Goal: Task Accomplishment & Management: Use online tool/utility

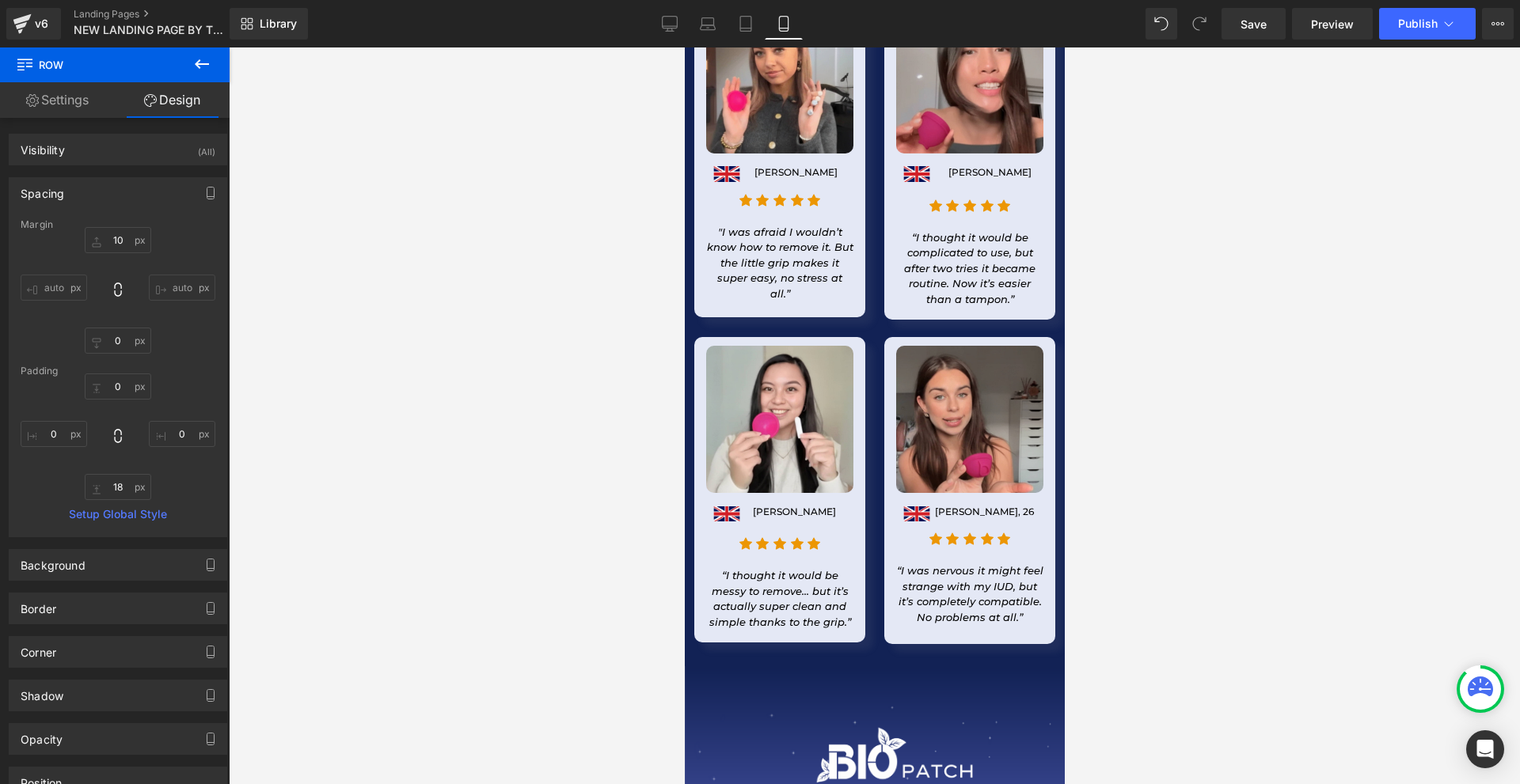
scroll to position [23103, 0]
click at [38, 26] on div "v6" at bounding box center [41, 24] width 20 height 21
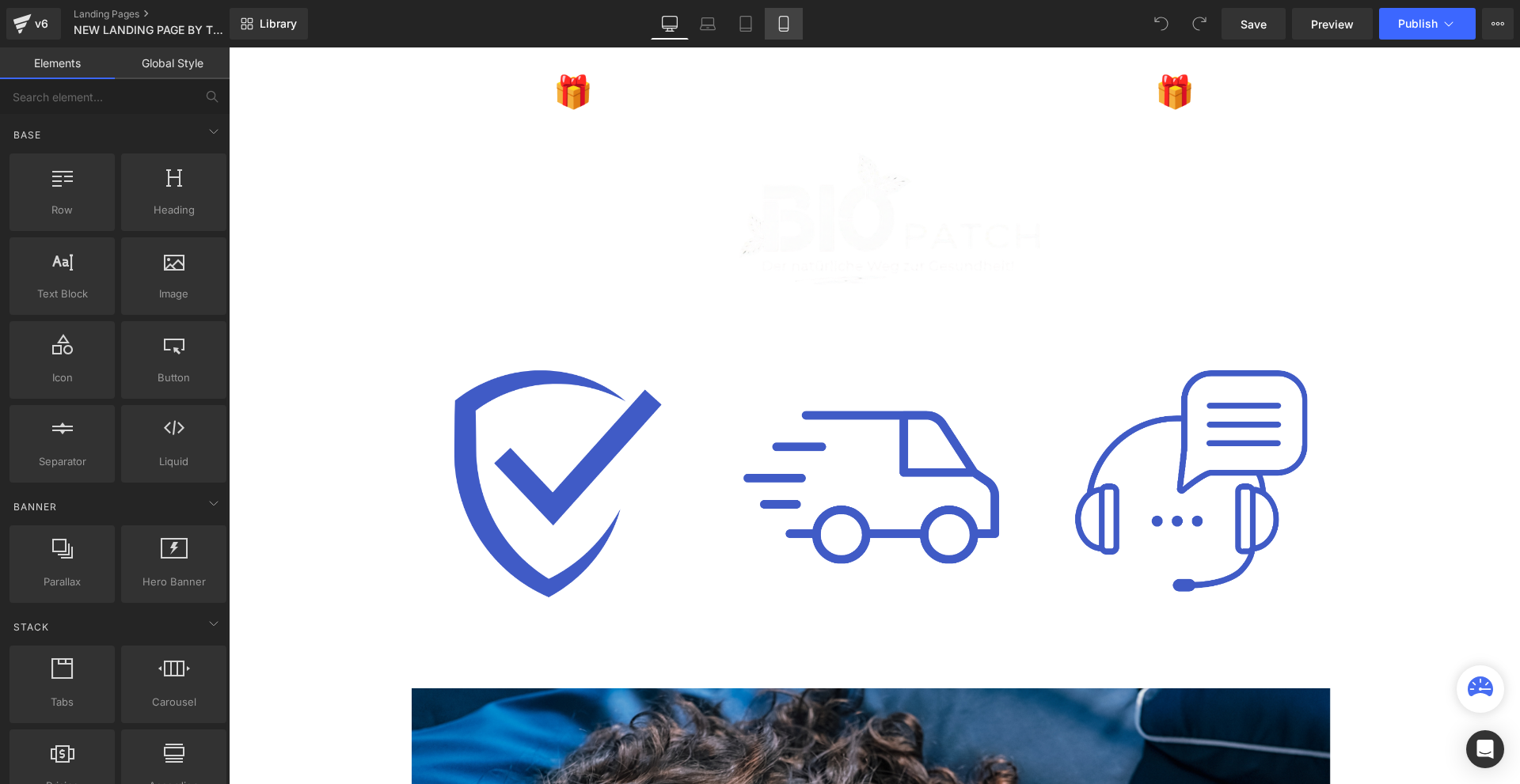
click at [789, 37] on link "Mobile" at bounding box center [783, 24] width 38 height 31
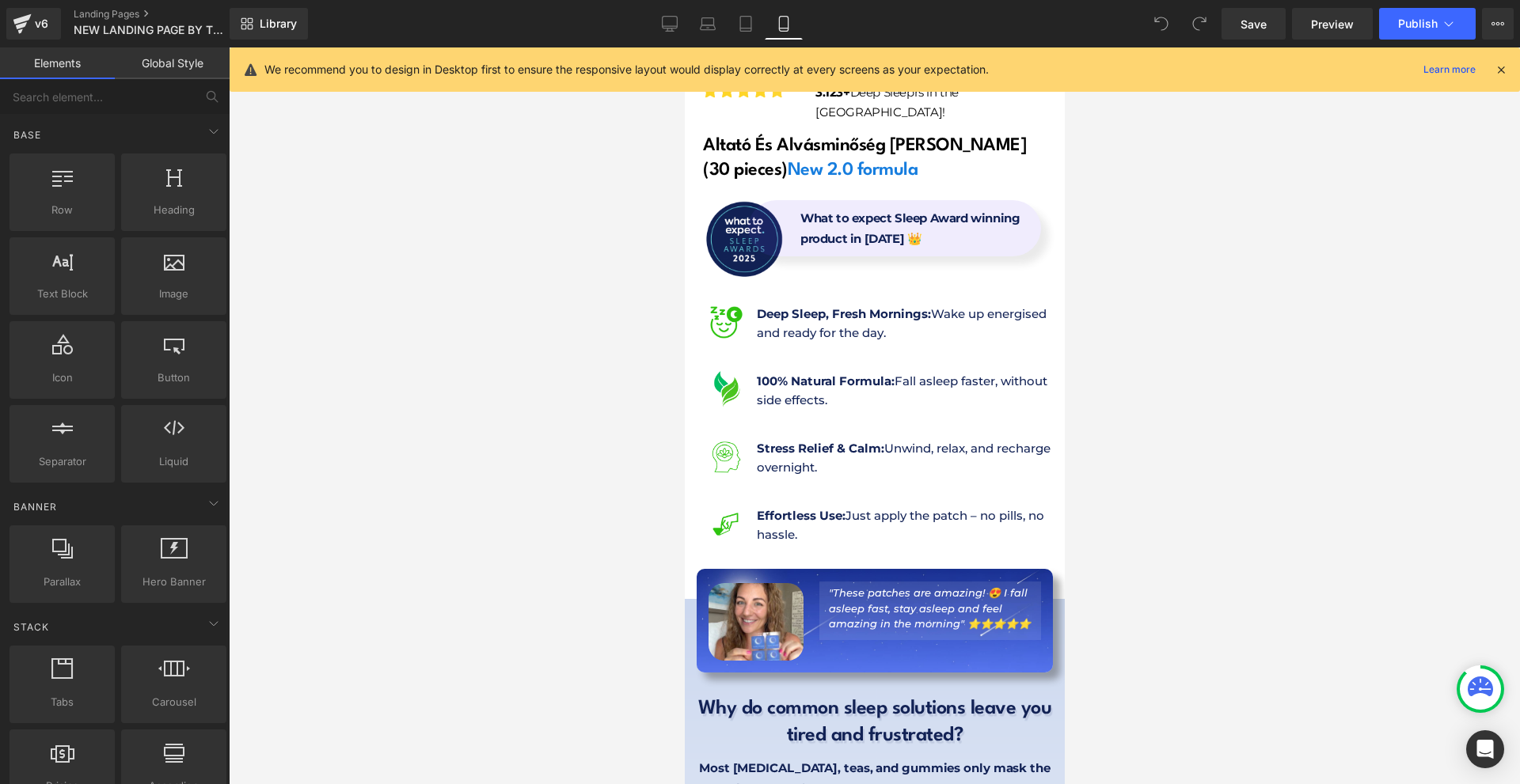
scroll to position [633, 0]
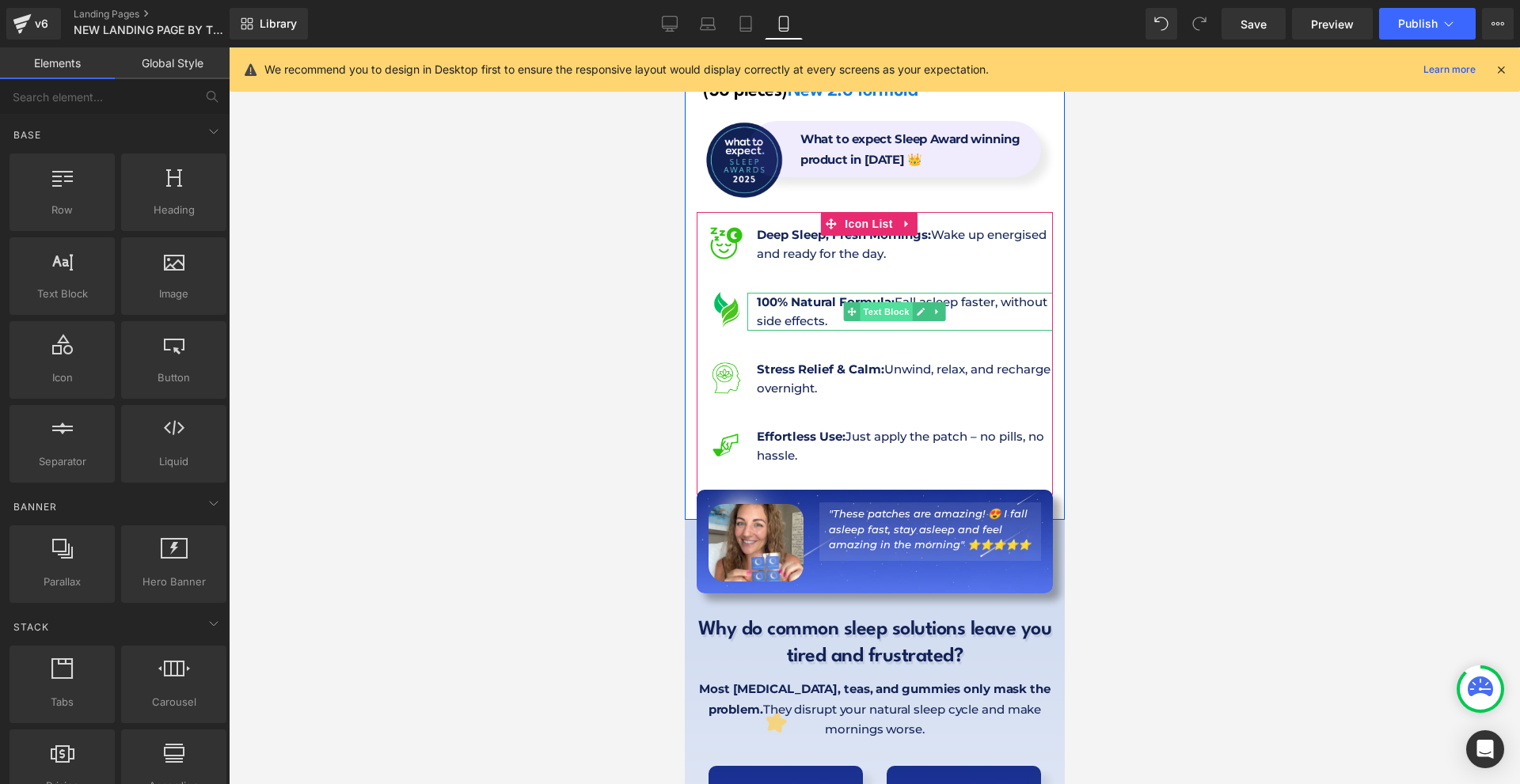
click at [888, 303] on span "Text Block" at bounding box center [884, 311] width 52 height 19
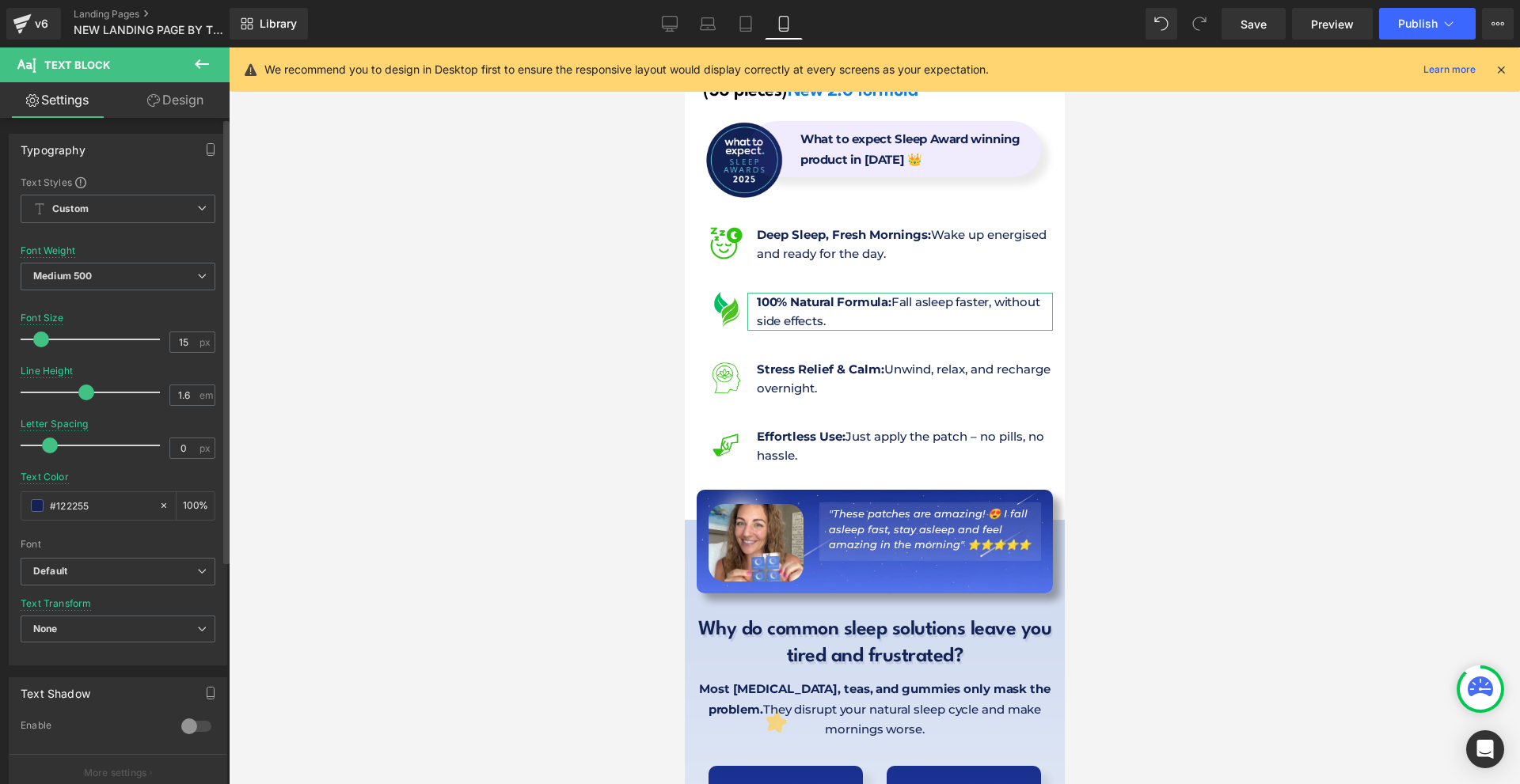
click at [51, 442] on span at bounding box center [50, 445] width 16 height 16
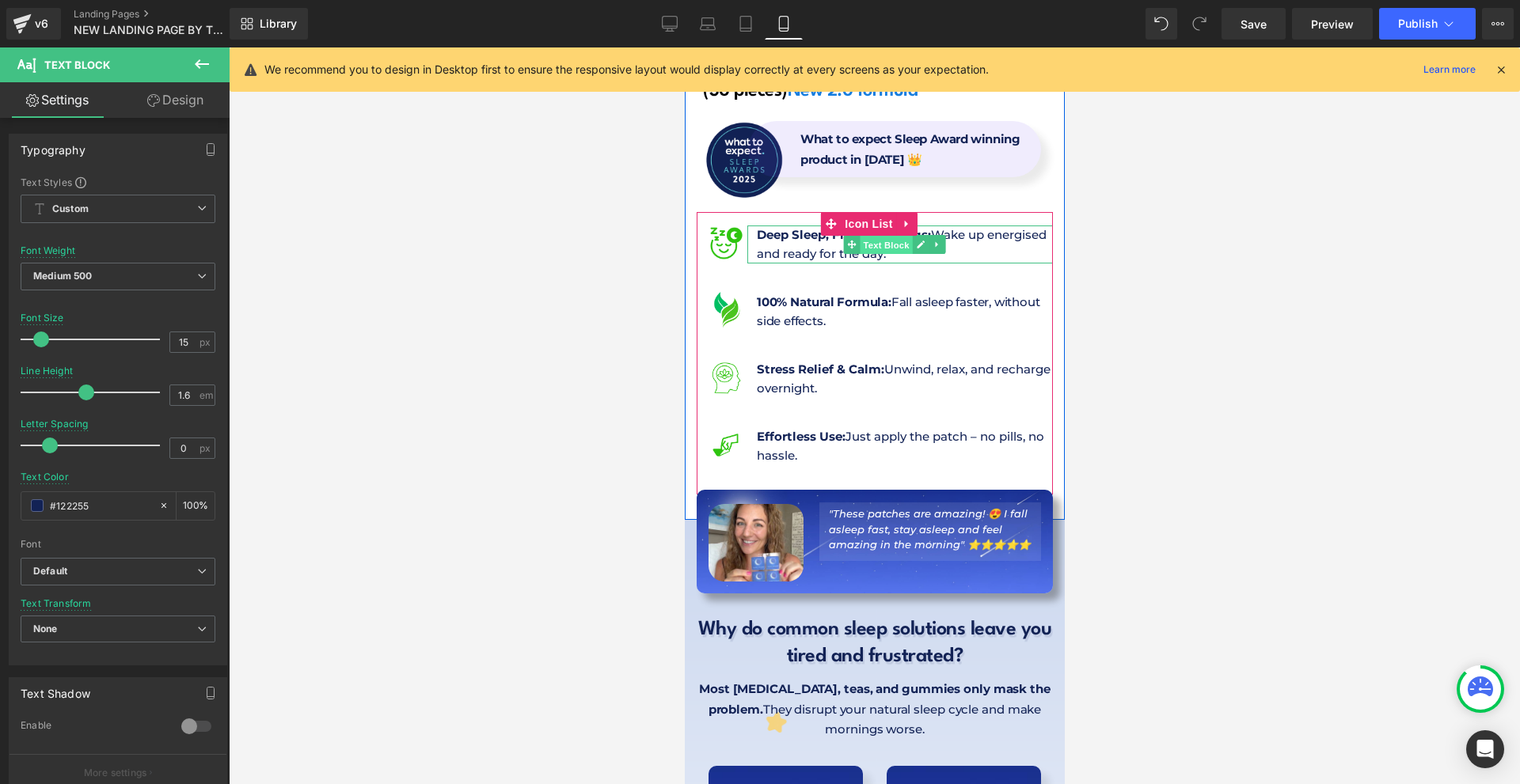
click at [859, 236] on span "Text Block" at bounding box center [884, 245] width 52 height 19
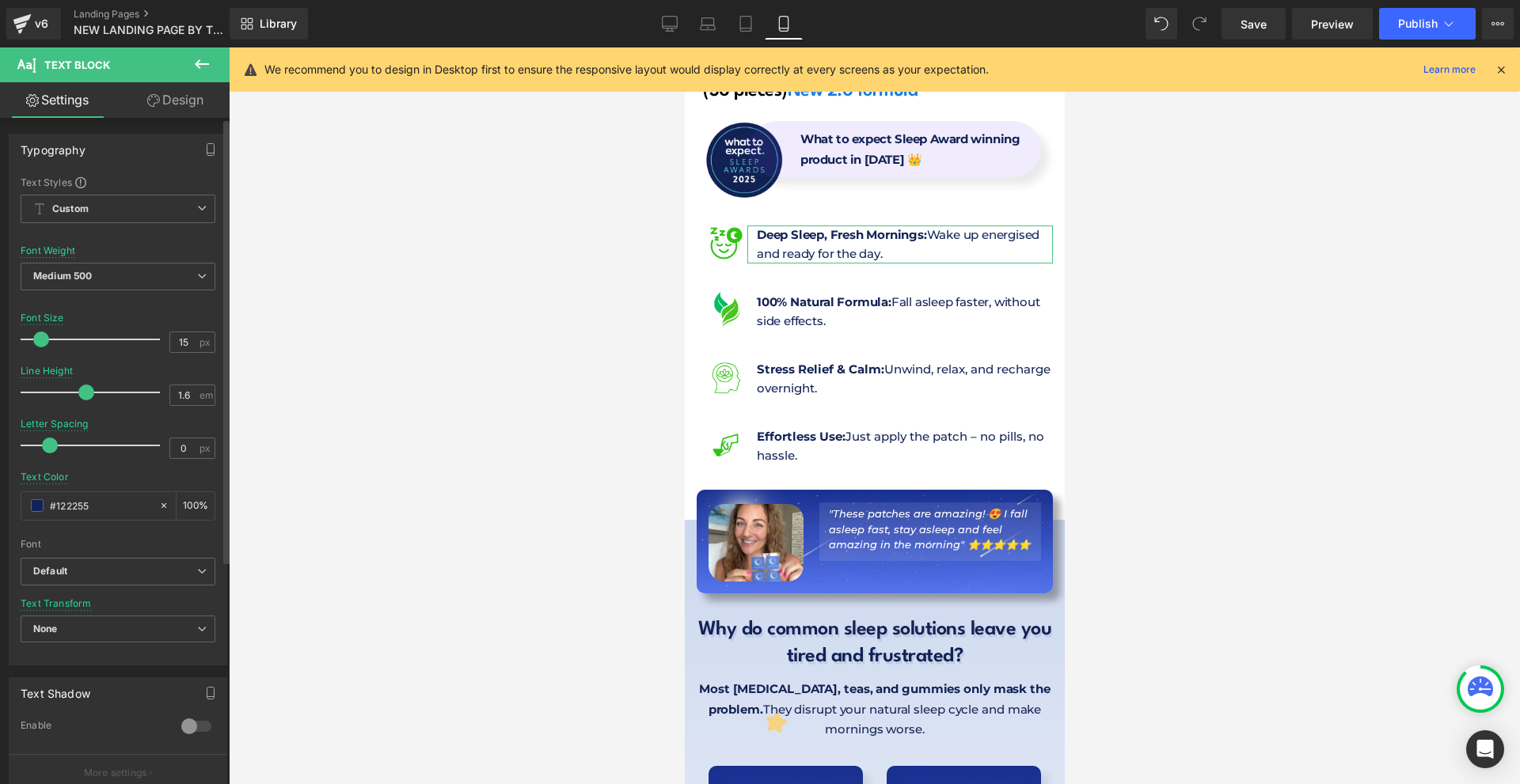
click at [48, 447] on span at bounding box center [50, 445] width 16 height 16
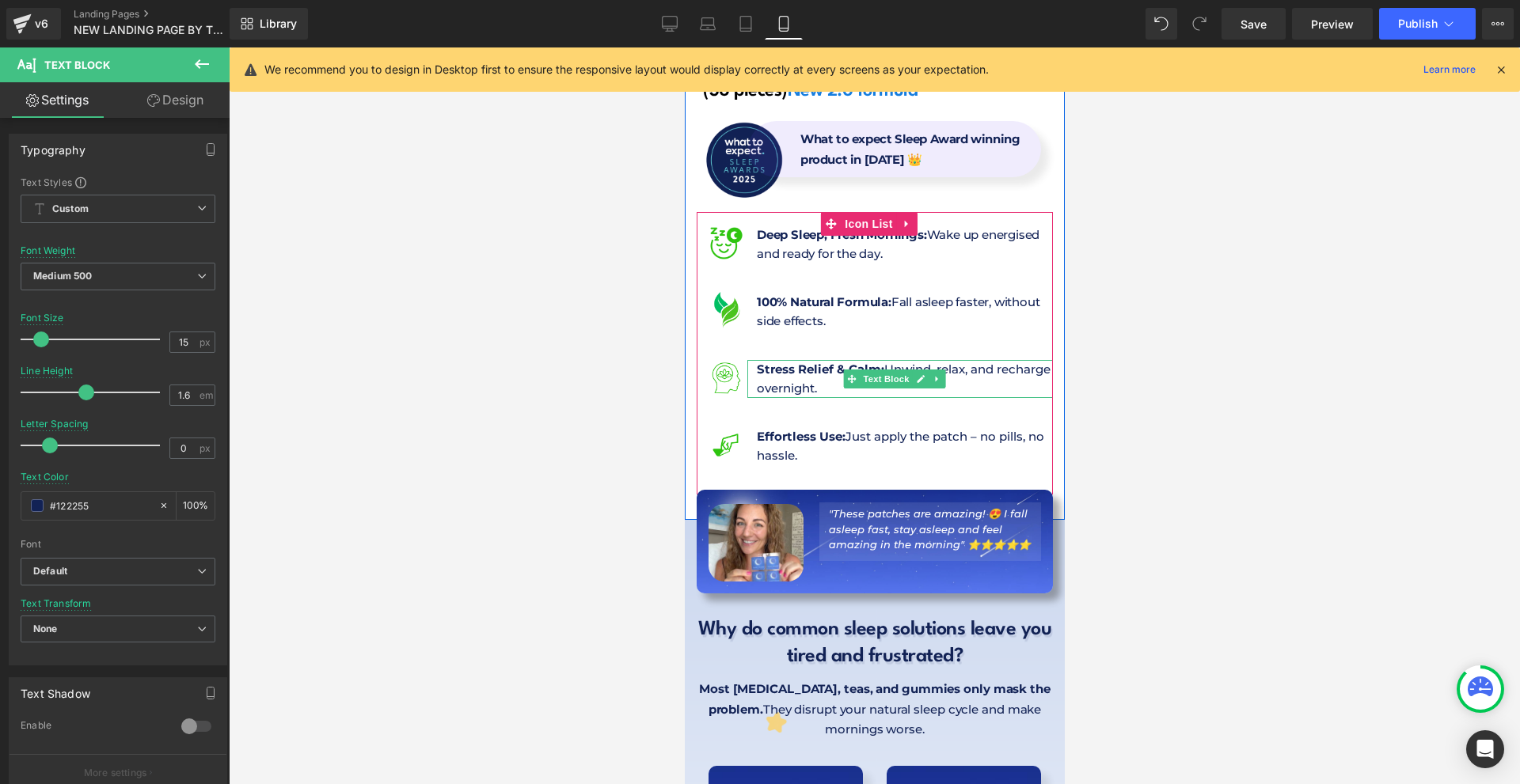
click at [805, 361] on p "Stress Relief & Calm: Unwind, relax, and recharge overnight." at bounding box center [903, 379] width 296 height 38
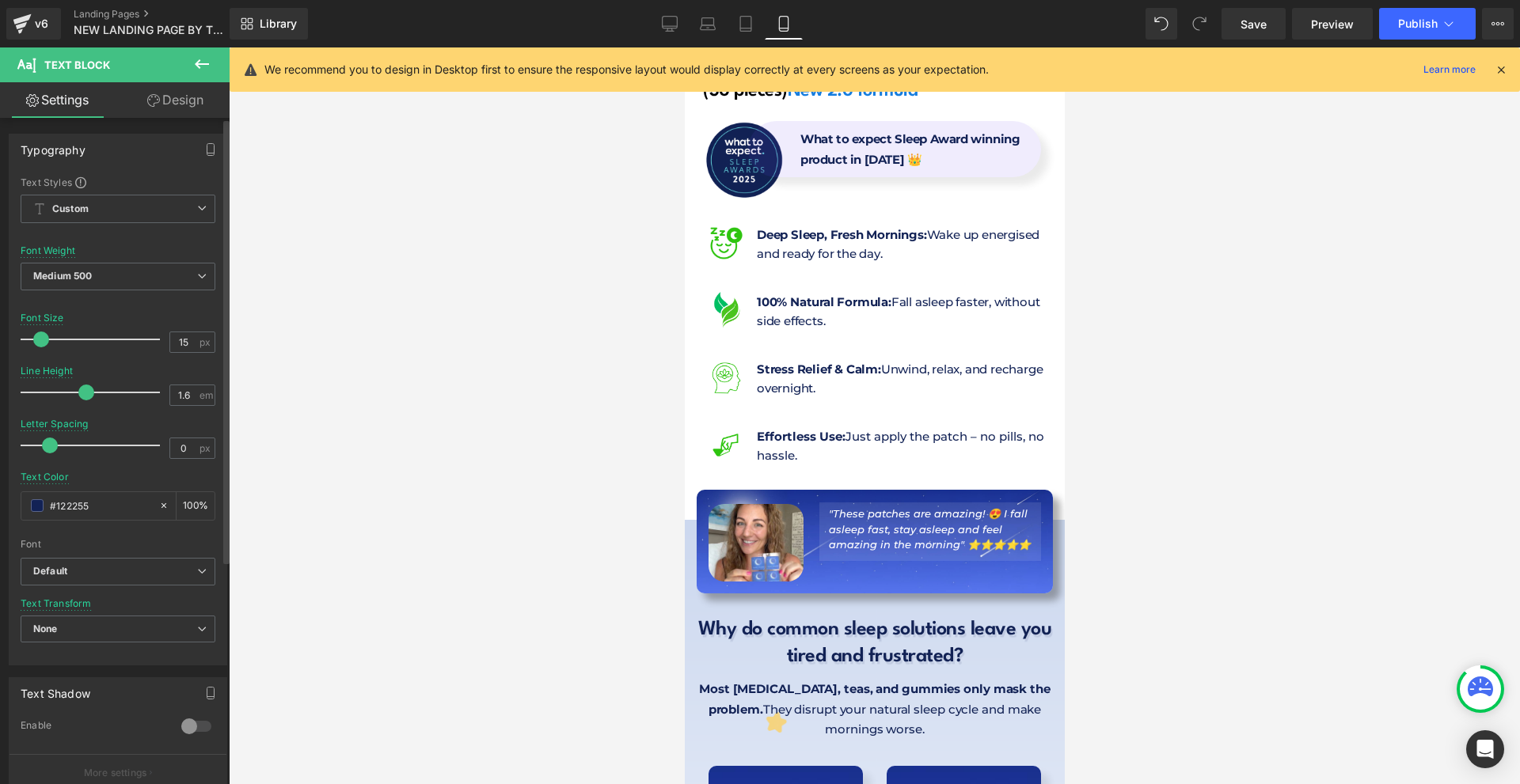
click at [50, 441] on span at bounding box center [50, 445] width 16 height 16
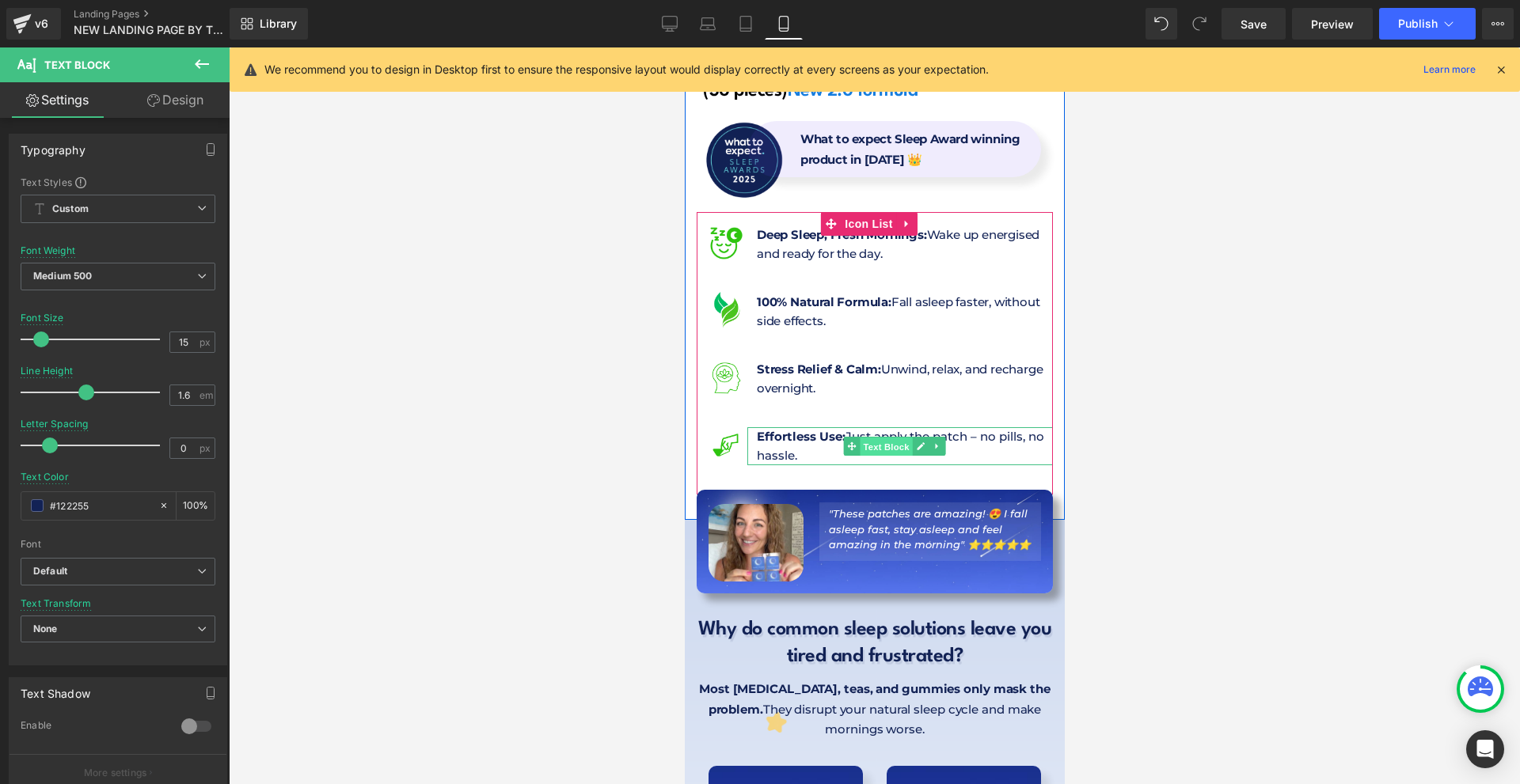
drag, startPoint x: 880, startPoint y: 404, endPoint x: 1254, endPoint y: 489, distance: 383.5
click at [880, 437] on span "Text Block" at bounding box center [884, 446] width 52 height 19
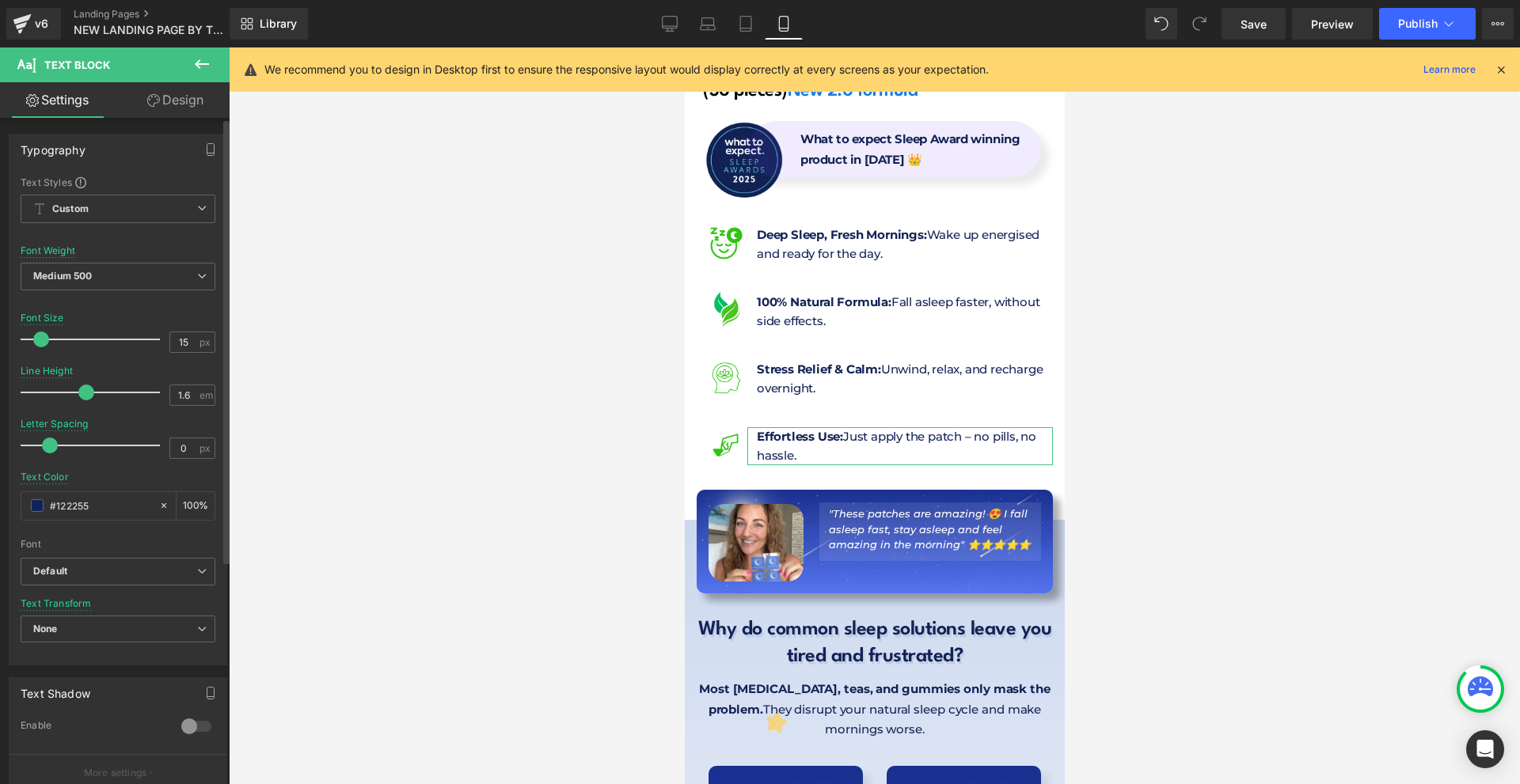
click at [47, 443] on span at bounding box center [50, 445] width 16 height 16
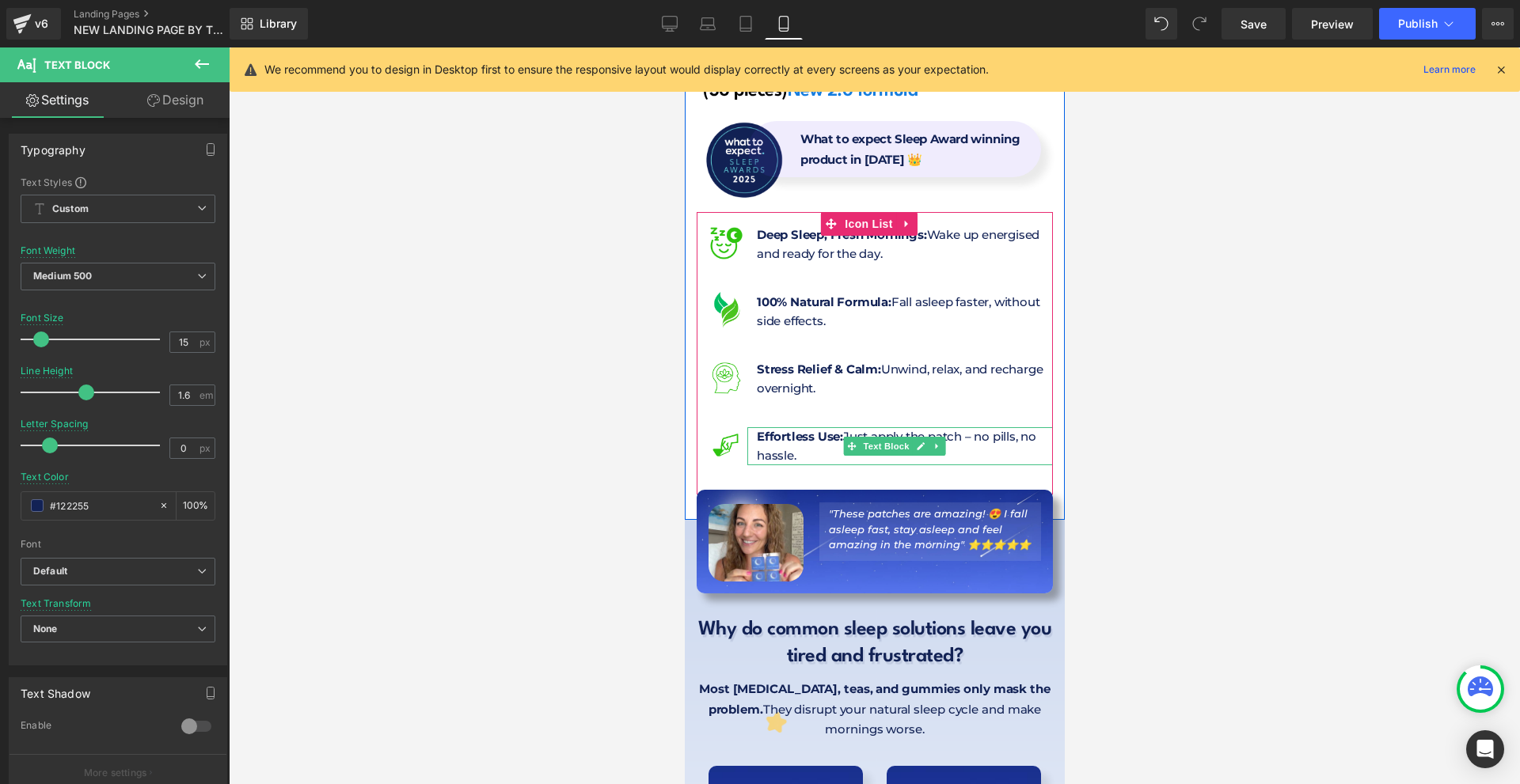
click at [982, 427] on p "Effortless Use: Just apply the patch – no pills, no hassle." at bounding box center [903, 446] width 296 height 38
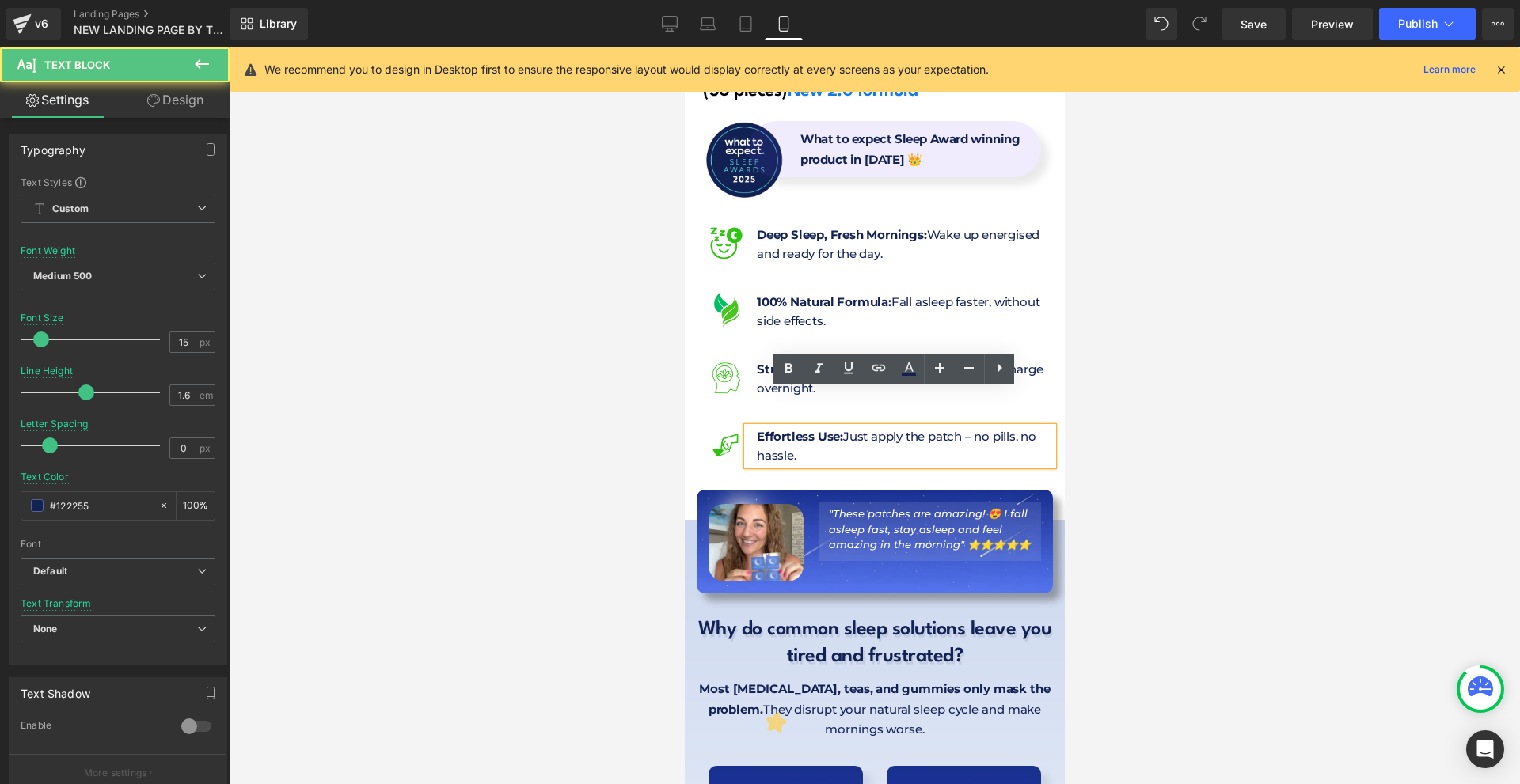
click at [980, 427] on p "Effortless Use: Just apply the patch – no pills, no hassle." at bounding box center [903, 446] width 296 height 38
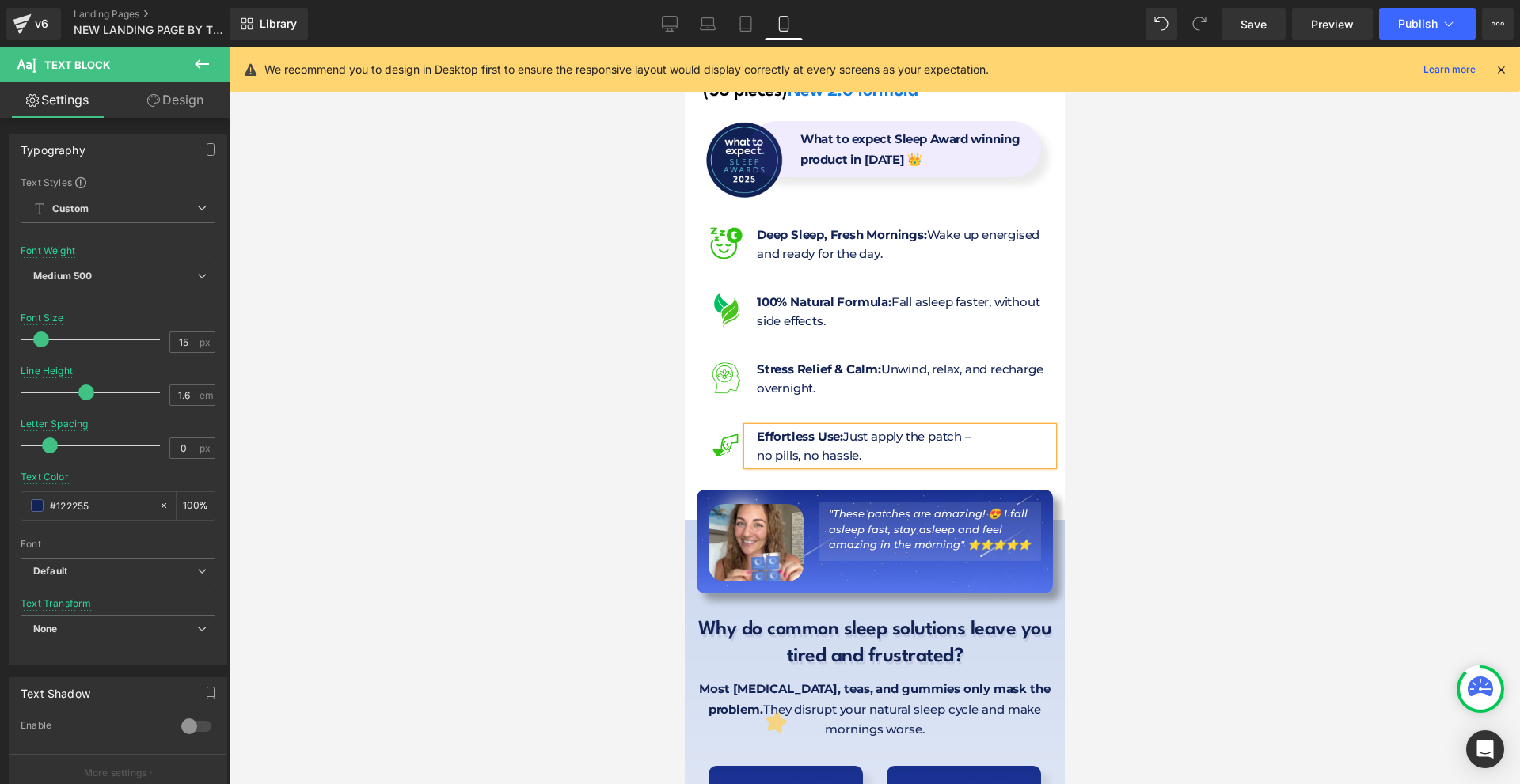
click at [1293, 446] on div at bounding box center [874, 416] width 1291 height 737
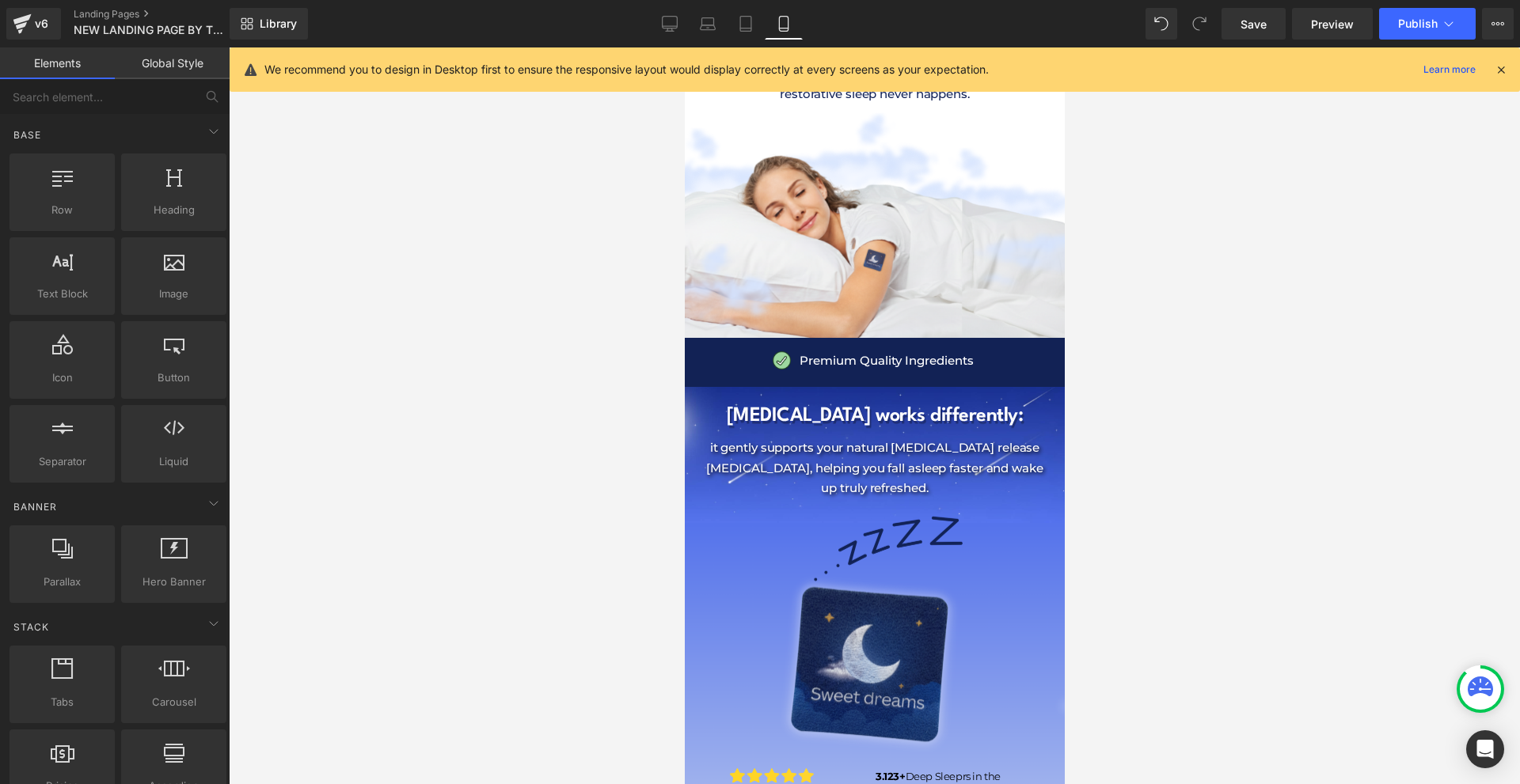
scroll to position [2216, 0]
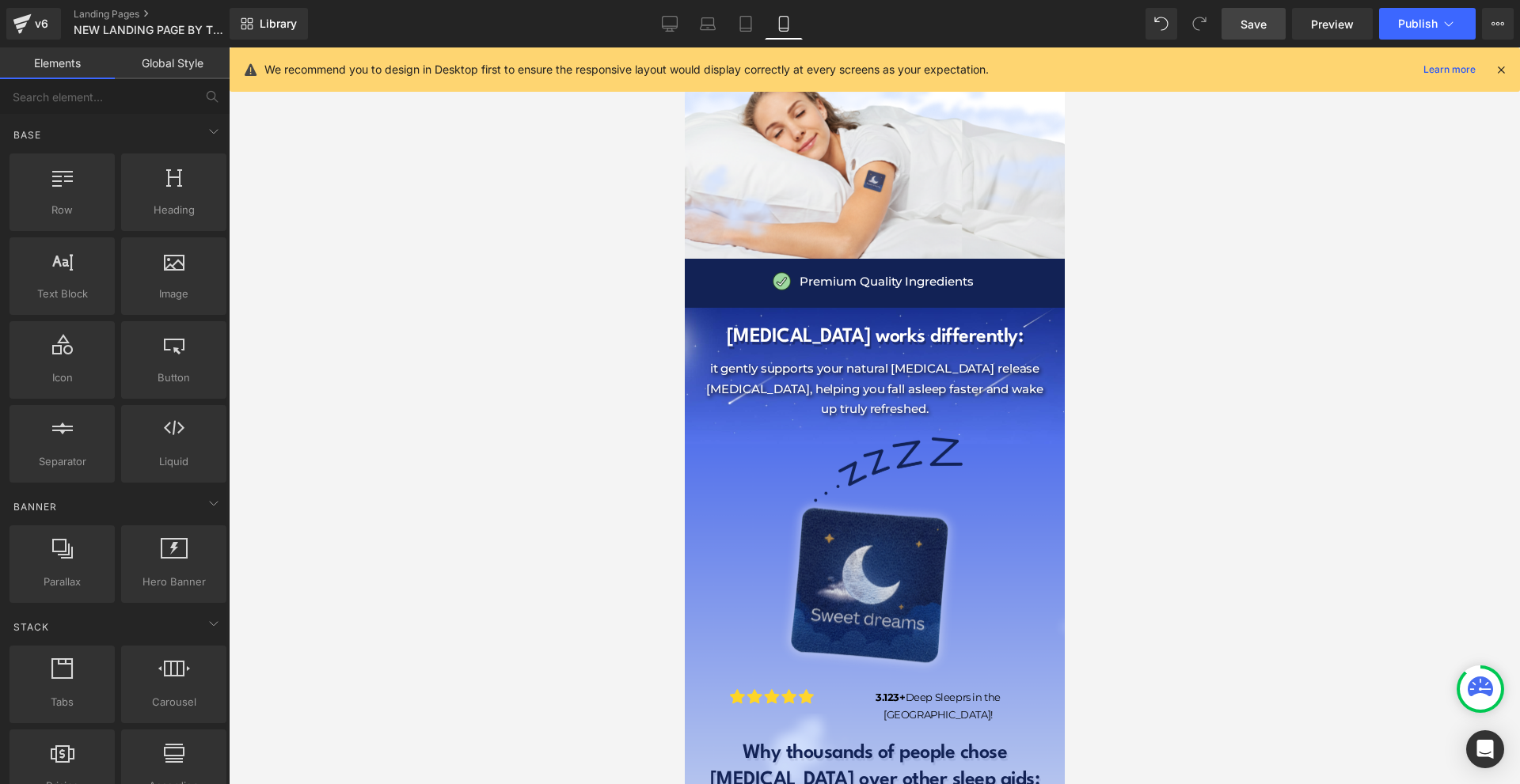
click at [1267, 22] on span "Save" at bounding box center [1253, 24] width 27 height 17
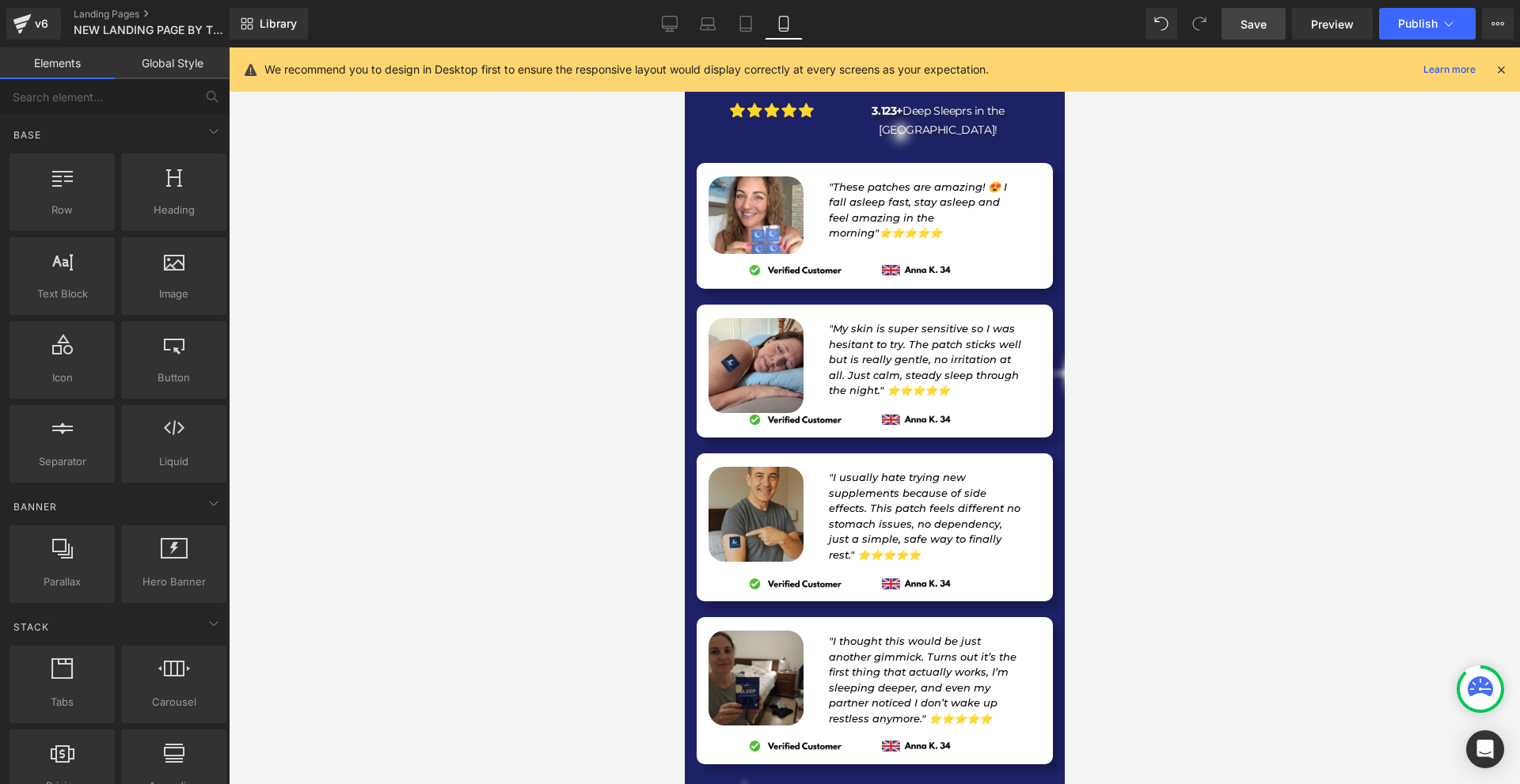
scroll to position [15908, 0]
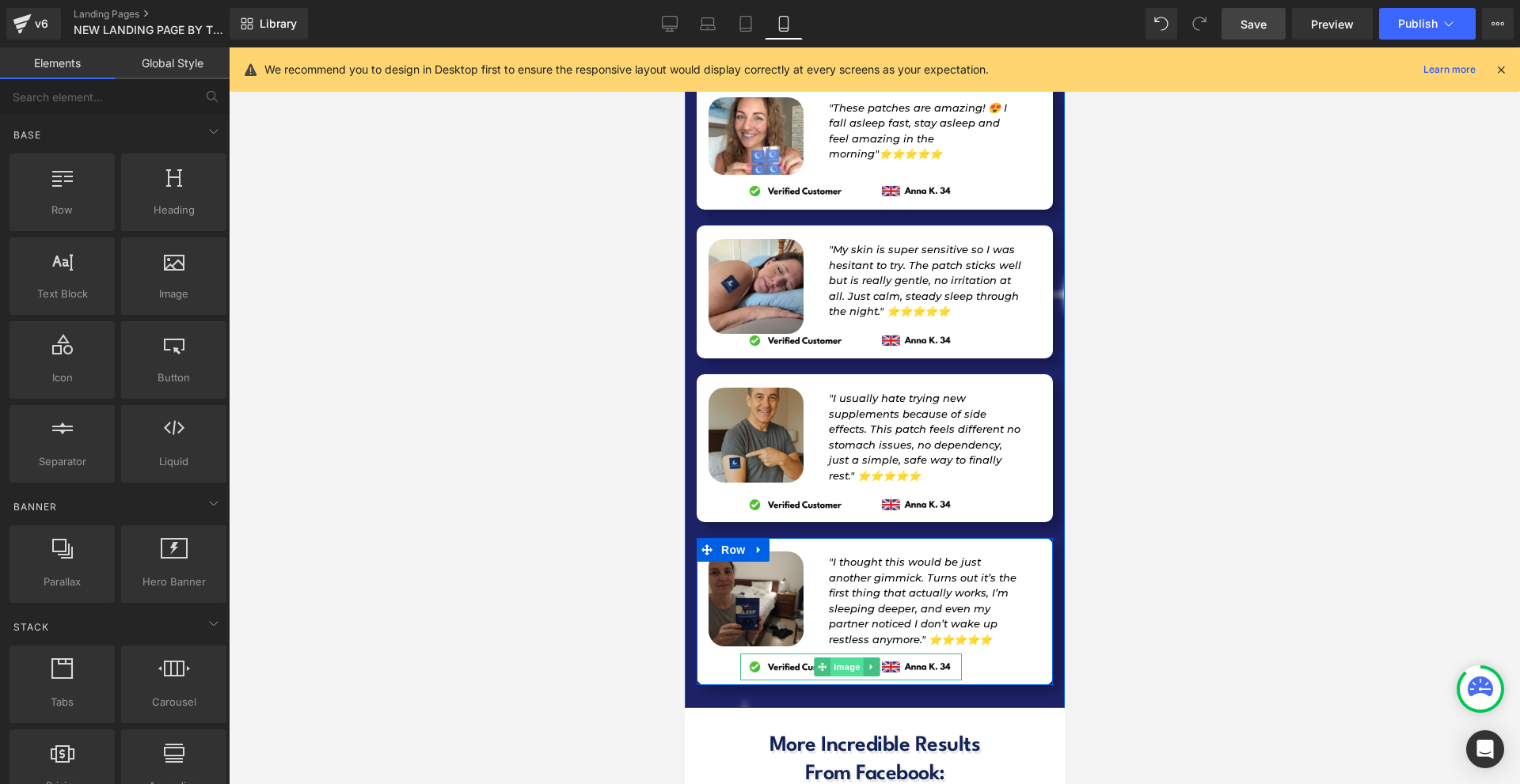
click at [845, 657] on span "Image" at bounding box center [846, 666] width 33 height 19
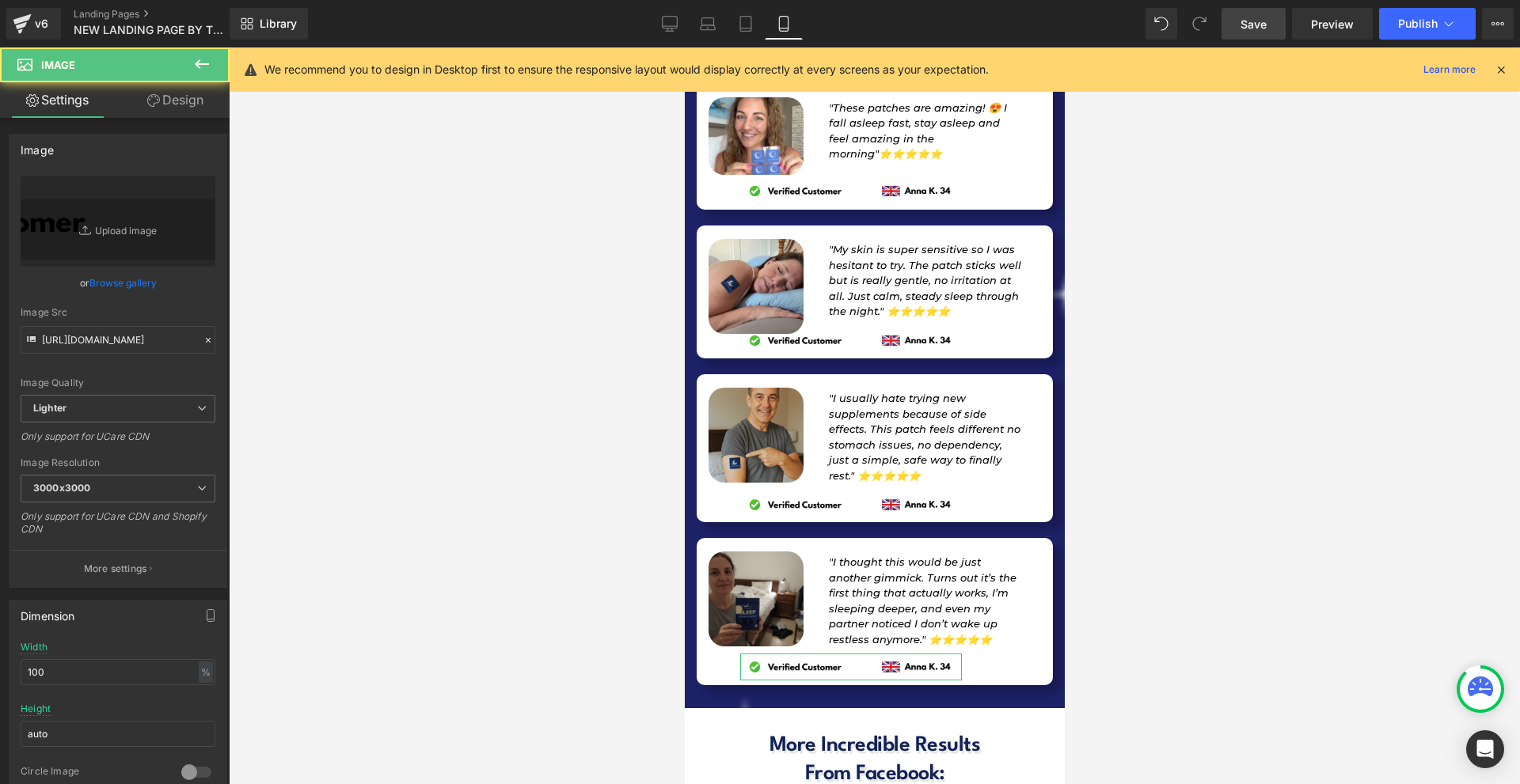
click at [181, 114] on link "Design" at bounding box center [175, 100] width 115 height 35
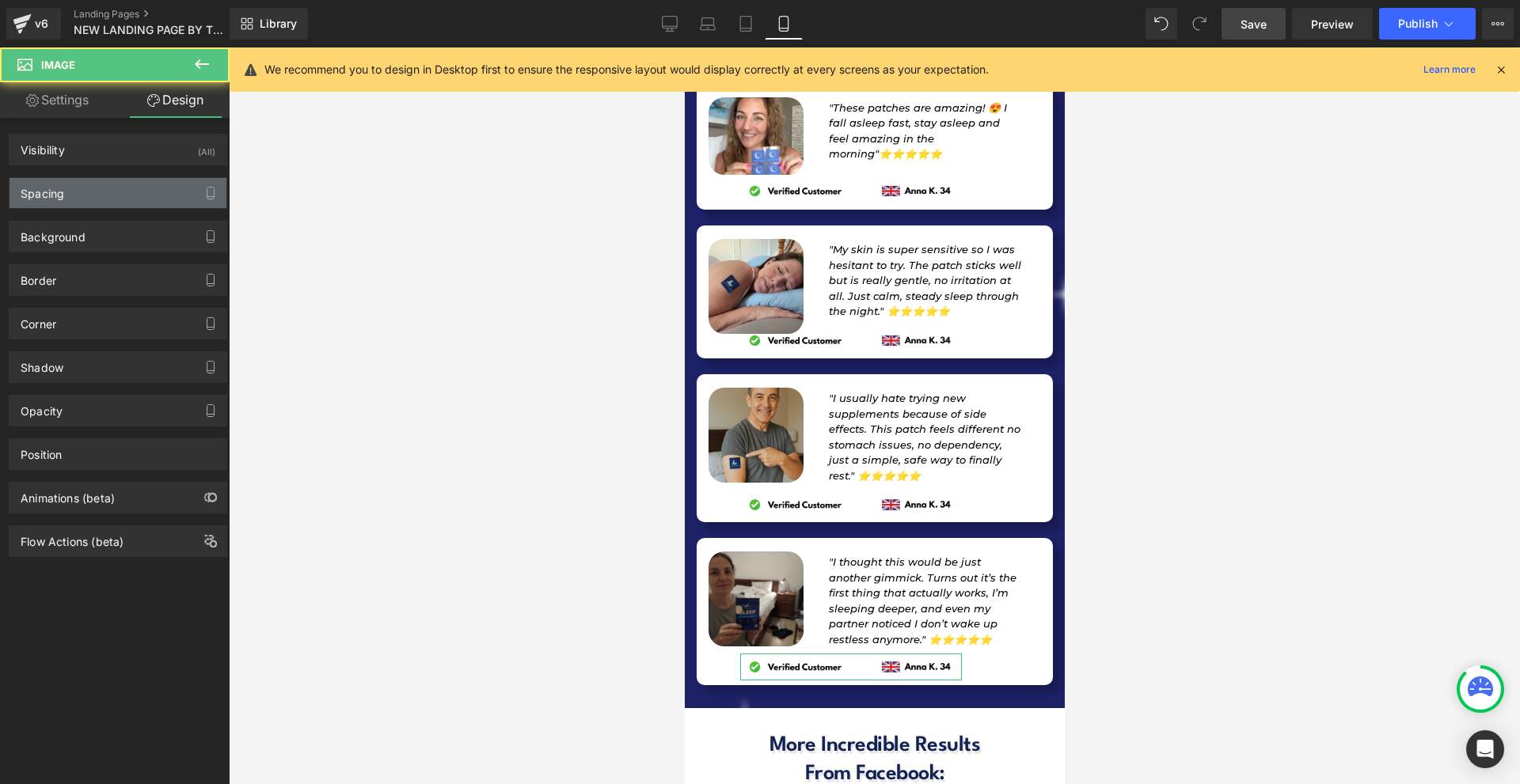
click at [101, 203] on div "Spacing" at bounding box center [118, 193] width 217 height 30
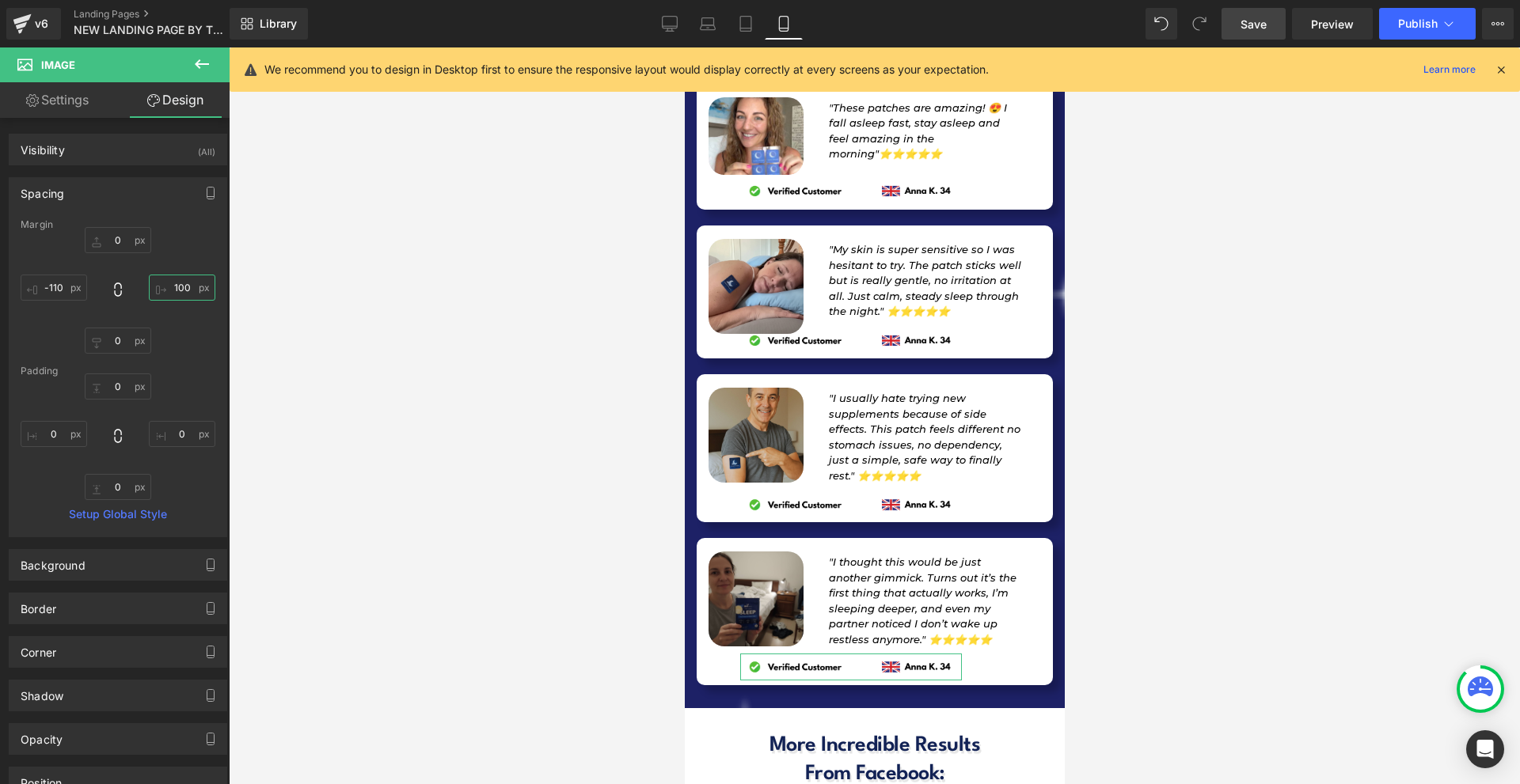
click at [189, 278] on input "text" at bounding box center [182, 288] width 67 height 27
type input "0"
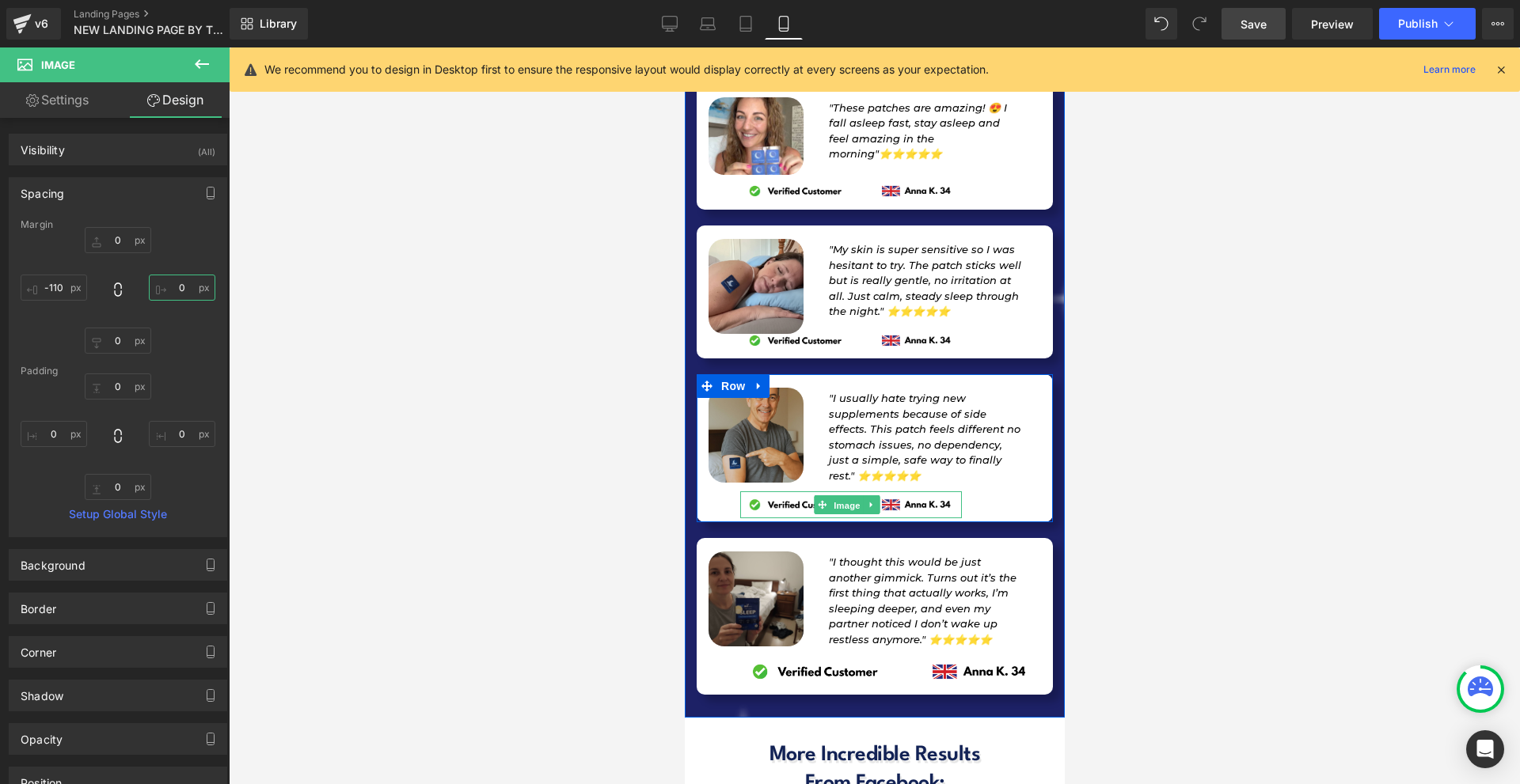
drag, startPoint x: 851, startPoint y: 304, endPoint x: 727, endPoint y: 309, distance: 124.1
click at [851, 496] on span "Image" at bounding box center [846, 505] width 33 height 19
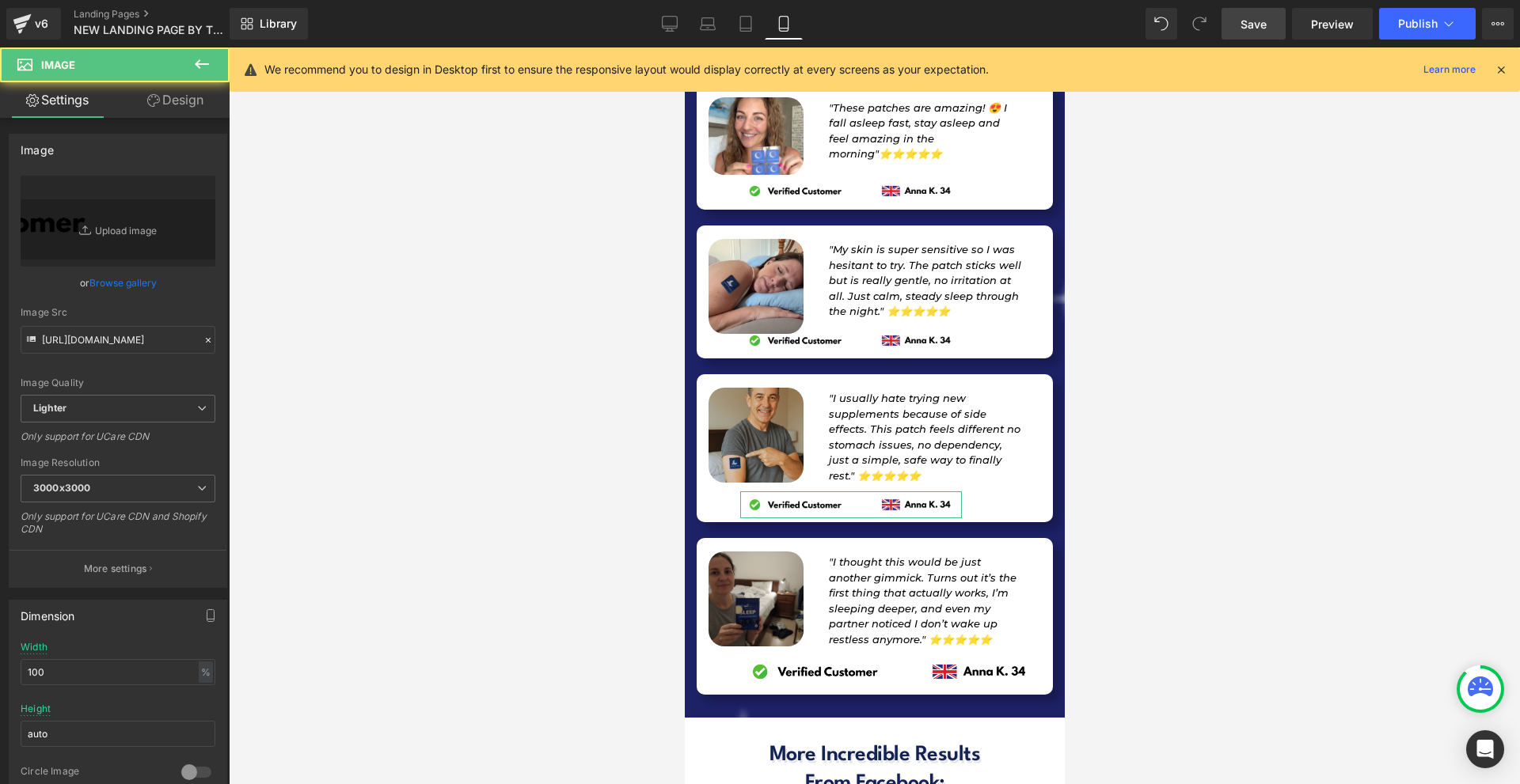
click at [173, 116] on link "Design" at bounding box center [175, 100] width 115 height 35
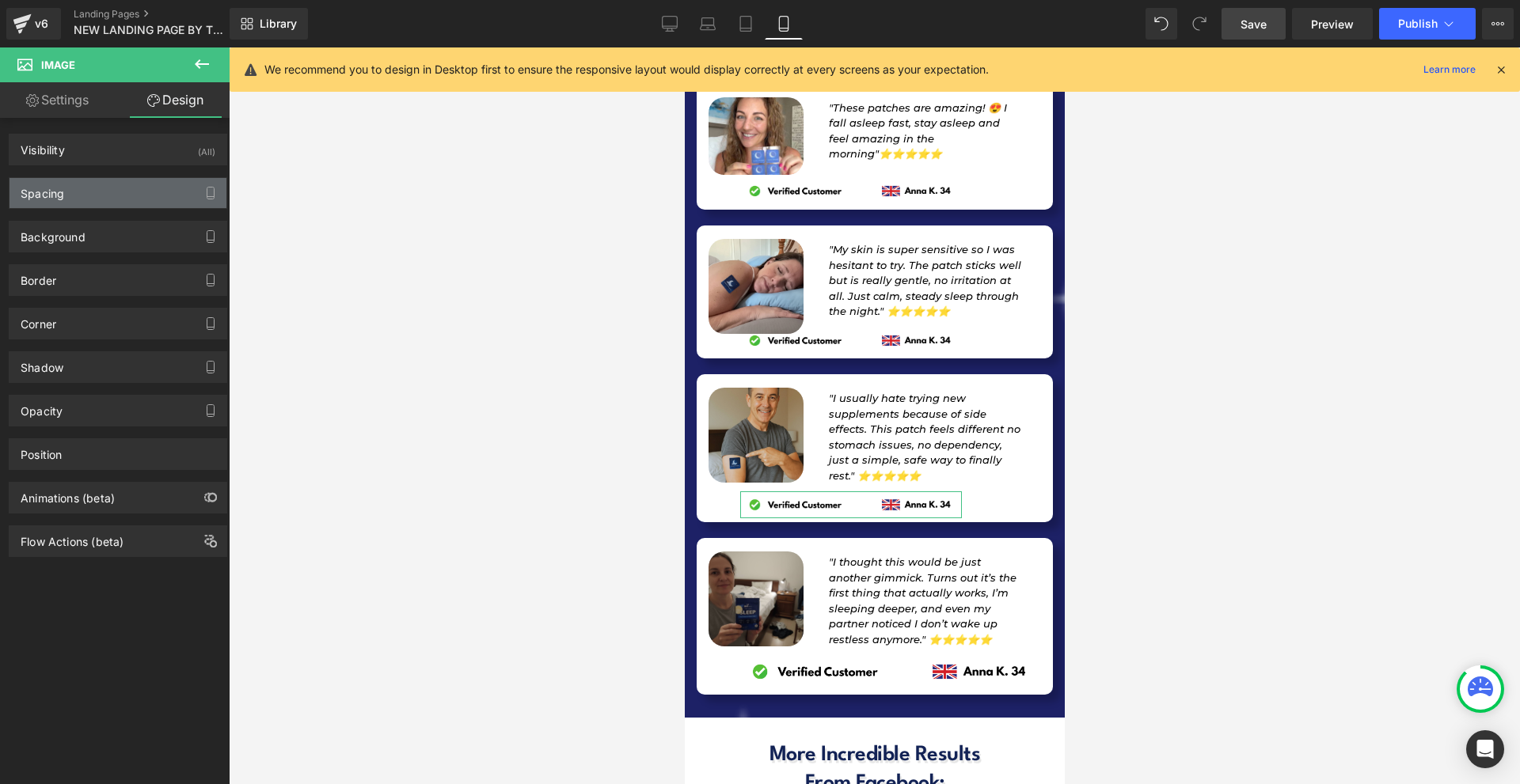
click at [116, 188] on div "Spacing" at bounding box center [118, 193] width 217 height 30
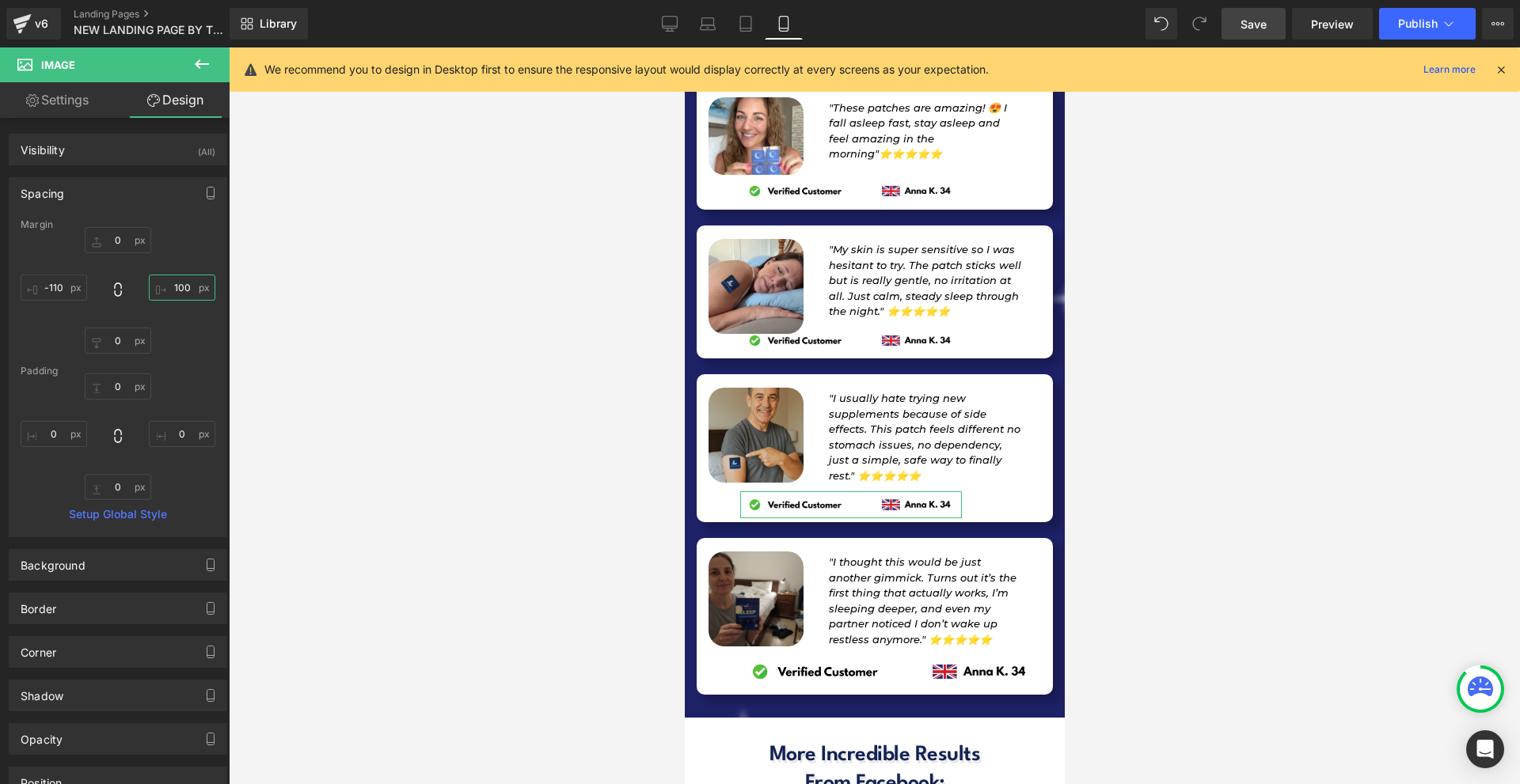
click at [174, 291] on input "text" at bounding box center [182, 288] width 67 height 27
type input "0"
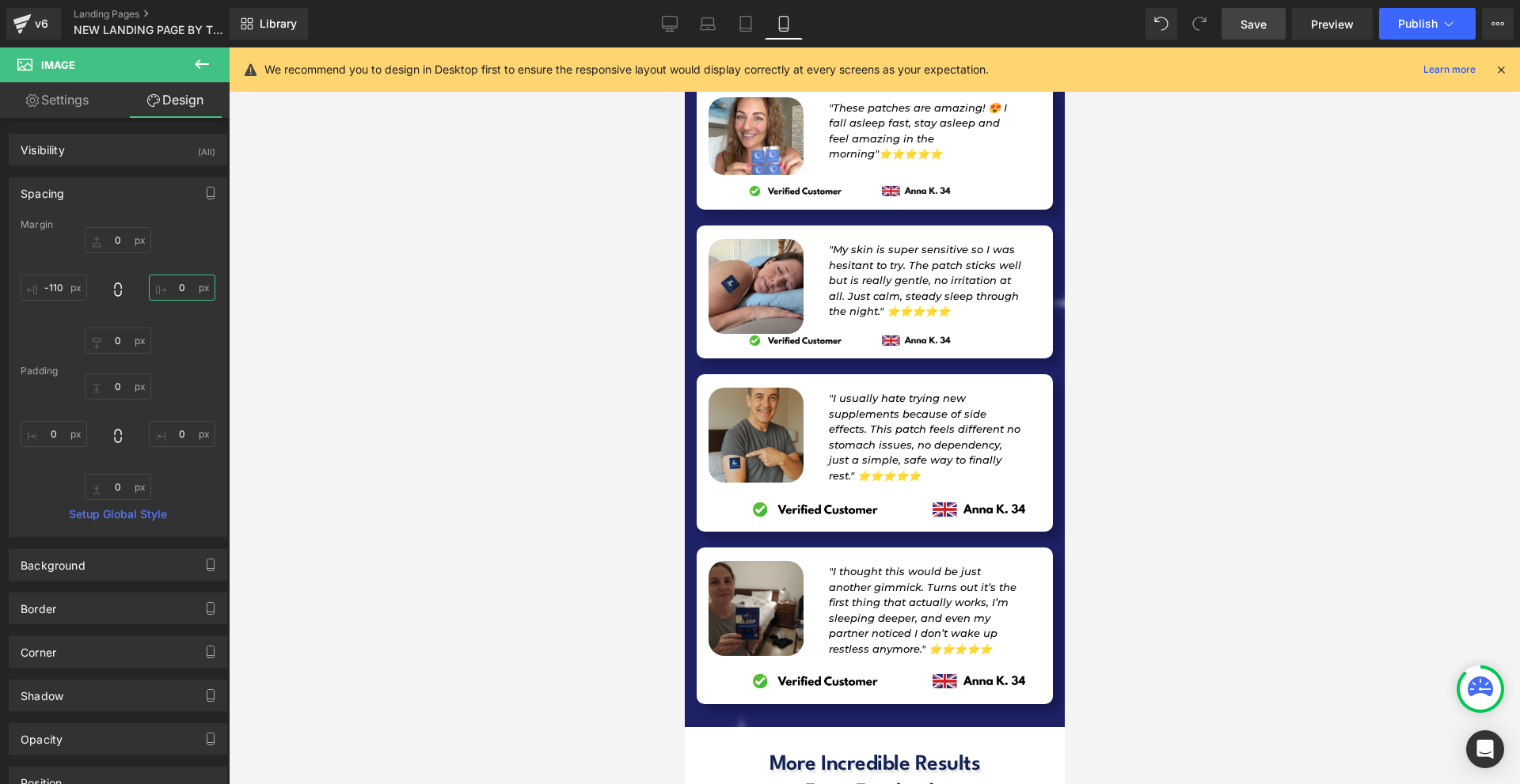
scroll to position [15750, 0]
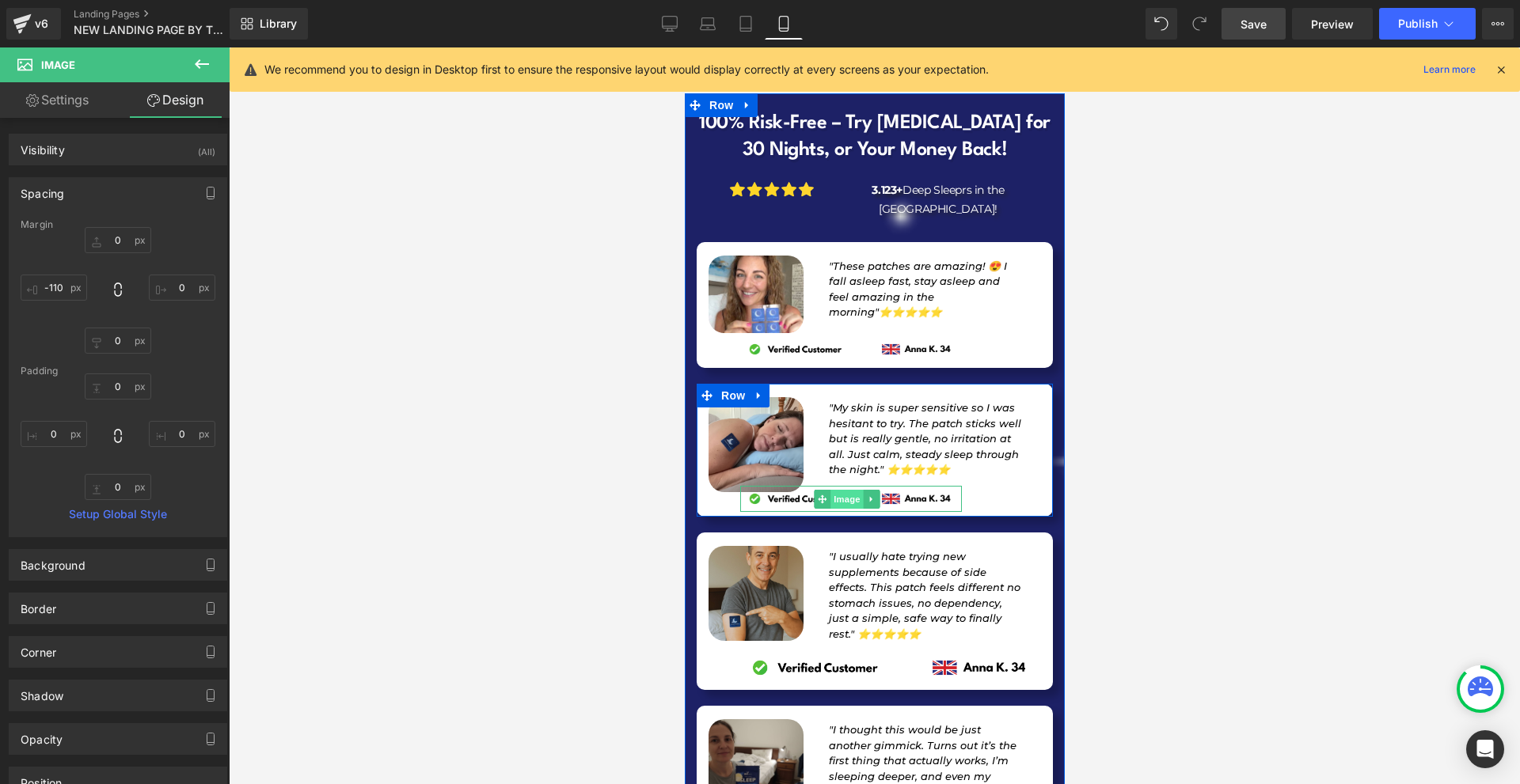
click at [849, 490] on span "Image" at bounding box center [846, 499] width 33 height 19
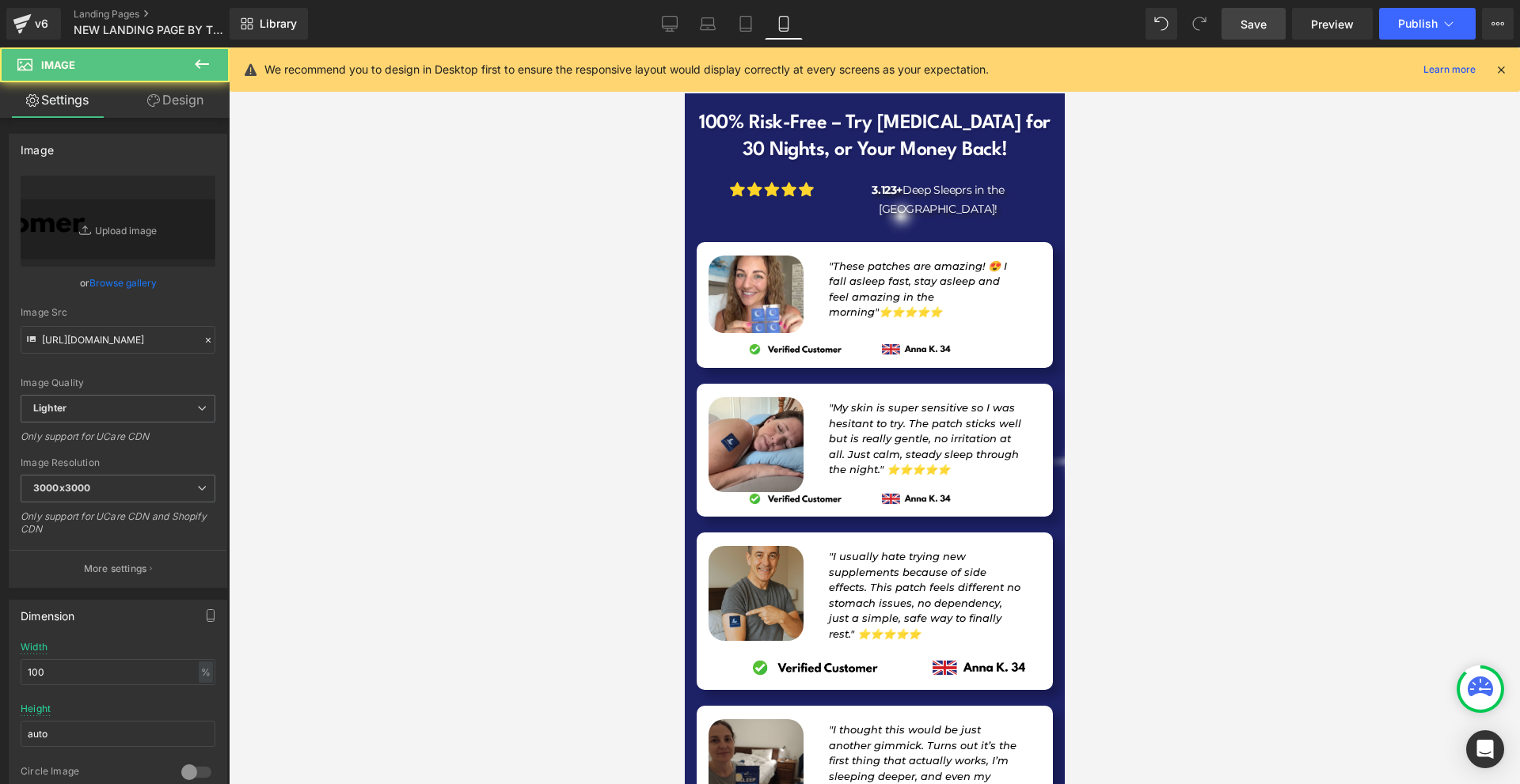
click at [165, 115] on link "Design" at bounding box center [175, 100] width 115 height 35
click at [0, 0] on div "Spacing" at bounding box center [0, 0] width 0 height 0
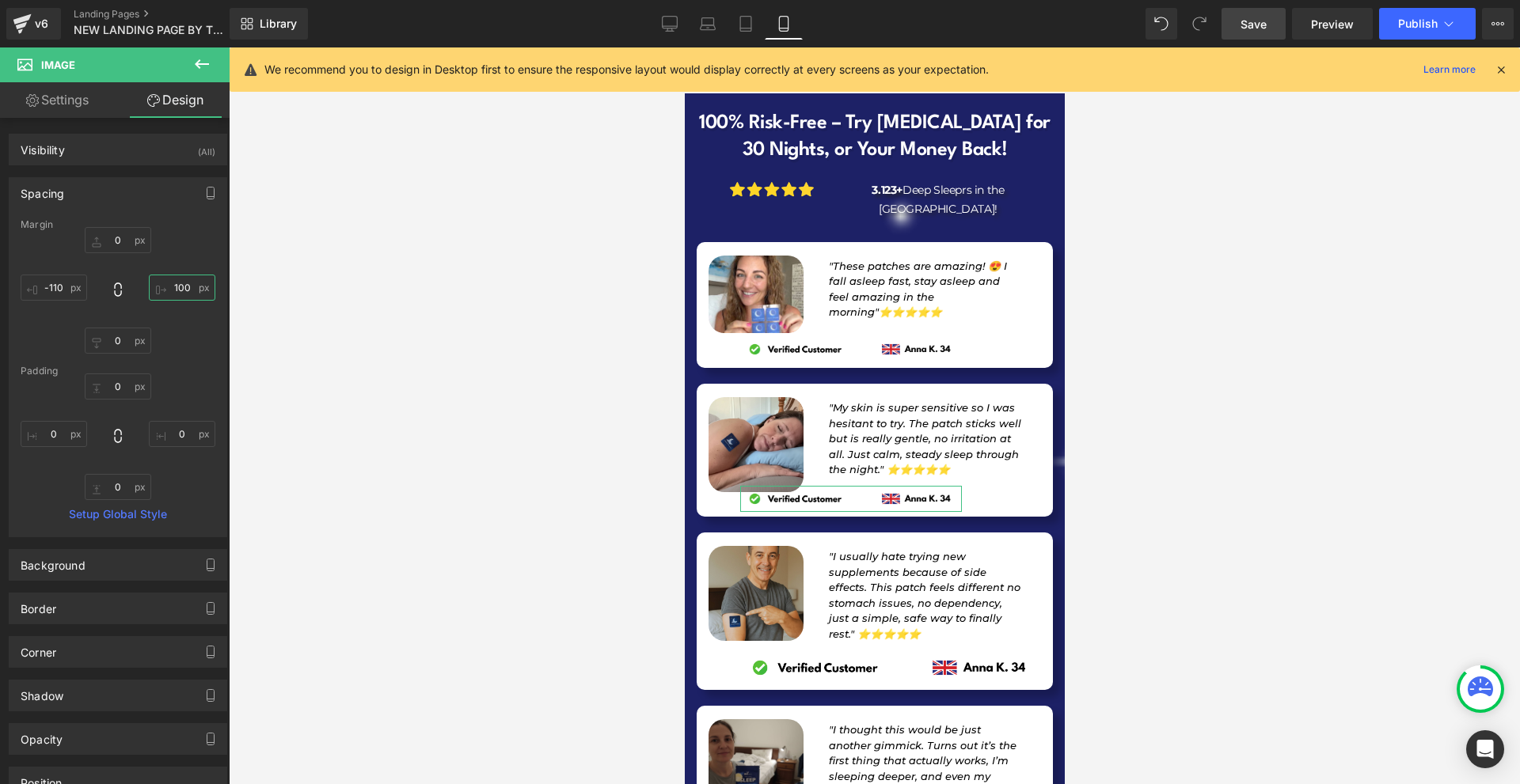
click at [183, 282] on input "text" at bounding box center [182, 288] width 67 height 27
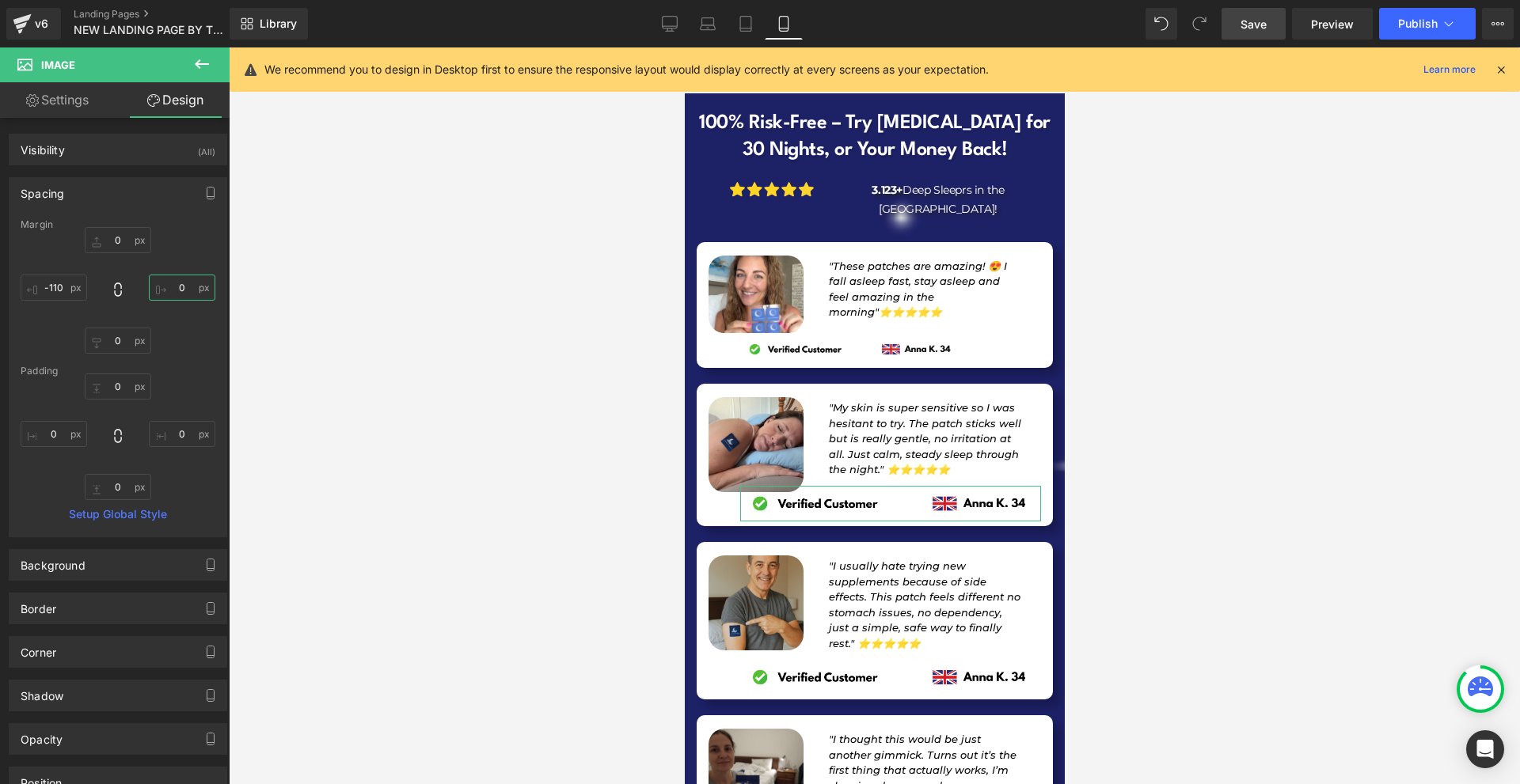
click at [193, 295] on input "0" at bounding box center [182, 288] width 67 height 27
type input "20"
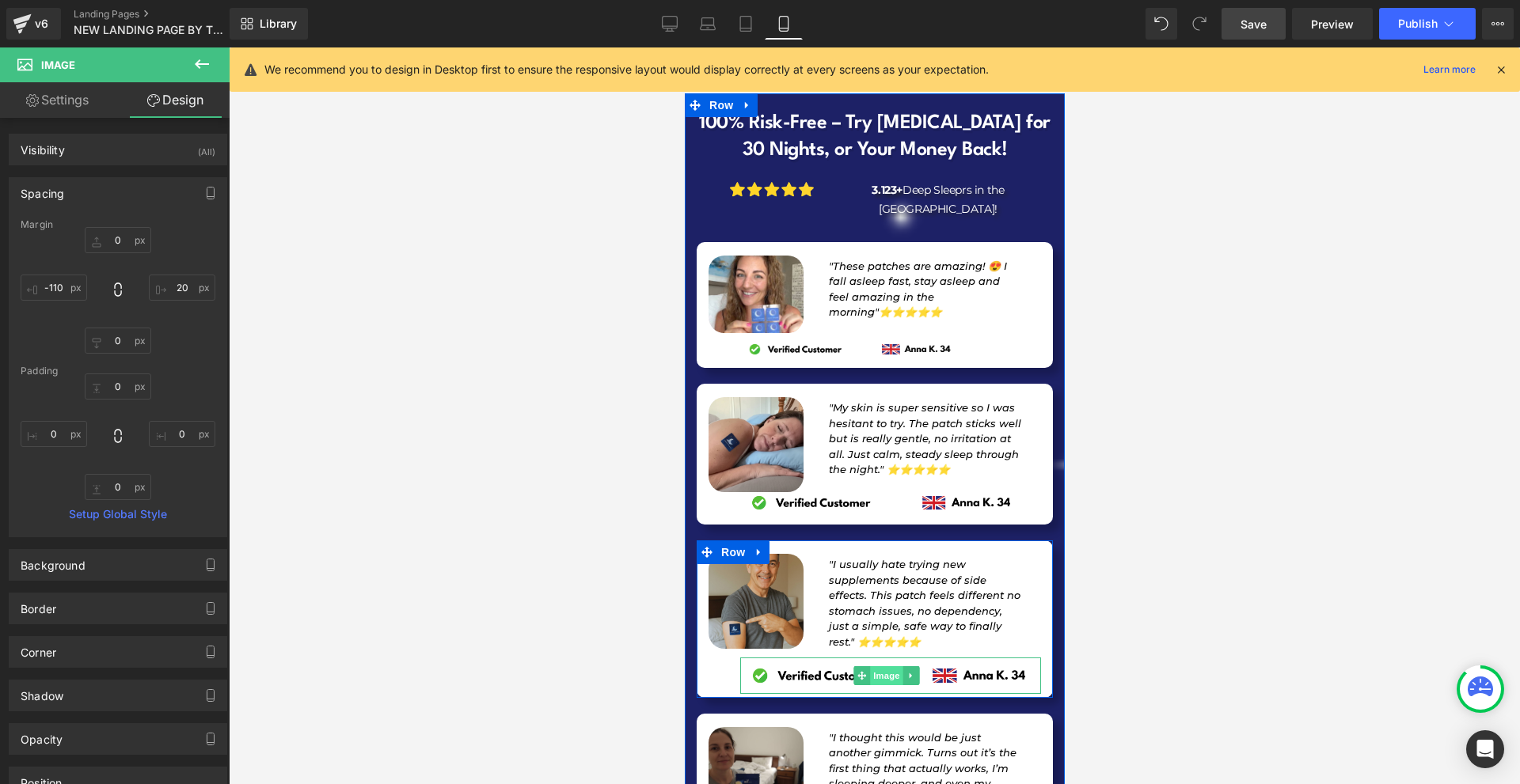
click at [872, 666] on span "Image" at bounding box center [886, 675] width 33 height 19
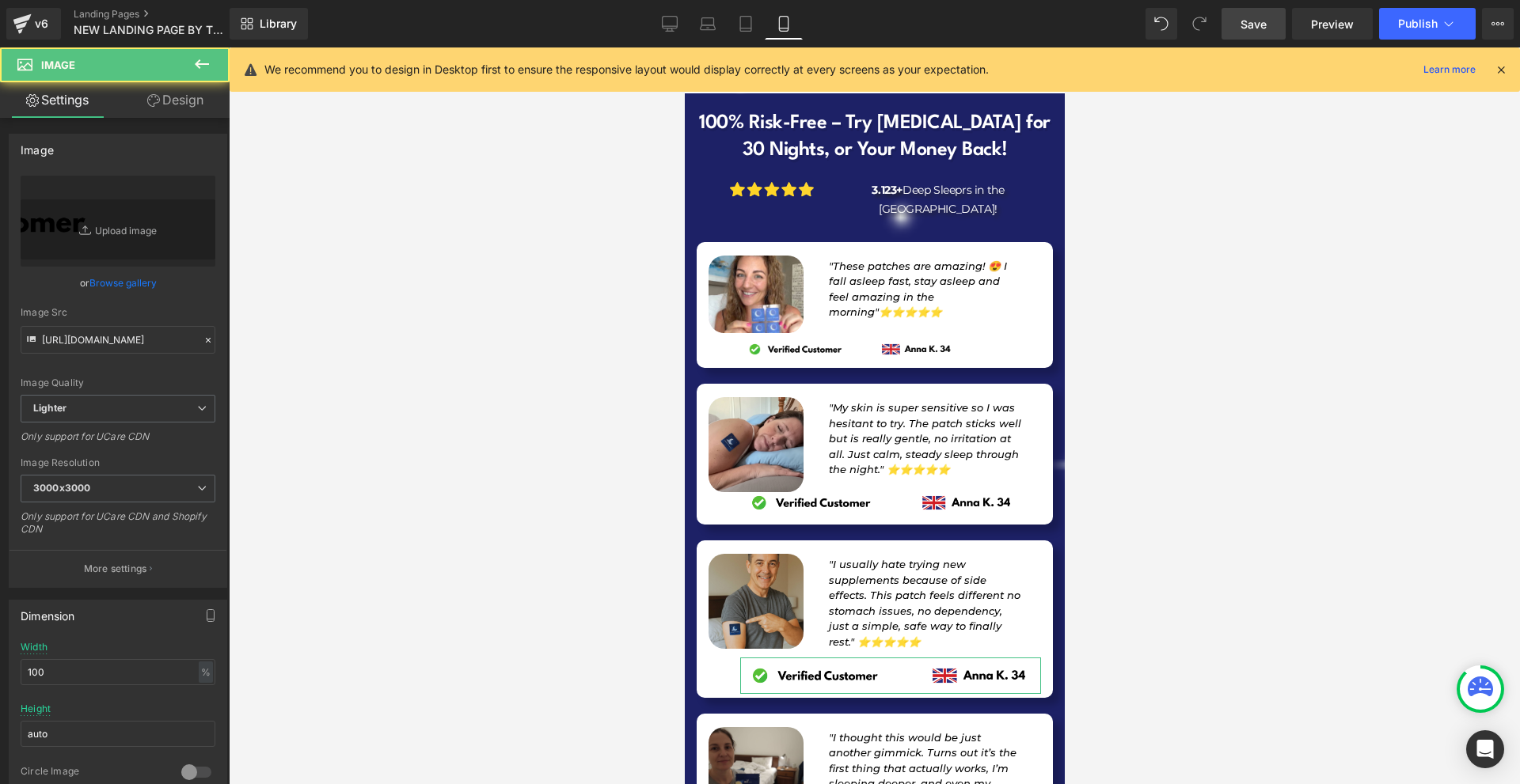
click at [179, 85] on link "Design" at bounding box center [175, 100] width 115 height 35
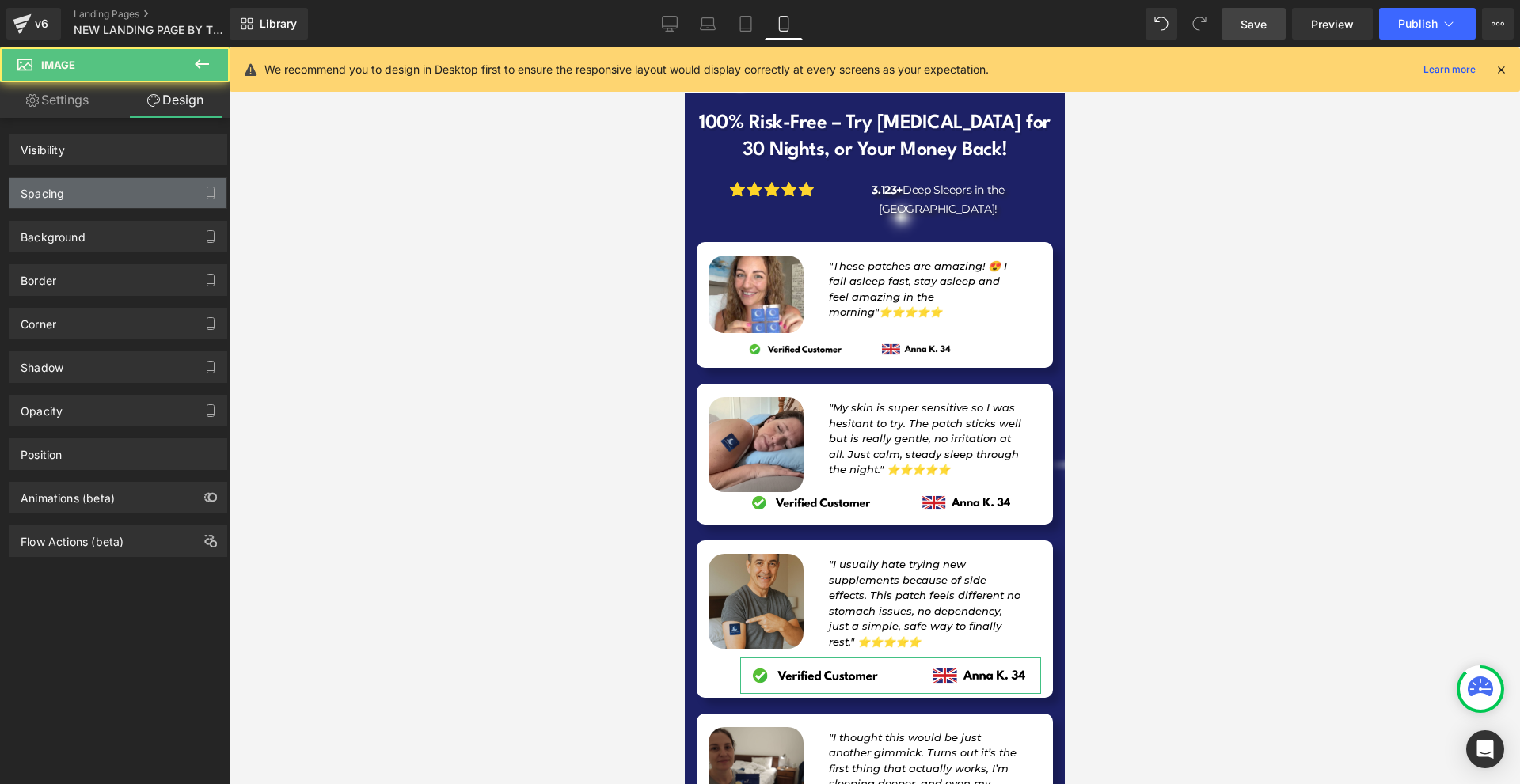
click at [48, 194] on div "Spacing" at bounding box center [42, 189] width 43 height 23
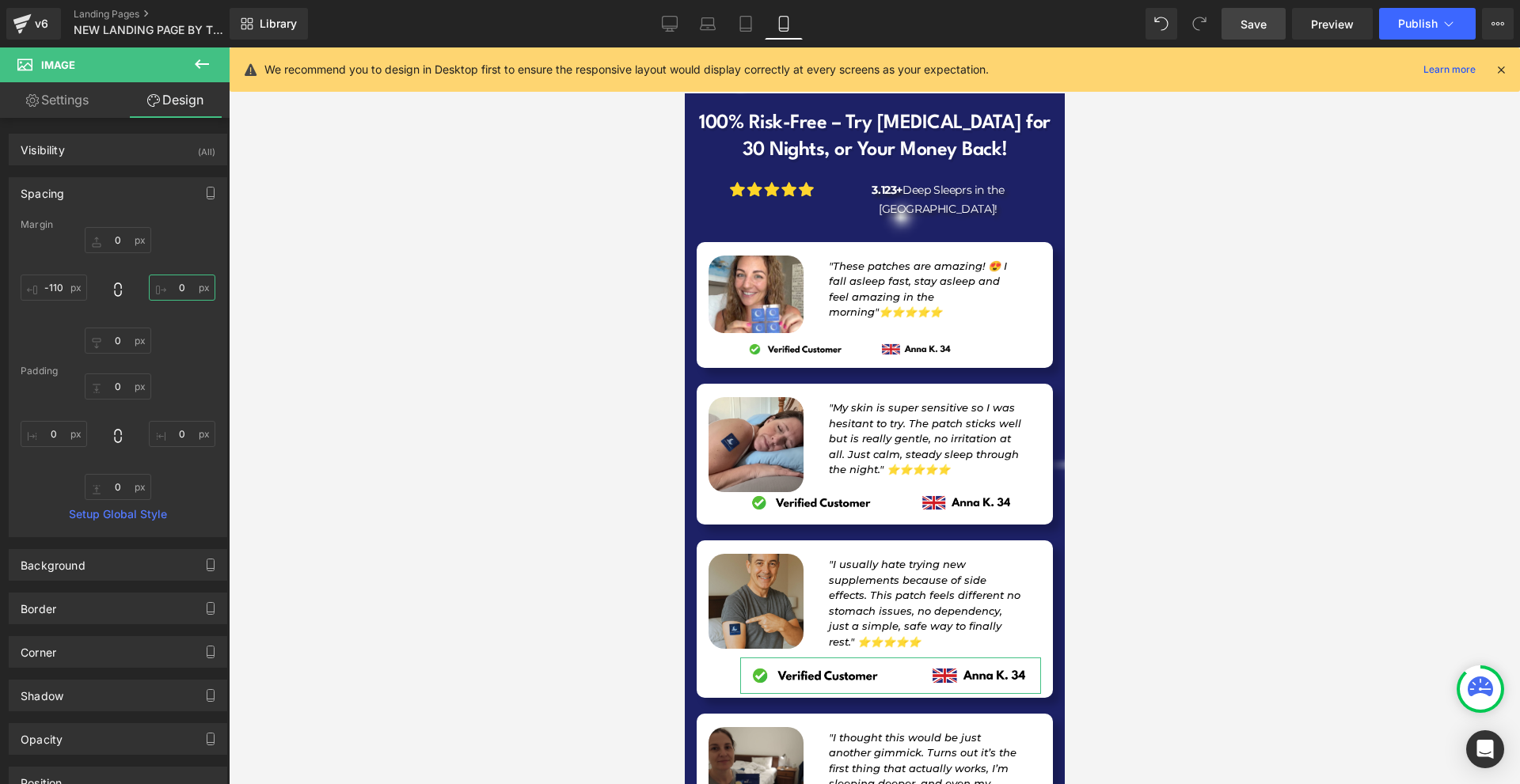
click at [186, 298] on input "0" at bounding box center [182, 288] width 67 height 27
type input "20"
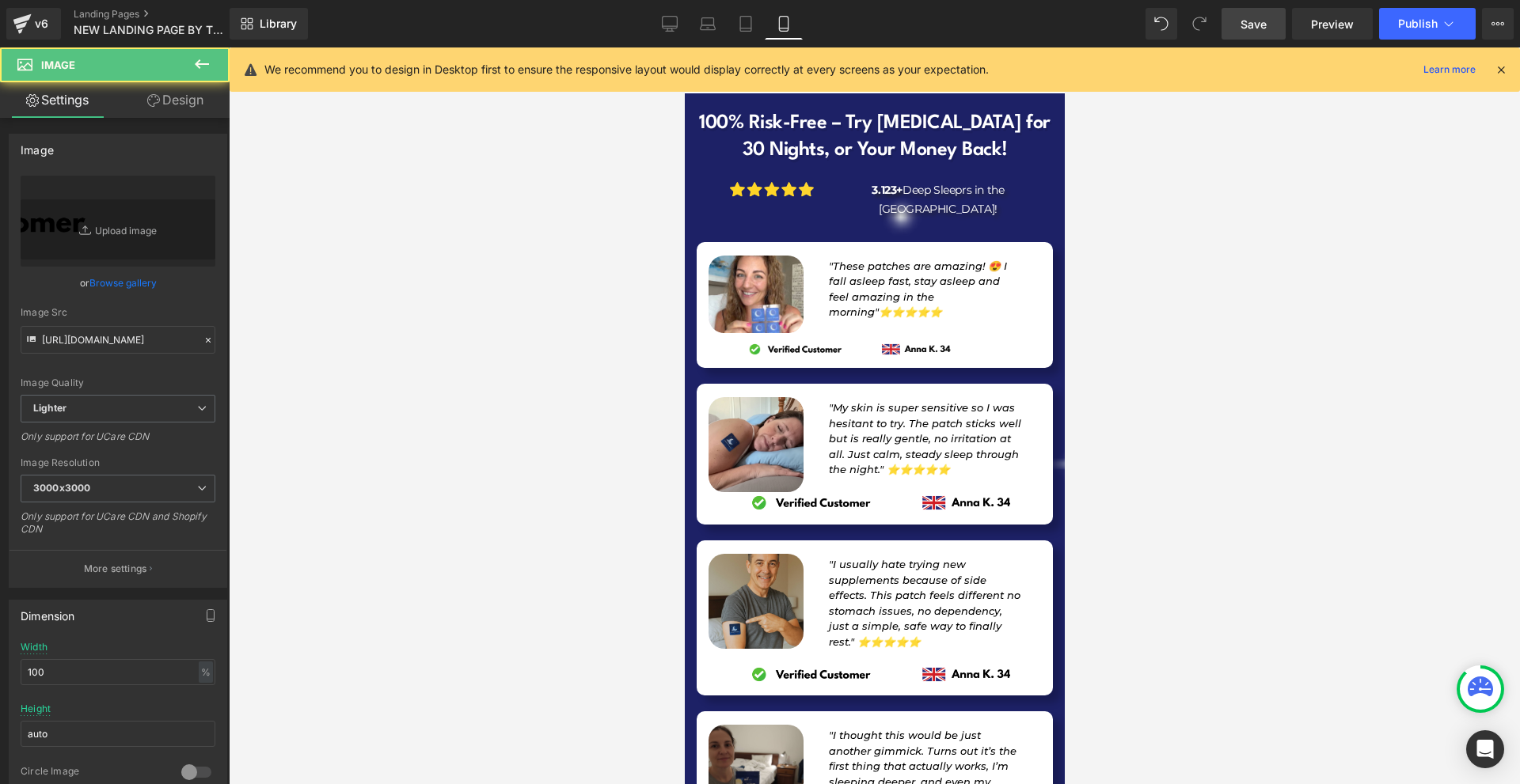
click at [166, 91] on link "Design" at bounding box center [175, 100] width 115 height 35
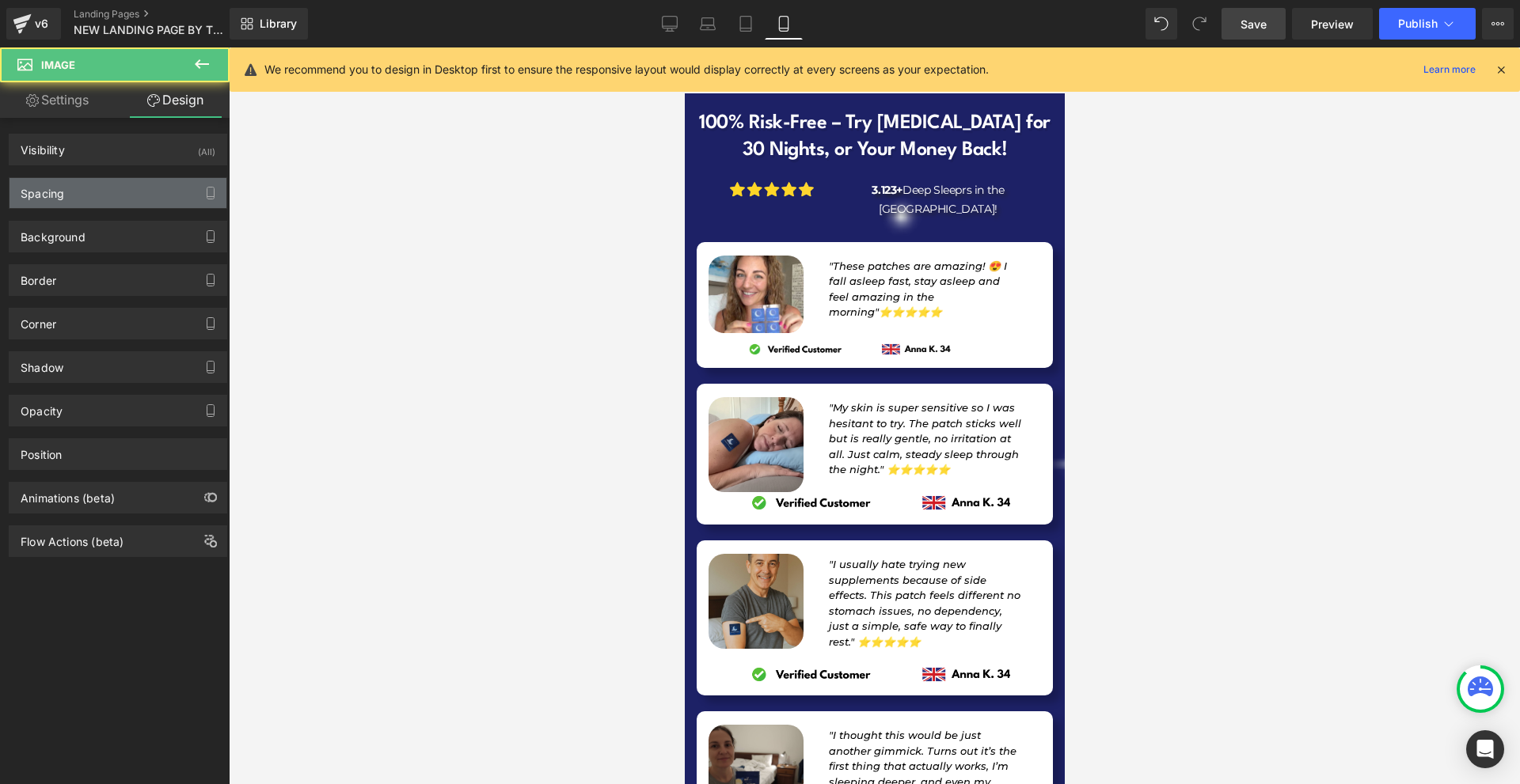
click at [73, 197] on div "Spacing" at bounding box center [118, 193] width 217 height 30
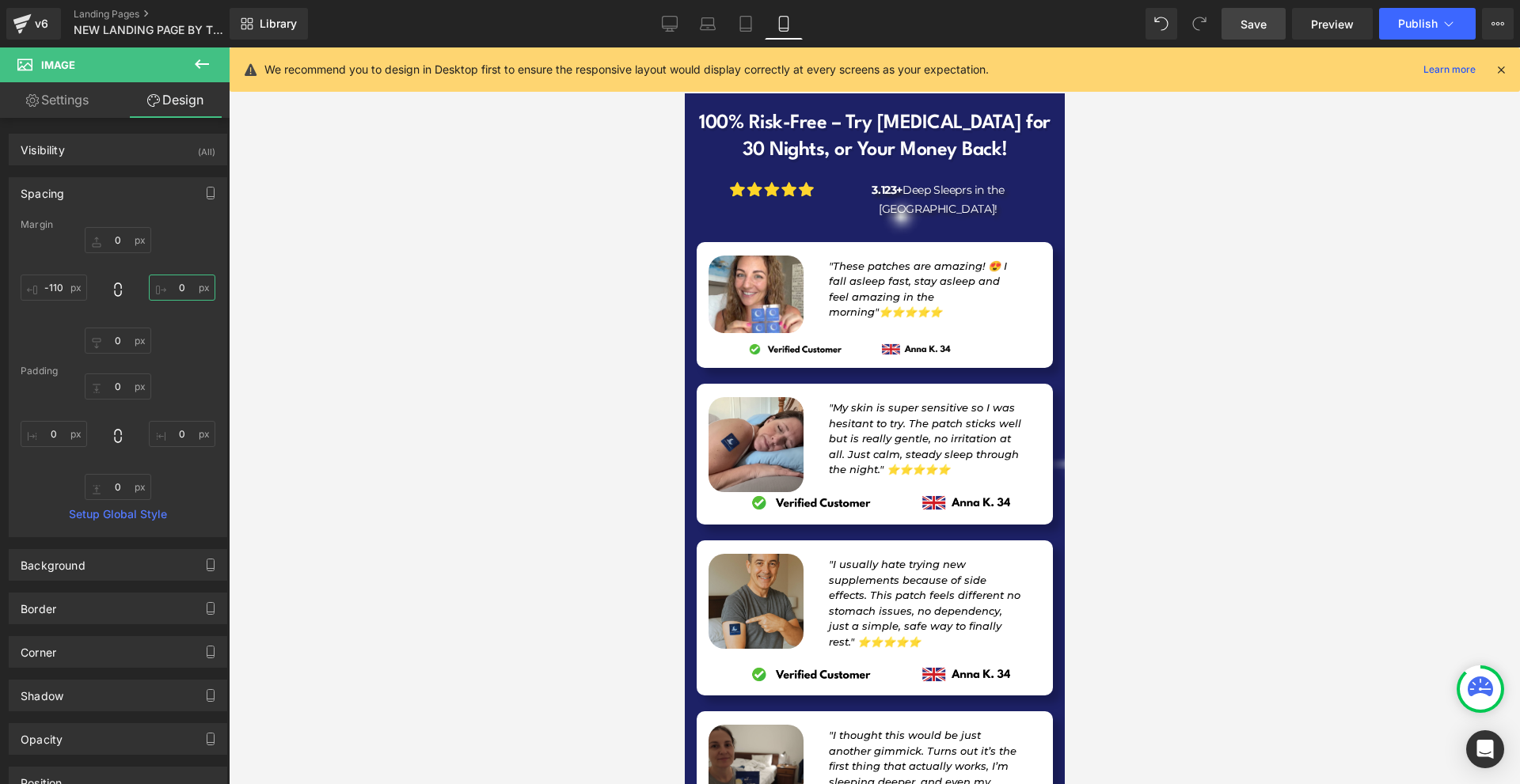
click at [176, 281] on input "0" at bounding box center [182, 288] width 67 height 27
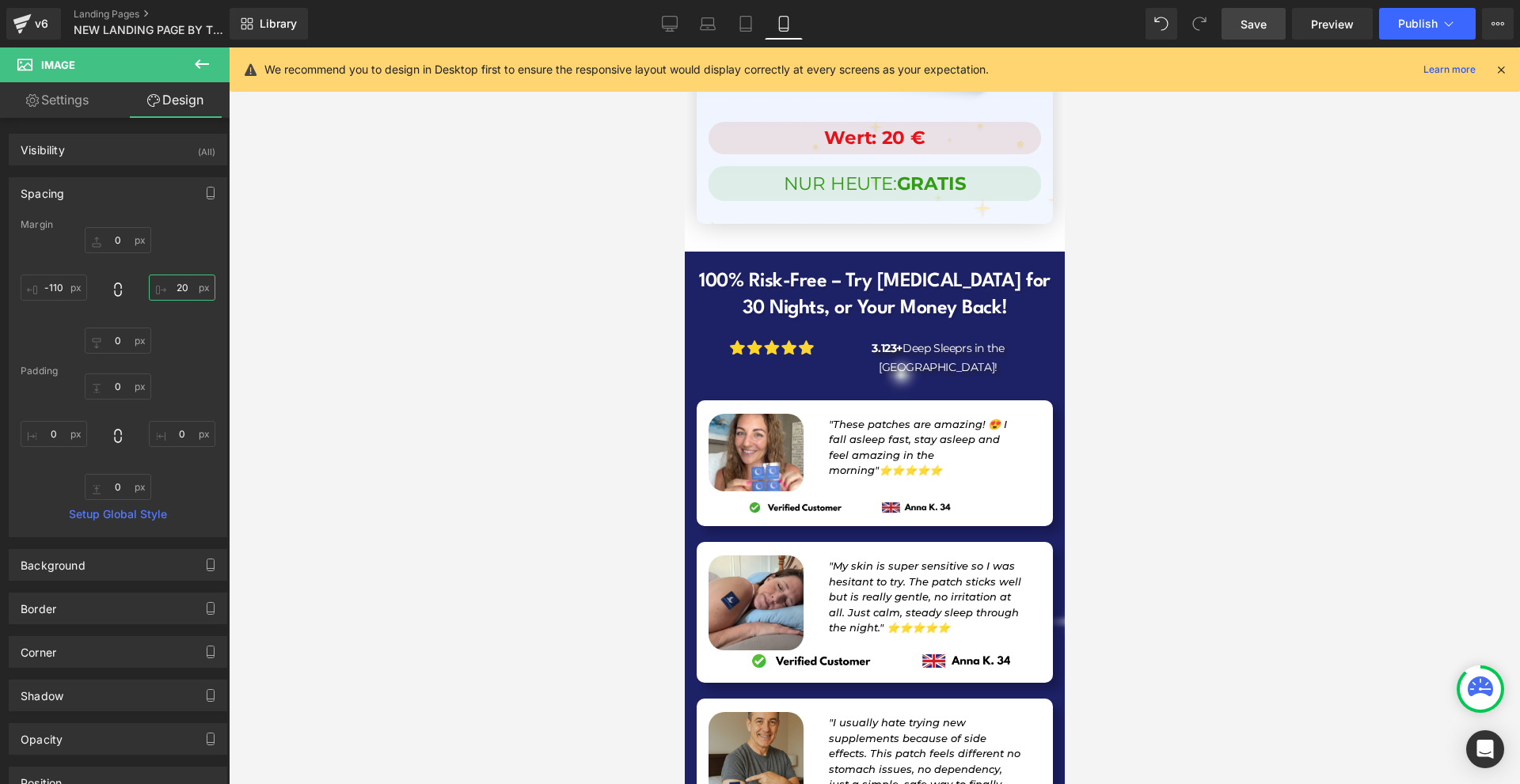
type input "20"
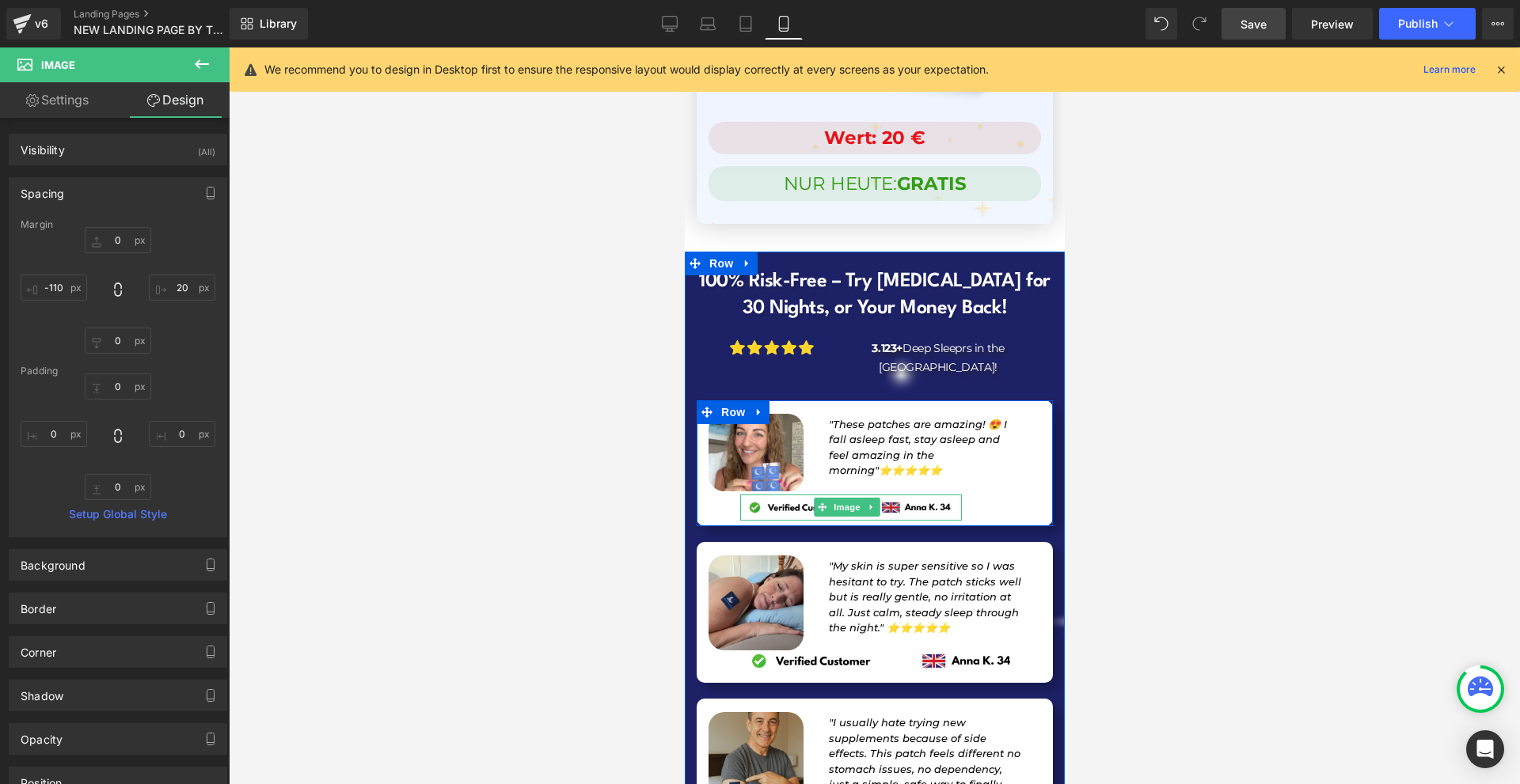
click at [869, 498] on link at bounding box center [871, 507] width 17 height 19
click at [914, 494] on img at bounding box center [850, 507] width 222 height 27
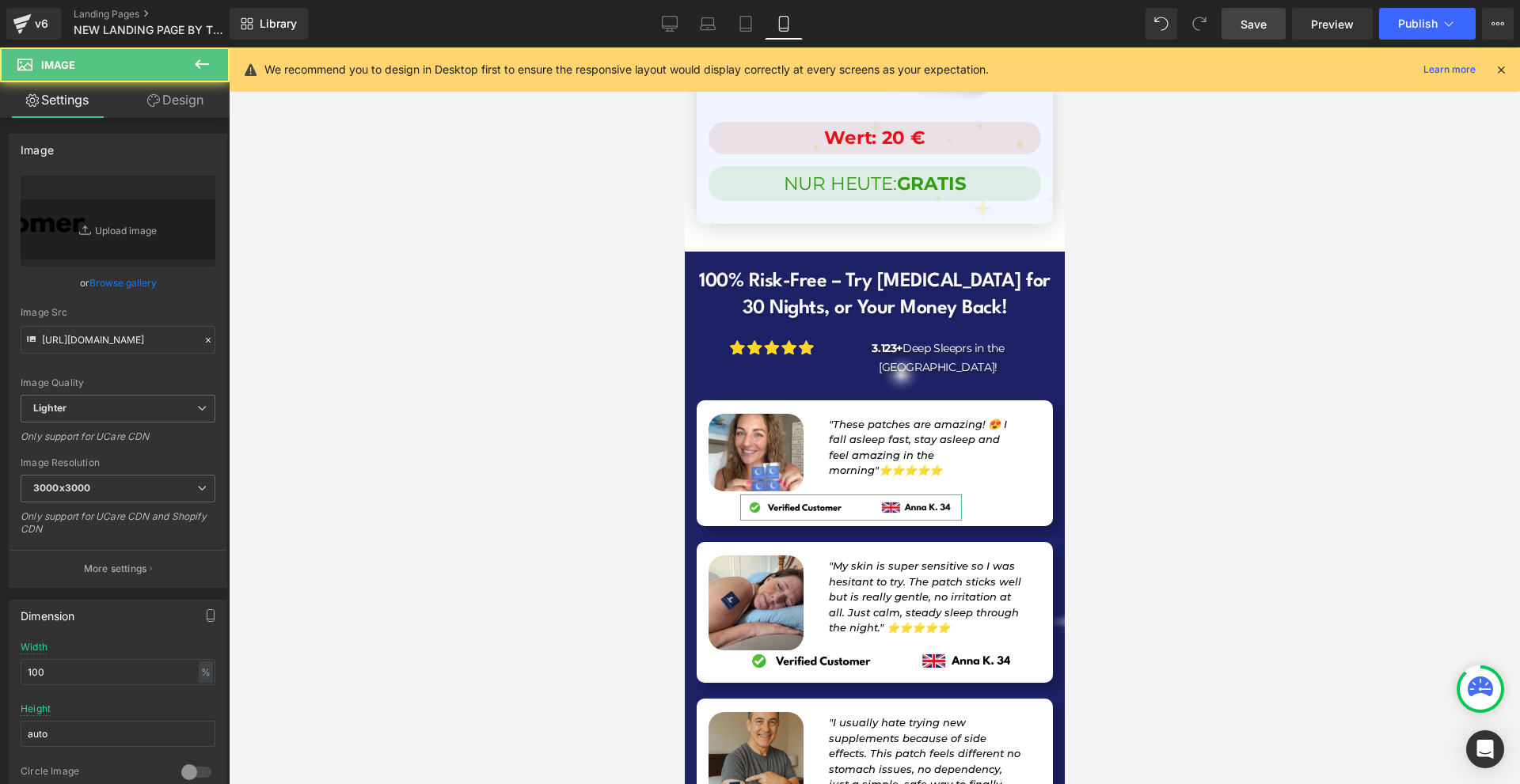
click at [176, 84] on link "Design" at bounding box center [175, 100] width 115 height 35
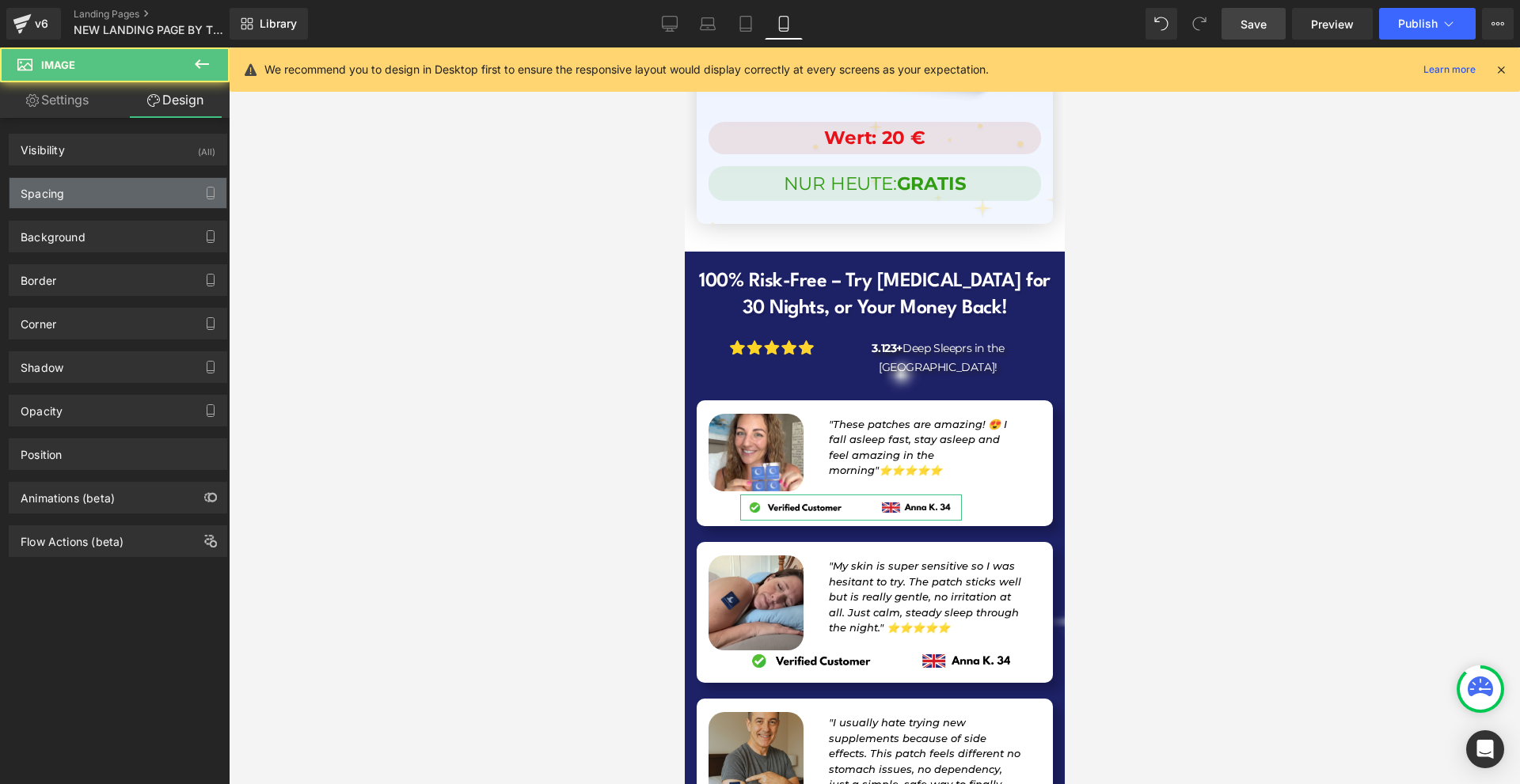
click at [43, 205] on div "Spacing" at bounding box center [118, 193] width 217 height 30
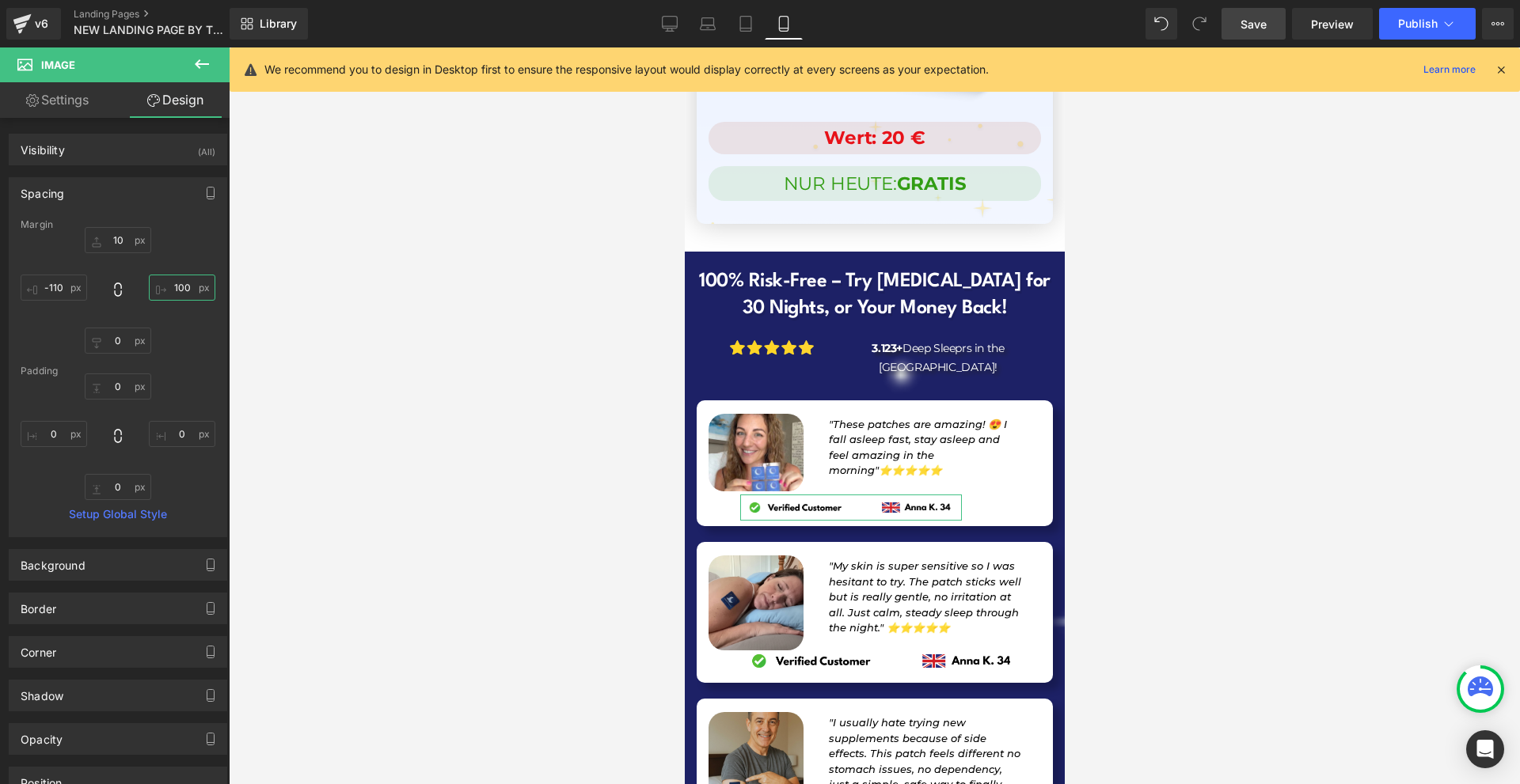
click at [173, 283] on input "text" at bounding box center [182, 288] width 67 height 27
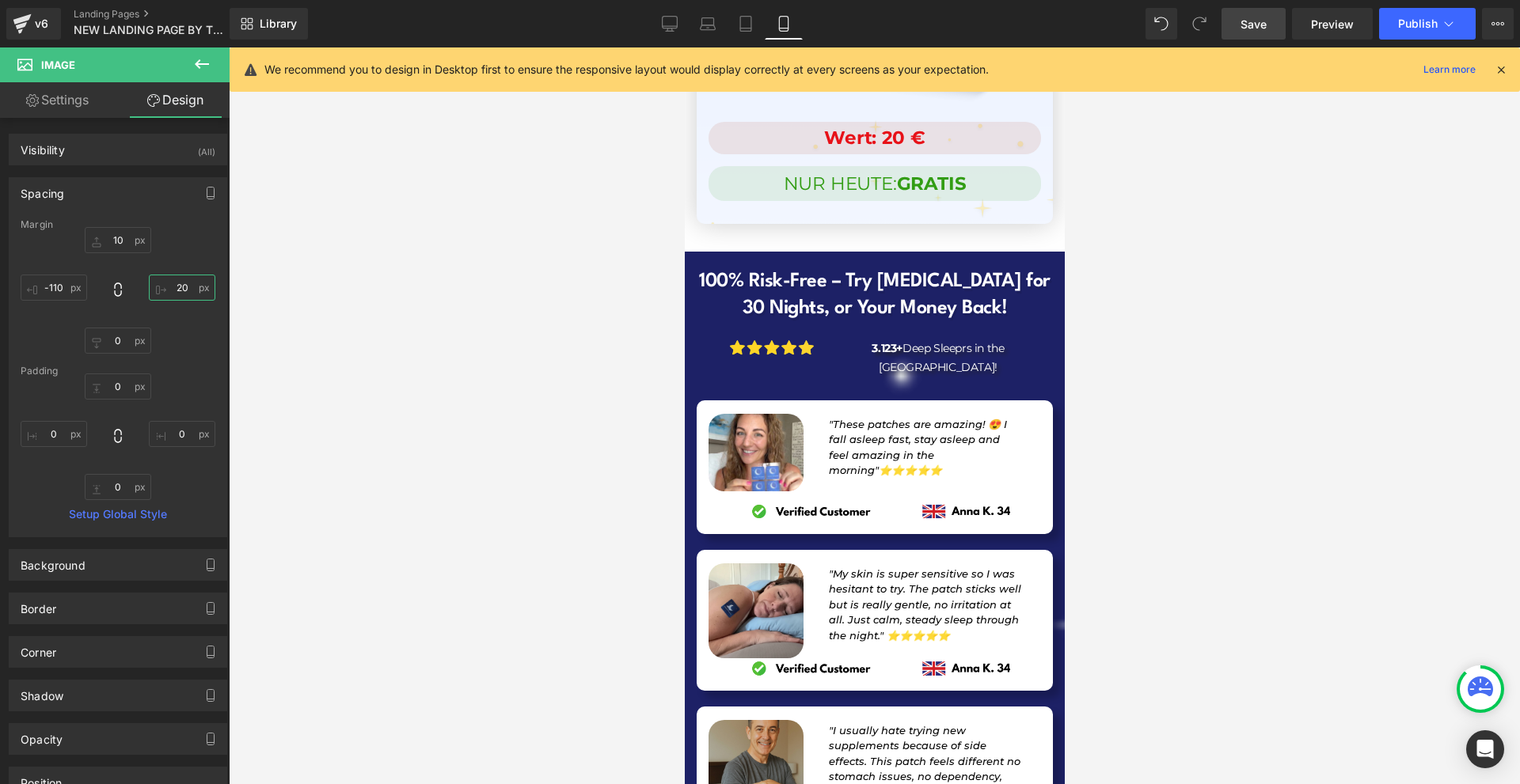
type input "20"
click at [1497, 66] on icon at bounding box center [1500, 70] width 15 height 15
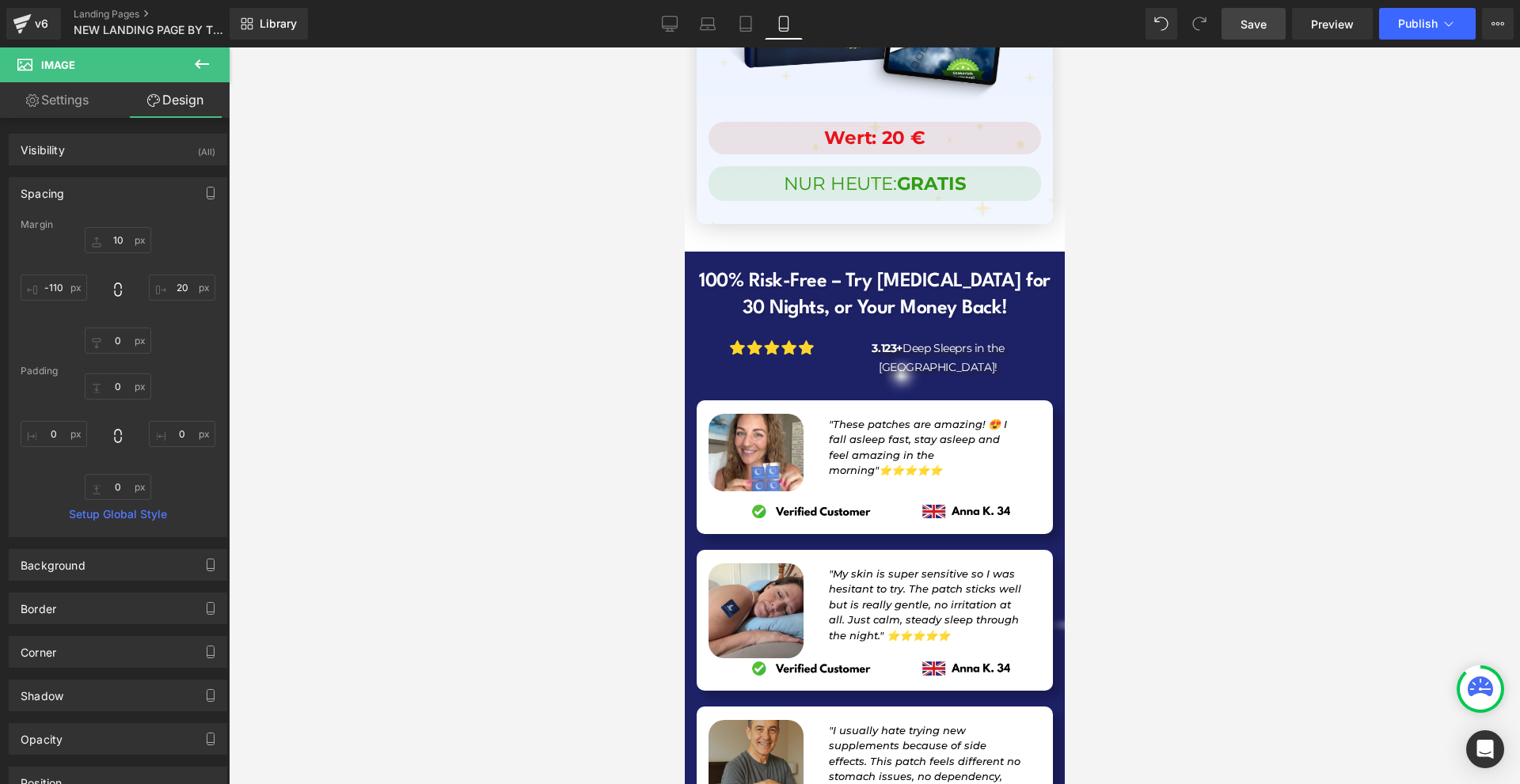
drag, startPoint x: 1263, startPoint y: 16, endPoint x: 120, endPoint y: 271, distance: 1171.1
click at [1263, 16] on span "Save" at bounding box center [1253, 24] width 27 height 17
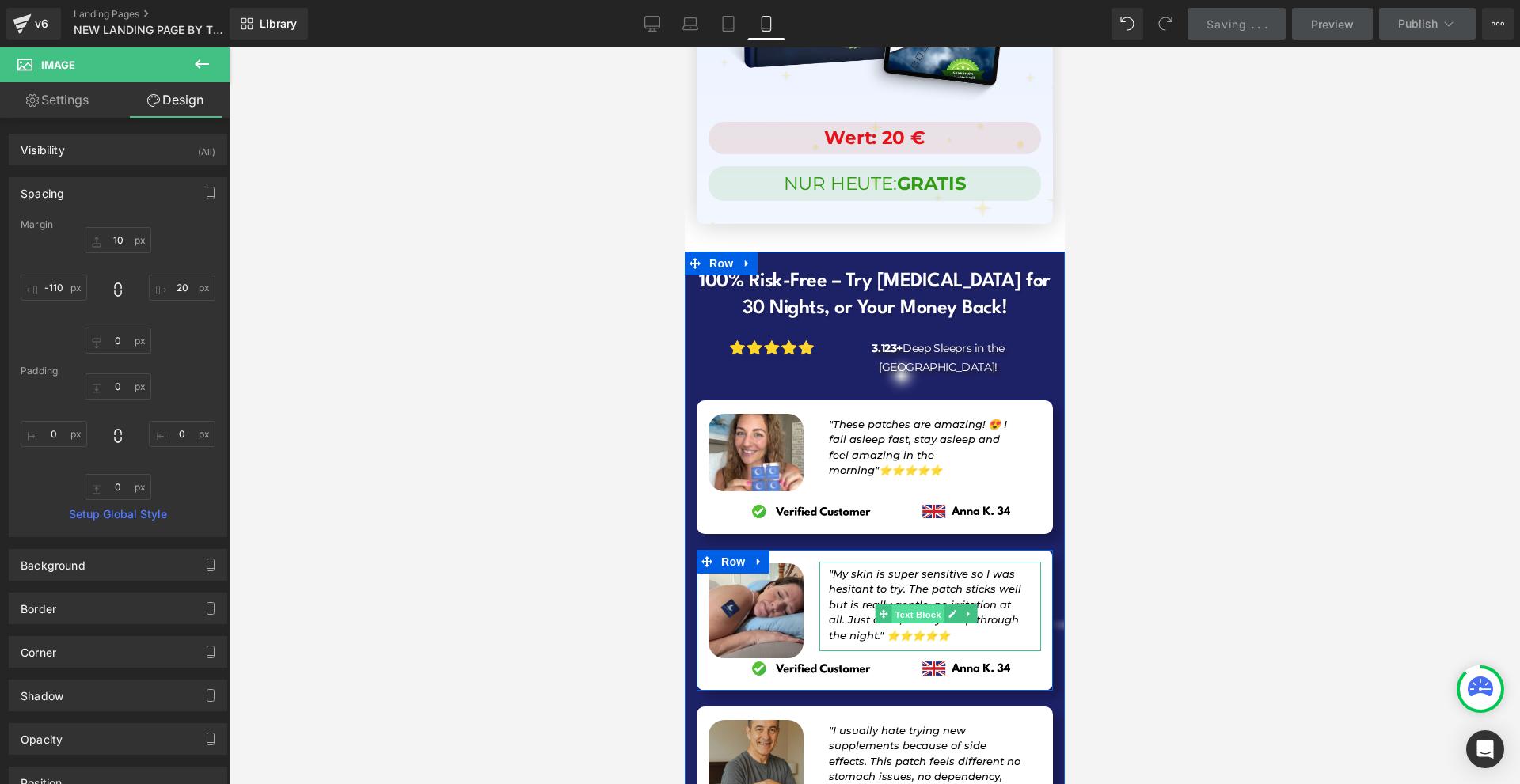
click at [920, 605] on span "Text Block" at bounding box center [916, 614] width 52 height 19
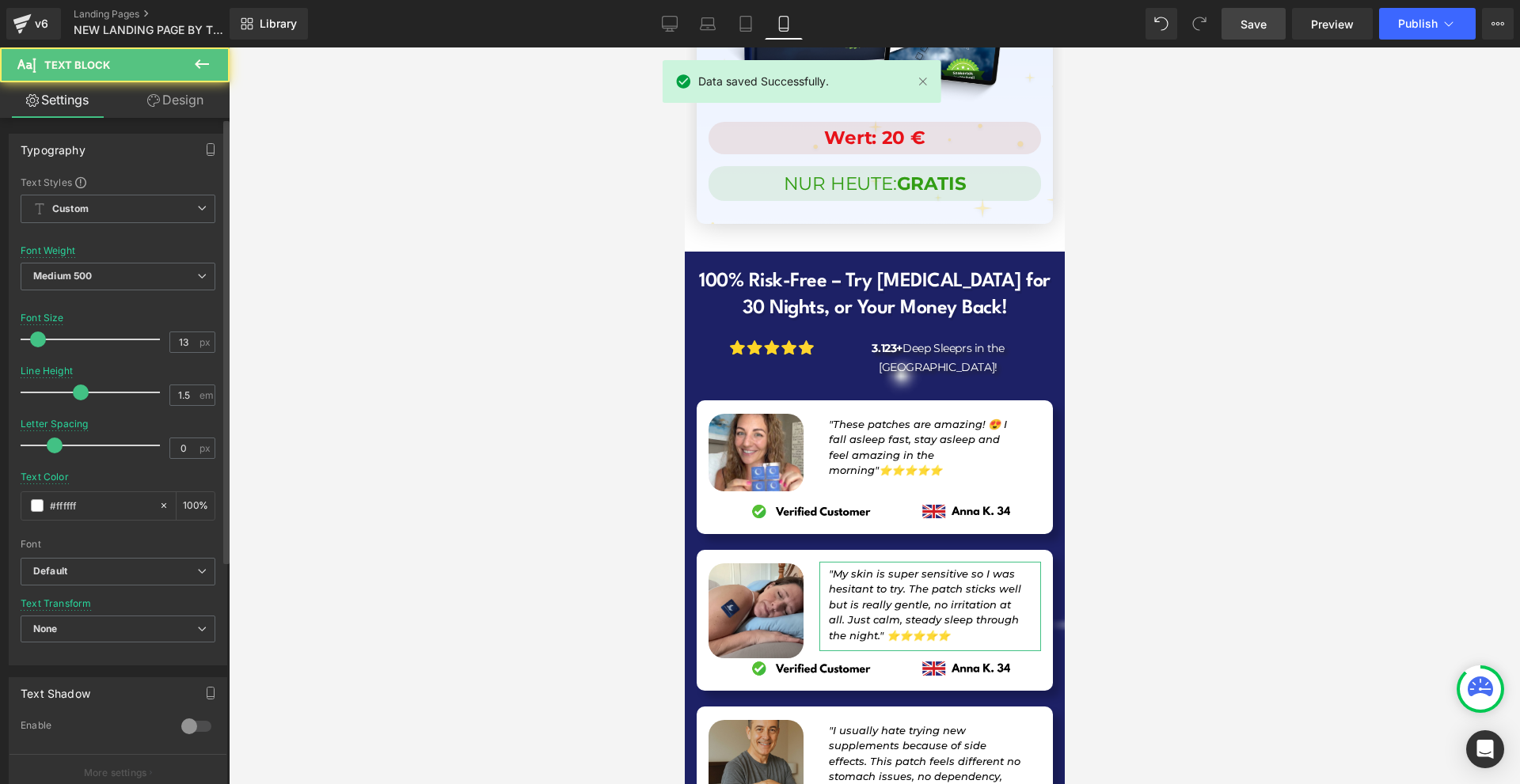
click at [151, 119] on div "Typography Text Styles Custom Custom Setup Global Style Custom Setup Global Sty…" at bounding box center [118, 596] width 237 height 957
click at [175, 106] on link "Design" at bounding box center [175, 100] width 115 height 35
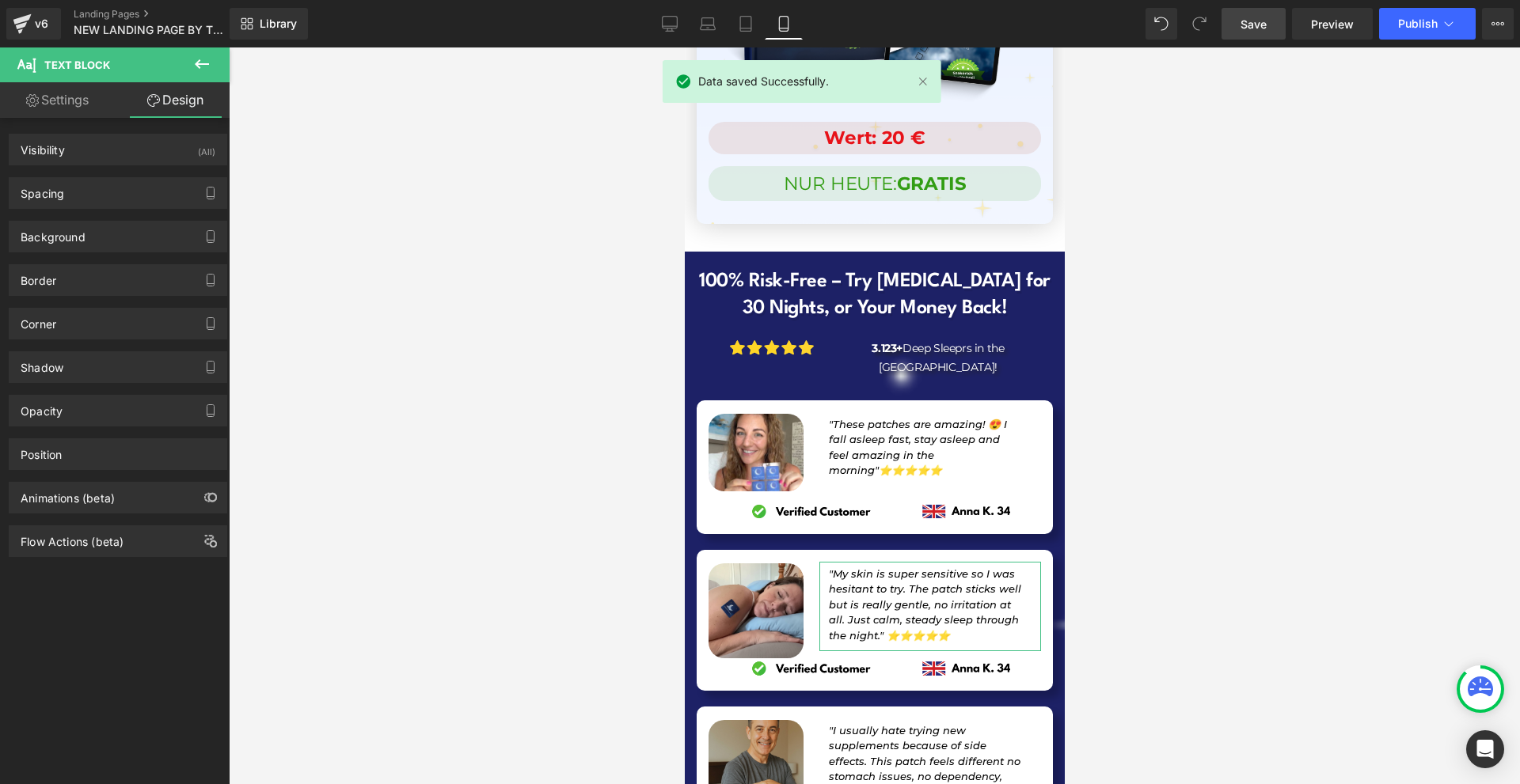
click at [69, 212] on div "Background Color & Image color Color % Image Replace Image Upload image or Brow…" at bounding box center [118, 231] width 237 height 43
click at [65, 201] on div "Spacing" at bounding box center [118, 193] width 217 height 30
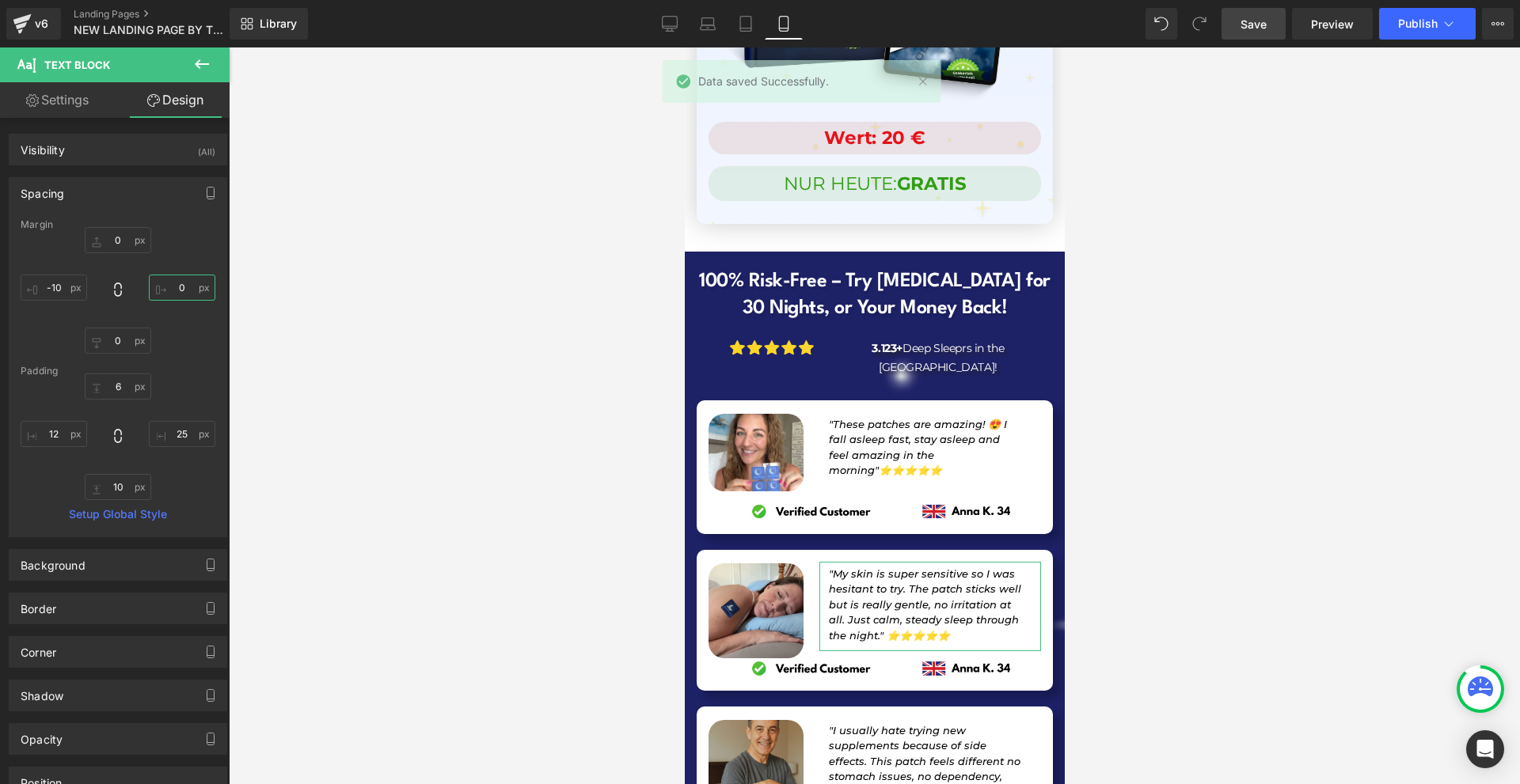
click at [197, 279] on input "text" at bounding box center [182, 288] width 67 height 27
click at [168, 434] on input "text" at bounding box center [182, 434] width 67 height 27
type input "0"
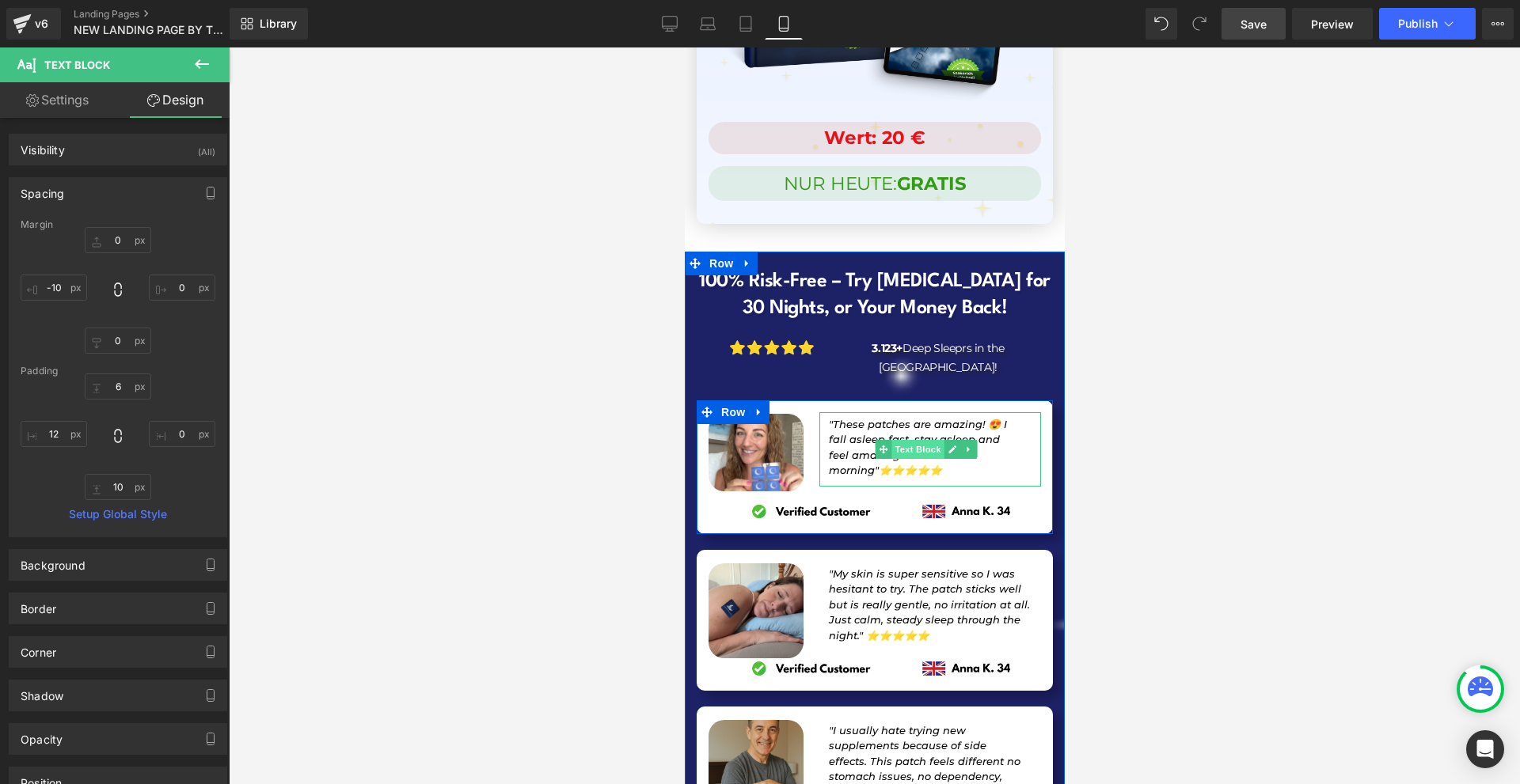
click at [910, 440] on span "Text Block" at bounding box center [916, 449] width 52 height 19
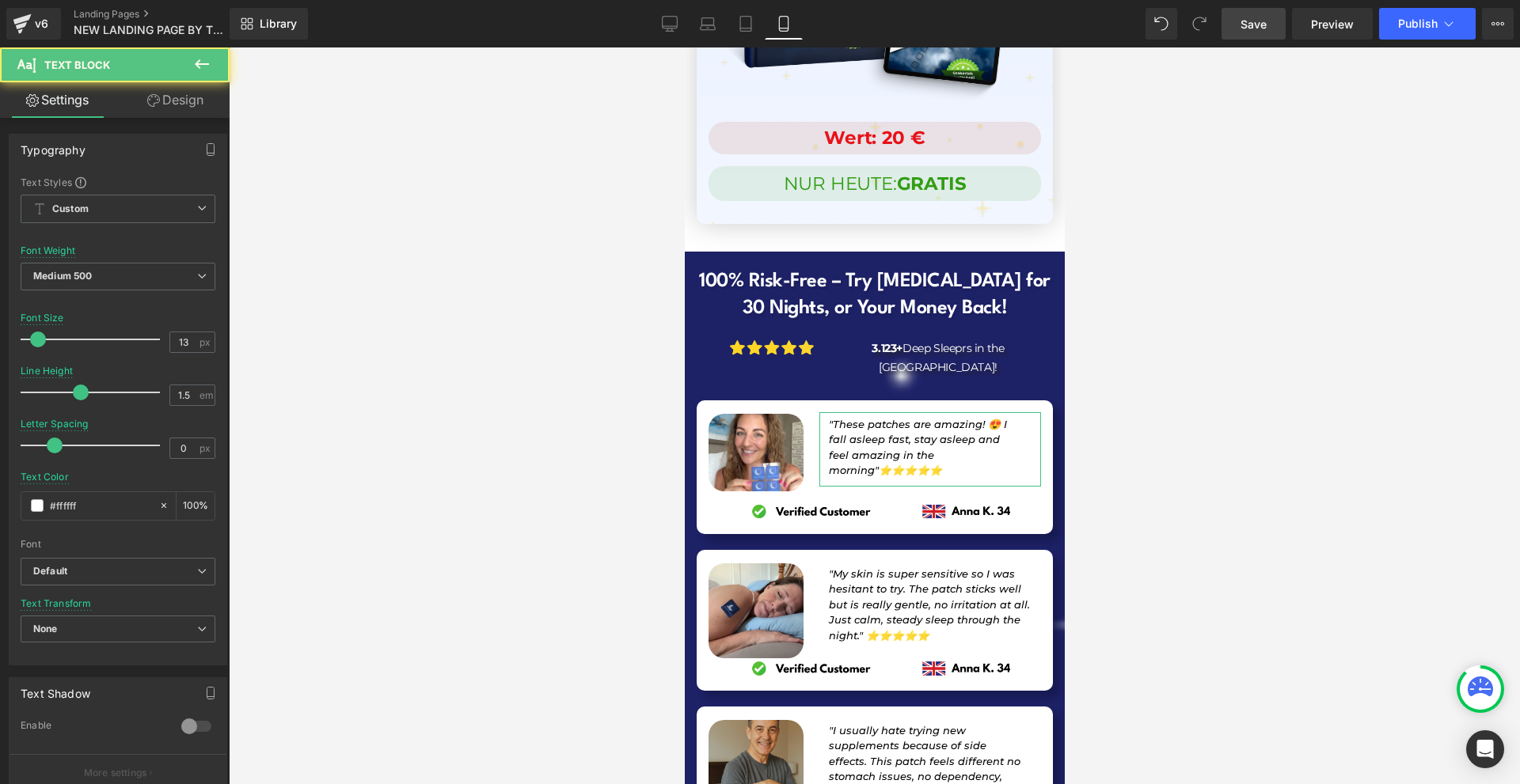
click at [149, 113] on link "Design" at bounding box center [175, 100] width 115 height 35
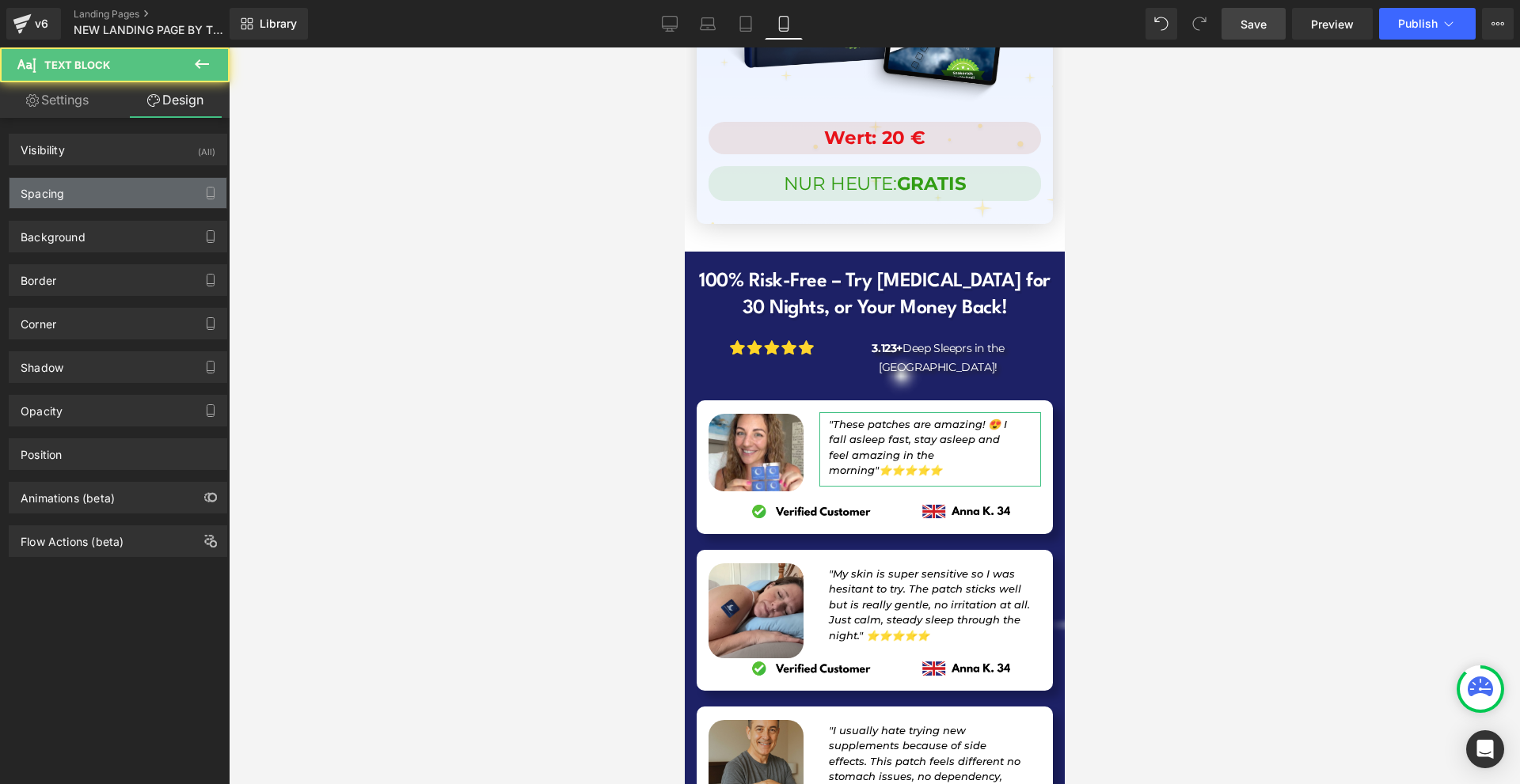
click at [101, 189] on div "Spacing" at bounding box center [118, 193] width 217 height 30
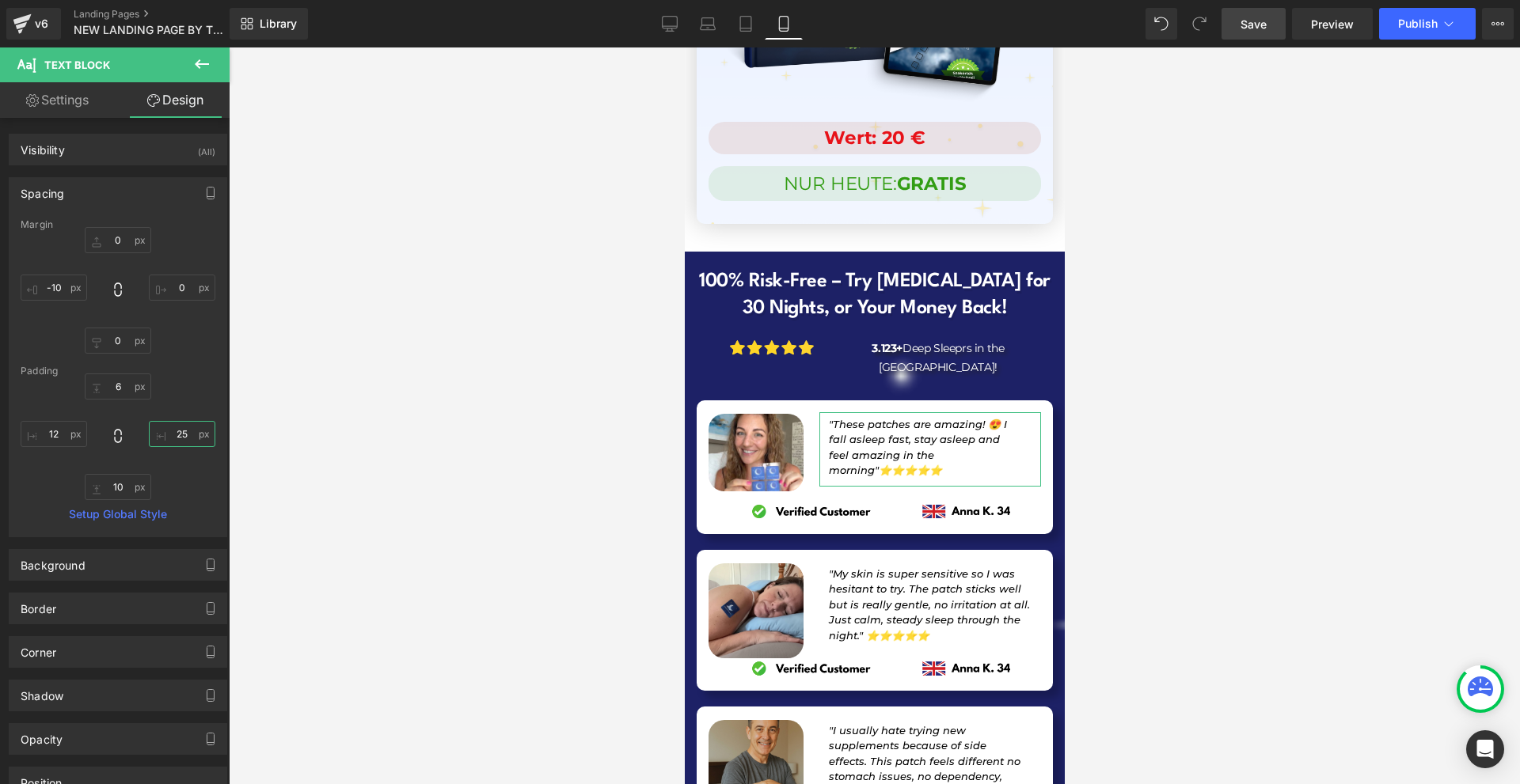
click at [178, 429] on input "text" at bounding box center [182, 434] width 67 height 27
type input "0"
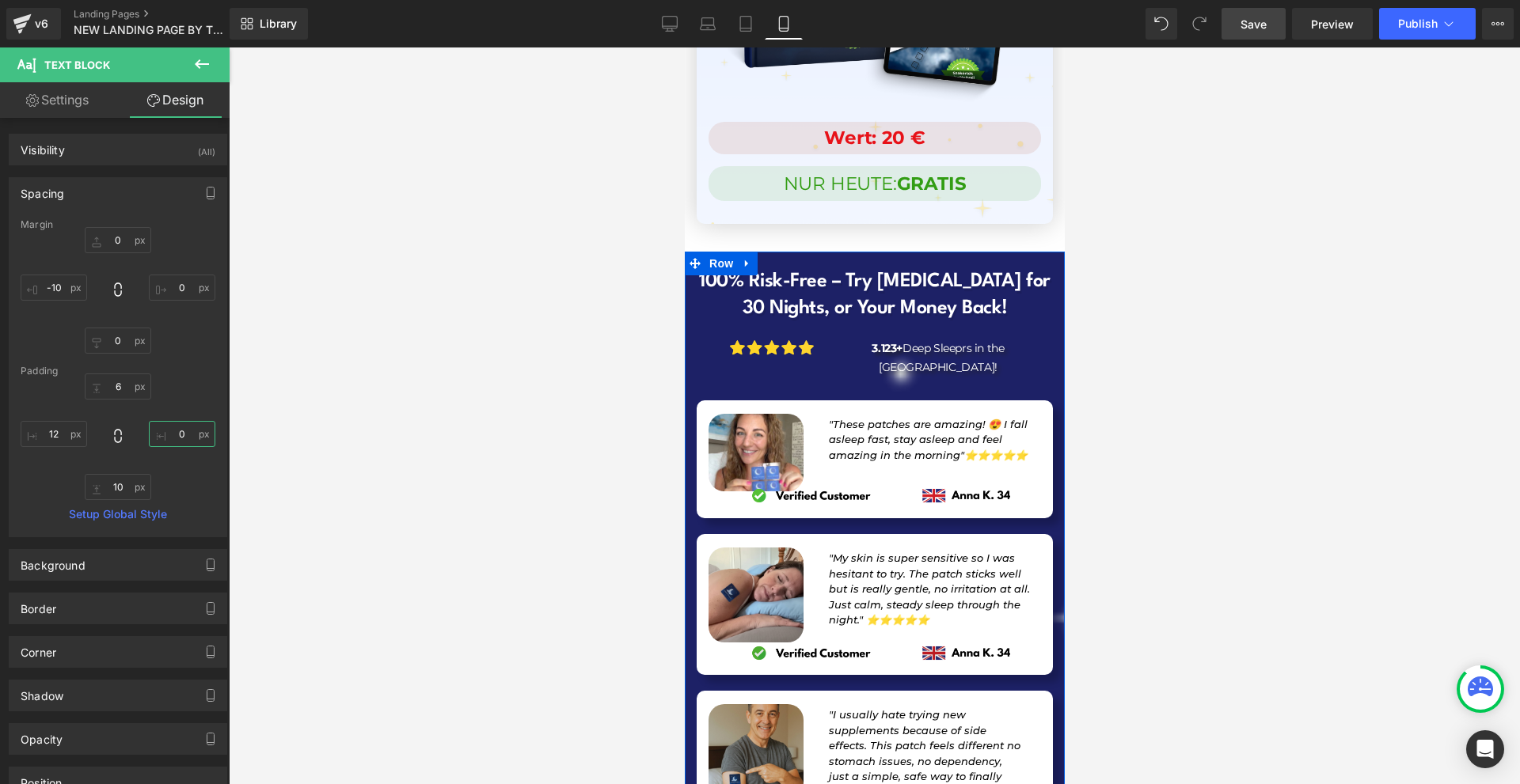
scroll to position [15829, 0]
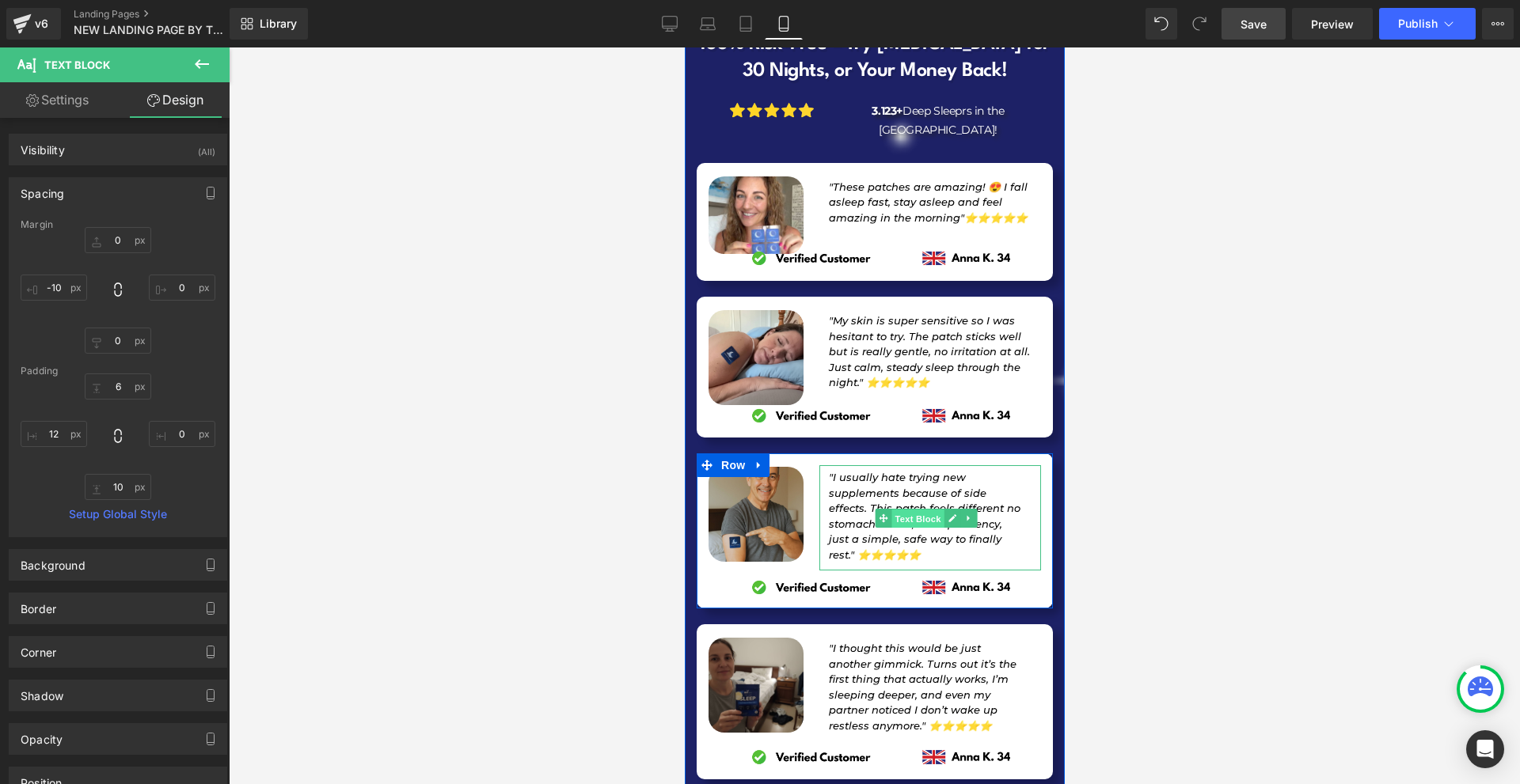
click at [893, 509] on span "Text Block" at bounding box center [916, 518] width 52 height 19
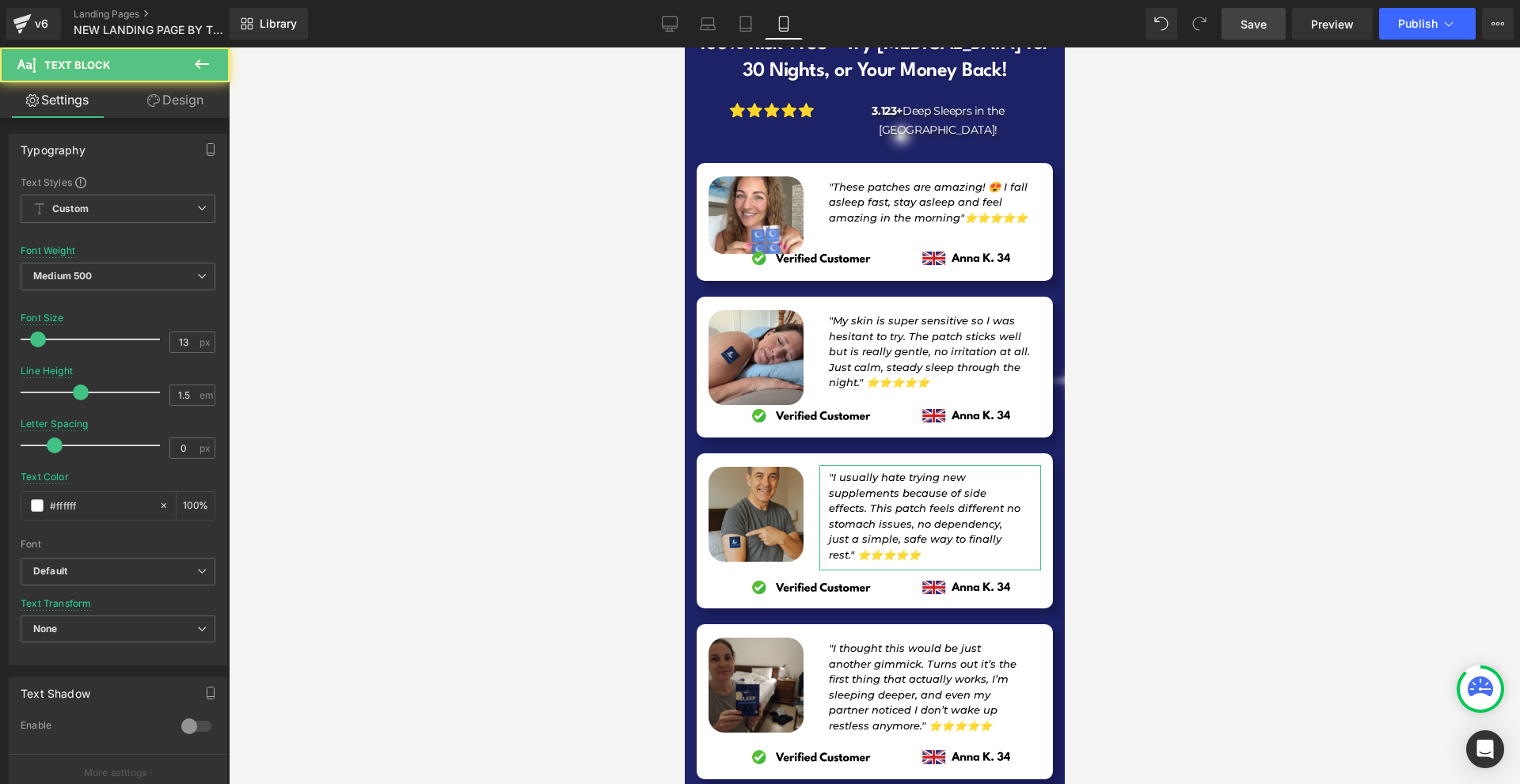
click at [190, 98] on link "Design" at bounding box center [175, 100] width 115 height 35
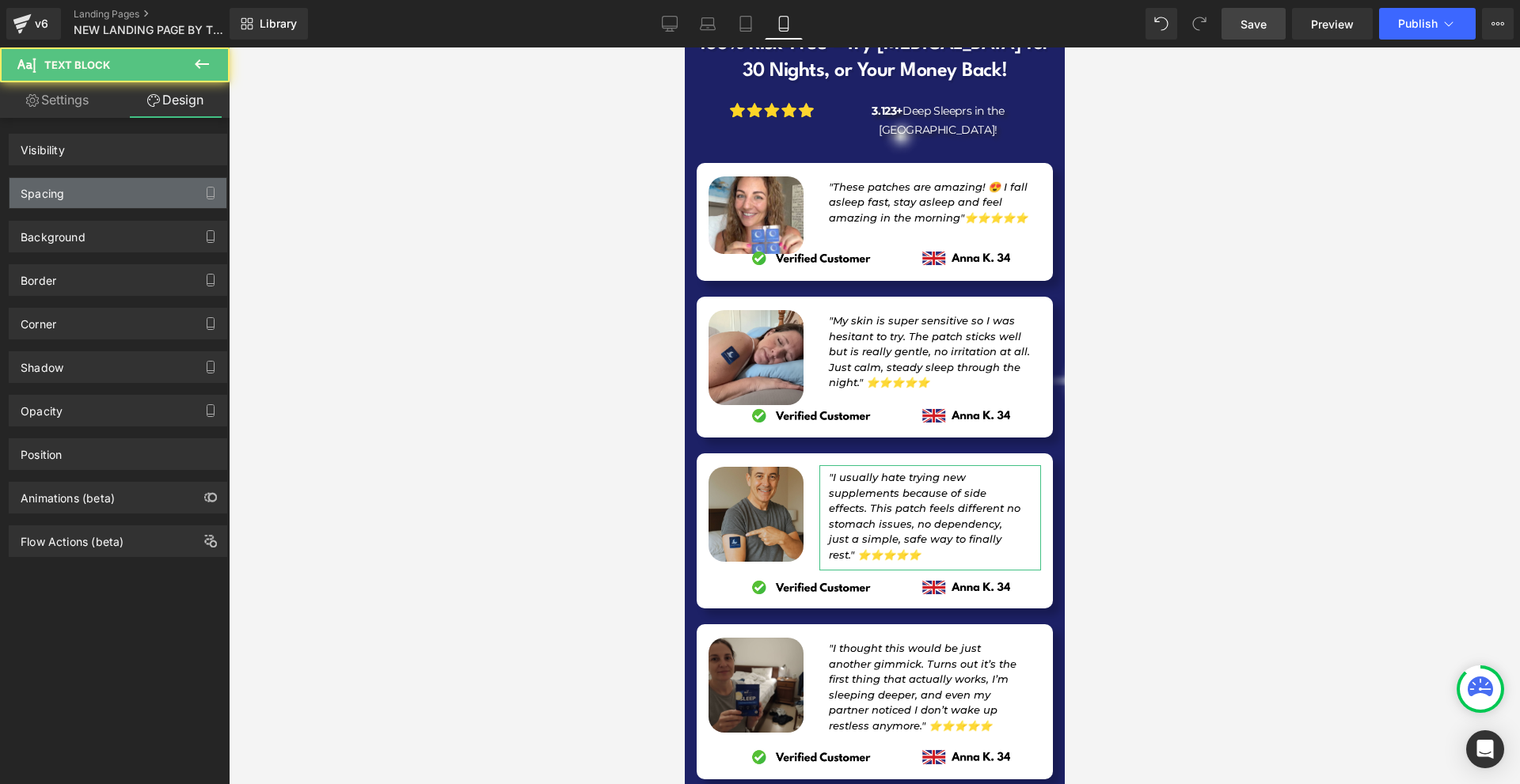
click at [82, 189] on div "Spacing" at bounding box center [118, 193] width 217 height 30
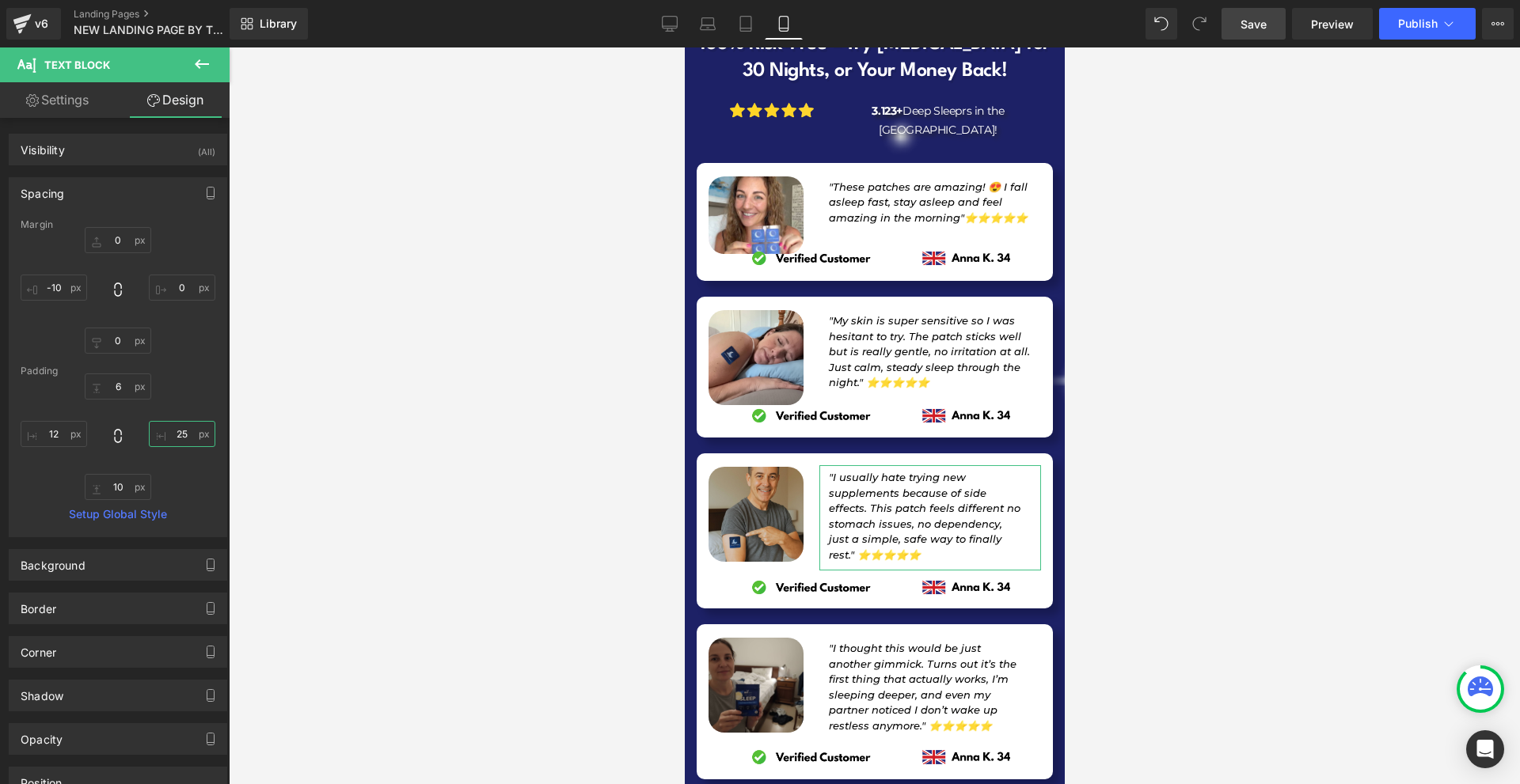
click at [178, 442] on input "25" at bounding box center [182, 434] width 67 height 27
type input "0"
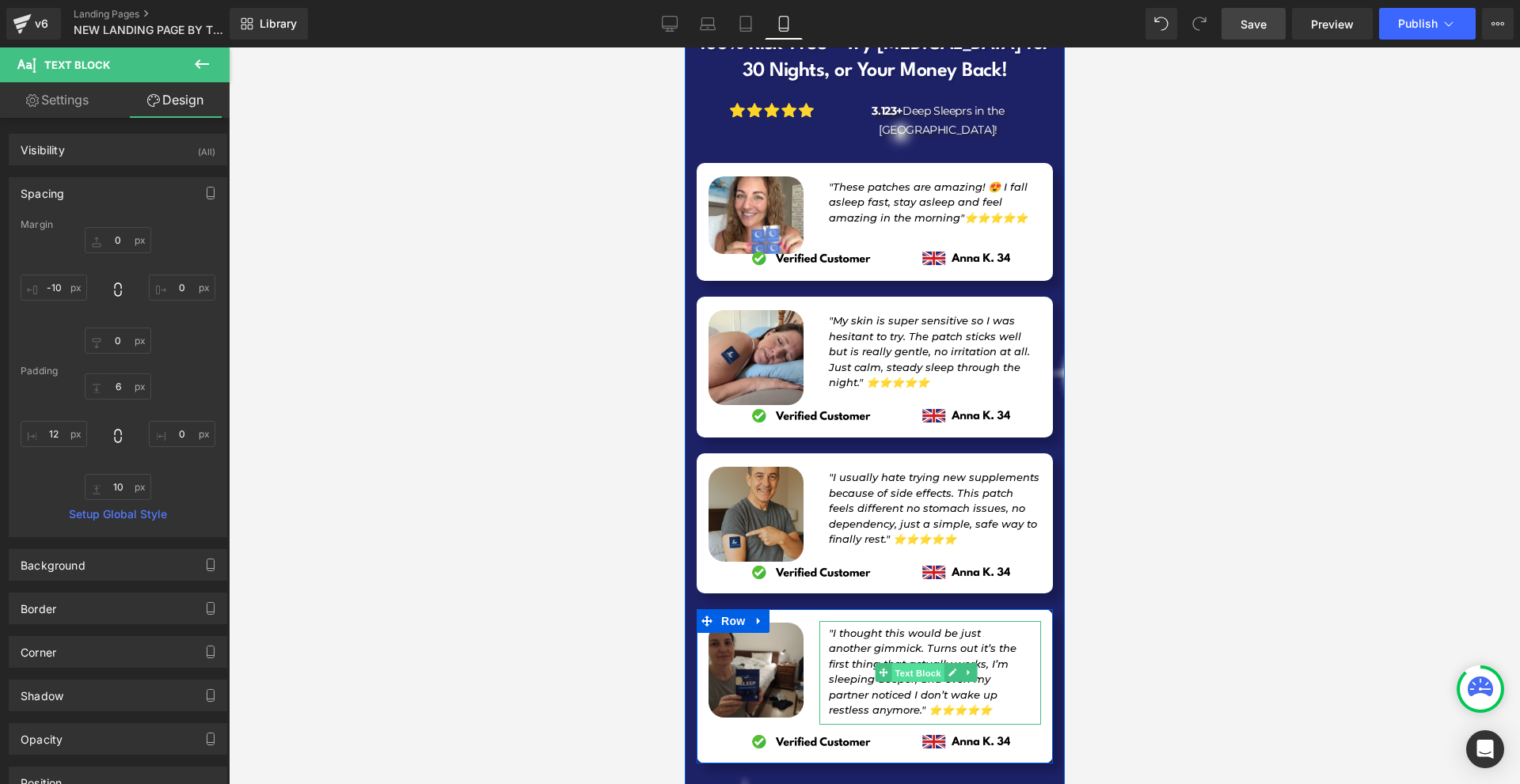
click at [894, 664] on span "Text Block" at bounding box center [916, 673] width 52 height 19
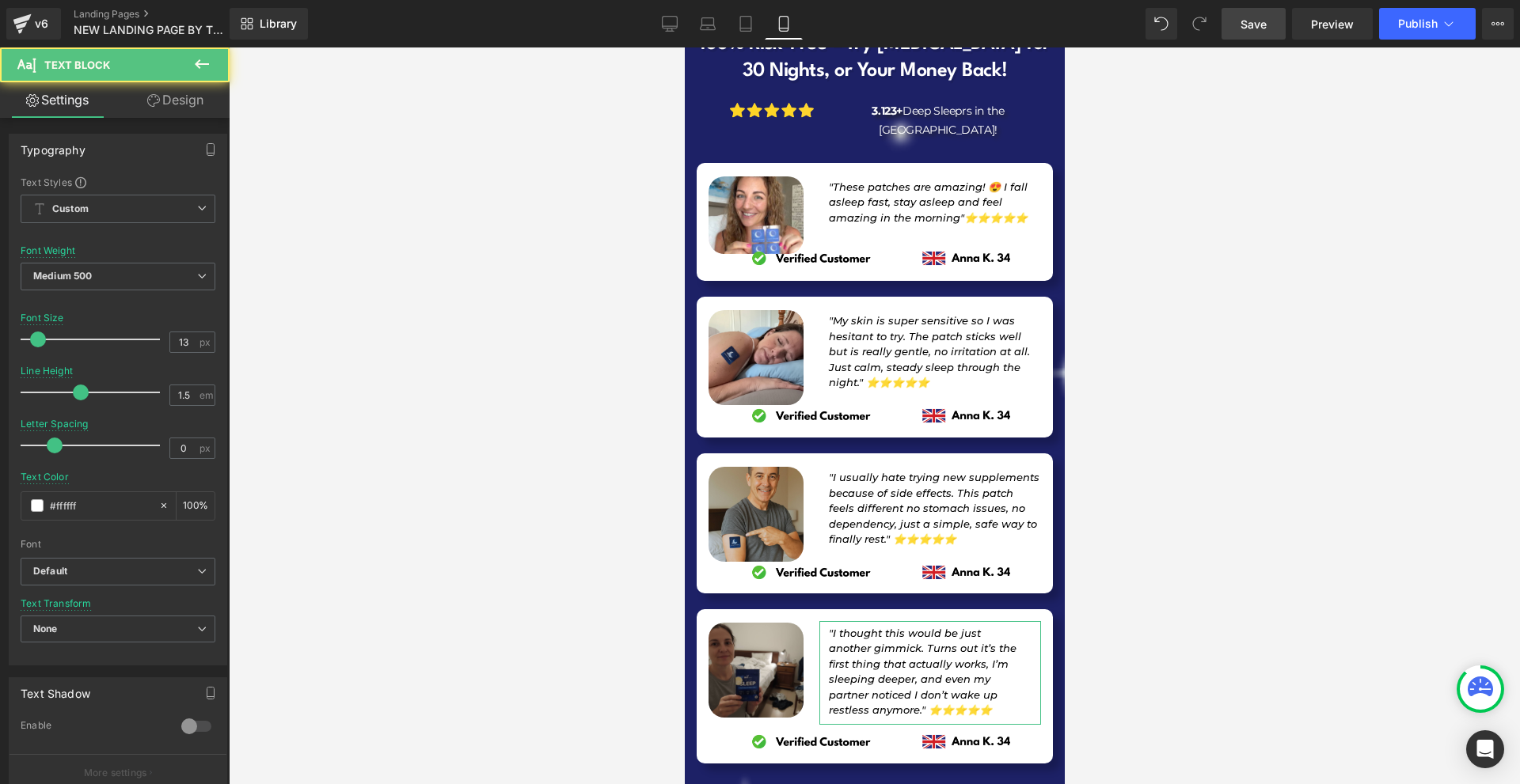
click at [171, 102] on link "Design" at bounding box center [175, 100] width 115 height 35
click at [0, 0] on div "Spacing" at bounding box center [0, 0] width 0 height 0
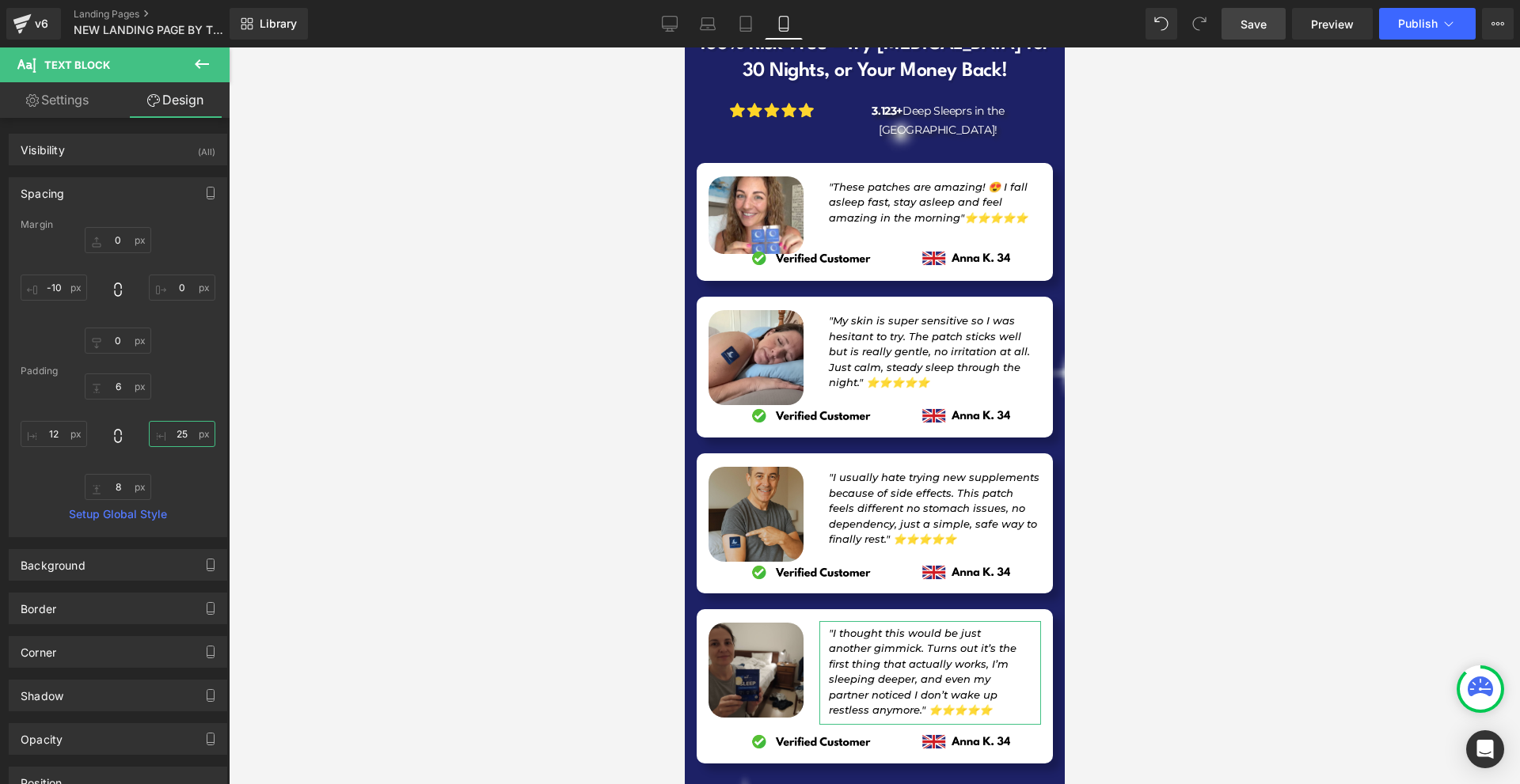
click at [183, 431] on input "text" at bounding box center [182, 434] width 67 height 27
type input "0"
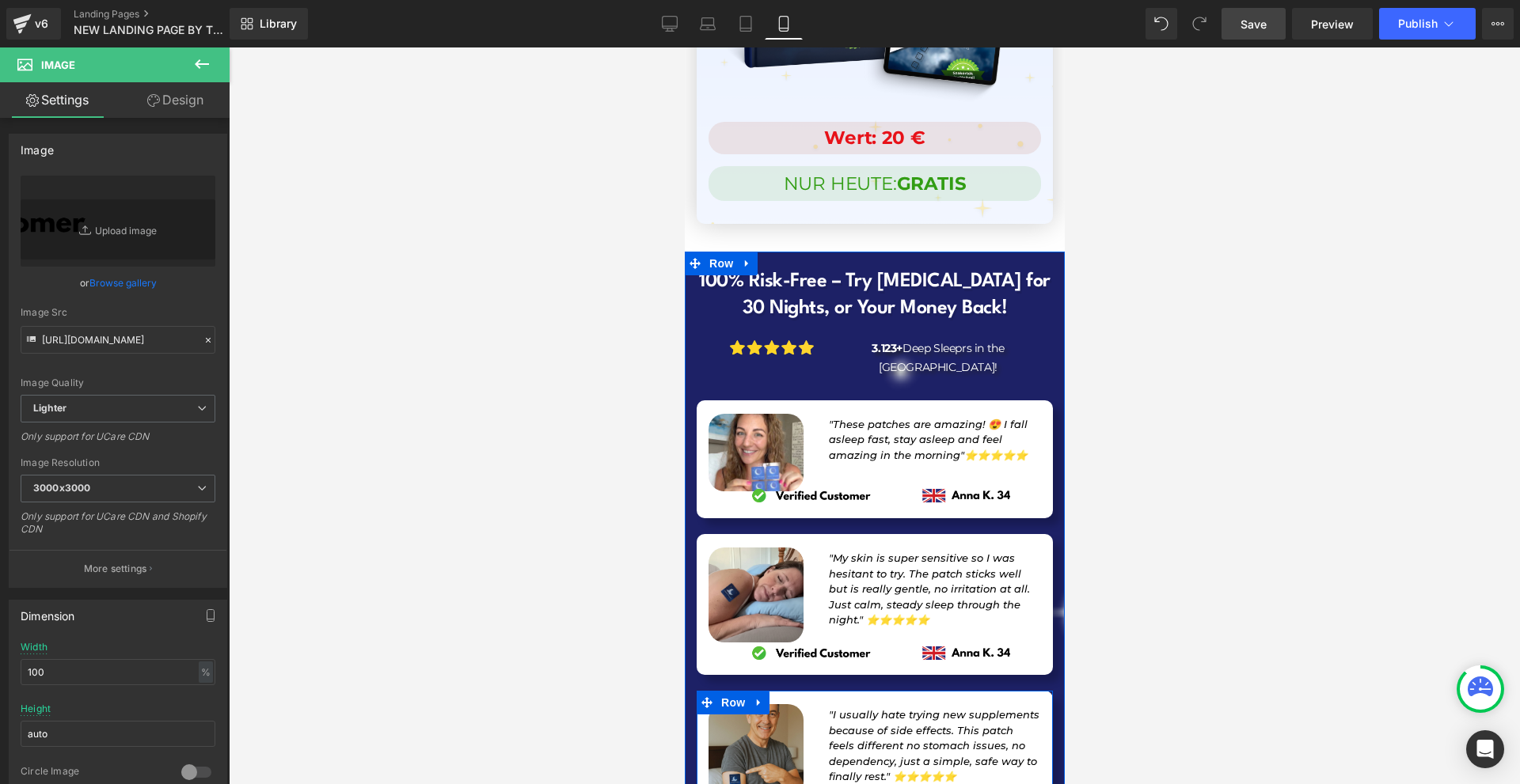
drag, startPoint x: 857, startPoint y: 593, endPoint x: 961, endPoint y: 608, distance: 105.1
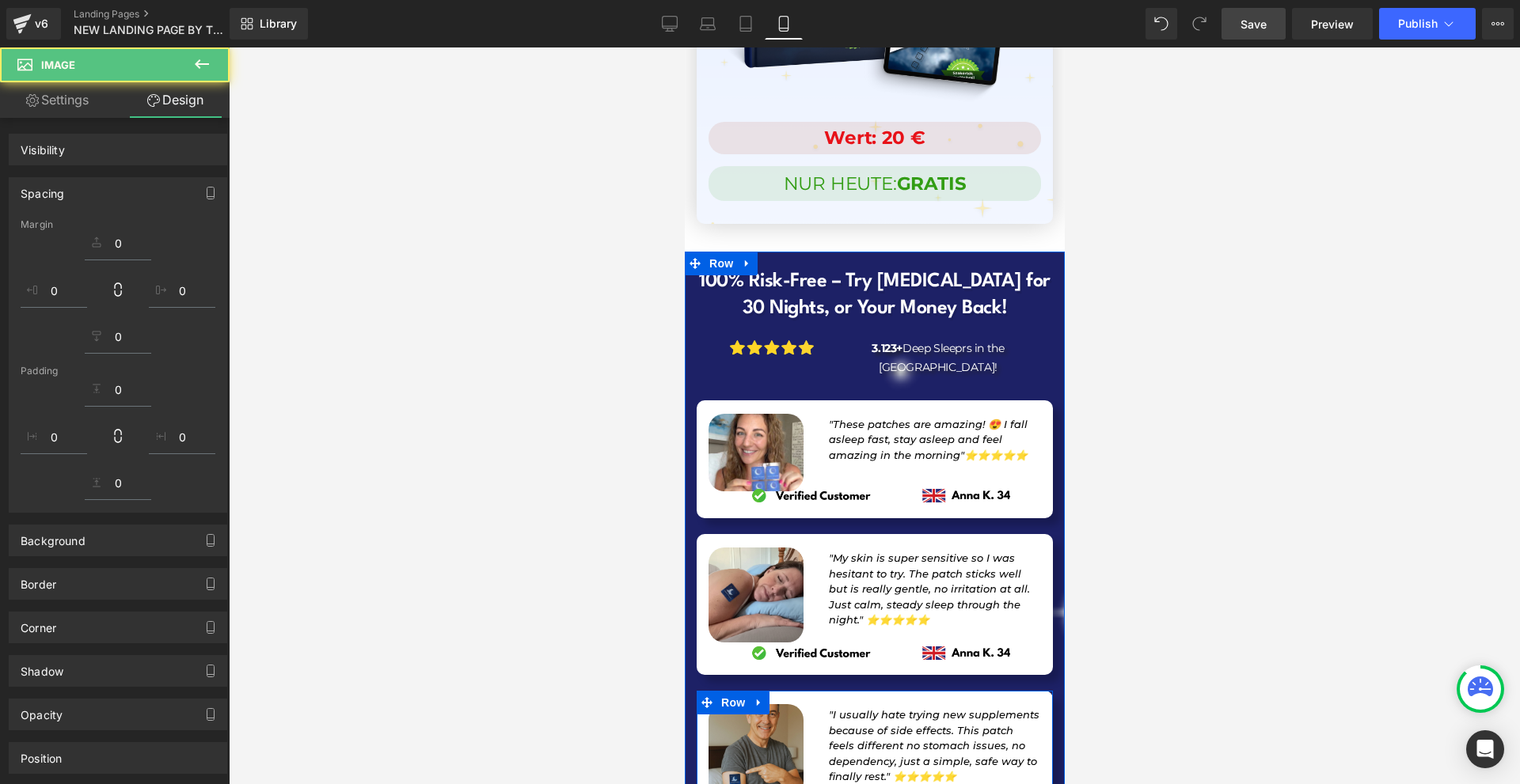
click at [1210, 621] on div at bounding box center [874, 416] width 1291 height 737
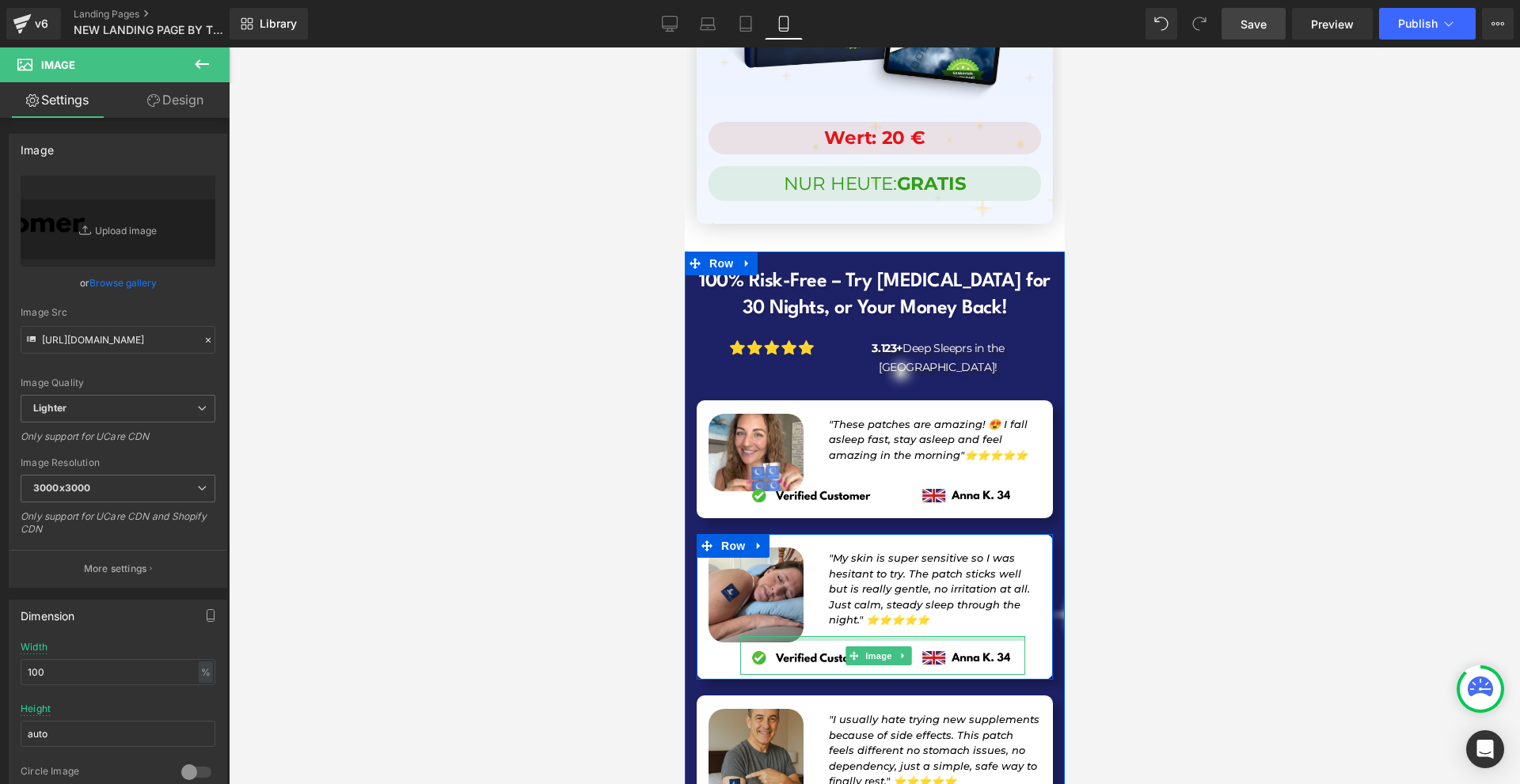
click at [873, 637] on div at bounding box center [881, 639] width 285 height 5
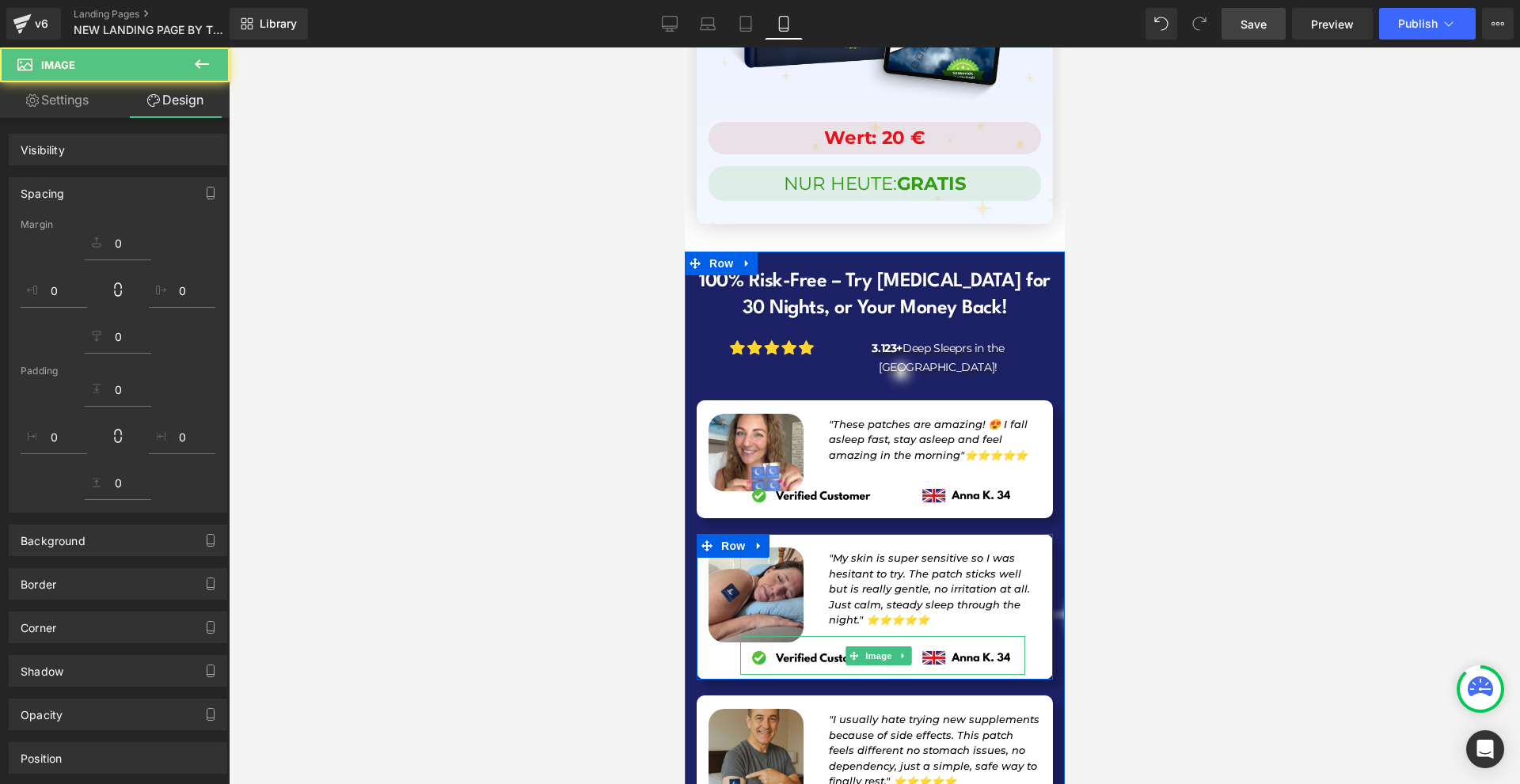
click at [1168, 473] on div at bounding box center [874, 416] width 1291 height 737
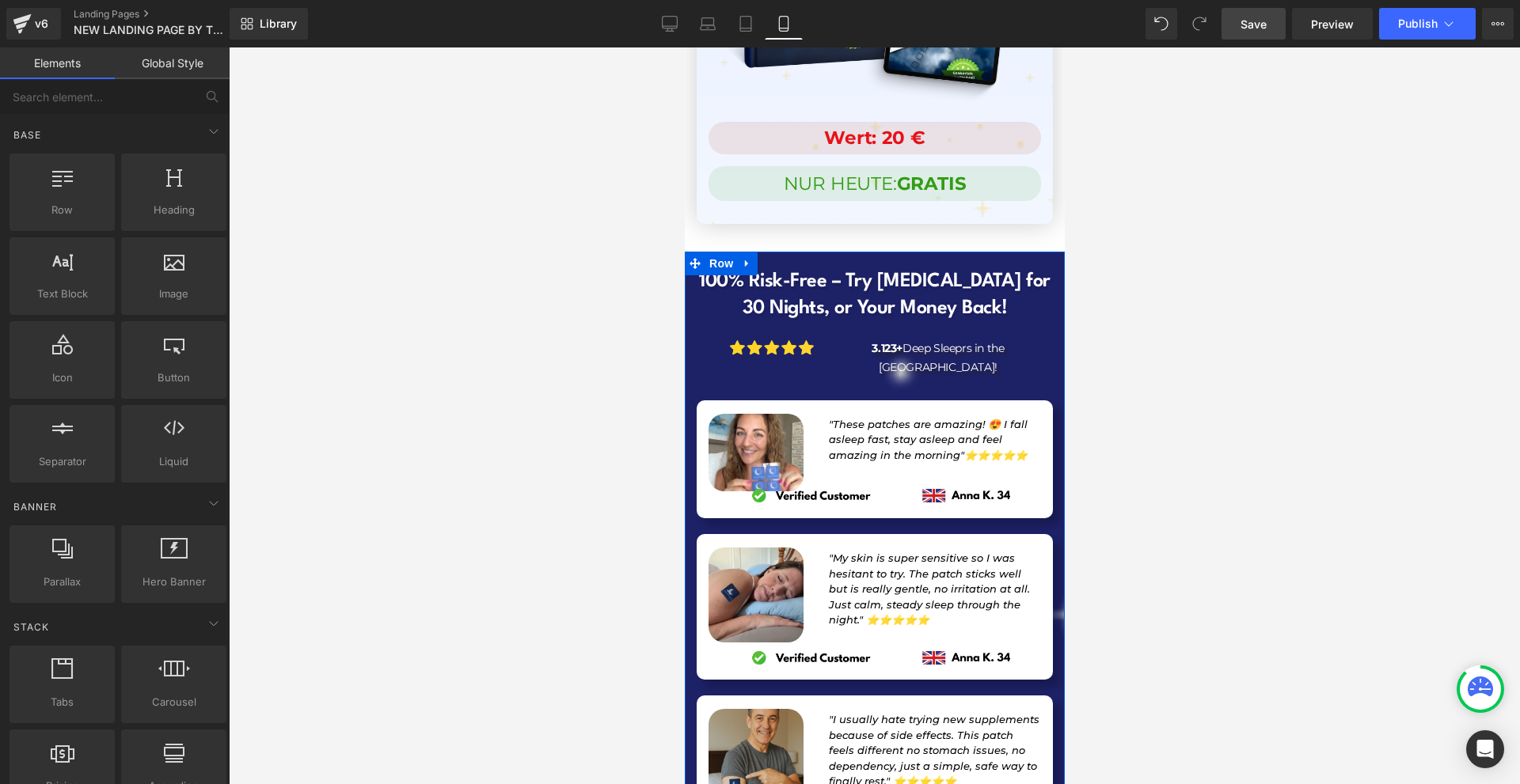
click at [923, 269] on h1 "100% Risk-Free – Try [MEDICAL_DATA] for 30 Nights, or Your Money Back!" at bounding box center [873, 296] width 357 height 54
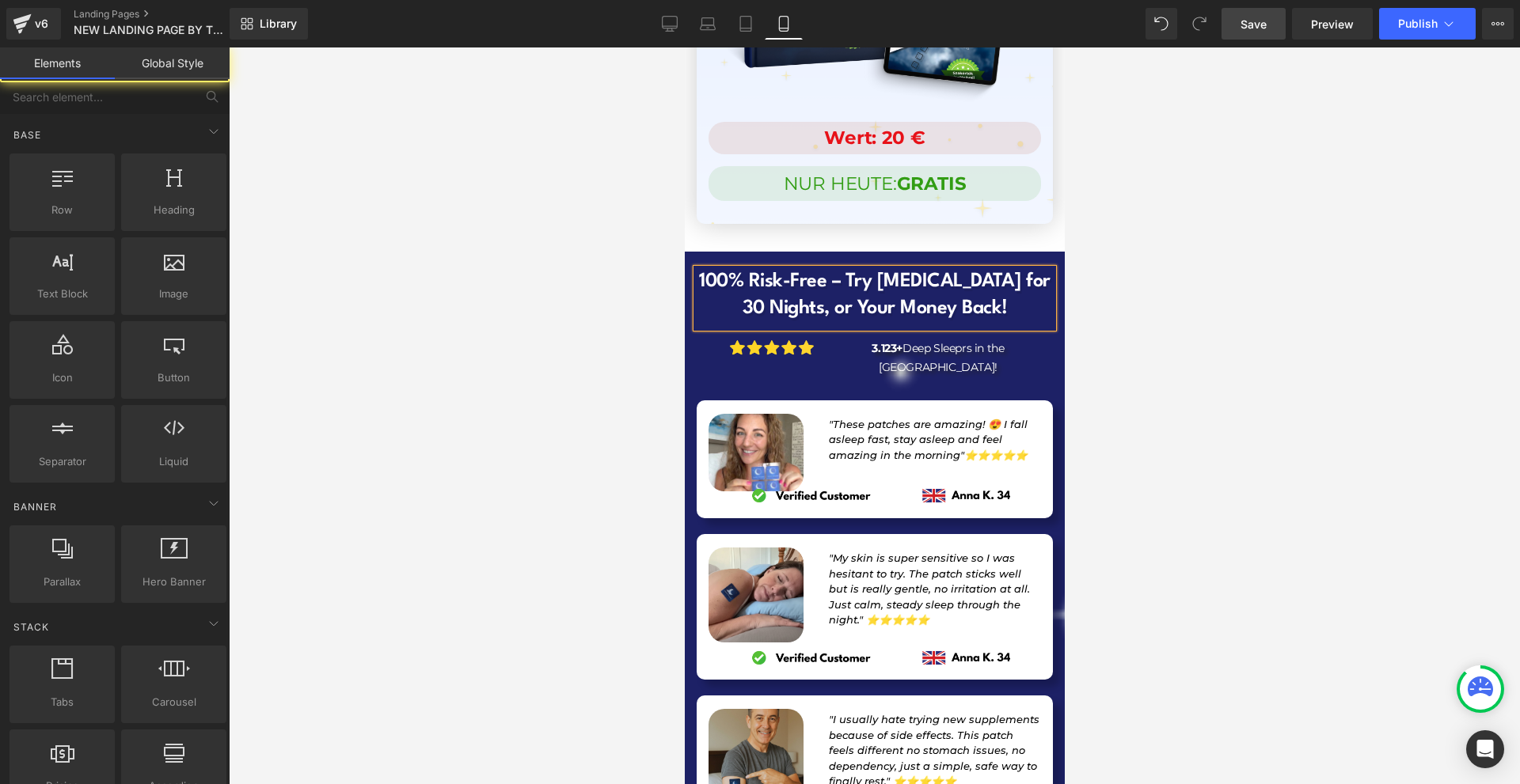
click at [1094, 137] on div at bounding box center [874, 416] width 1291 height 737
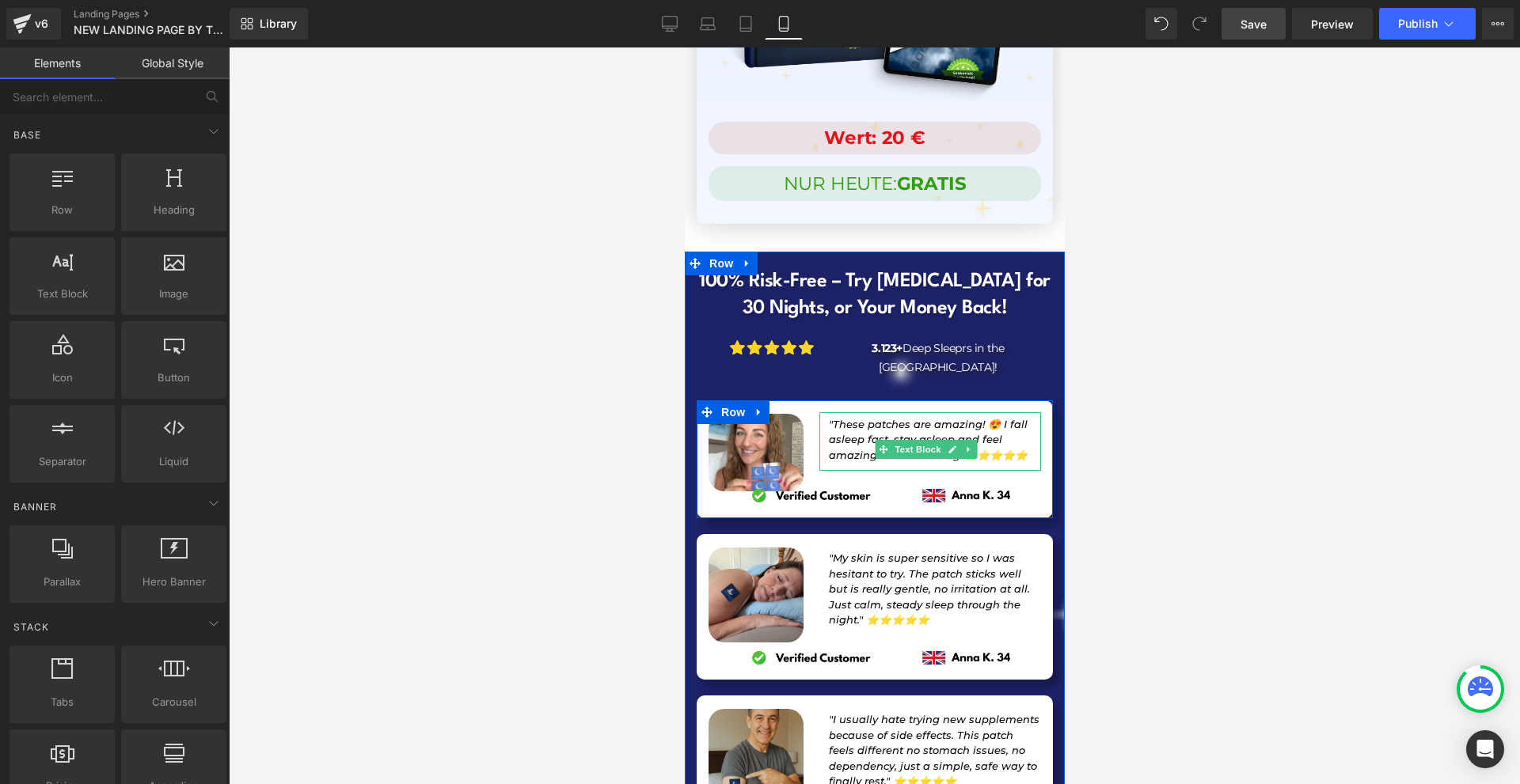
click at [981, 418] on p ""These patches are amazing! 😍 I fall asleep fast, stay asleep and feel amazing …" at bounding box center [934, 441] width 212 height 47
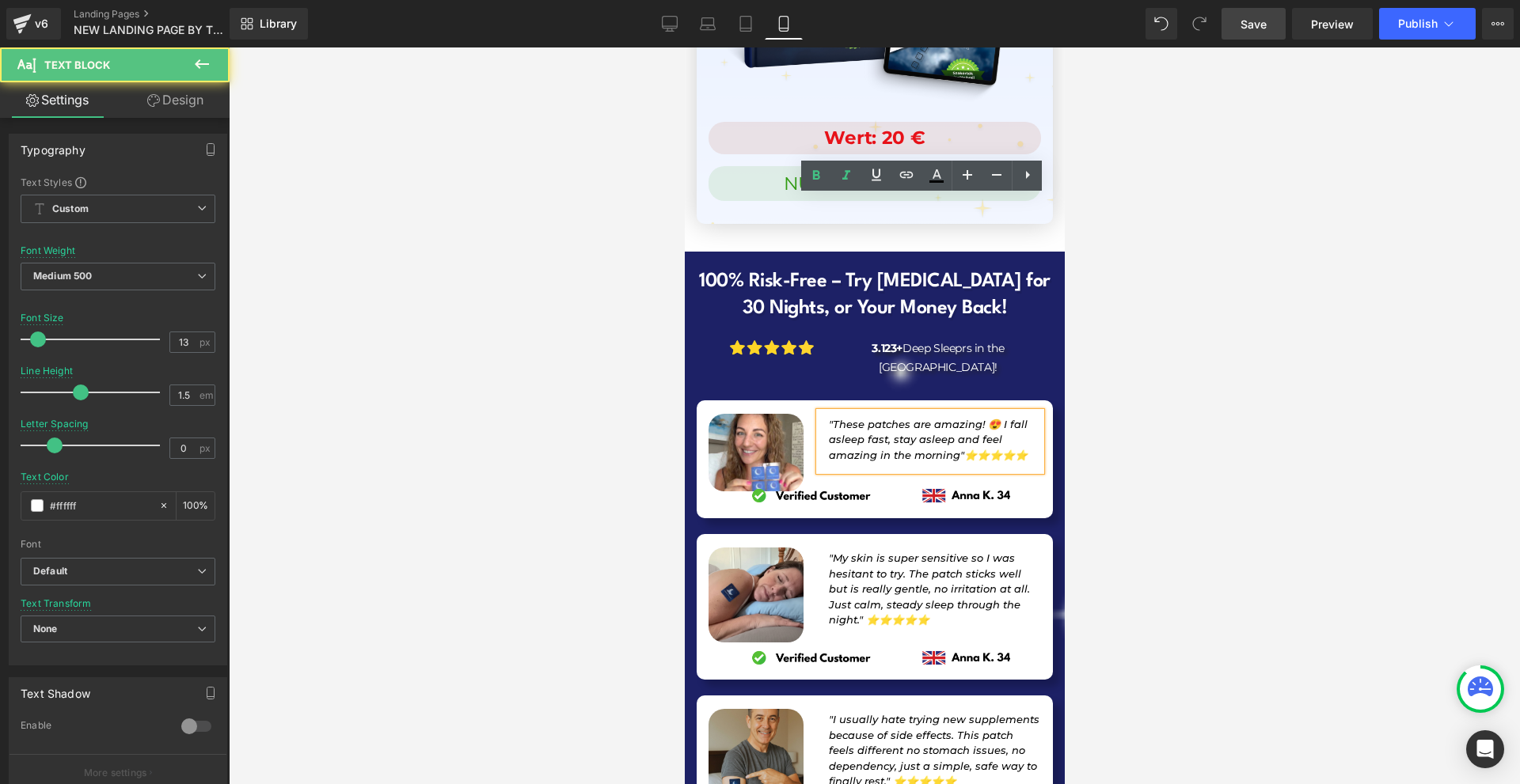
click at [995, 418] on p ""These patches are amazing! 😍 I fall asleep fast, stay asleep and feel amazing …" at bounding box center [934, 441] width 212 height 47
click at [920, 418] on p ""These patches are amazing! 😍 I fall asleep fast, stay asleep and feel amazing …" at bounding box center [934, 441] width 212 height 47
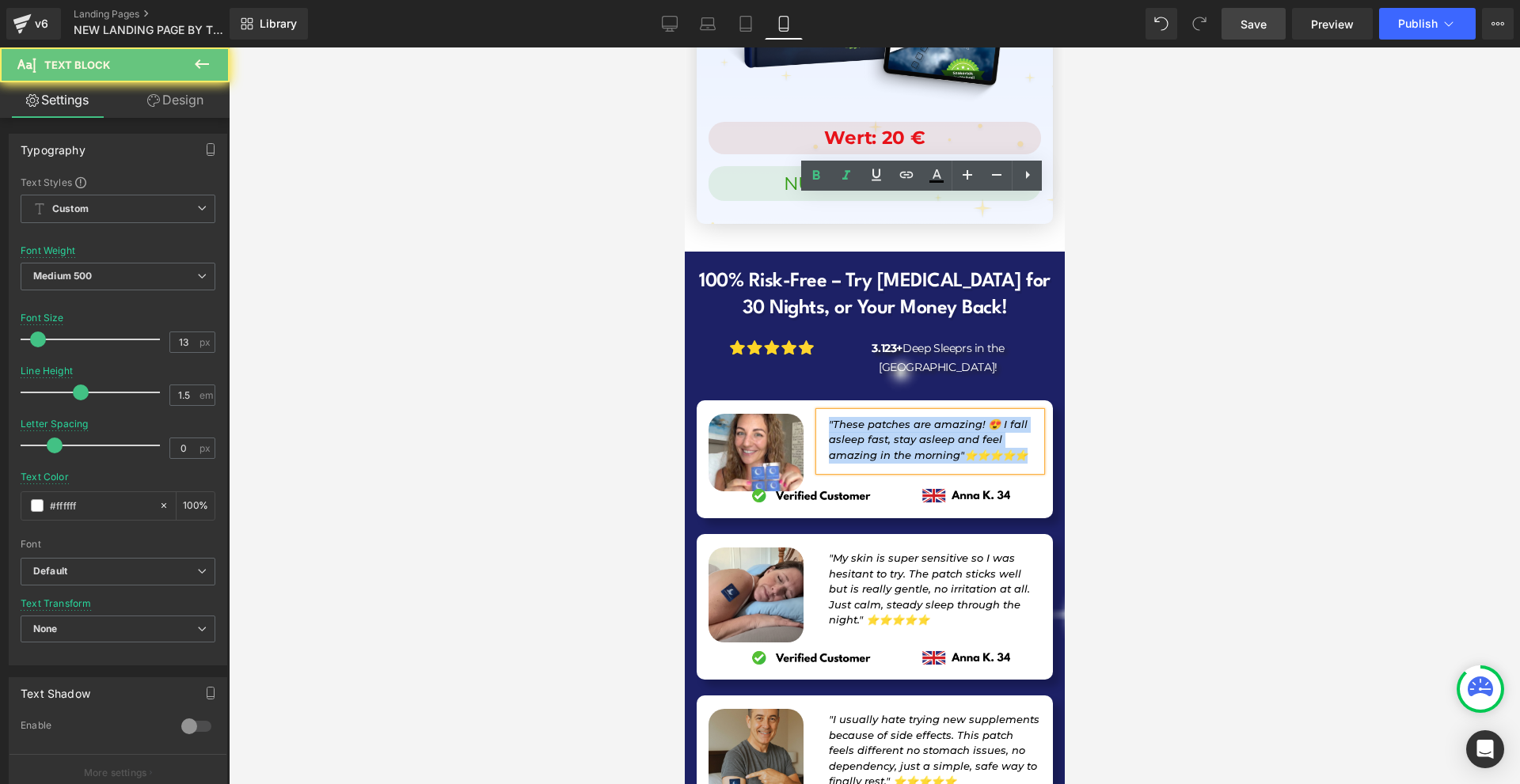
click at [920, 418] on p ""These patches are amazing! 😍 I fall asleep fast, stay asleep and feel amazing …" at bounding box center [934, 441] width 212 height 47
click at [900, 418] on p ""These patches are amazing! 😍 I fall asleep fast, stay asleep and feel amazing …" at bounding box center [934, 441] width 212 height 47
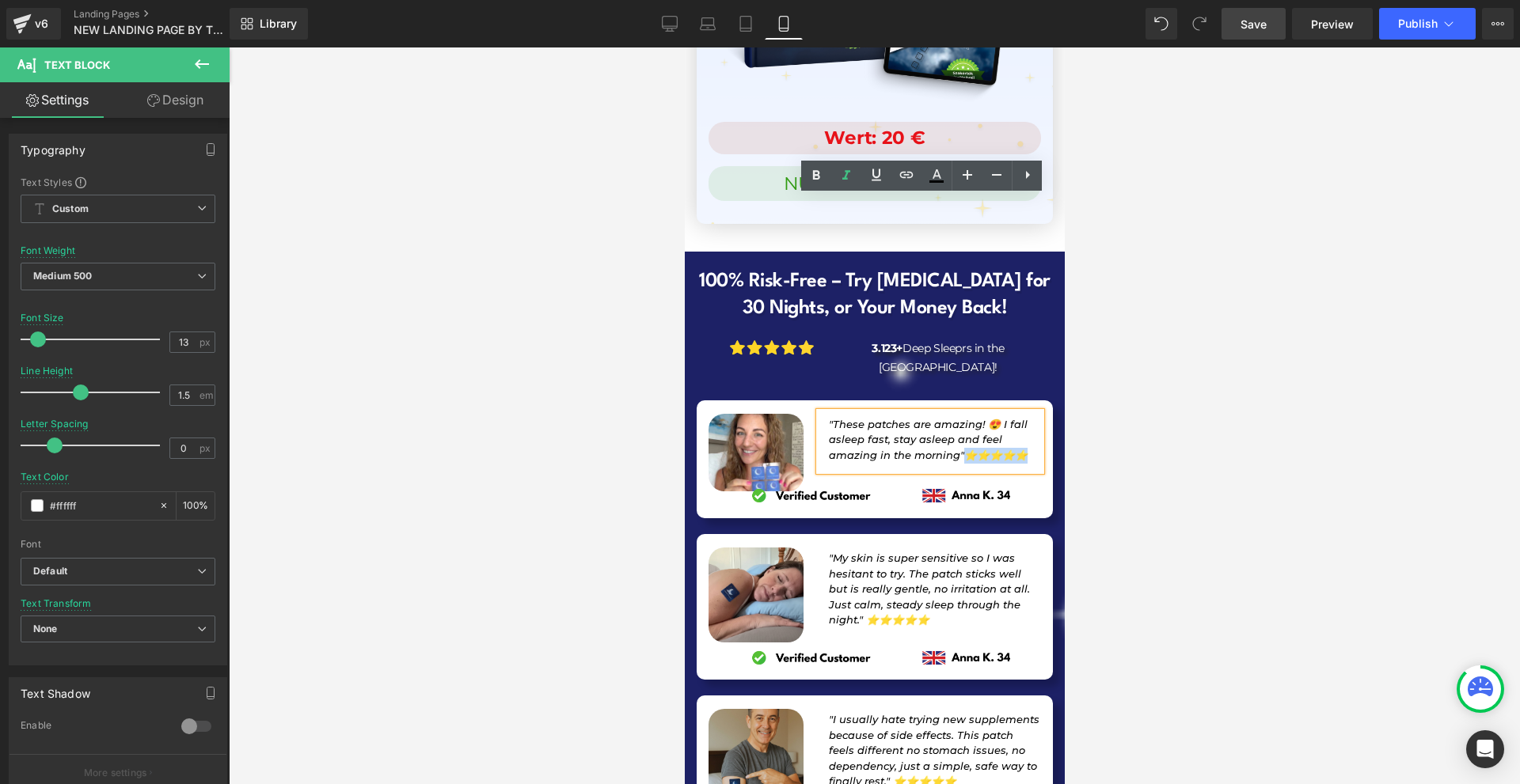
drag, startPoint x: 898, startPoint y: 254, endPoint x: 826, endPoint y: 257, distance: 72.1
click at [828, 418] on p ""These patches are amazing! 😍 I fall asleep fast, stay asleep and feel amazing …" at bounding box center [934, 441] width 212 height 47
click at [907, 418] on p ""These patches are amazing! 😍 I fall asleep fast, stay asleep and feel amazing …" at bounding box center [934, 441] width 212 height 47
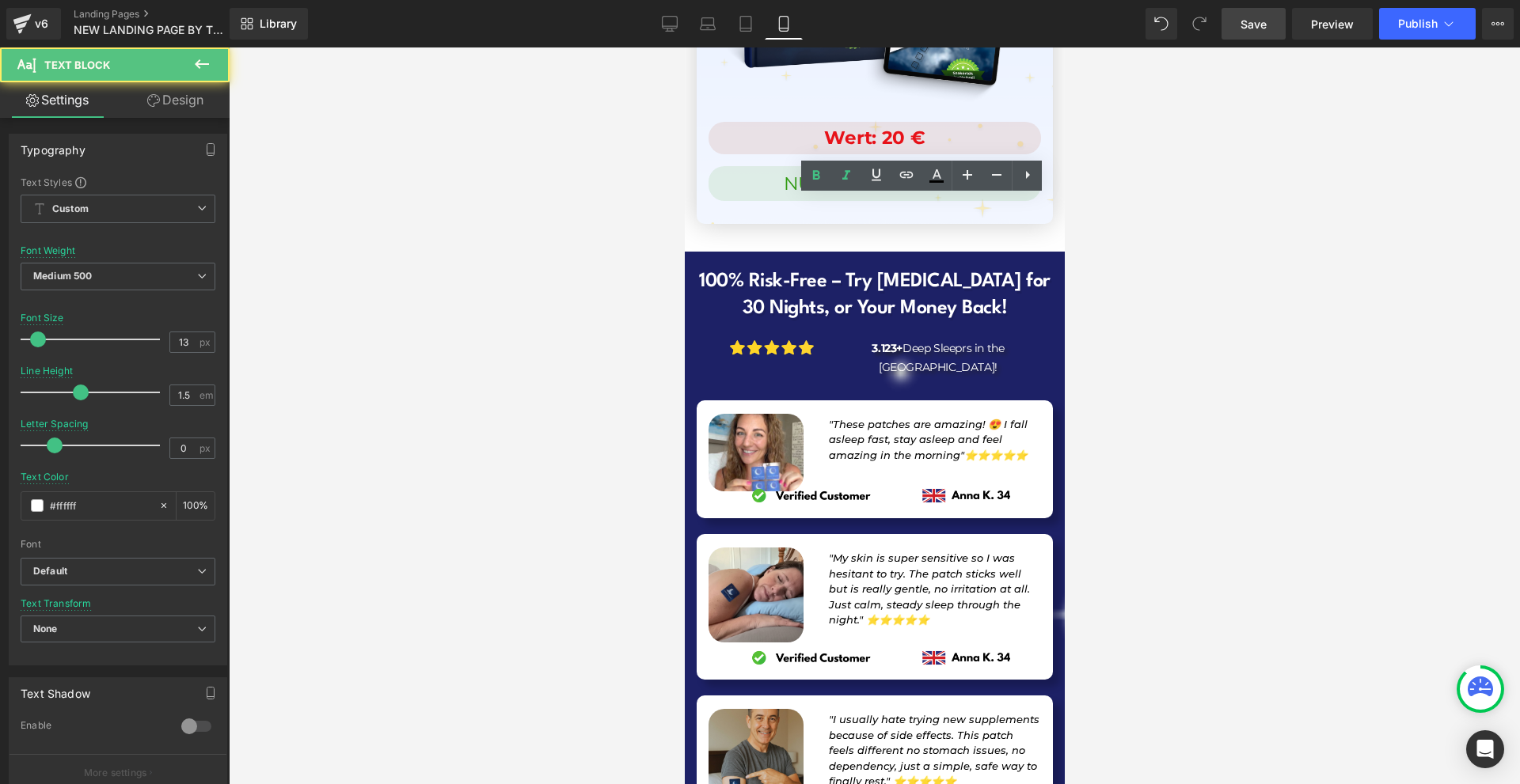
click at [1172, 261] on div at bounding box center [874, 416] width 1291 height 737
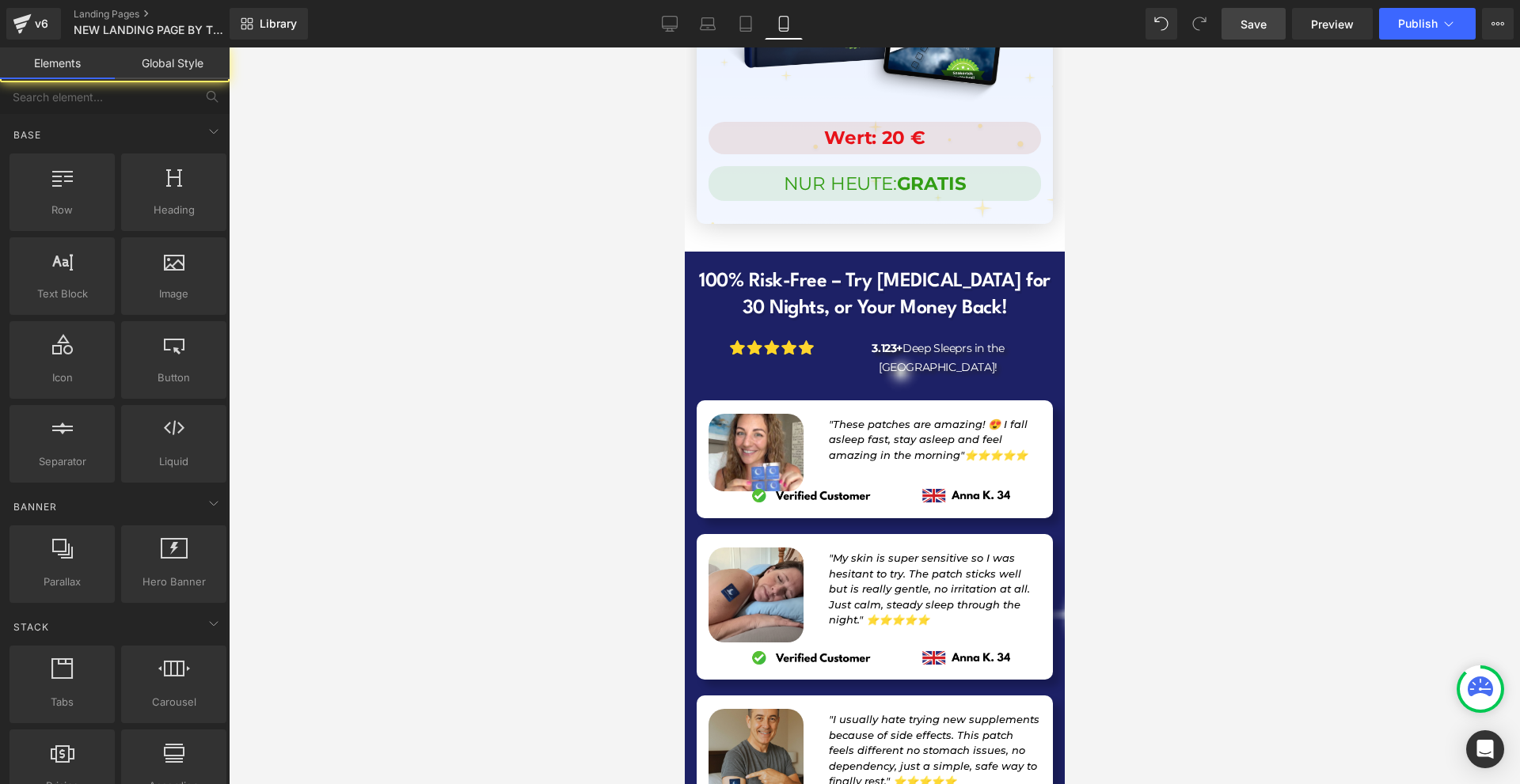
click at [937, 418] on p ""These patches are amazing! 😍 I fall asleep fast, stay asleep and feel amazing …" at bounding box center [934, 441] width 212 height 47
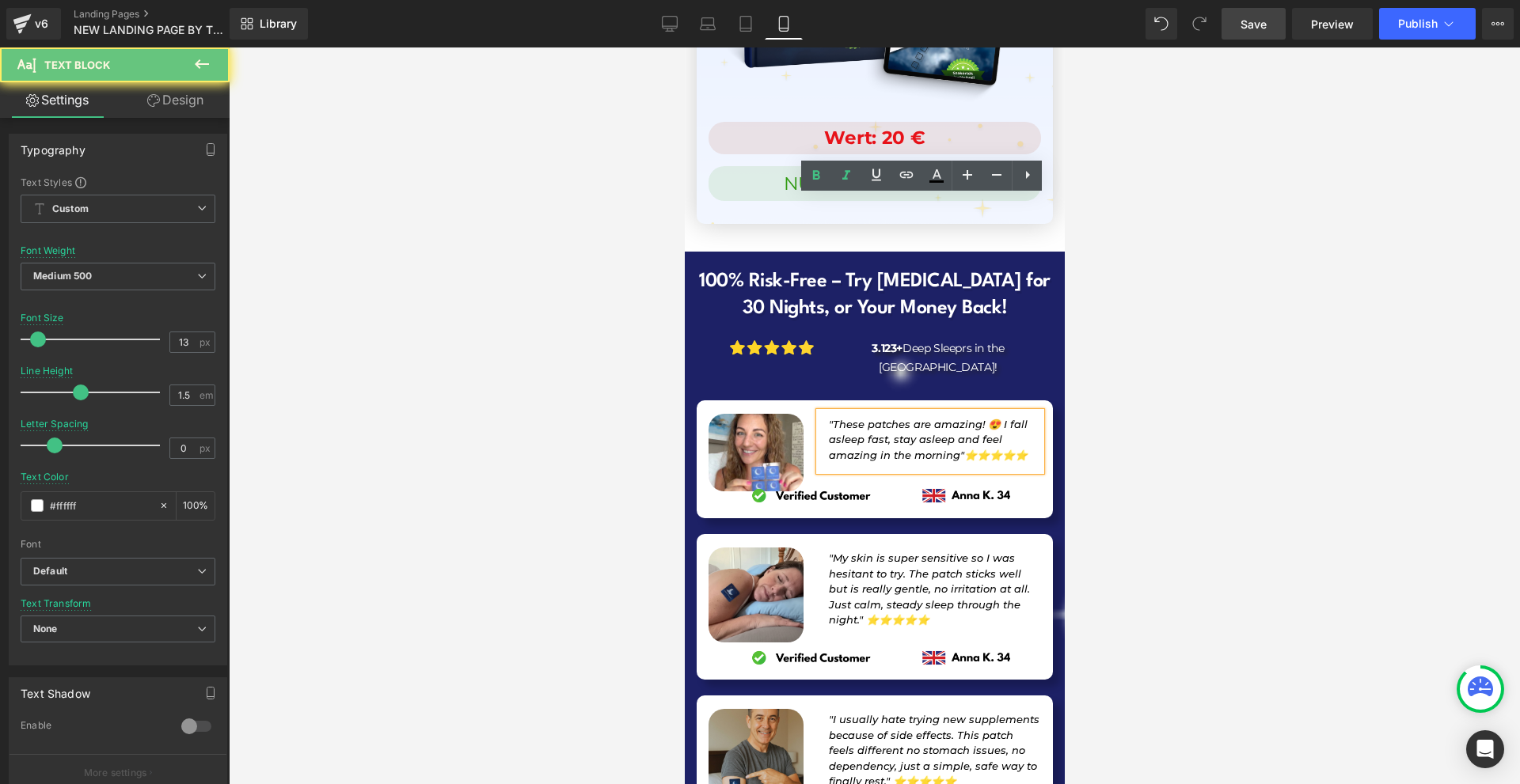
click at [937, 418] on p ""These patches are amazing! 😍 I fall asleep fast, stay asleep and feel amazing …" at bounding box center [934, 441] width 212 height 47
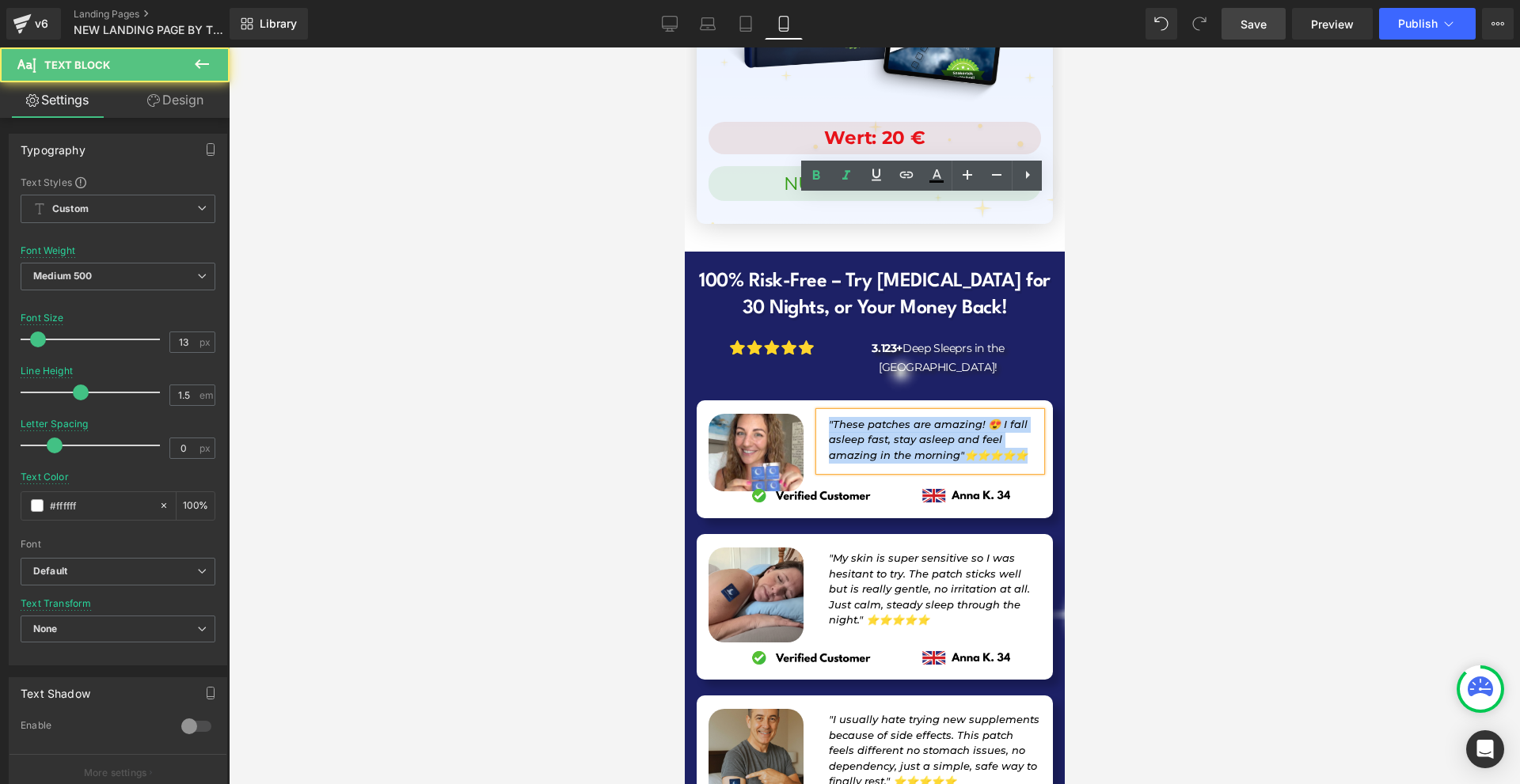
click at [937, 418] on p ""These patches are amazing! 😍 I fall asleep fast, stay asleep and feel amazing …" at bounding box center [934, 441] width 212 height 47
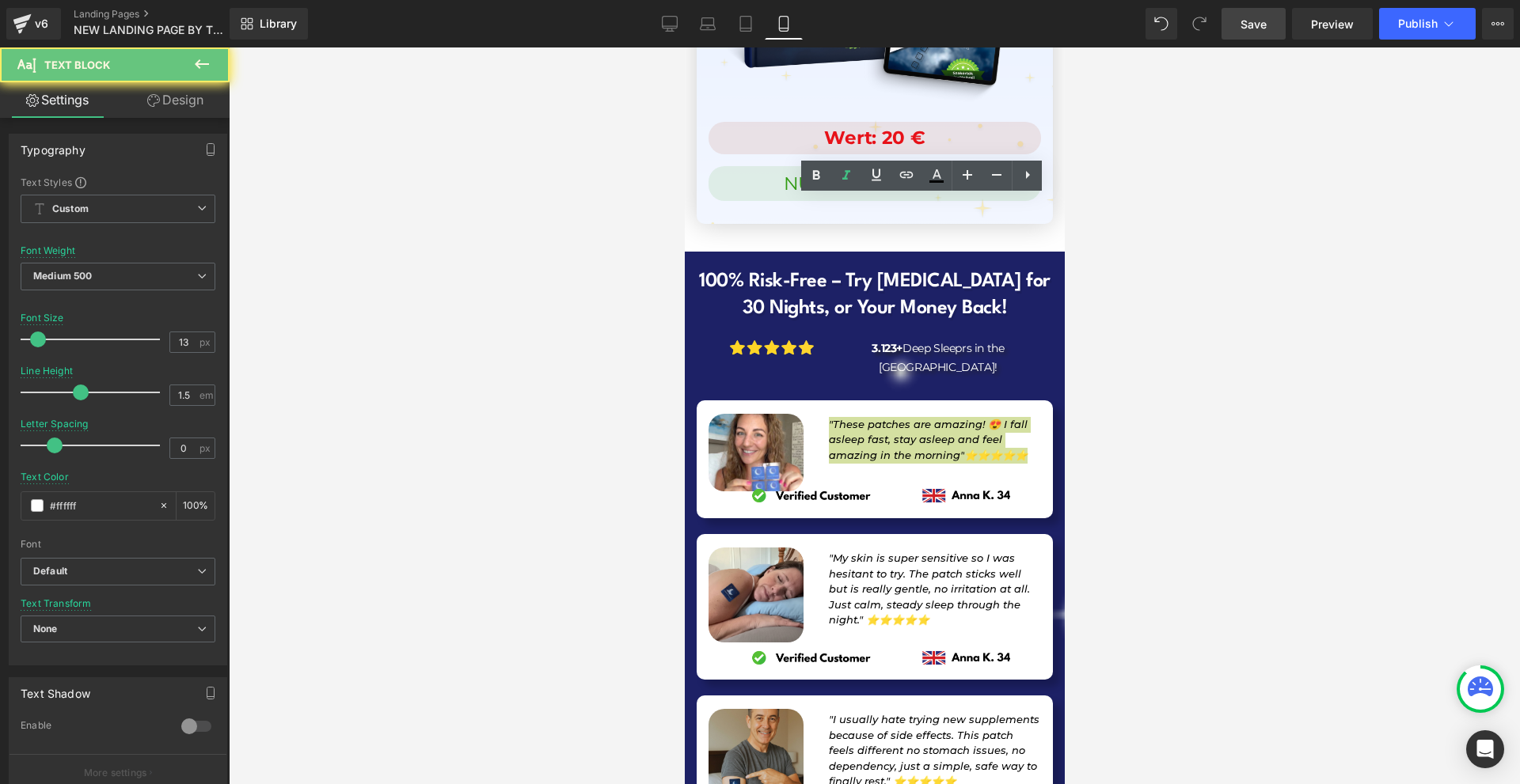
click at [1132, 281] on div at bounding box center [874, 416] width 1291 height 737
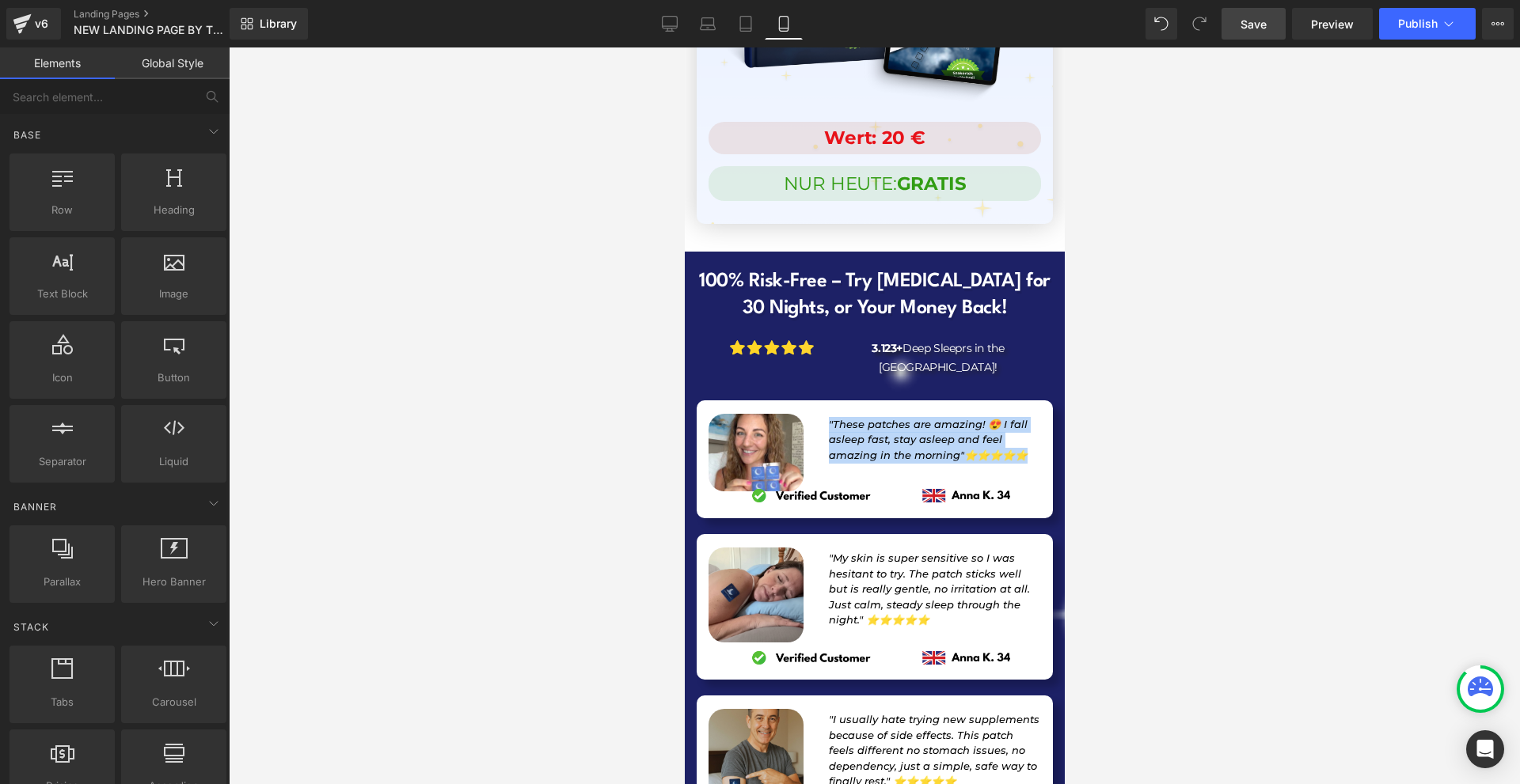
click at [944, 418] on p ""These patches are amazing! 😍 I fall asleep fast, stay asleep and feel amazing …" at bounding box center [934, 441] width 212 height 47
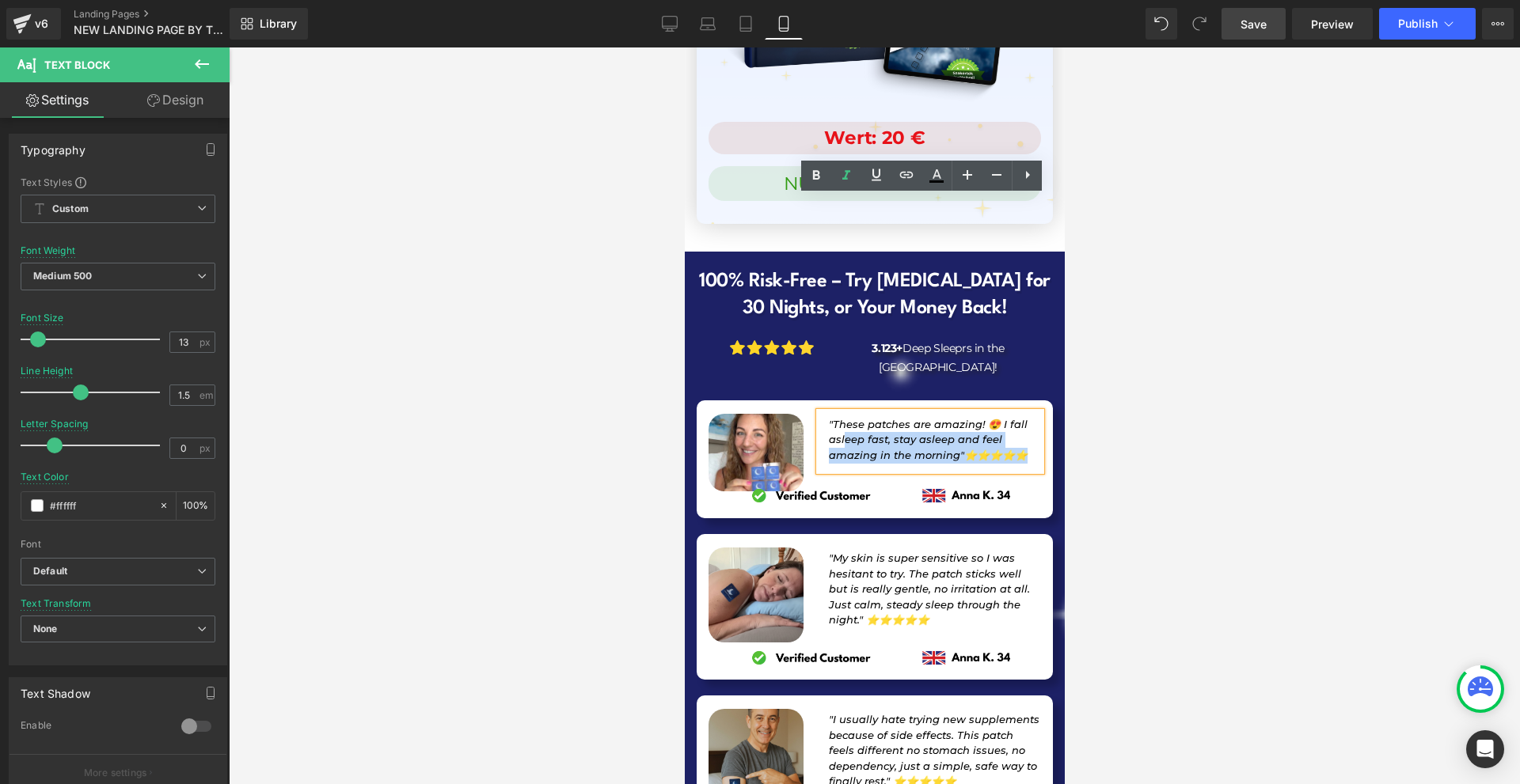
drag, startPoint x: 909, startPoint y: 254, endPoint x: 839, endPoint y: 231, distance: 73.7
click at [839, 418] on p ""These patches are amazing! 😍 I fall asleep fast, stay asleep and feel amazing …" at bounding box center [934, 441] width 212 height 47
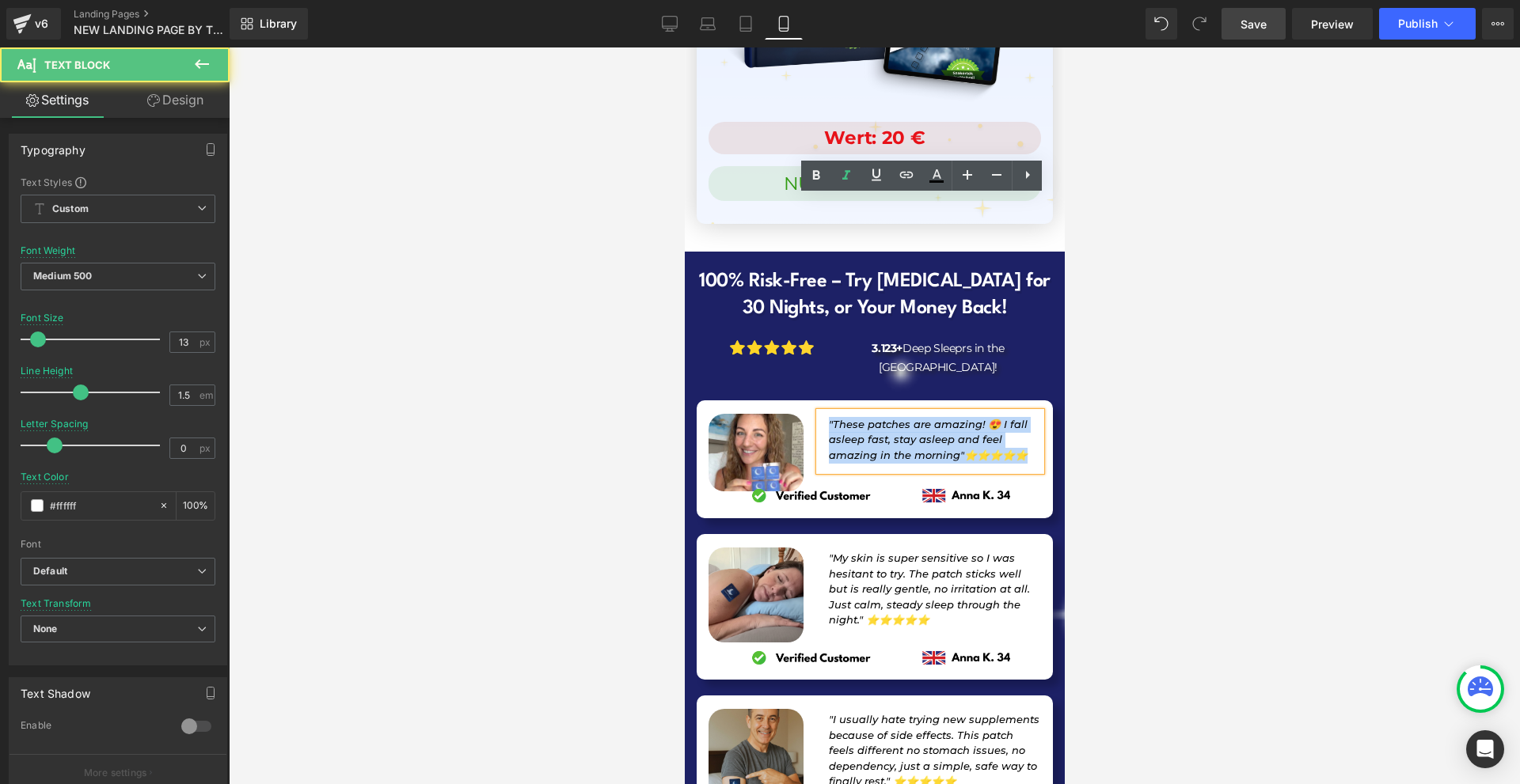
drag, startPoint x: 822, startPoint y: 202, endPoint x: 894, endPoint y: 252, distance: 87.7
click at [894, 413] on div ""These patches are amazing! 😍 I fall asleep fast, stay asleep and feel amazing …" at bounding box center [929, 442] width 222 height 59
click at [914, 418] on p ""These patches are amazing! 😍 I fall asleep fast, stay asleep and feel amazing …" at bounding box center [934, 441] width 212 height 47
drag, startPoint x: 895, startPoint y: 255, endPoint x: 824, endPoint y: 210, distance: 84.1
click at [828, 418] on p ""These patches are amazing! 😍 I fall asleep fast, stay asleep and feel amazing …" at bounding box center [934, 441] width 212 height 47
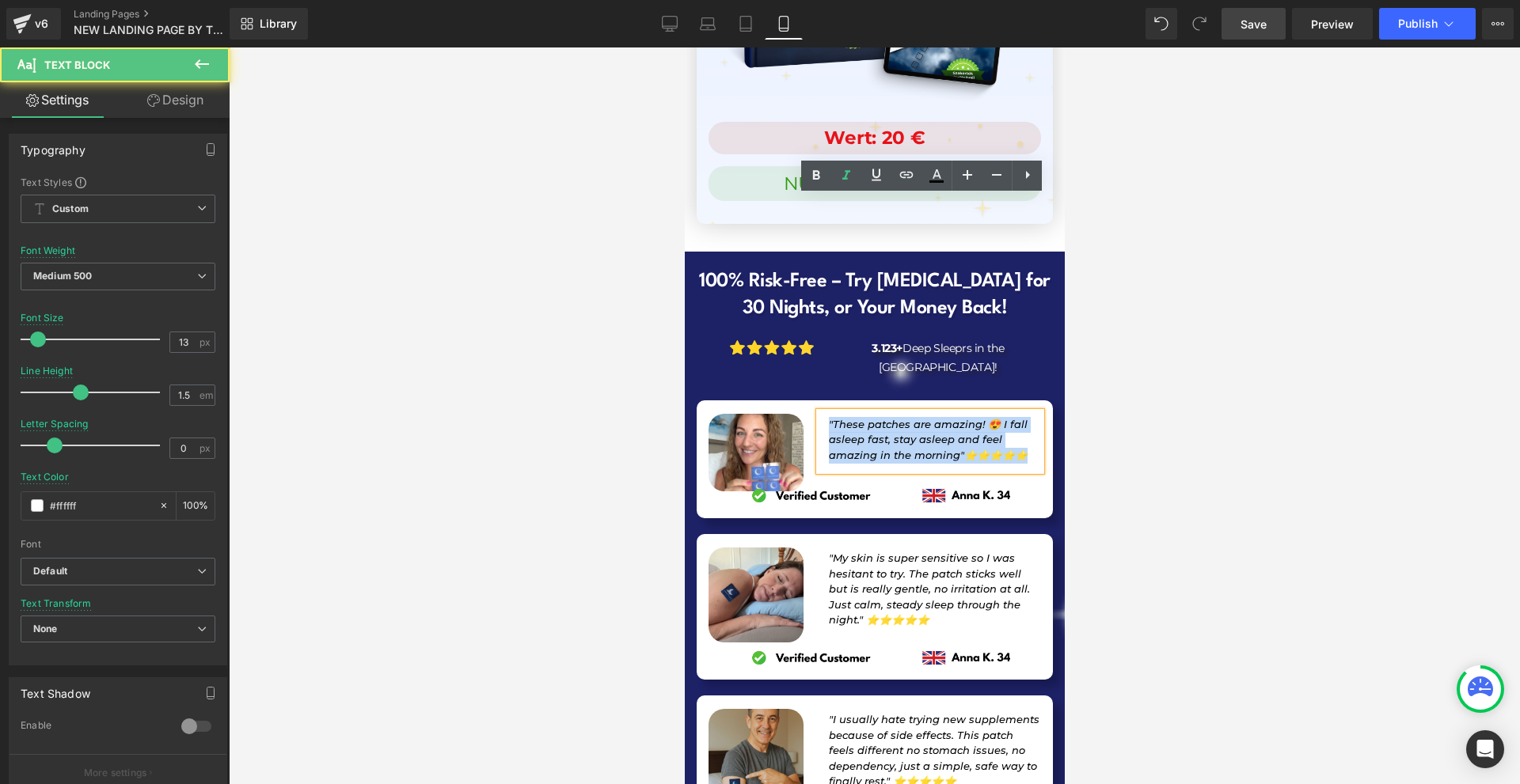
click at [841, 418] on icon ""These patches are amazing! 😍 I fall asleep fast, stay asleep and feel amazing …" at bounding box center [928, 439] width 198 height 43
drag, startPoint x: 891, startPoint y: 256, endPoint x: 825, endPoint y: 211, distance: 79.9
click at [828, 418] on icon ""These patches are amazing! 😍 I fall asleep fast, stay asleep and feel amazing …" at bounding box center [928, 439] width 198 height 43
click at [896, 418] on p ""These patches are amazing! 😍 I fall asleep fast, stay asleep and feel amazing …" at bounding box center [934, 441] width 212 height 47
drag, startPoint x: 877, startPoint y: 253, endPoint x: 820, endPoint y: 208, distance: 72.6
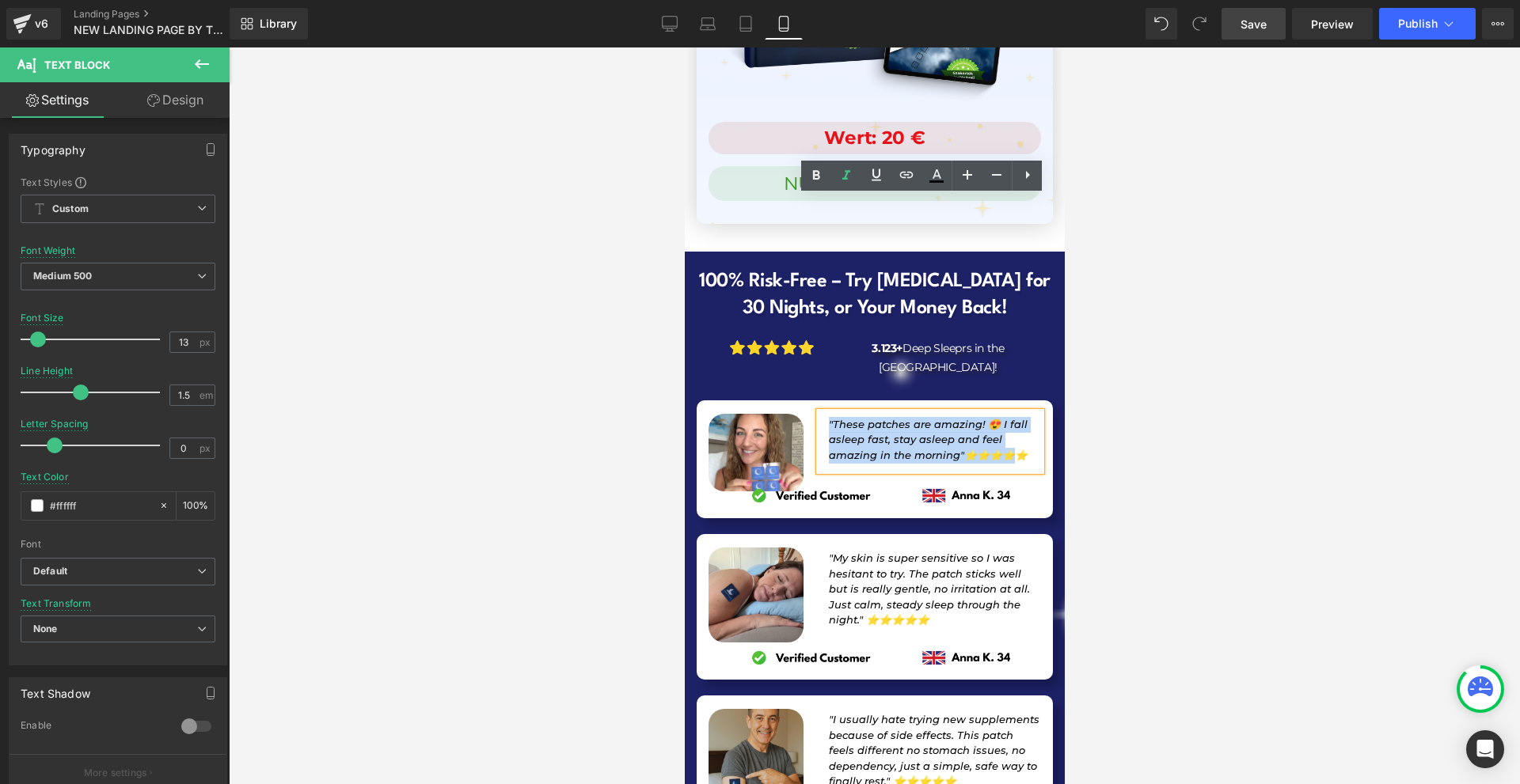
click at [820, 413] on div ""These patches are amazing! 😍 I fall asleep fast, stay asleep and feel amazing …" at bounding box center [929, 442] width 222 height 59
click at [874, 418] on icon ""These patches are amazing! 😍 I fall asleep fast, stay asleep and feel amazing …" at bounding box center [928, 439] width 198 height 43
drag, startPoint x: 898, startPoint y: 253, endPoint x: 829, endPoint y: 249, distance: 69.1
click at [829, 418] on p ""These patches are amazing! 😍 I fall asleep fast, stay asleep and feel amazing …" at bounding box center [934, 441] width 212 height 47
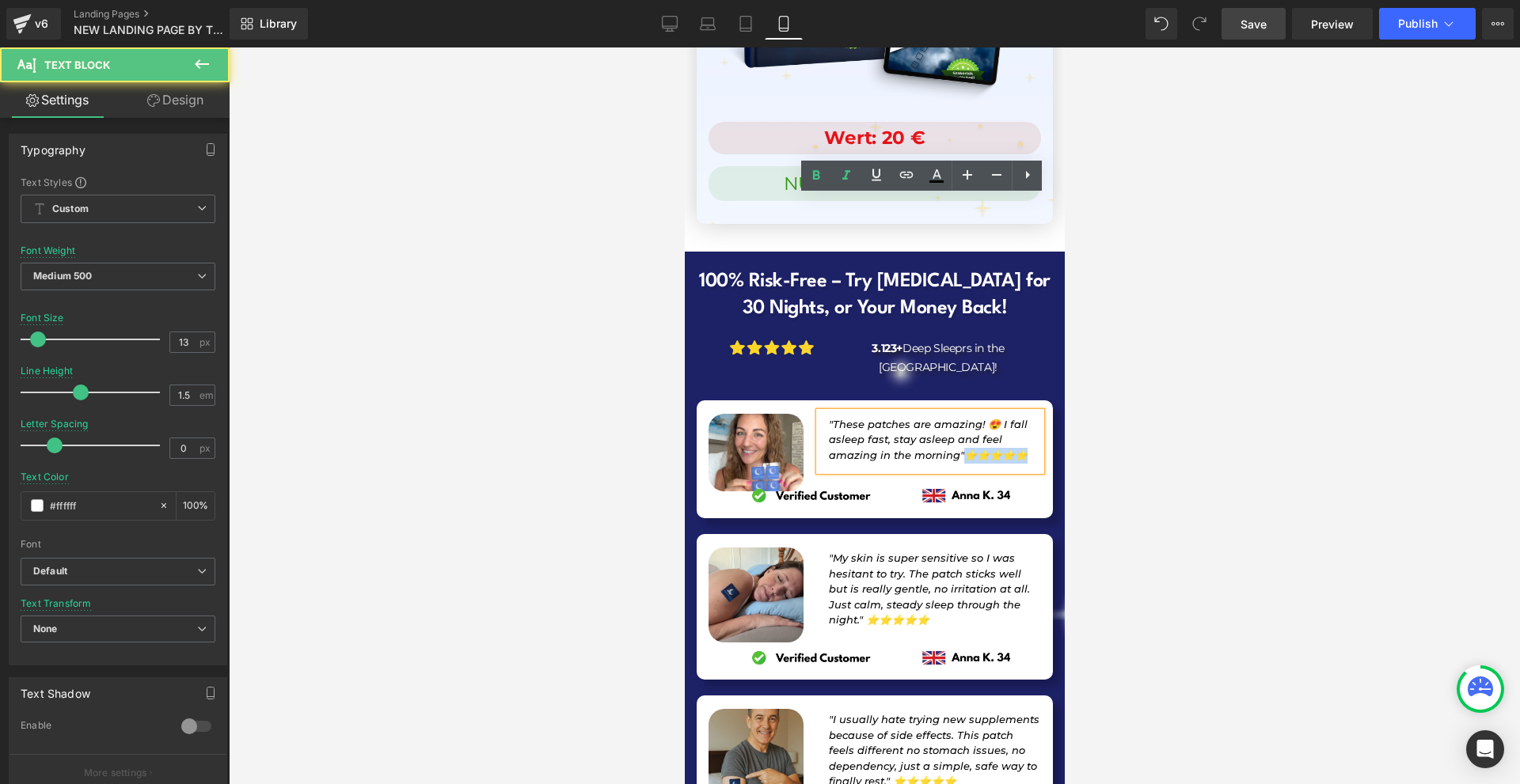
click at [903, 413] on div ""These patches are amazing! 😍 I fall asleep fast, stay asleep and feel amazing …" at bounding box center [929, 442] width 222 height 59
drag, startPoint x: 895, startPoint y: 254, endPoint x: 820, endPoint y: 253, distance: 75.0
click at [820, 413] on div ""These patches are amazing! 😍 I fall asleep fast, stay asleep and feel amazing …" at bounding box center [929, 442] width 222 height 59
click at [918, 418] on icon ""These patches are amazing! 😍 I fall asleep fast, stay asleep and feel amazing …" at bounding box center [928, 439] width 198 height 43
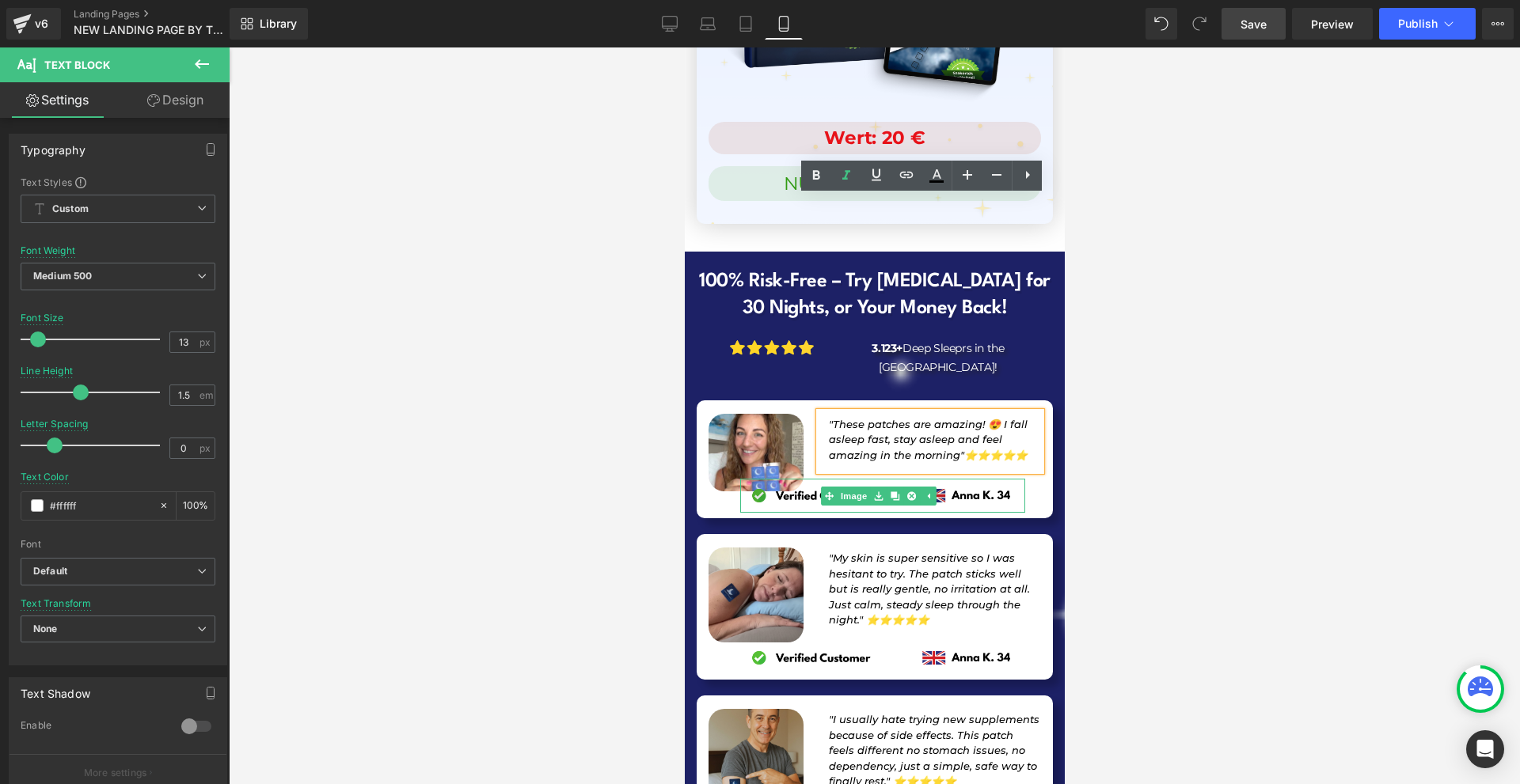
click at [856, 486] on link "Image" at bounding box center [845, 495] width 49 height 19
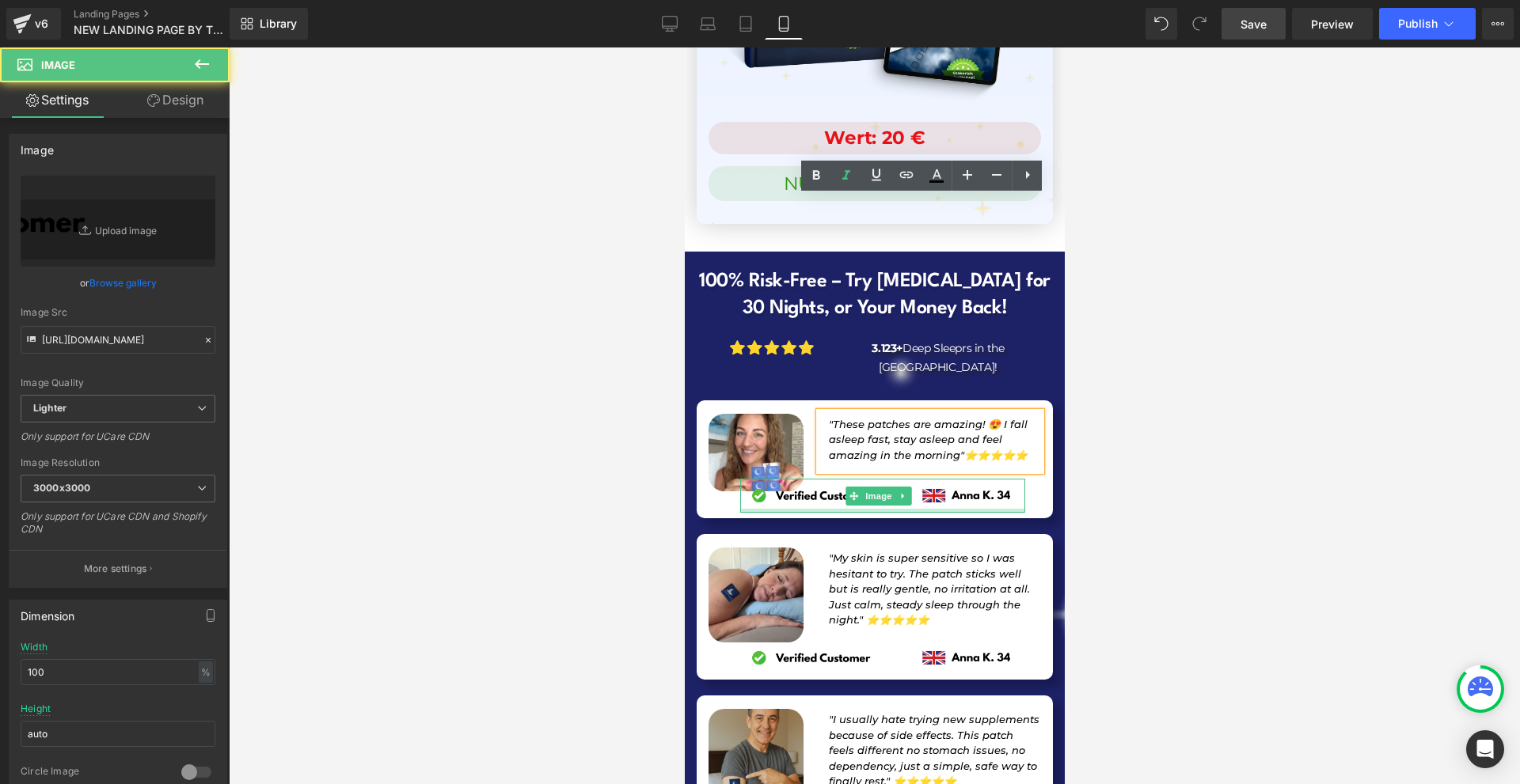
click at [872, 509] on div at bounding box center [881, 511] width 285 height 4
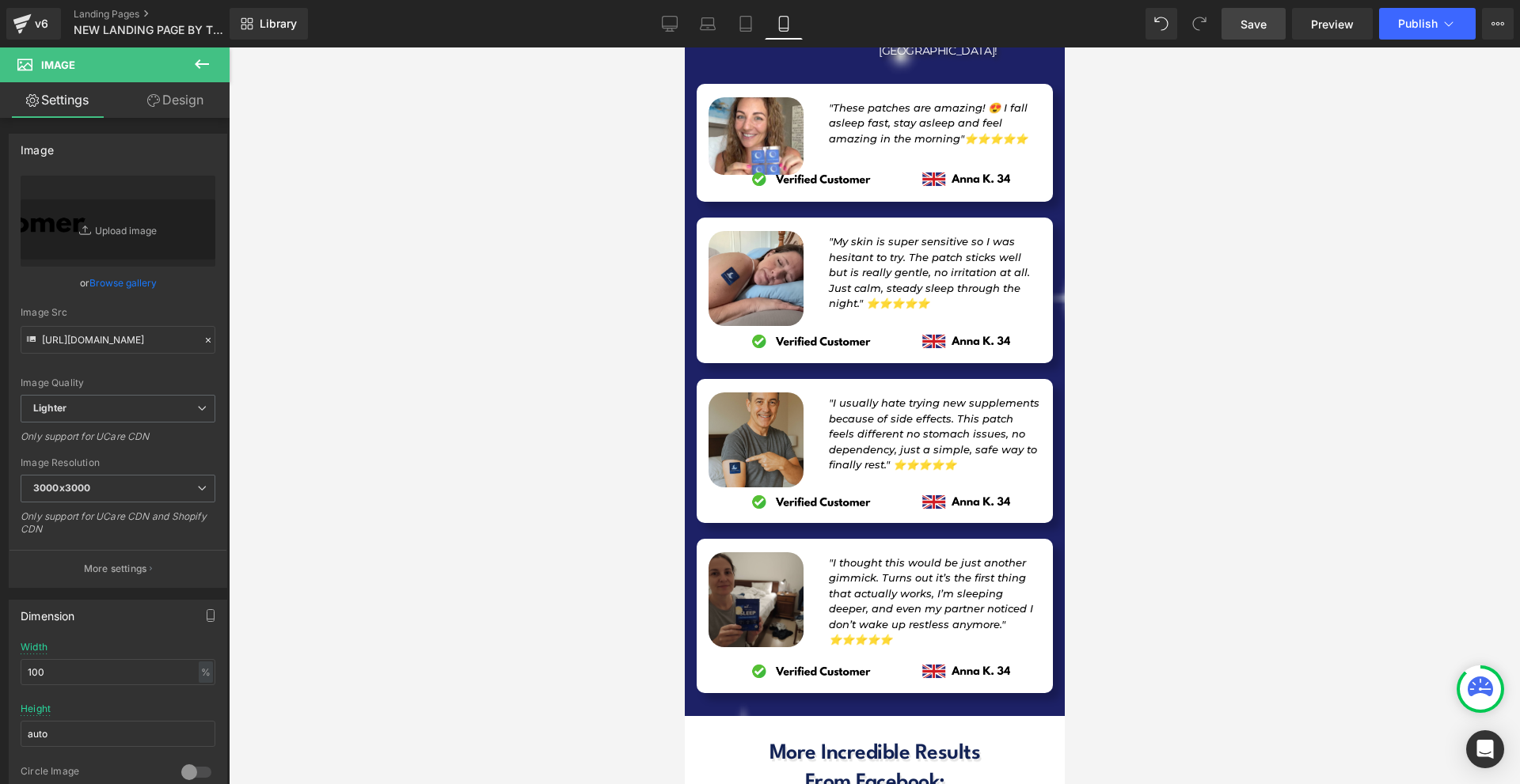
scroll to position [15988, 0]
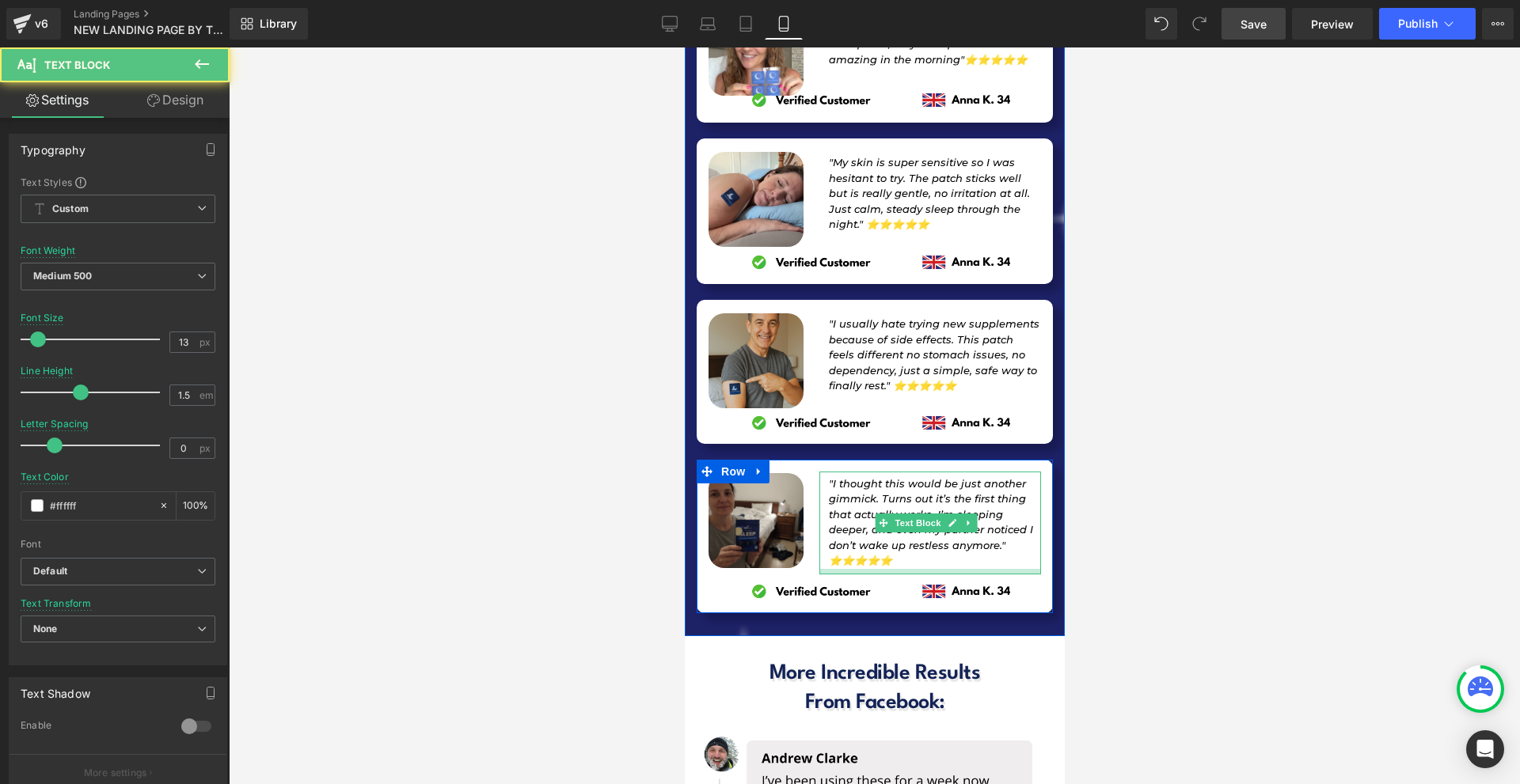
click at [869, 569] on div at bounding box center [929, 572] width 222 height 6
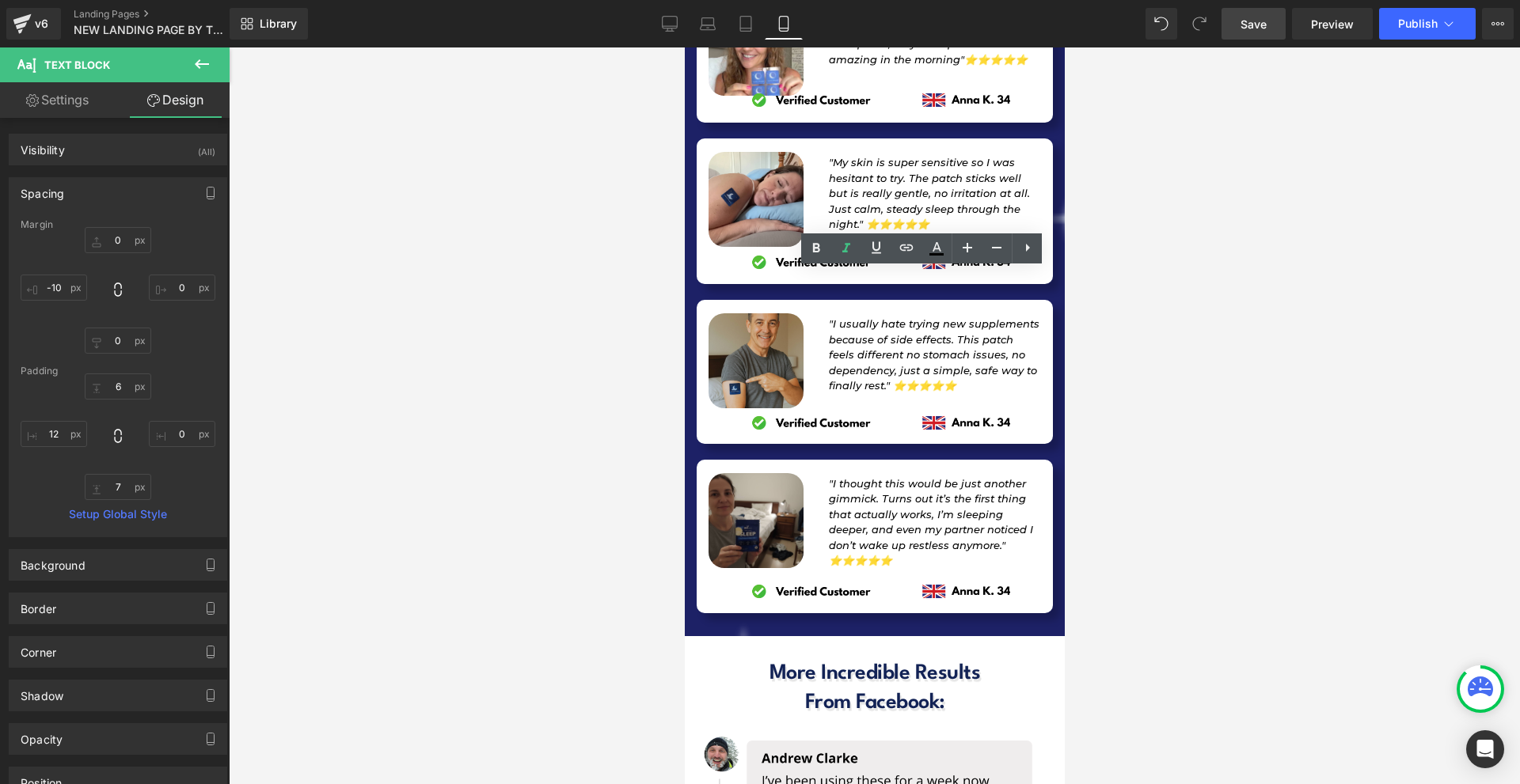
click at [1139, 423] on div at bounding box center [874, 416] width 1291 height 737
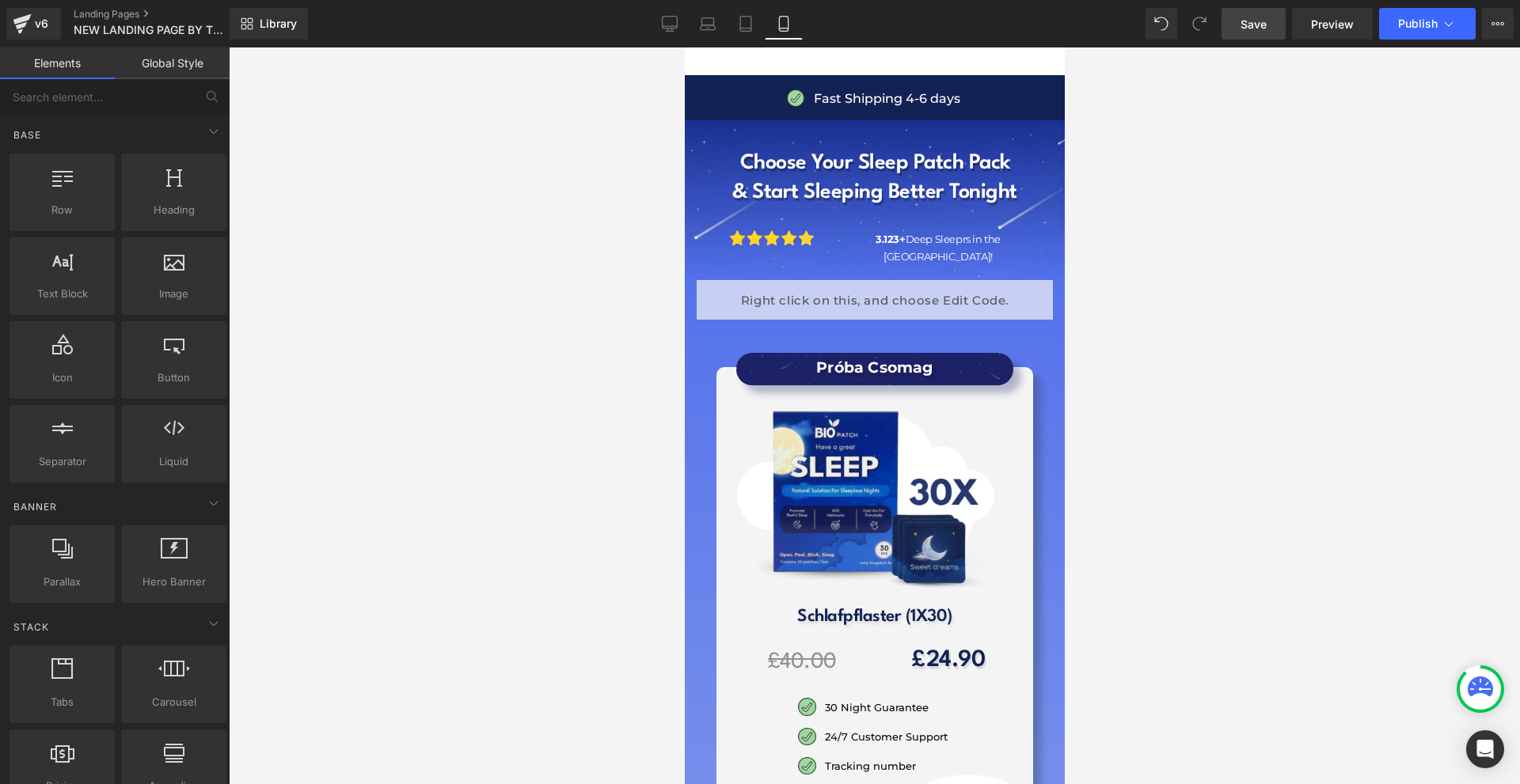
scroll to position [17174, 0]
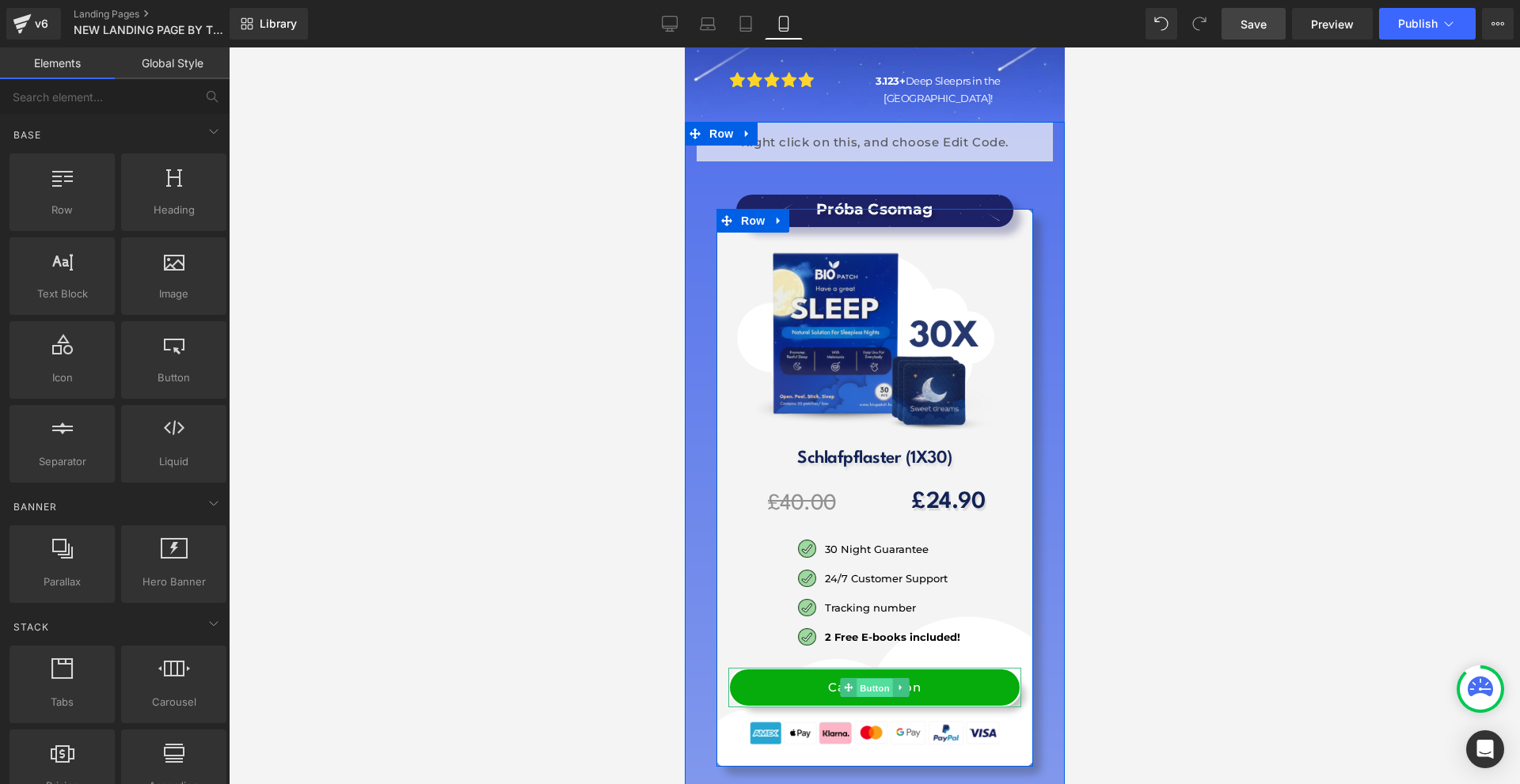
click at [873, 678] on span "Button" at bounding box center [873, 687] width 36 height 19
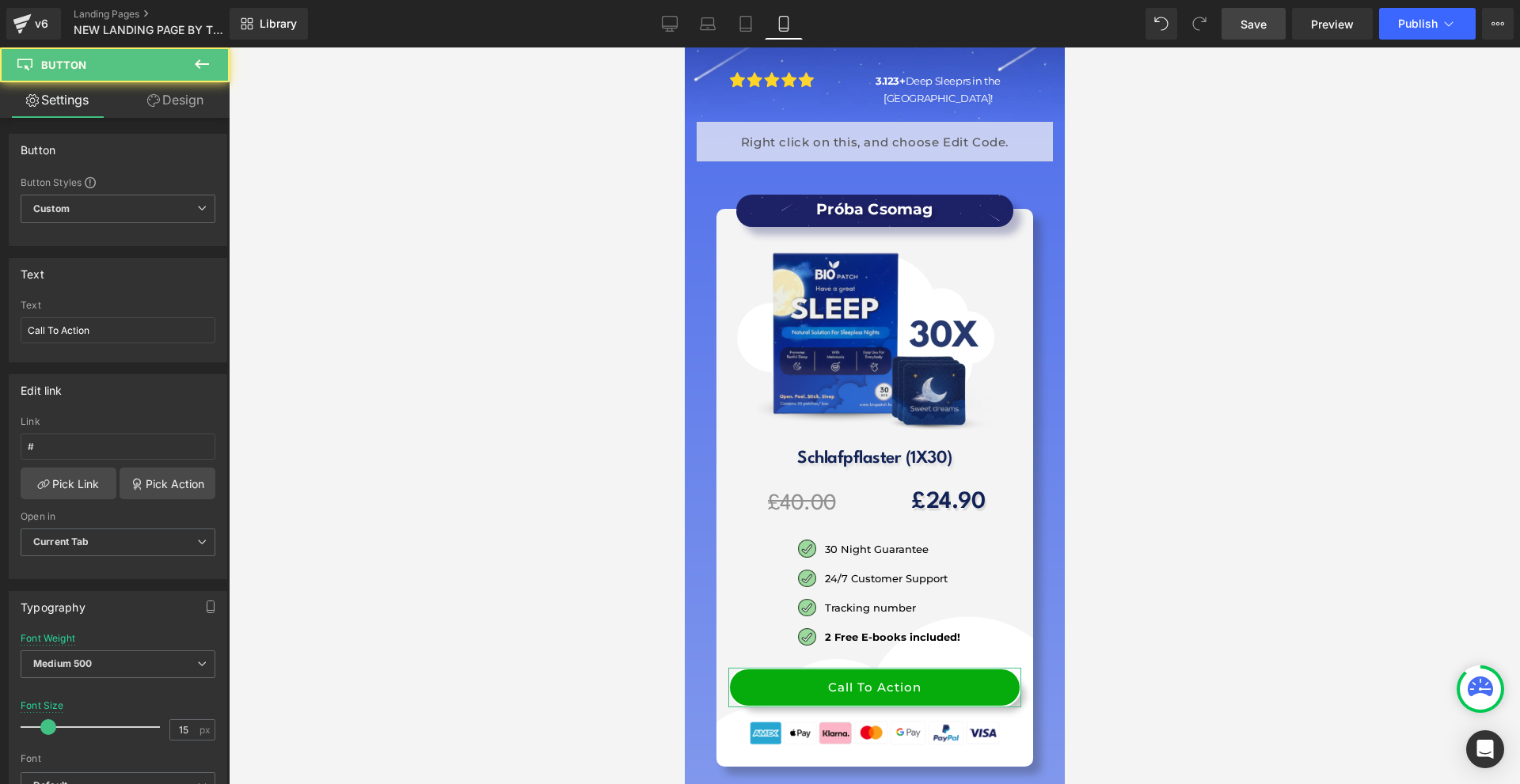
click at [184, 113] on link "Design" at bounding box center [175, 100] width 115 height 35
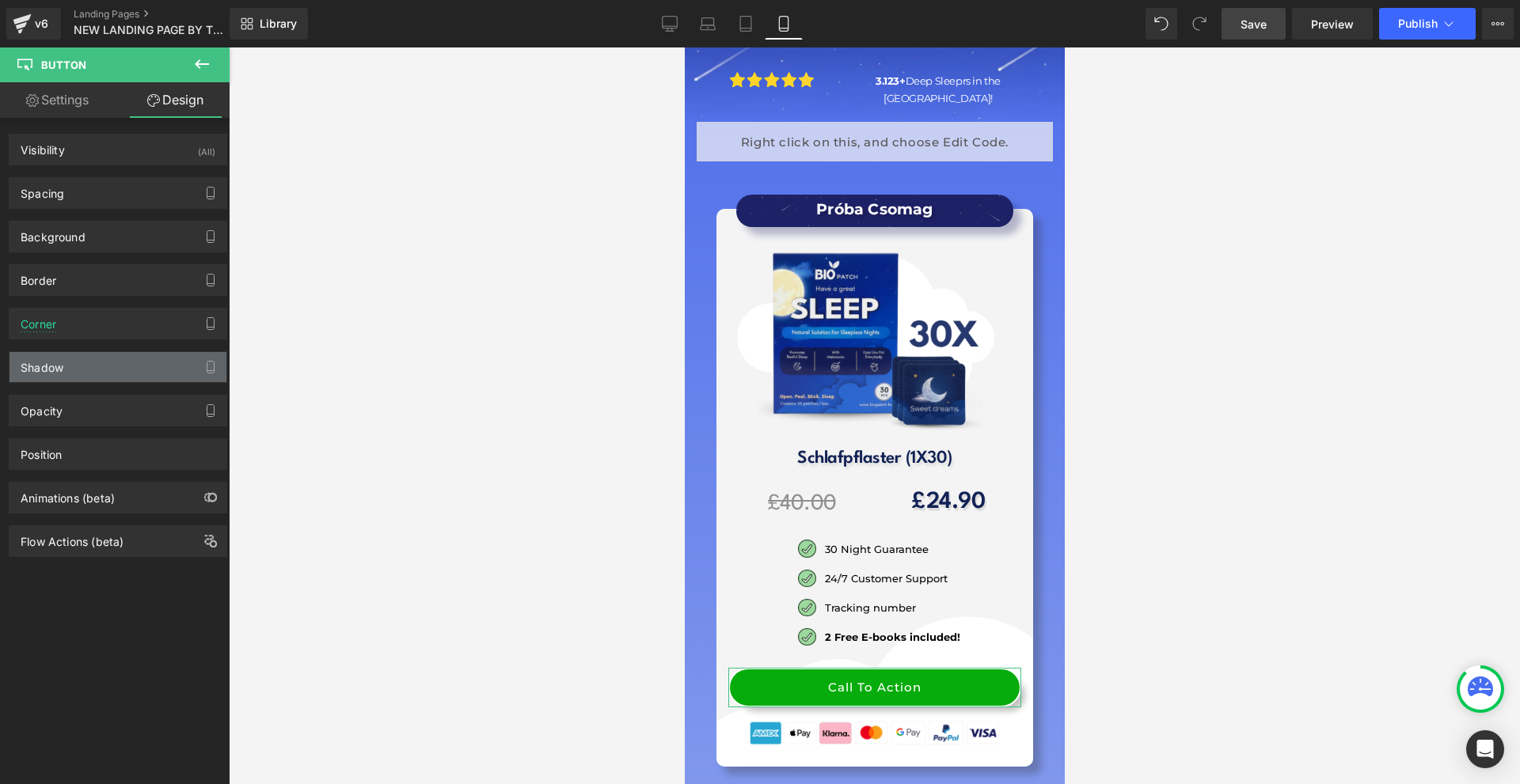
click at [51, 358] on div "Shadow" at bounding box center [42, 363] width 43 height 23
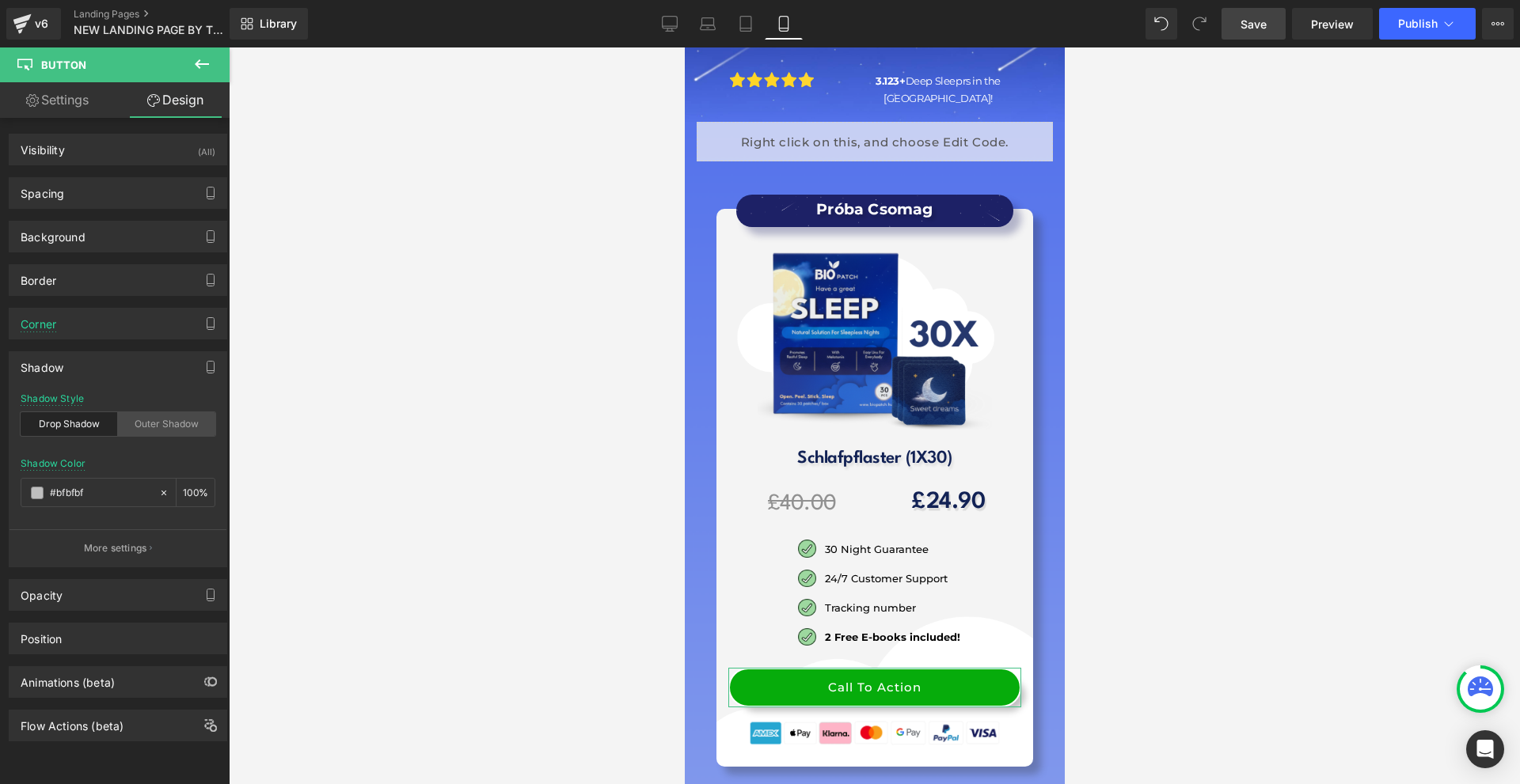
click at [132, 428] on div "Outer Shadow" at bounding box center [166, 424] width 97 height 24
click at [84, 425] on div "Drop Shadow" at bounding box center [69, 424] width 97 height 24
click at [33, 495] on span at bounding box center [36, 492] width 13 height 13
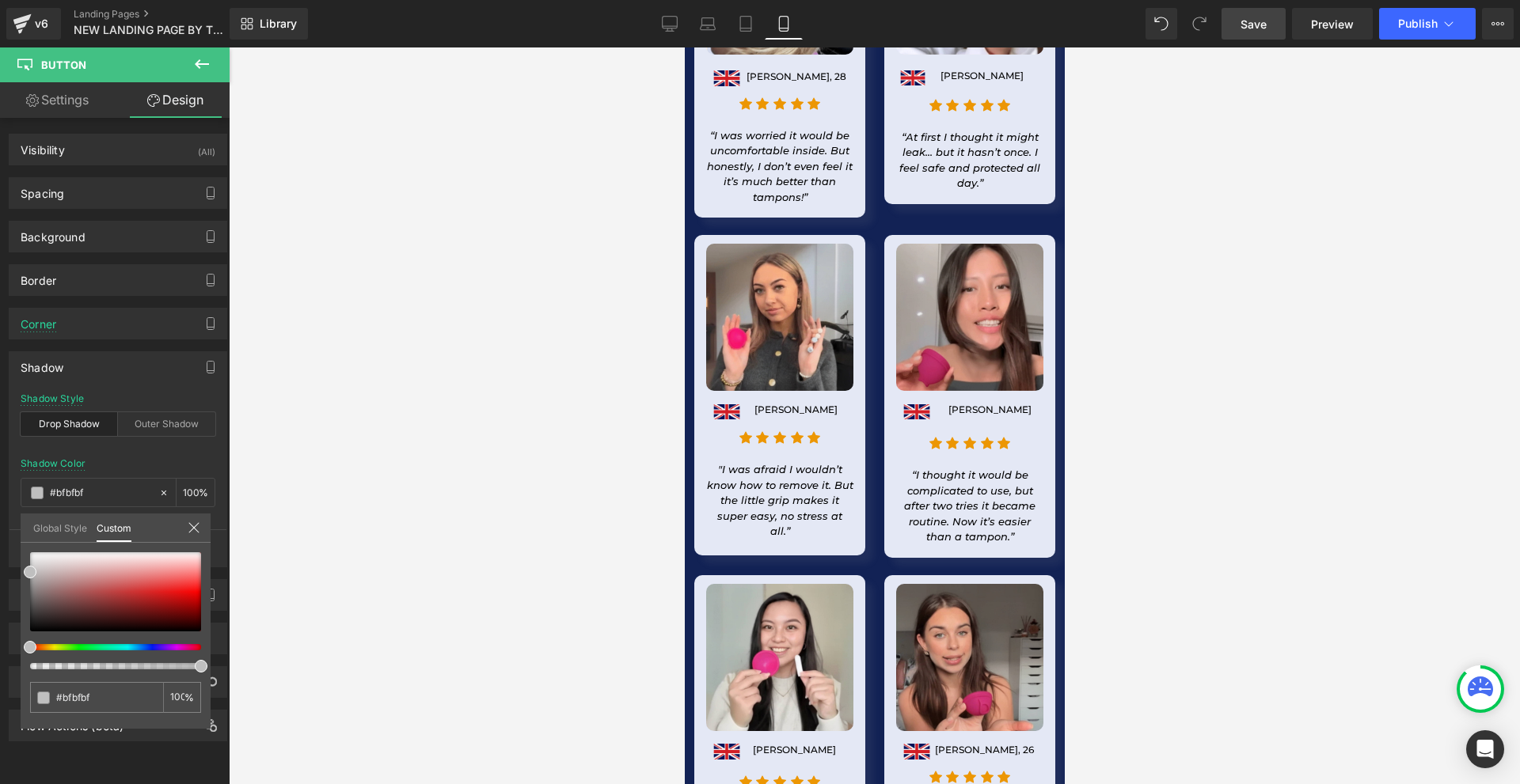
scroll to position [23639, 0]
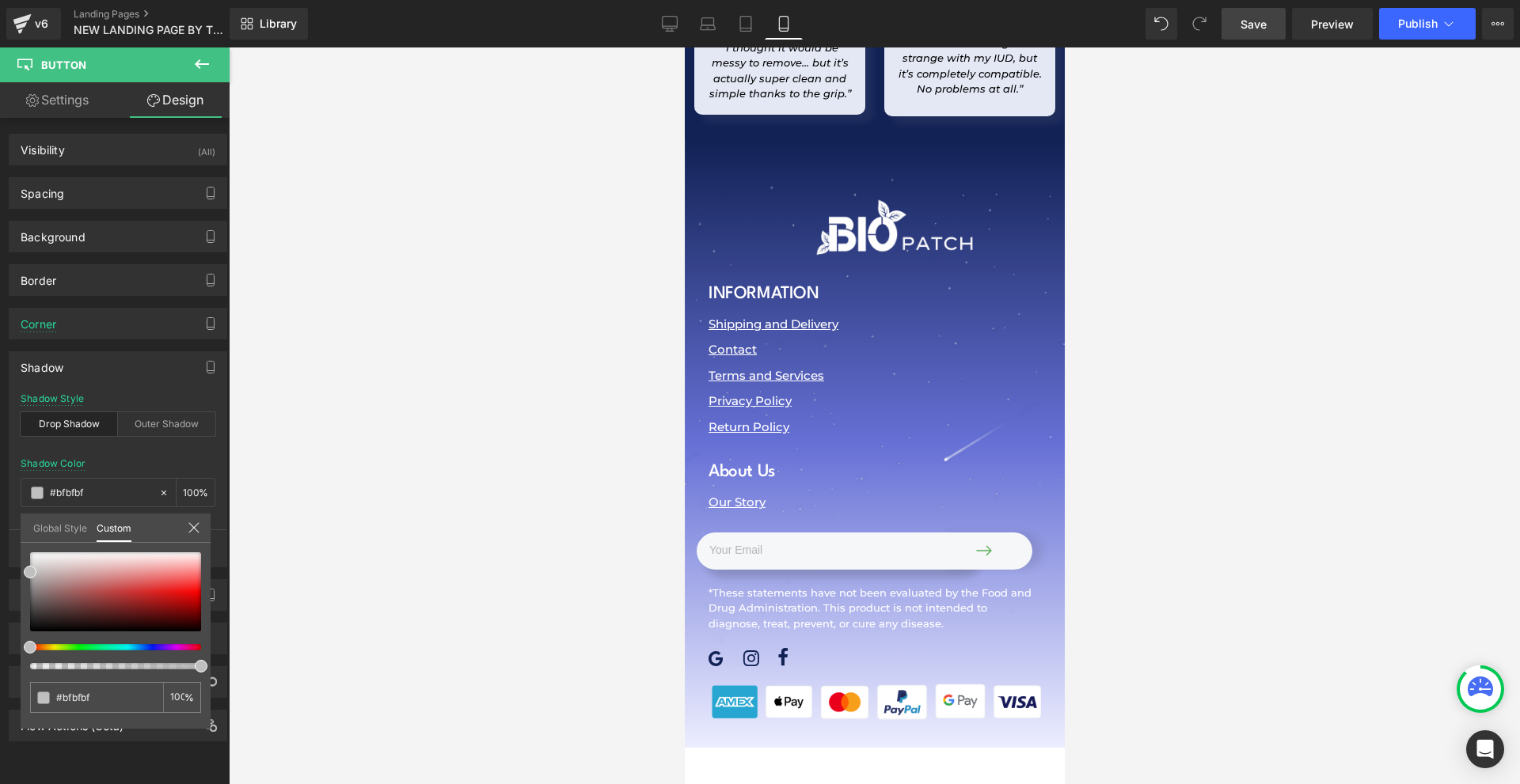
click at [194, 72] on icon at bounding box center [201, 64] width 19 height 19
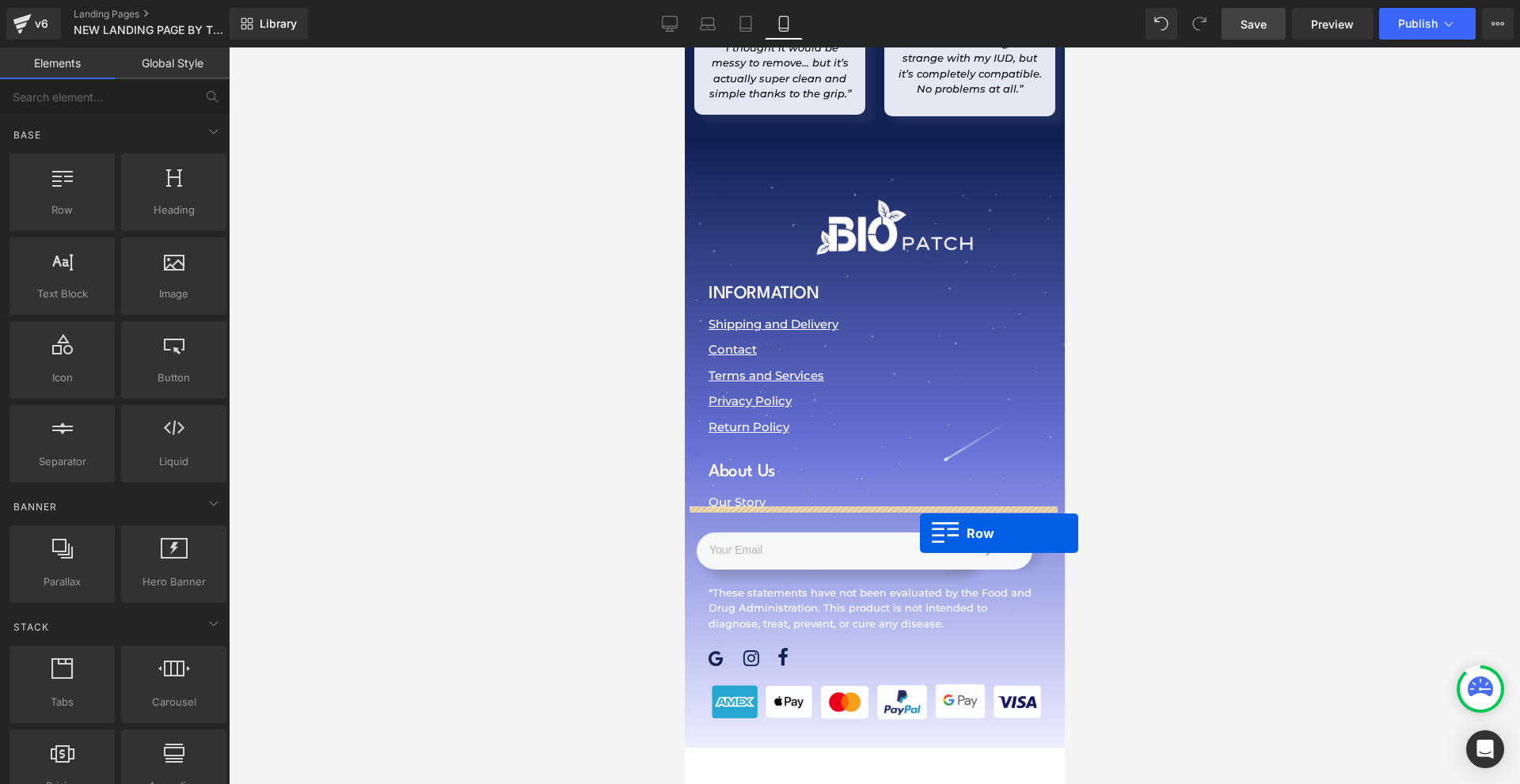
drag, startPoint x: 769, startPoint y: 248, endPoint x: 918, endPoint y: 533, distance: 321.6
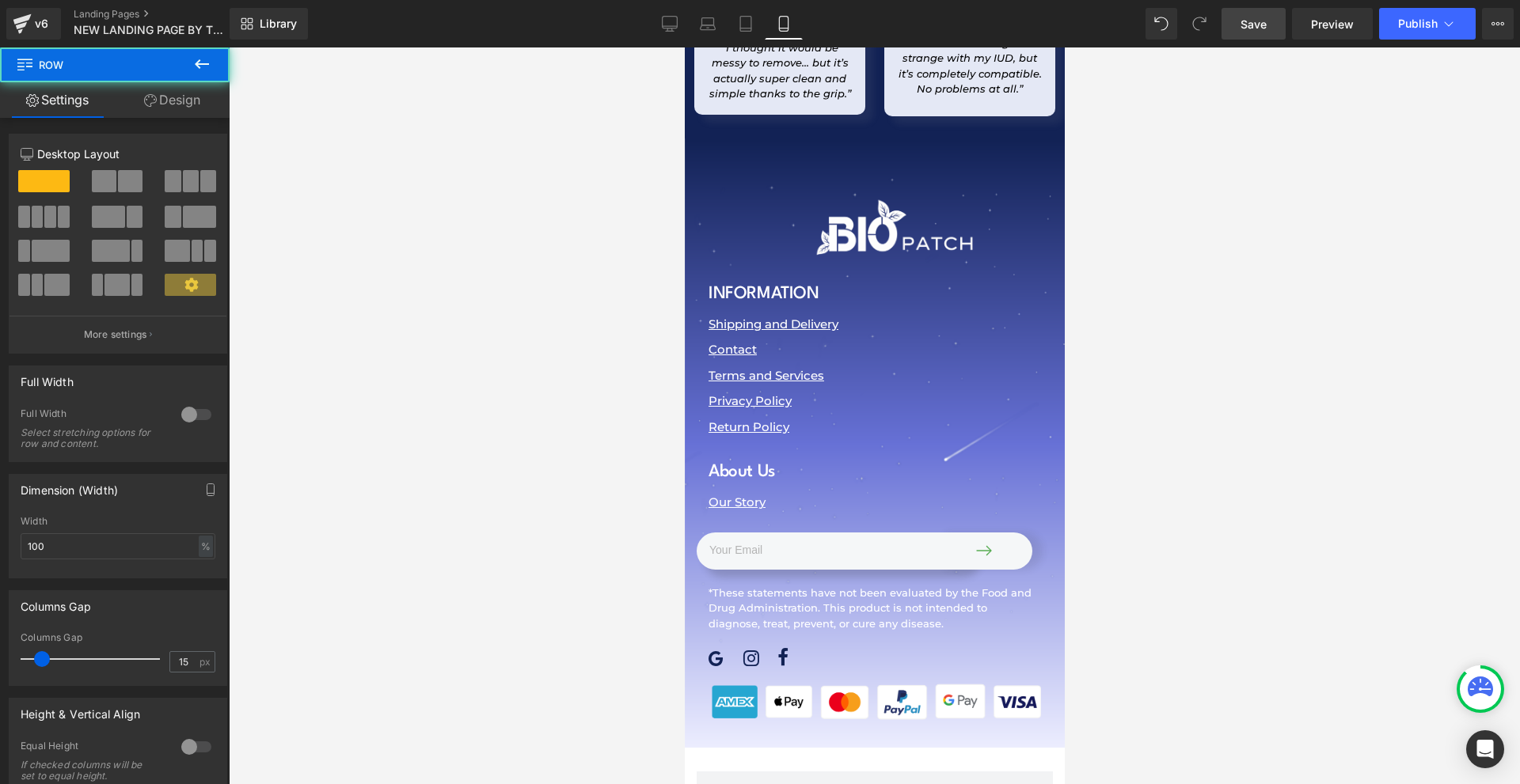
click at [873, 502] on div "Image INFORMATION Heading Shipping and Delivery Text Block Contact Text Block T…" at bounding box center [873, 443] width 380 height 609
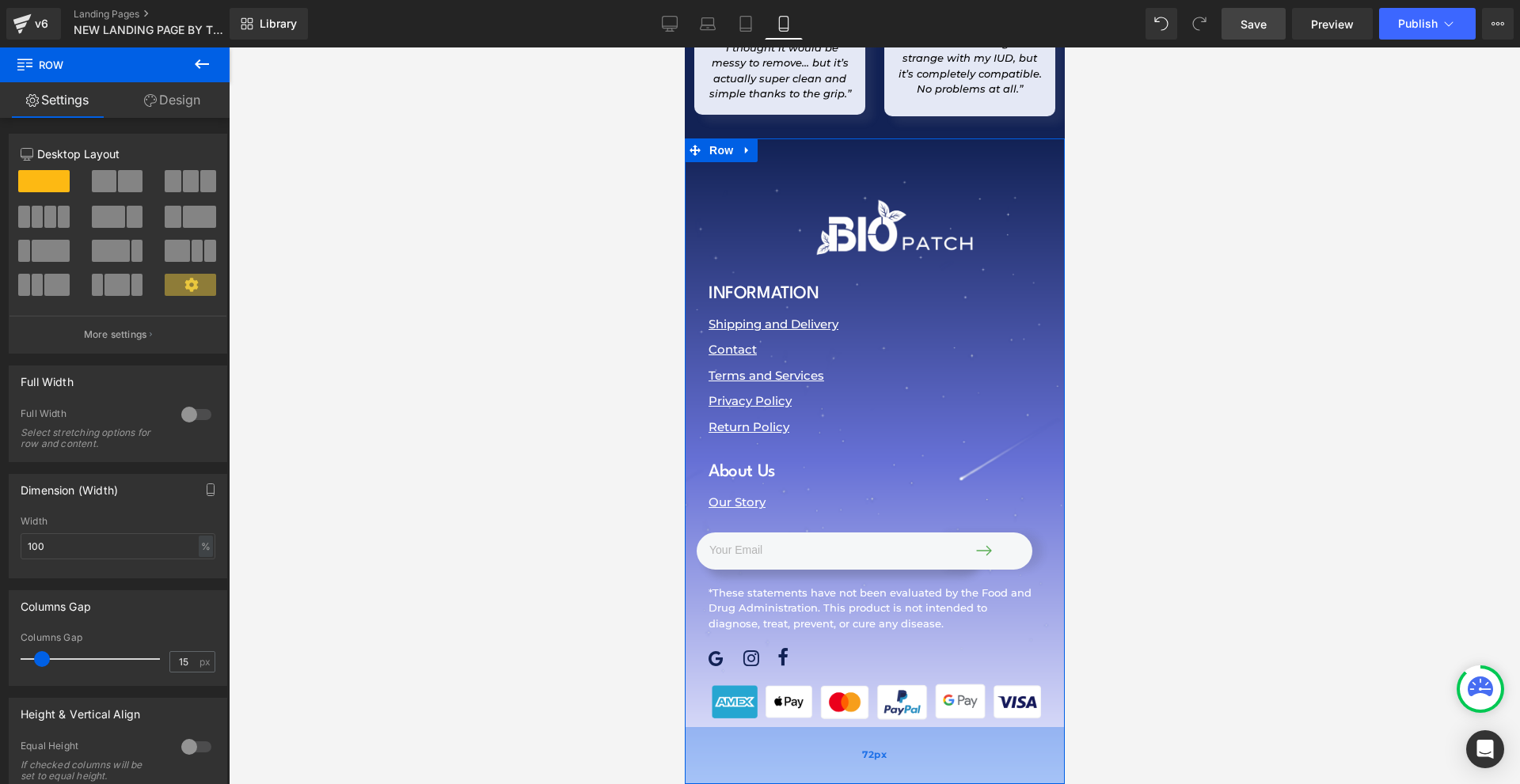
drag, startPoint x: 883, startPoint y: 505, endPoint x: 888, endPoint y: 547, distance: 42.3
click at [882, 727] on div "72px" at bounding box center [873, 756] width 380 height 57
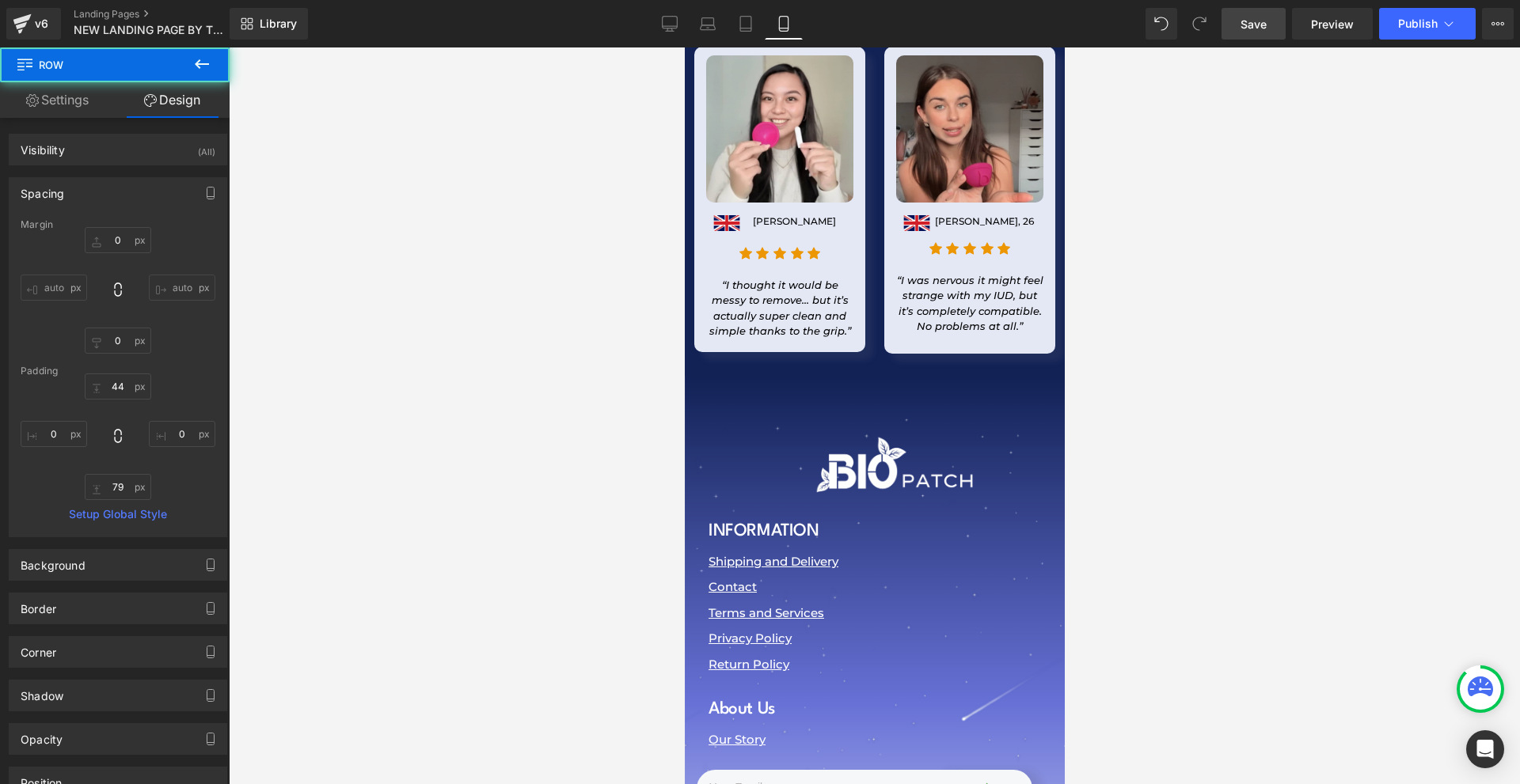
scroll to position [23323, 0]
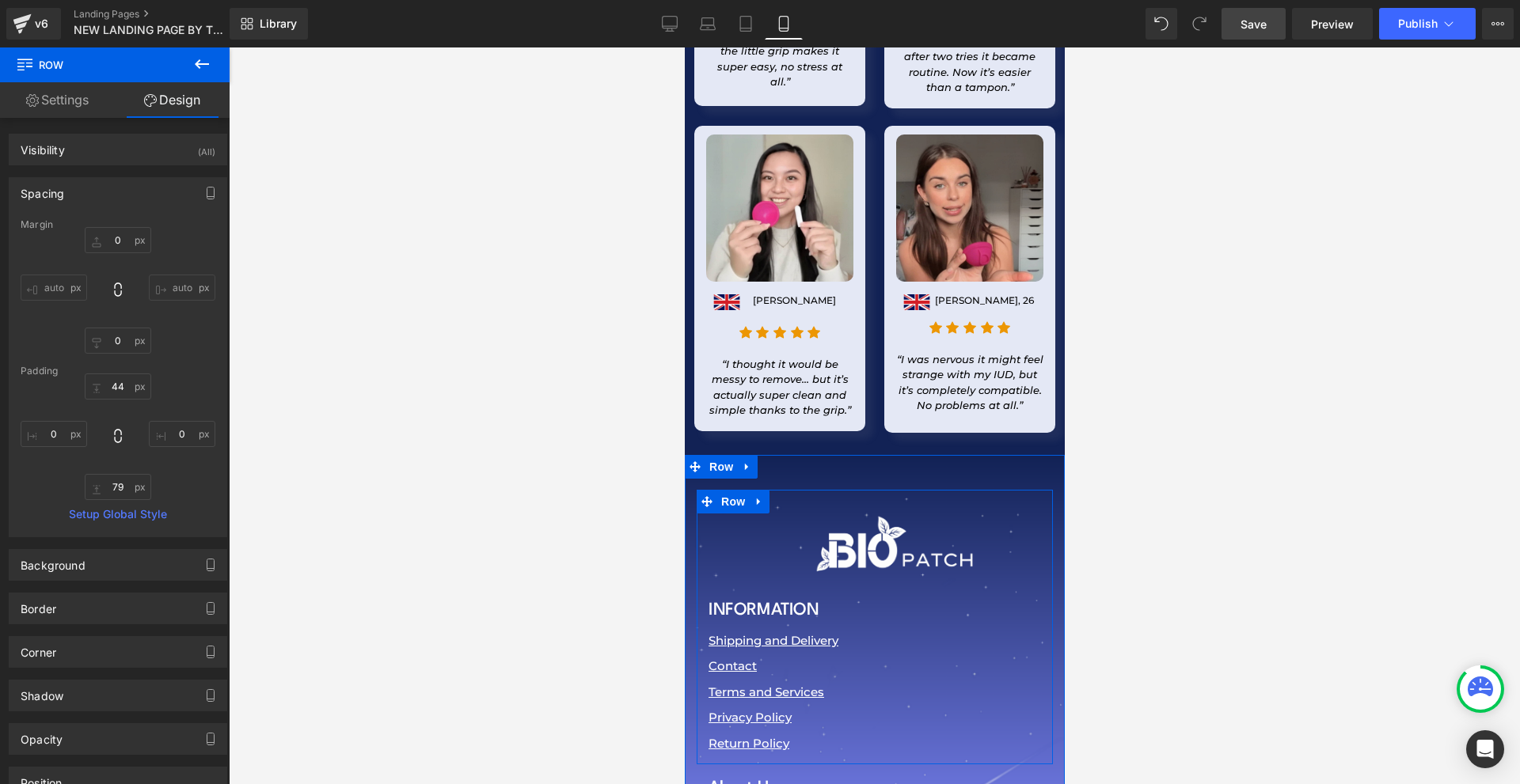
click at [684, 47] on div at bounding box center [684, 47] width 0 height 0
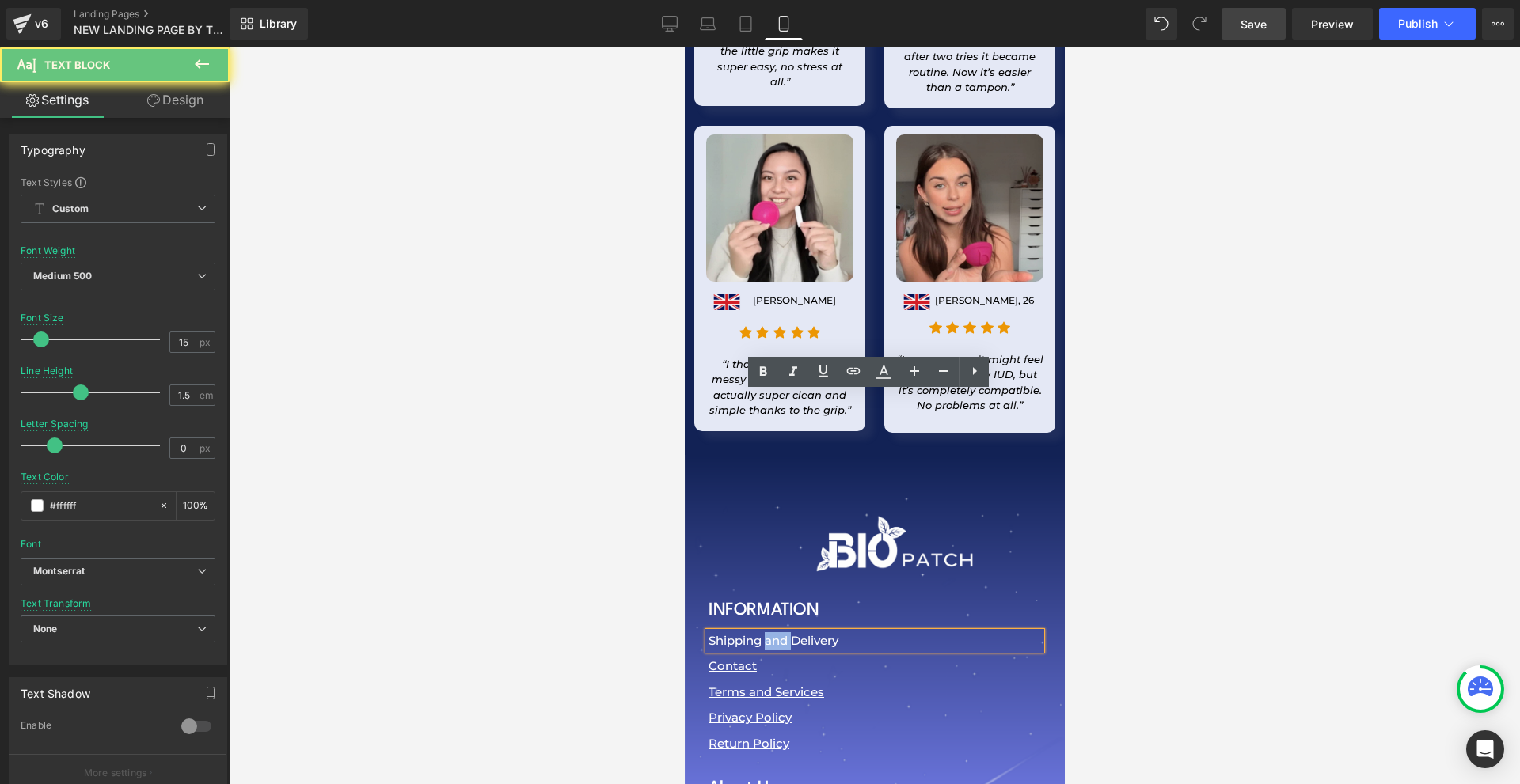
click at [770, 633] on span "Shipping and Delivery" at bounding box center [772, 640] width 130 height 15
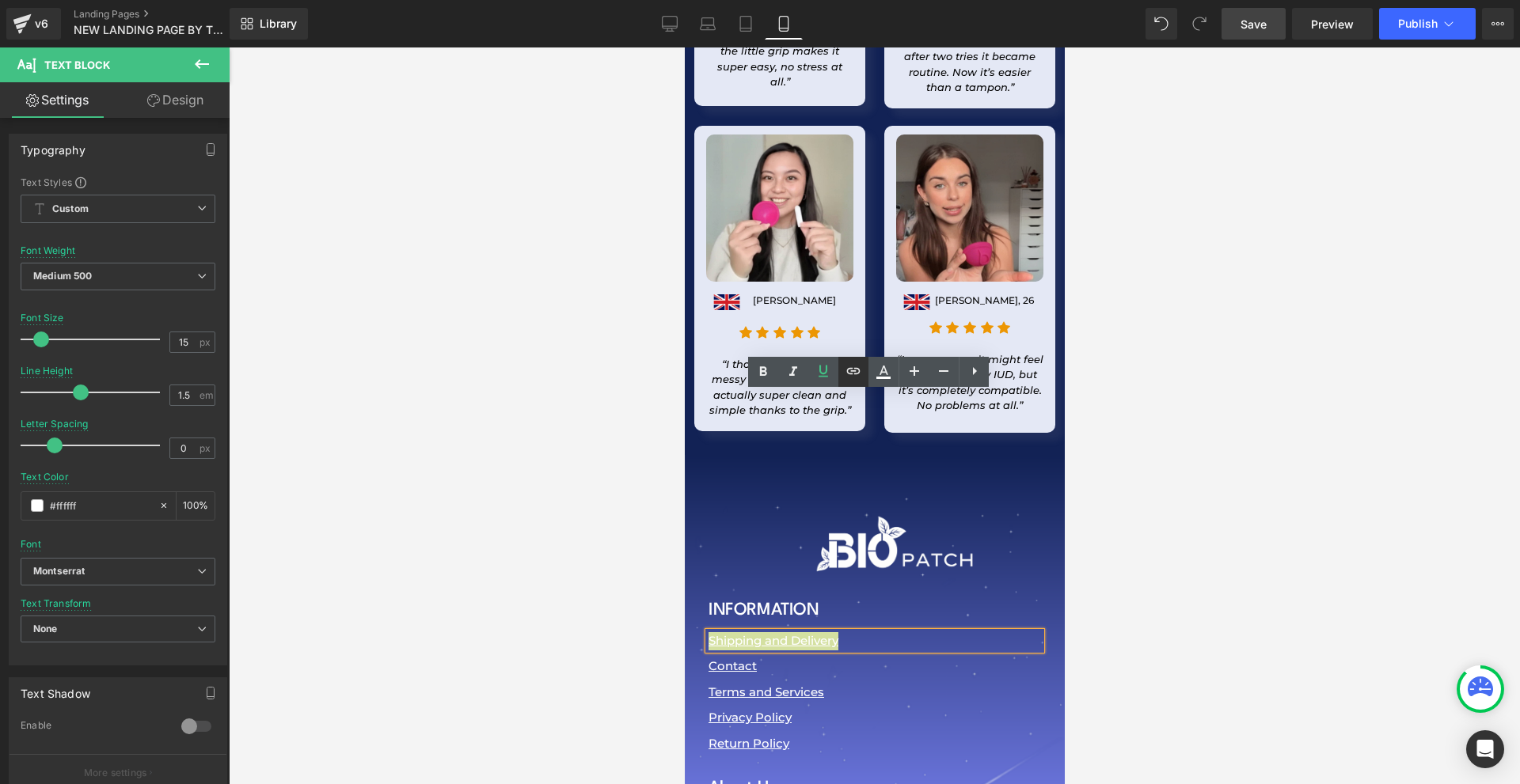
click at [853, 368] on icon at bounding box center [853, 370] width 19 height 19
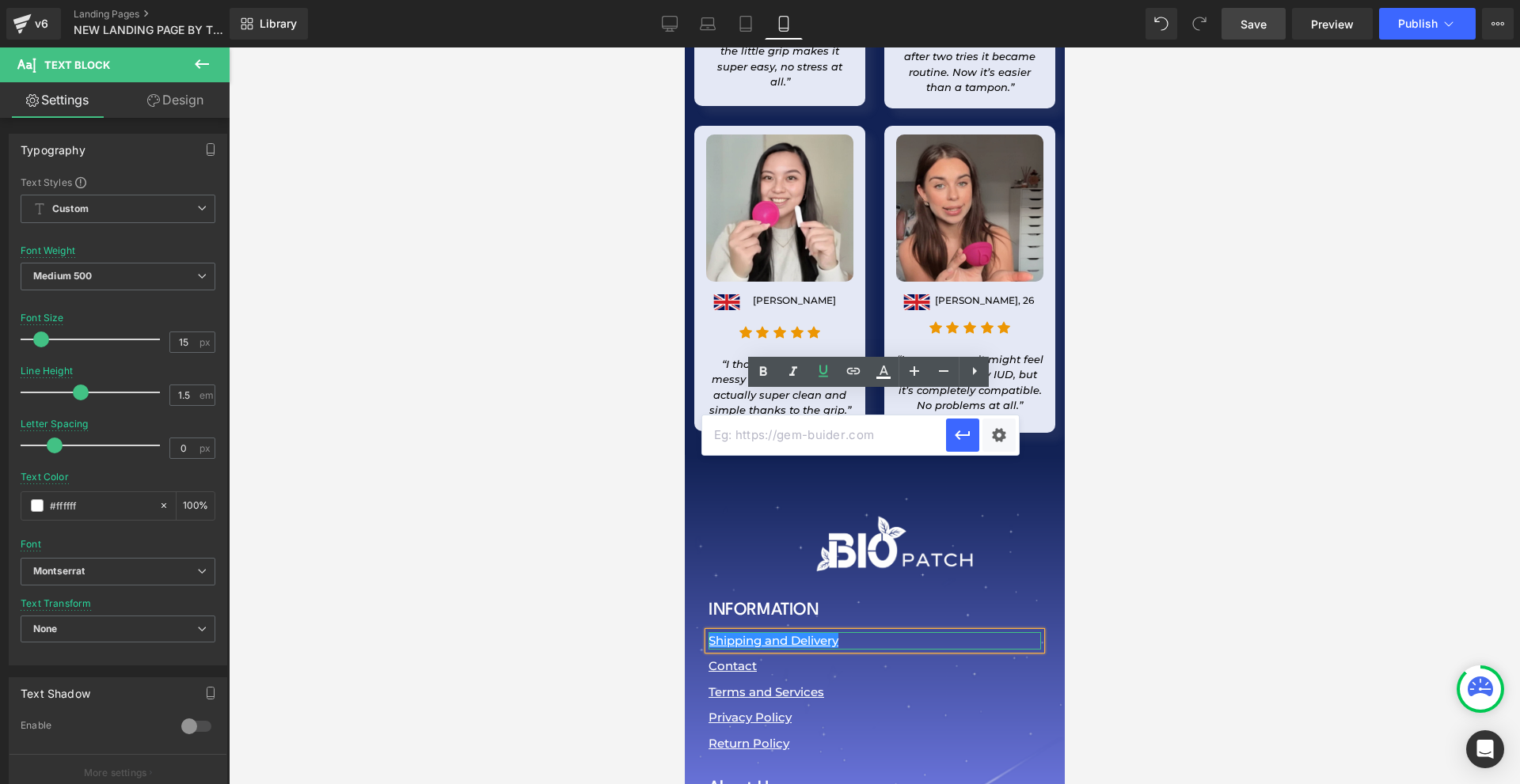
click at [875, 633] on p "Shipping and Delivery" at bounding box center [873, 642] width 332 height 19
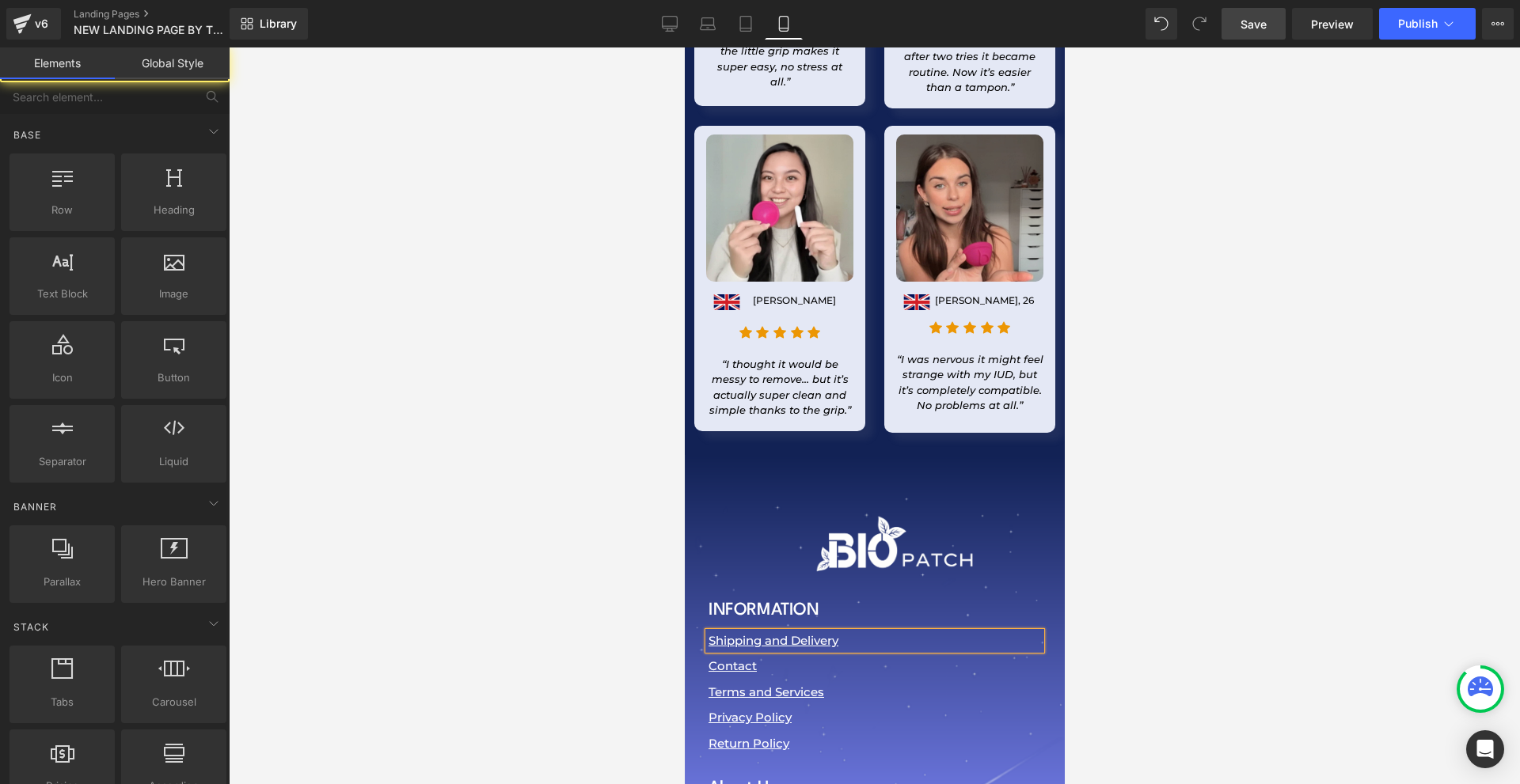
click at [1177, 420] on div at bounding box center [874, 416] width 1291 height 737
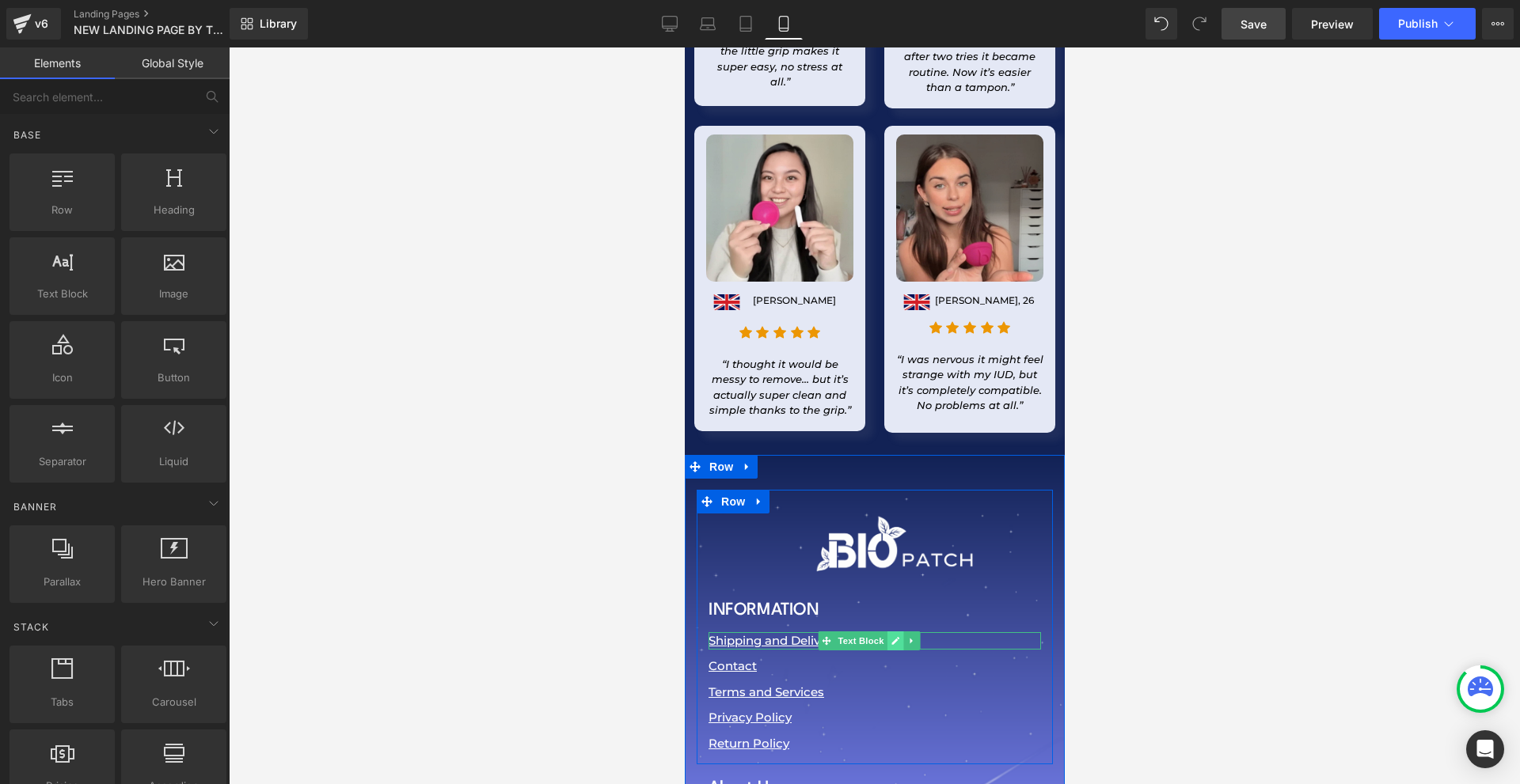
click at [898, 637] on icon at bounding box center [893, 642] width 9 height 10
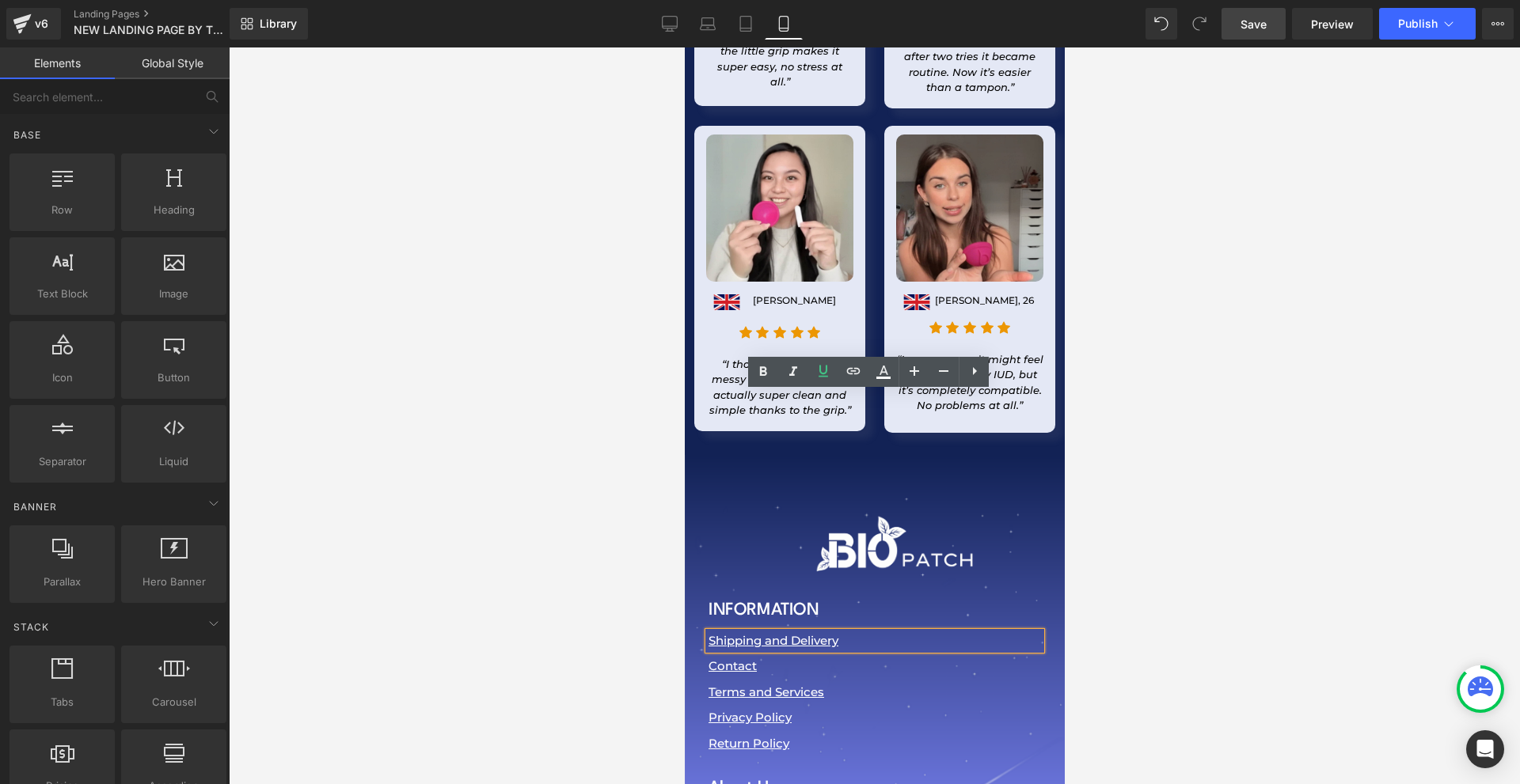
click at [898, 633] on p "Shipping and Delivery" at bounding box center [873, 642] width 332 height 19
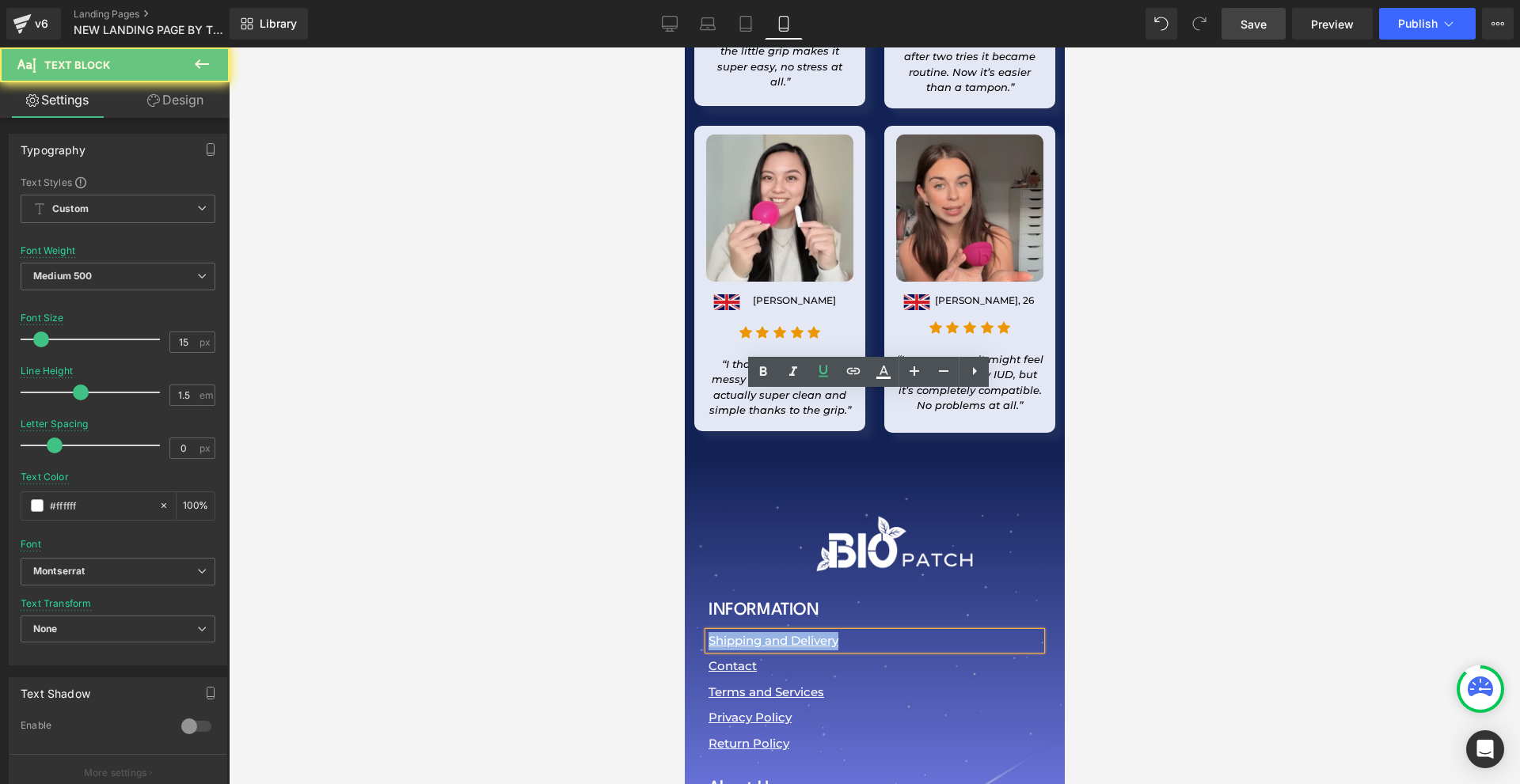
click at [898, 633] on p "Shipping and Delivery" at bounding box center [873, 642] width 332 height 19
click at [987, 633] on p "Shipping and Delivery" at bounding box center [873, 642] width 332 height 19
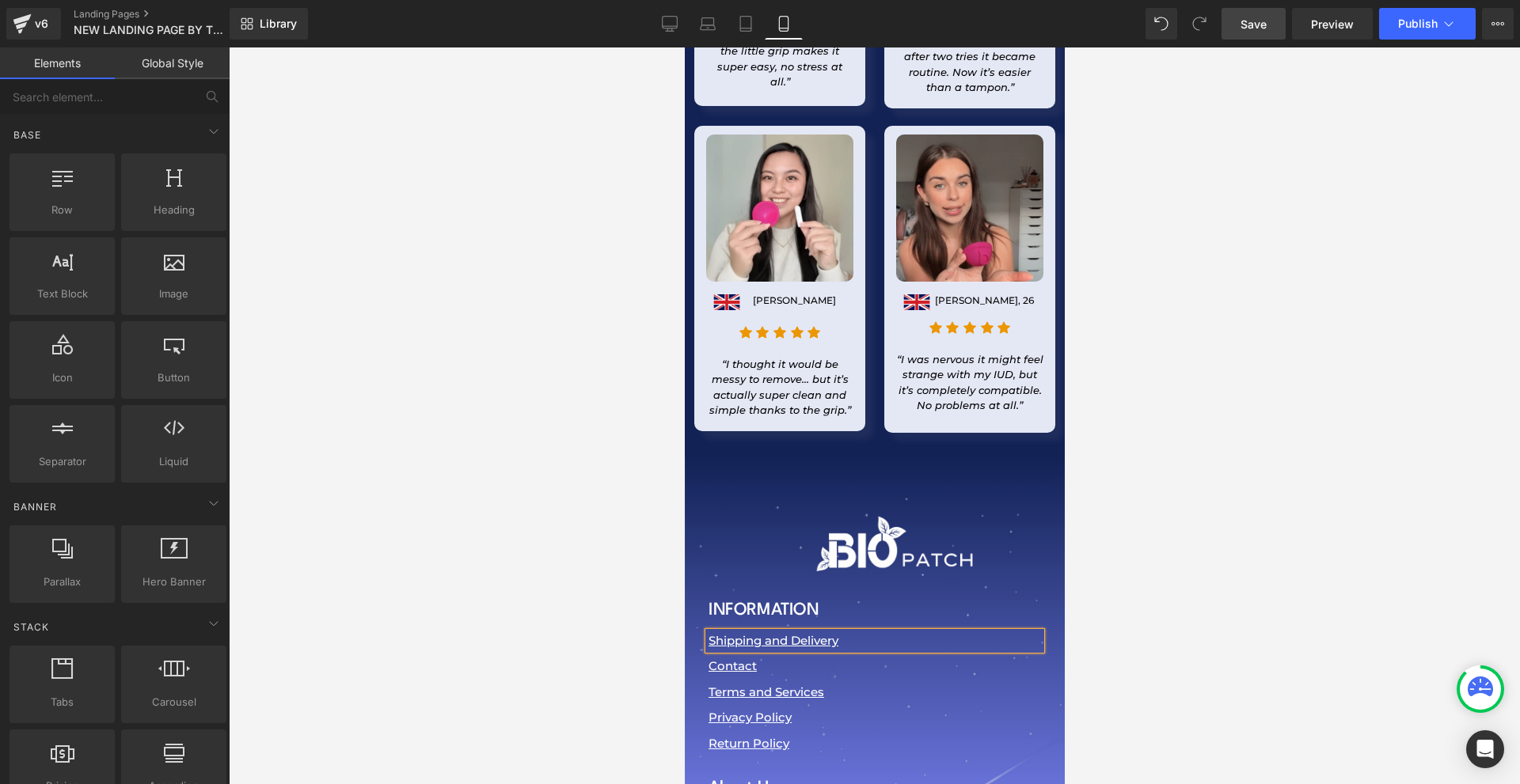
click at [1154, 405] on div at bounding box center [874, 416] width 1291 height 737
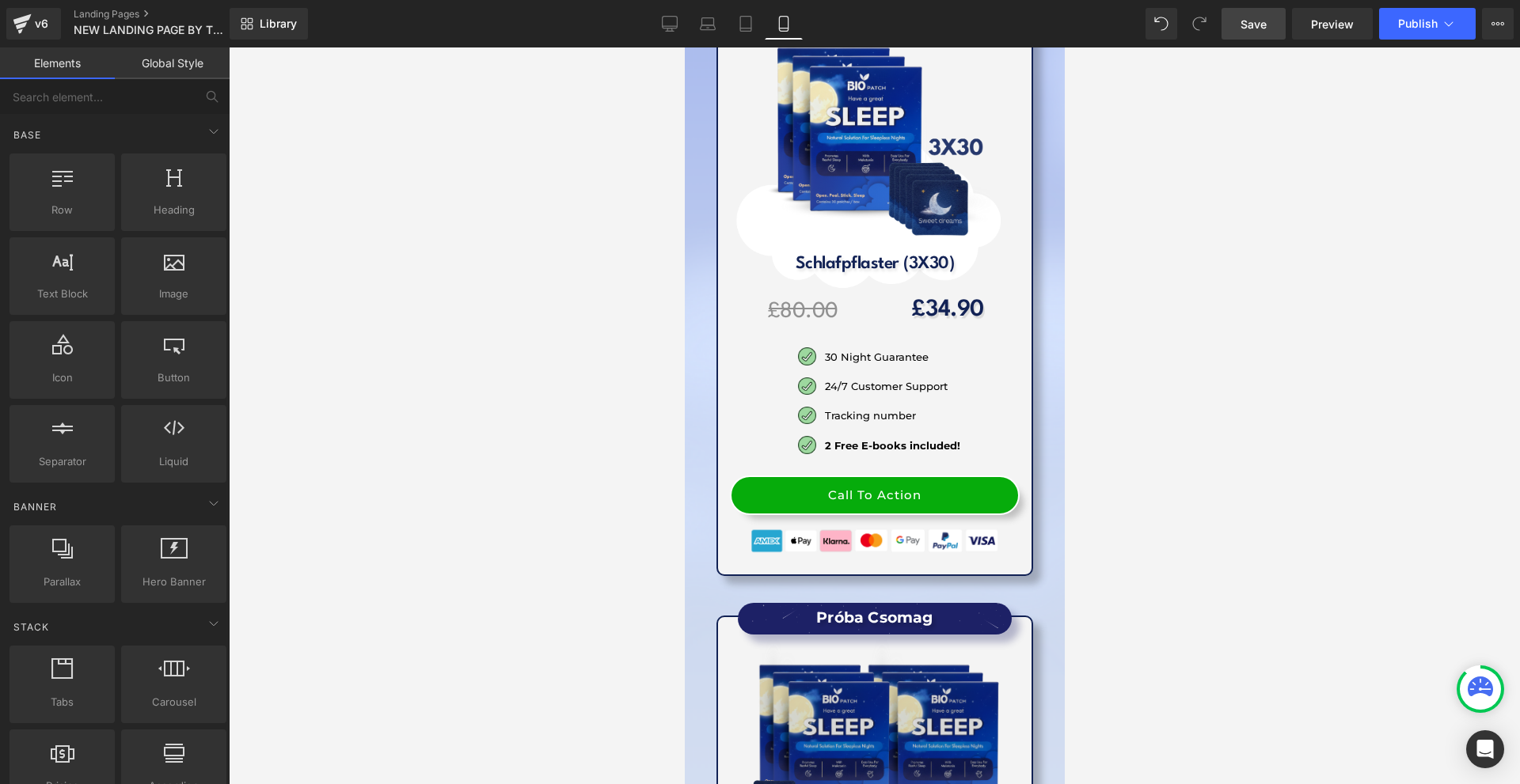
scroll to position [18653, 0]
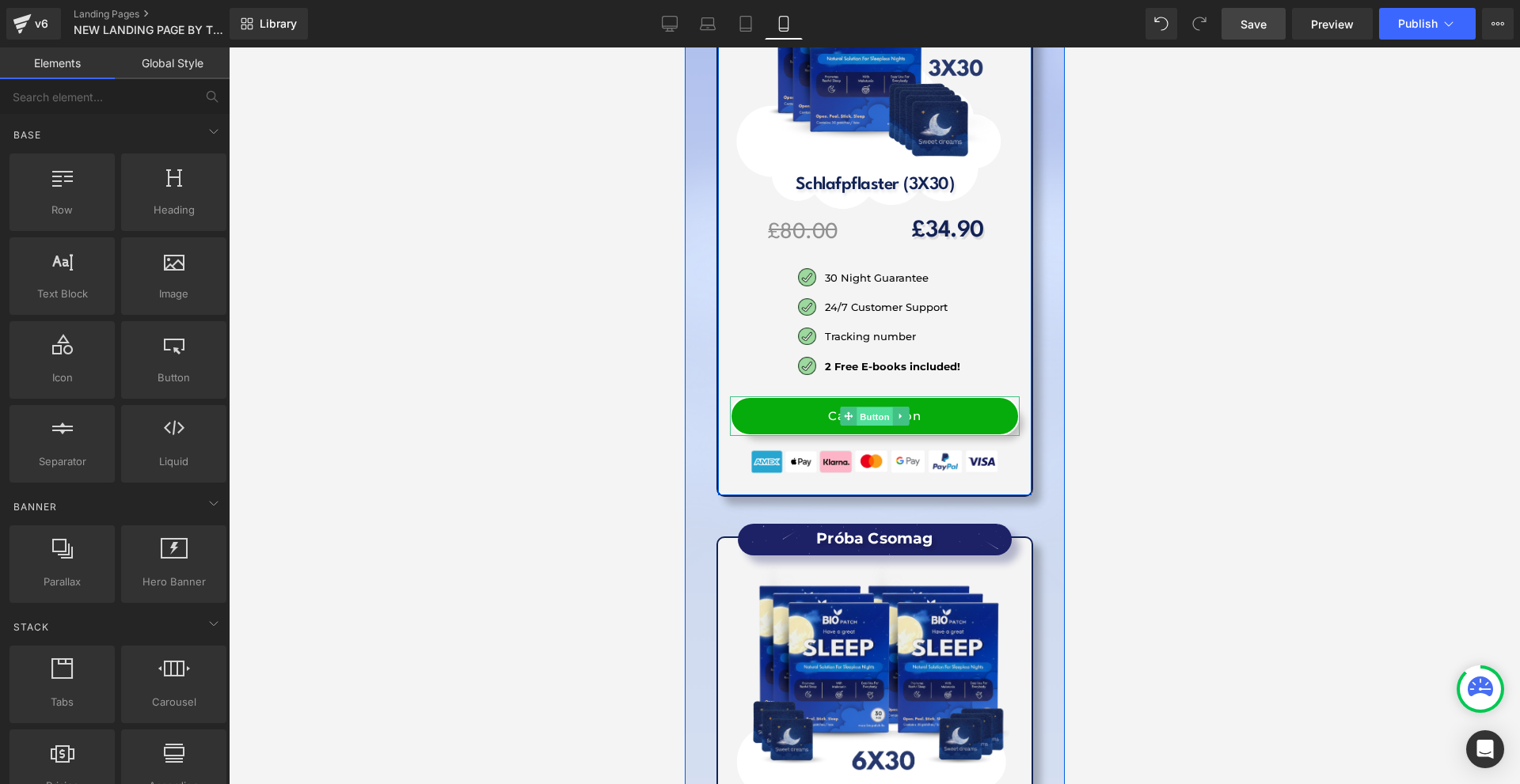
click at [877, 408] on span "Button" at bounding box center [873, 417] width 36 height 19
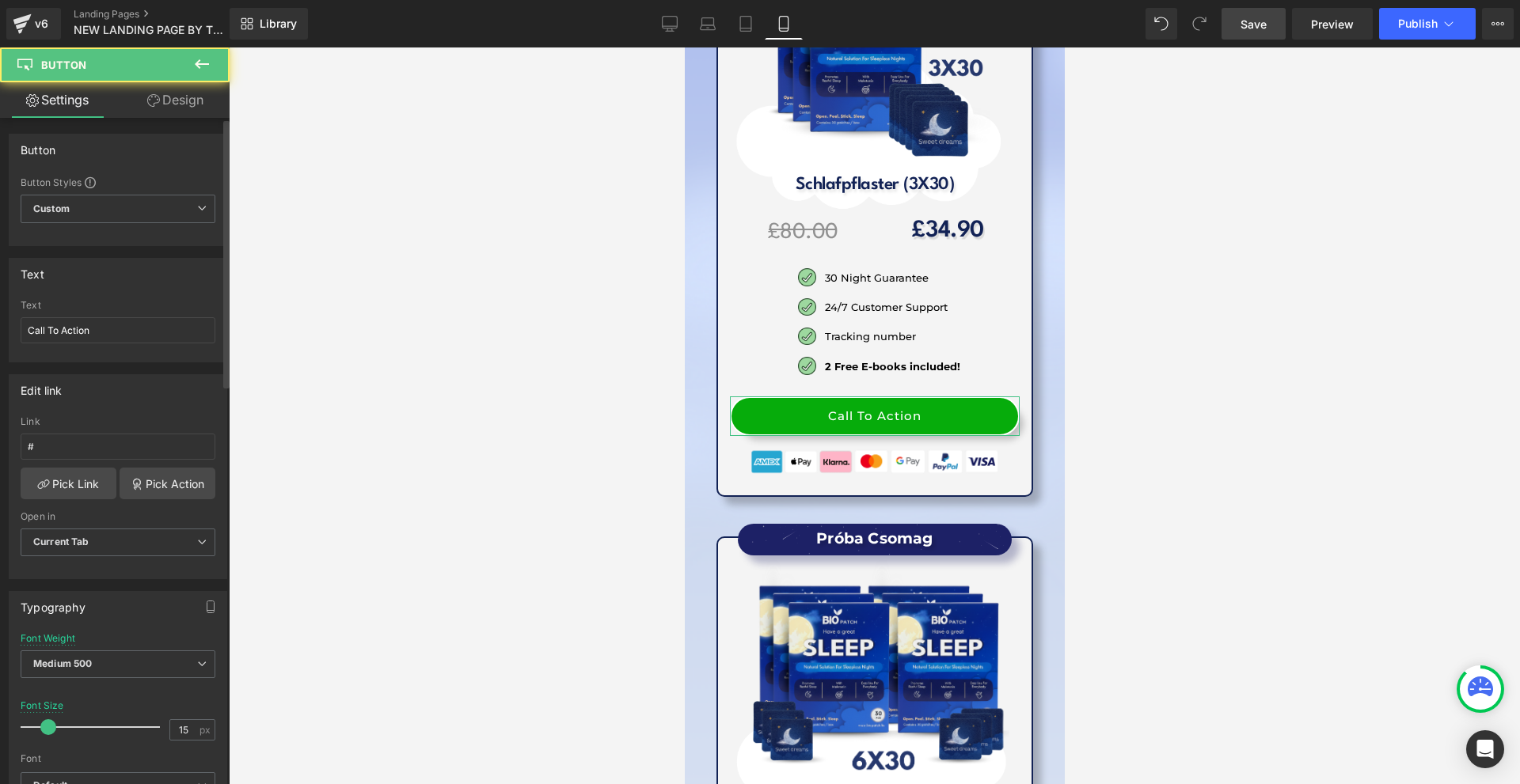
drag, startPoint x: 173, startPoint y: 105, endPoint x: 185, endPoint y: 109, distance: 12.6
click at [173, 105] on link "Design" at bounding box center [175, 100] width 115 height 35
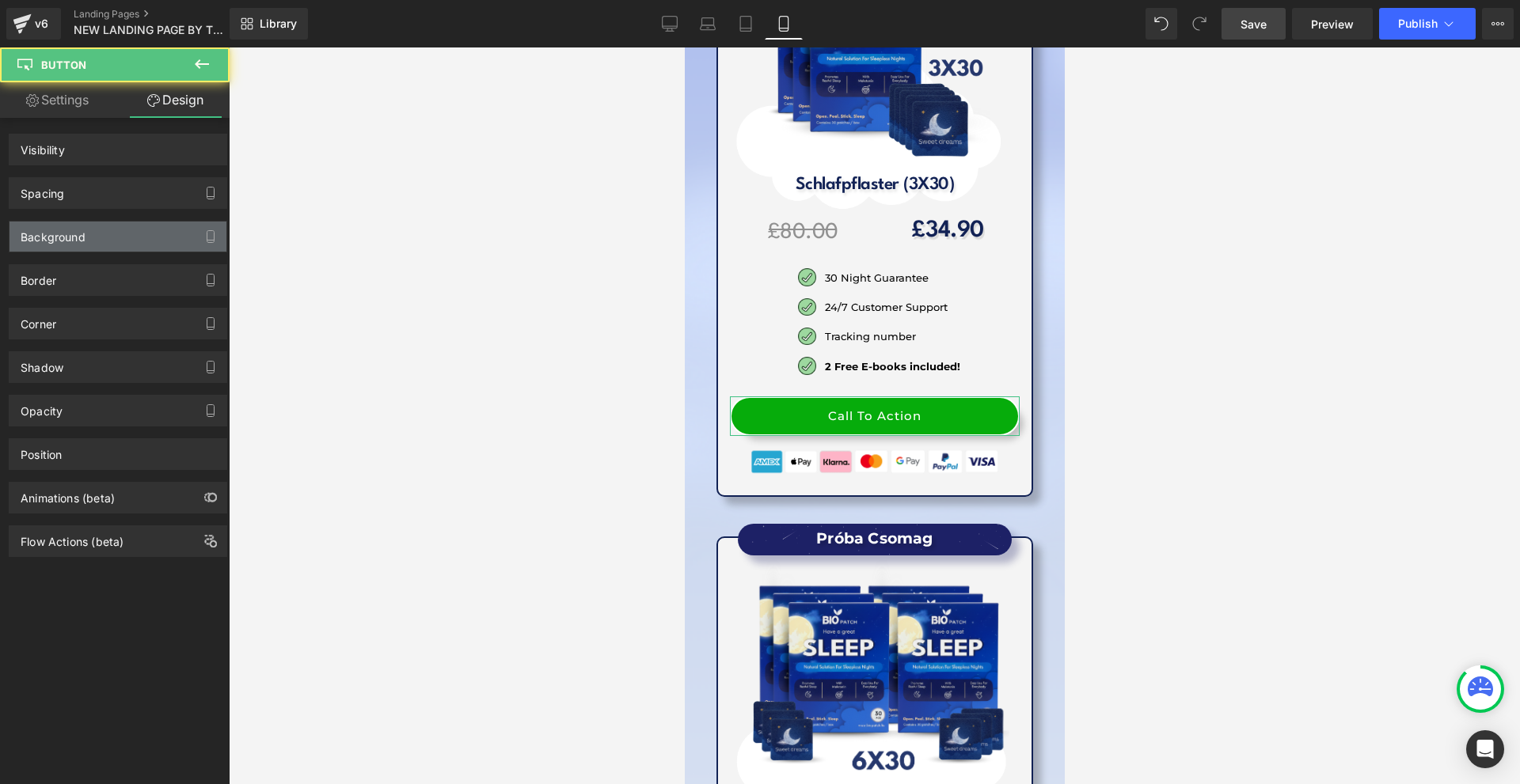
click at [100, 234] on div "Background" at bounding box center [118, 237] width 217 height 30
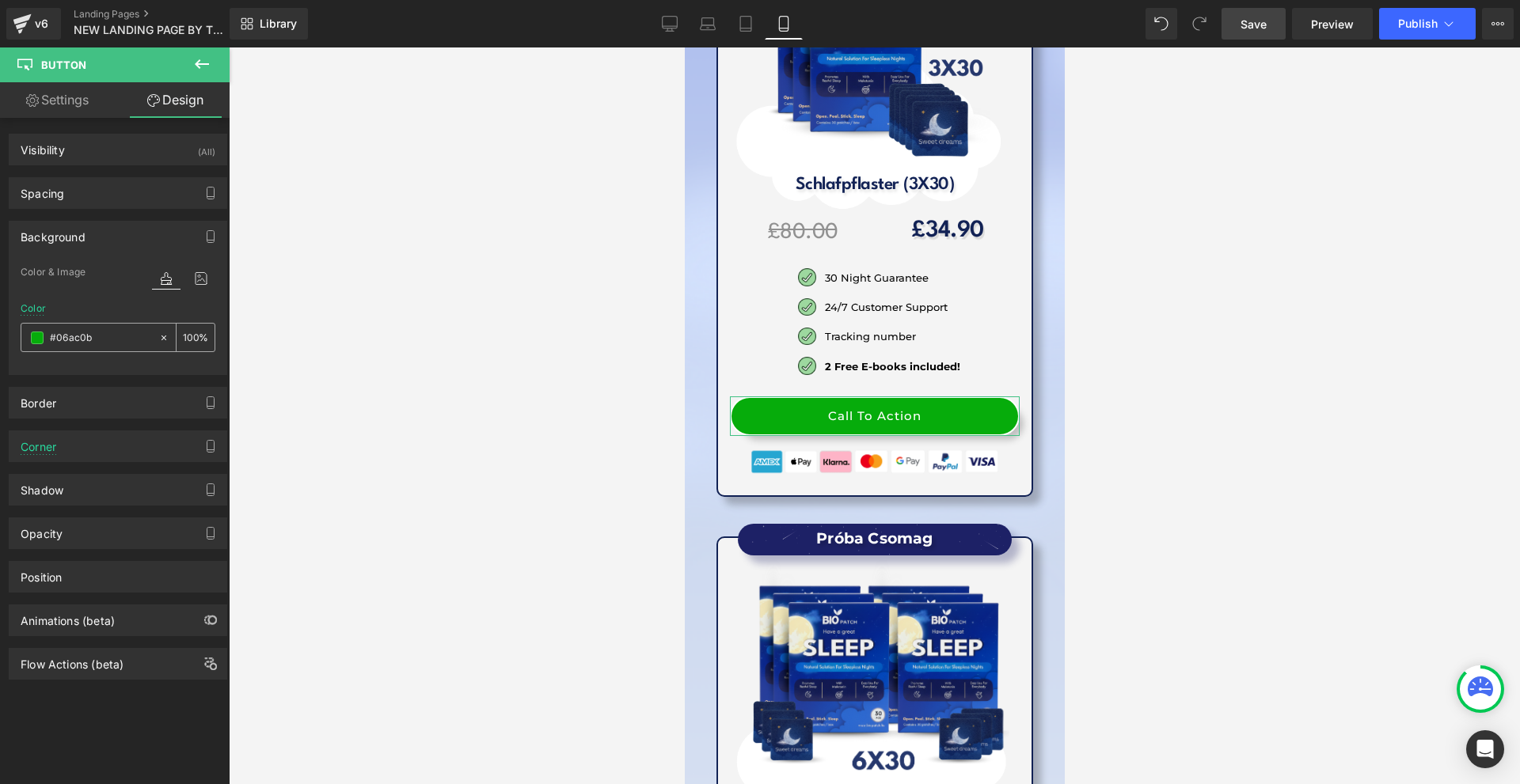
click at [104, 338] on input "#06ac0b" at bounding box center [100, 338] width 101 height 18
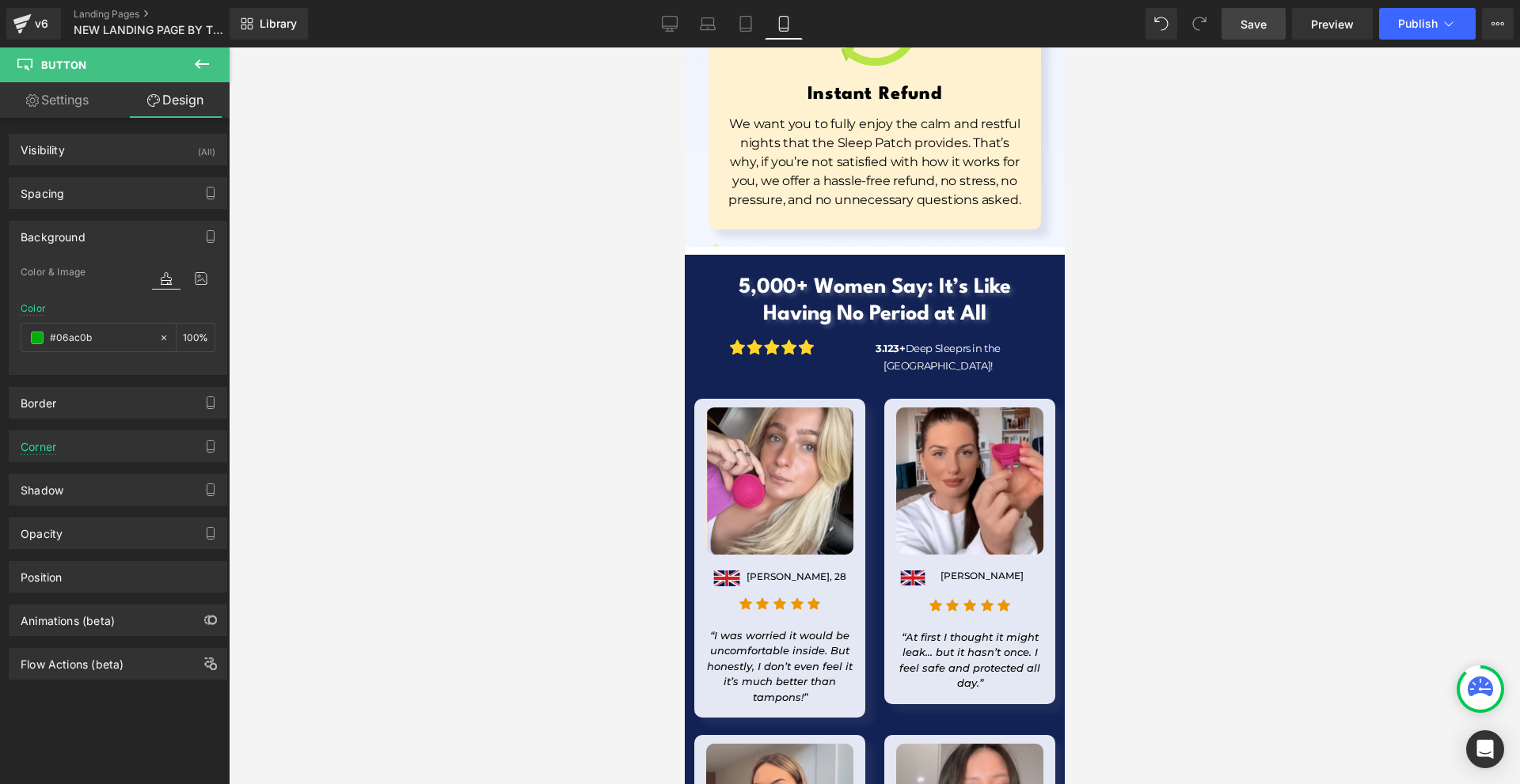
scroll to position [23753, 0]
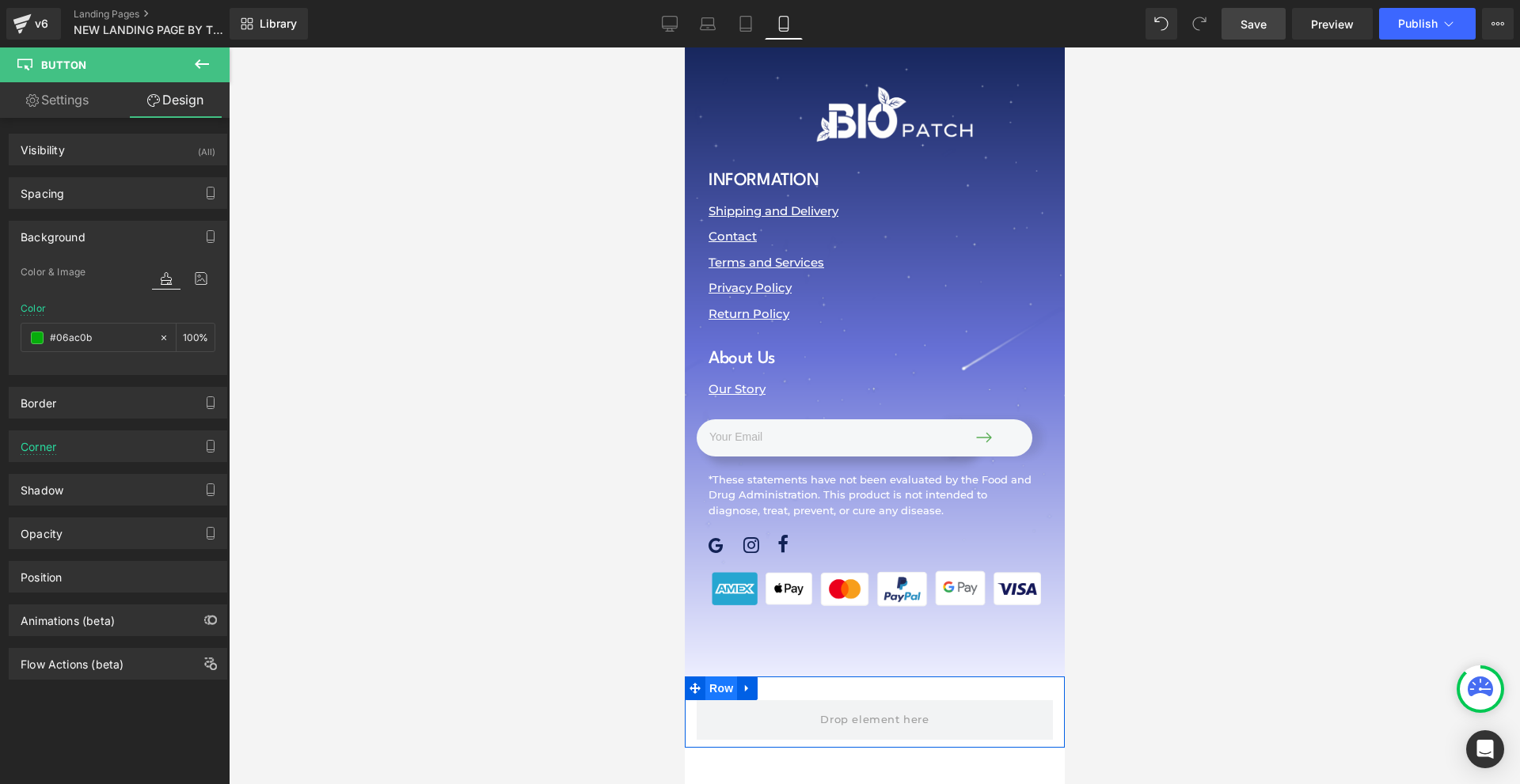
click at [724, 677] on span "Row" at bounding box center [720, 689] width 31 height 24
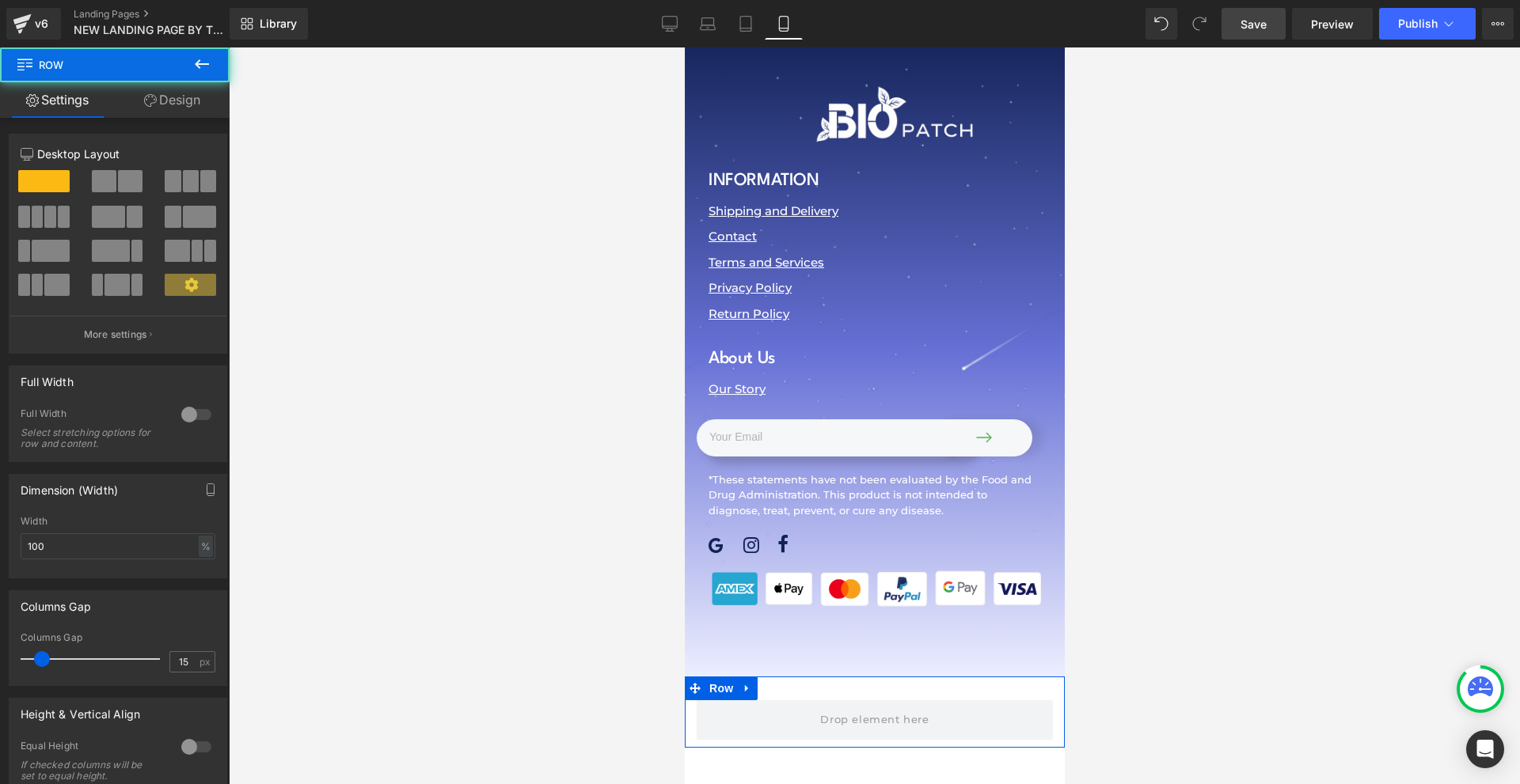
click at [176, 107] on link "Design" at bounding box center [172, 100] width 115 height 35
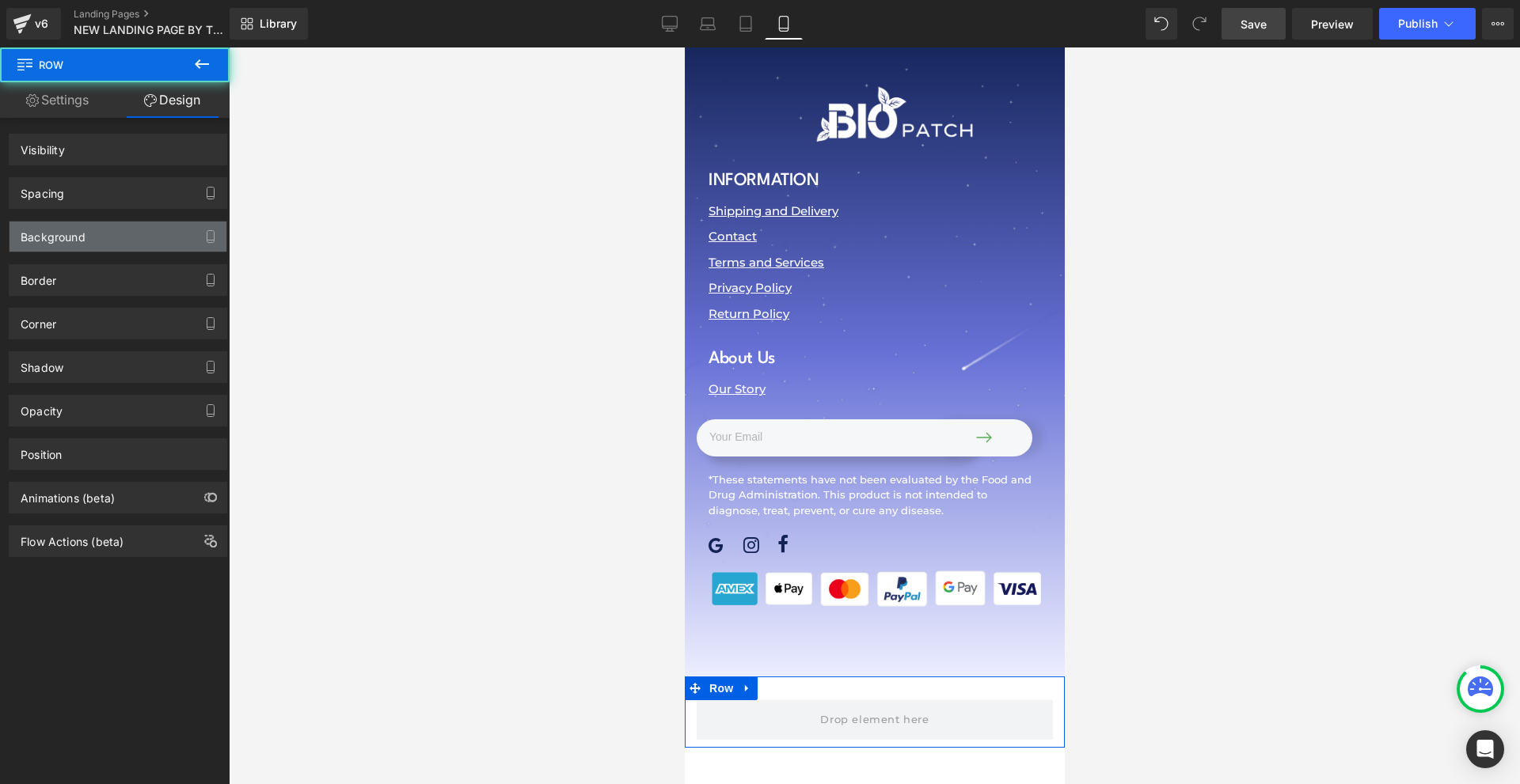
click at [104, 227] on div "Background" at bounding box center [118, 237] width 217 height 30
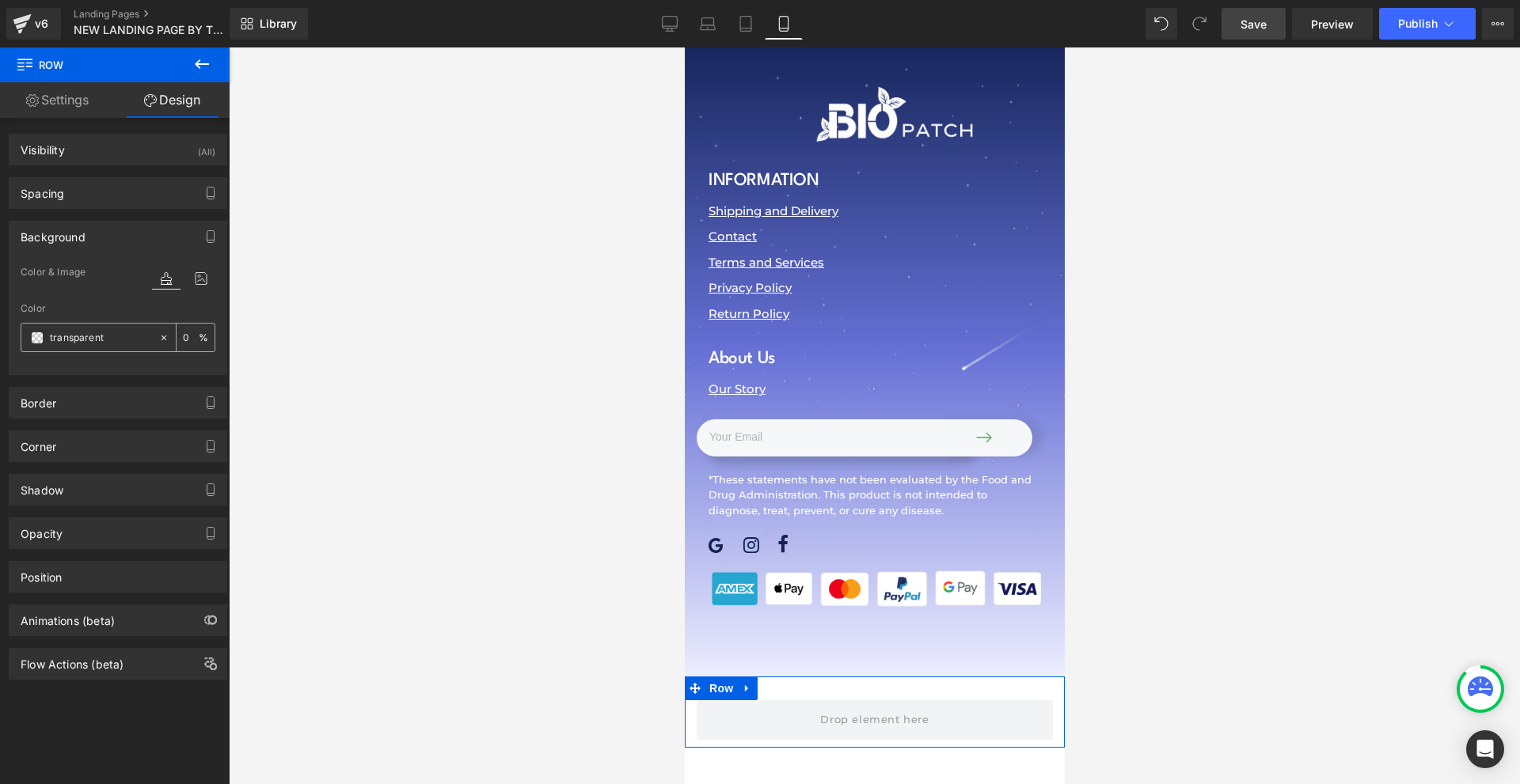
click at [108, 333] on input "transparent" at bounding box center [100, 338] width 101 height 18
paste input "#06ac0b"
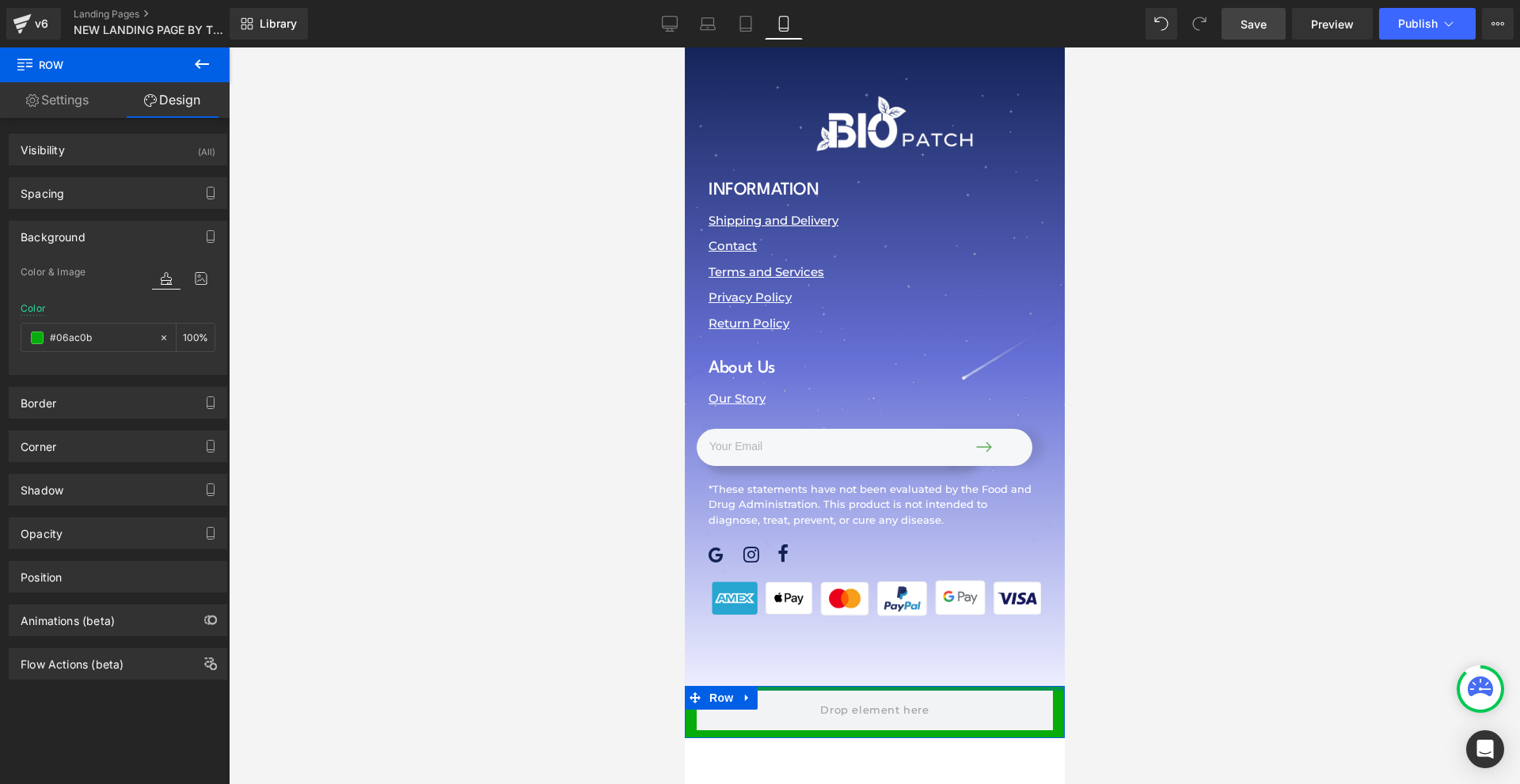
click at [859, 686] on div at bounding box center [873, 688] width 380 height 5
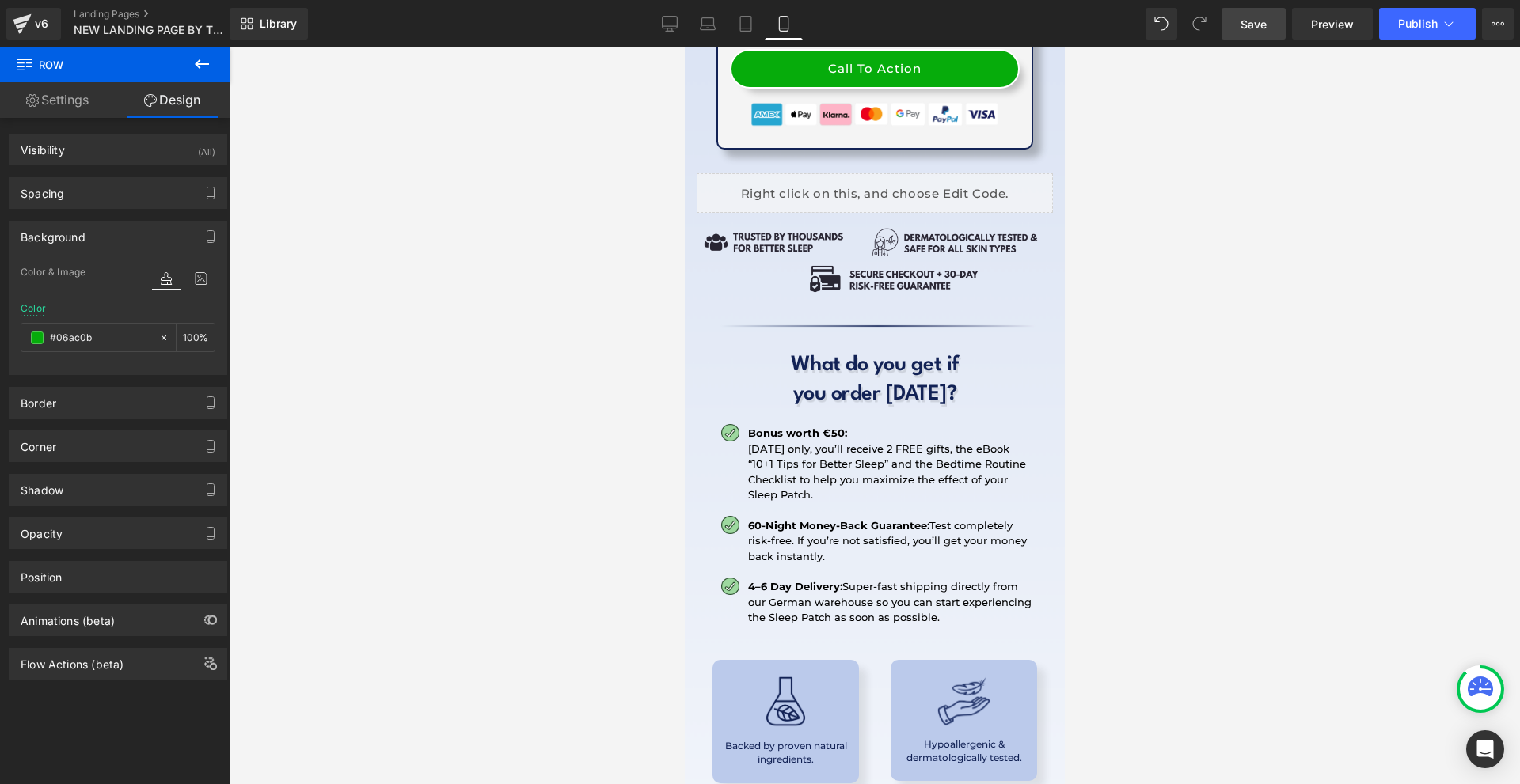
scroll to position [19232, 0]
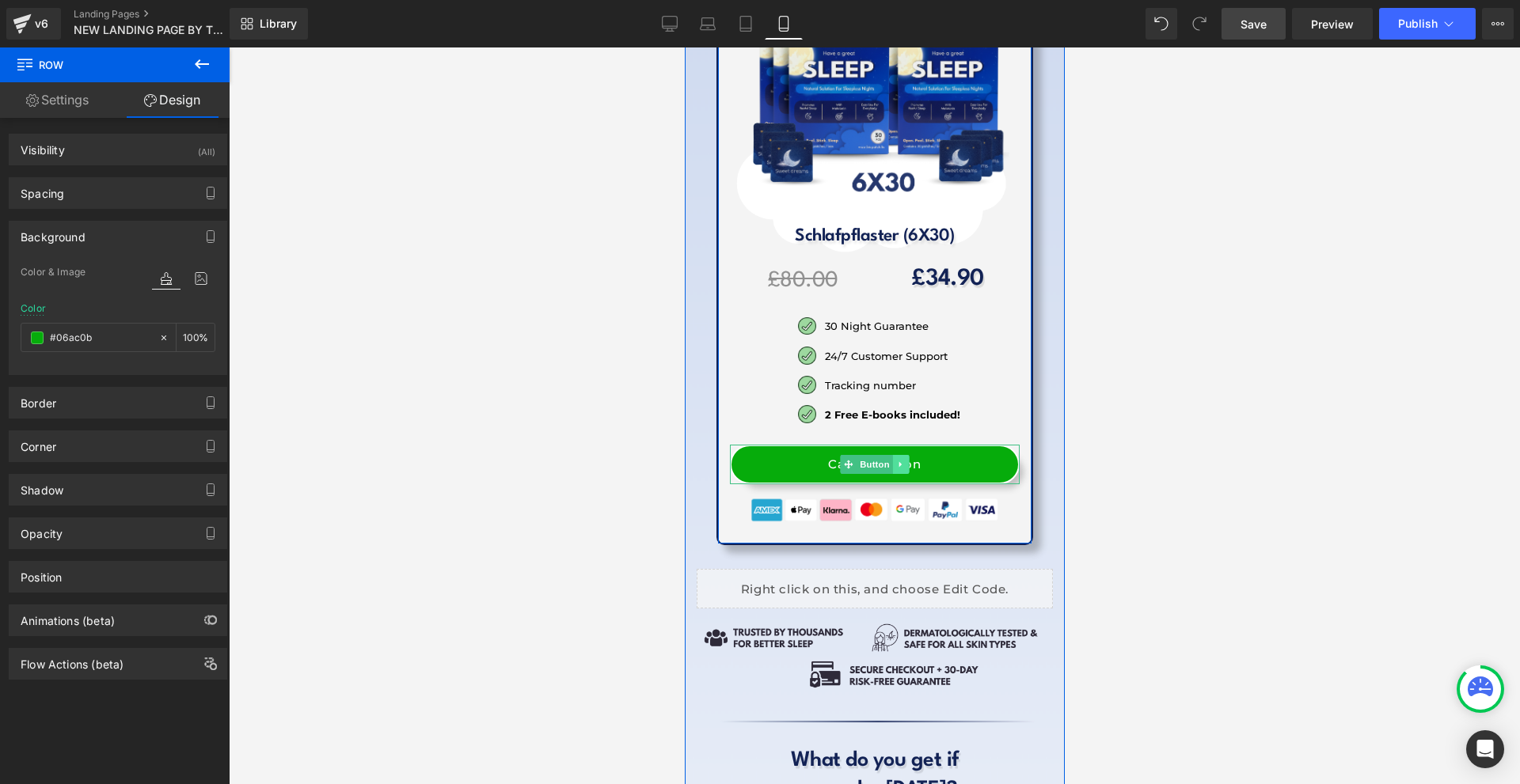
type input "#06ac0b"
click at [896, 460] on icon at bounding box center [900, 465] width 9 height 10
click at [888, 461] on icon at bounding box center [891, 465] width 9 height 9
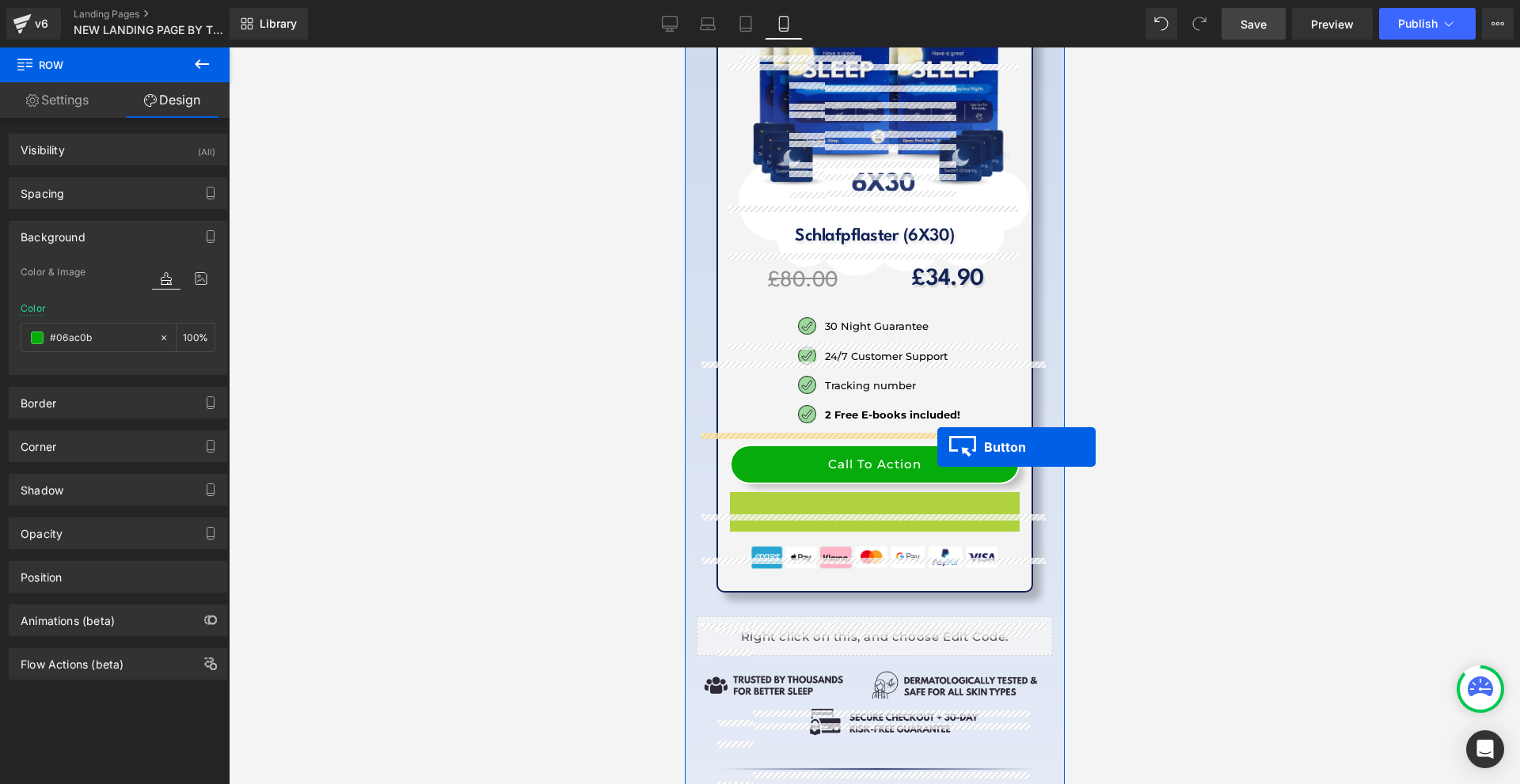
drag, startPoint x: 864, startPoint y: 280, endPoint x: 918, endPoint y: 489, distance: 215.9
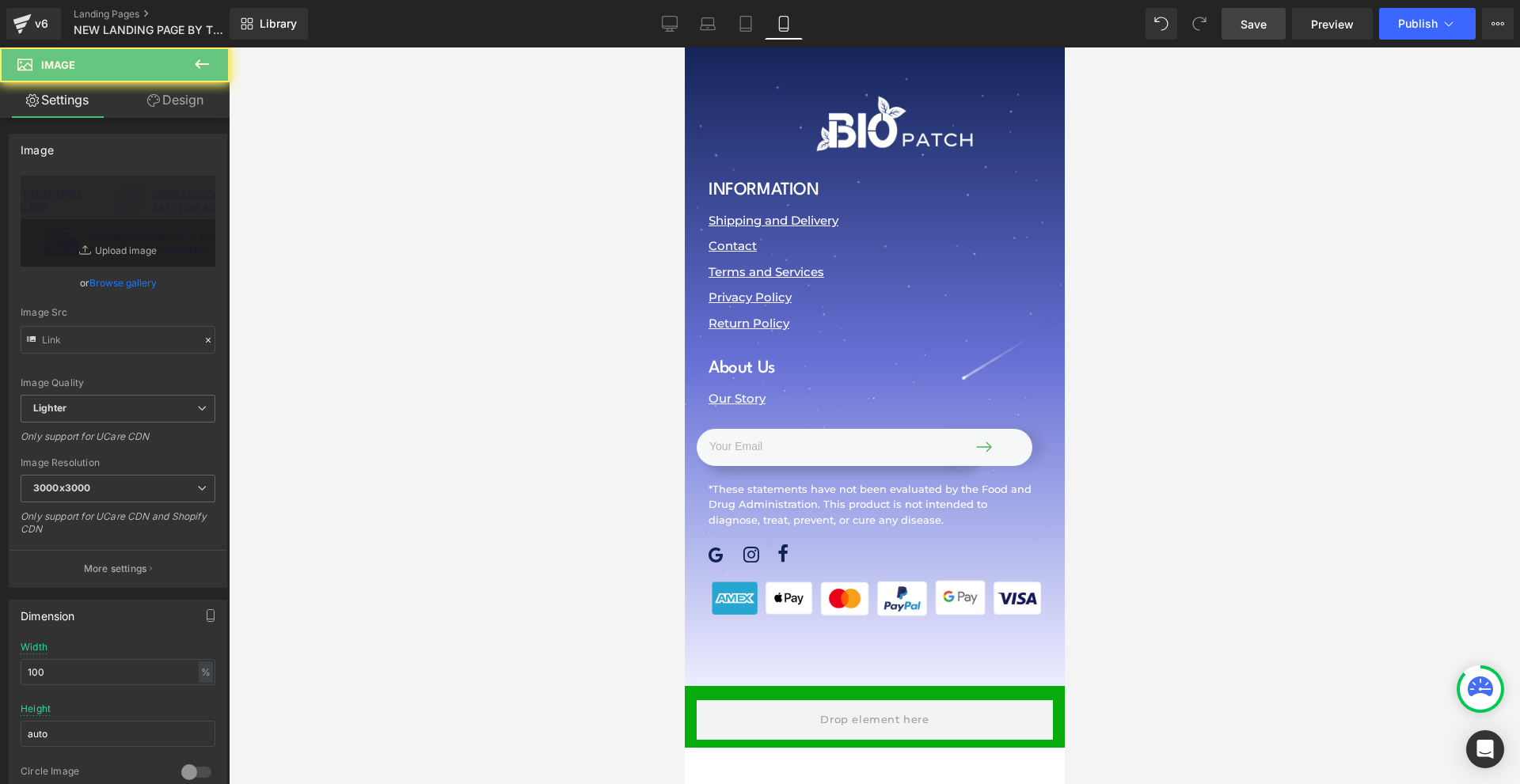
drag, startPoint x: 918, startPoint y: 489, endPoint x: 919, endPoint y: 446, distance: 43.0
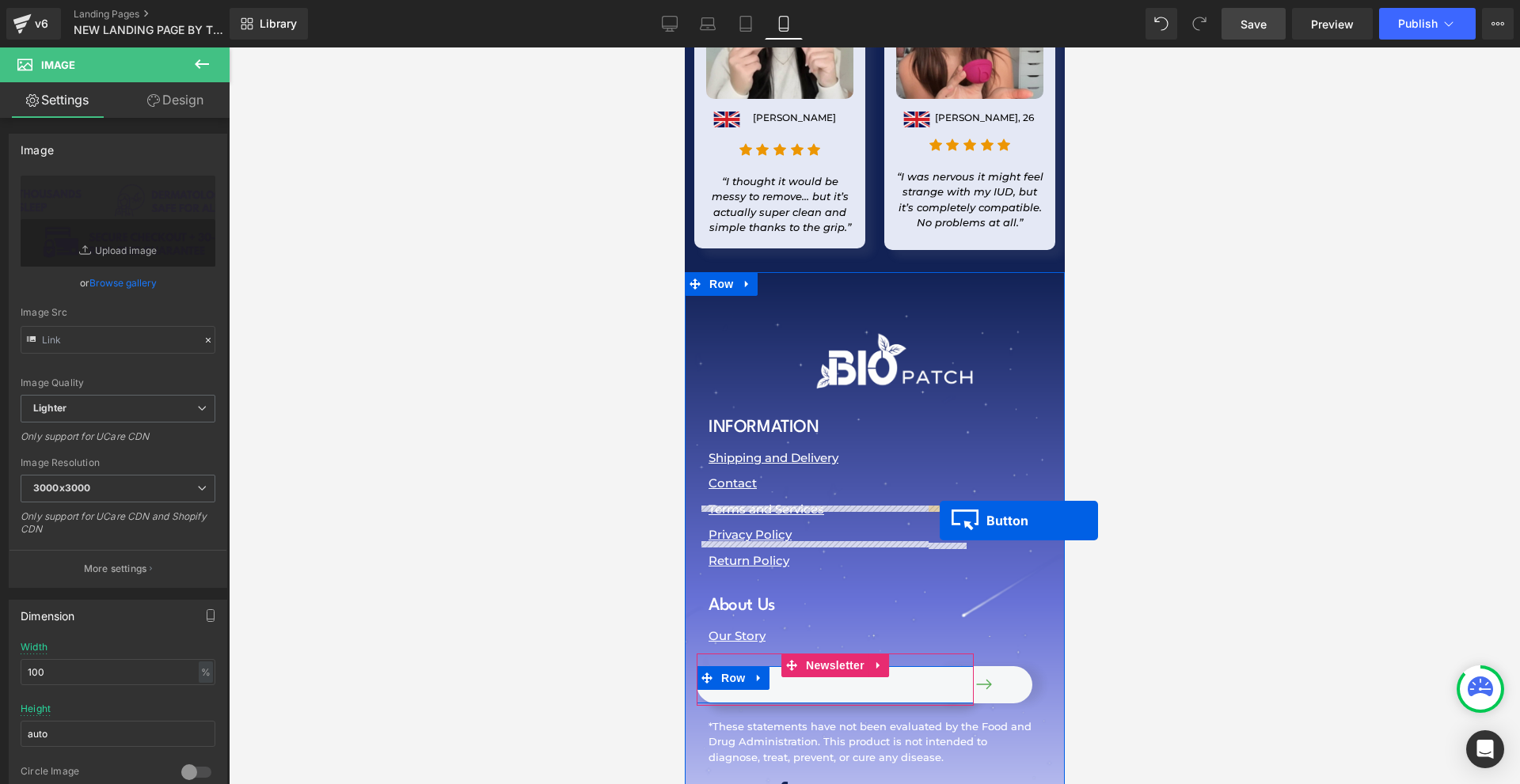
scroll to position [23712, 0]
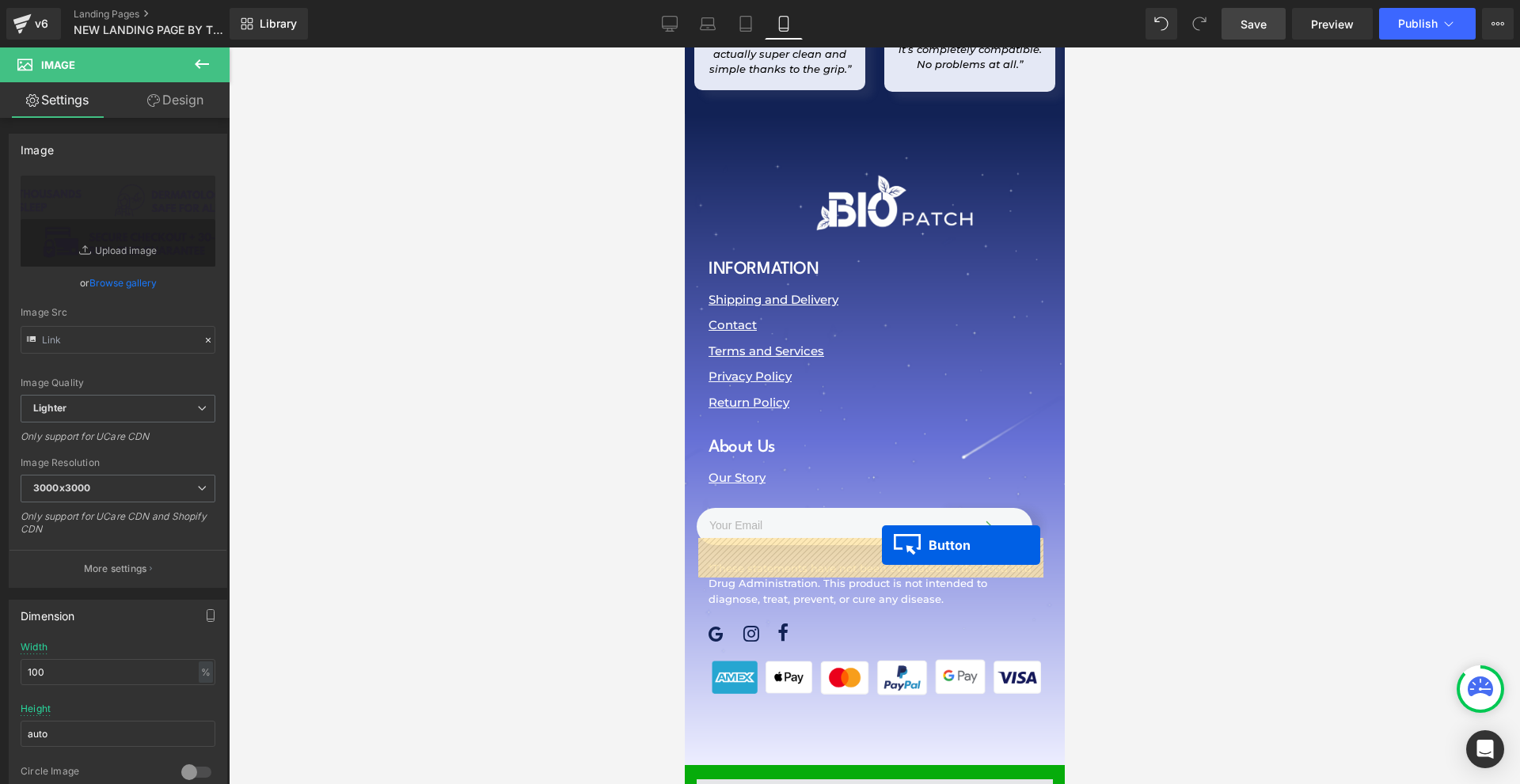
drag, startPoint x: 834, startPoint y: 364, endPoint x: 881, endPoint y: 545, distance: 187.0
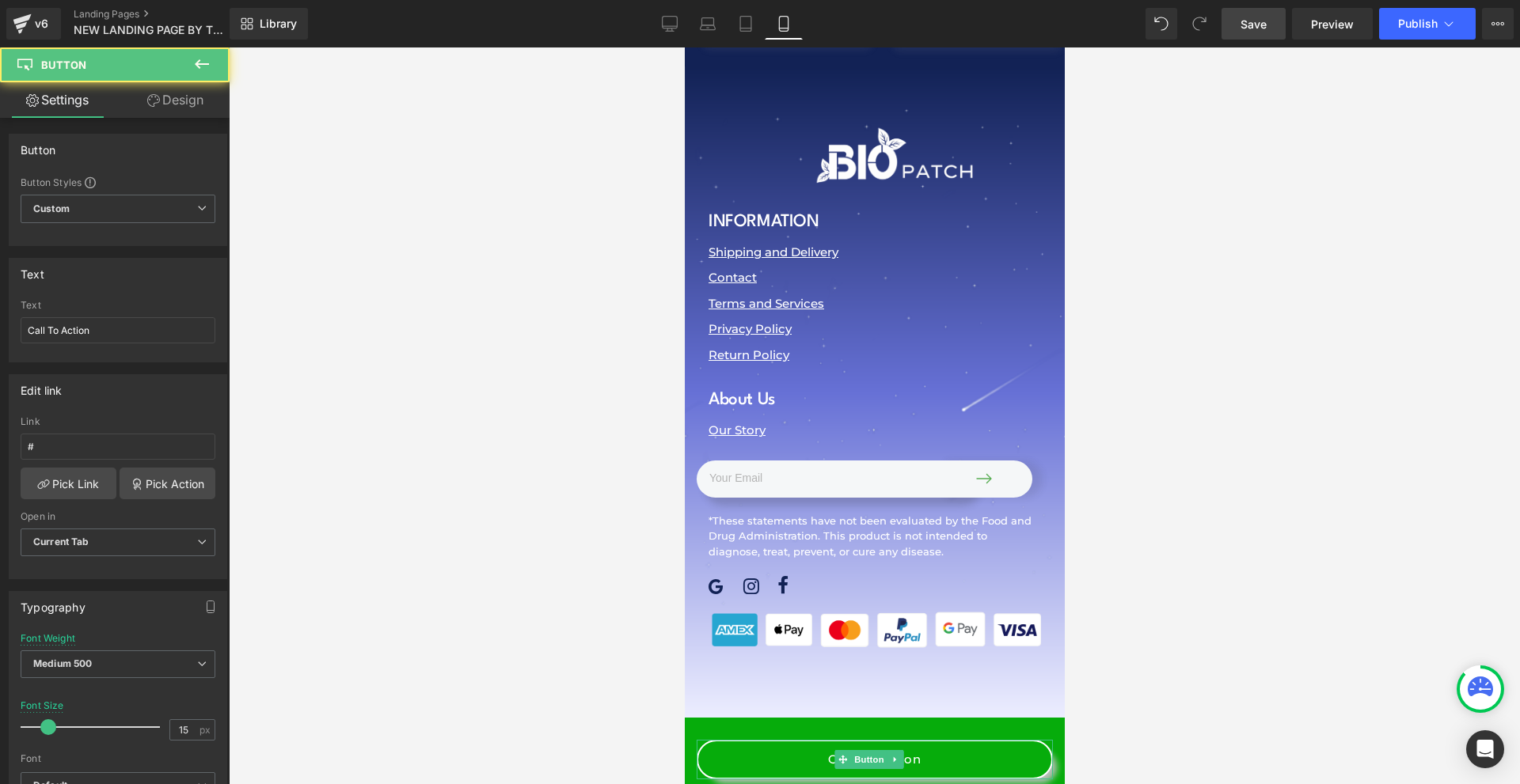
scroll to position [23663, 0]
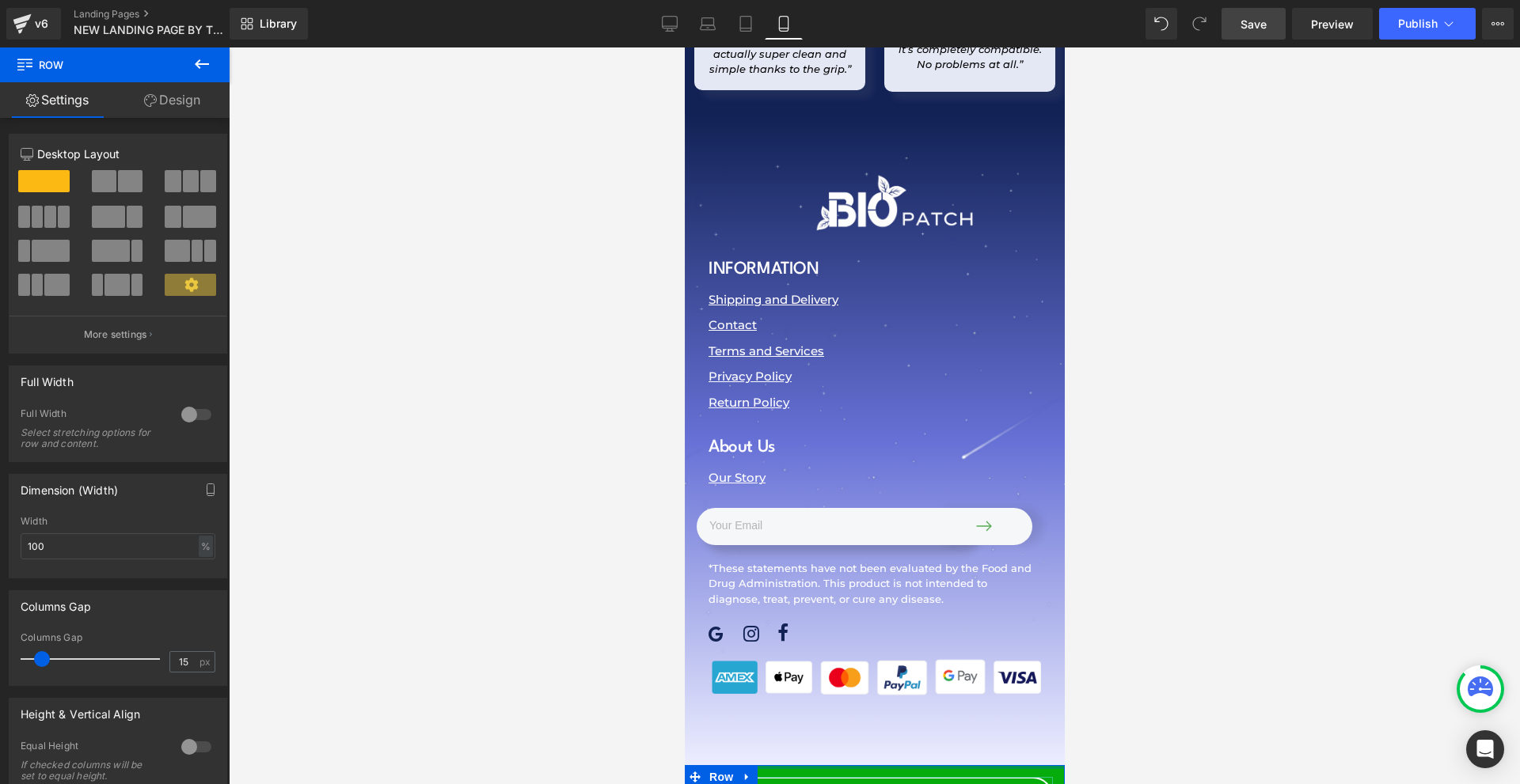
drag, startPoint x: 889, startPoint y: 528, endPoint x: 895, endPoint y: 518, distance: 11.7
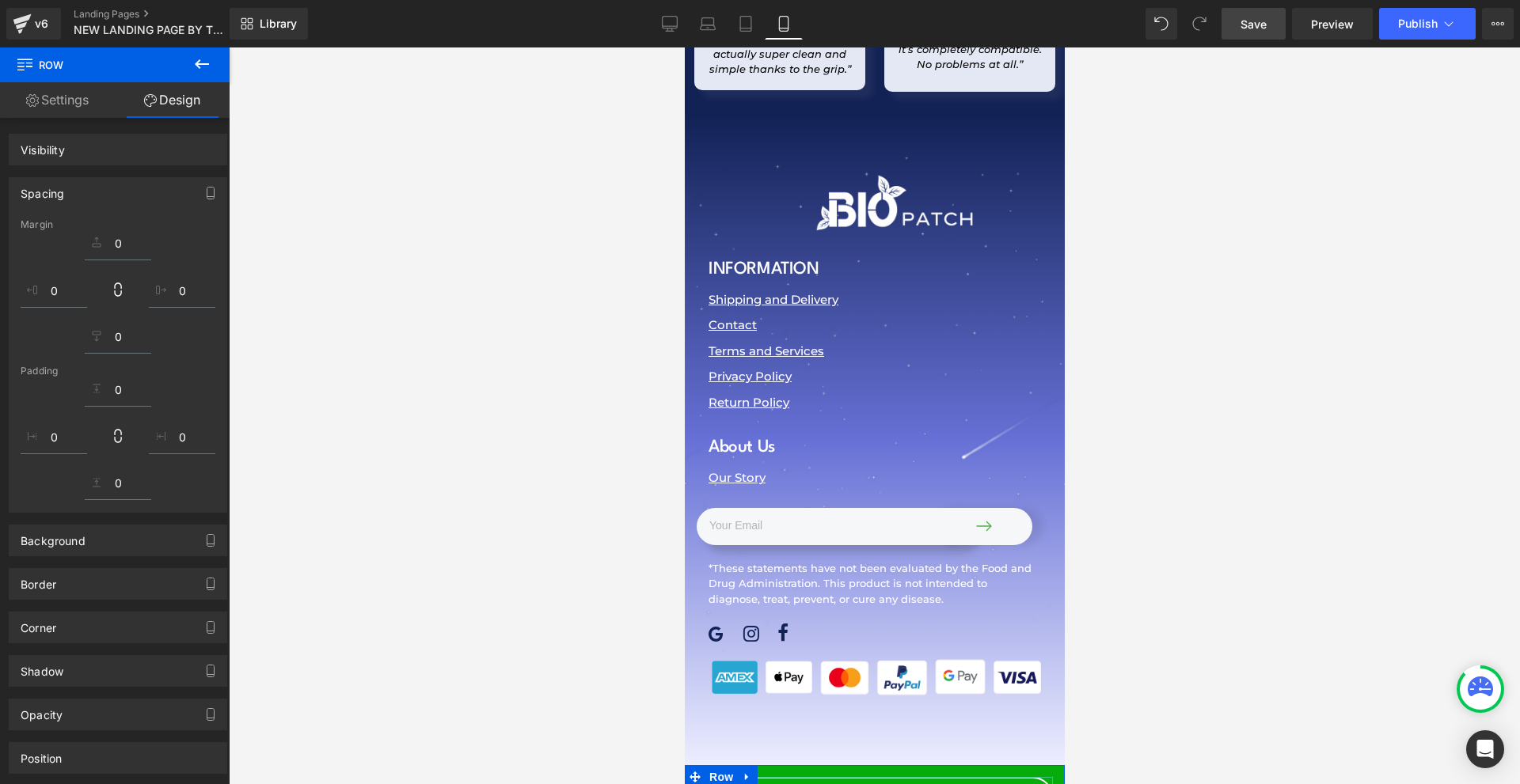
click at [870, 784] on span "Button" at bounding box center [868, 797] width 36 height 19
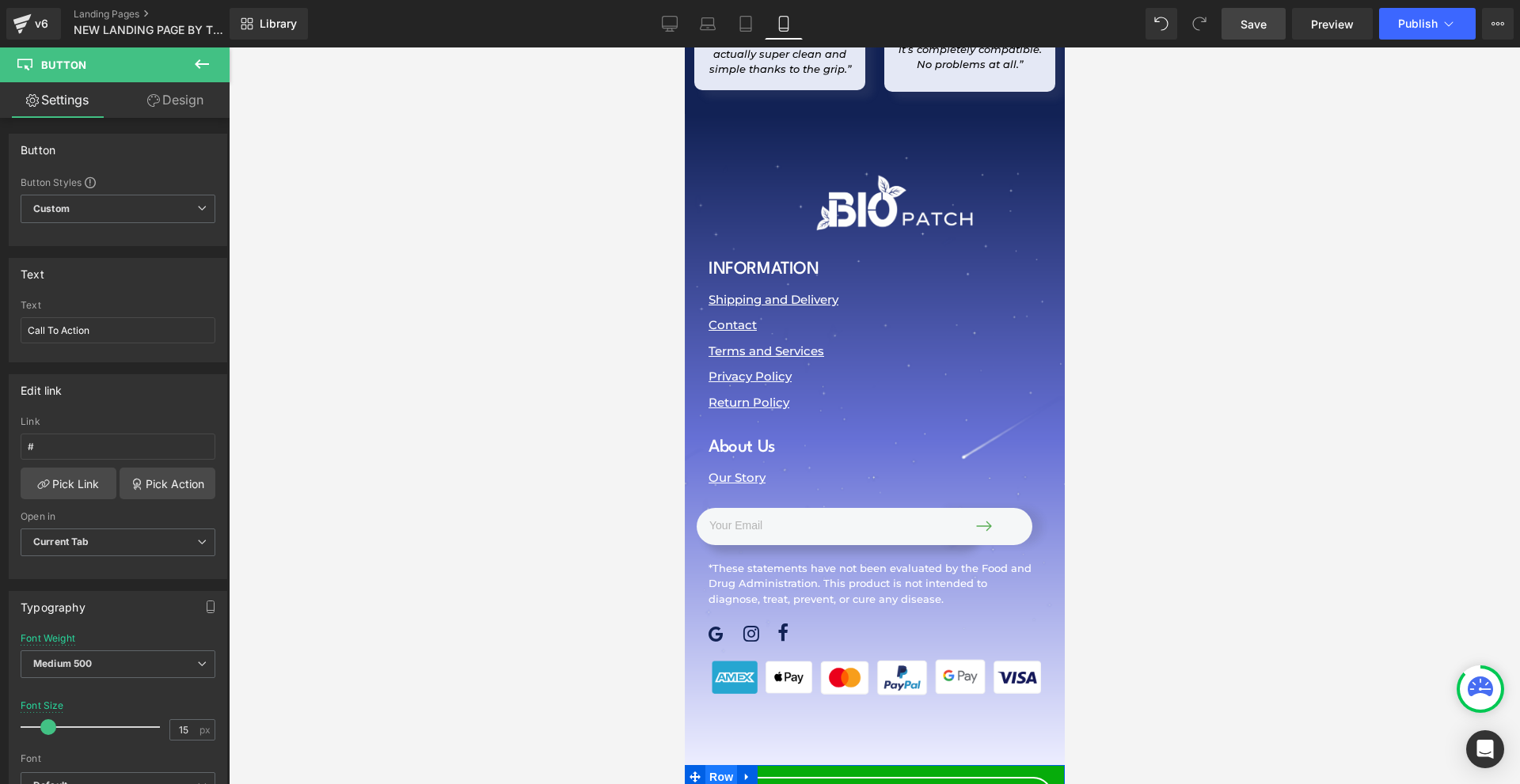
click at [724, 765] on span "Row" at bounding box center [720, 777] width 31 height 24
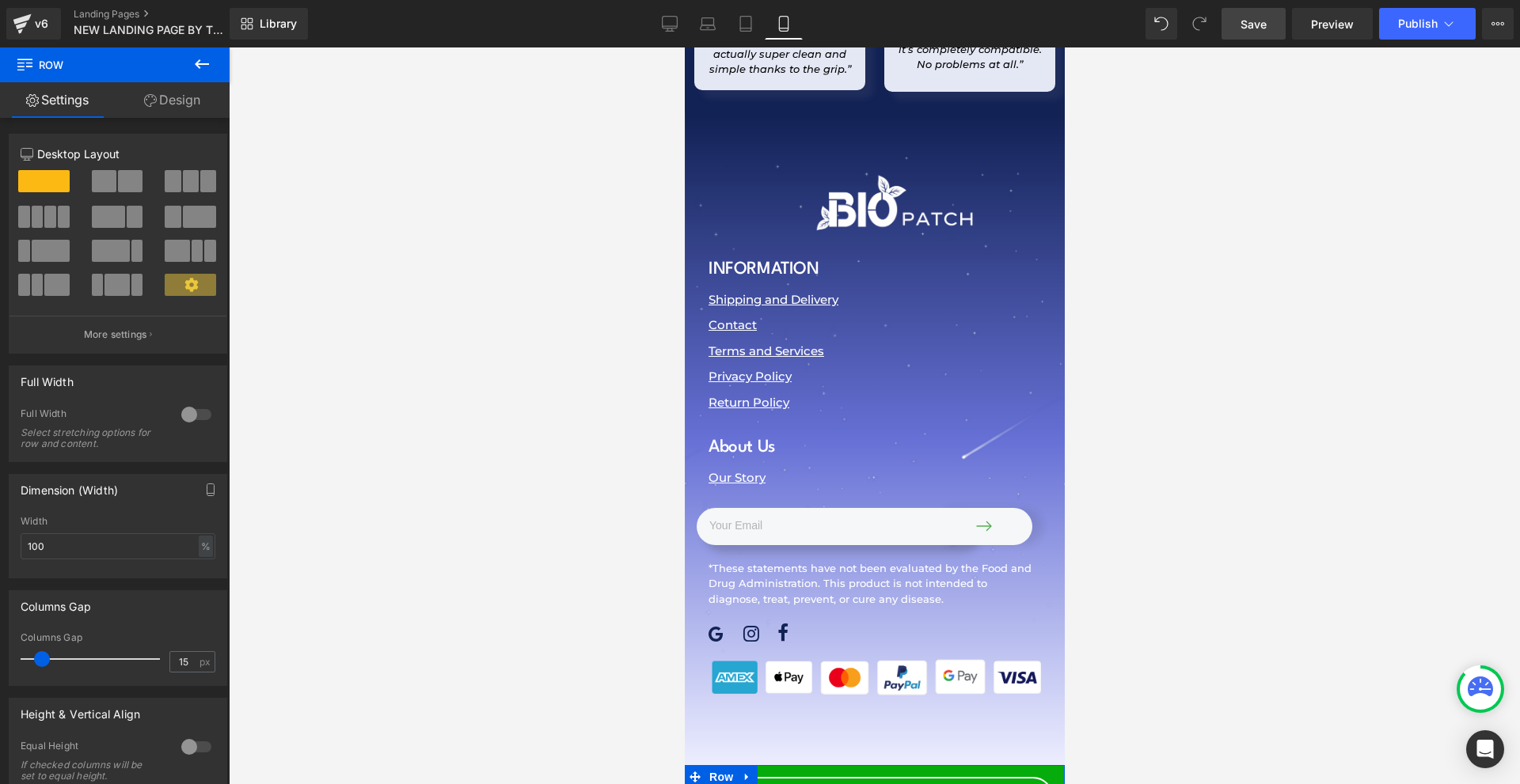
click at [180, 94] on link "Design" at bounding box center [172, 100] width 115 height 35
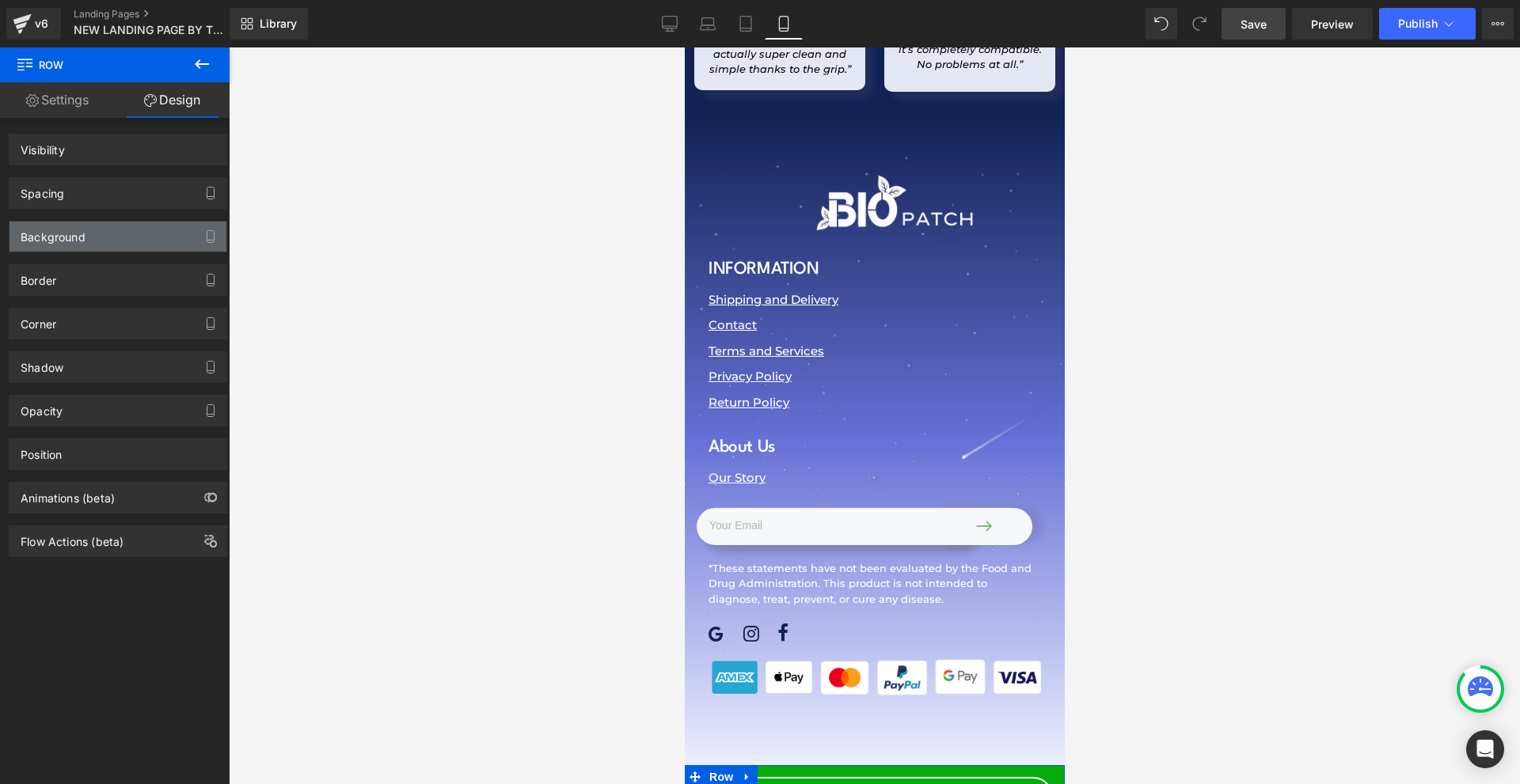
click at [105, 231] on div "Background" at bounding box center [118, 237] width 217 height 30
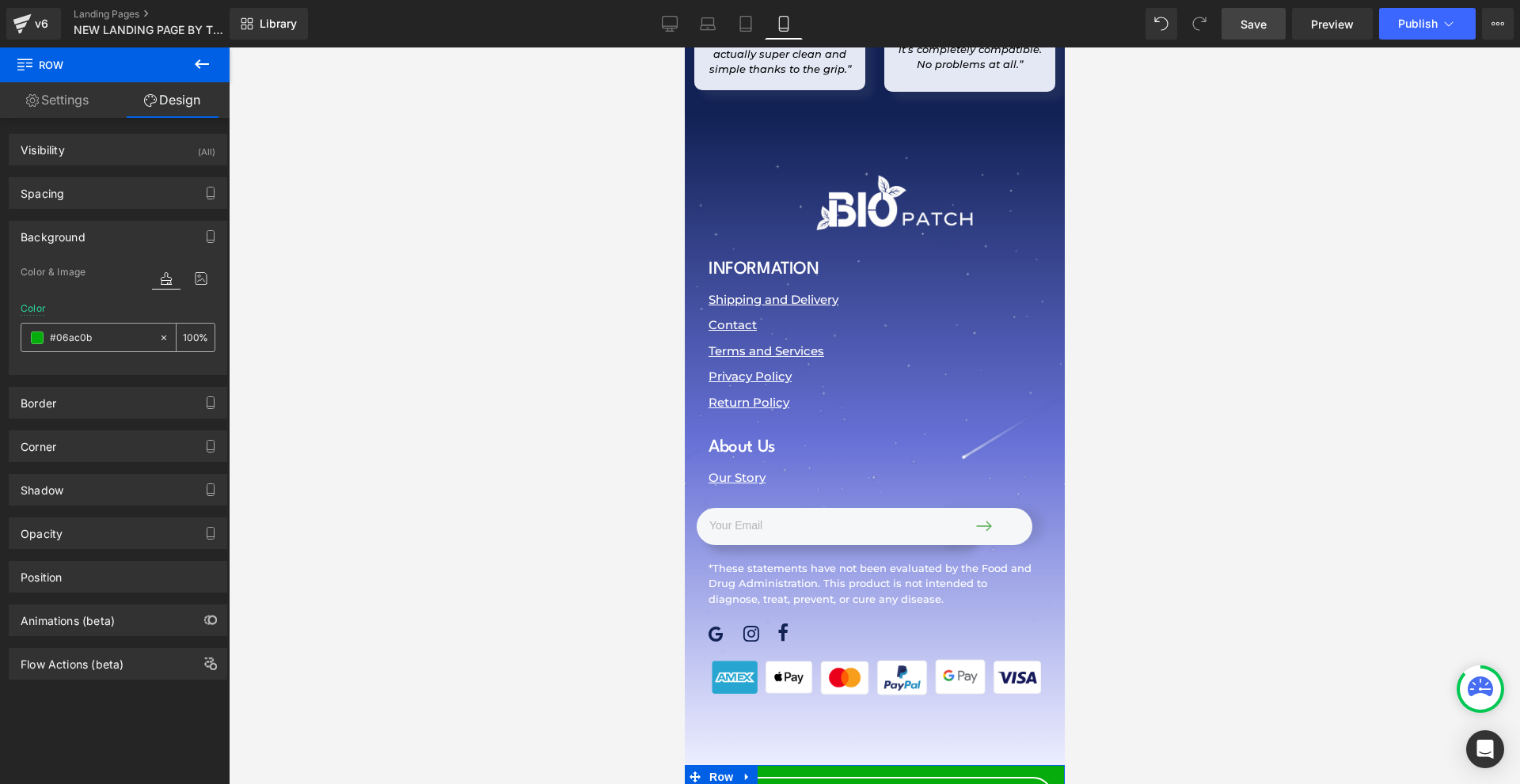
click at [100, 331] on input "#06ac0b" at bounding box center [100, 338] width 101 height 18
click at [876, 769] on div "Call To Action Button" at bounding box center [873, 793] width 380 height 47
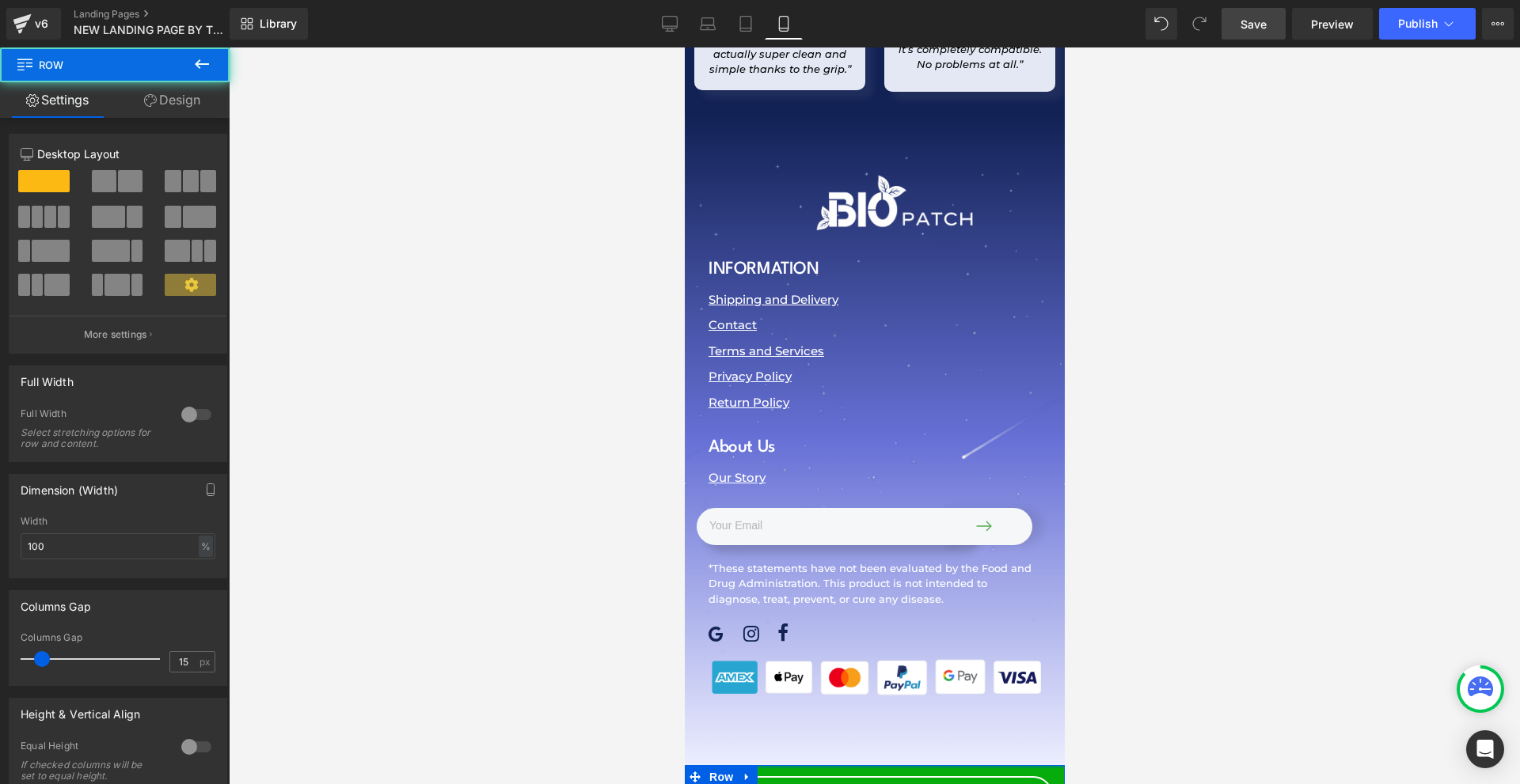
click at [884, 765] on div at bounding box center [873, 766] width 380 height 3
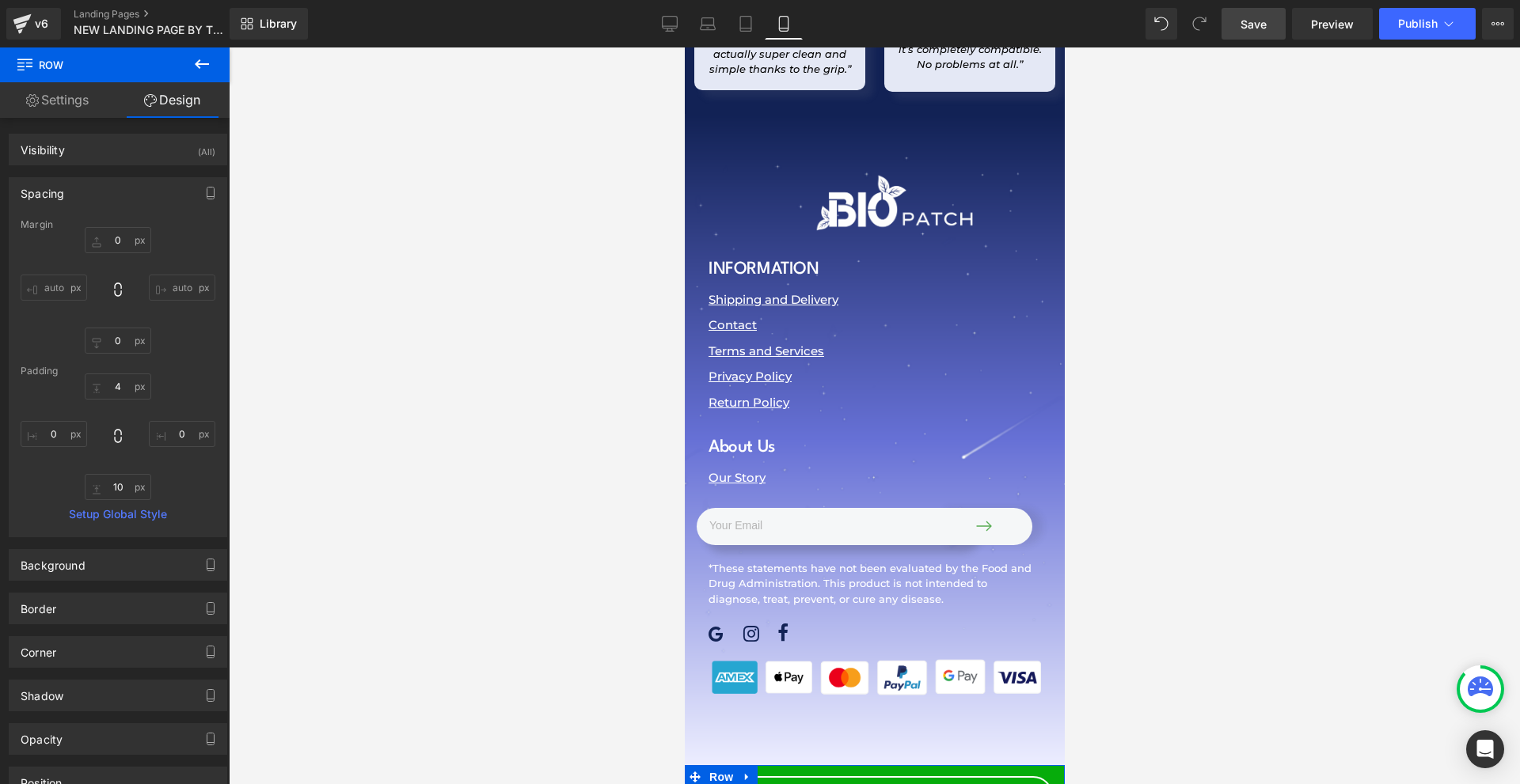
click at [866, 784] on span "Button" at bounding box center [868, 796] width 36 height 19
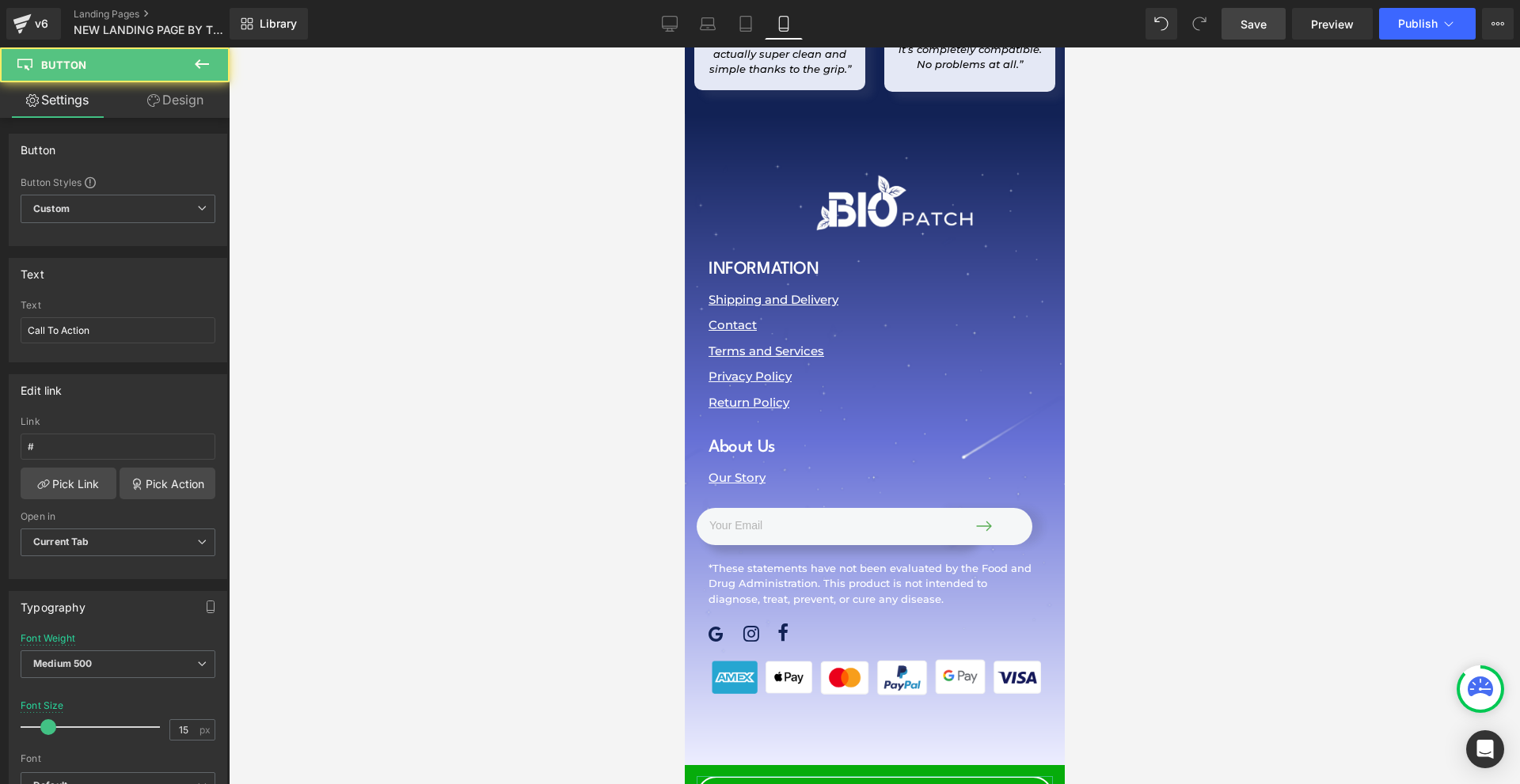
click at [188, 111] on link "Design" at bounding box center [175, 100] width 115 height 35
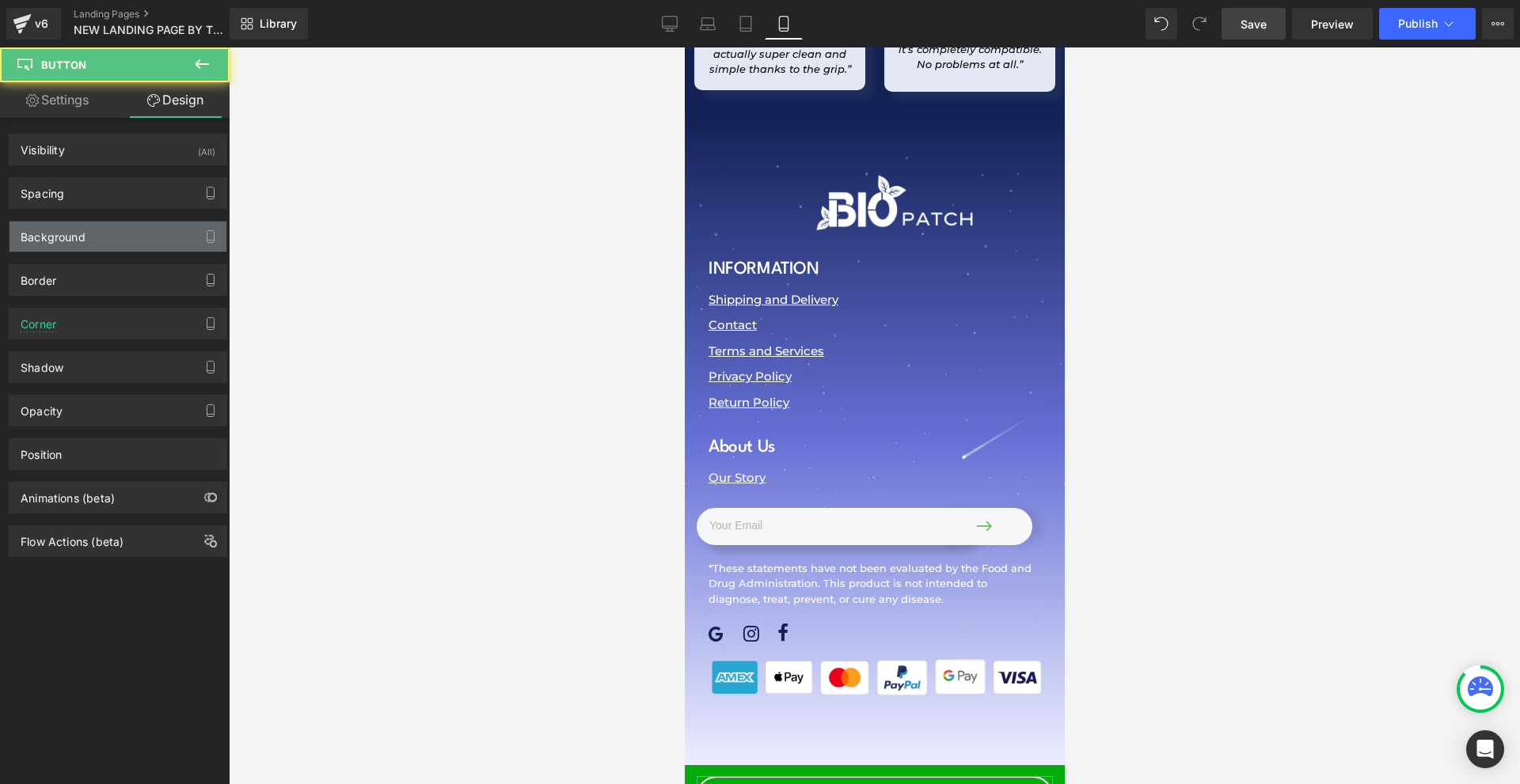
click at [129, 231] on div "Background" at bounding box center [118, 237] width 217 height 30
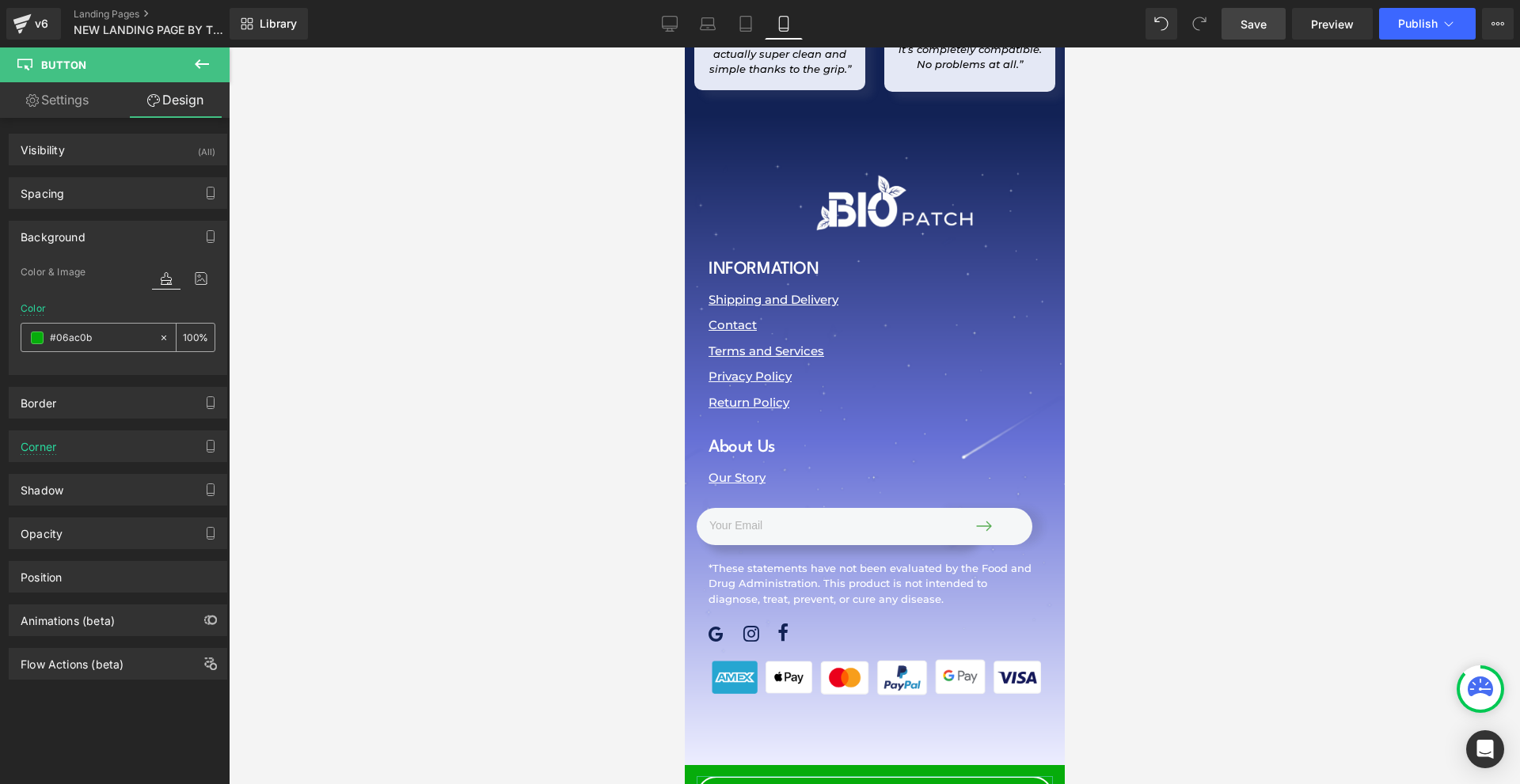
click at [32, 334] on span at bounding box center [36, 338] width 13 height 13
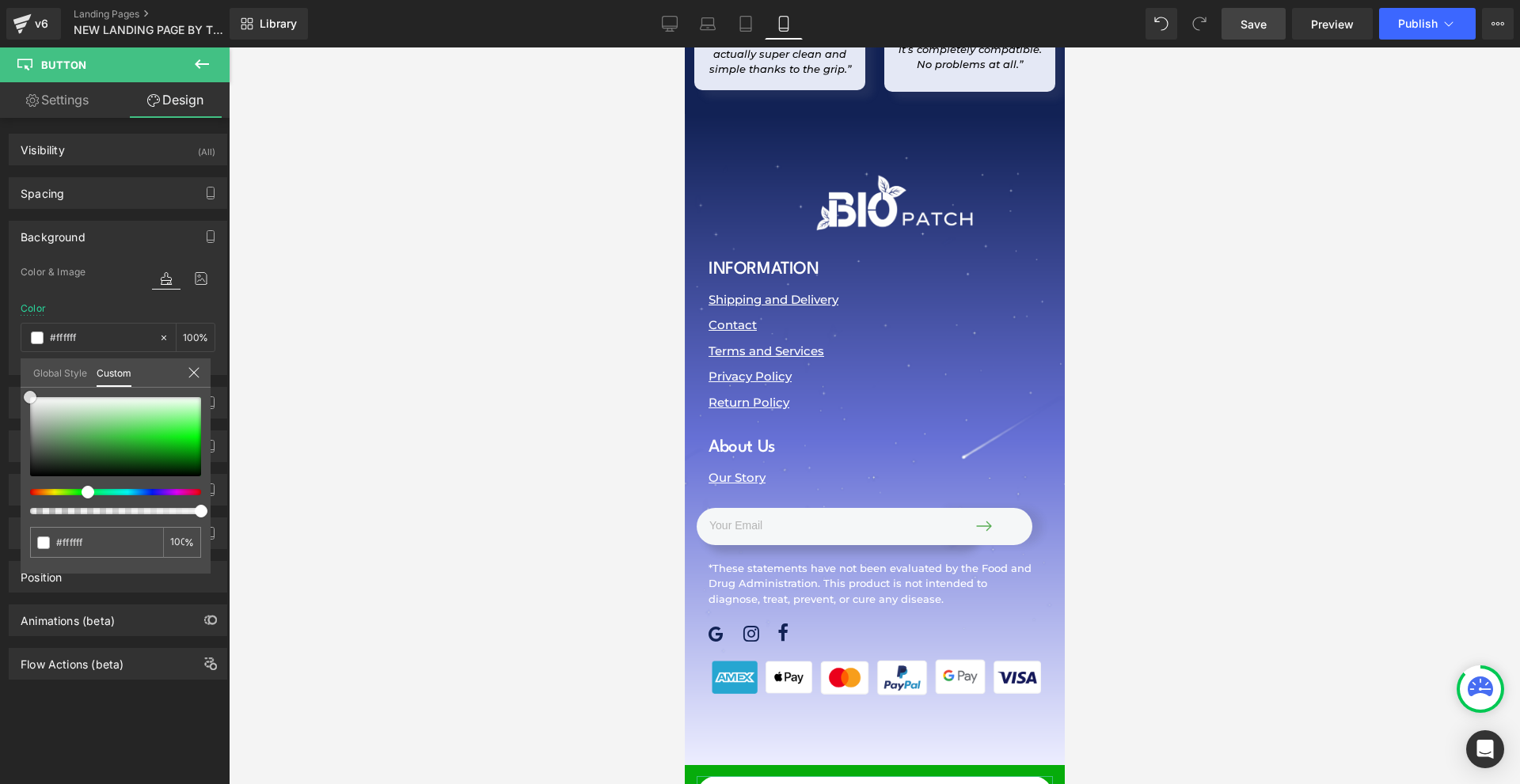
drag, startPoint x: 66, startPoint y: 430, endPoint x: 423, endPoint y: 393, distance: 358.9
click at [0, 253] on div "Background Color & Image color Color #06ac0b 100 % Image Replace Image Upload i…" at bounding box center [118, 292] width 237 height 166
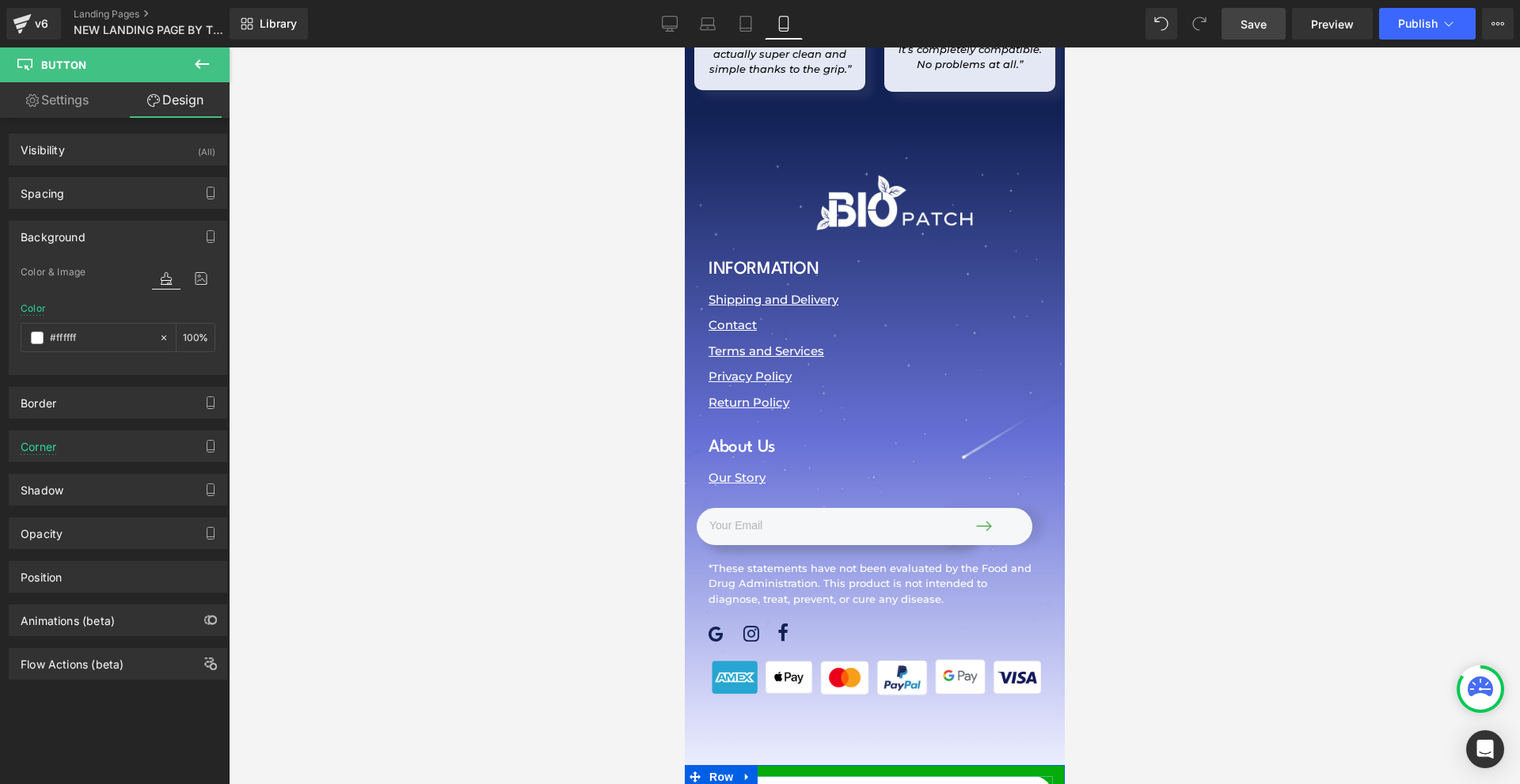
click at [858, 784] on span "Button" at bounding box center [868, 796] width 36 height 19
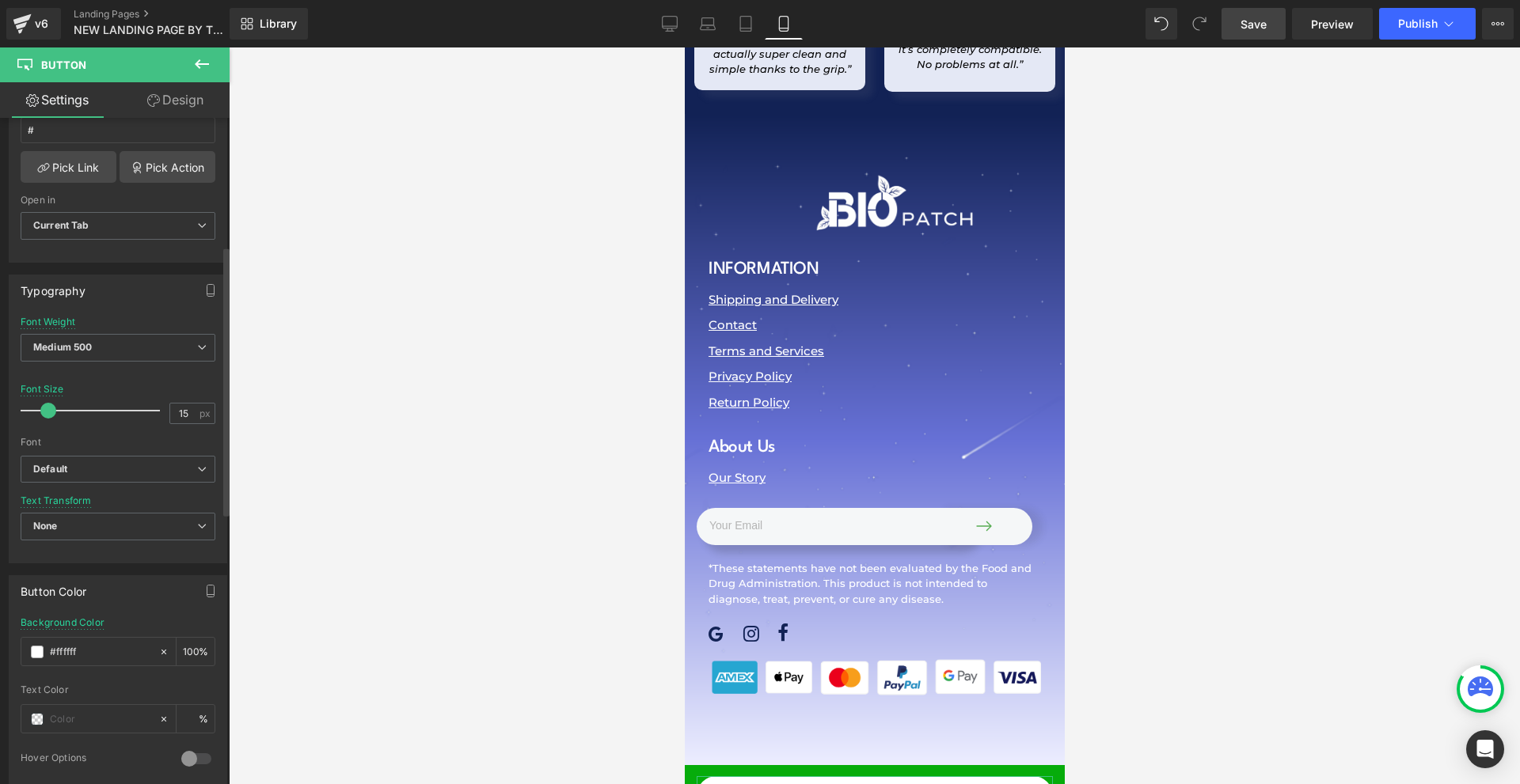
scroll to position [475, 0]
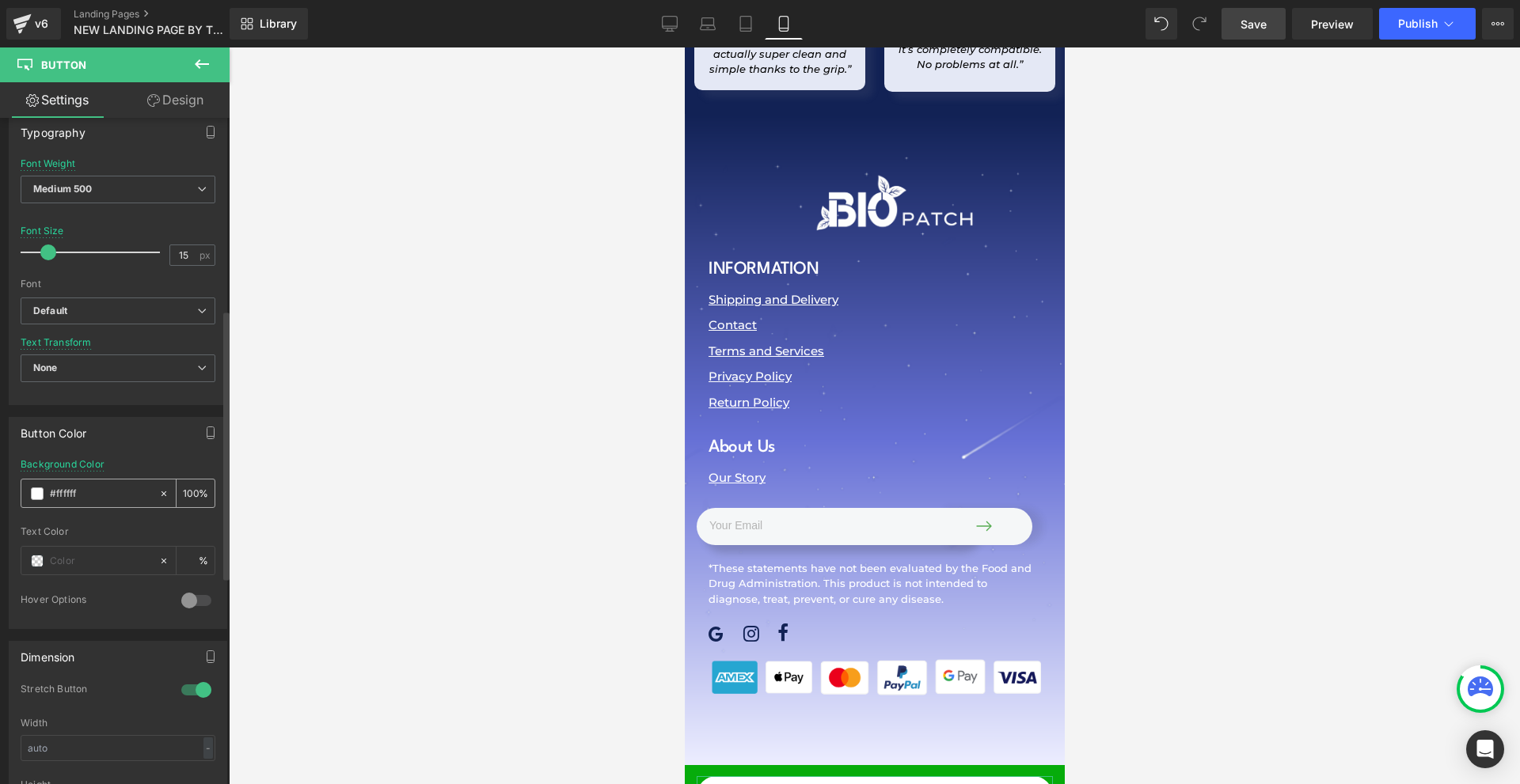
click at [93, 498] on input "#ffffff" at bounding box center [100, 494] width 101 height 18
paste input "06ac0b"
type input "#06ac0b"
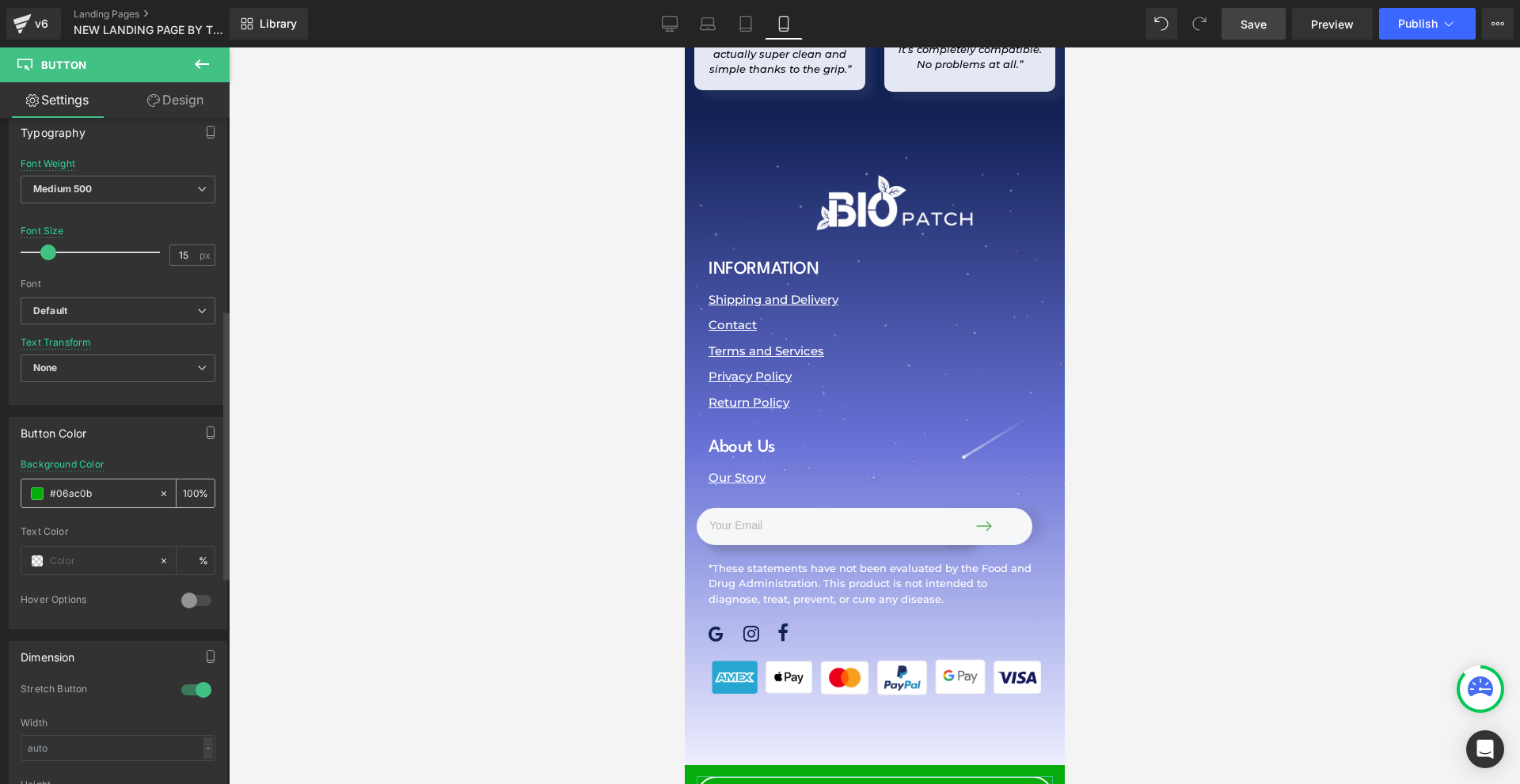
click at [161, 494] on icon at bounding box center [163, 493] width 5 height 5
click at [97, 560] on input "text" at bounding box center [100, 561] width 101 height 18
paste input "#06ac0b"
click at [857, 784] on span "Button" at bounding box center [868, 796] width 36 height 19
type input "#06ac0b"
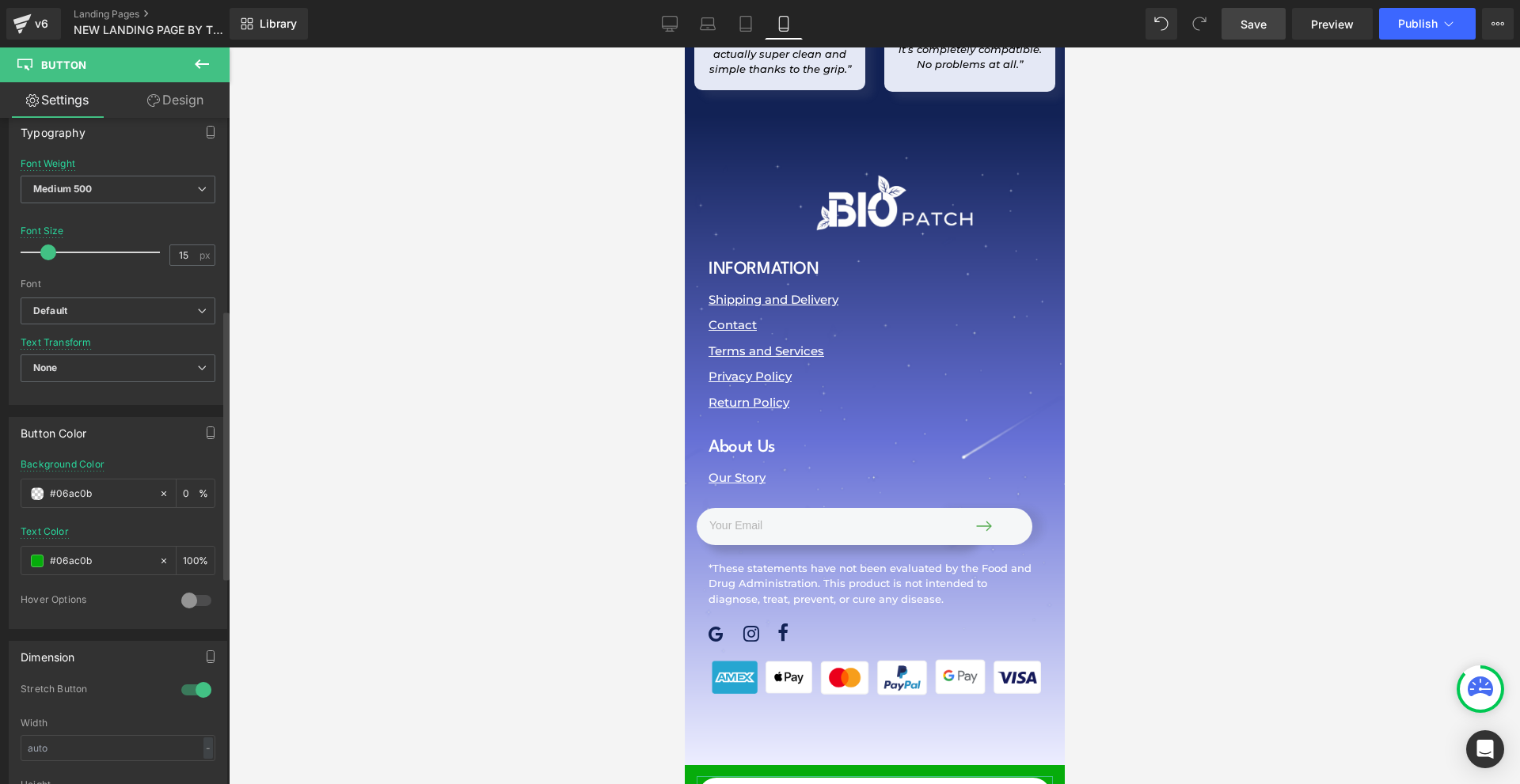
click at [48, 262] on div at bounding box center [94, 252] width 132 height 31
click at [47, 254] on span at bounding box center [48, 252] width 16 height 16
drag, startPoint x: 52, startPoint y: 310, endPoint x: 60, endPoint y: 313, distance: 8.5
click at [53, 310] on icon "Default" at bounding box center [50, 311] width 34 height 14
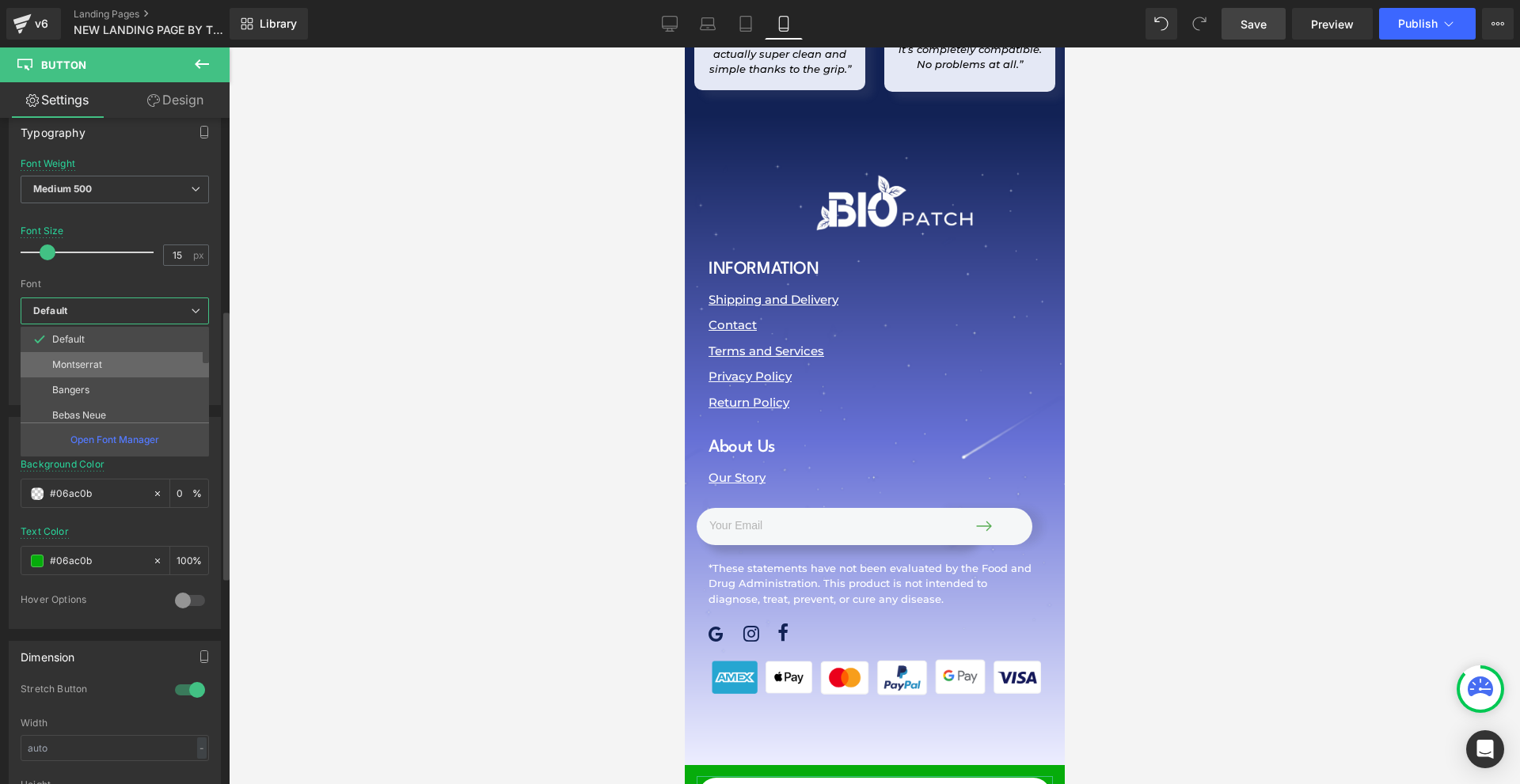
click at [100, 365] on p "Montserrat" at bounding box center [77, 364] width 50 height 11
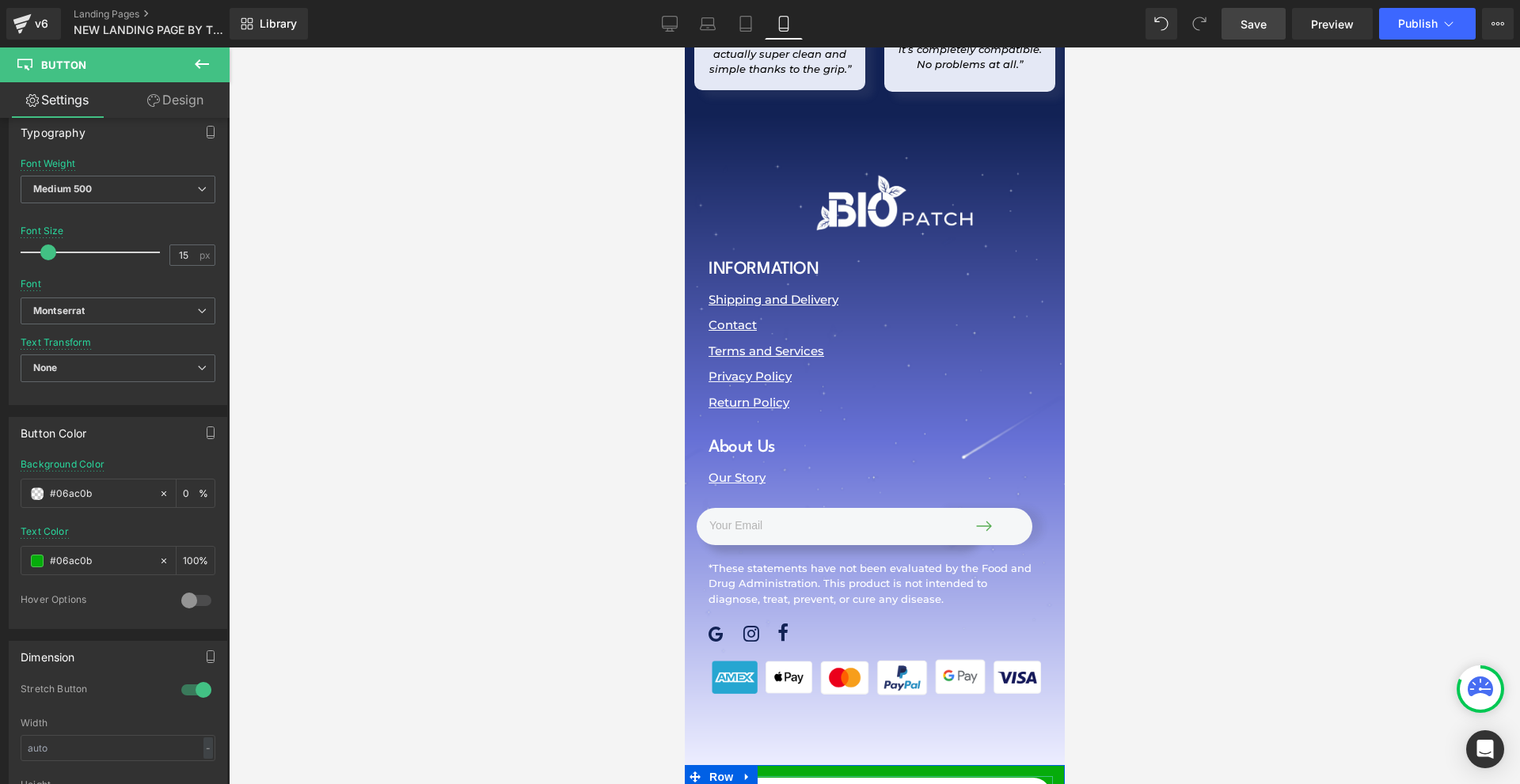
click at [870, 784] on span "Button" at bounding box center [868, 796] width 36 height 19
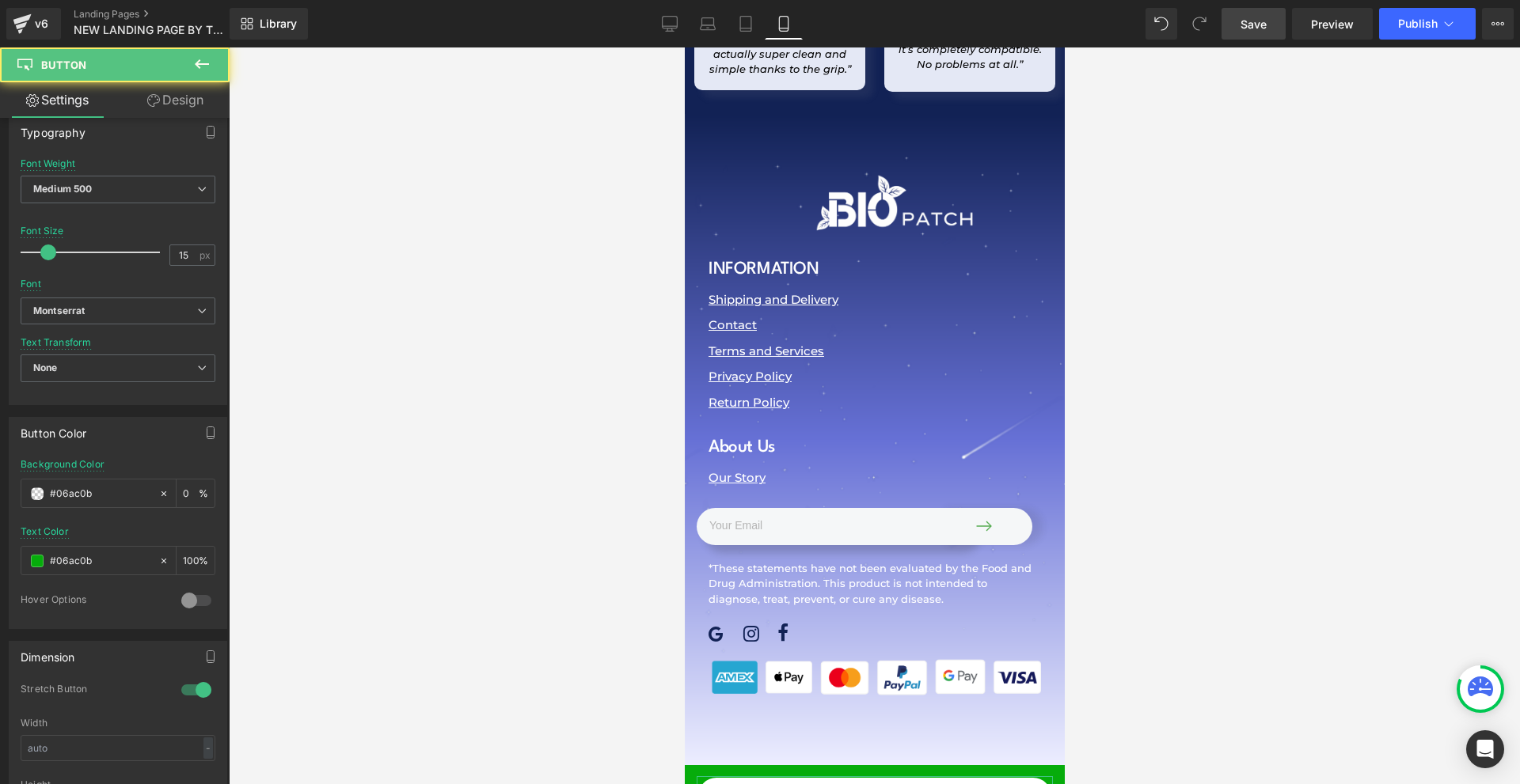
click at [177, 108] on link "Design" at bounding box center [175, 100] width 115 height 35
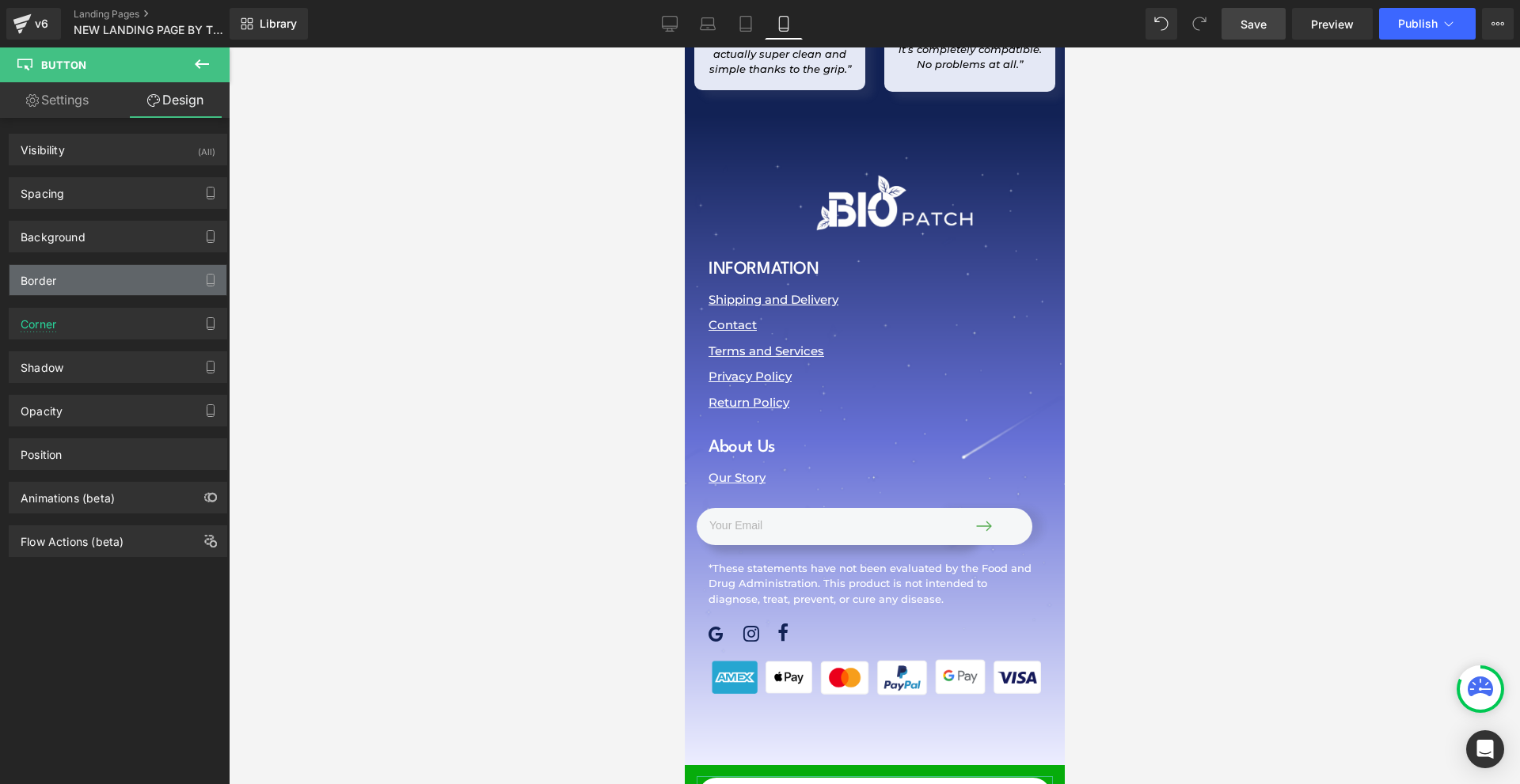
click at [87, 281] on div "Border" at bounding box center [118, 280] width 217 height 30
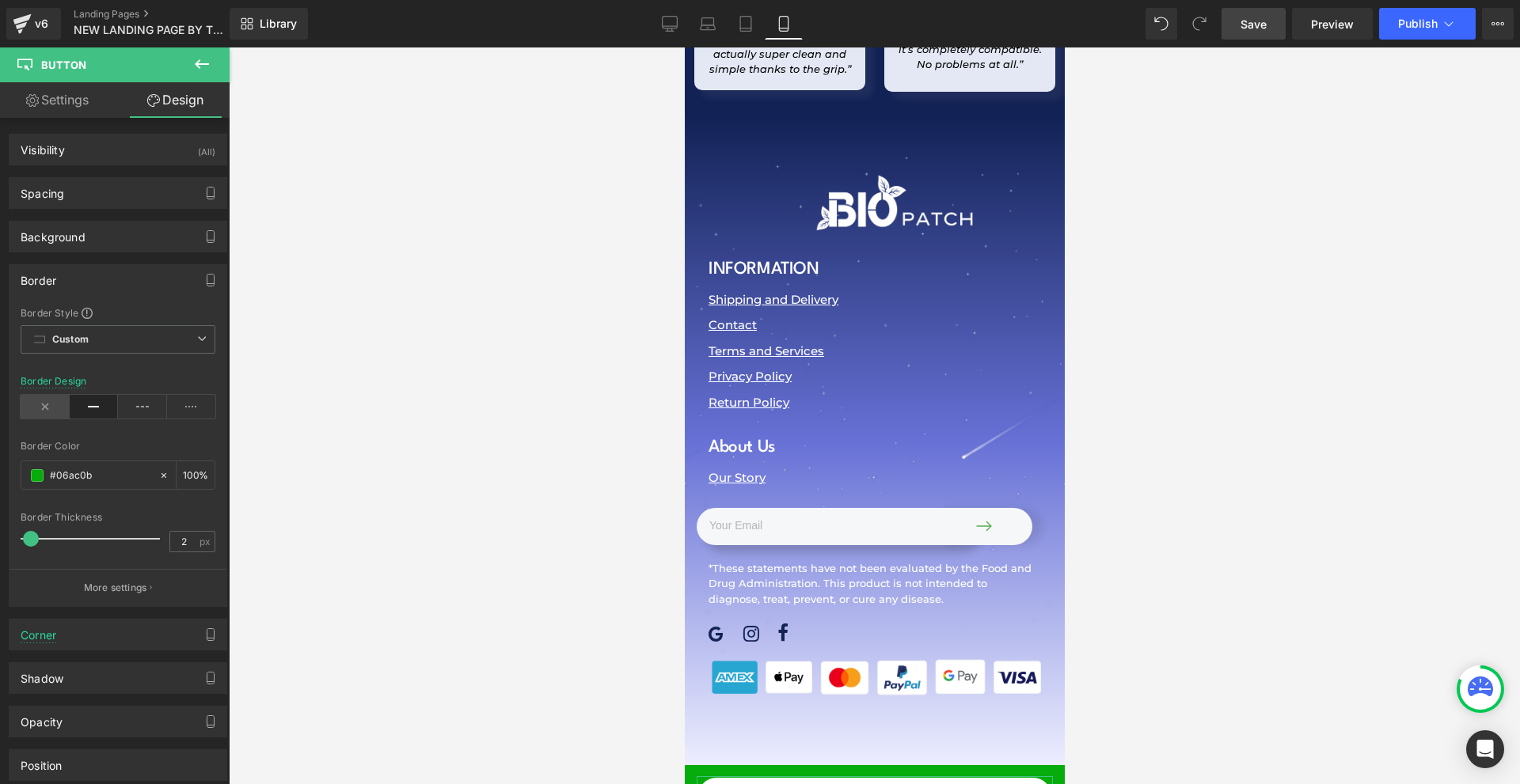
click at [59, 398] on icon at bounding box center [45, 407] width 49 height 24
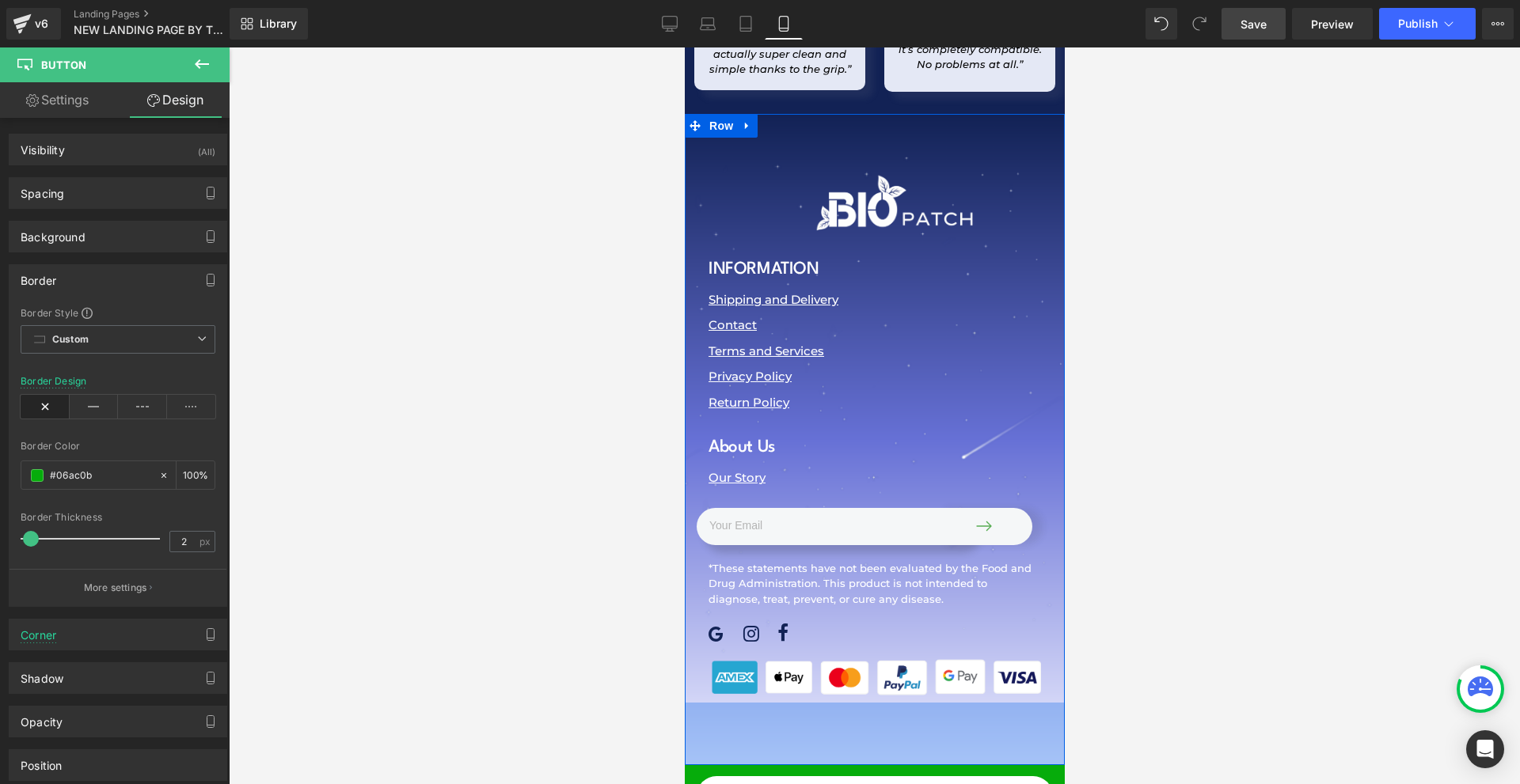
scroll to position [23743, 0]
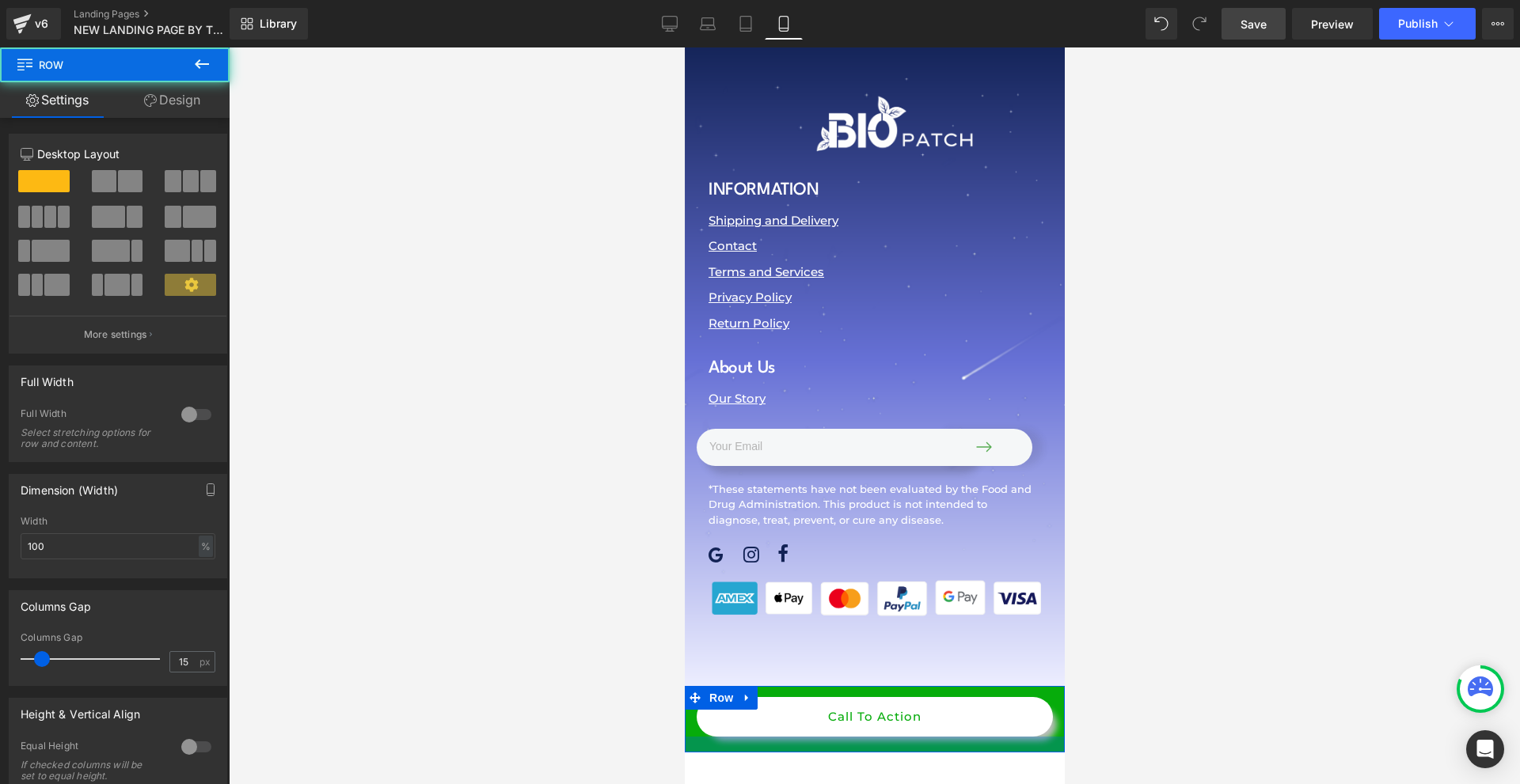
click at [1014, 737] on div at bounding box center [873, 745] width 380 height 16
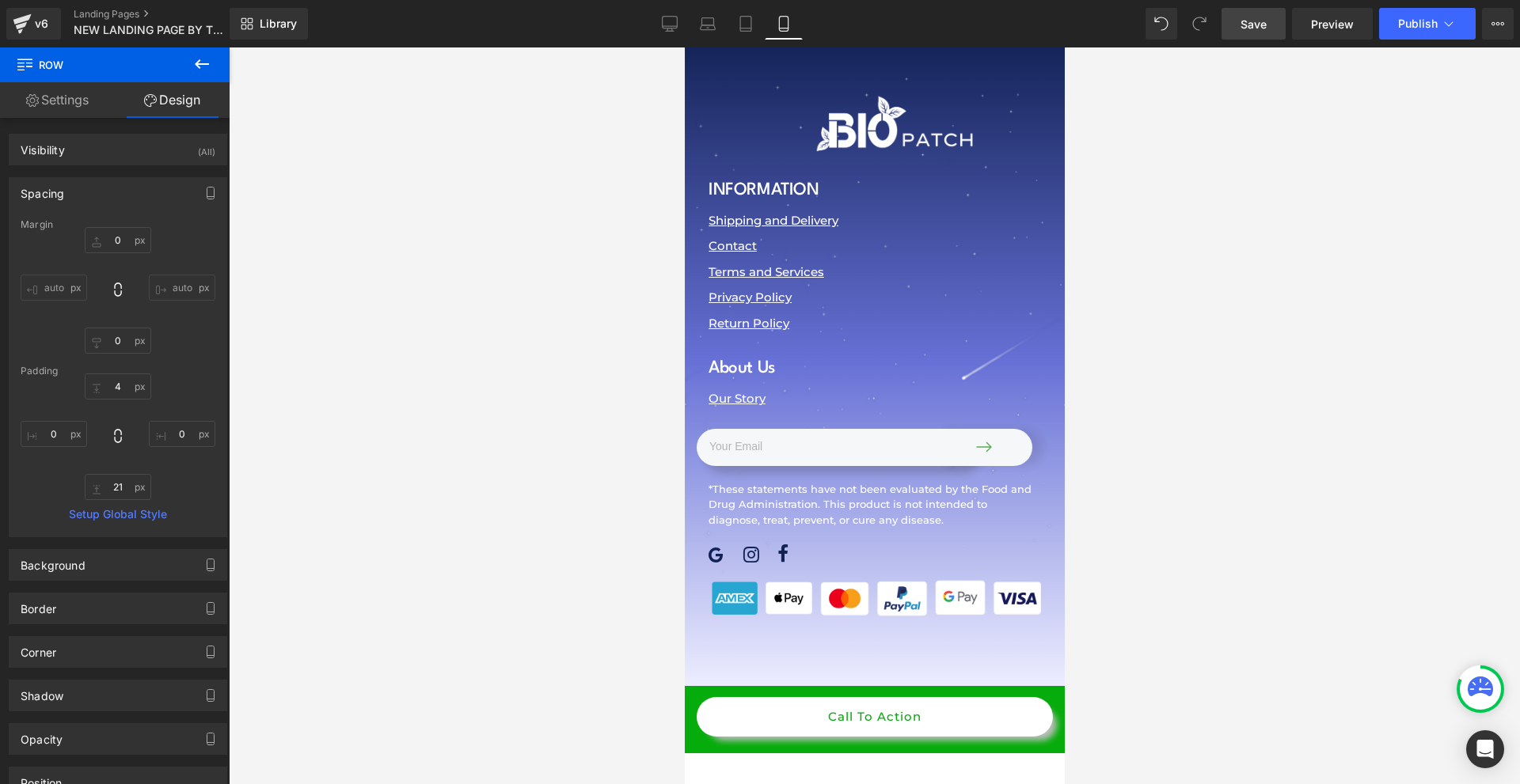
click at [873, 707] on span "Button" at bounding box center [868, 716] width 36 height 19
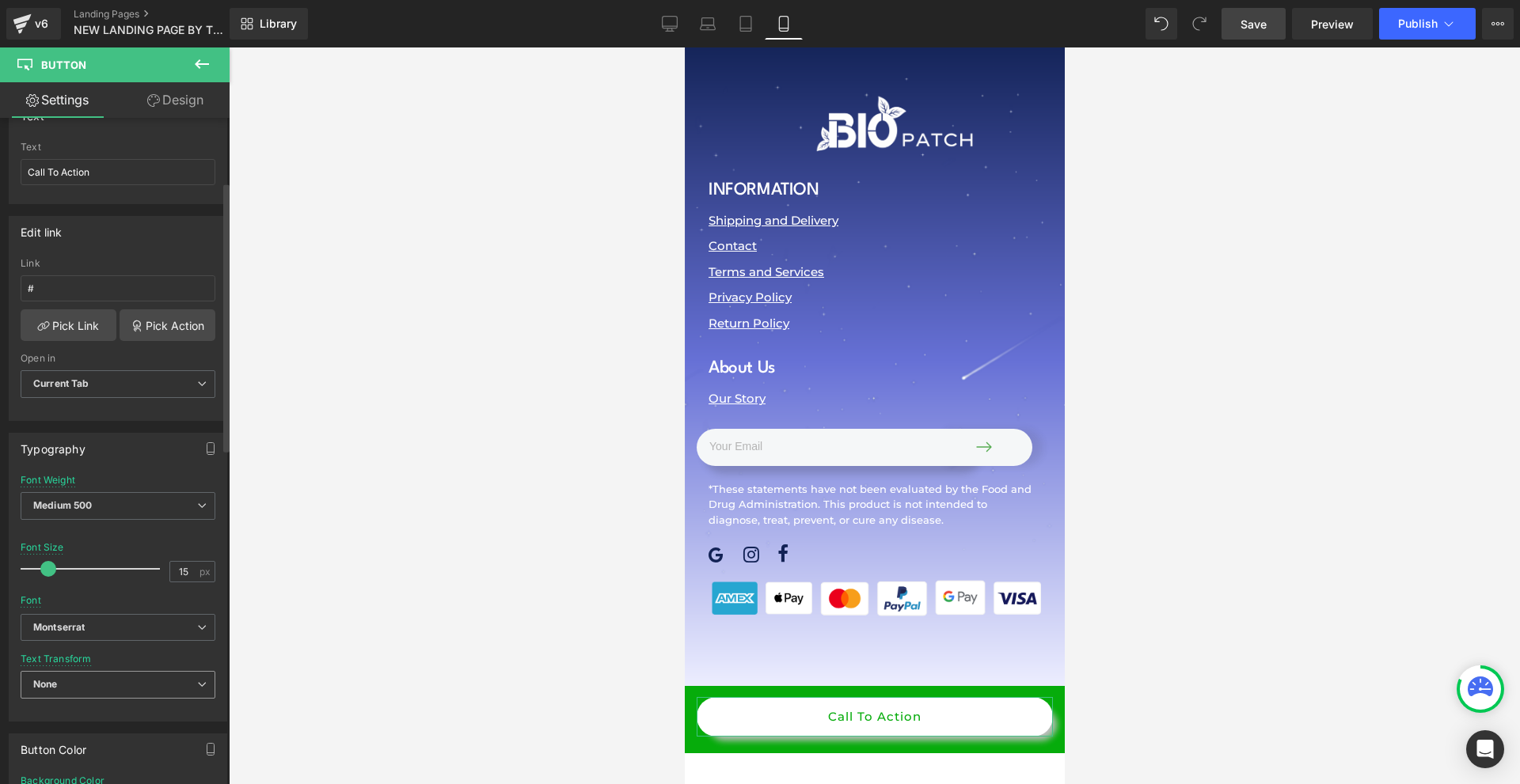
scroll to position [396, 0]
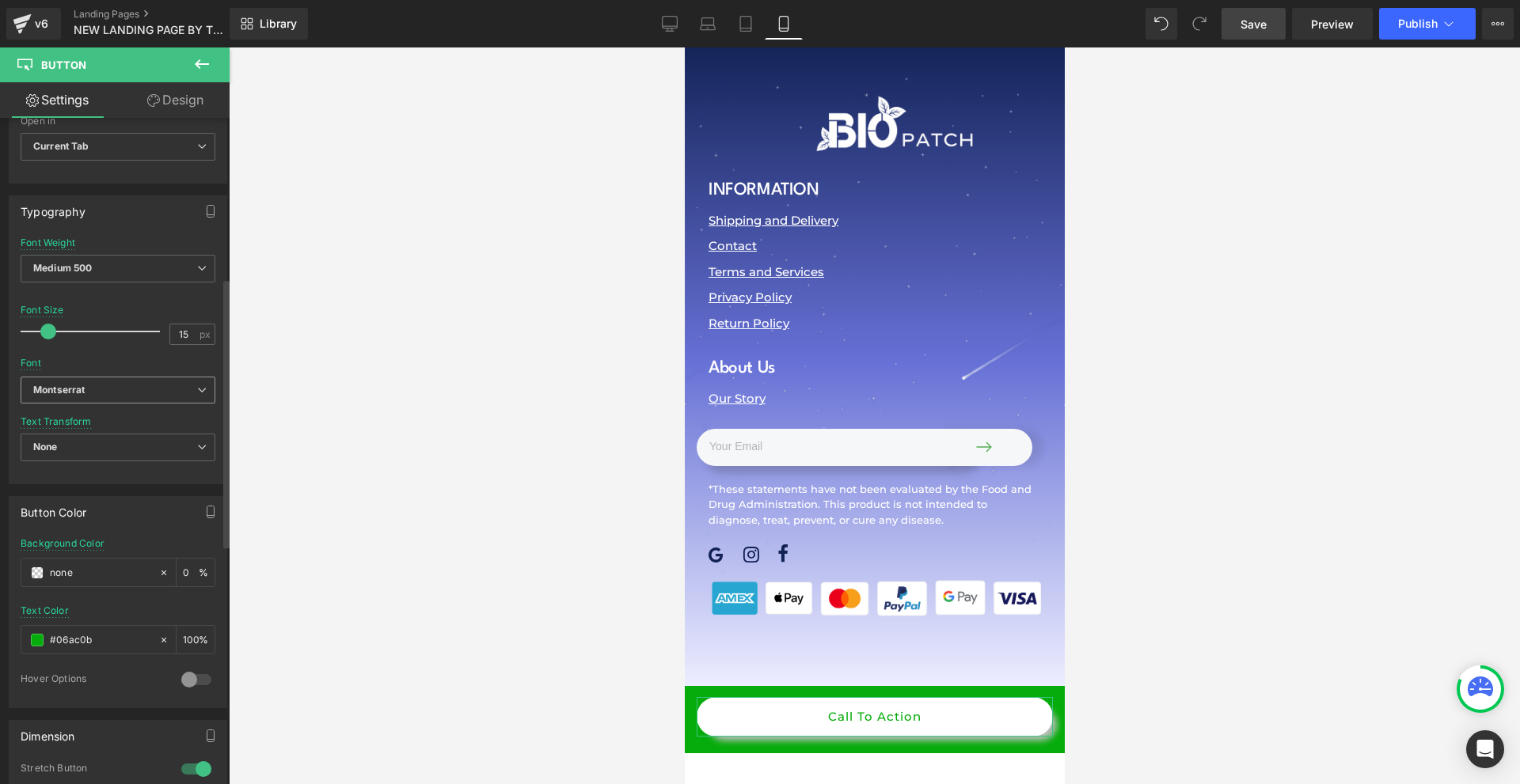
click at [105, 386] on b "Montserrat" at bounding box center [115, 391] width 164 height 14
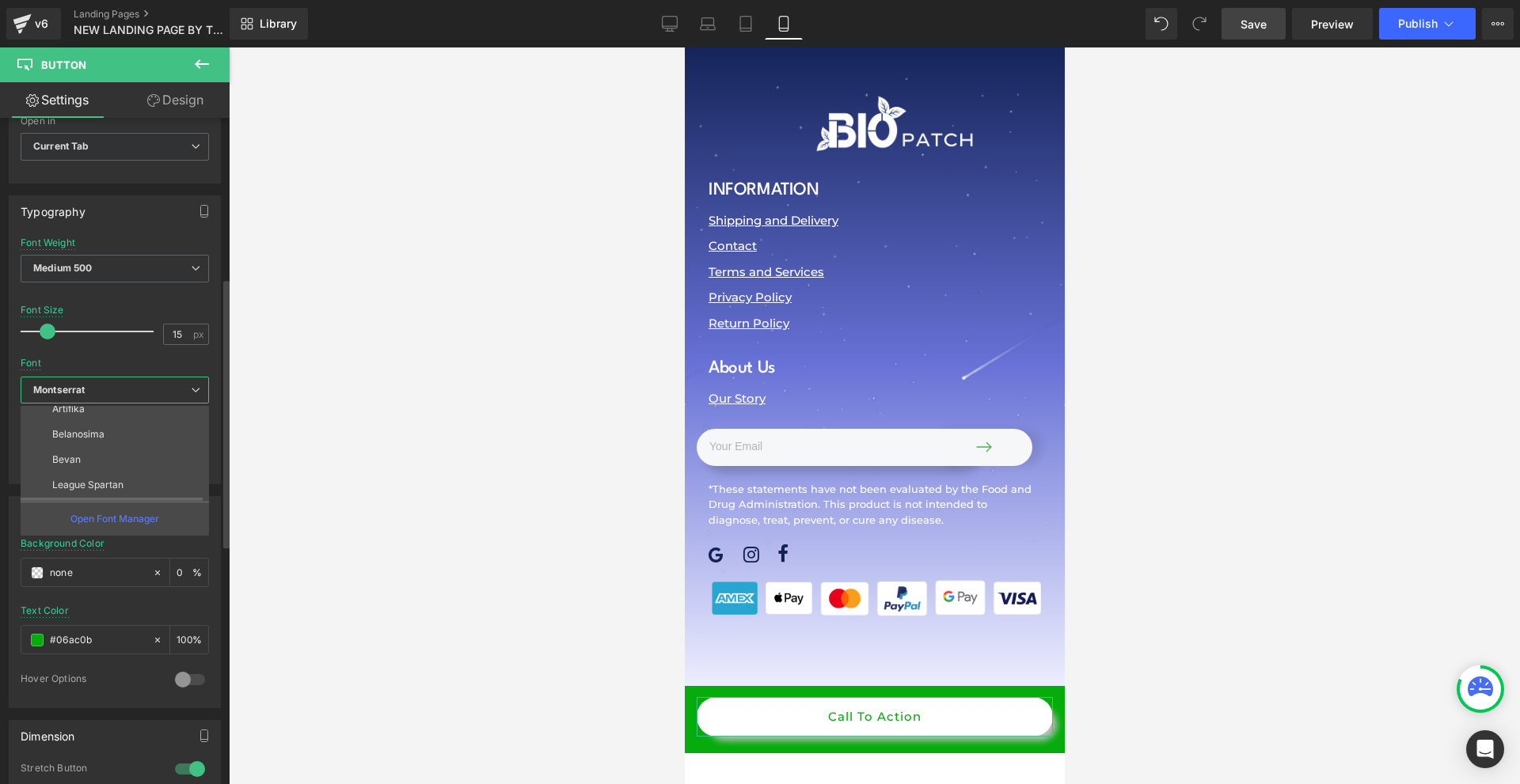
scroll to position [259, 0]
click at [97, 463] on p "League Spartan" at bounding box center [87, 463] width 72 height 11
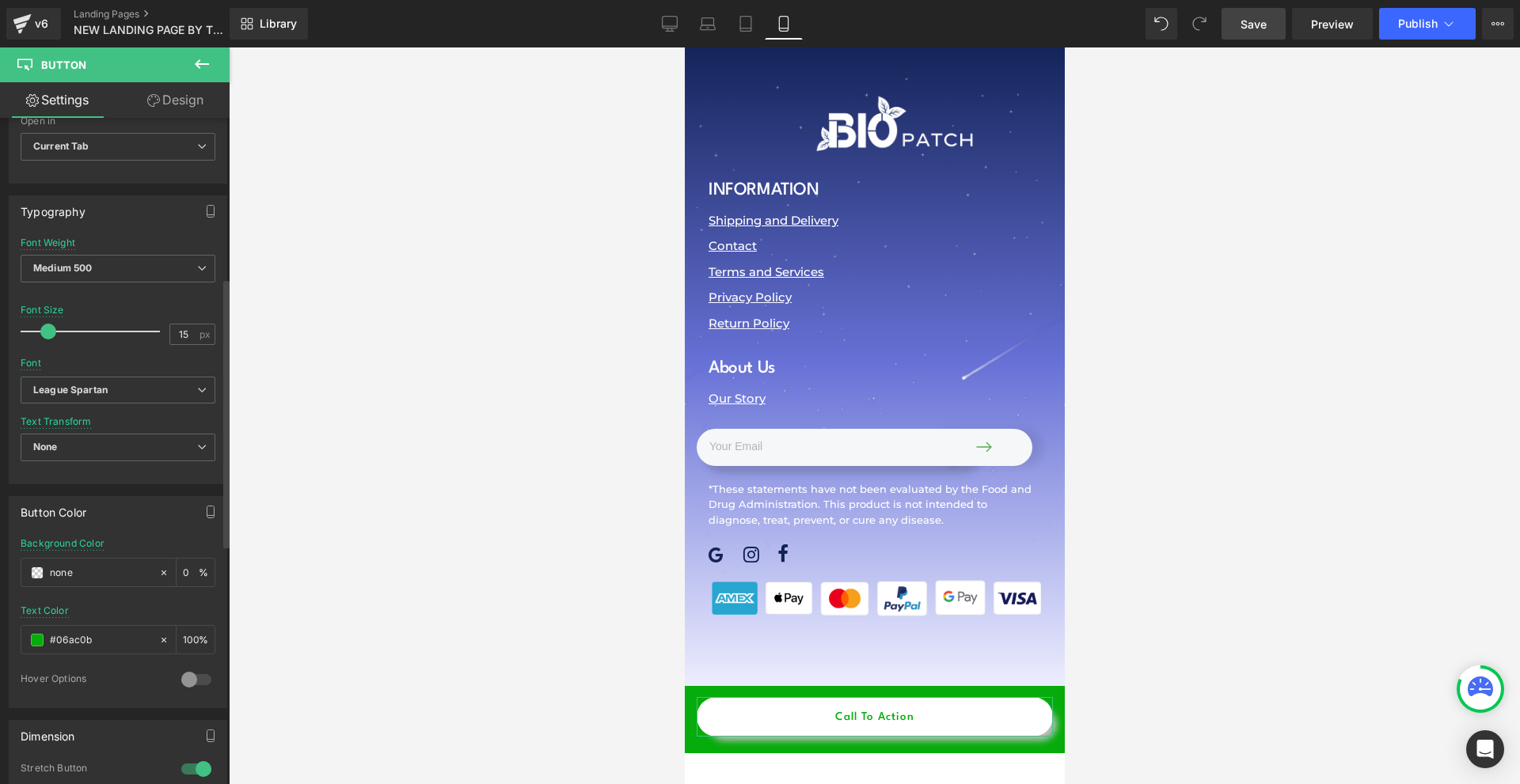
click at [45, 326] on span at bounding box center [48, 331] width 16 height 16
click at [49, 327] on span at bounding box center [54, 331] width 16 height 16
click at [52, 332] on span at bounding box center [55, 331] width 16 height 16
click at [159, 100] on link "Design" at bounding box center [175, 100] width 115 height 35
click at [0, 0] on div "Spacing" at bounding box center [0, 0] width 0 height 0
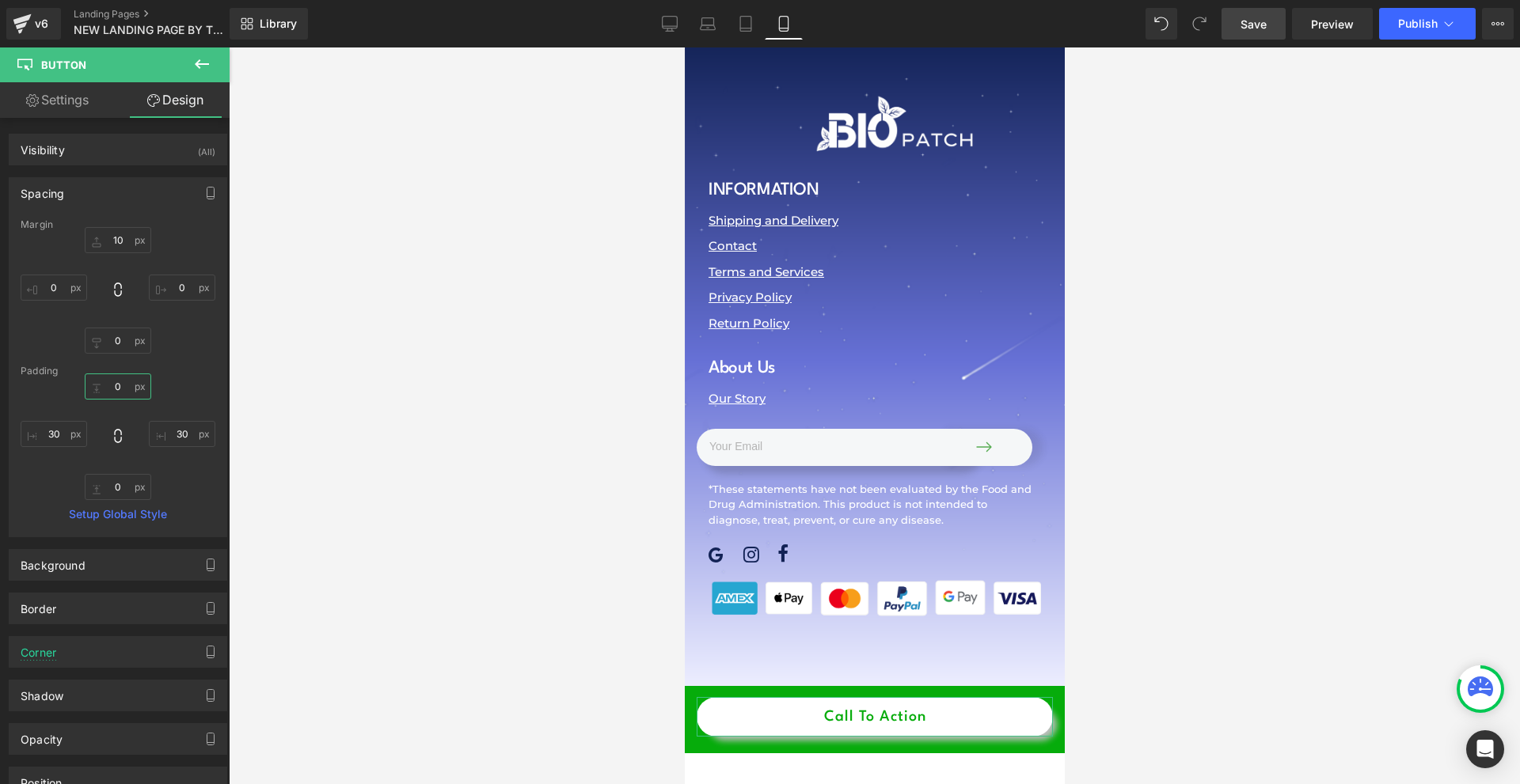
click at [139, 395] on input "text" at bounding box center [118, 386] width 67 height 27
click at [139, 395] on input "1" at bounding box center [118, 386] width 67 height 27
type input "5"
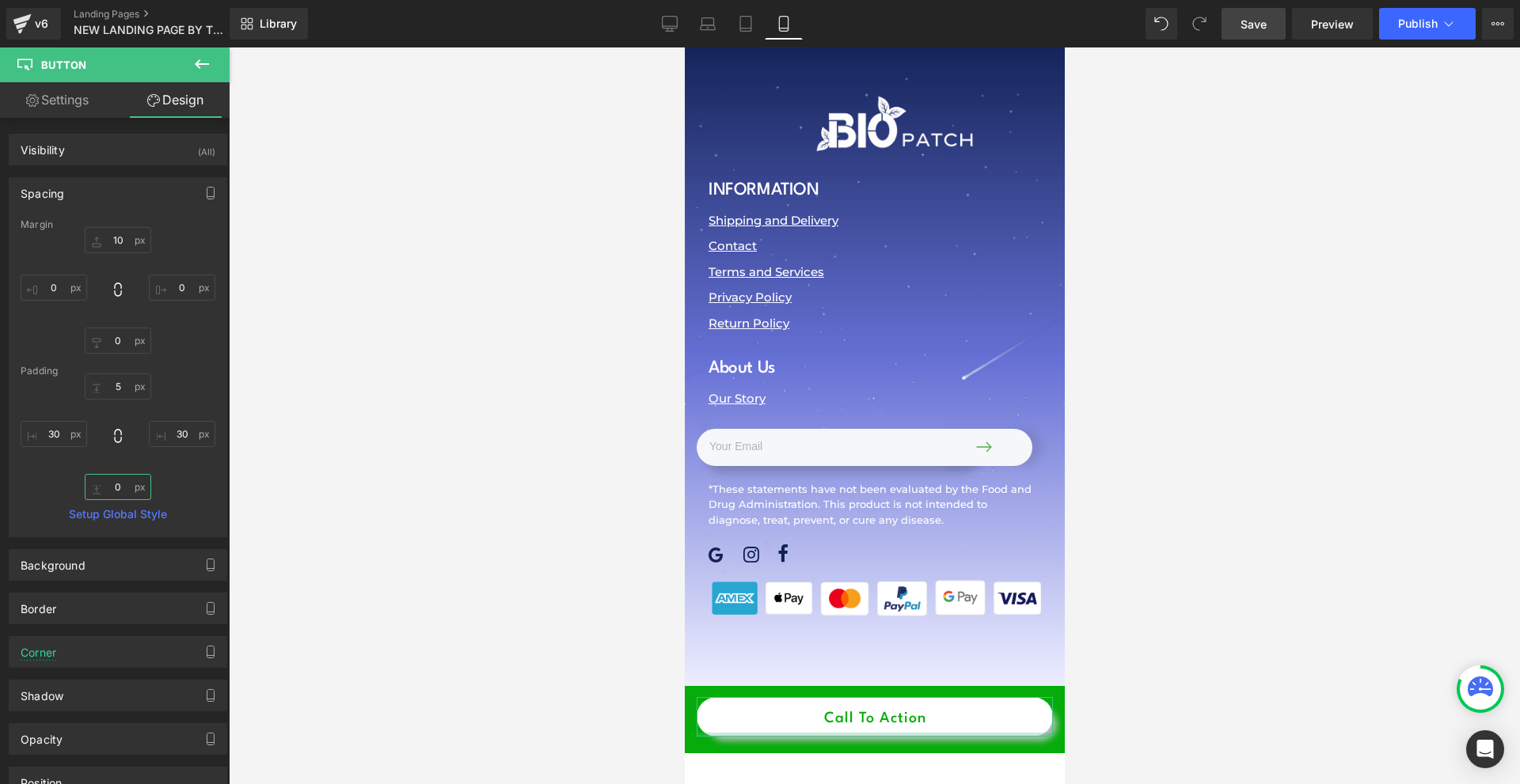
click at [120, 480] on input "text" at bounding box center [118, 487] width 67 height 27
click at [124, 490] on input "5" at bounding box center [118, 487] width 67 height 27
type input "0"
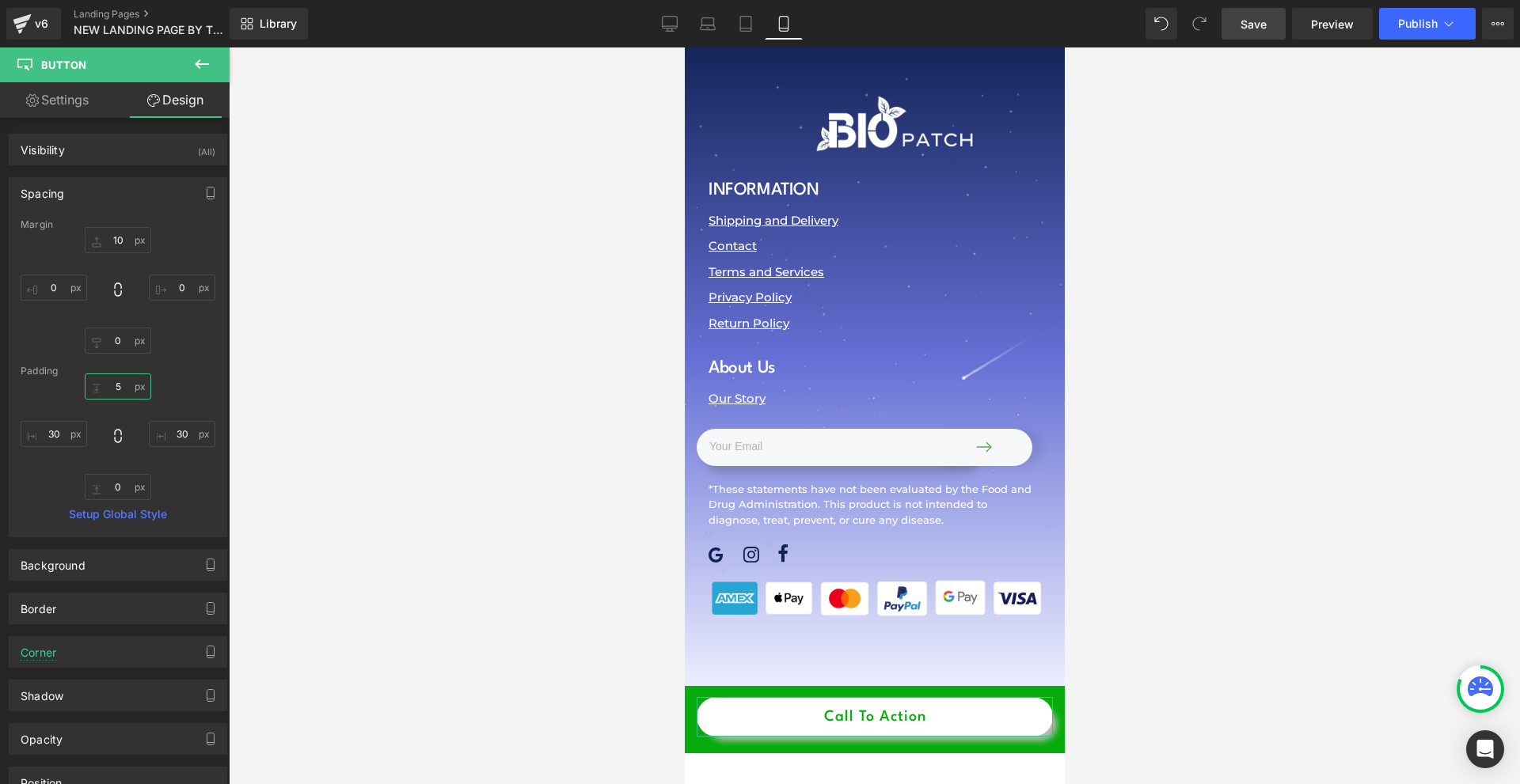
click at [118, 393] on input "5" at bounding box center [118, 386] width 67 height 27
type input "0"
click at [866, 707] on span "Button" at bounding box center [868, 716] width 36 height 19
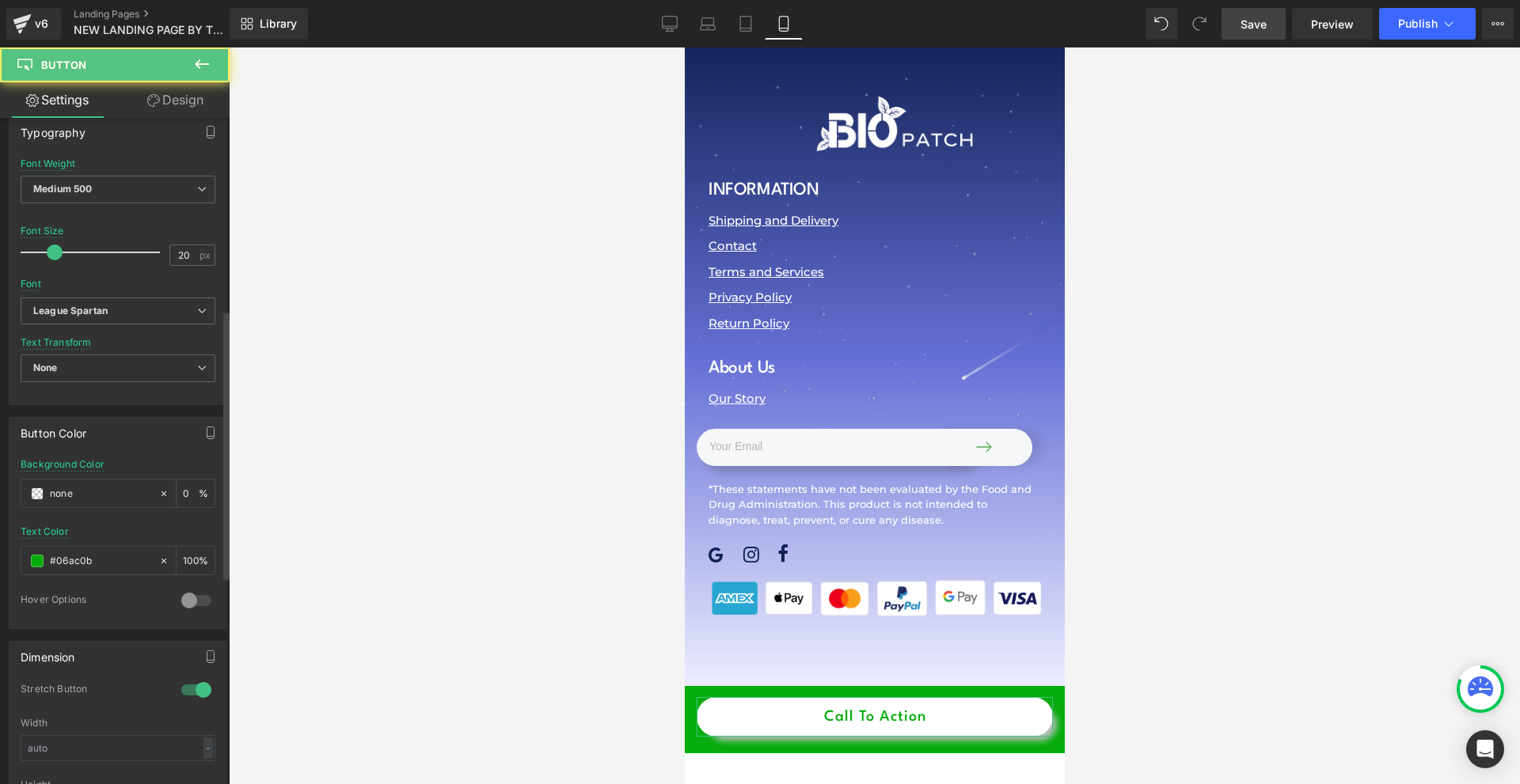
scroll to position [870, 0]
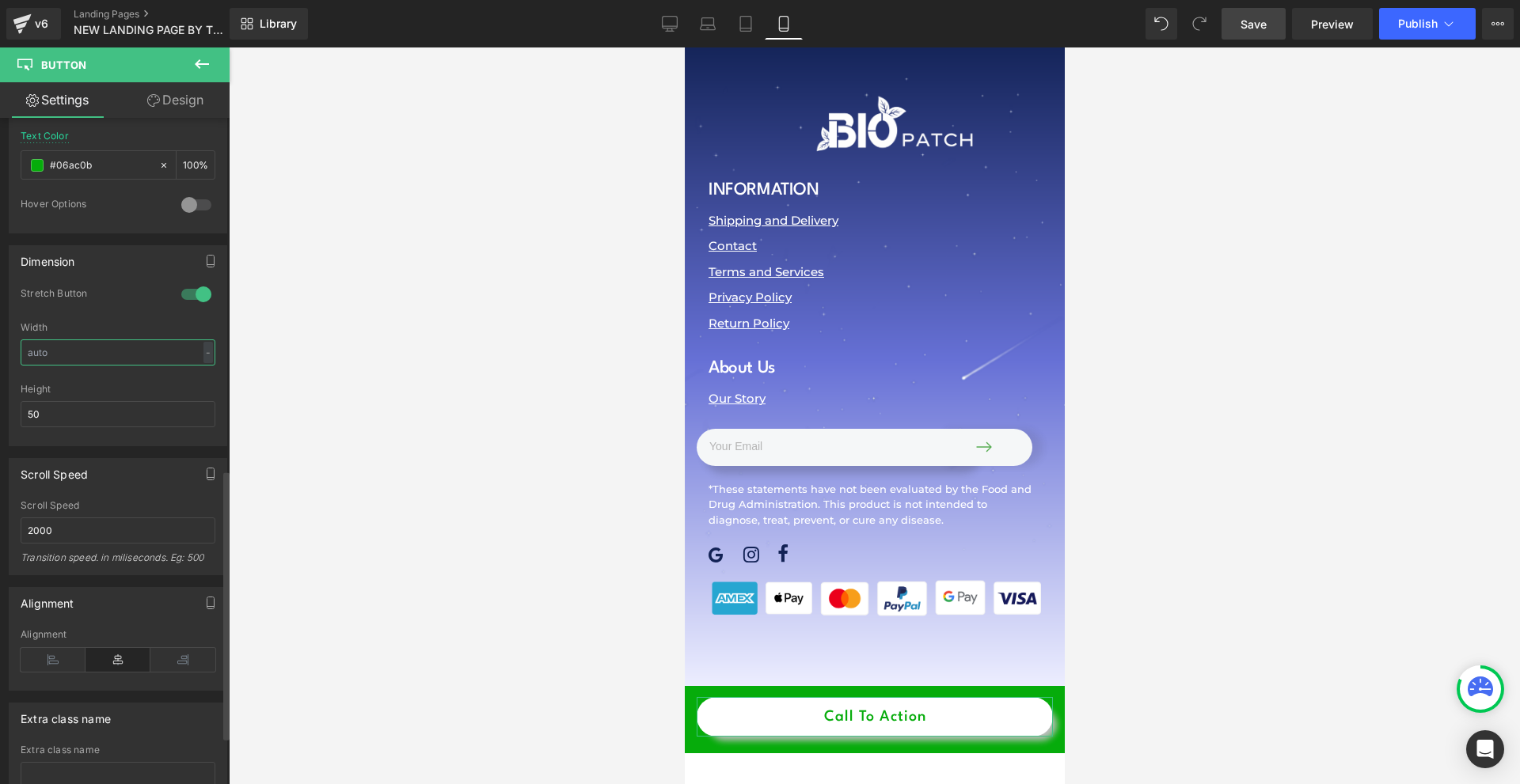
click at [58, 357] on input "text" at bounding box center [118, 353] width 195 height 27
click at [67, 419] on input "50" at bounding box center [118, 414] width 195 height 27
type input "55"
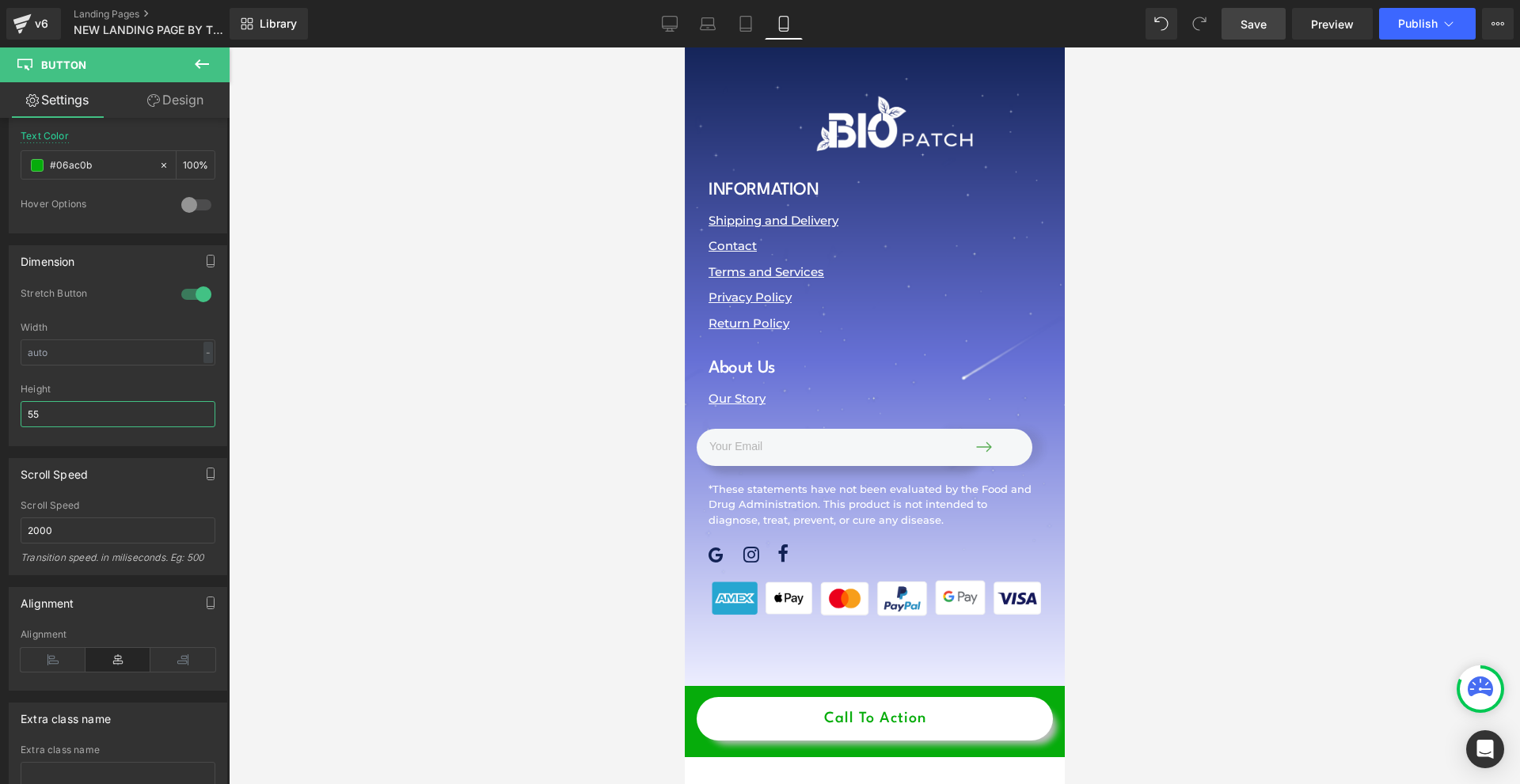
scroll to position [23505, 0]
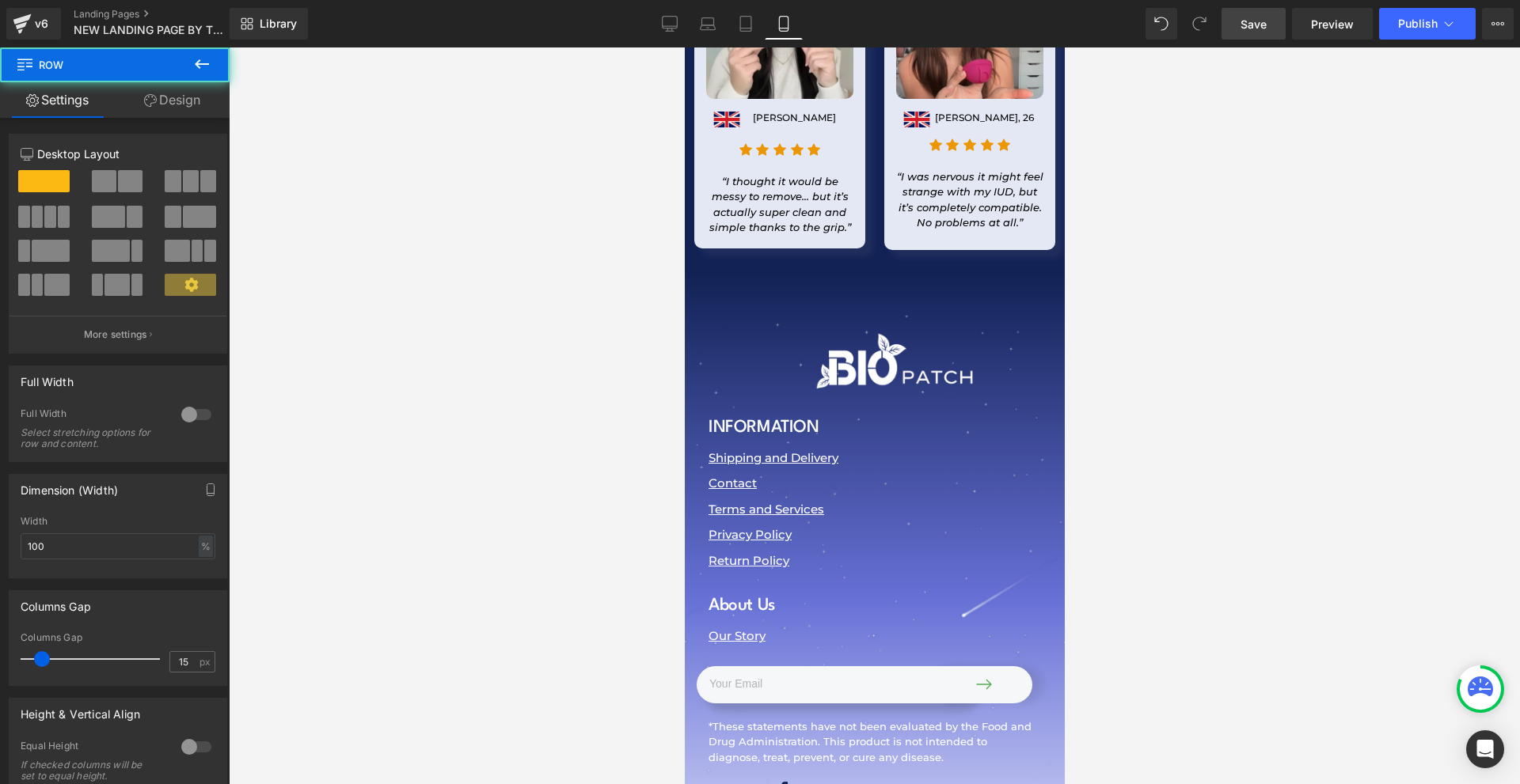
click at [199, 105] on link "Design" at bounding box center [172, 100] width 115 height 35
click at [0, 0] on div "Spacing" at bounding box center [0, 0] width 0 height 0
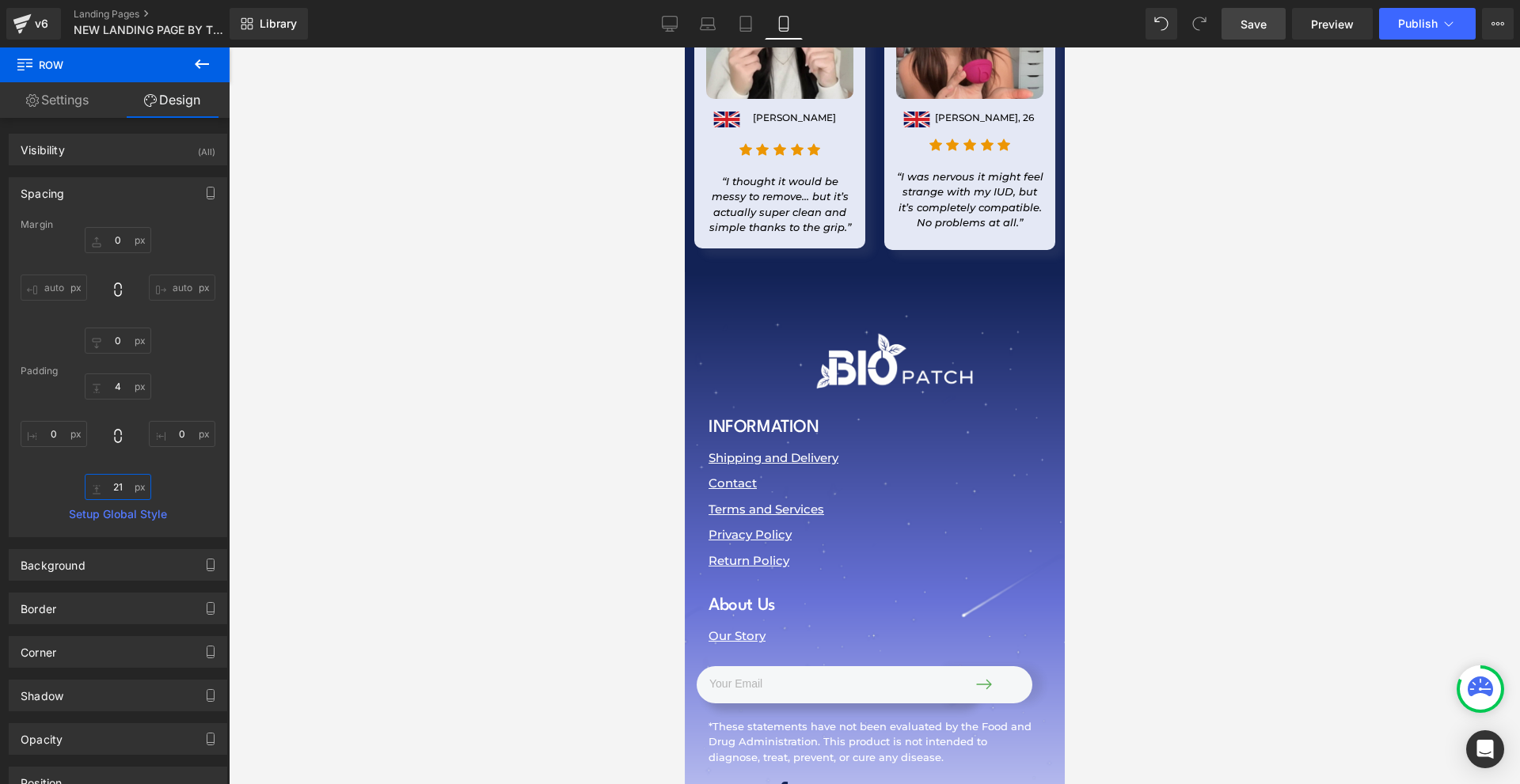
click at [121, 485] on input "text" at bounding box center [118, 487] width 67 height 27
type input "20"
click at [116, 376] on input "text" at bounding box center [118, 386] width 67 height 27
click at [124, 399] on input "20" at bounding box center [118, 386] width 67 height 27
click at [123, 397] on input "20" at bounding box center [118, 386] width 67 height 27
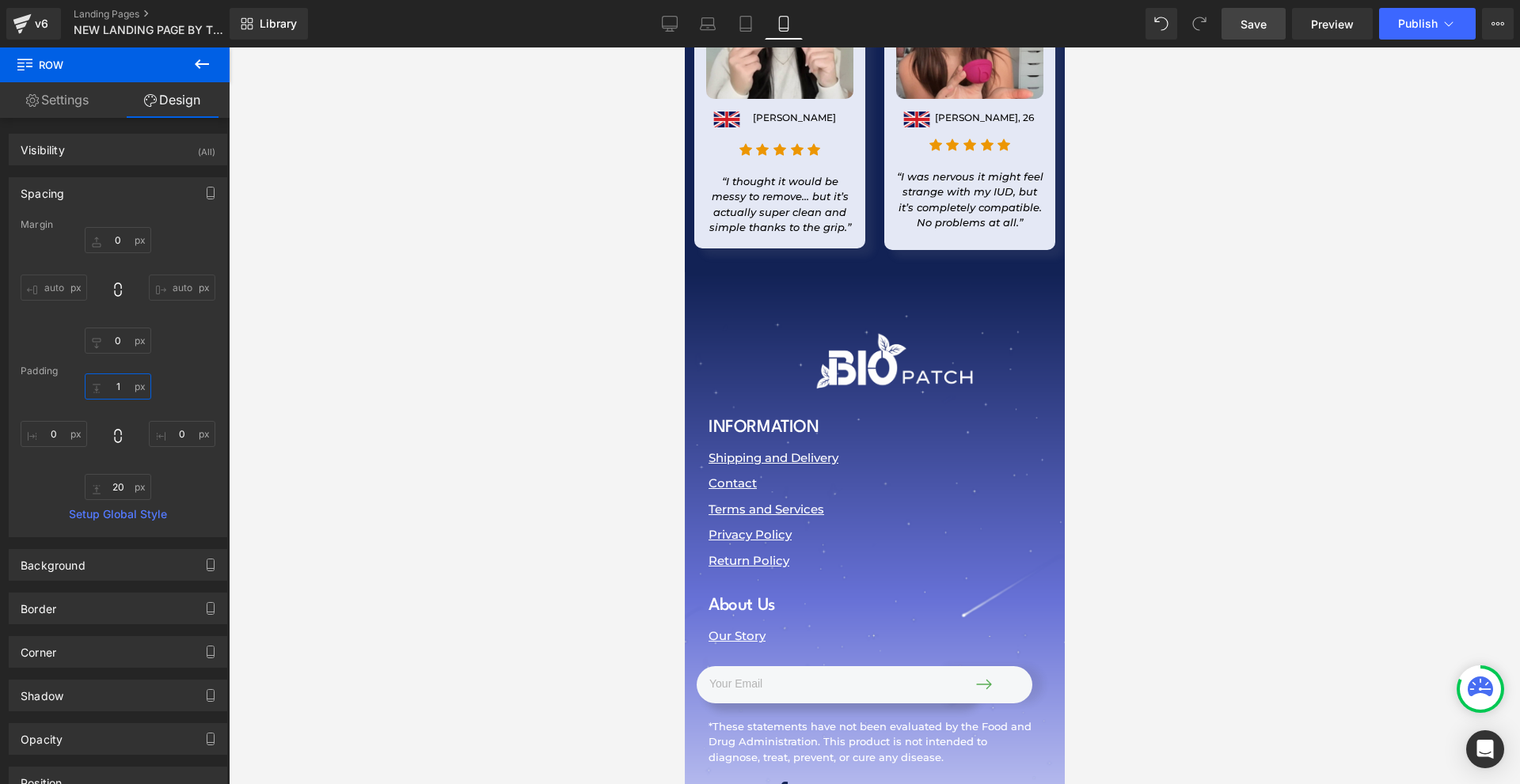
type input "10"
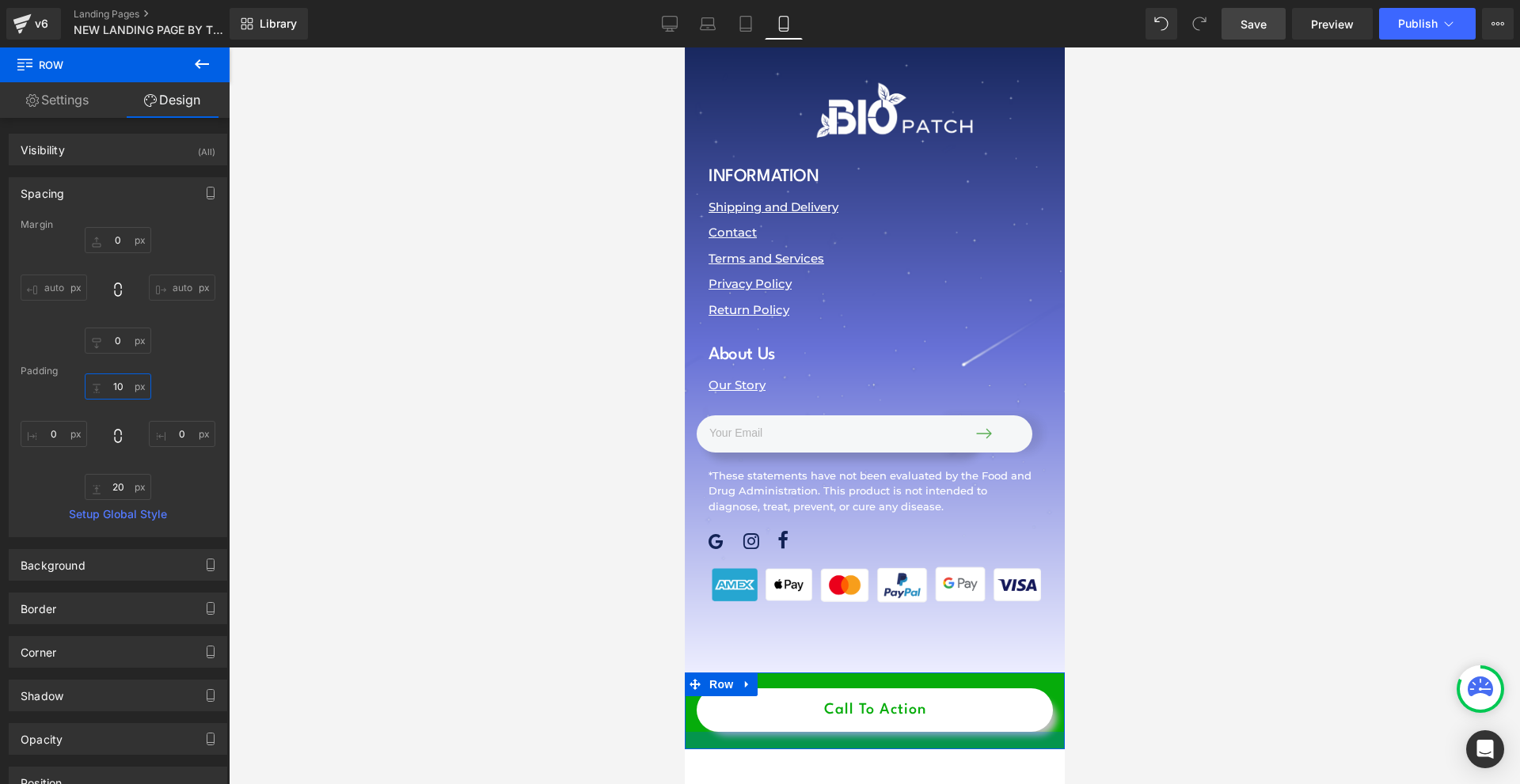
click at [838, 732] on div at bounding box center [873, 741] width 380 height 18
click at [715, 673] on span "Row" at bounding box center [720, 685] width 31 height 24
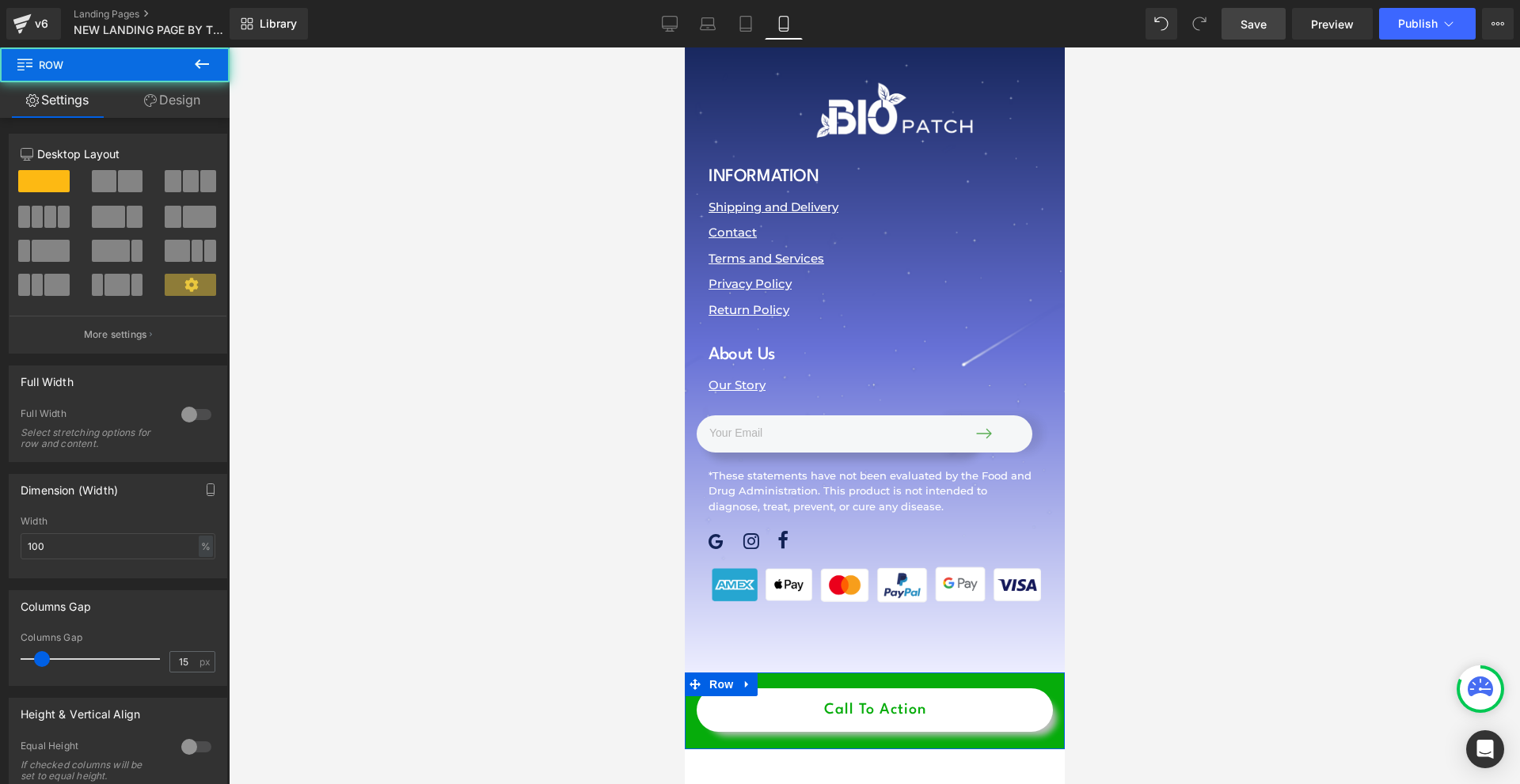
click at [186, 112] on link "Design" at bounding box center [172, 100] width 115 height 35
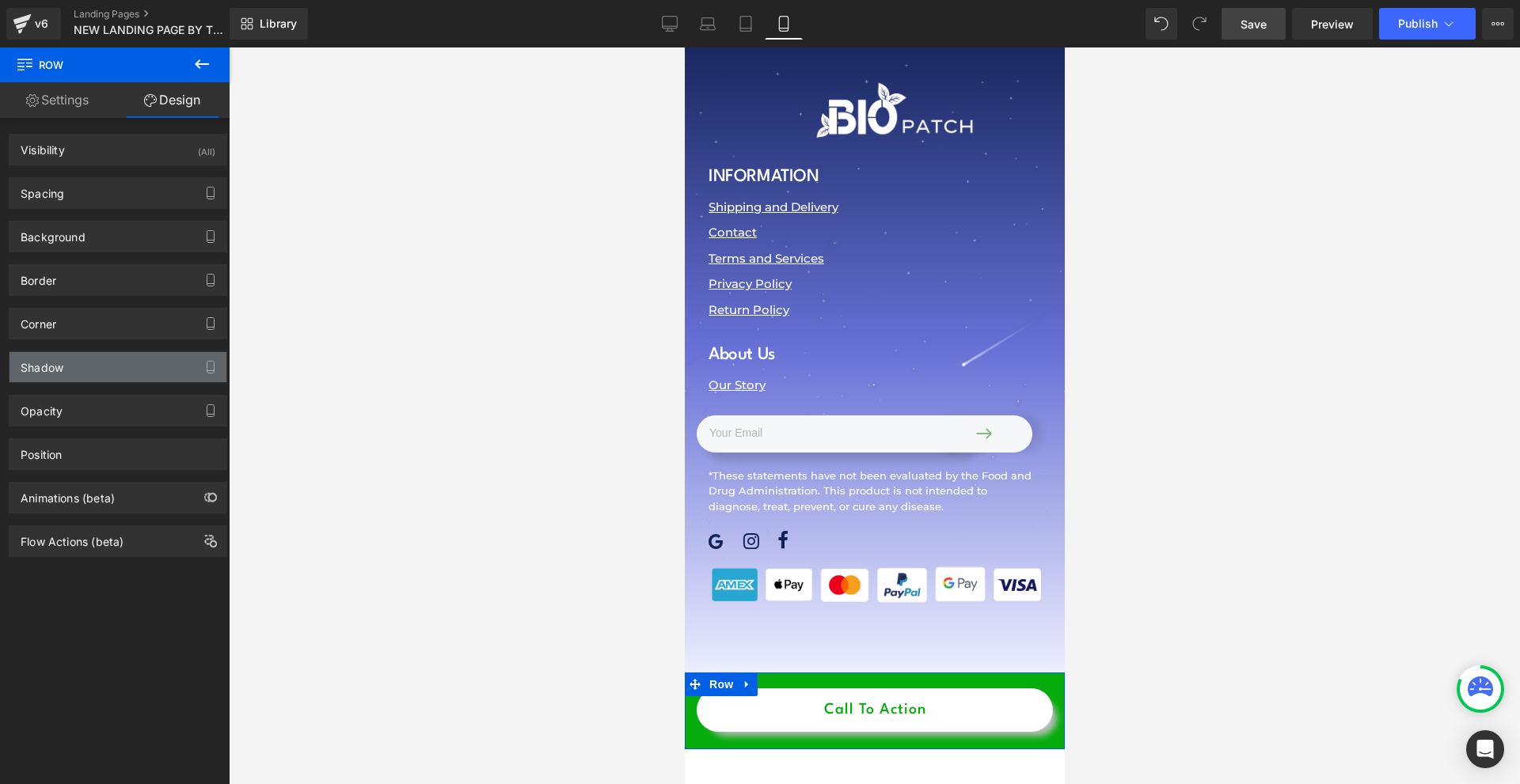
click at [116, 360] on div "Shadow" at bounding box center [118, 366] width 217 height 30
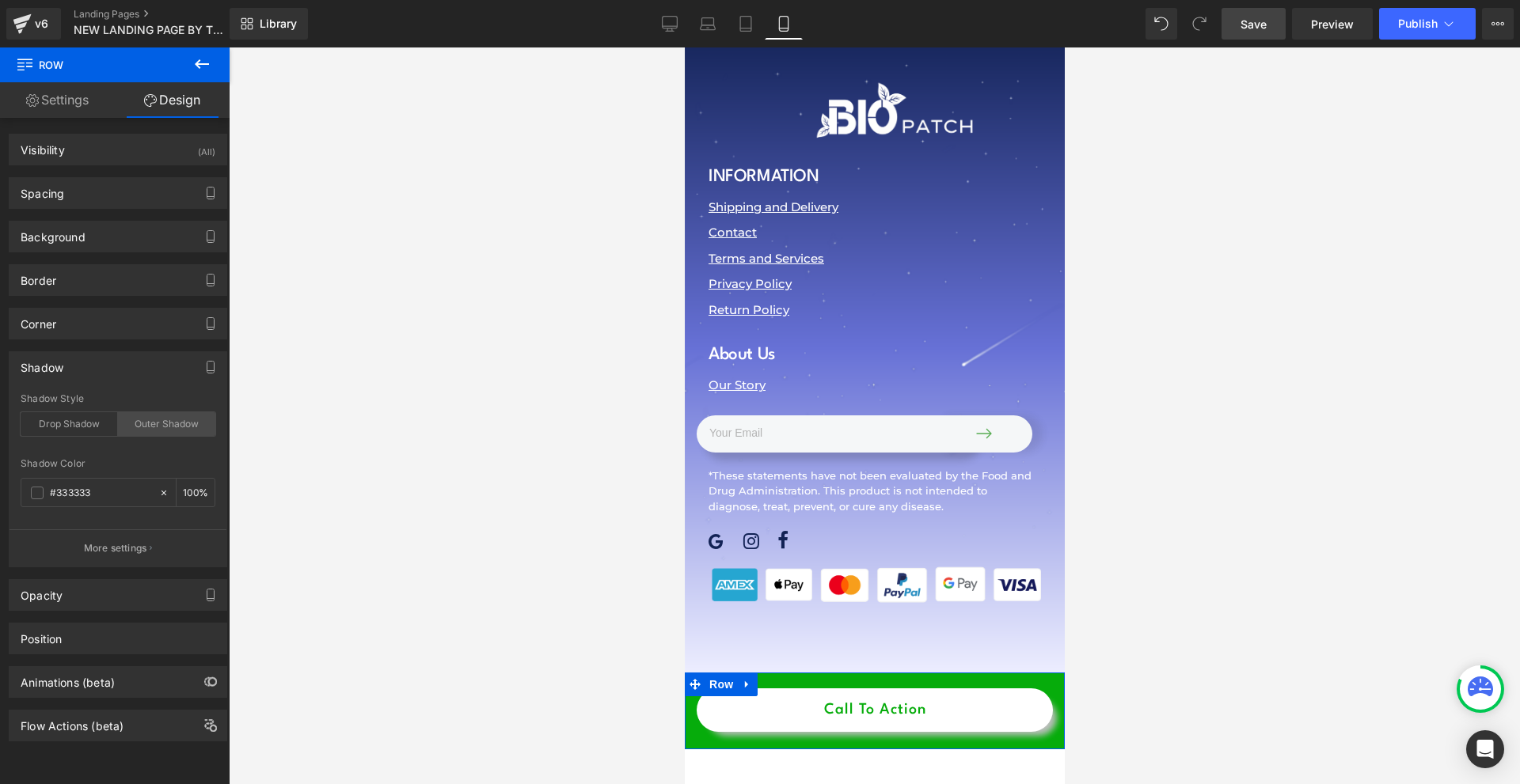
click at [152, 426] on div "Outer Shadow" at bounding box center [166, 424] width 97 height 24
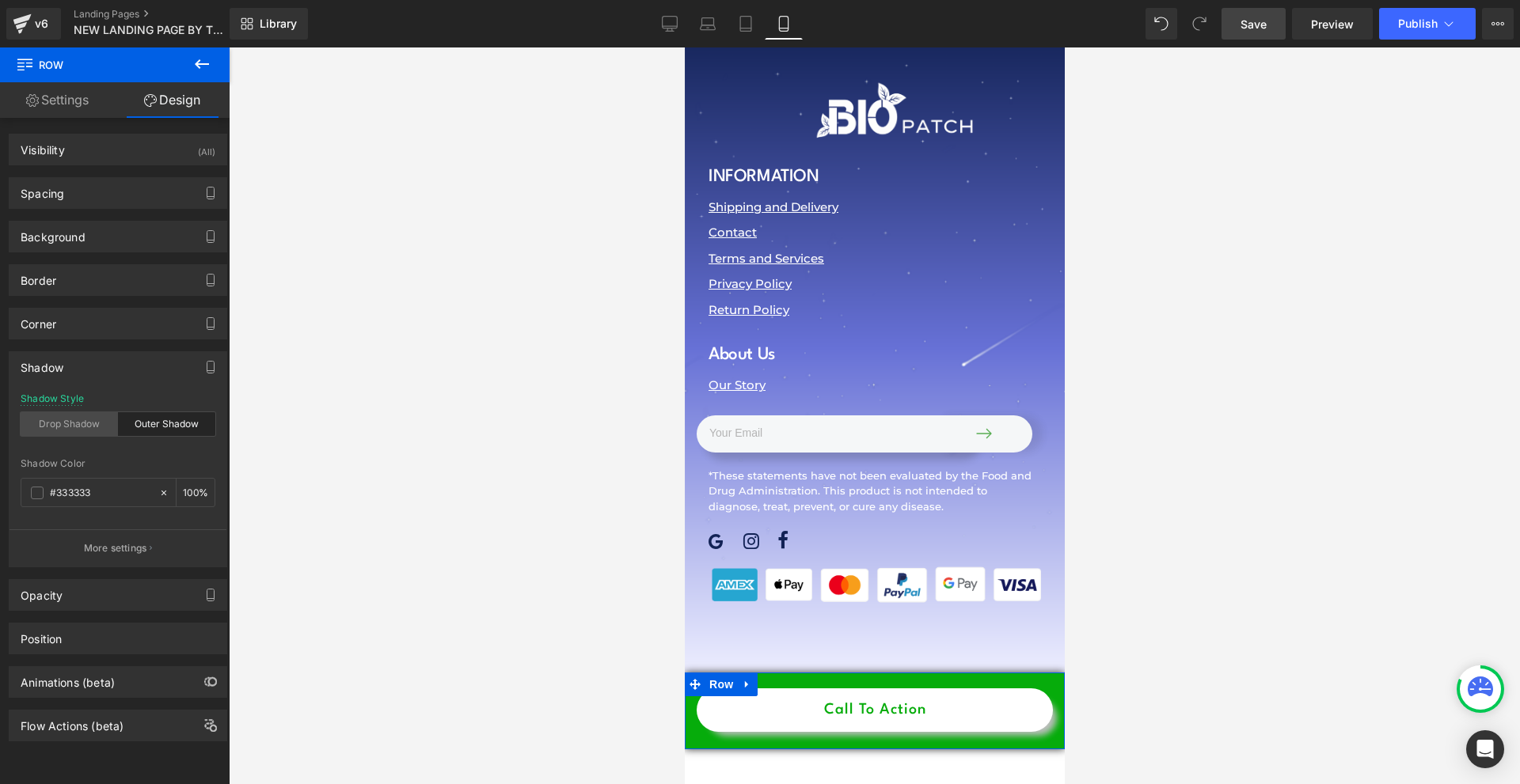
click at [80, 421] on div "Drop Shadow" at bounding box center [69, 424] width 97 height 24
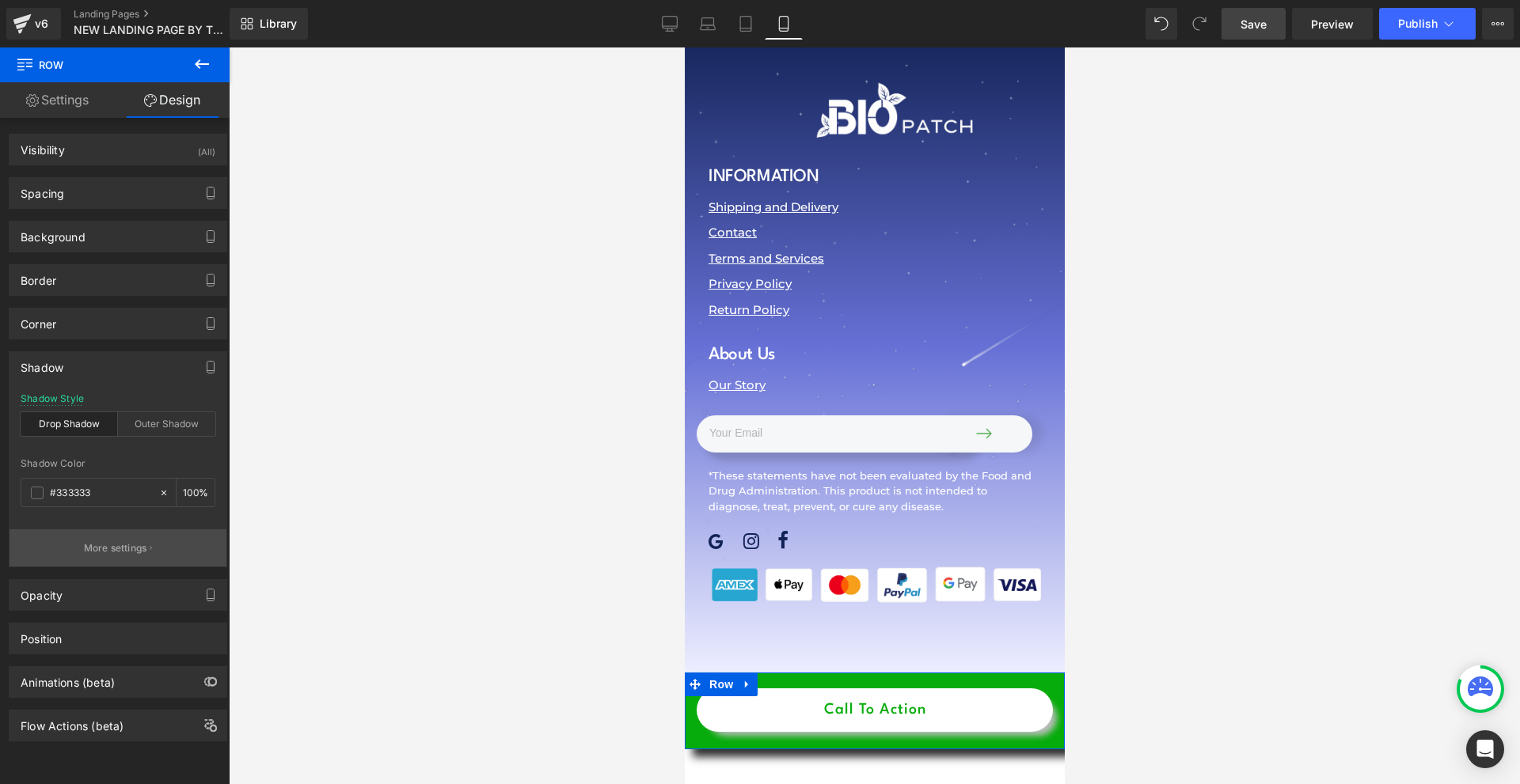
click at [132, 555] on p "More settings" at bounding box center [115, 548] width 63 height 15
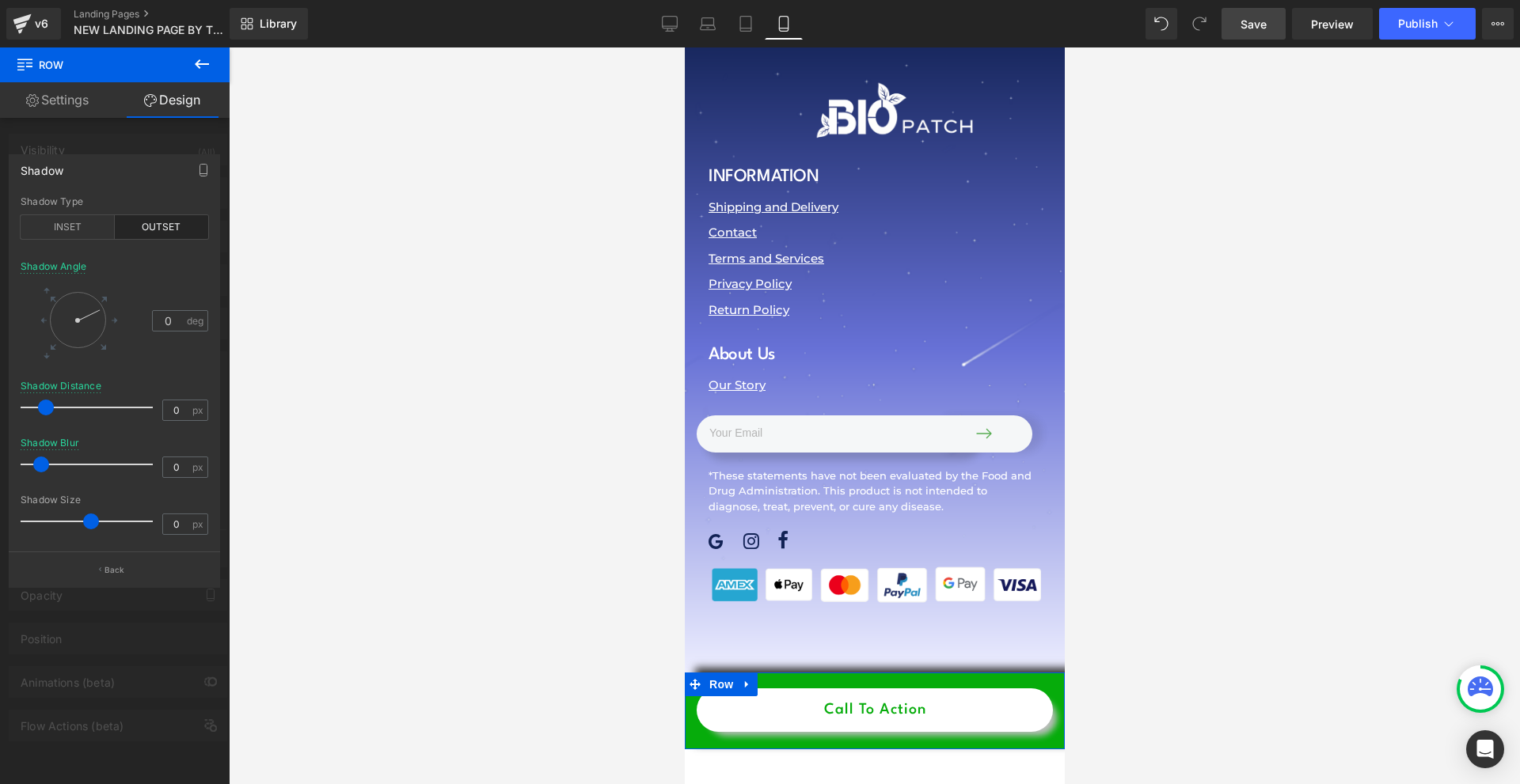
drag, startPoint x: 116, startPoint y: 323, endPoint x: 129, endPoint y: 292, distance: 33.6
click at [129, 292] on div "0 deg" at bounding box center [114, 319] width 188 height 74
click at [85, 236] on div "INSET" at bounding box center [68, 227] width 94 height 24
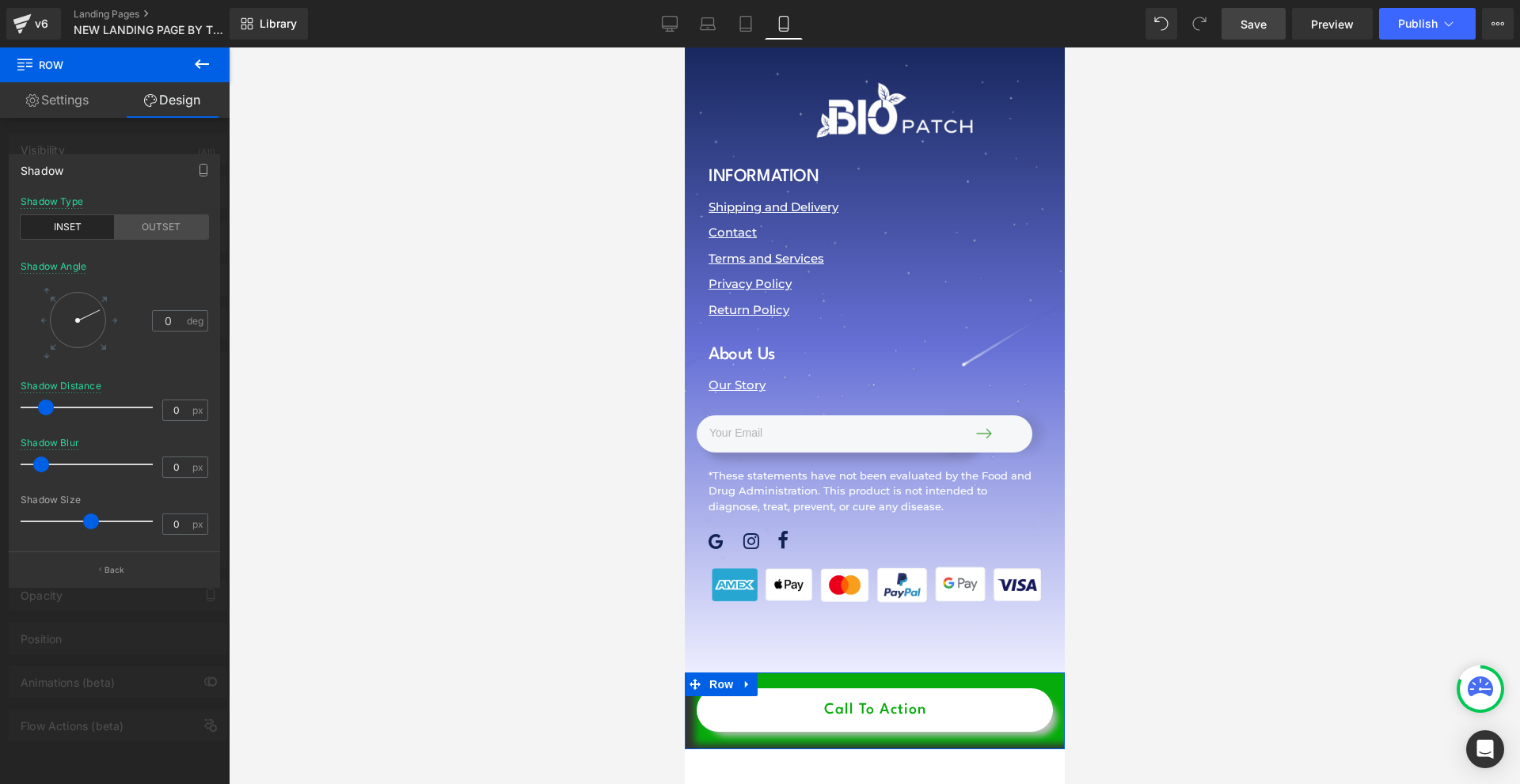
click at [158, 238] on div "OUTSET" at bounding box center [162, 227] width 94 height 24
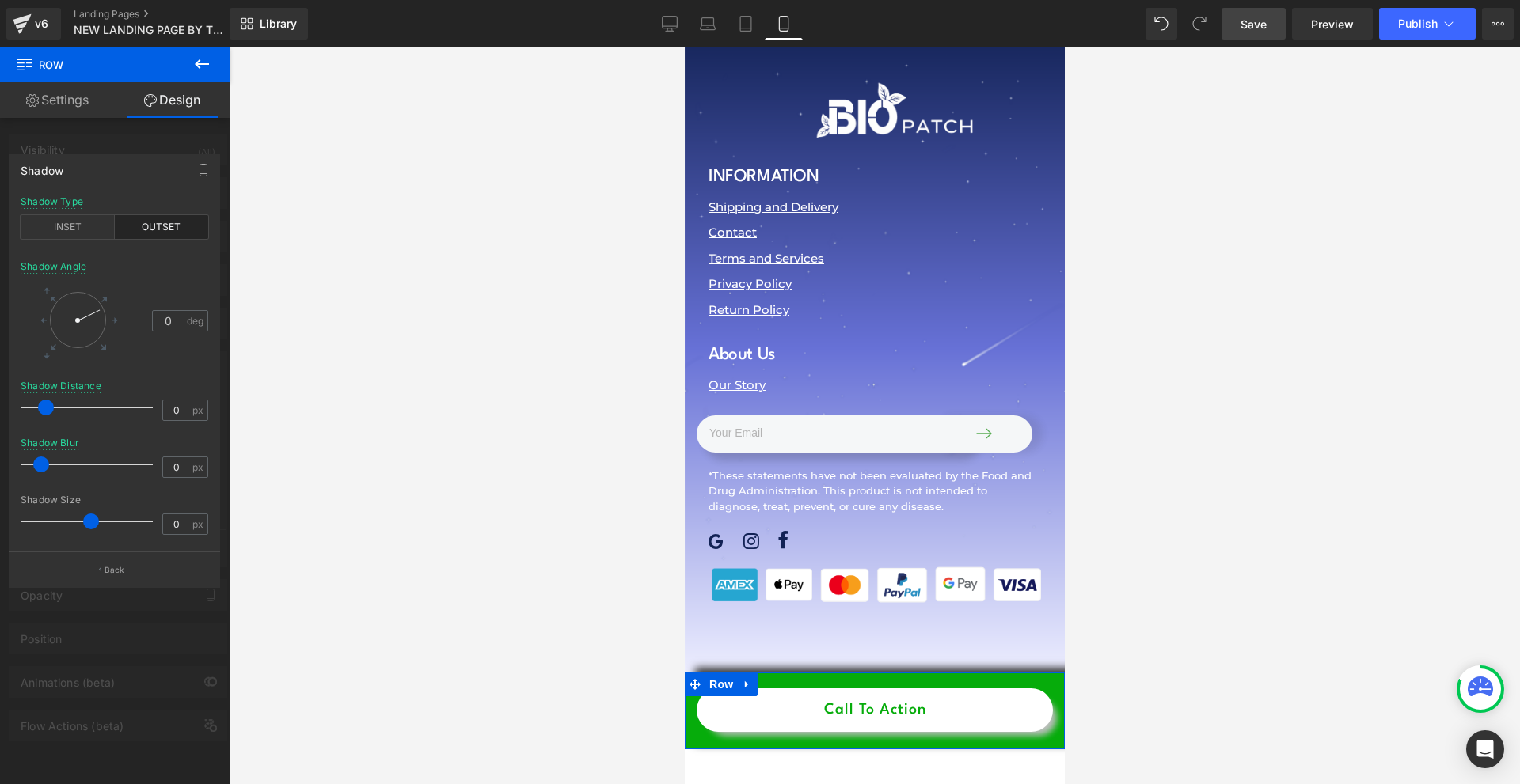
click at [133, 145] on div at bounding box center [115, 420] width 230 height 745
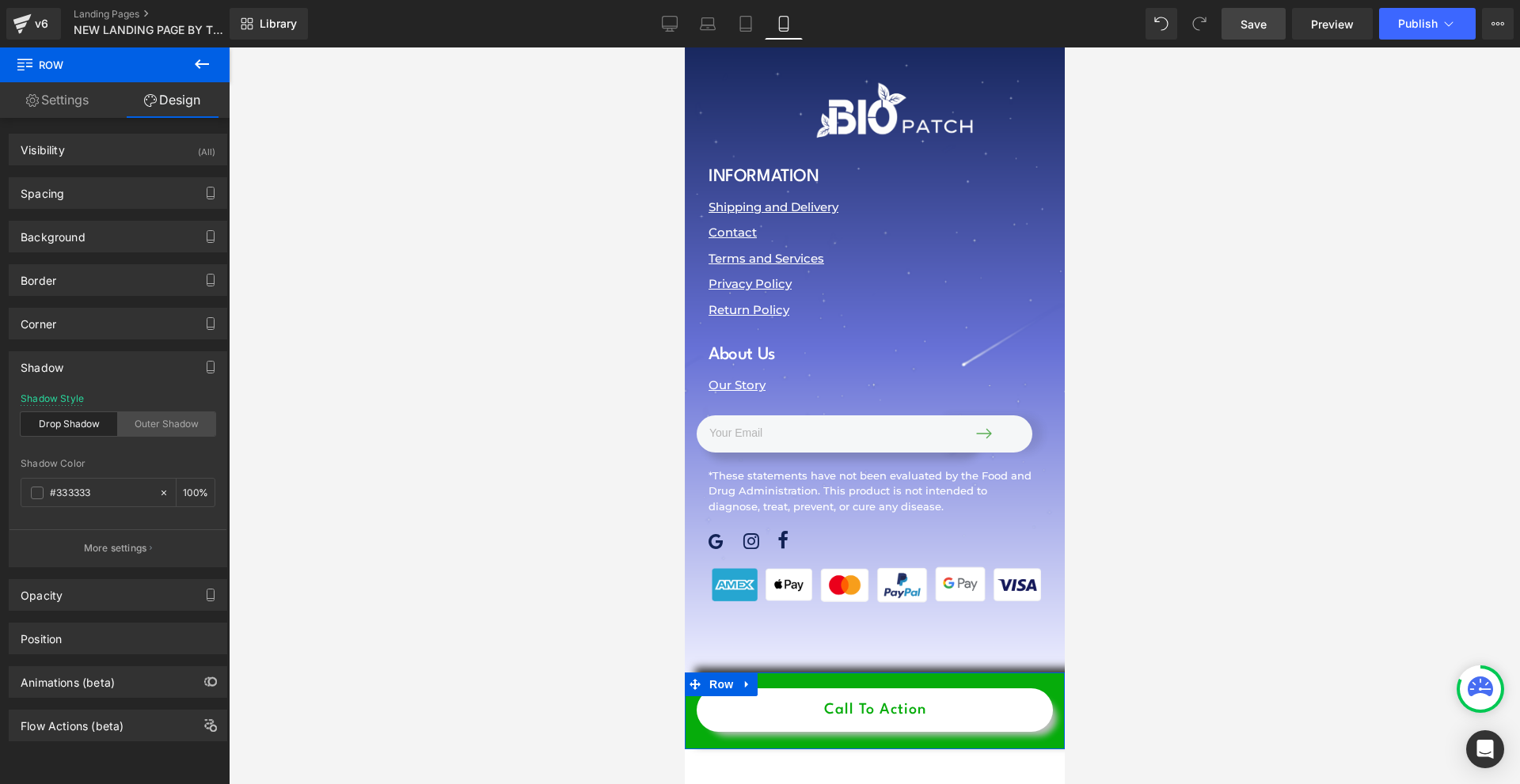
click at [130, 417] on div "Outer Shadow" at bounding box center [166, 424] width 97 height 24
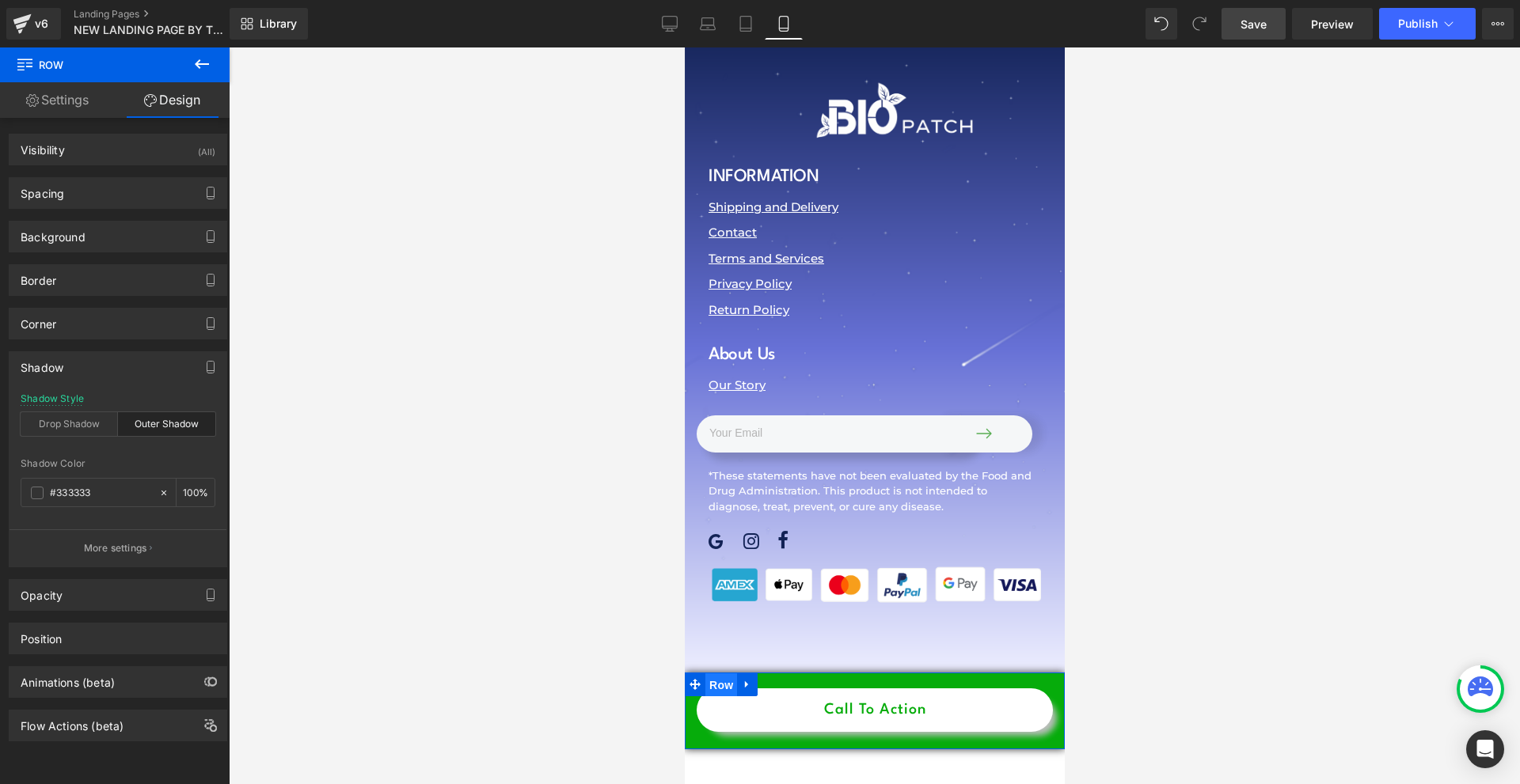
click at [716, 674] on span "Row" at bounding box center [720, 686] width 31 height 24
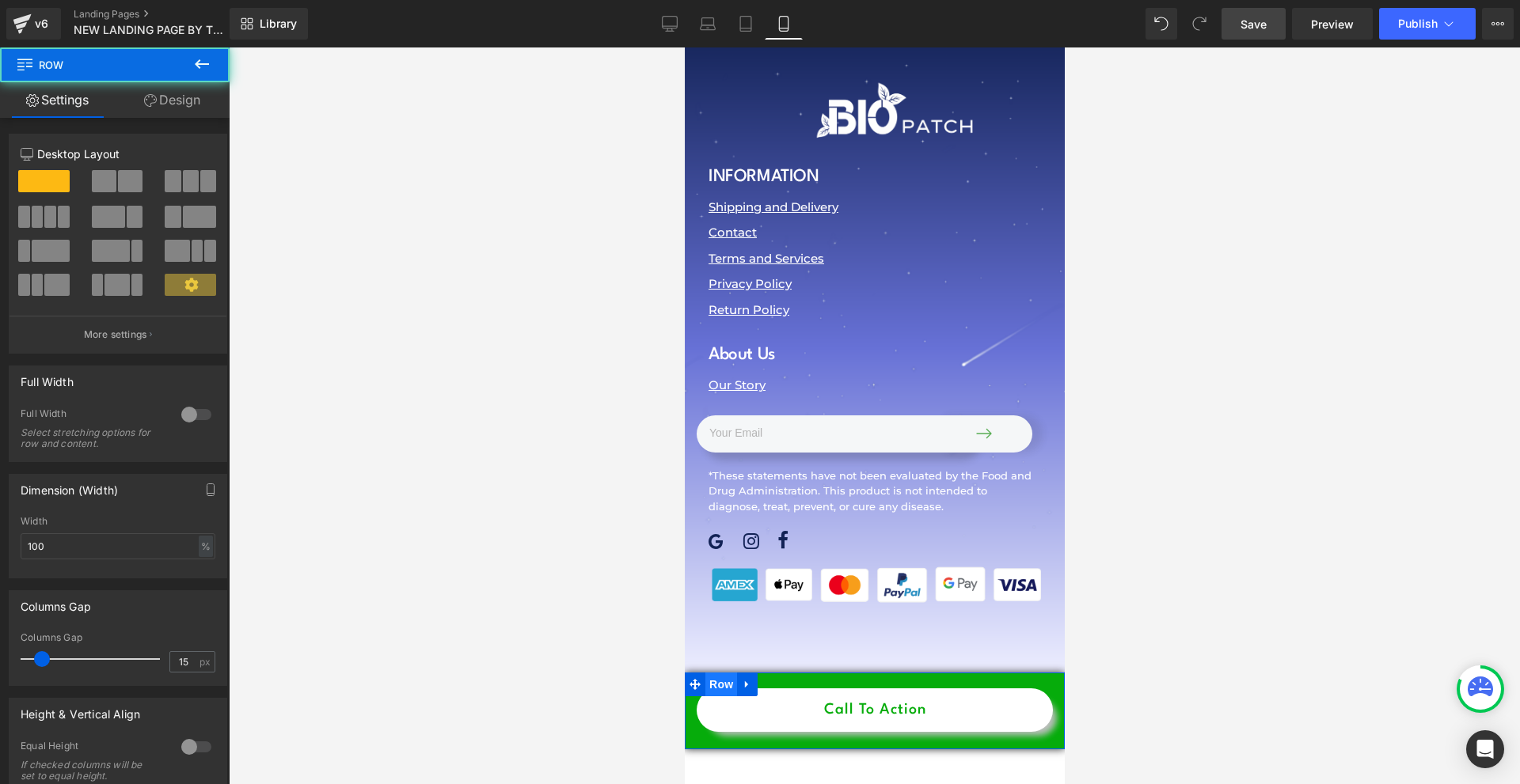
click at [167, 113] on link "Design" at bounding box center [172, 100] width 115 height 35
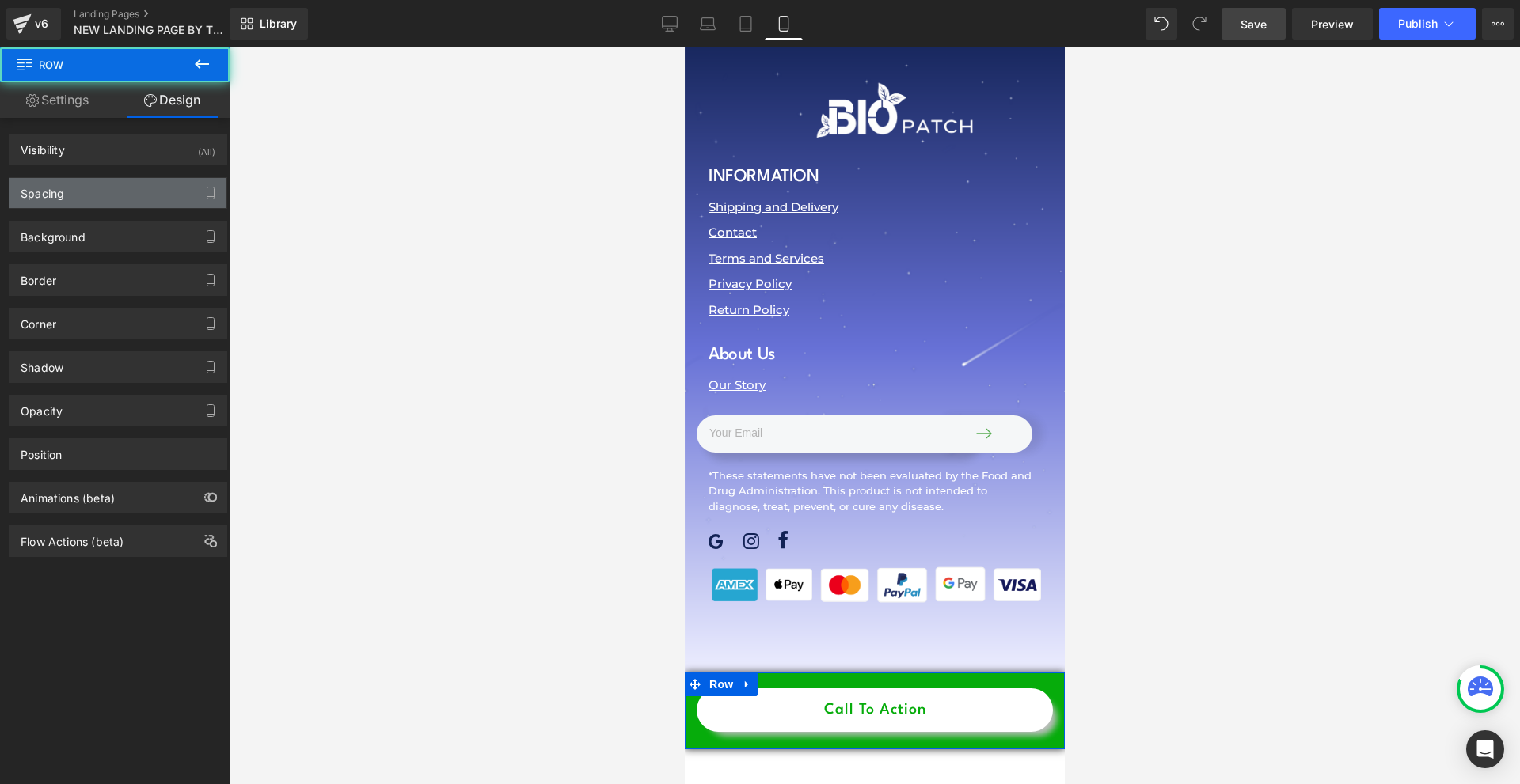
click at [113, 191] on div "Spacing" at bounding box center [118, 193] width 217 height 30
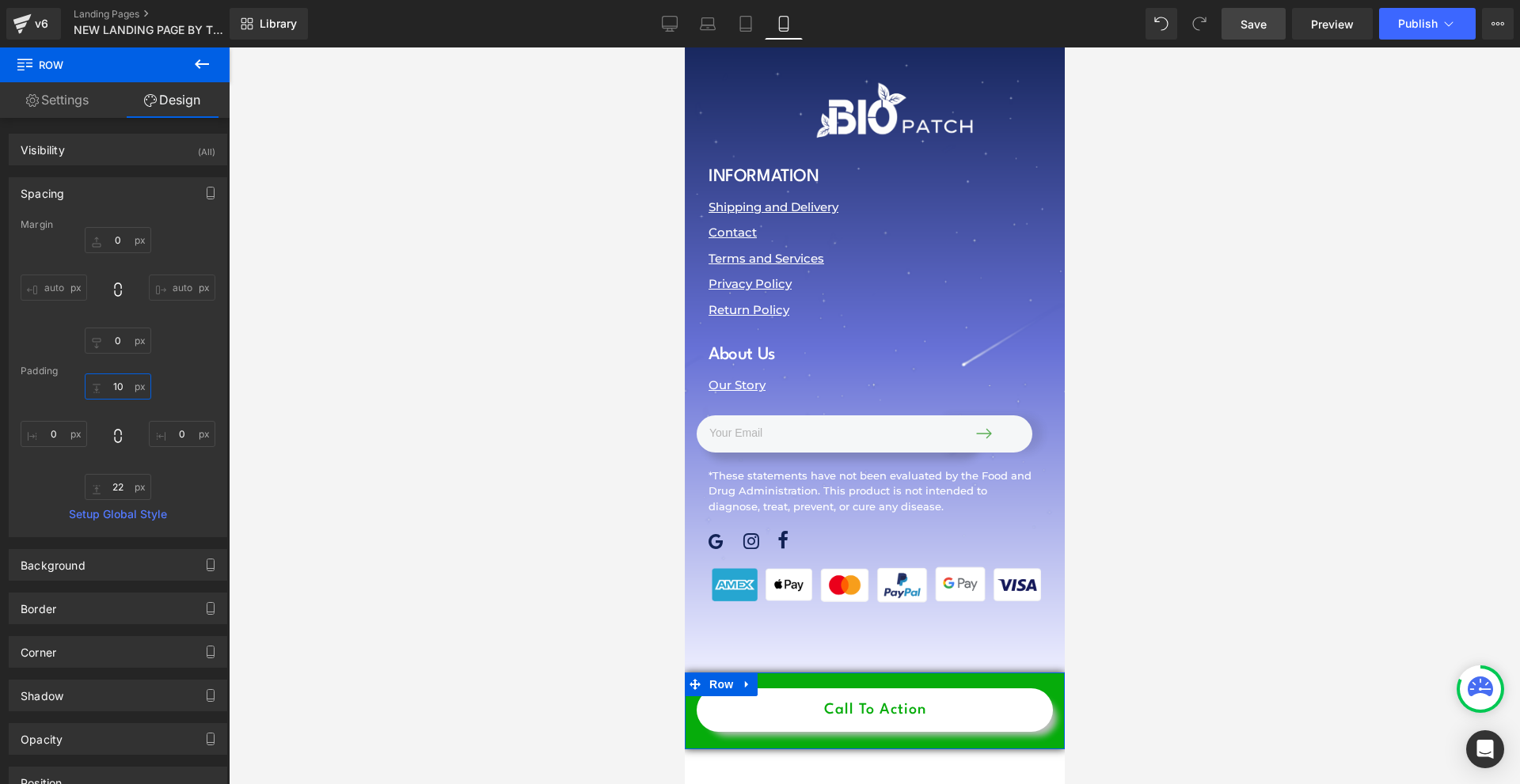
click at [135, 389] on input "text" at bounding box center [118, 386] width 67 height 27
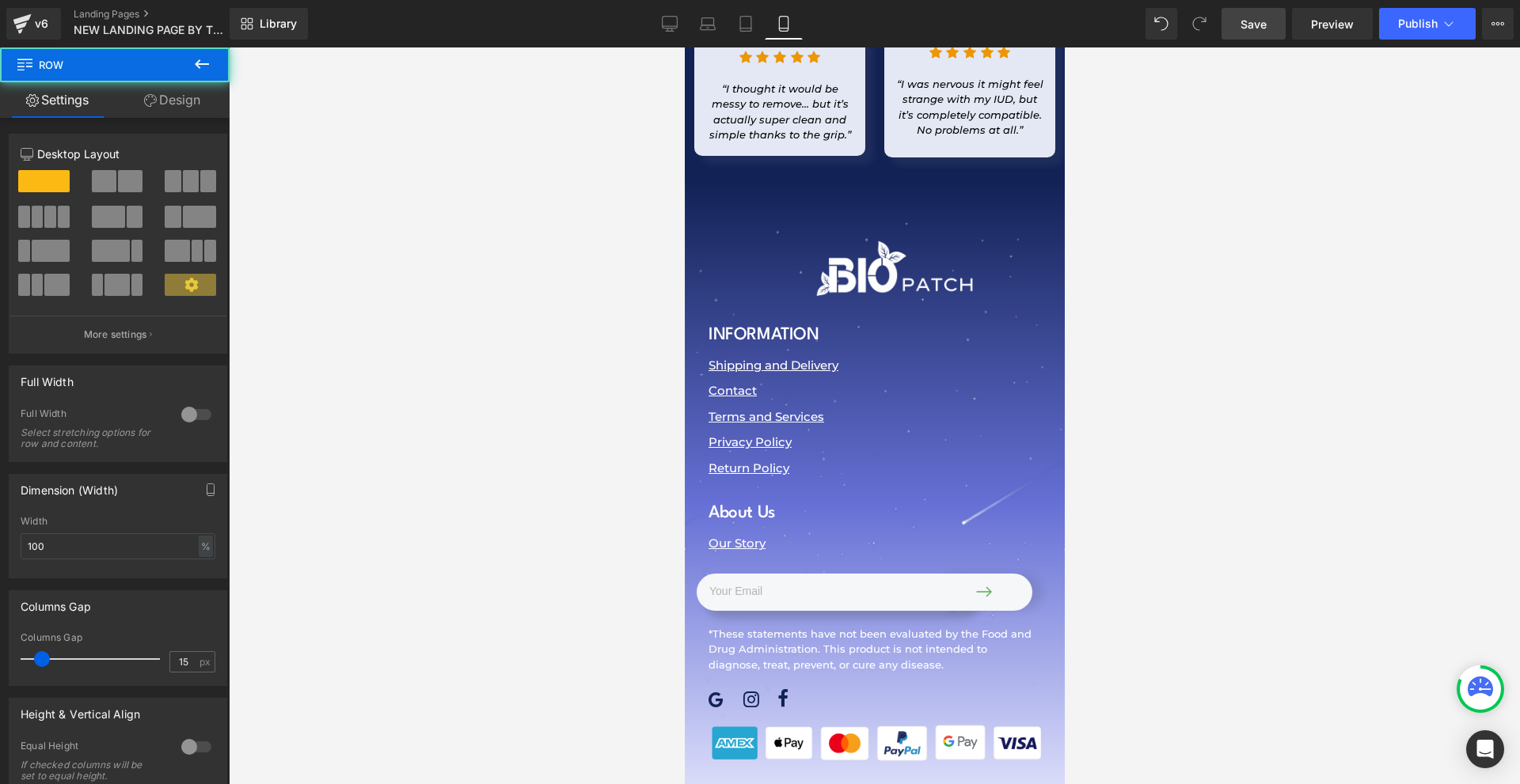
click at [127, 95] on link "Design" at bounding box center [172, 100] width 115 height 35
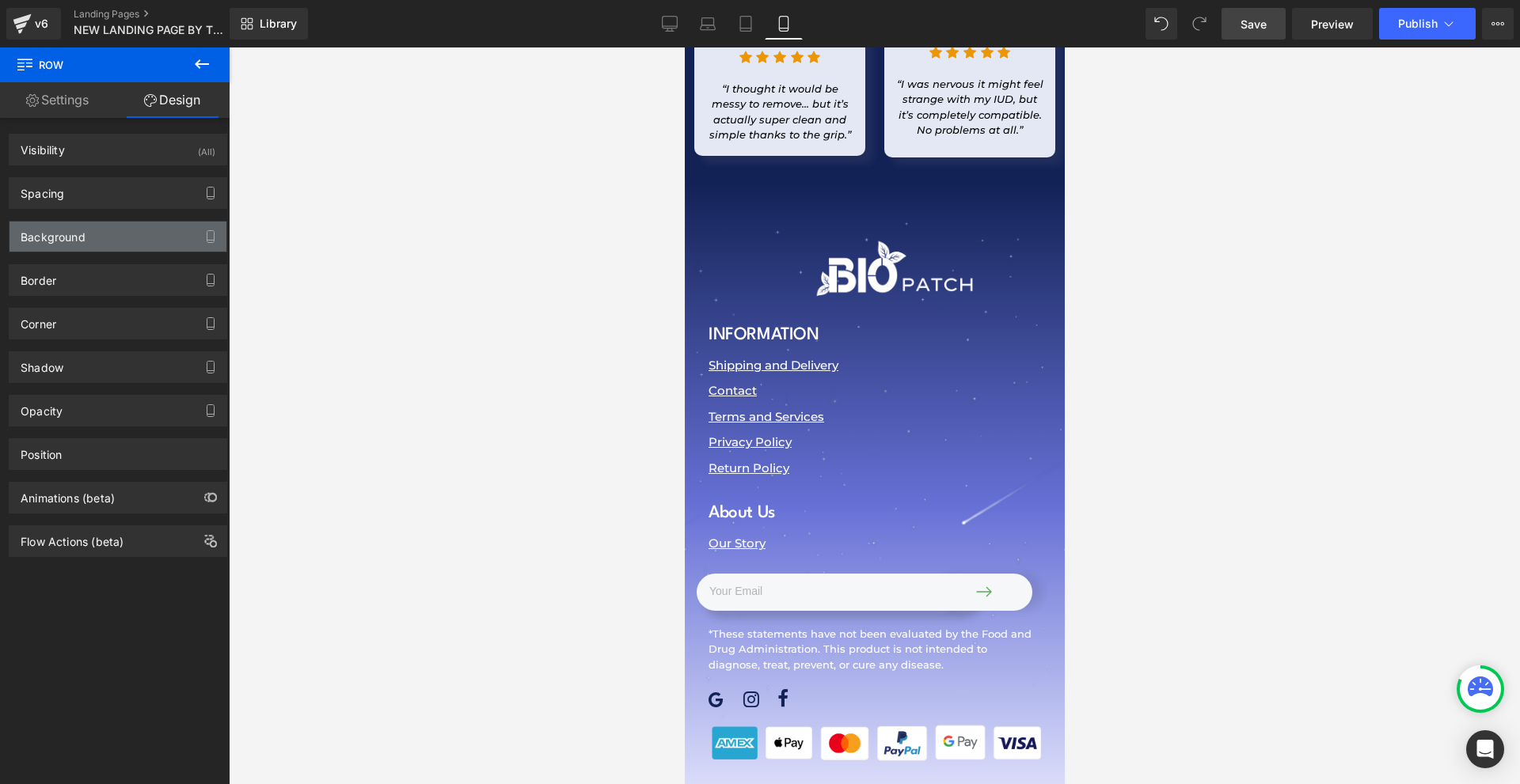
click at [112, 229] on div "Background" at bounding box center [118, 237] width 217 height 30
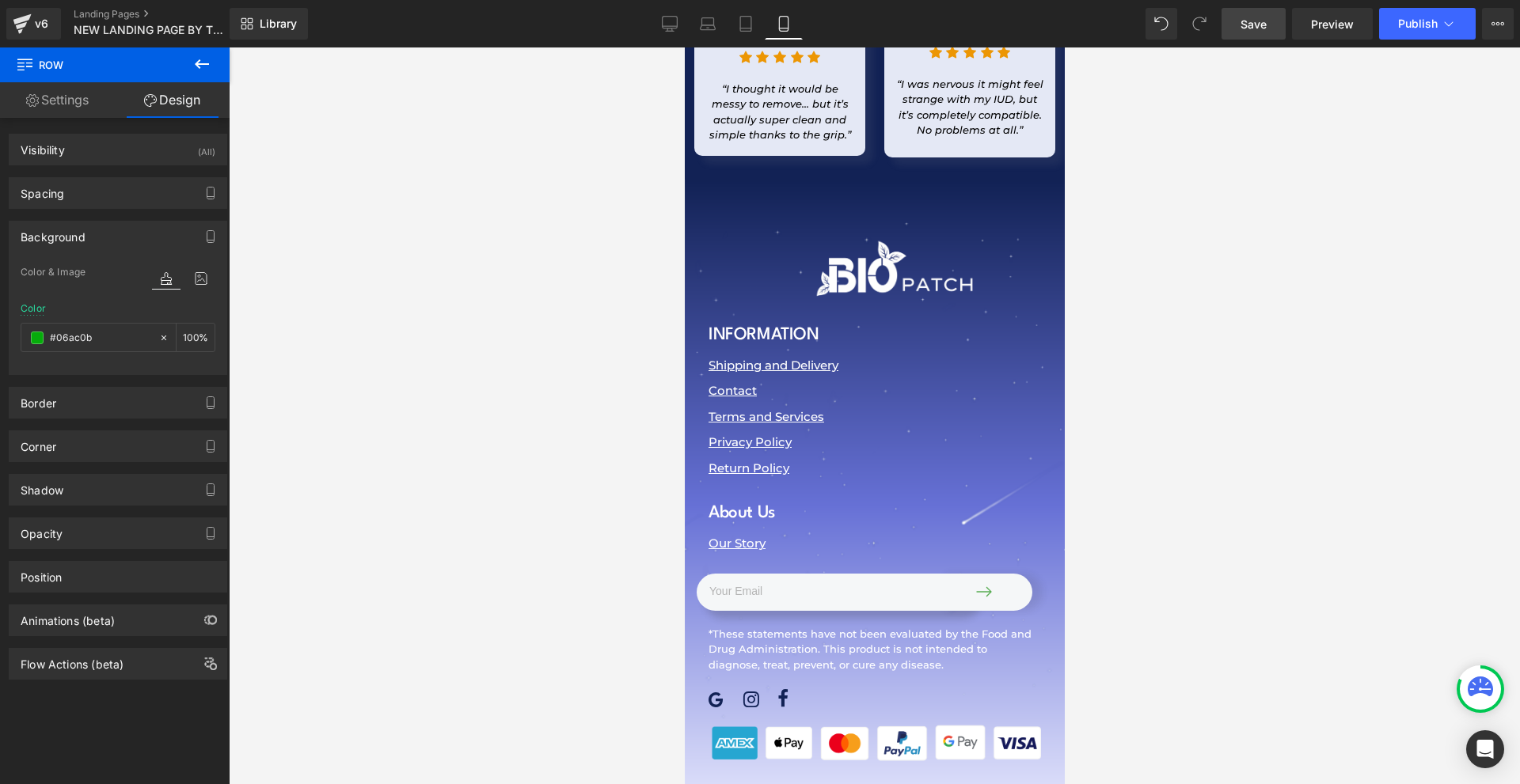
click at [117, 231] on div "Background" at bounding box center [118, 237] width 217 height 30
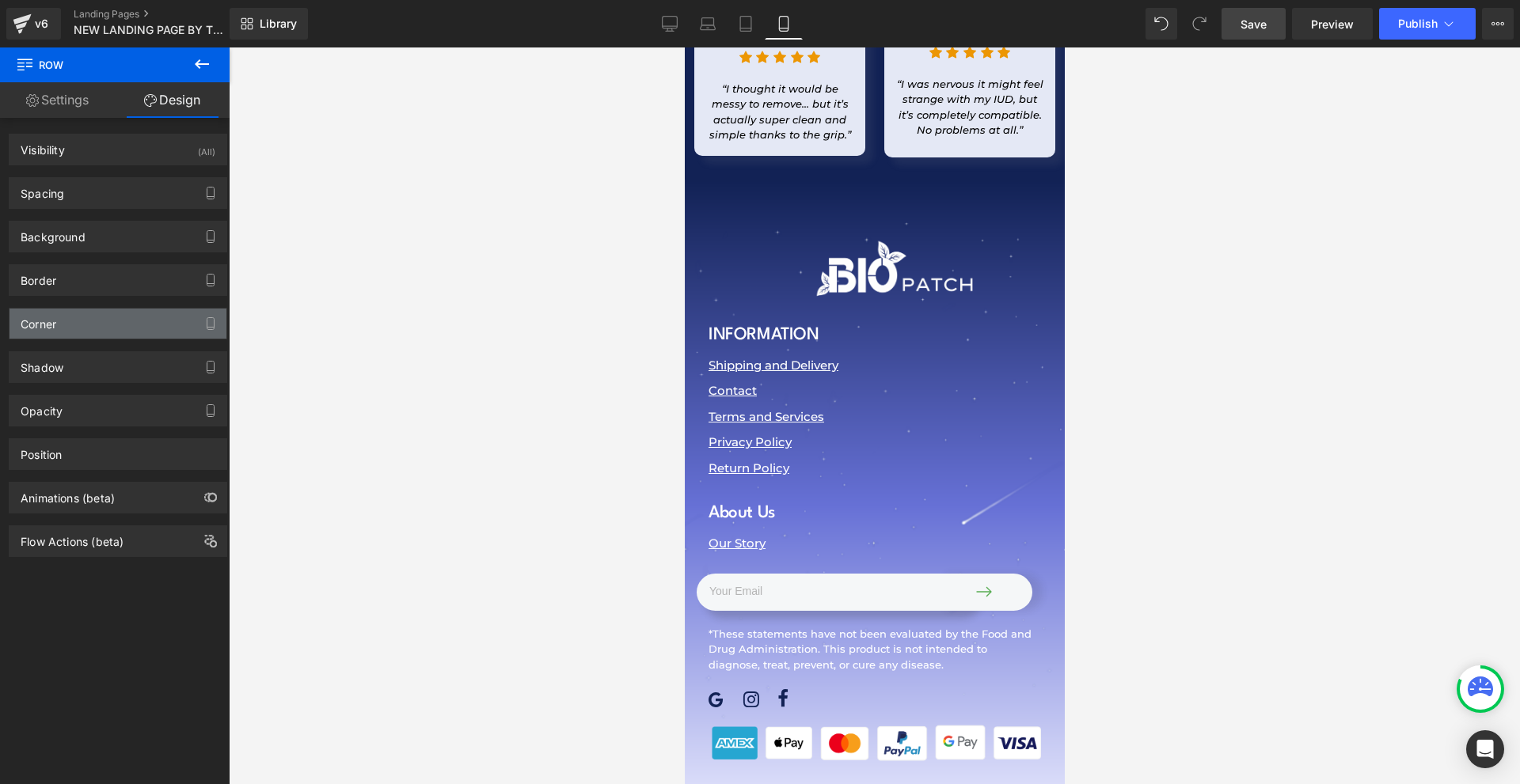
click at [104, 320] on div "Corner" at bounding box center [118, 323] width 217 height 30
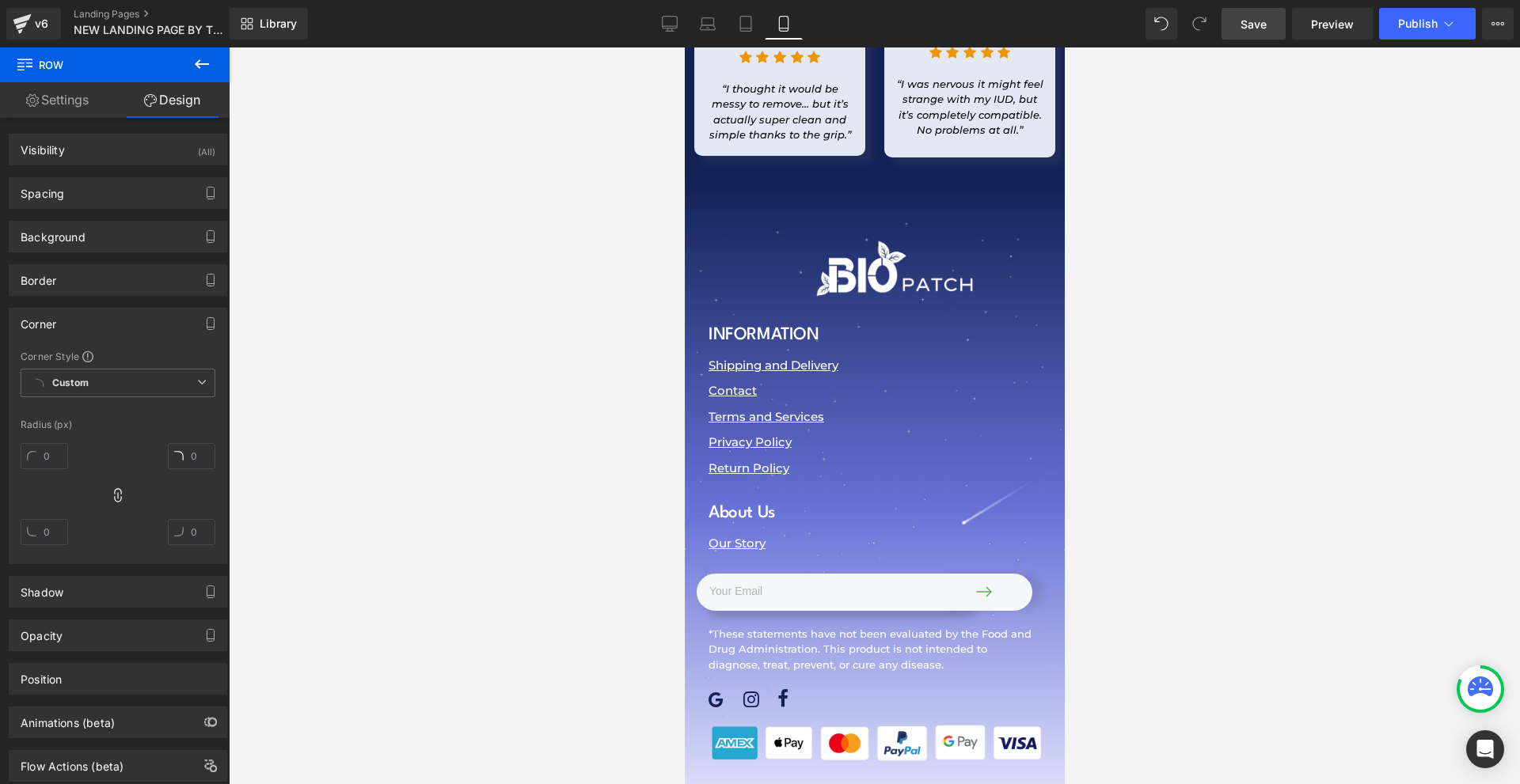
click at [101, 328] on div "Corner" at bounding box center [118, 323] width 217 height 30
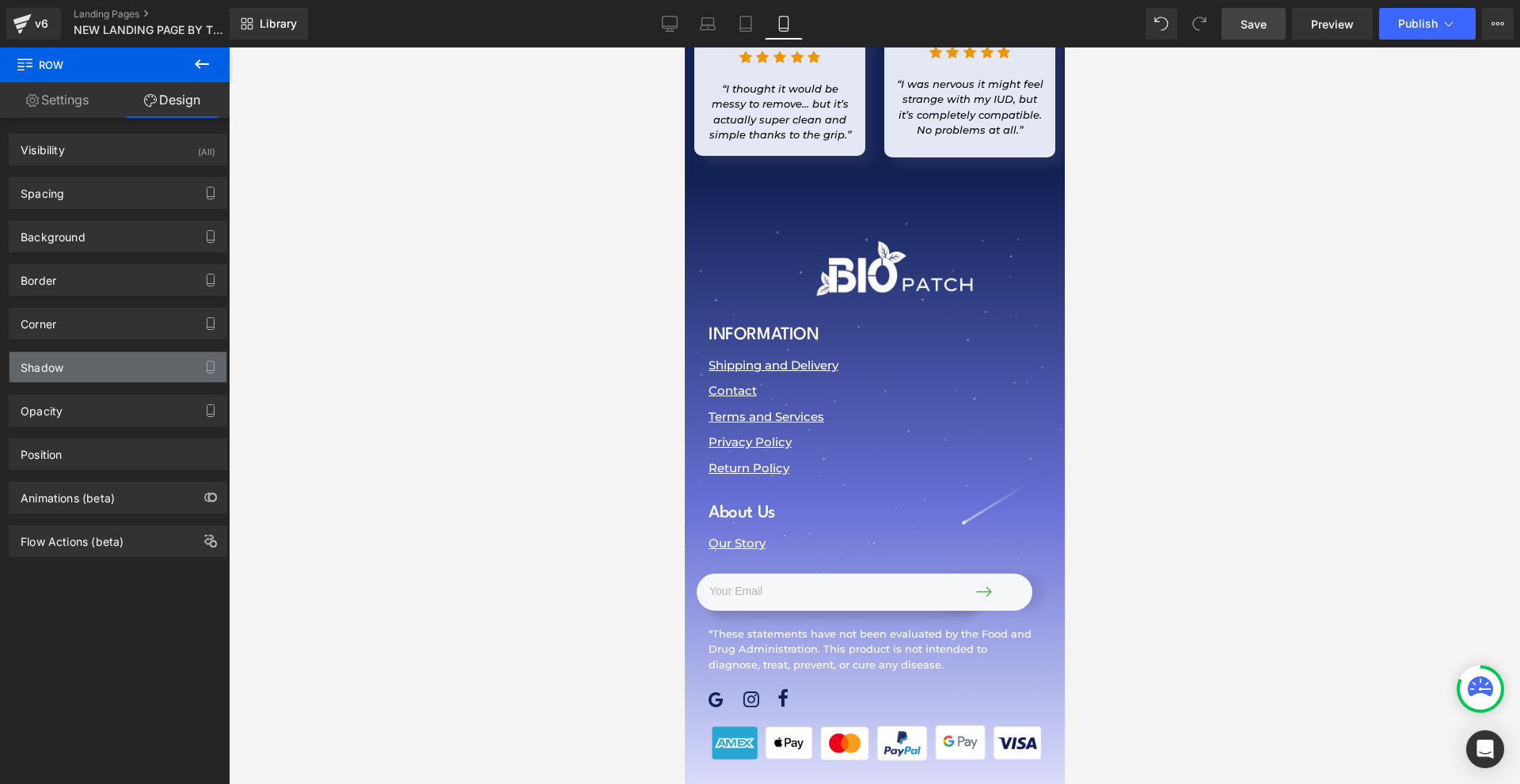
click at [96, 380] on div "Shadow" at bounding box center [118, 366] width 217 height 30
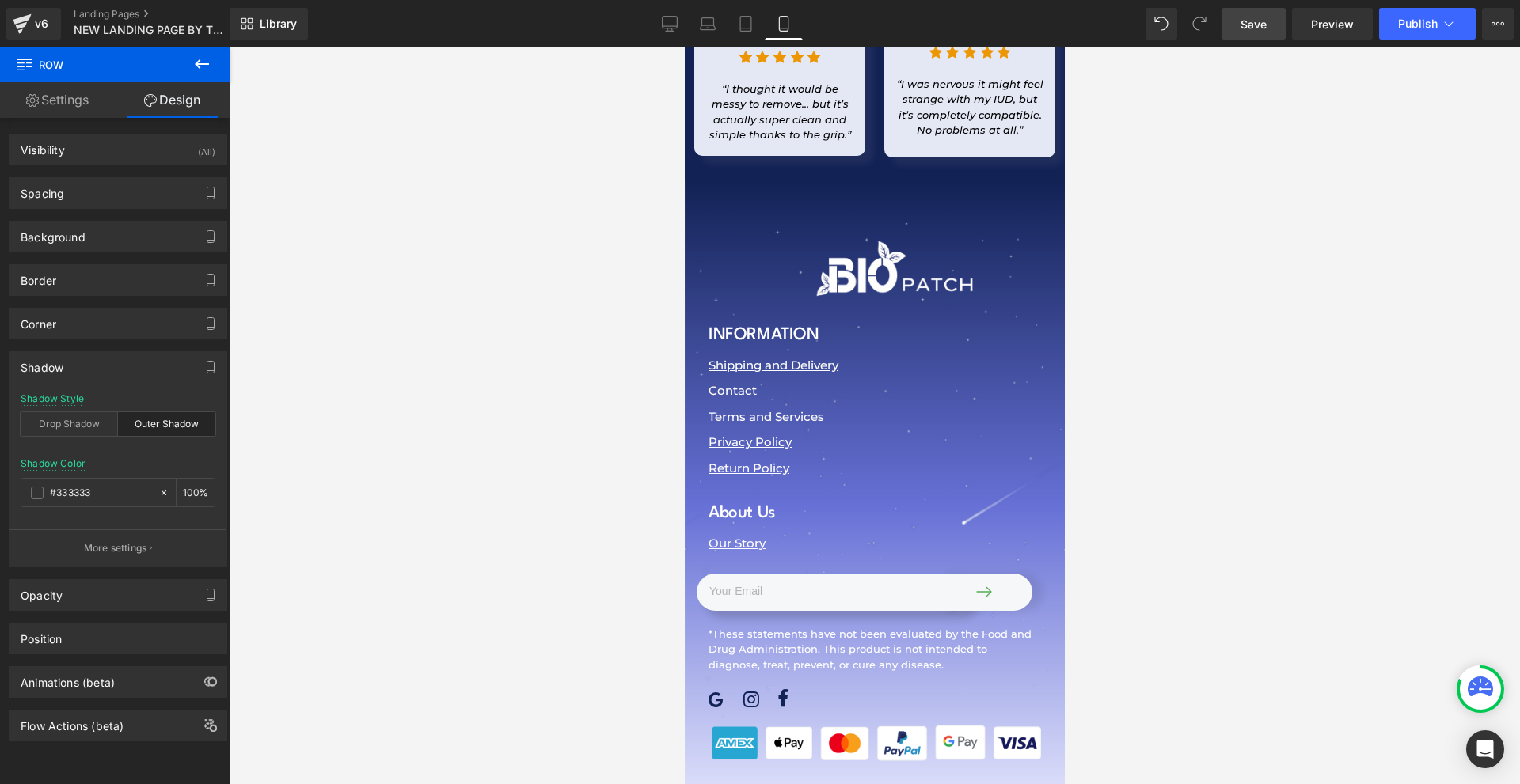
click at [96, 380] on div "Shadow" at bounding box center [118, 366] width 217 height 30
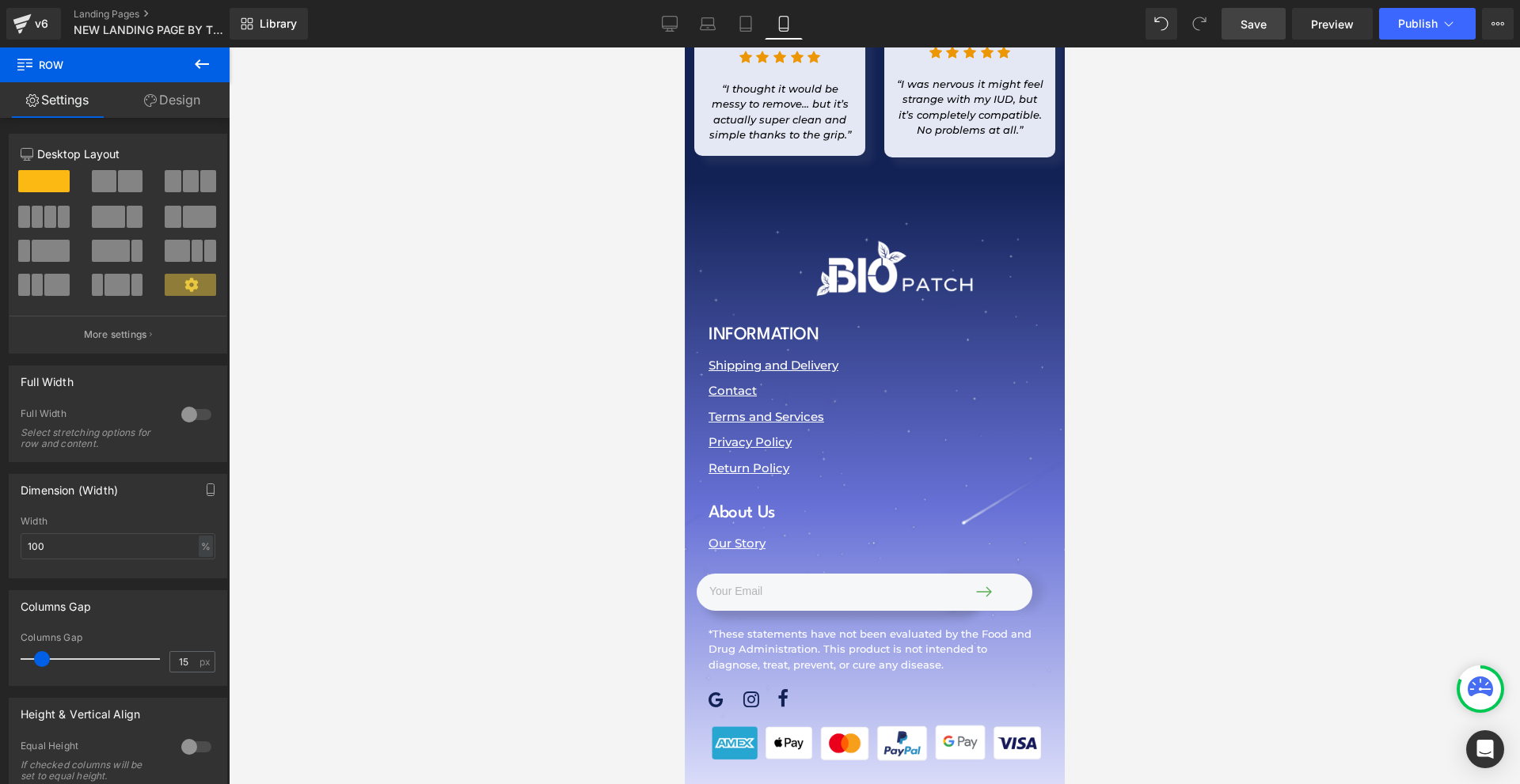
click at [181, 130] on div "Column Size Customizer 12 Desktop Layout Laptop Layout Tablet Layout Mobile Lay…" at bounding box center [118, 238] width 237 height 232
click at [180, 107] on link "Design" at bounding box center [172, 100] width 115 height 35
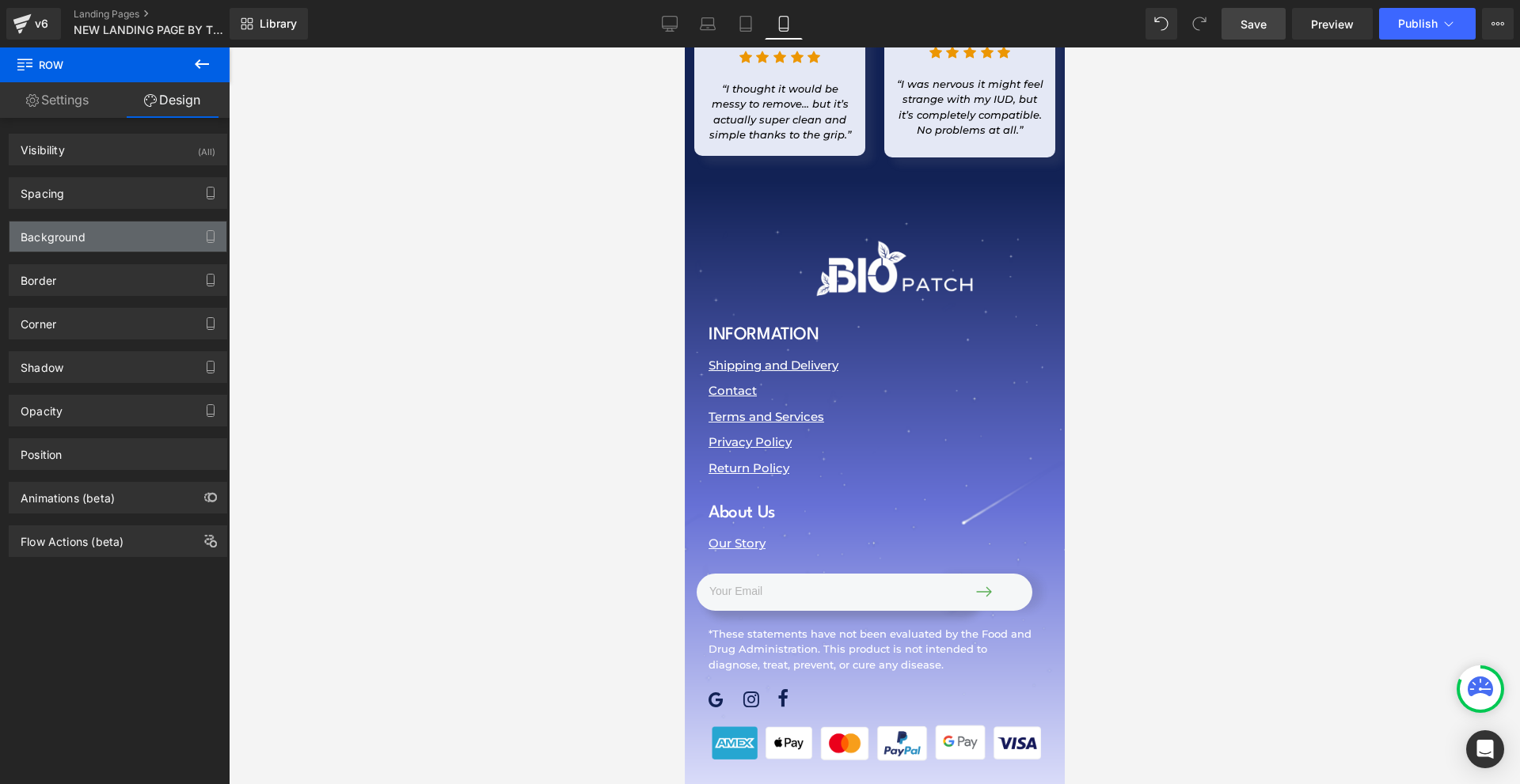
click at [117, 241] on div "Background" at bounding box center [118, 237] width 217 height 30
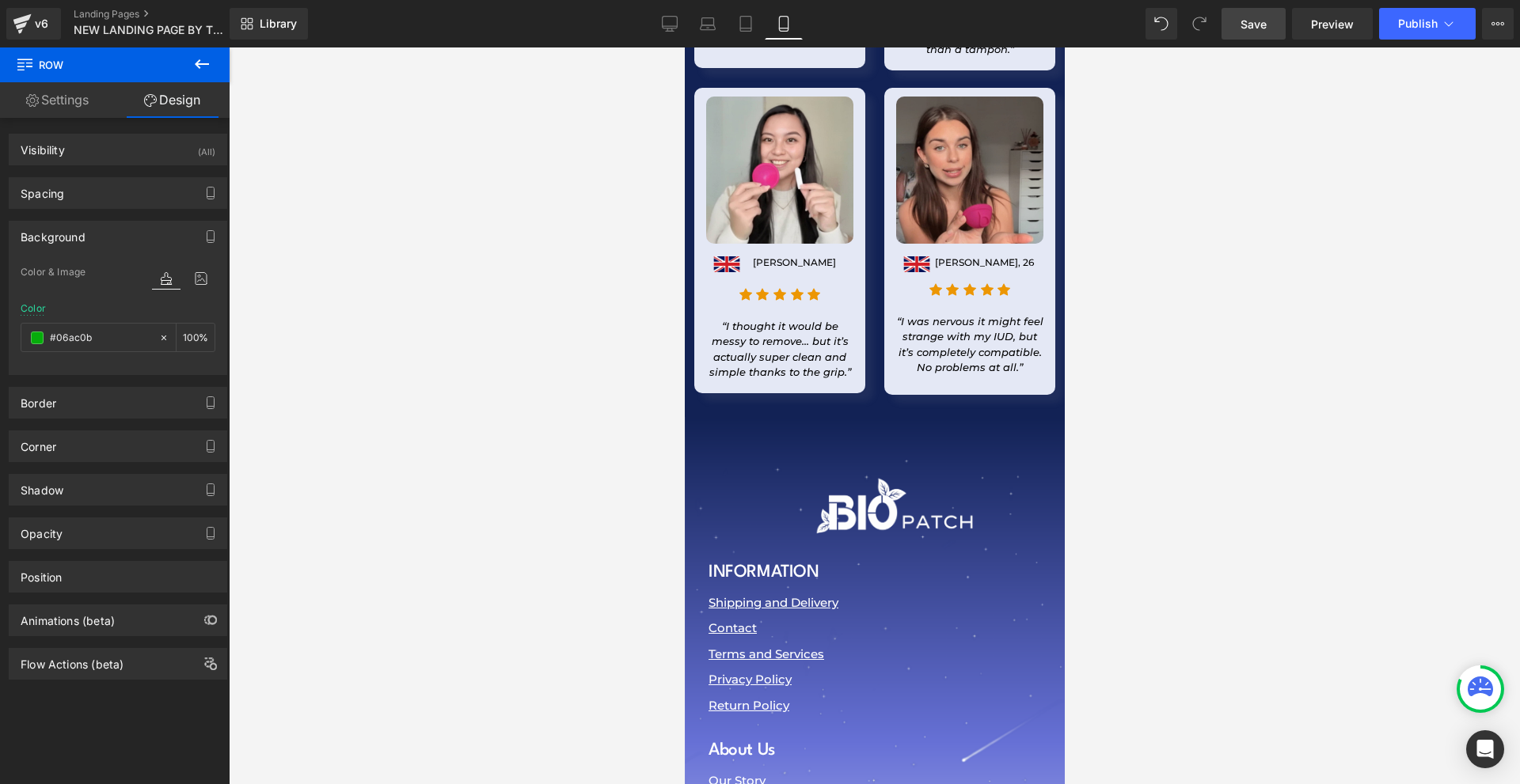
scroll to position [23758, 0]
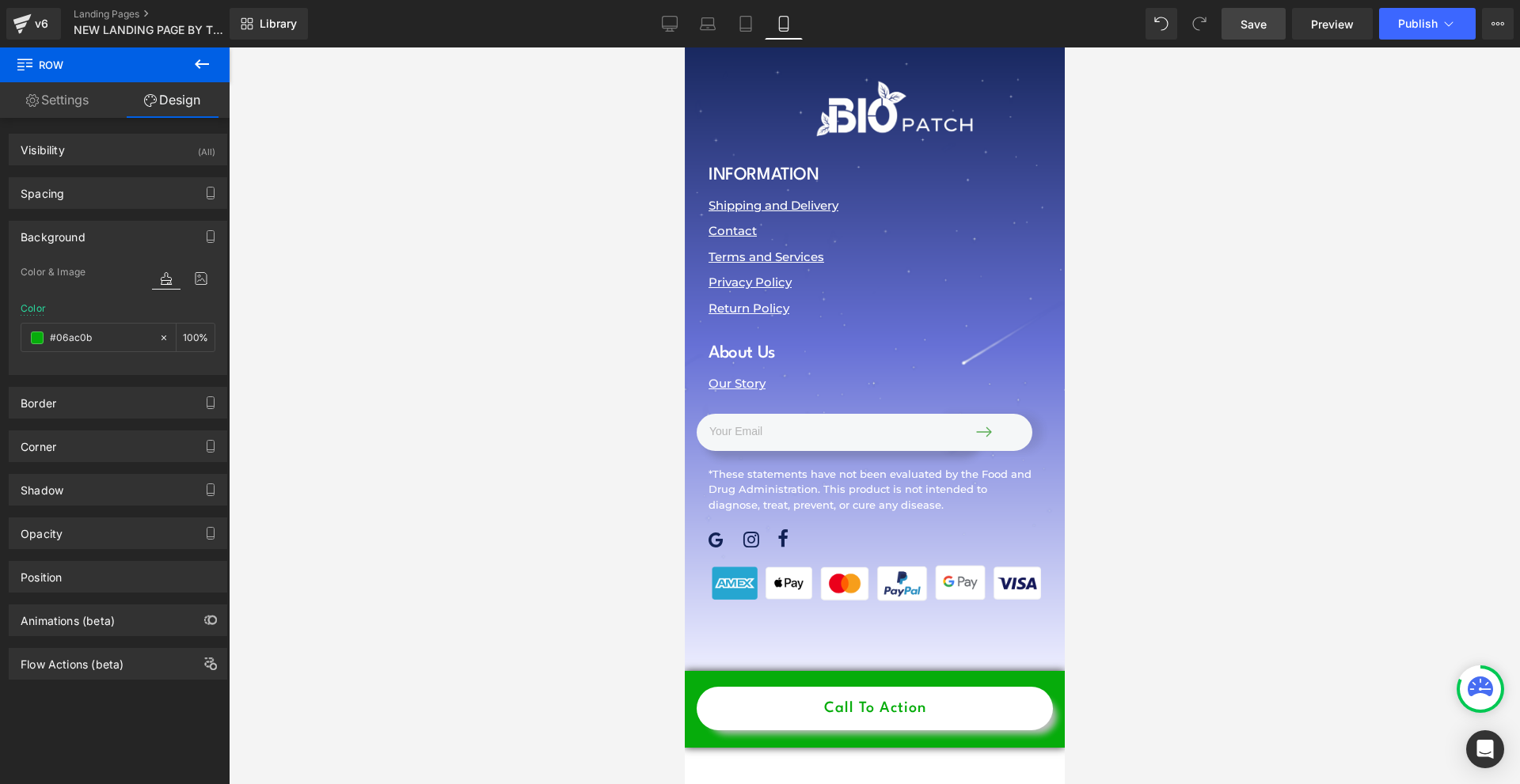
click at [743, 678] on icon at bounding box center [741, 683] width 9 height 10
click at [715, 671] on span "Row" at bounding box center [720, 683] width 31 height 24
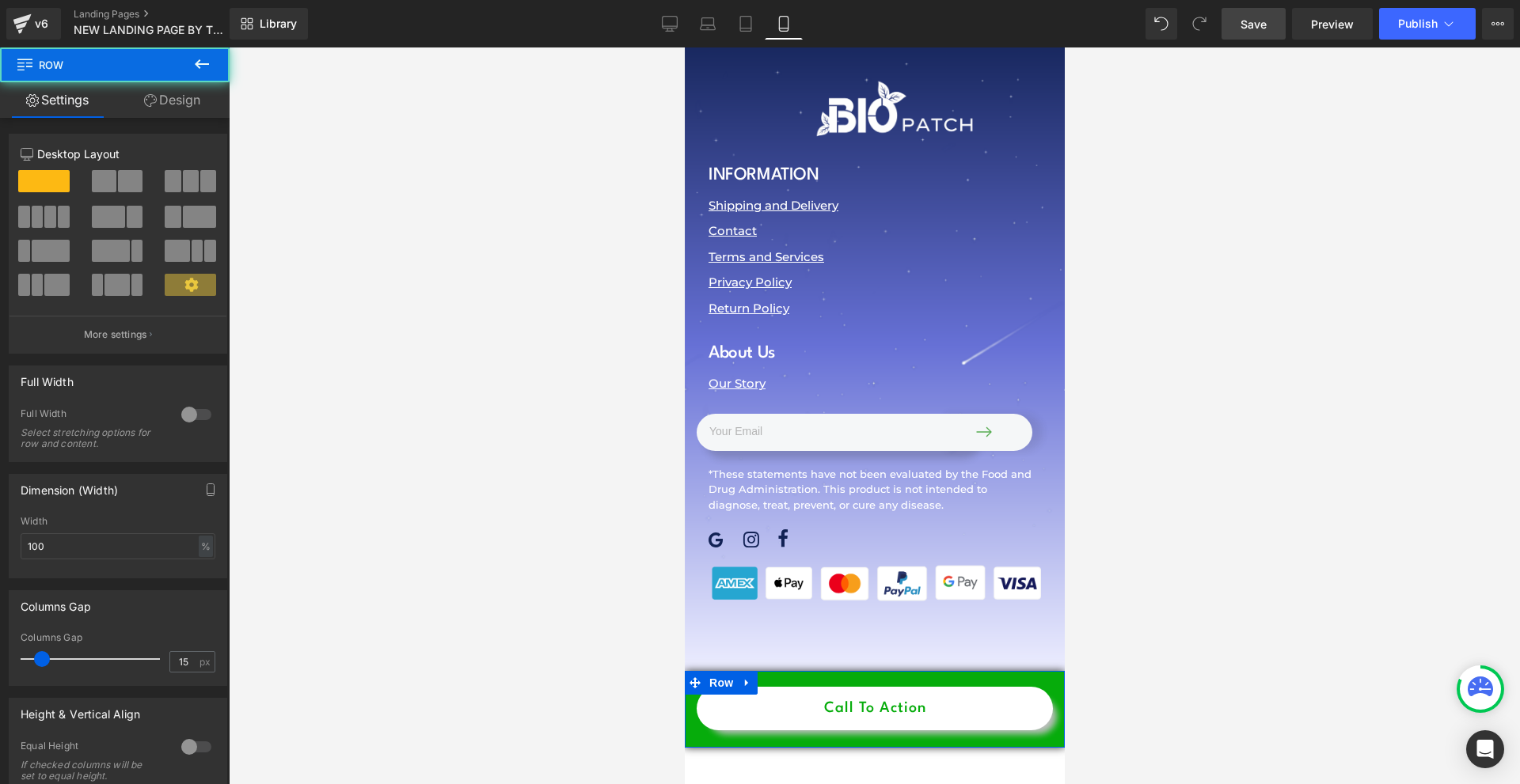
click at [178, 94] on link "Design" at bounding box center [172, 100] width 115 height 35
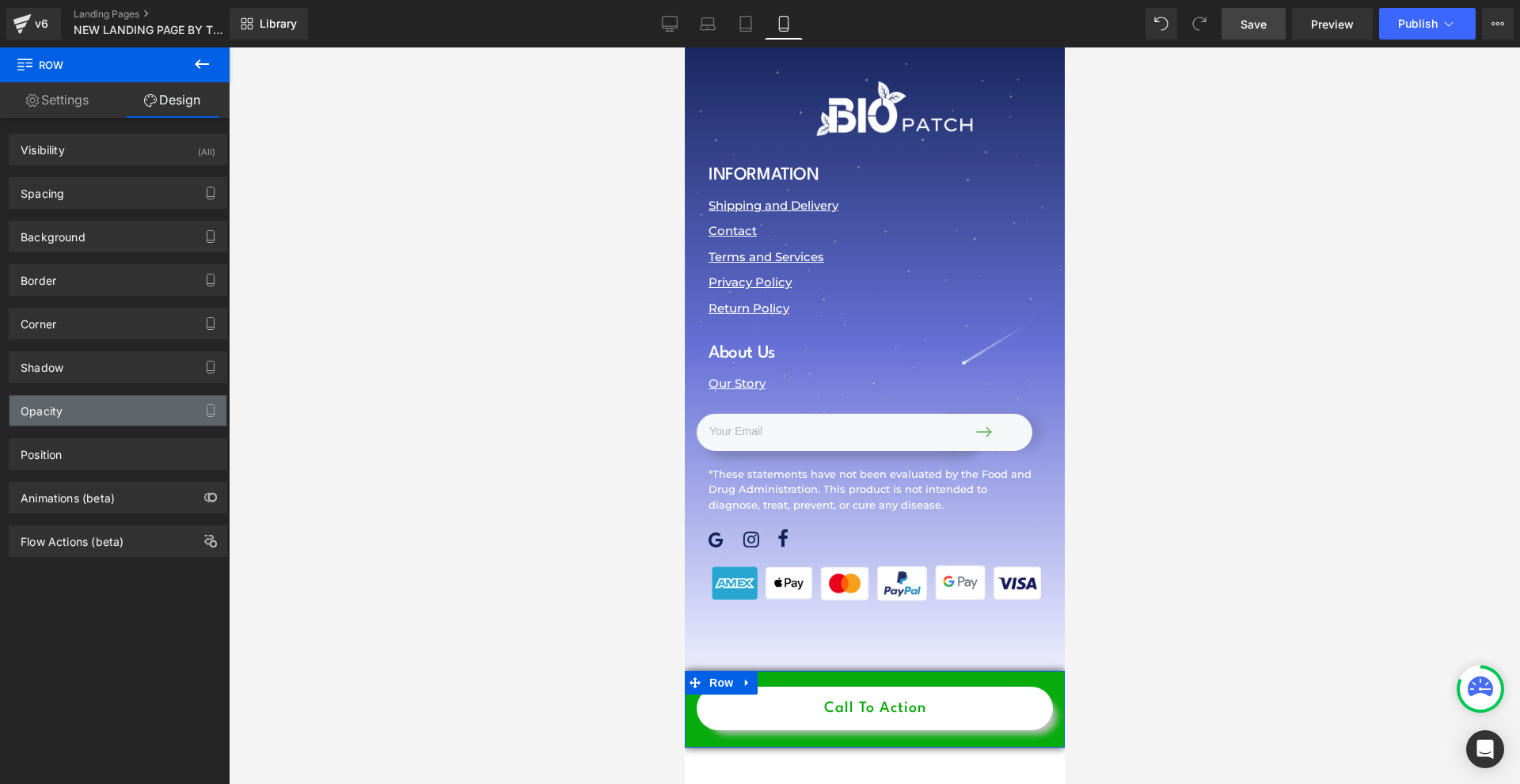
click at [80, 402] on div "Opacity" at bounding box center [118, 411] width 217 height 30
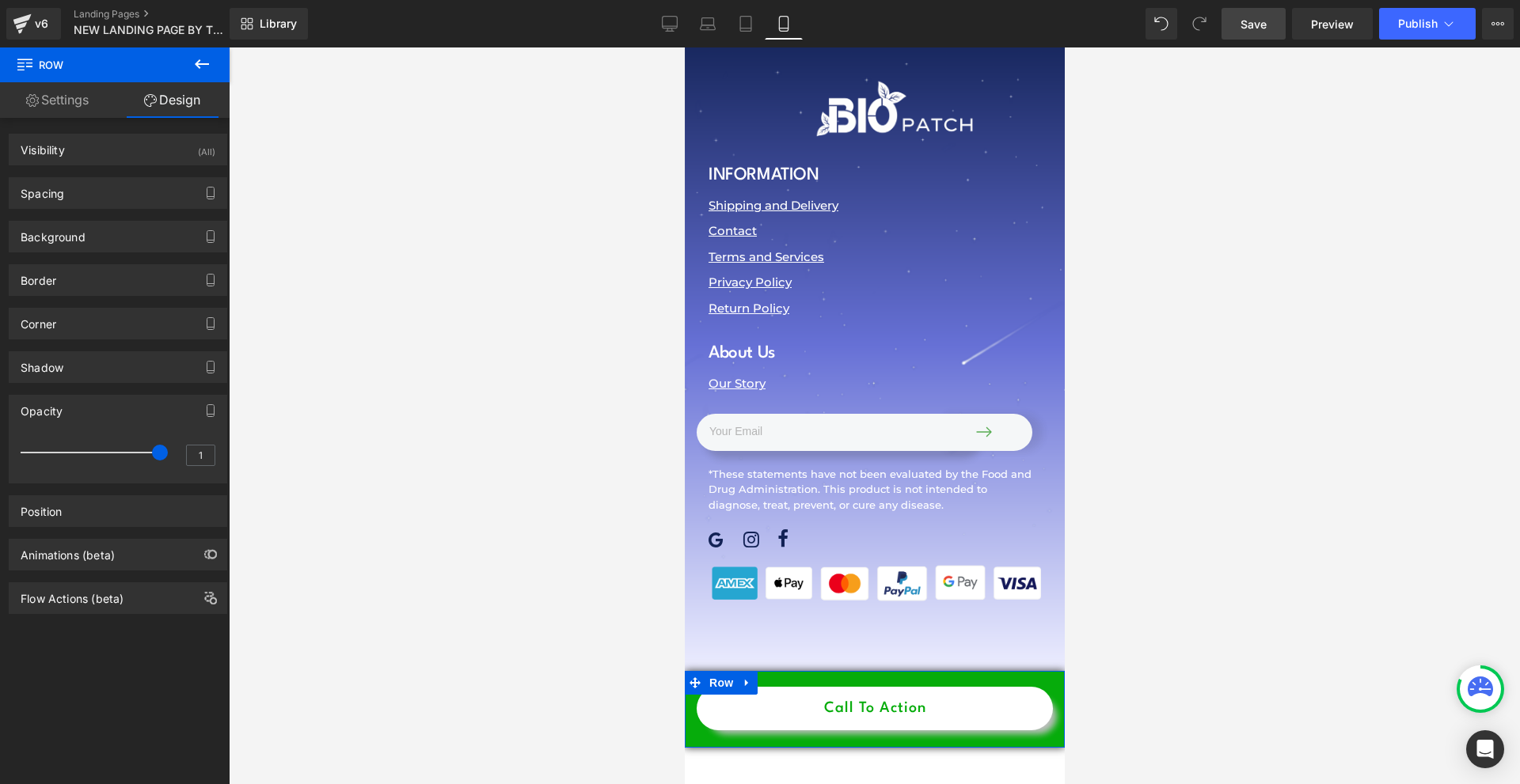
click at [222, 413] on div "Opacity 1 1" at bounding box center [118, 433] width 237 height 100
click at [715, 672] on span "Row" at bounding box center [720, 684] width 31 height 24
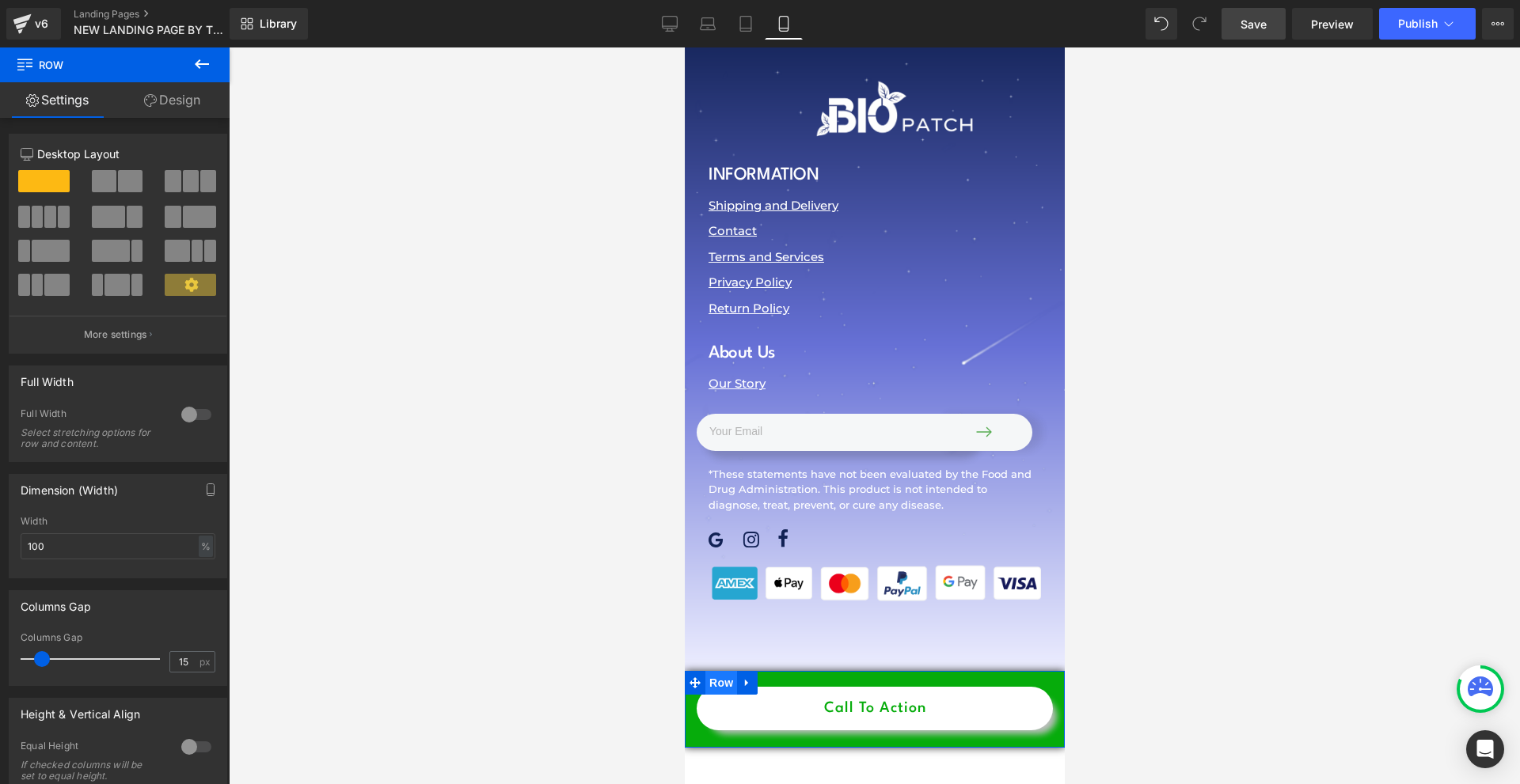
click at [714, 671] on span "Row" at bounding box center [720, 683] width 31 height 24
click at [189, 84] on link "Design" at bounding box center [172, 100] width 115 height 35
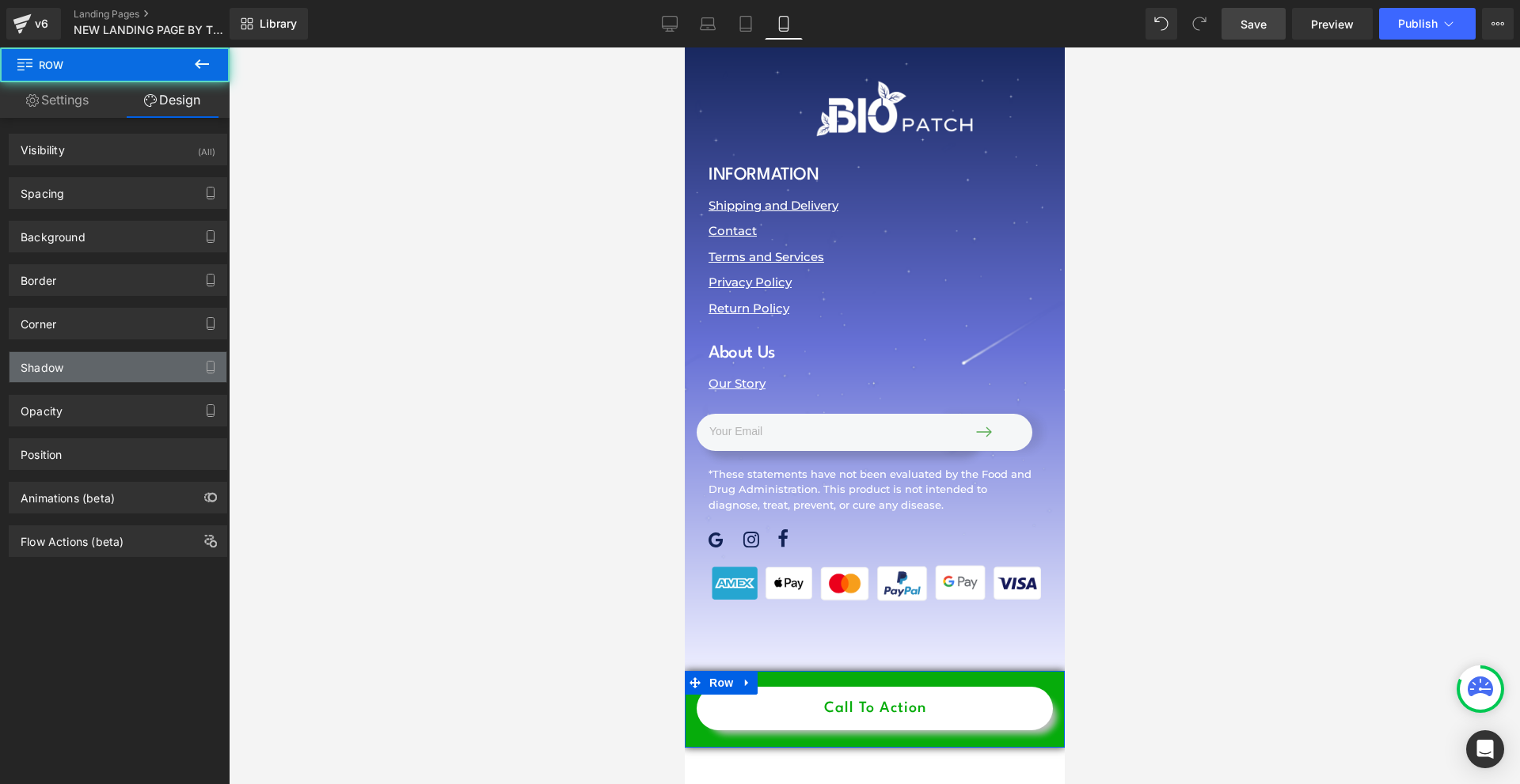
click at [95, 368] on div "Shadow" at bounding box center [118, 366] width 217 height 30
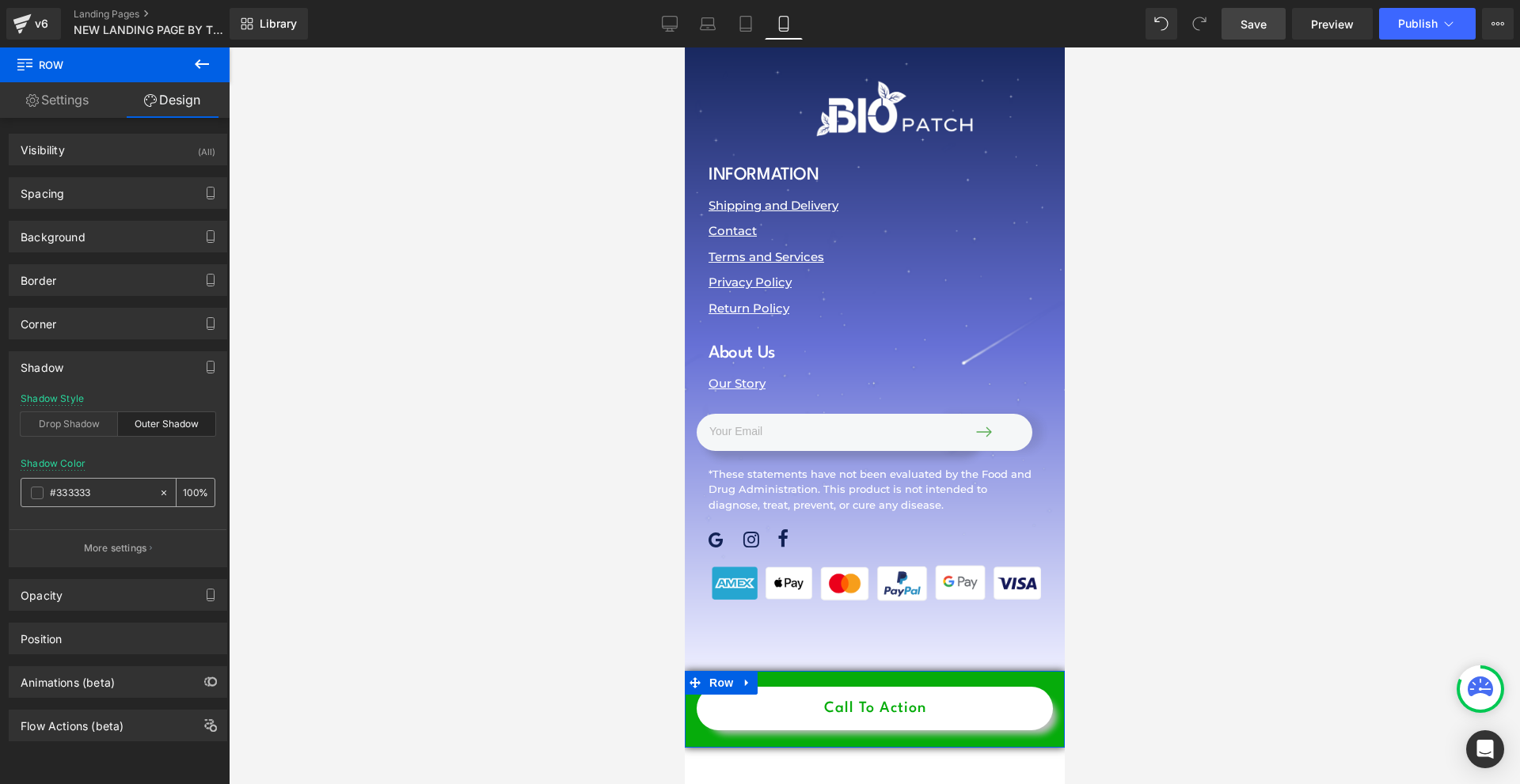
click at [184, 503] on div "100 %" at bounding box center [196, 492] width 38 height 28
click at [185, 499] on input "100" at bounding box center [191, 492] width 16 height 18
click at [31, 492] on span at bounding box center [36, 492] width 13 height 13
type input "50"
click at [92, 547] on p "More settings" at bounding box center [115, 548] width 63 height 15
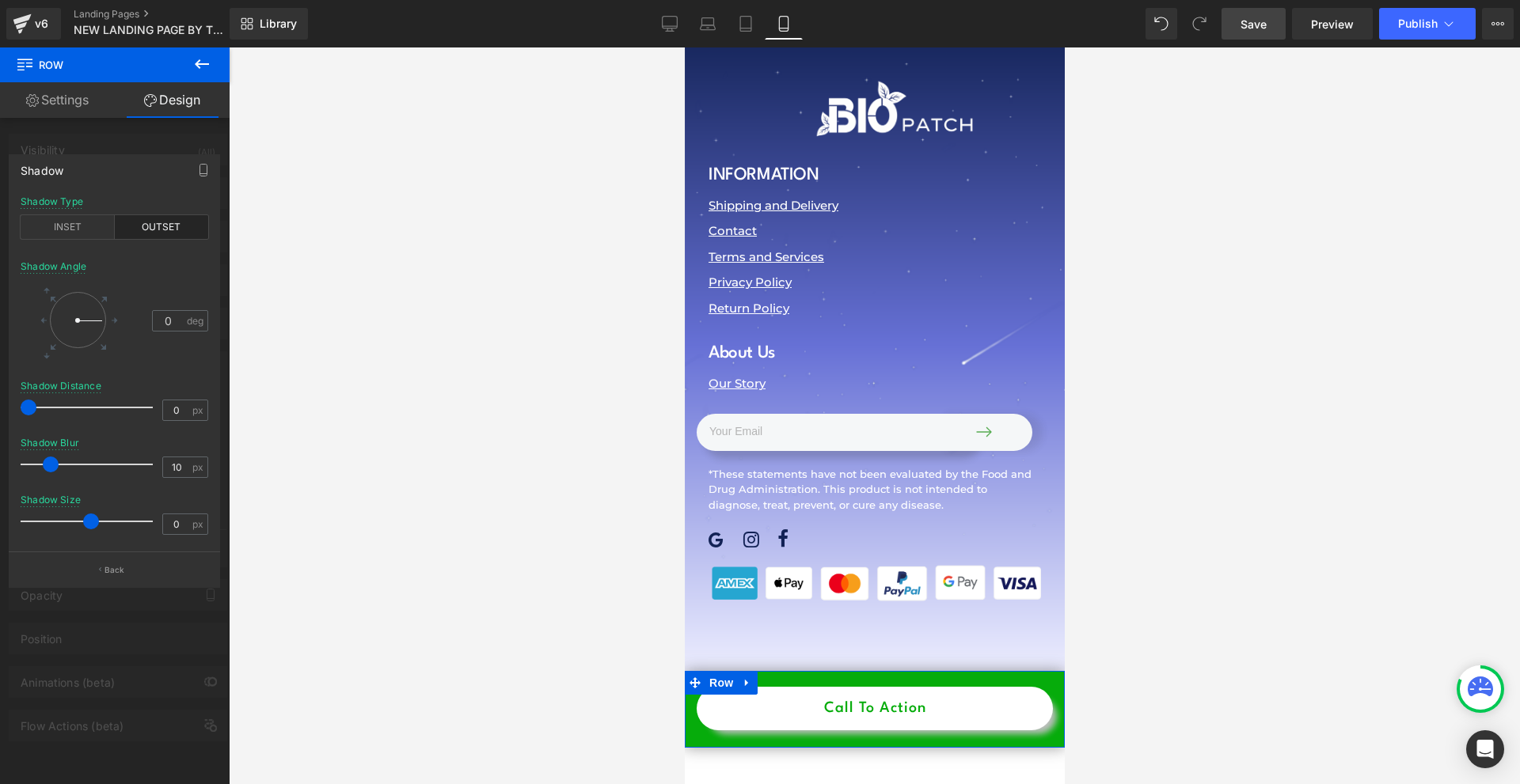
drag, startPoint x: 47, startPoint y: 466, endPoint x: 57, endPoint y: 466, distance: 10.0
click at [57, 466] on span at bounding box center [51, 465] width 16 height 16
click at [747, 442] on div at bounding box center [873, 416] width 380 height 737
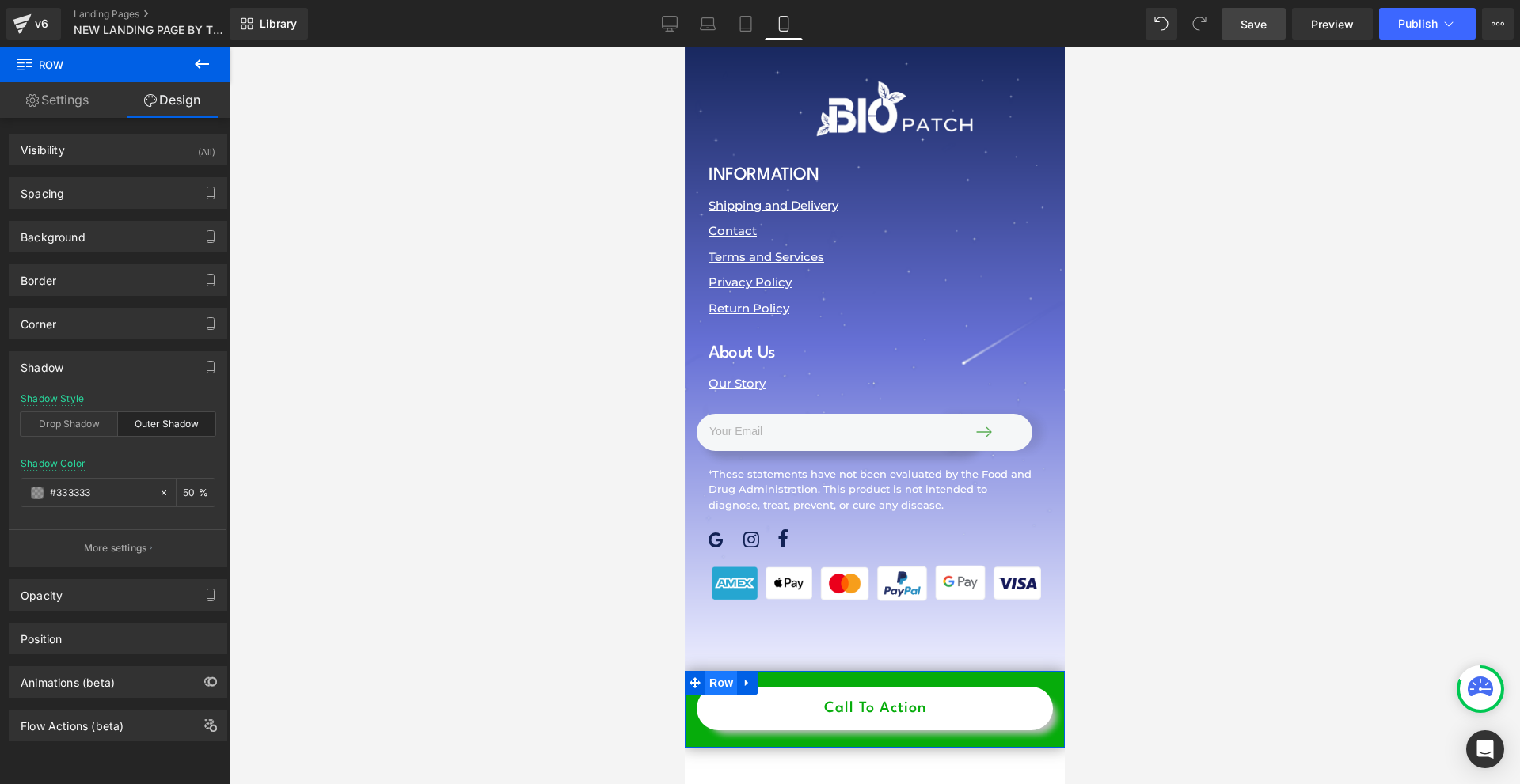
click at [718, 671] on span "Row" at bounding box center [720, 683] width 31 height 24
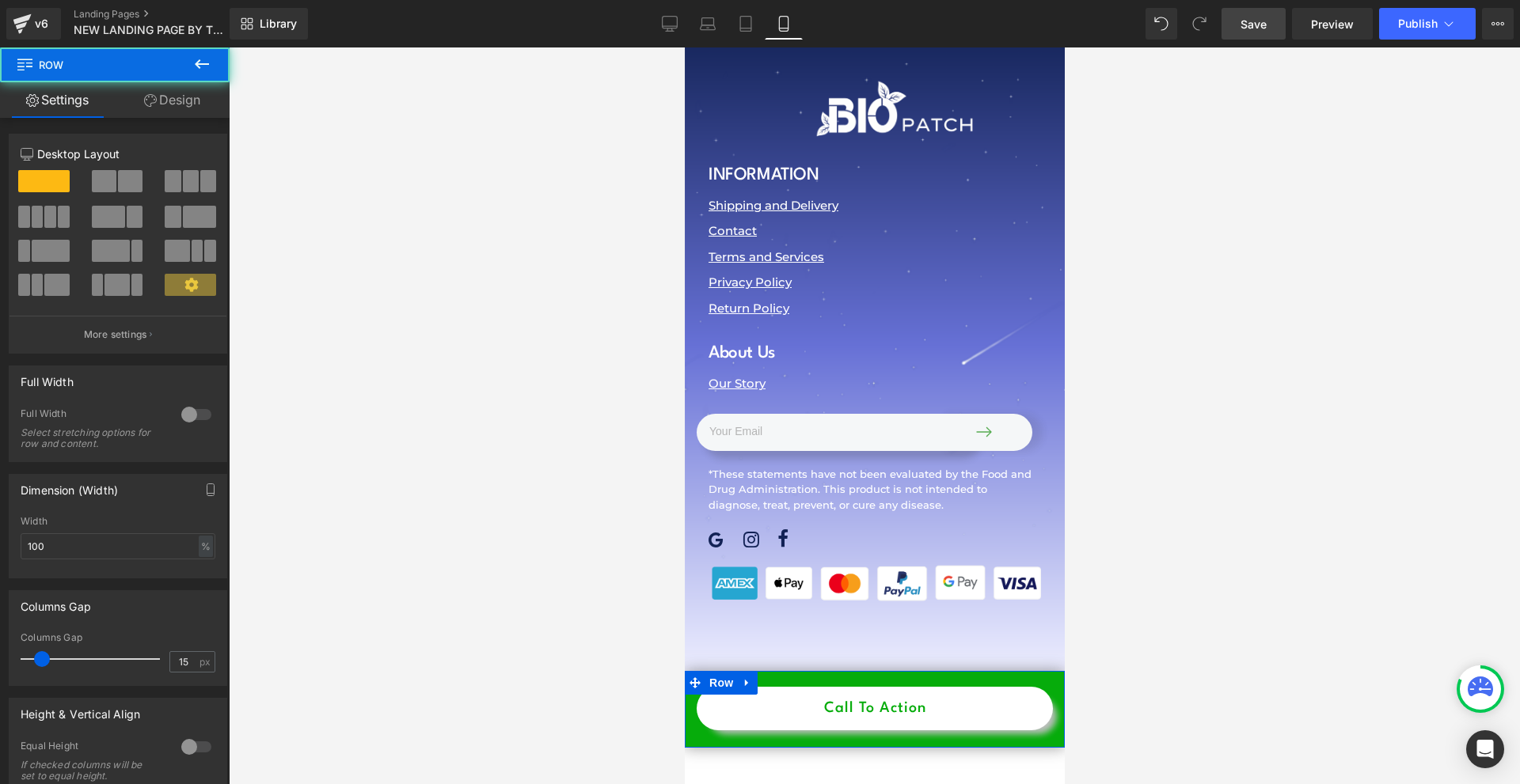
click at [184, 98] on link "Design" at bounding box center [172, 100] width 115 height 35
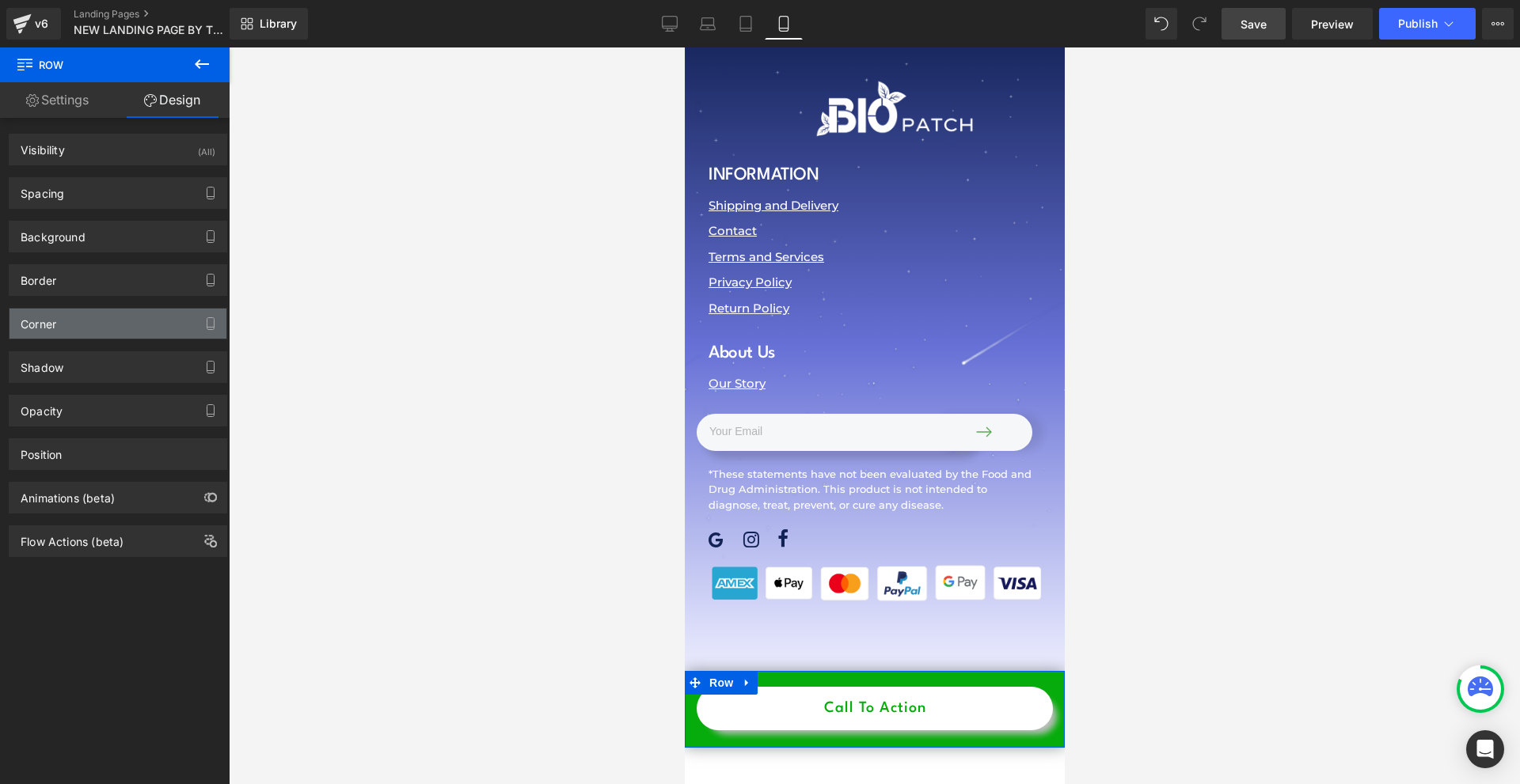
click at [89, 323] on div "Corner" at bounding box center [118, 323] width 217 height 30
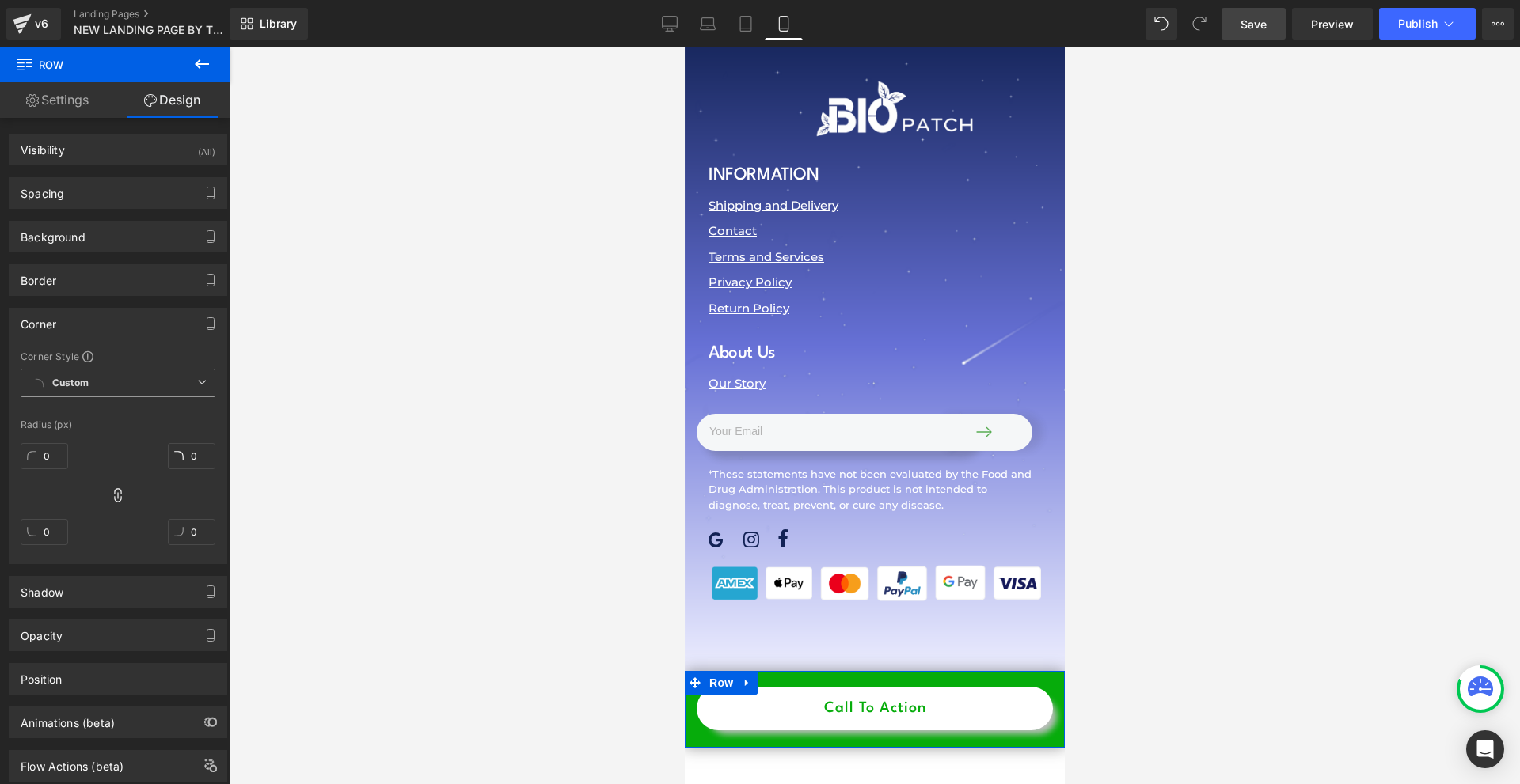
click at [92, 390] on span "Custom Setup Global Style" at bounding box center [118, 382] width 195 height 28
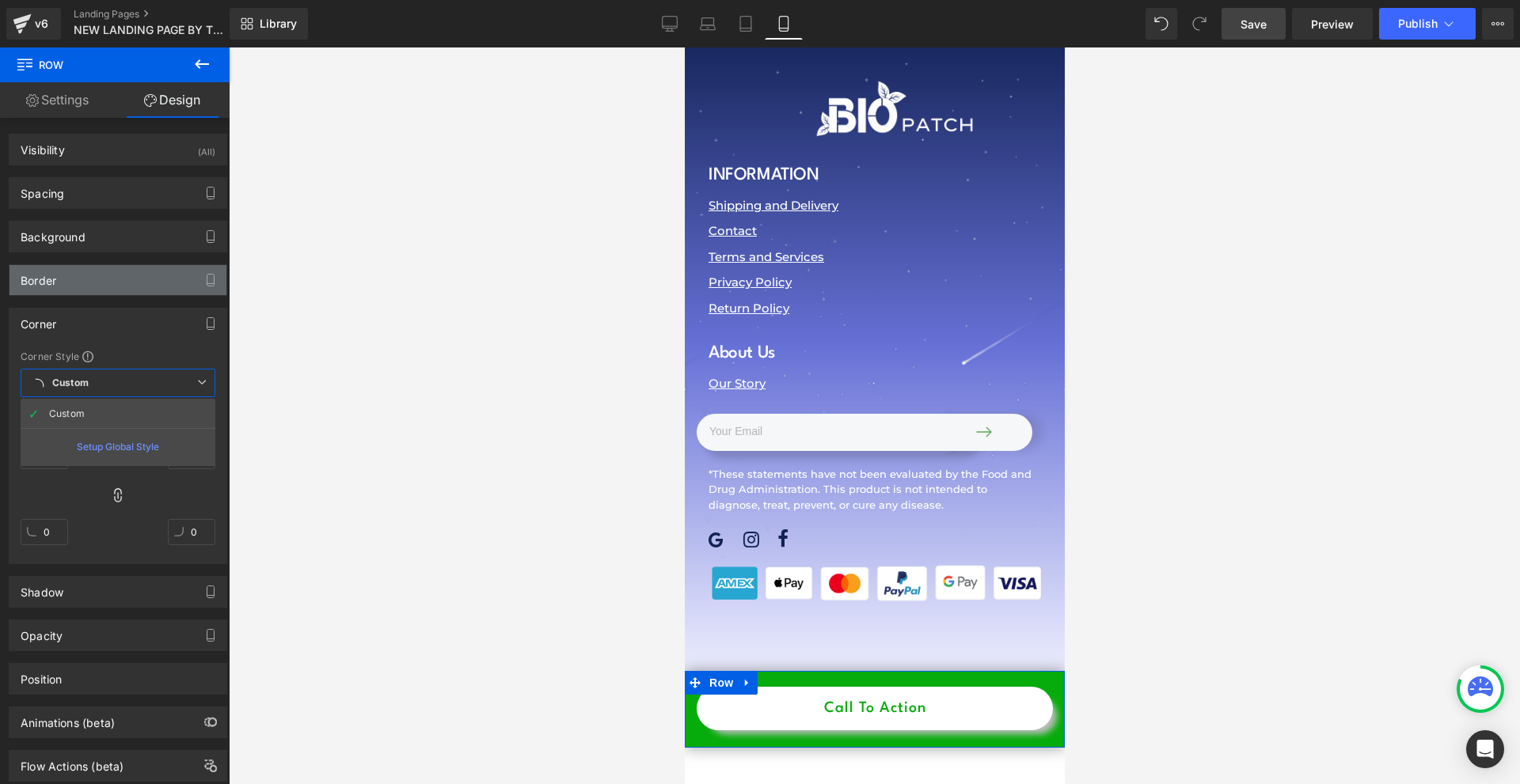
click at [82, 286] on div "Border" at bounding box center [118, 280] width 217 height 30
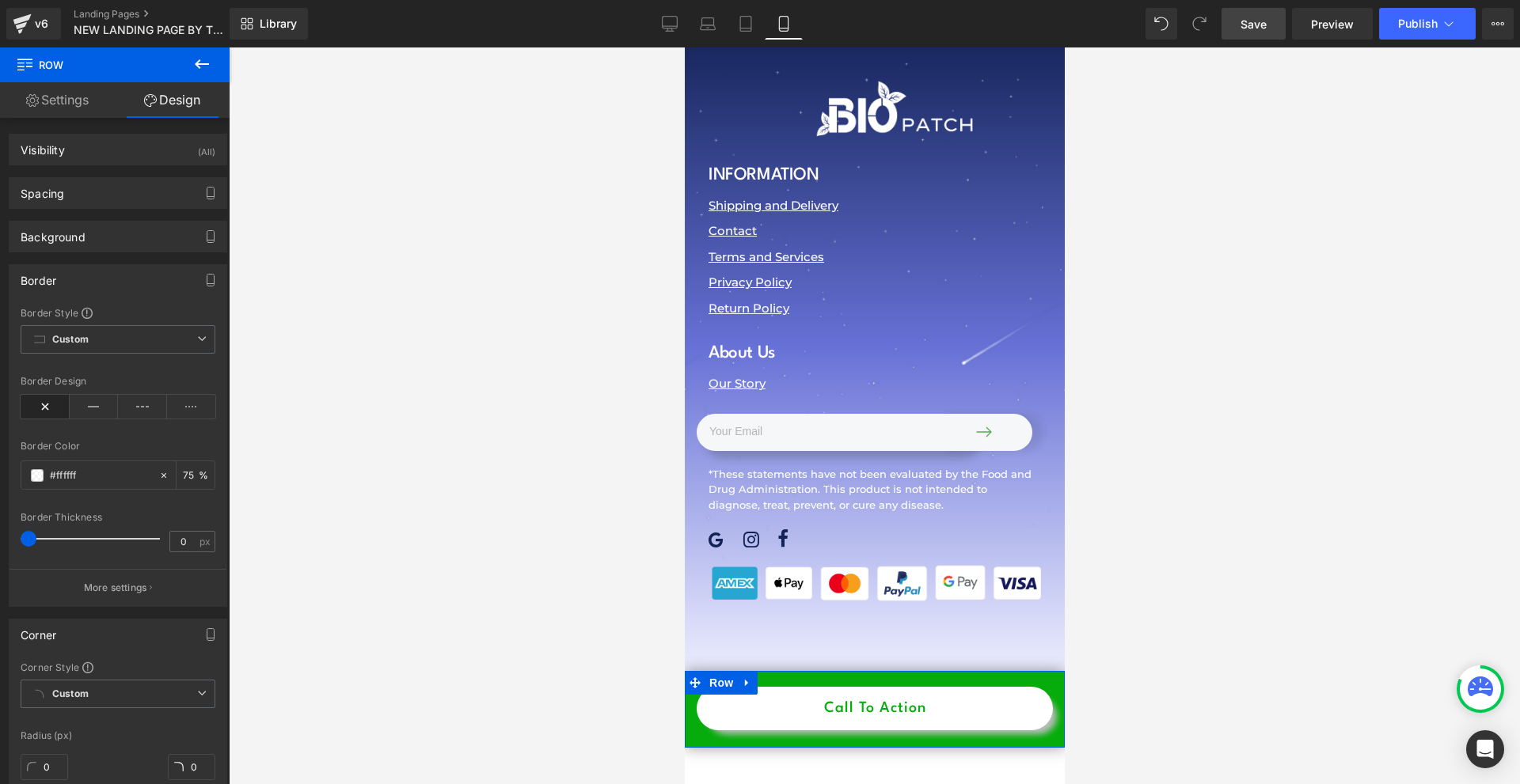
click at [82, 286] on div "Border" at bounding box center [118, 280] width 217 height 30
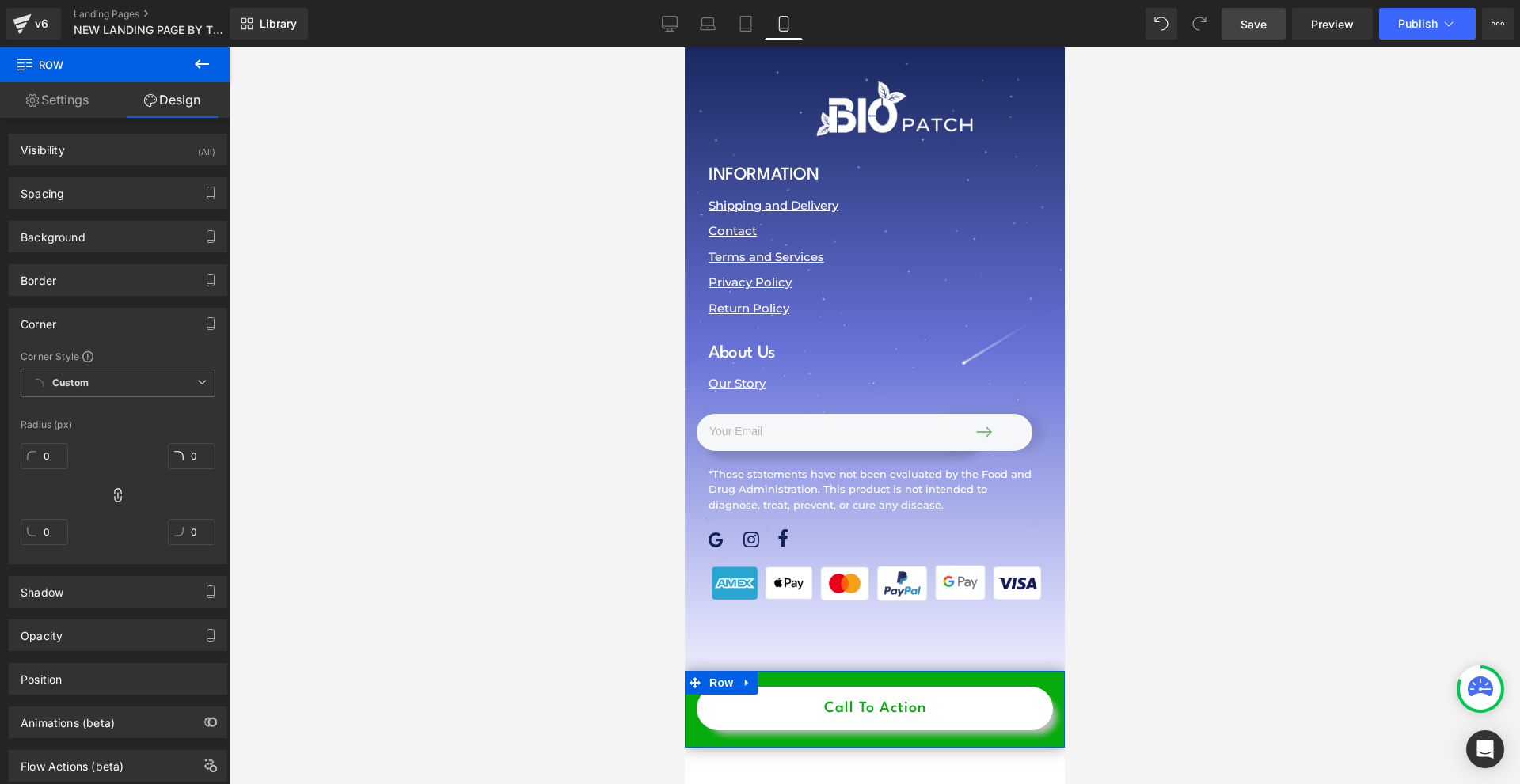
click at [64, 112] on link "Settings" at bounding box center [57, 100] width 115 height 35
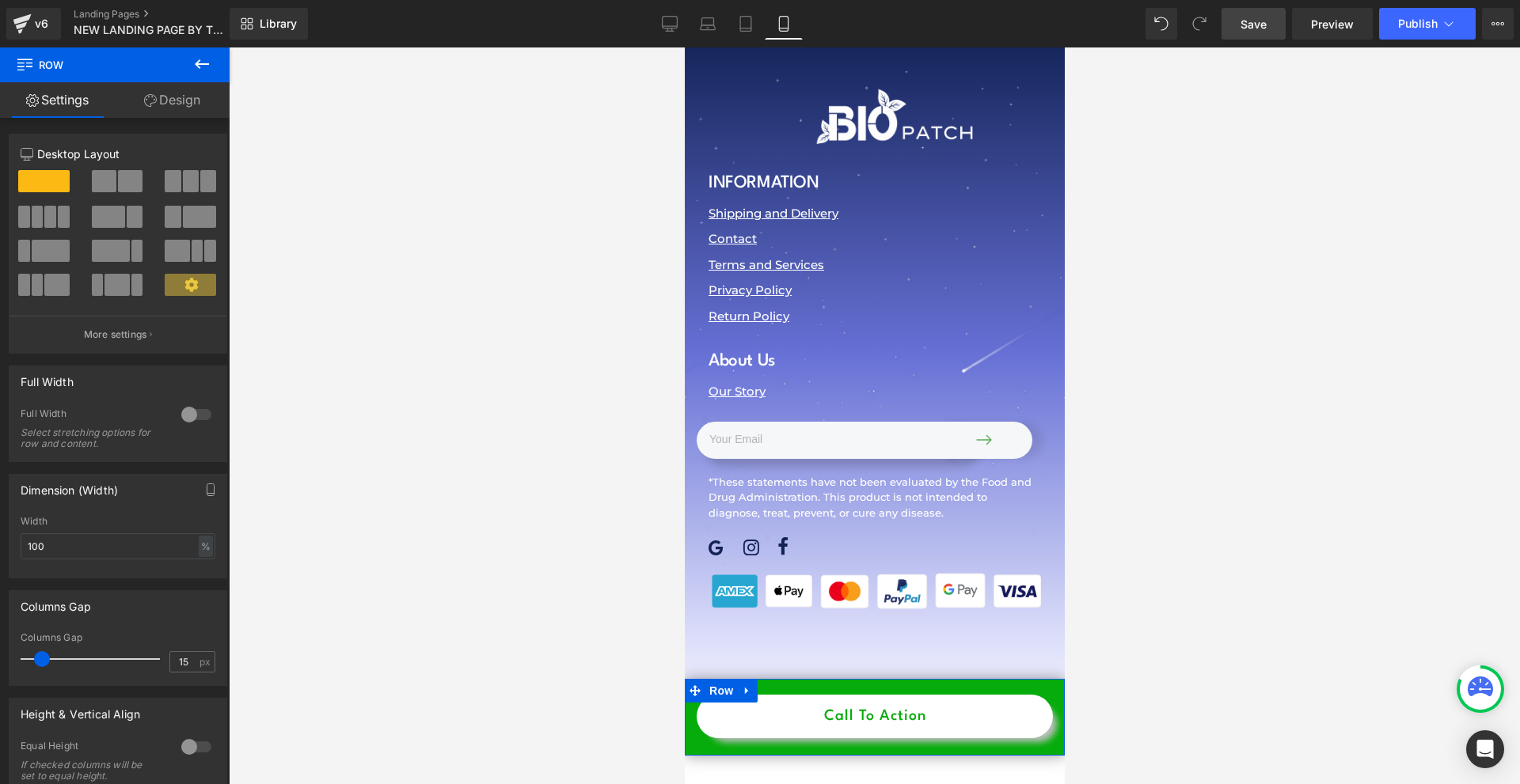
click at [167, 100] on link "Design" at bounding box center [172, 100] width 115 height 35
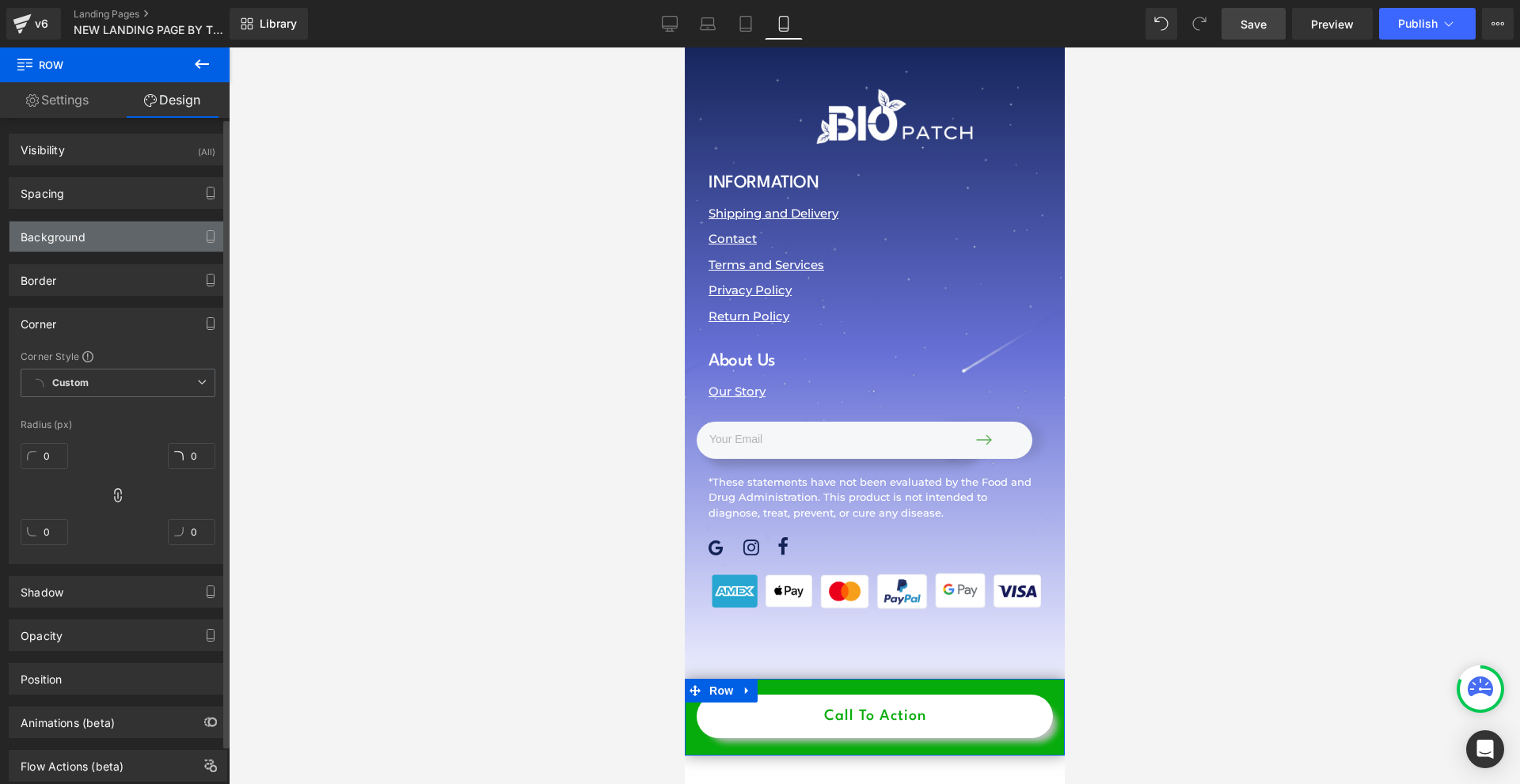
click at [74, 247] on div "Background" at bounding box center [118, 237] width 217 height 30
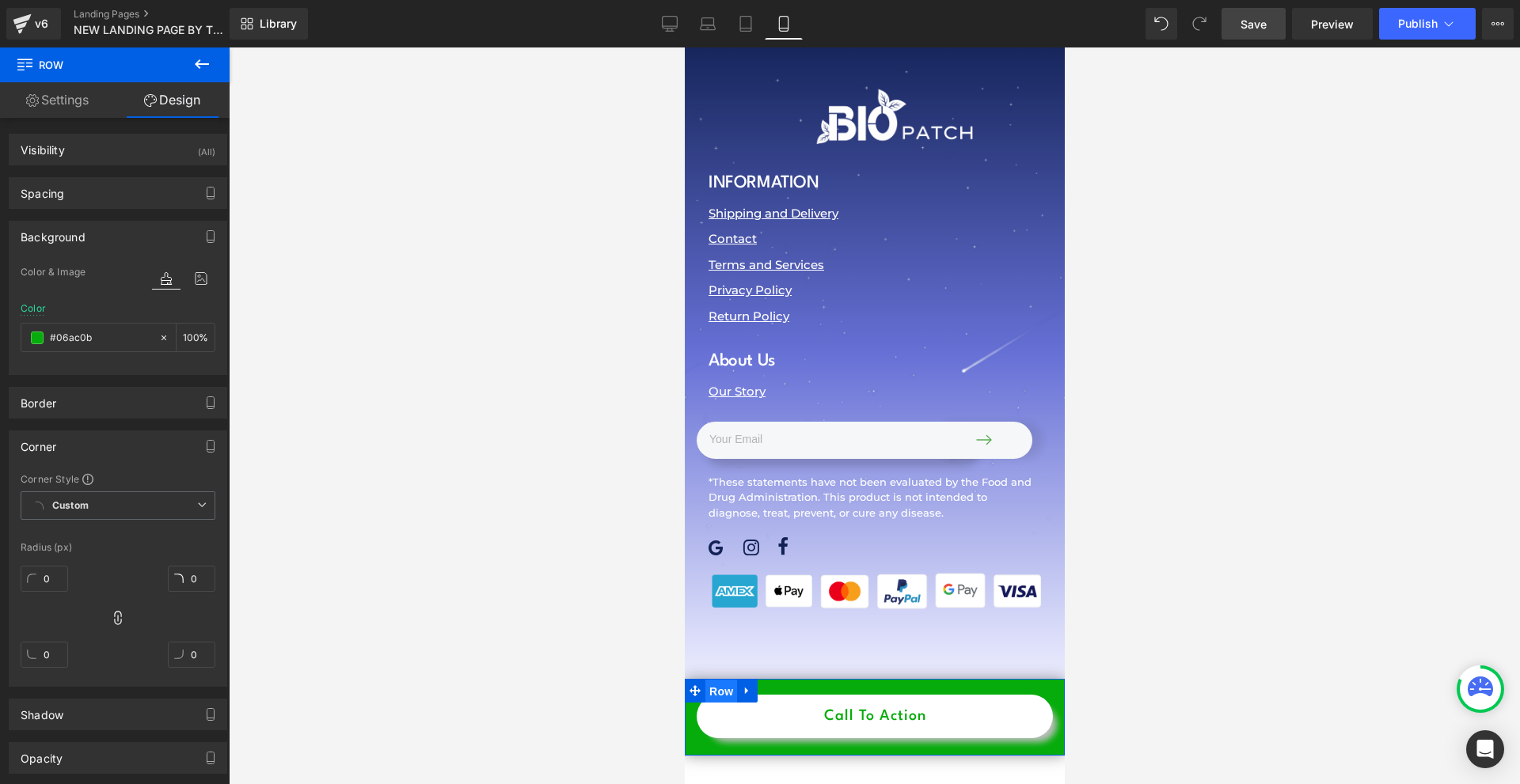
click at [726, 680] on span "Row" at bounding box center [720, 692] width 31 height 24
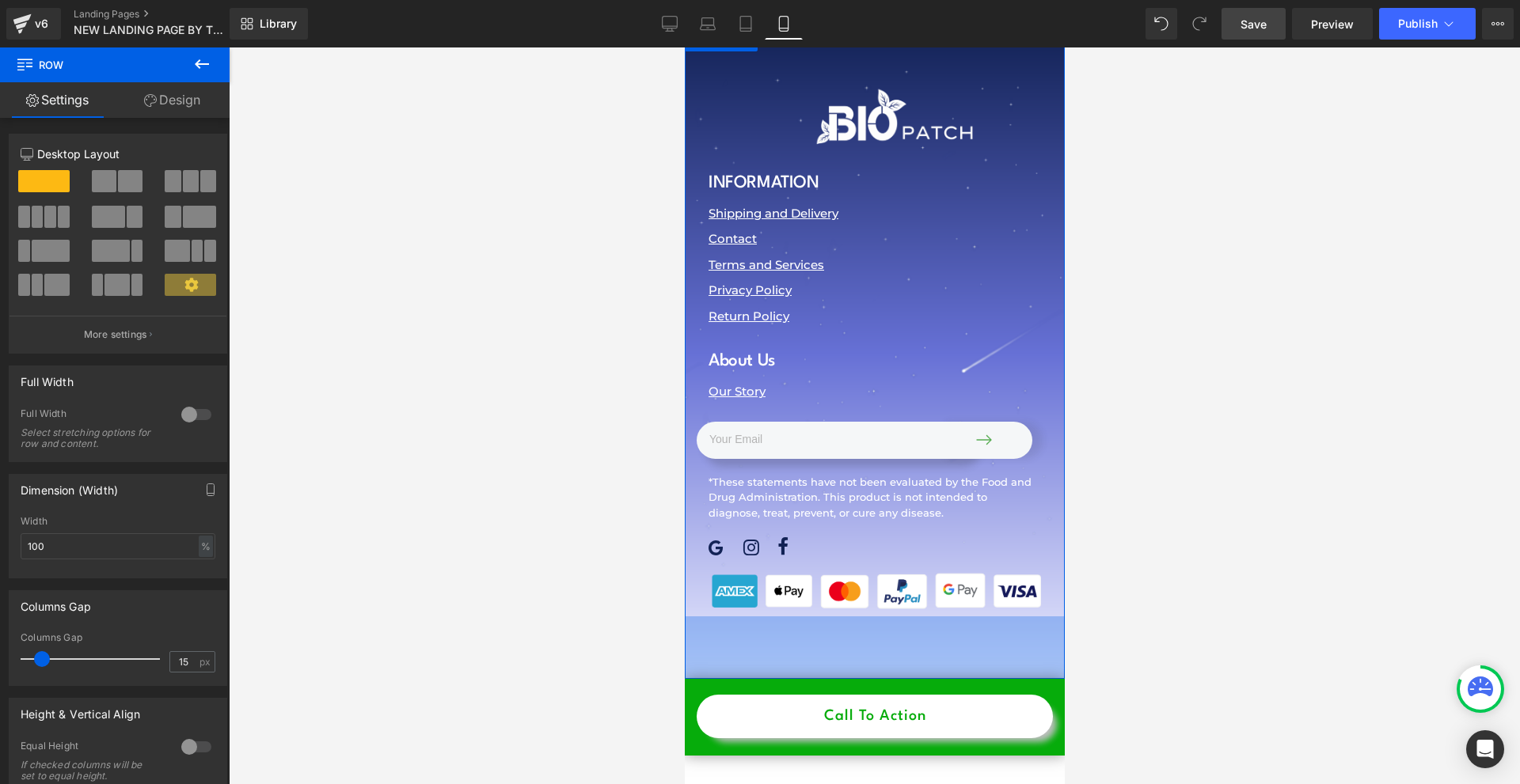
click at [727, 682] on span "Row" at bounding box center [720, 691] width 26 height 19
click at [160, 116] on link "Design" at bounding box center [172, 100] width 115 height 35
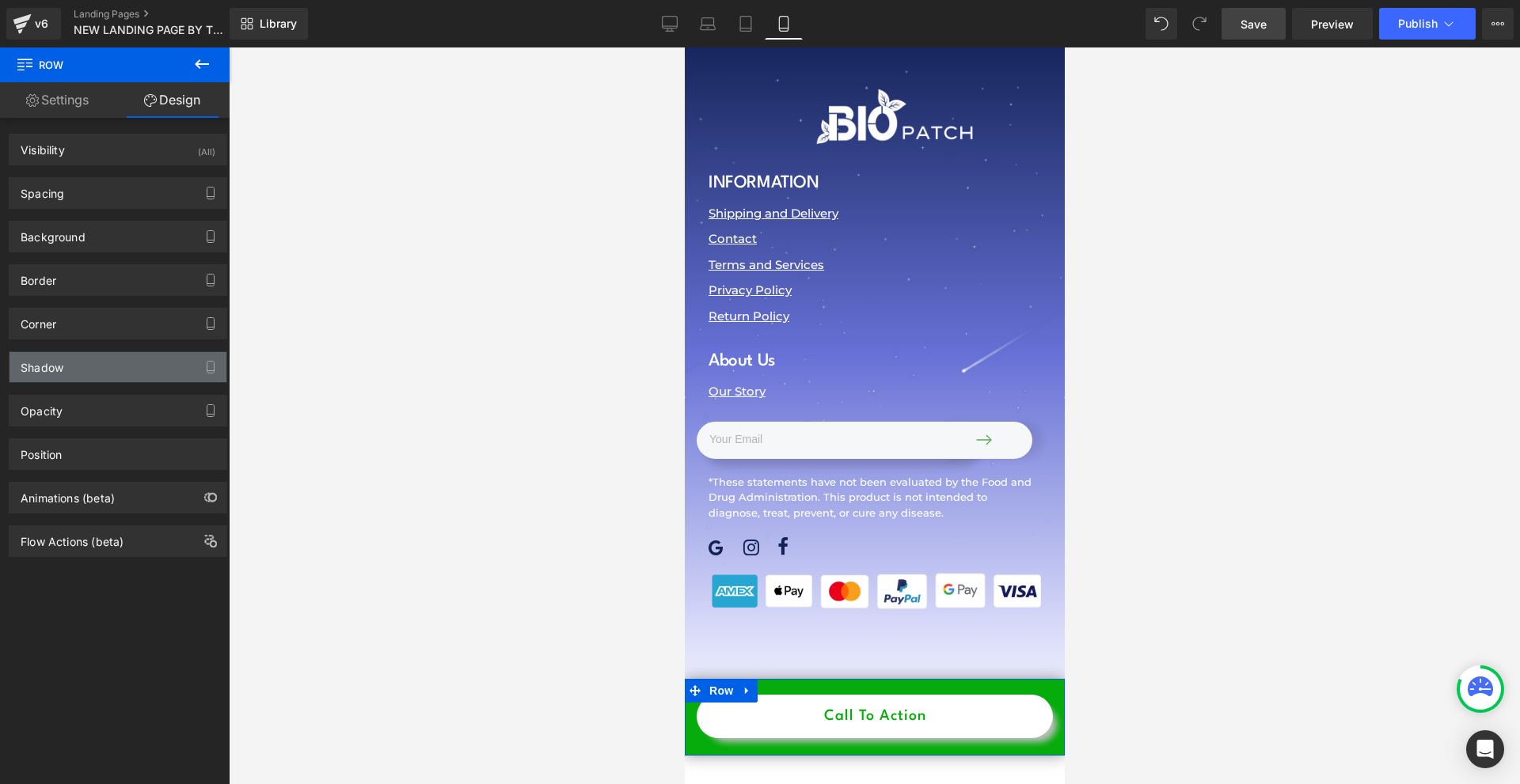
click at [61, 361] on div "Shadow" at bounding box center [42, 363] width 43 height 23
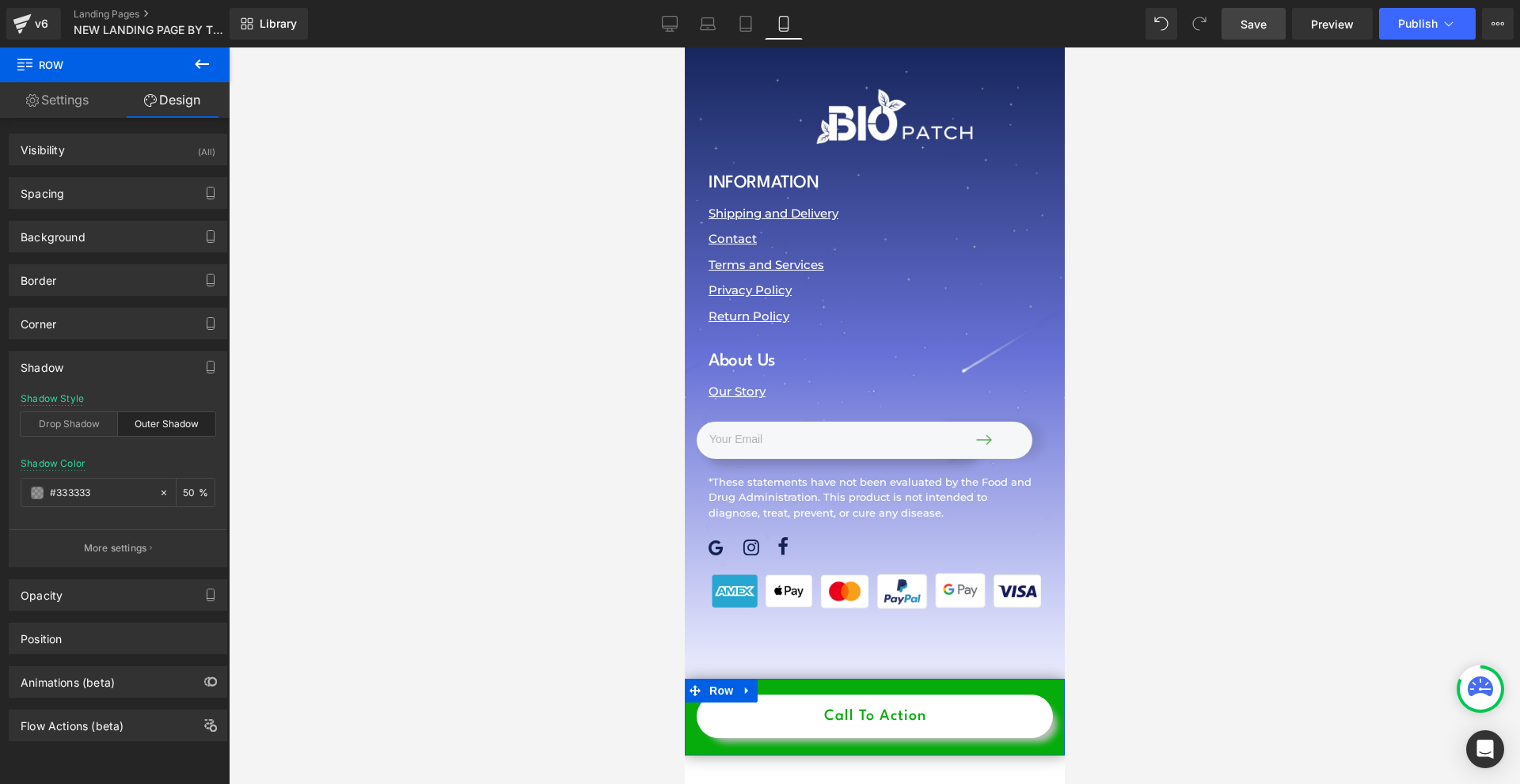
click at [60, 361] on div "Shadow" at bounding box center [42, 363] width 43 height 23
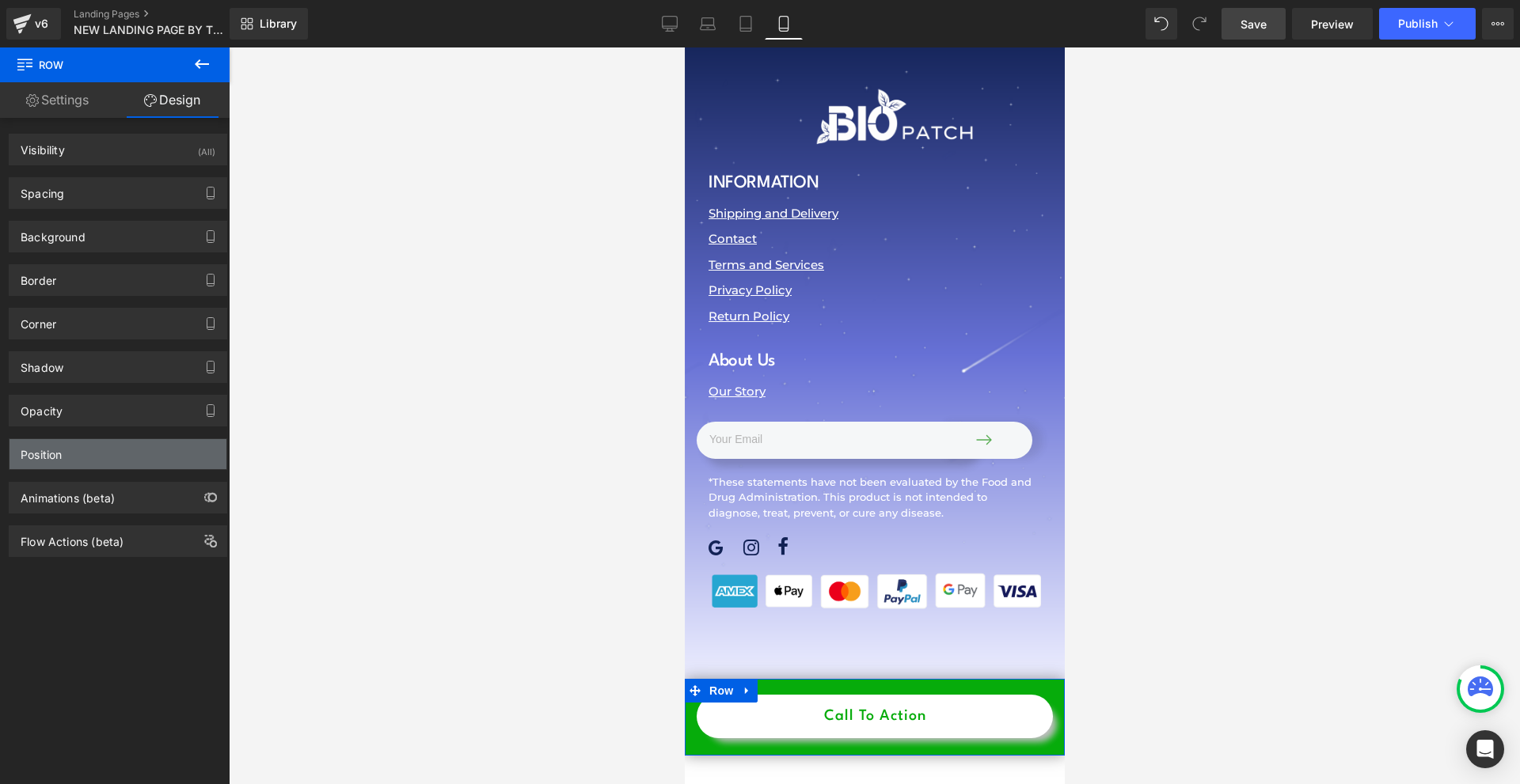
click at [86, 445] on div "Position" at bounding box center [118, 454] width 217 height 30
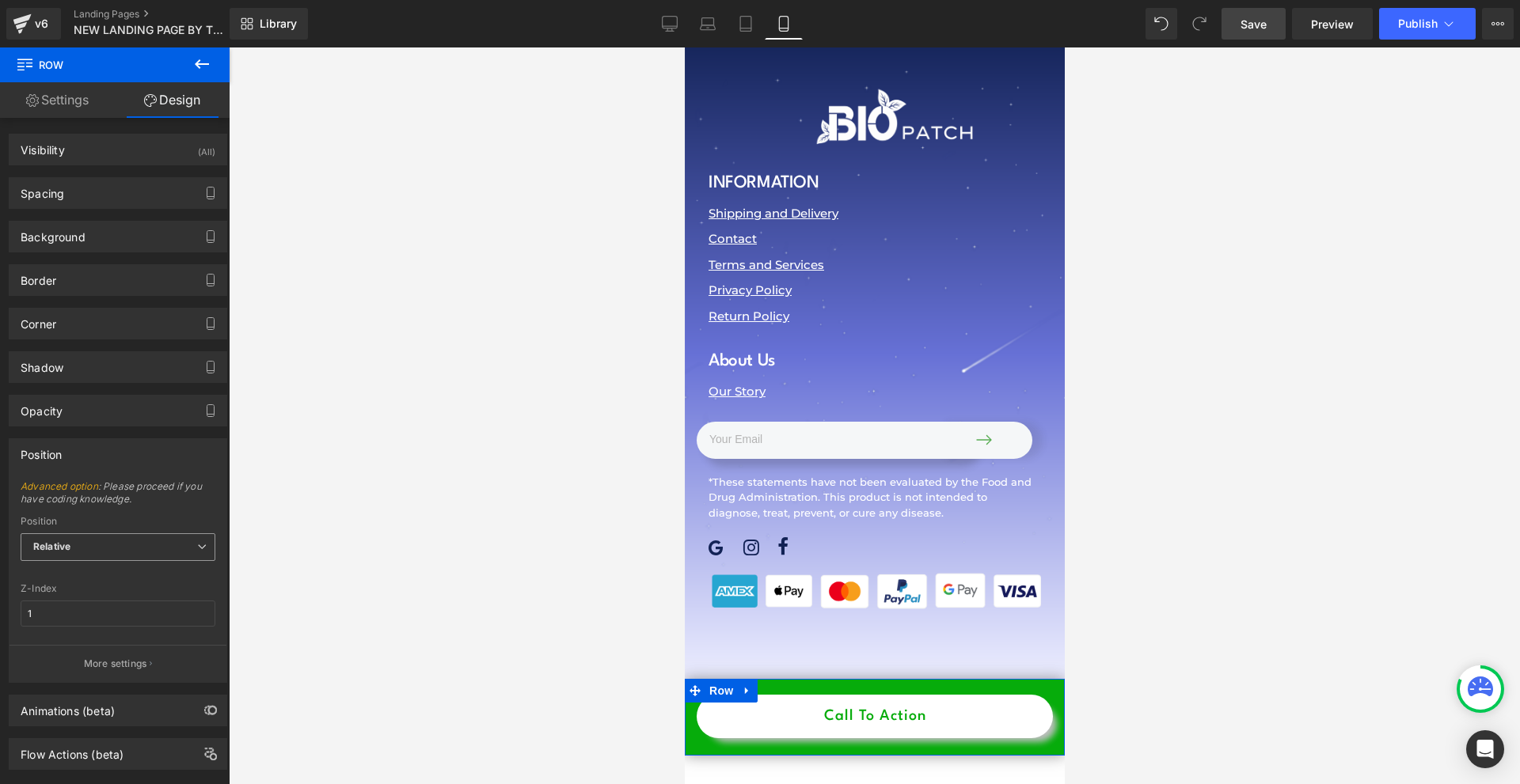
drag, startPoint x: 109, startPoint y: 537, endPoint x: 114, endPoint y: 549, distance: 13.0
click at [109, 538] on span "Relative" at bounding box center [118, 547] width 195 height 28
click at [111, 593] on div "Sticky to the screen (Fixed)" at bounding box center [107, 598] width 126 height 11
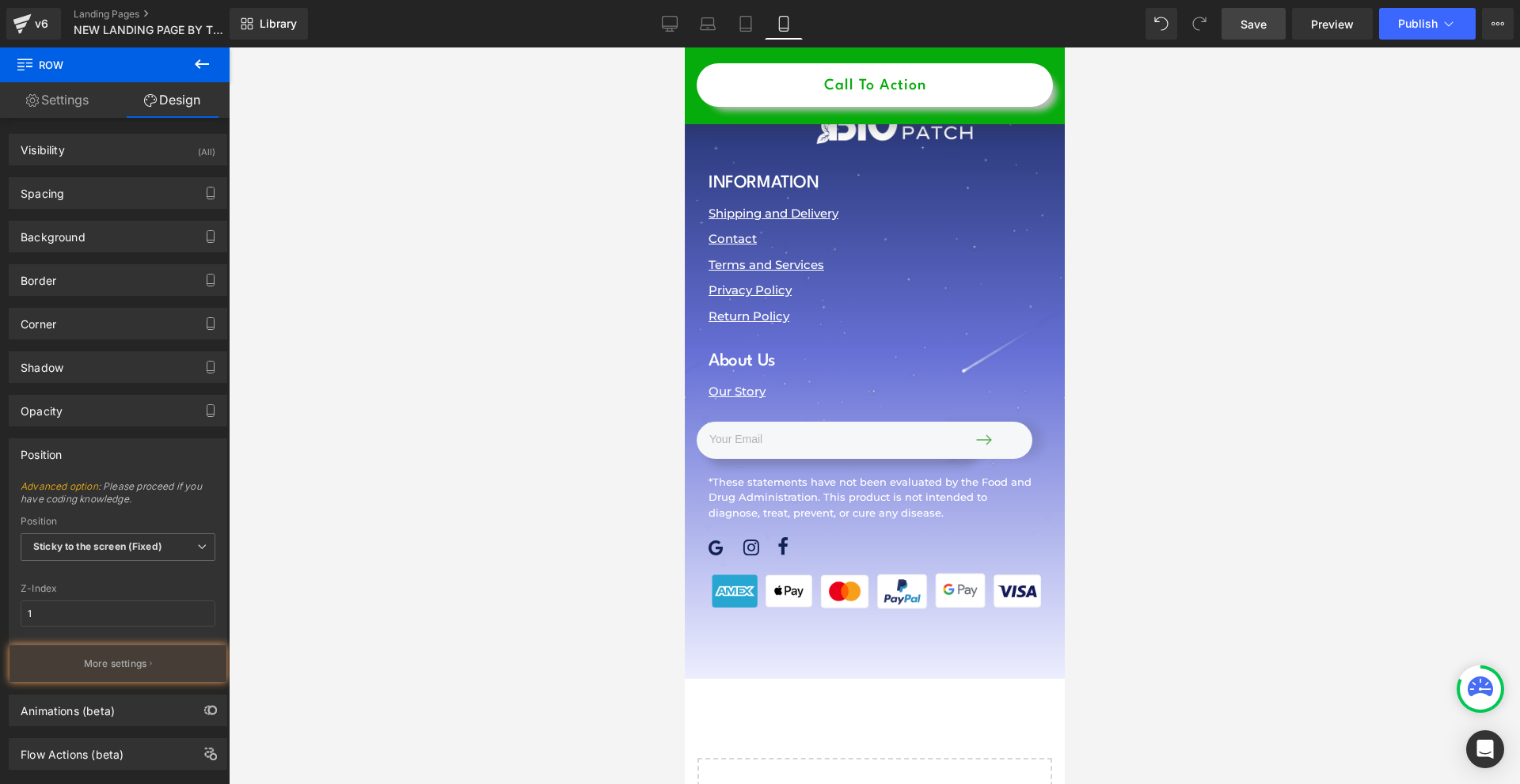
scroll to position [23681, 0]
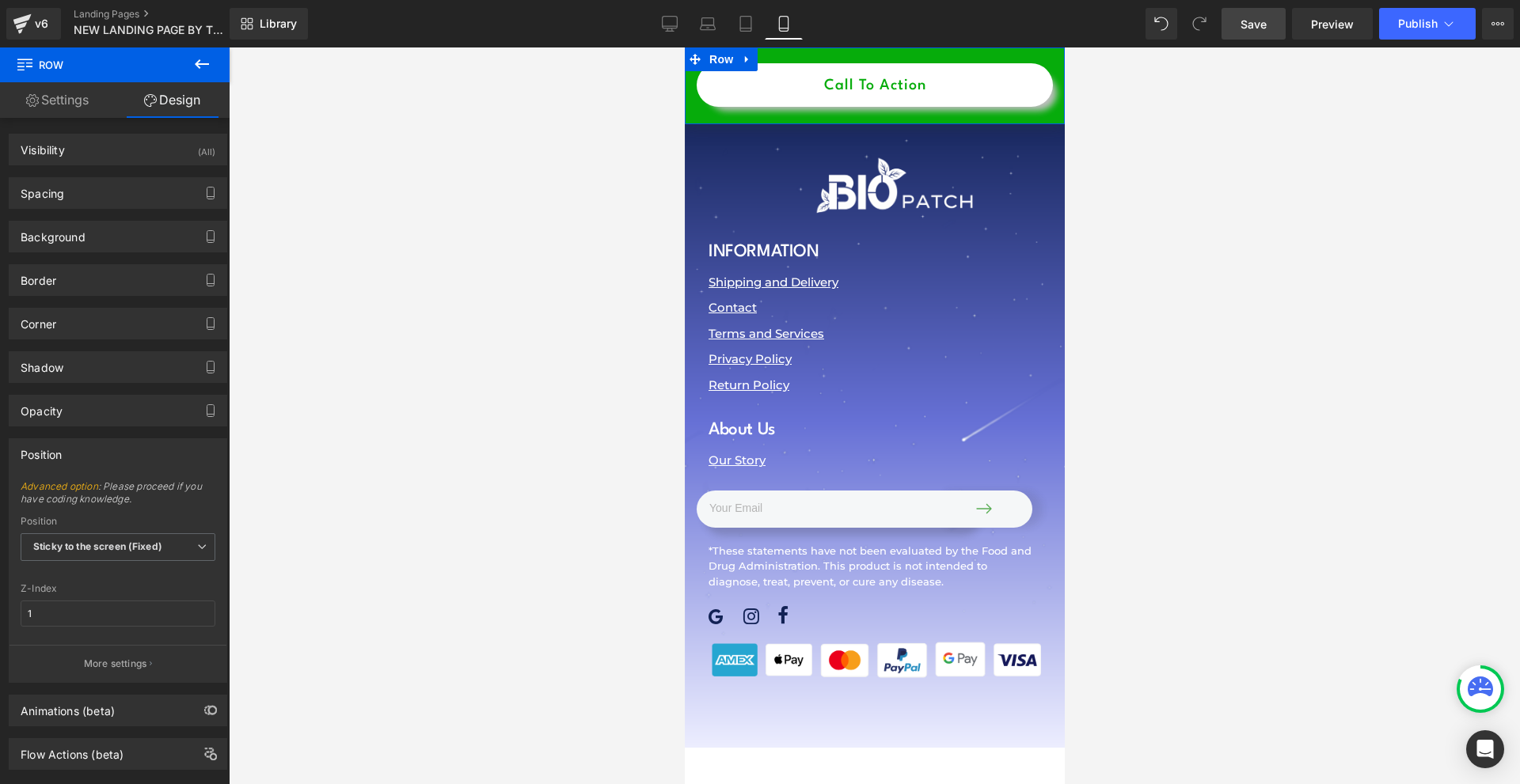
click at [143, 659] on p "More settings" at bounding box center [115, 664] width 63 height 15
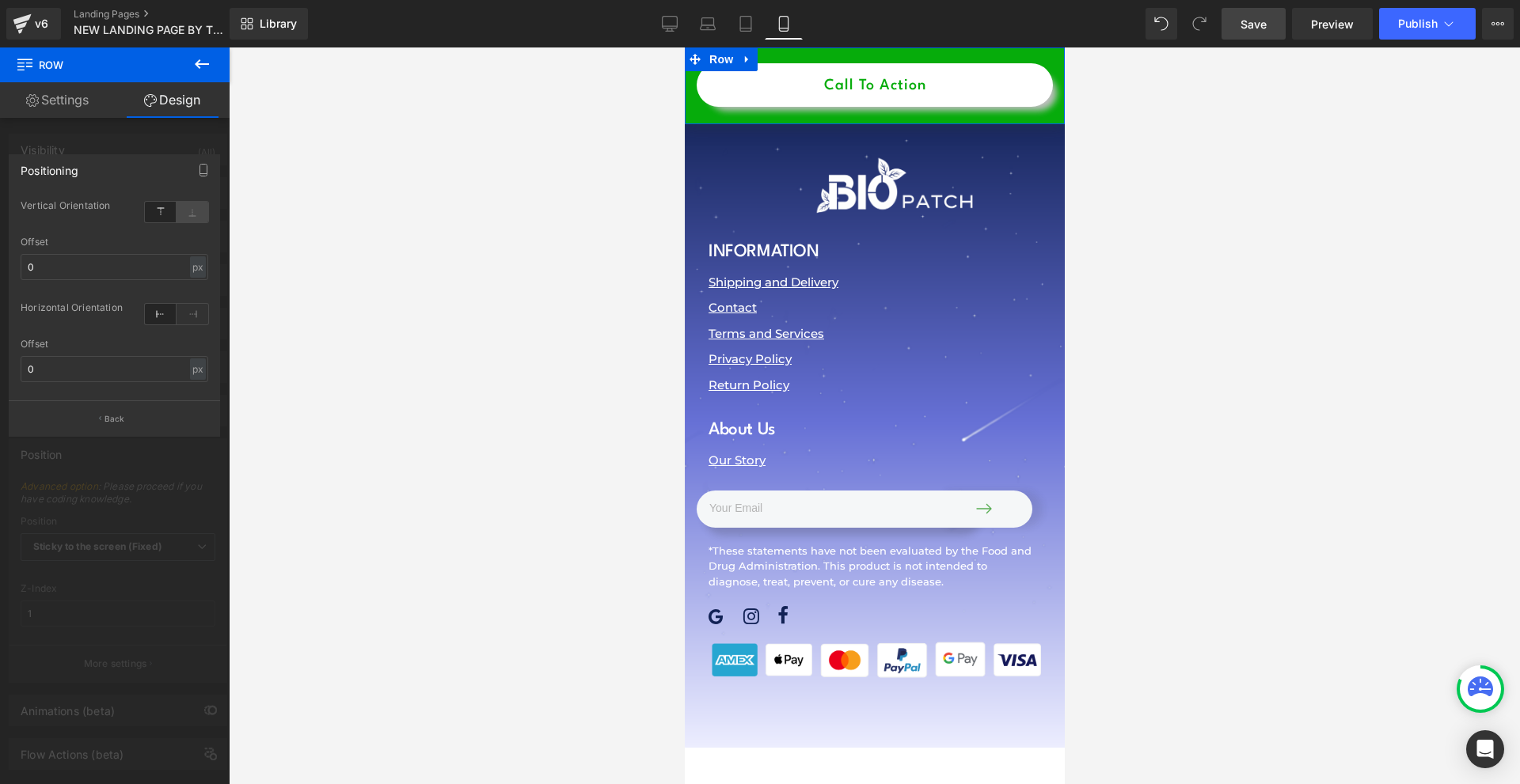
click at [194, 214] on icon at bounding box center [193, 211] width 31 height 21
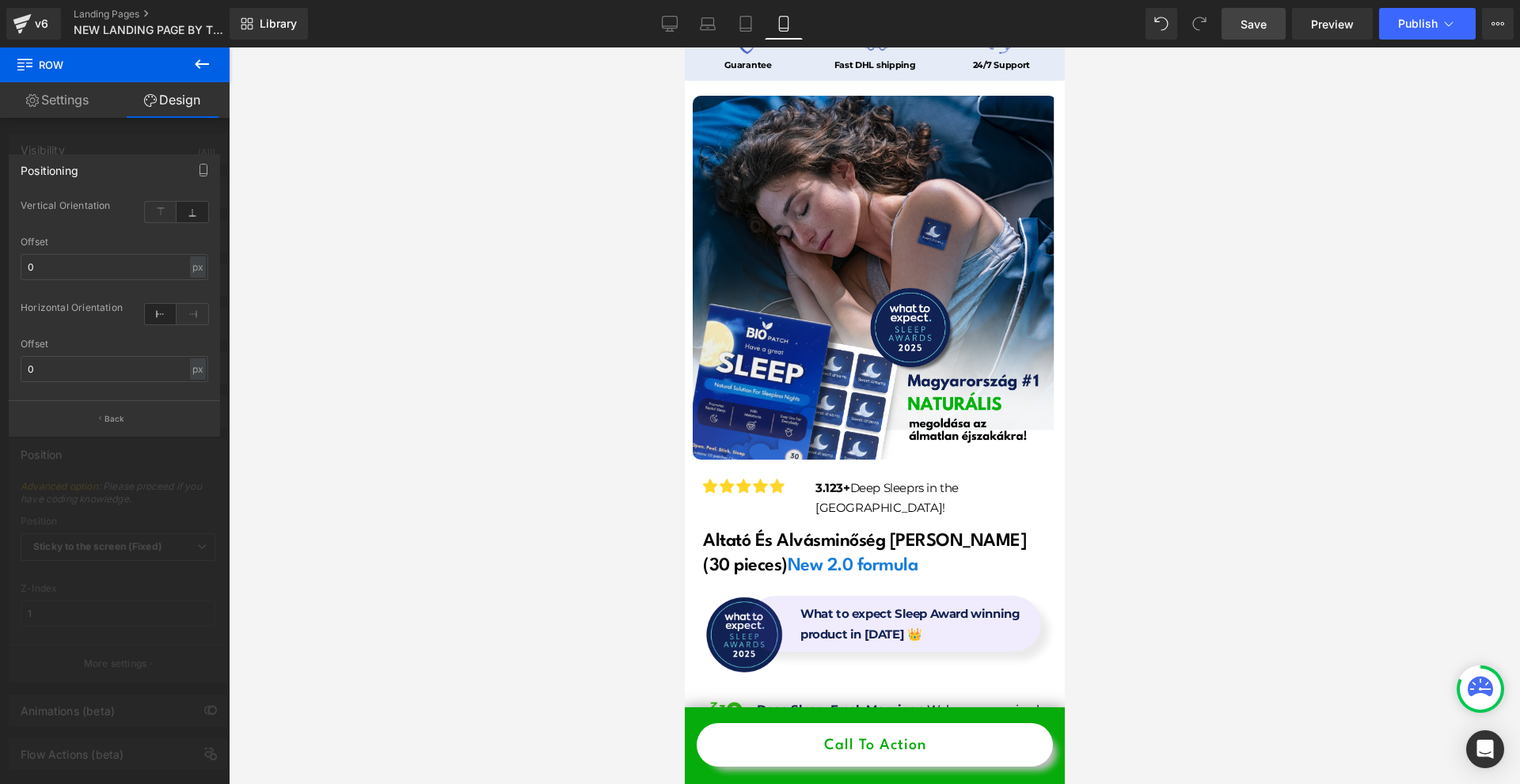
scroll to position [316, 0]
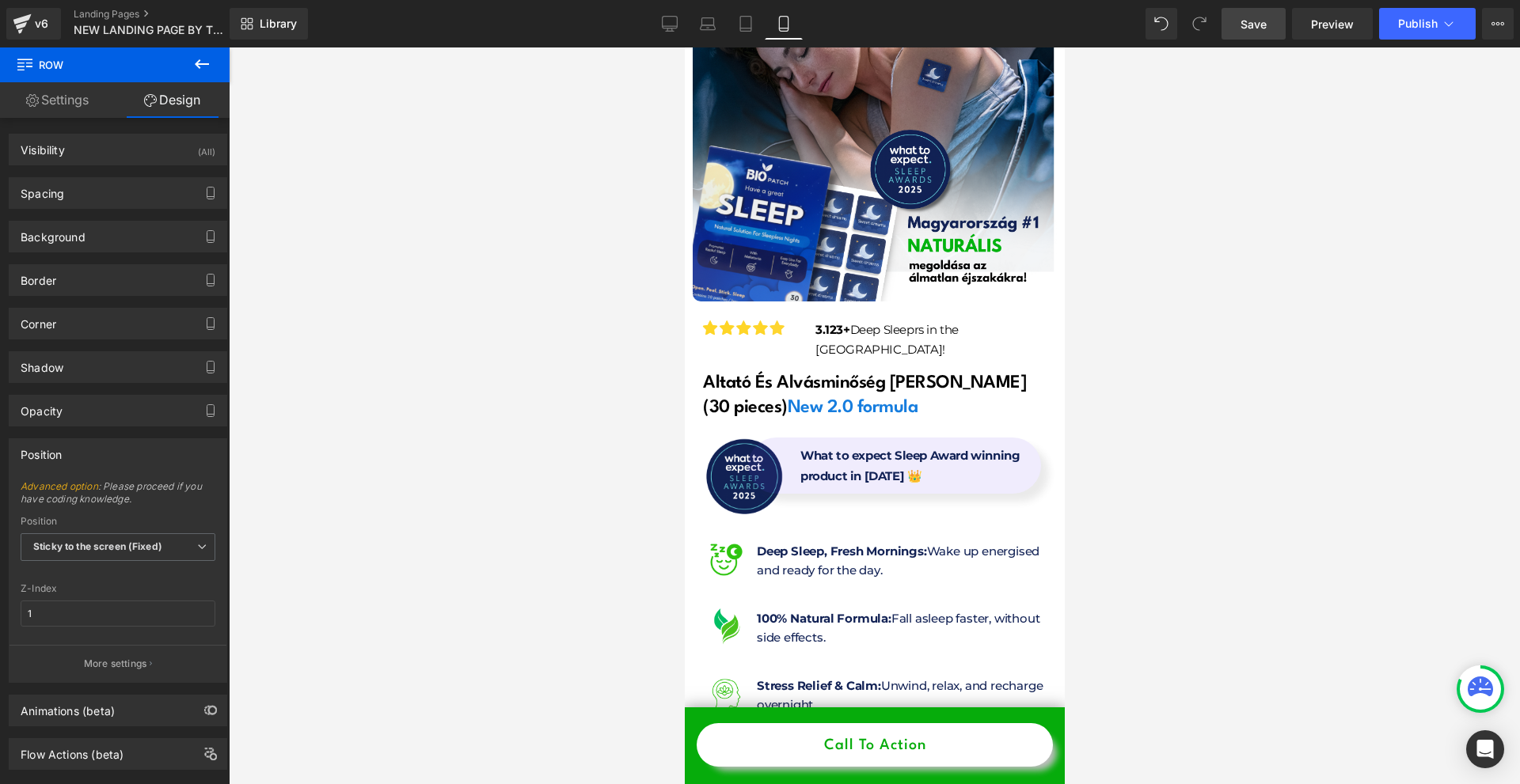
click at [866, 743] on span "Button" at bounding box center [868, 745] width 36 height 19
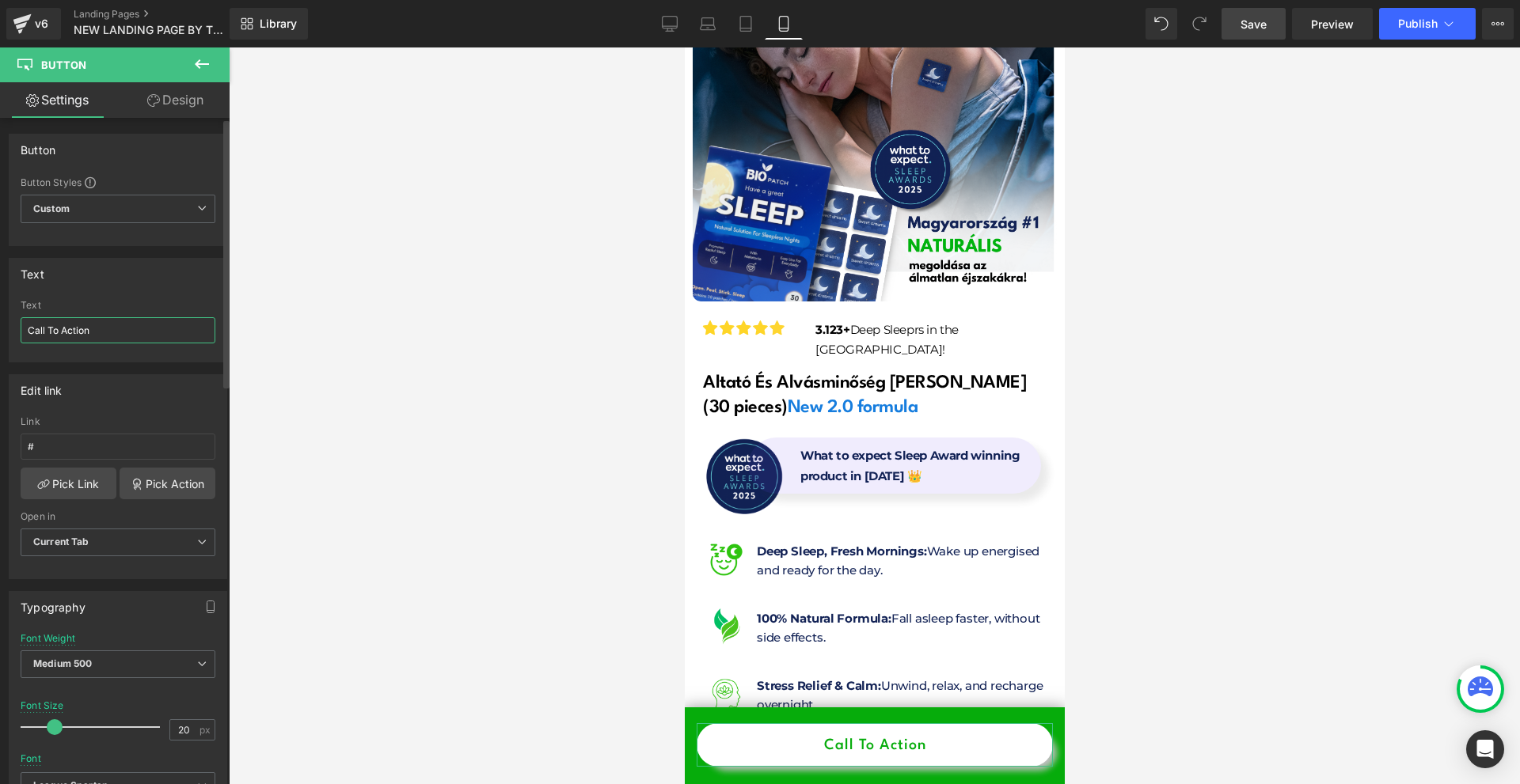
click at [123, 340] on input "Call To Action" at bounding box center [118, 330] width 195 height 27
click at [21, 327] on div "Call To Action Text I Want to Fix my Sleep! <" at bounding box center [118, 330] width 217 height 62
click at [29, 331] on input "I Want to Fix my Sleep! <" at bounding box center [118, 330] width 195 height 27
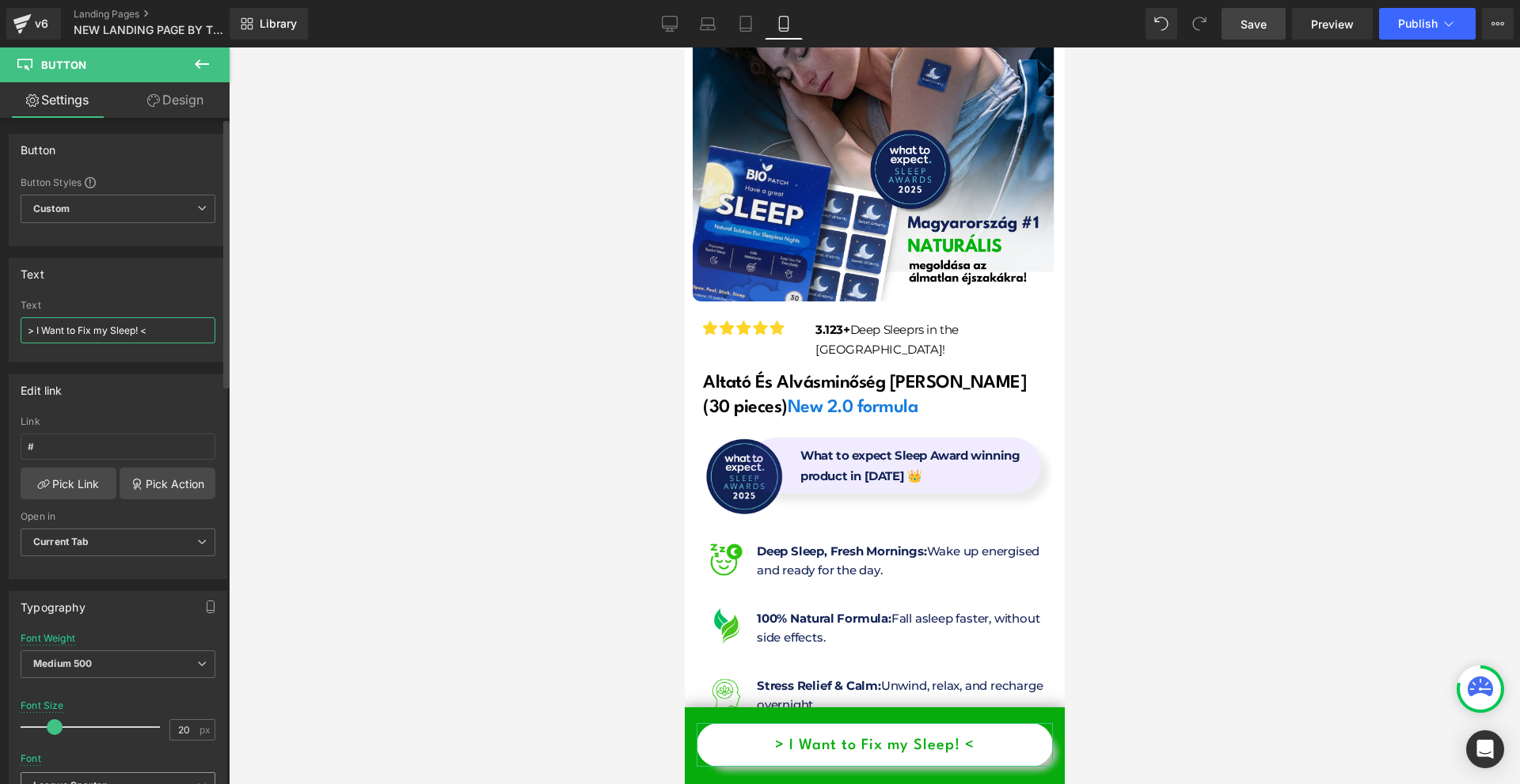
scroll to position [158, 0]
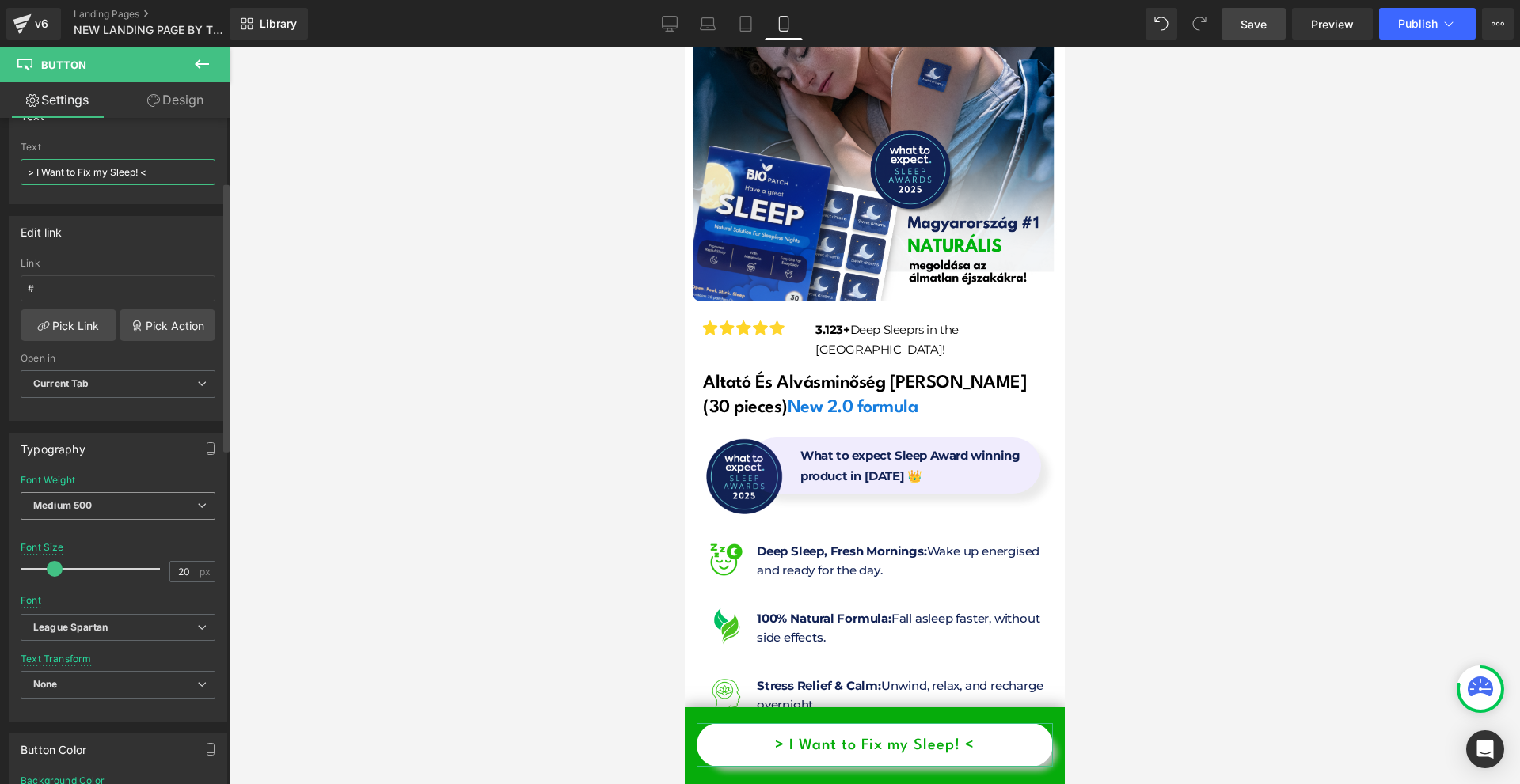
type input "> I Want to Fix my Sleep! <"
click at [118, 515] on span "Medium 500" at bounding box center [118, 506] width 195 height 28
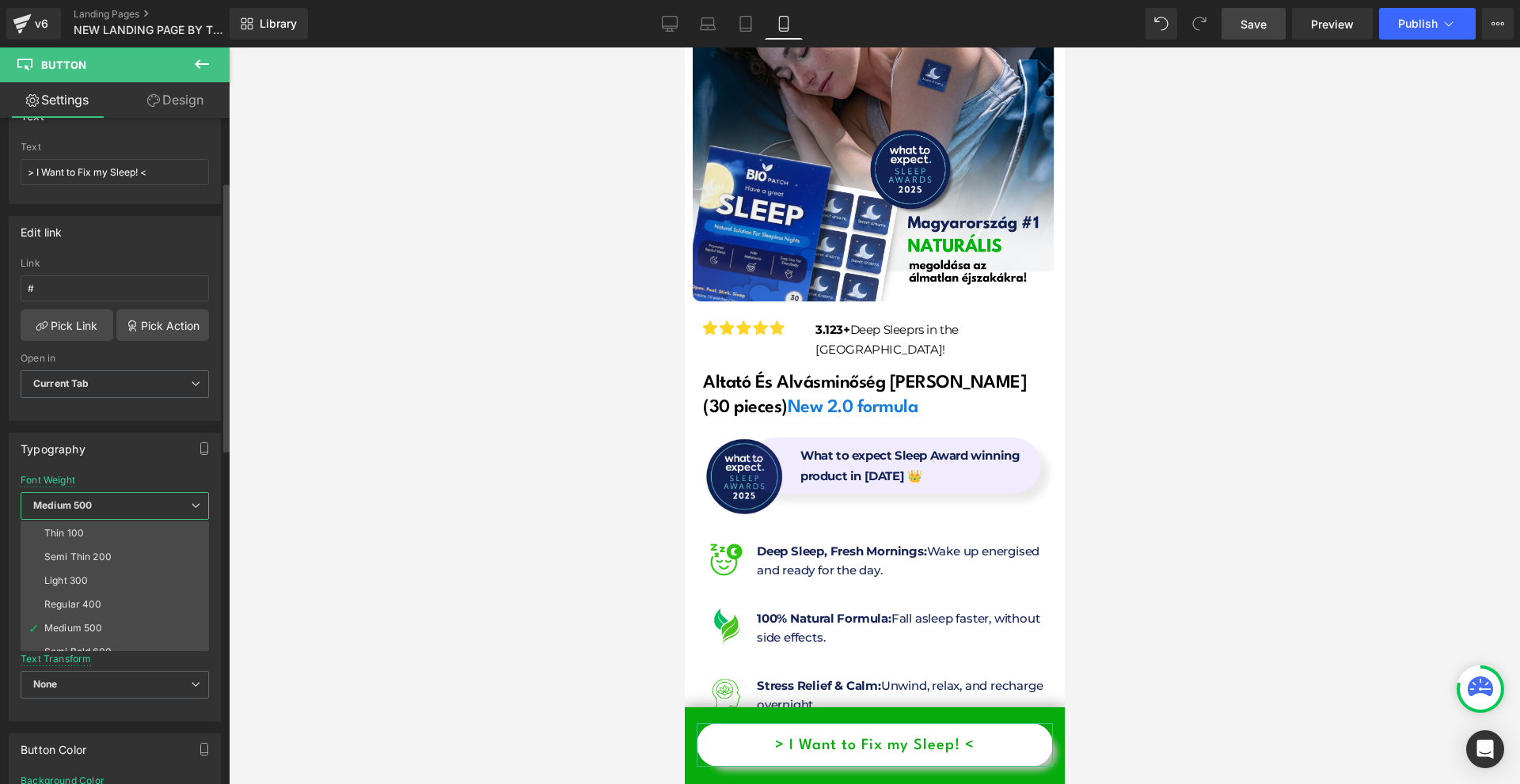
scroll to position [80, 0]
click at [125, 579] on li "Semi Bold 600" at bounding box center [118, 573] width 196 height 24
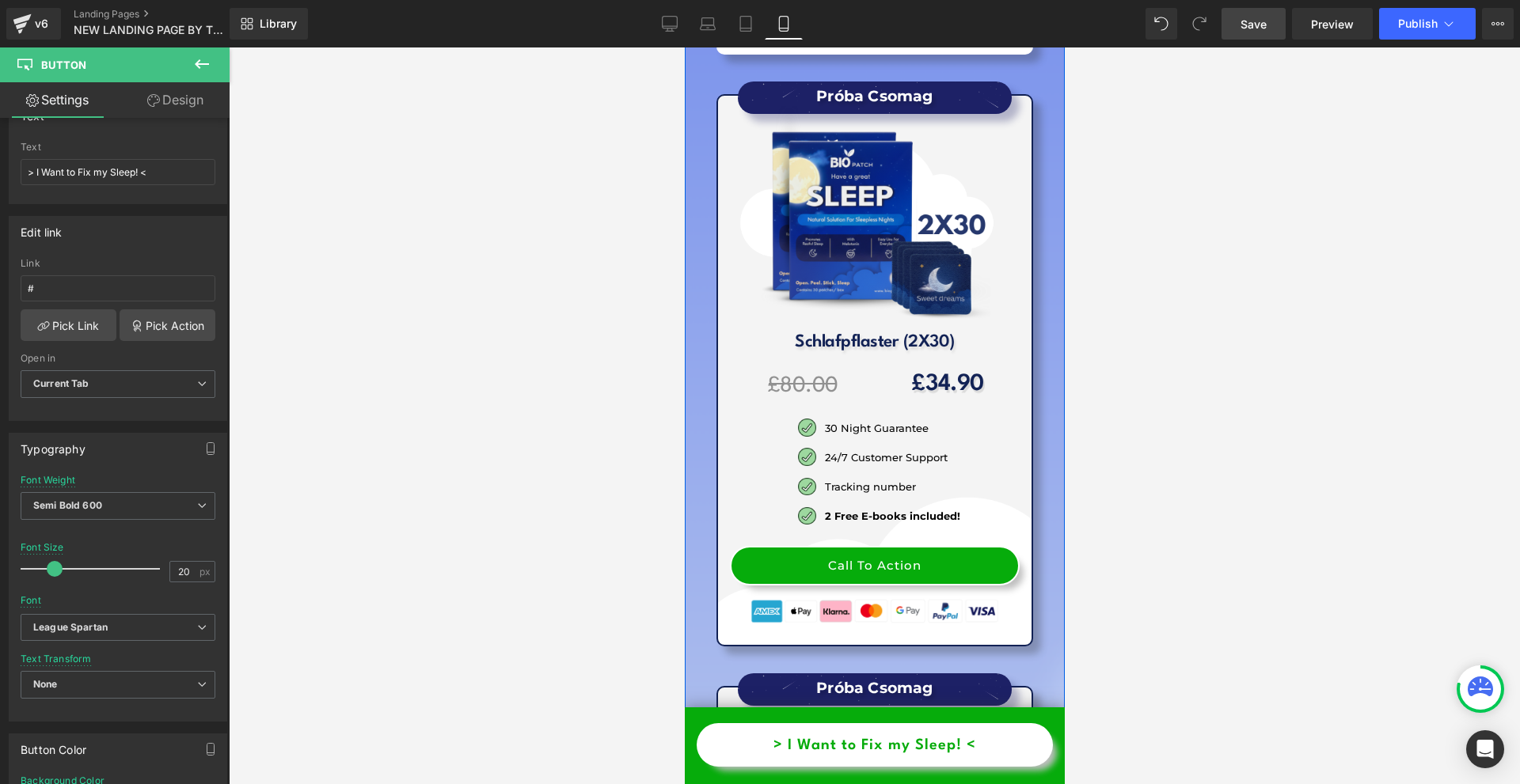
scroll to position [18124, 0]
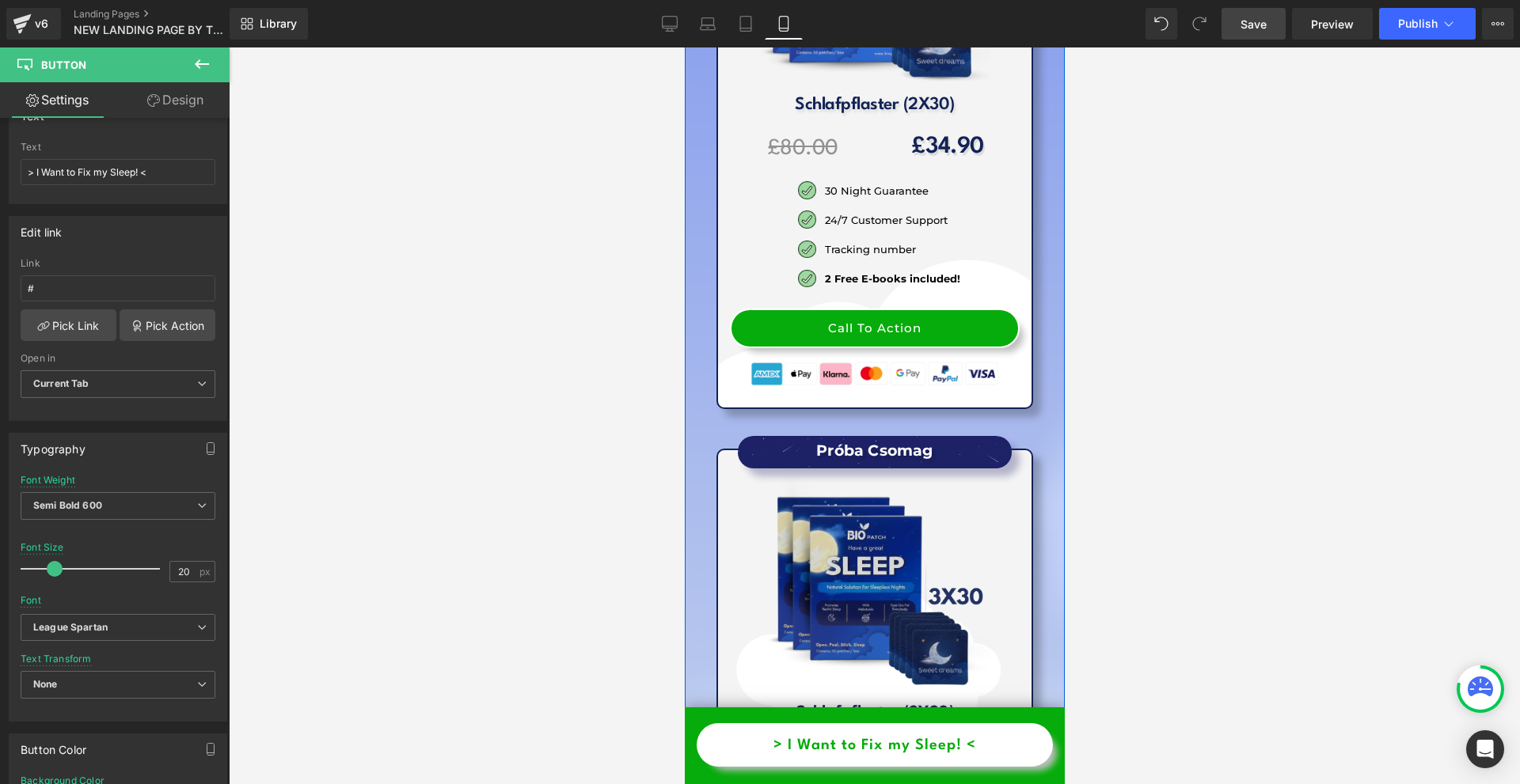
drag, startPoint x: 926, startPoint y: 437, endPoint x: 976, endPoint y: 441, distance: 50.2
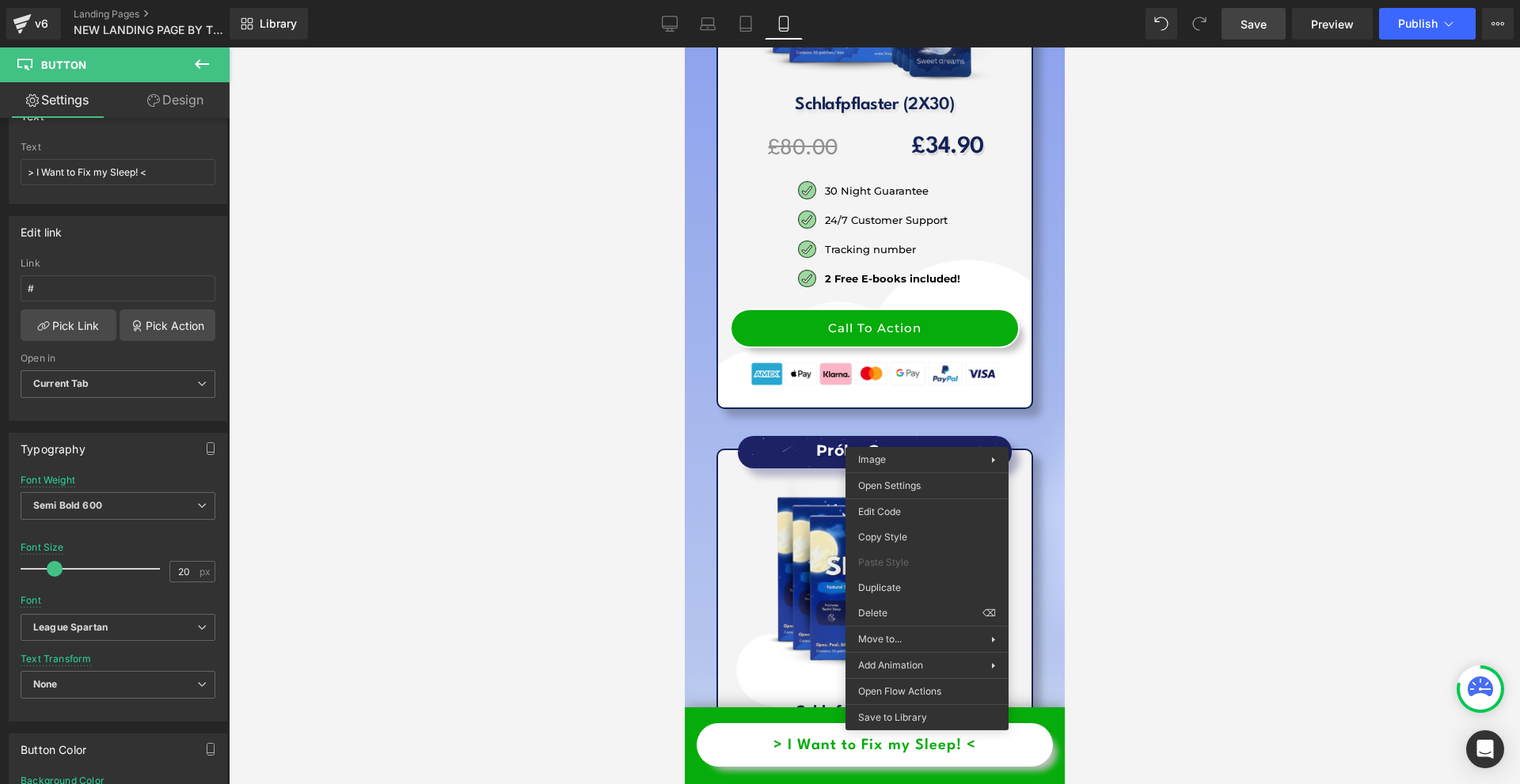
drag, startPoint x: 1138, startPoint y: 385, endPoint x: 1123, endPoint y: 385, distance: 15.0
click at [1136, 385] on div at bounding box center [874, 416] width 1291 height 737
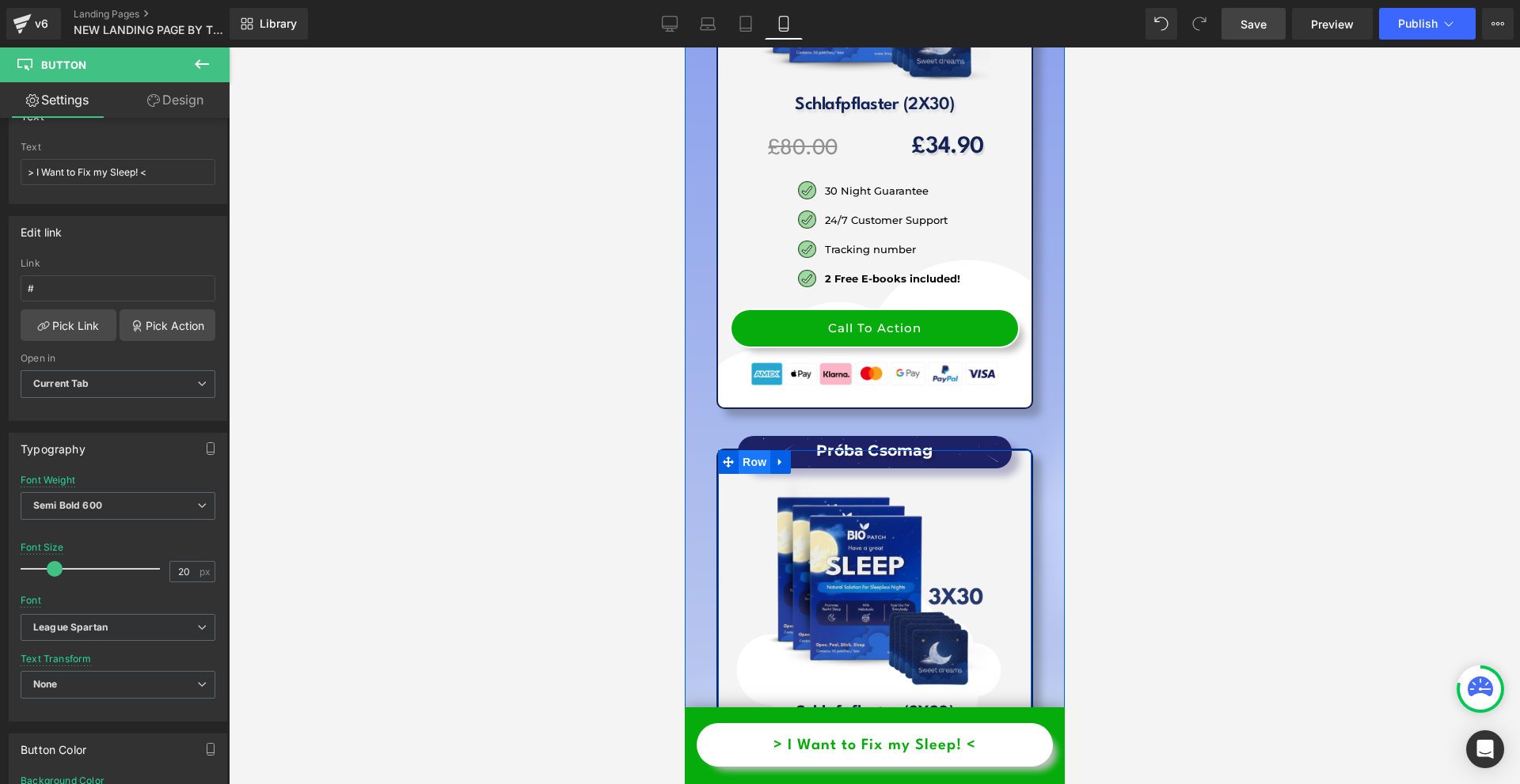
click at [739, 450] on span "Row" at bounding box center [754, 462] width 31 height 24
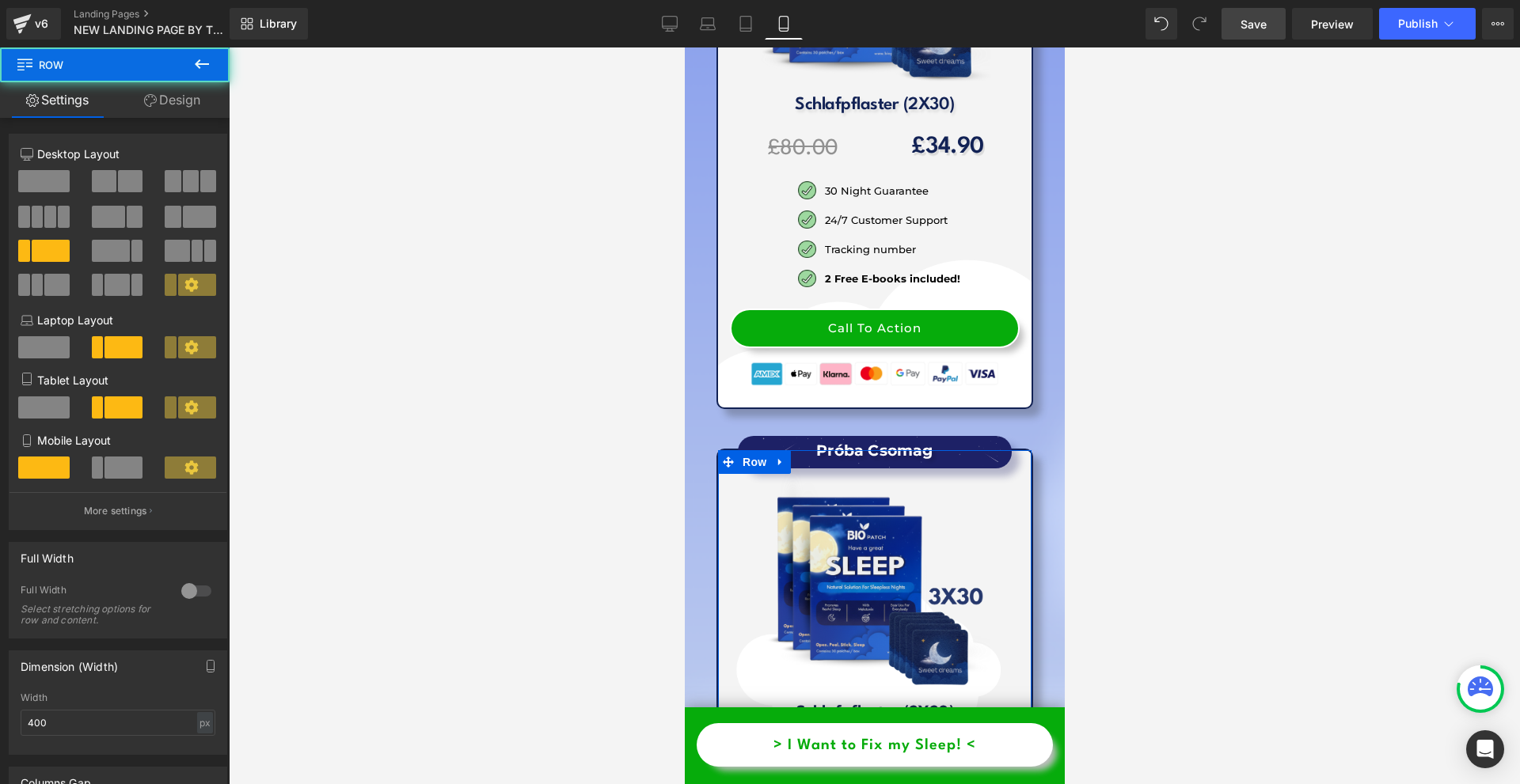
click at [199, 93] on link "Design" at bounding box center [172, 100] width 115 height 35
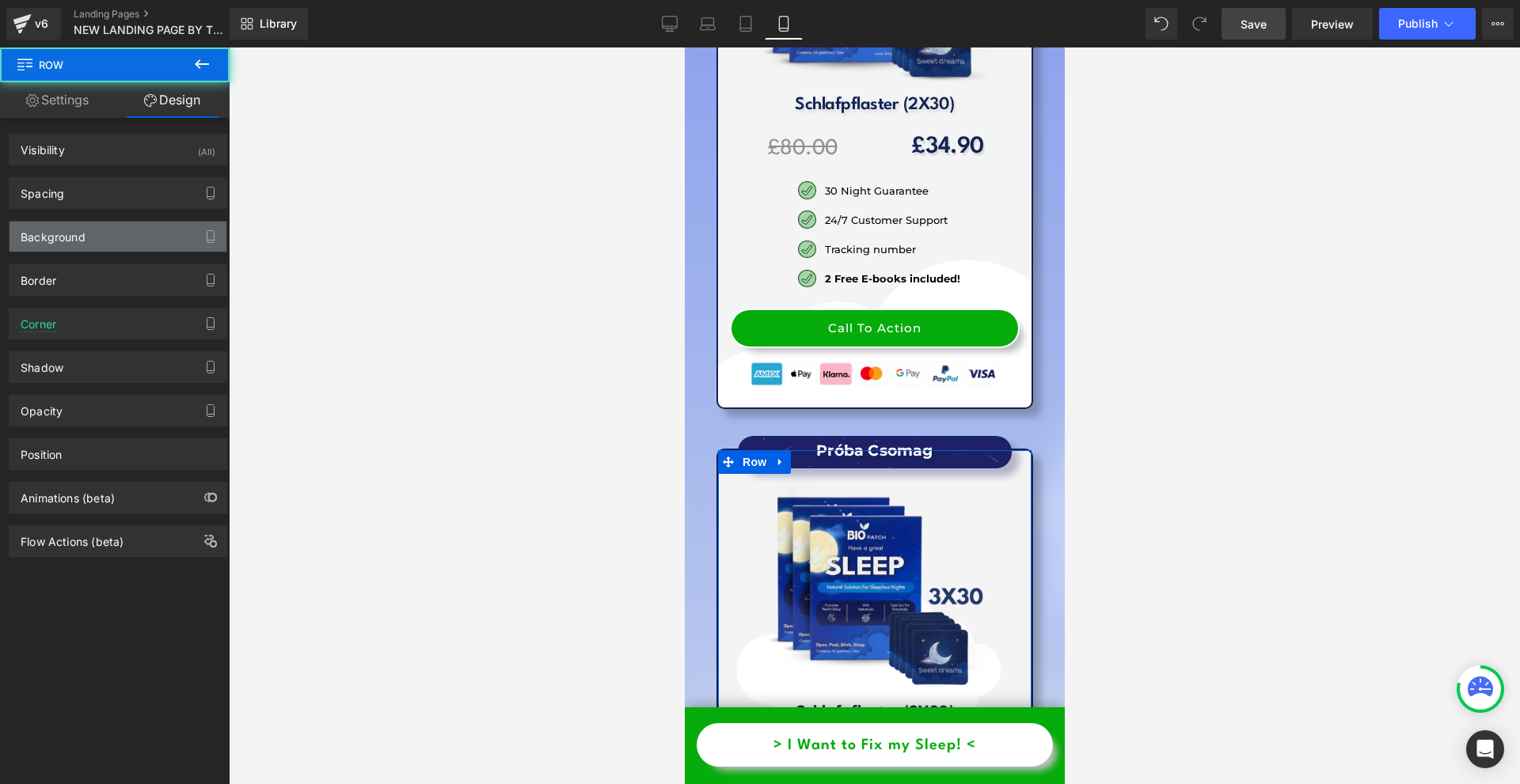
click at [104, 236] on div "Background" at bounding box center [118, 237] width 217 height 30
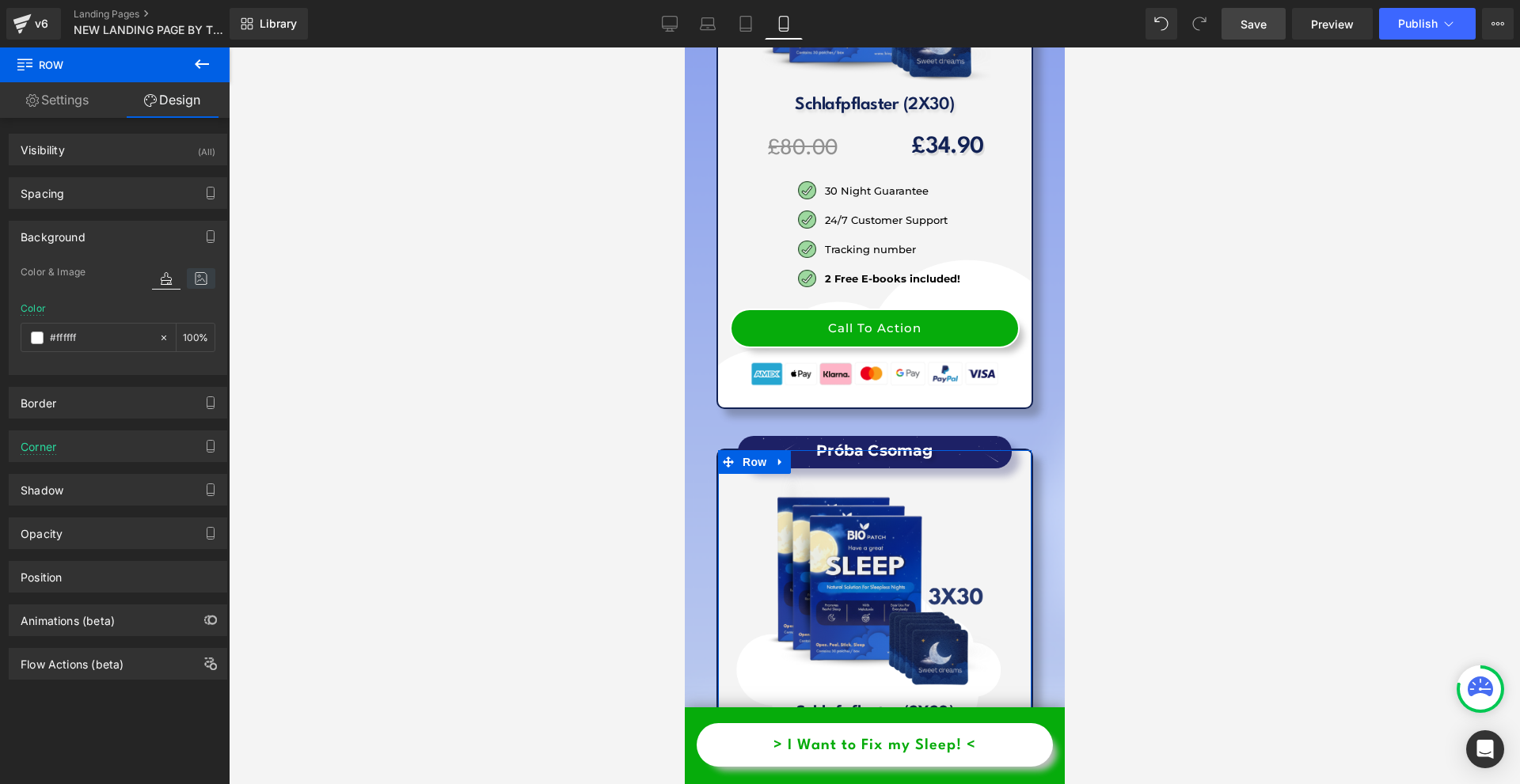
click at [190, 275] on icon at bounding box center [200, 278] width 28 height 21
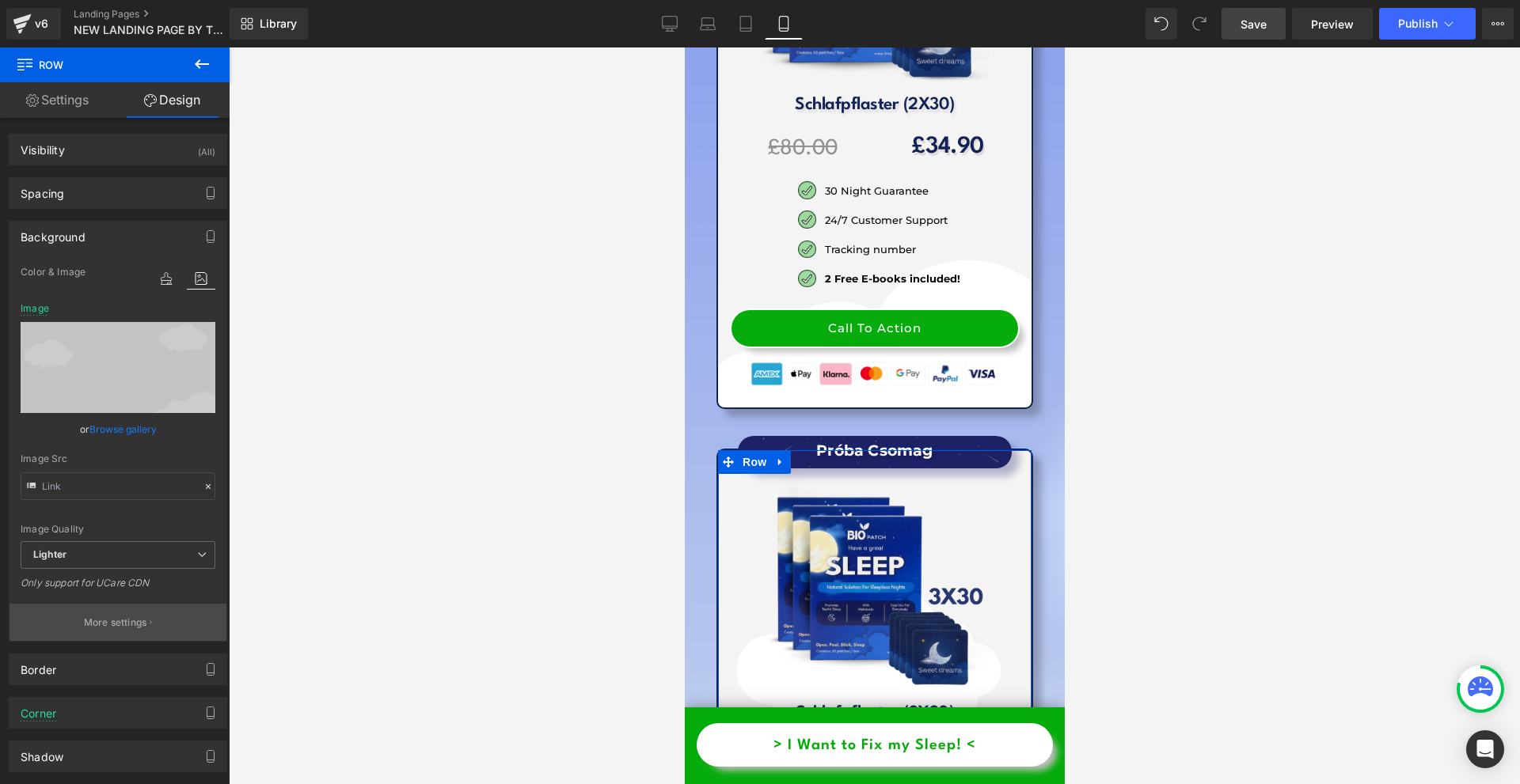
click at [121, 615] on button "More settings" at bounding box center [118, 623] width 217 height 37
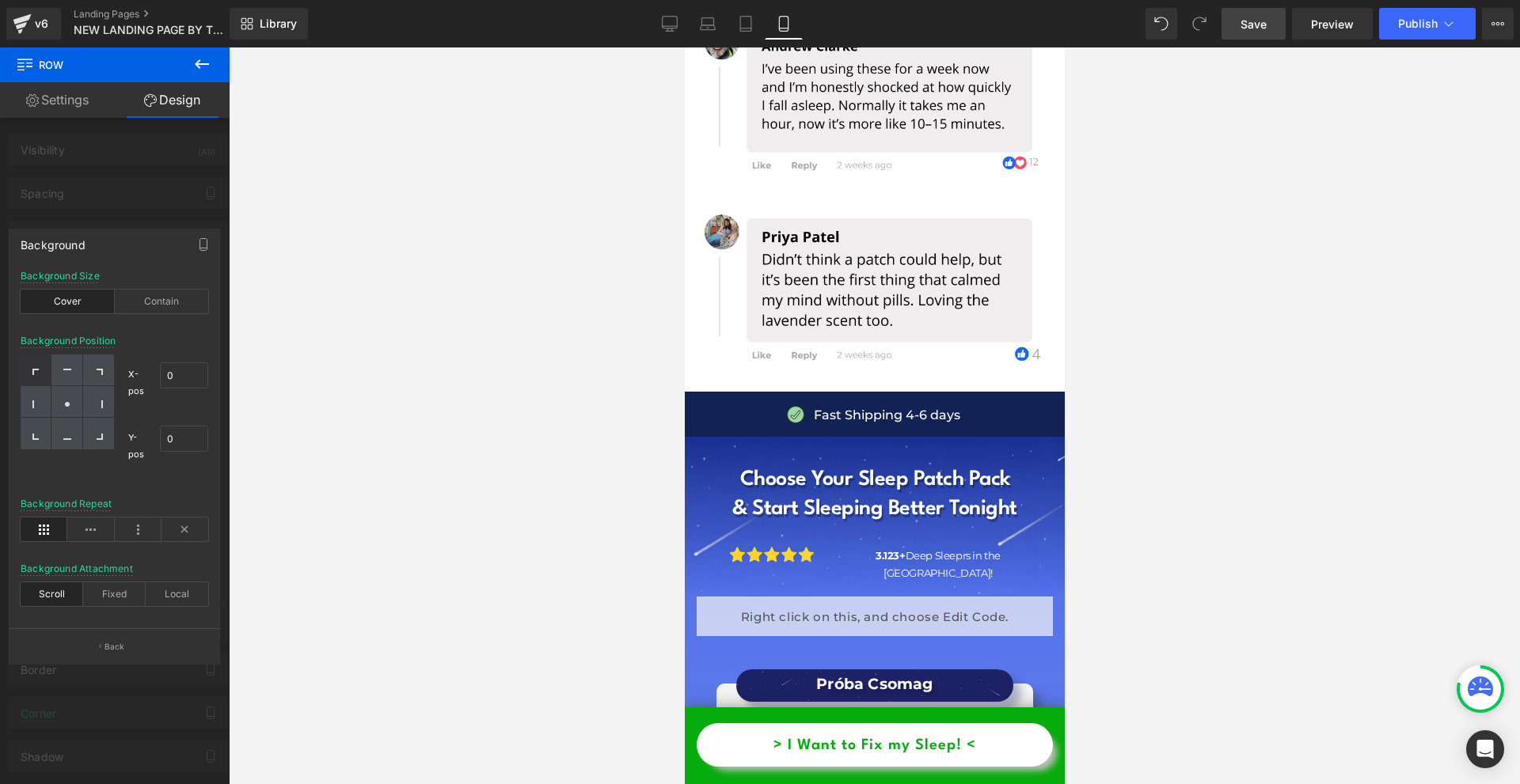
scroll to position [16620, 0]
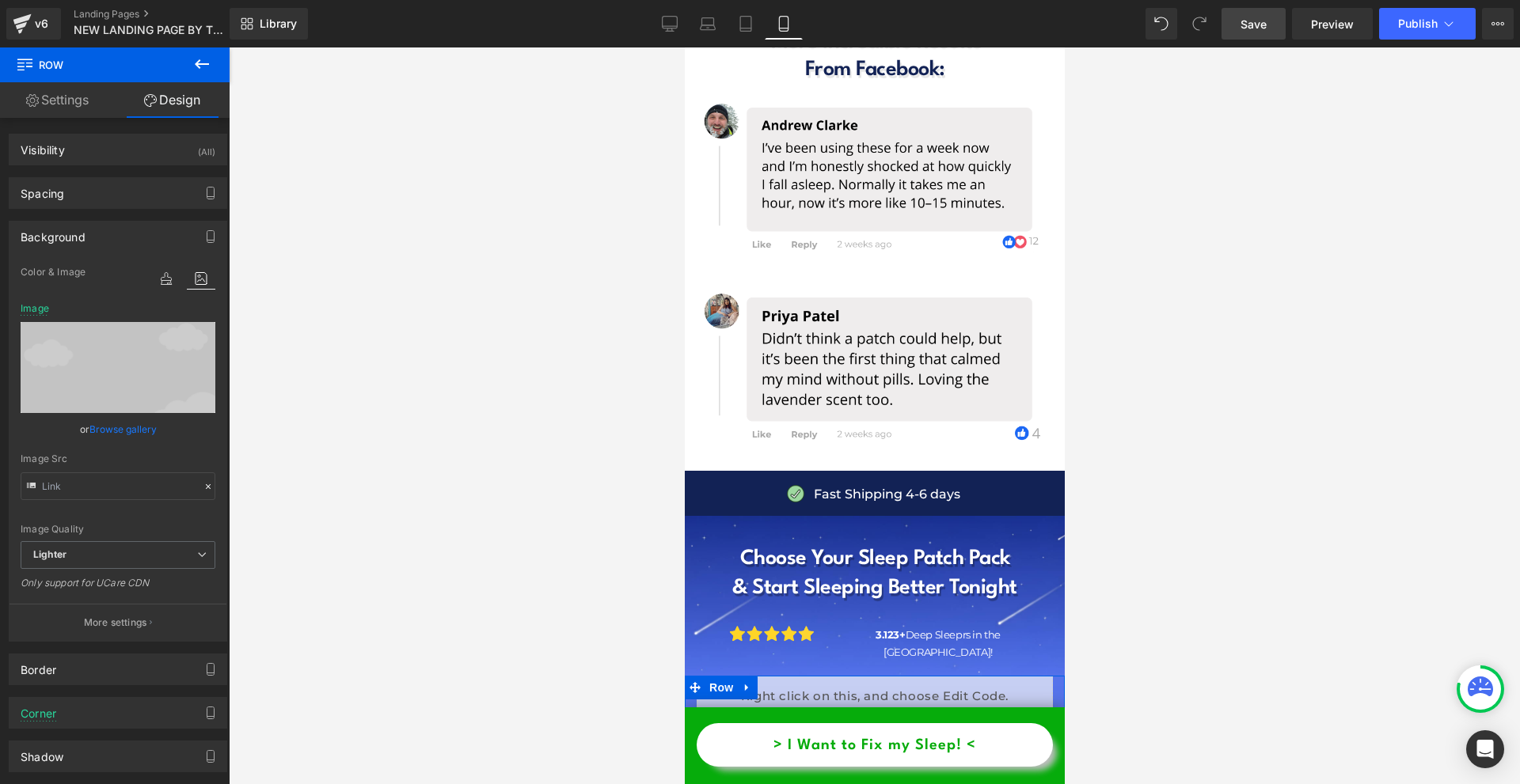
click at [756, 763] on span "Row" at bounding box center [752, 775] width 31 height 24
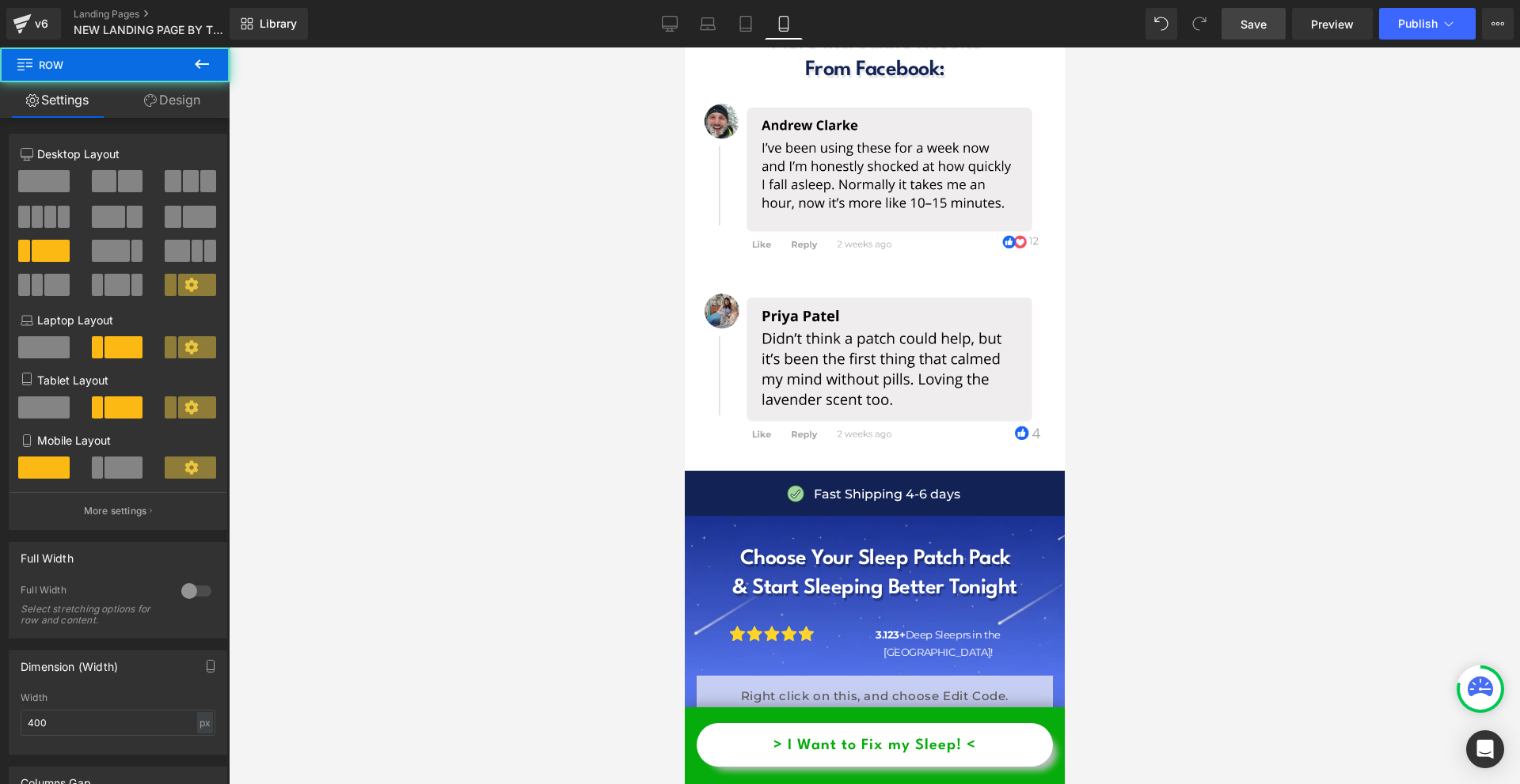
click at [177, 115] on link "Design" at bounding box center [172, 100] width 115 height 35
click at [0, 0] on div "Background" at bounding box center [0, 0] width 0 height 0
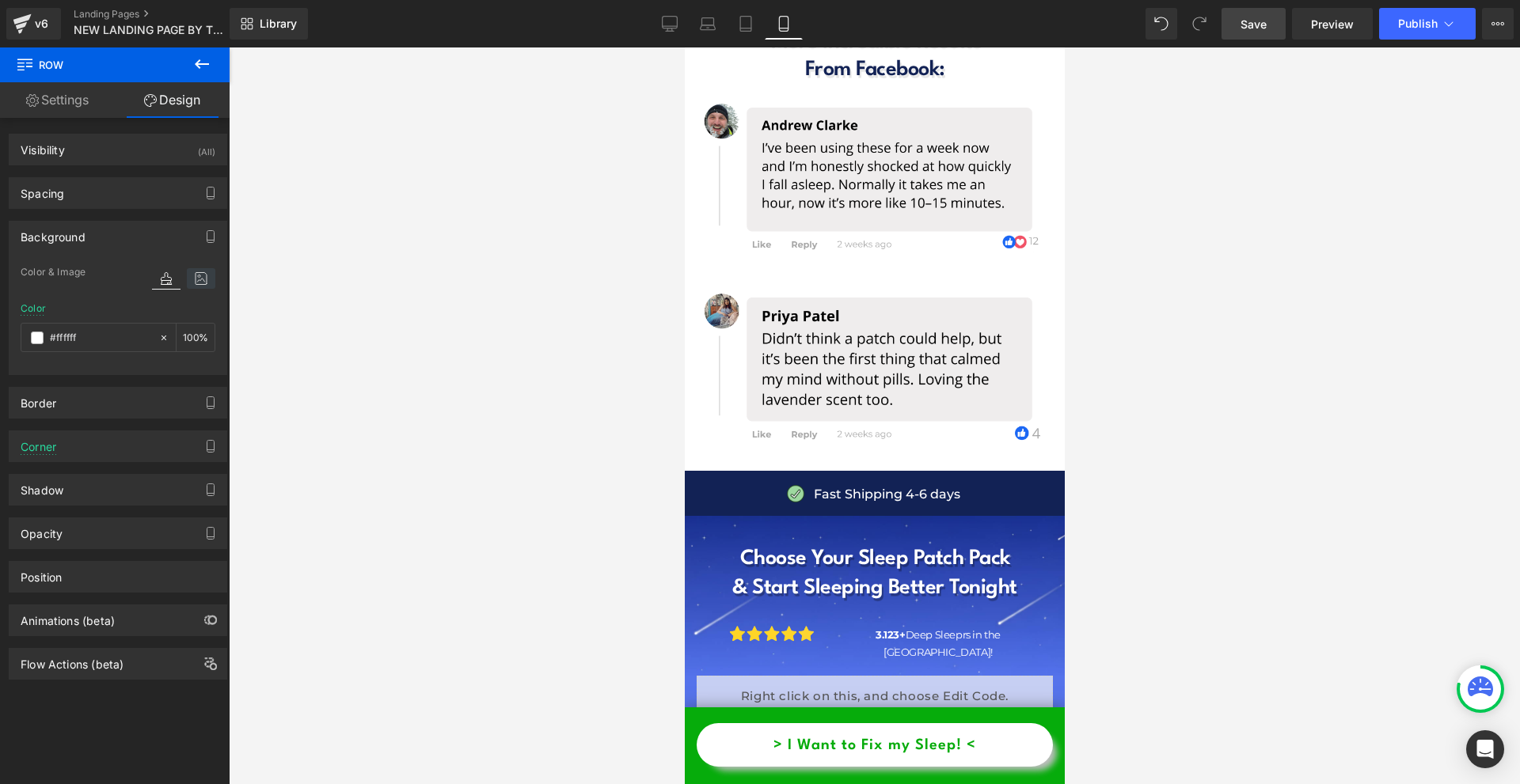
click at [187, 278] on icon at bounding box center [200, 278] width 28 height 21
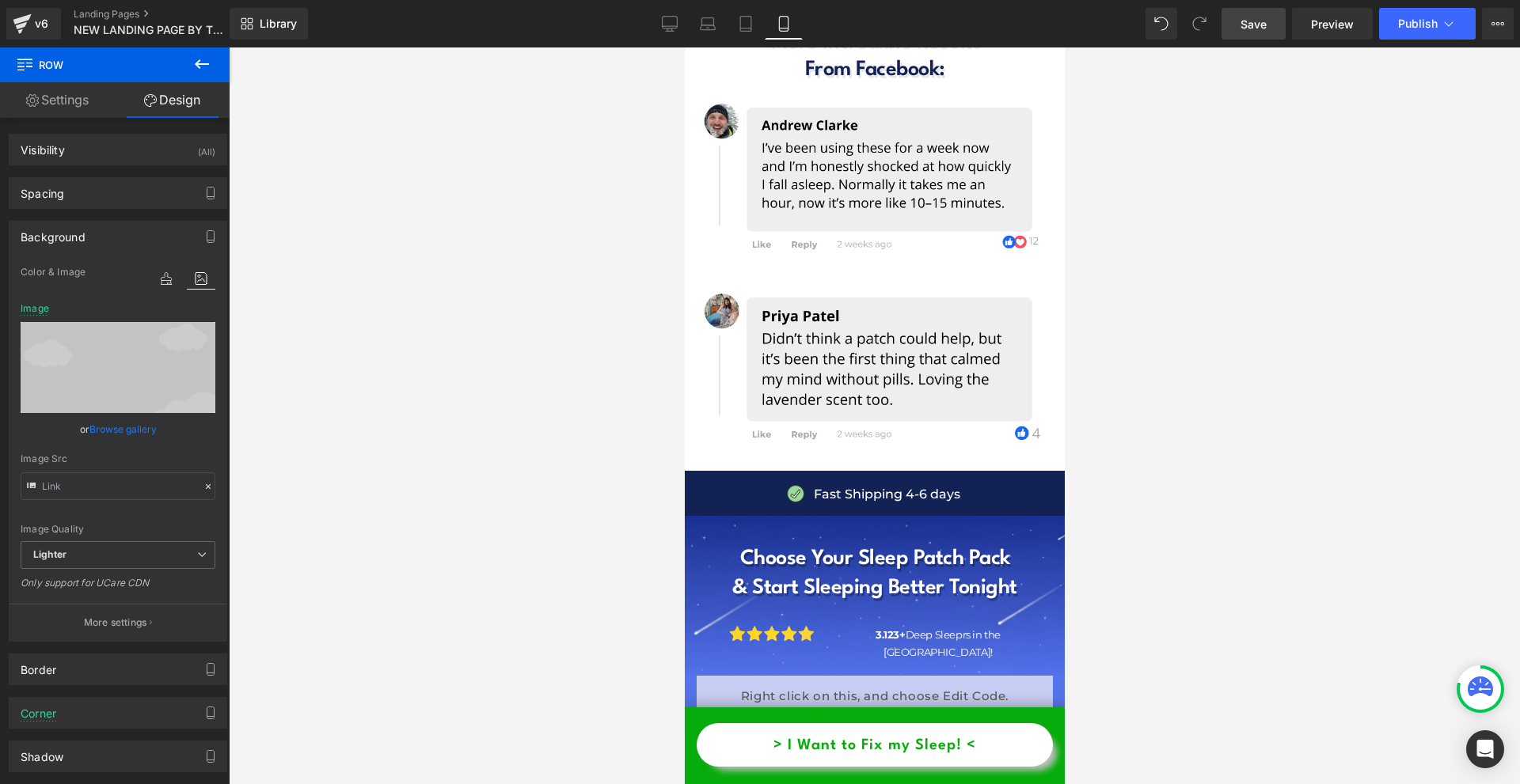
click at [117, 623] on p "More settings" at bounding box center [115, 623] width 63 height 15
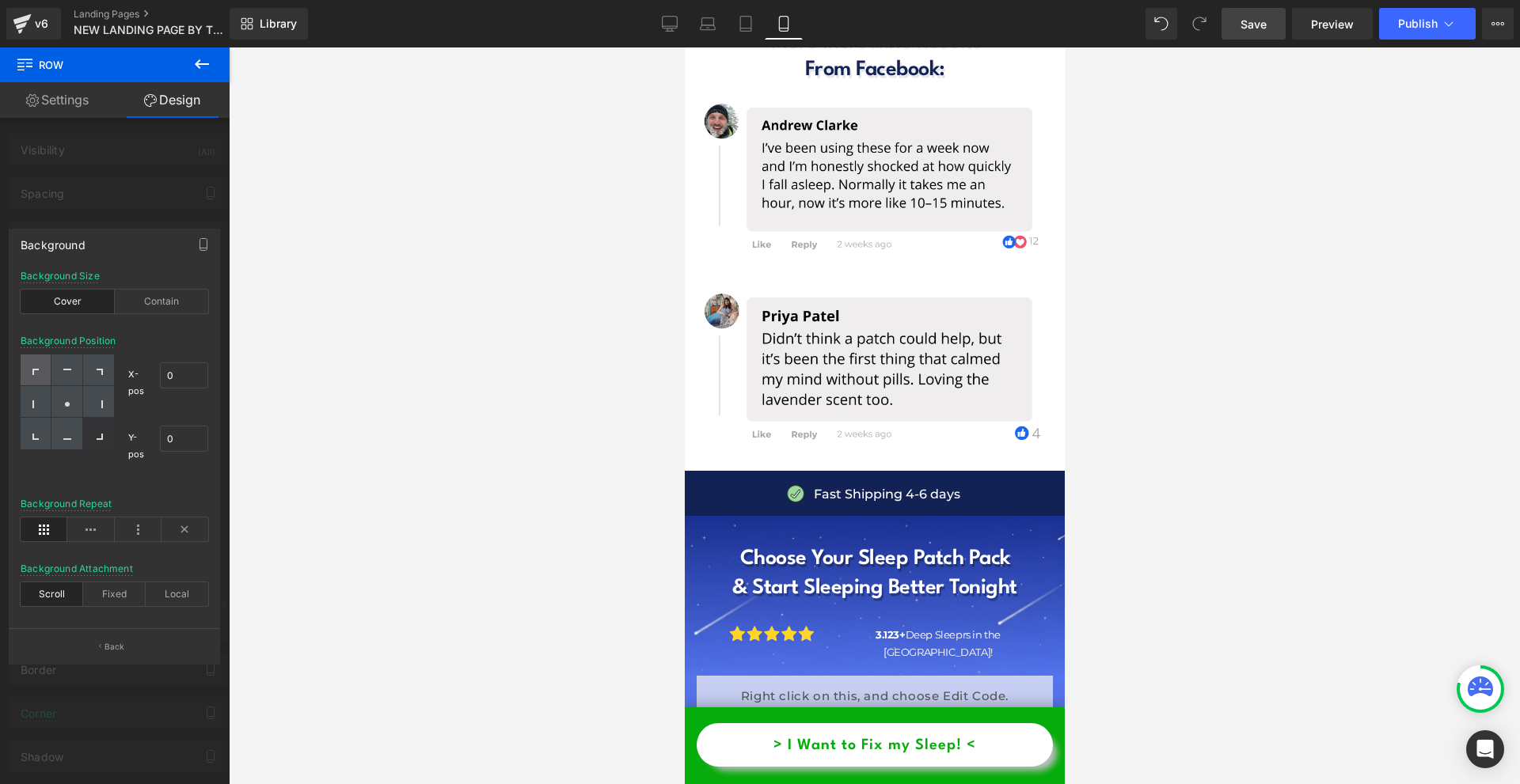
click at [40, 364] on div at bounding box center [35, 370] width 30 height 31
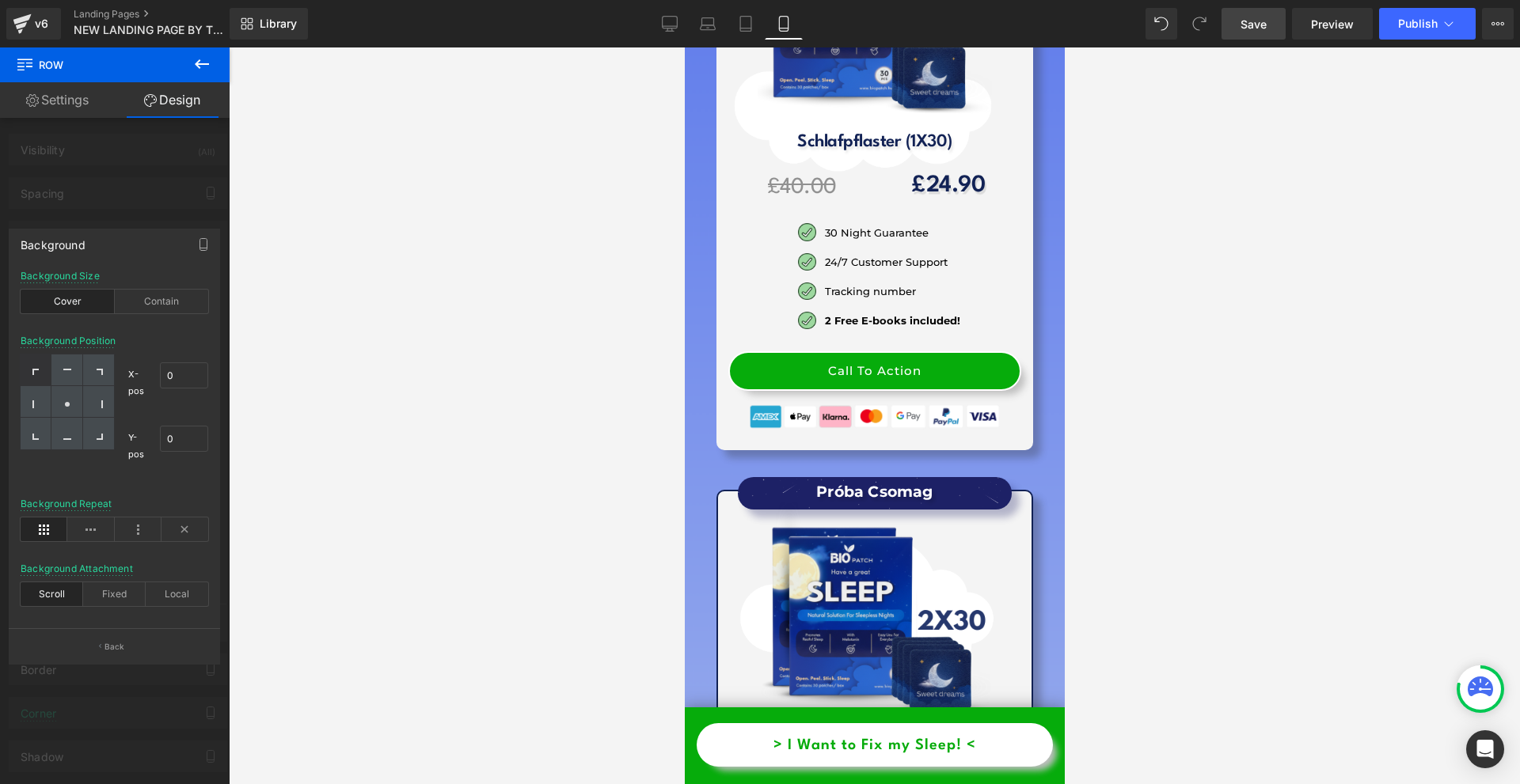
scroll to position [17412, 0]
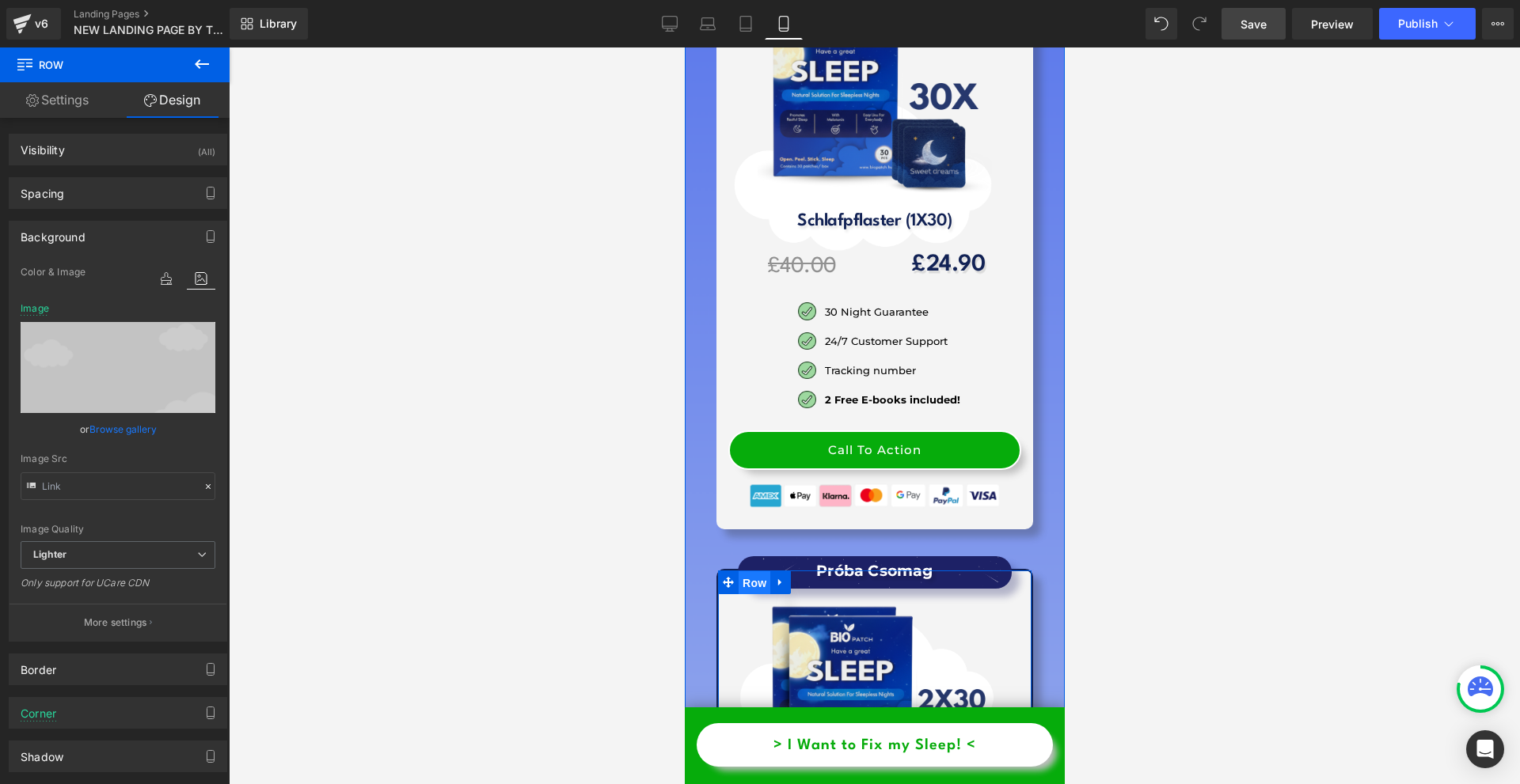
click at [739, 572] on span "Row" at bounding box center [754, 584] width 31 height 24
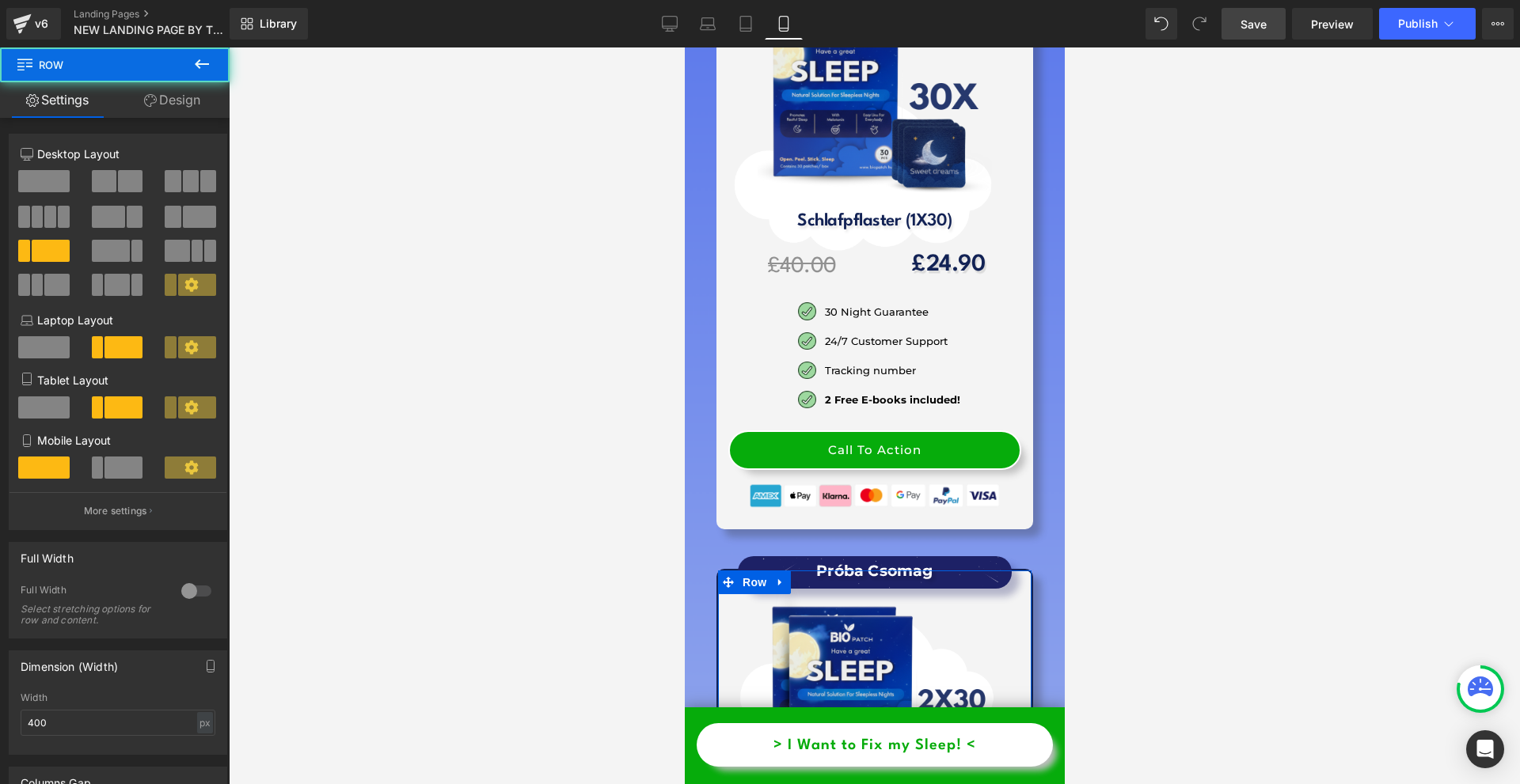
click at [165, 94] on link "Design" at bounding box center [172, 100] width 115 height 35
click at [0, 0] on div "Background" at bounding box center [0, 0] width 0 height 0
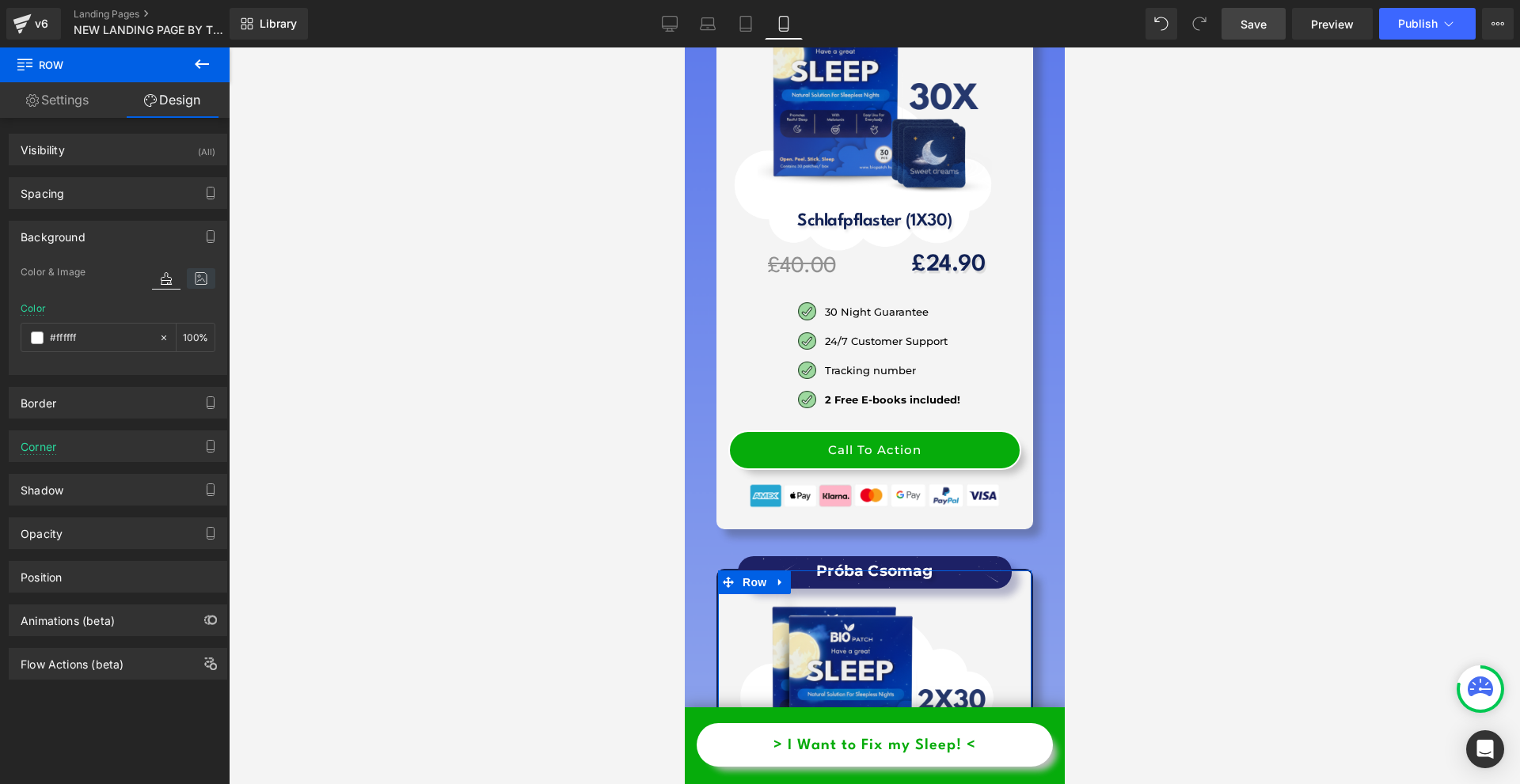
click at [188, 277] on icon at bounding box center [200, 278] width 28 height 21
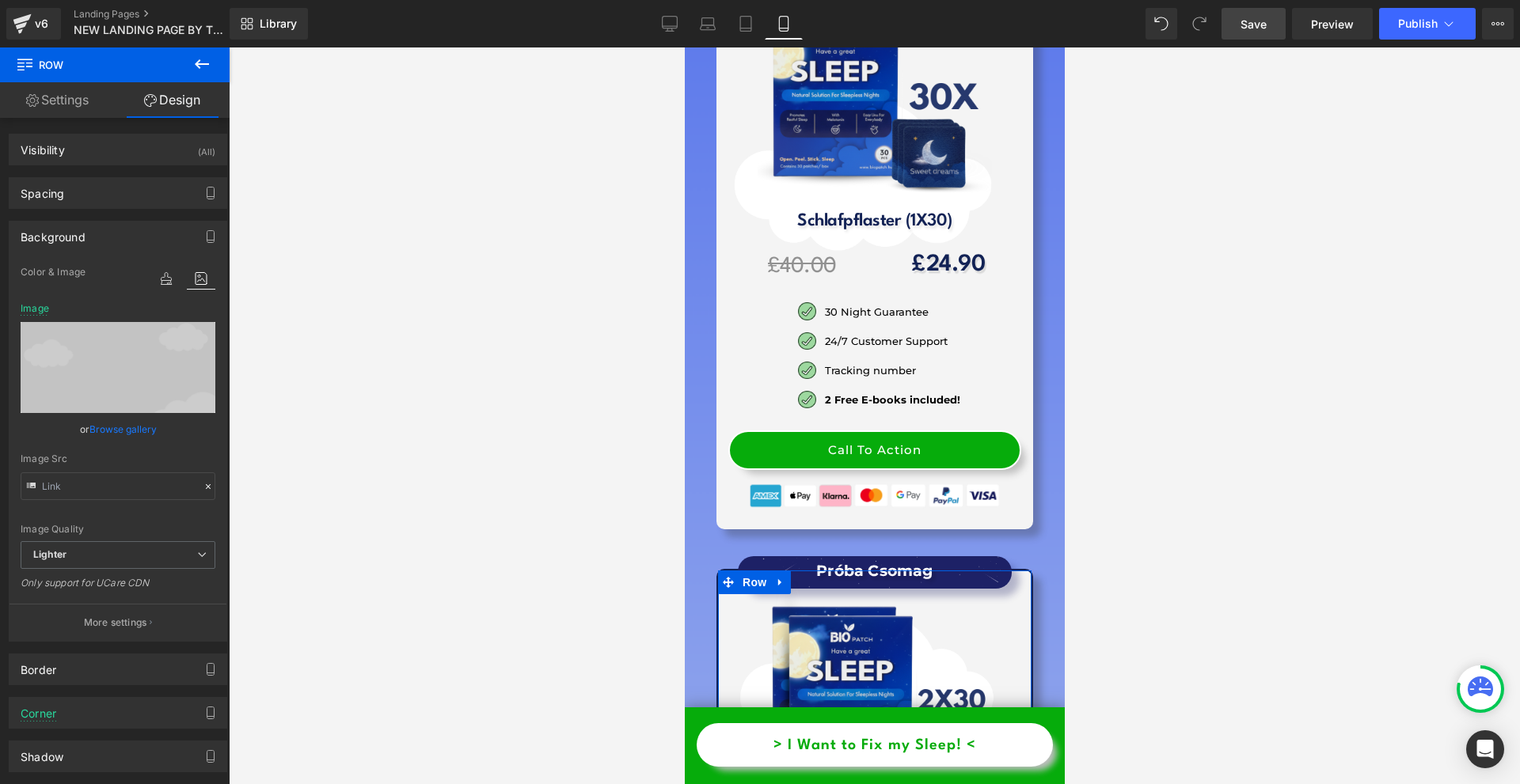
drag, startPoint x: 142, startPoint y: 611, endPoint x: 135, endPoint y: 608, distance: 7.6
click at [141, 612] on button "More settings" at bounding box center [118, 623] width 217 height 37
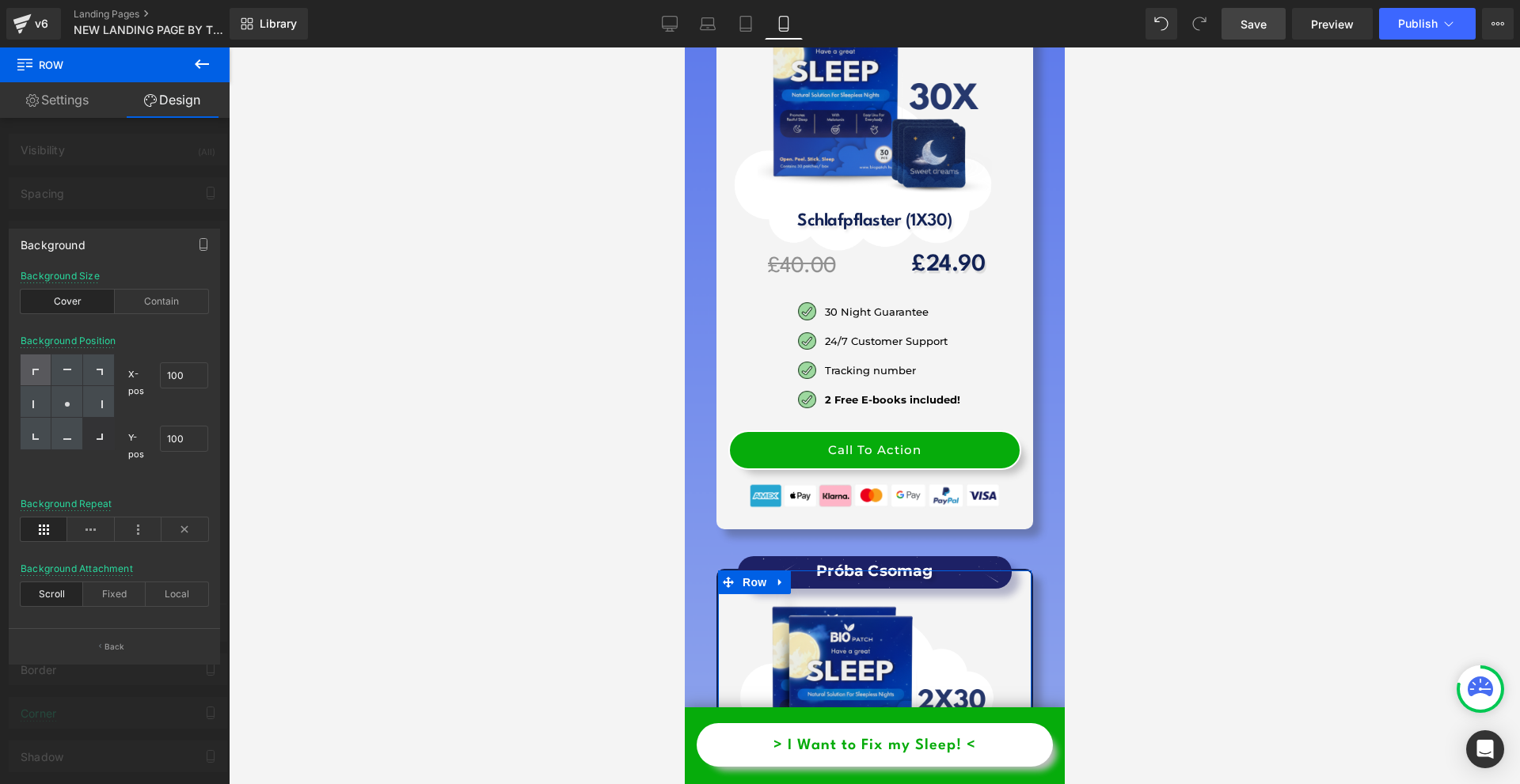
click at [39, 355] on div at bounding box center [35, 370] width 30 height 31
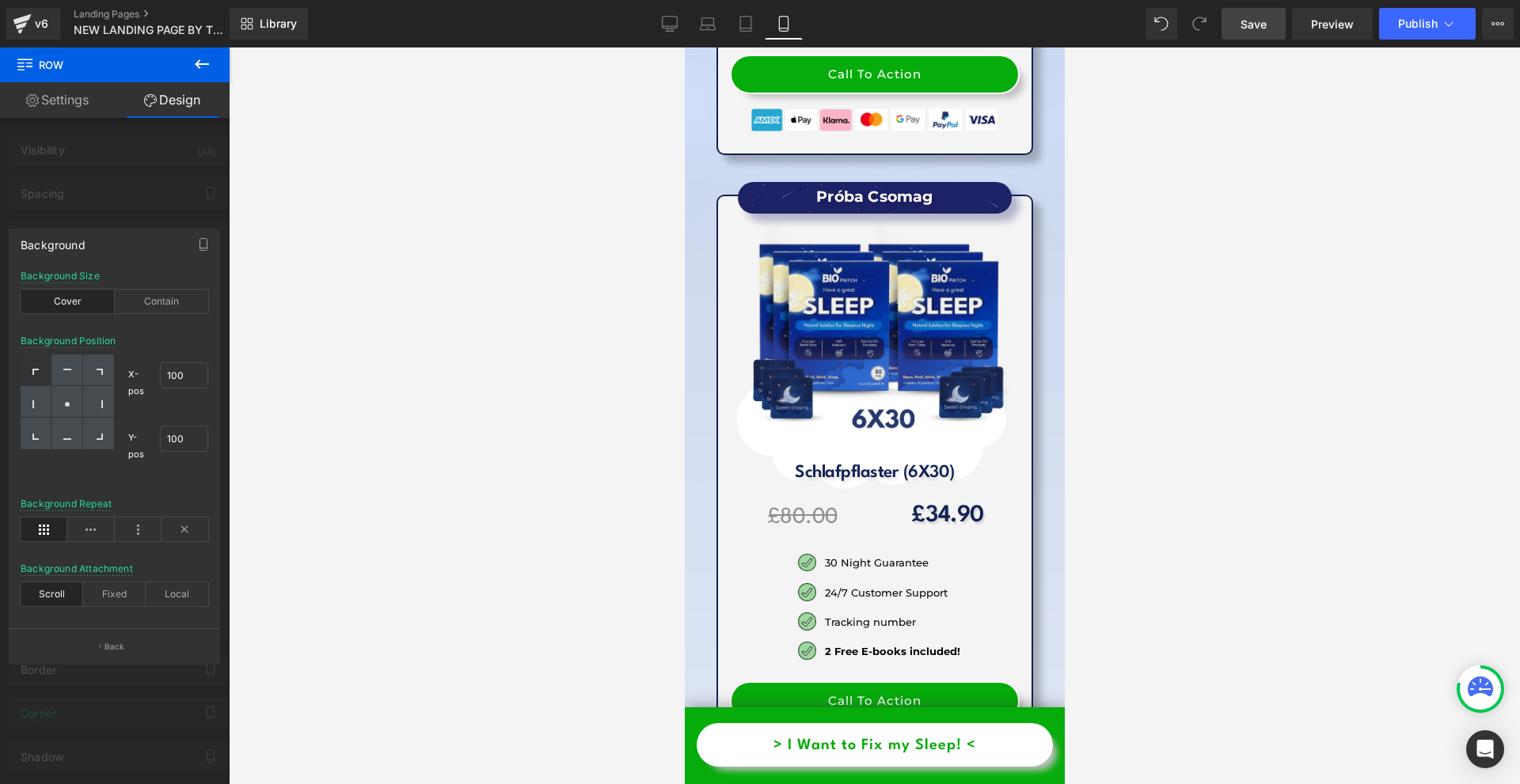
scroll to position [19311, 0]
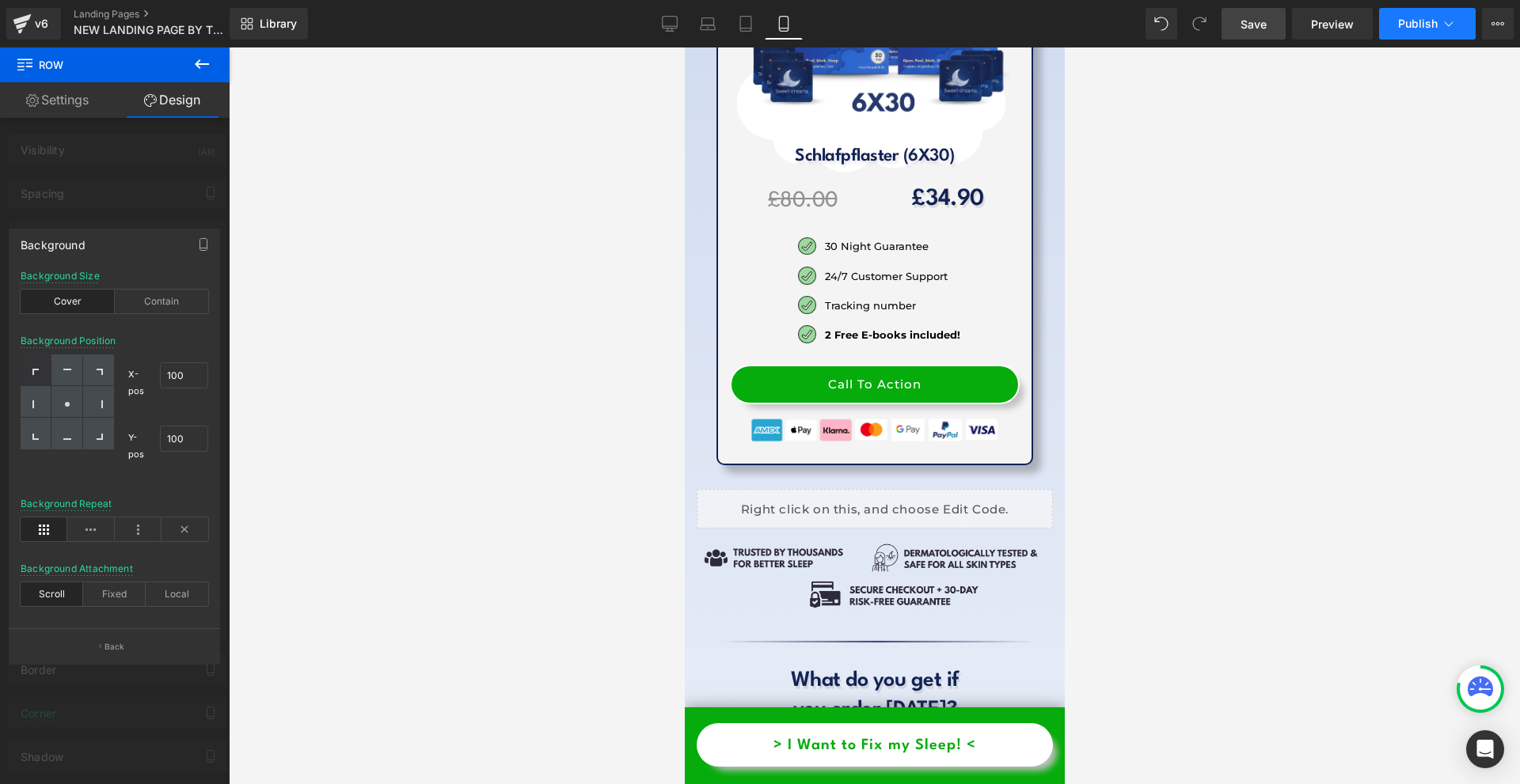
click at [1414, 25] on span "Publish" at bounding box center [1418, 24] width 39 height 13
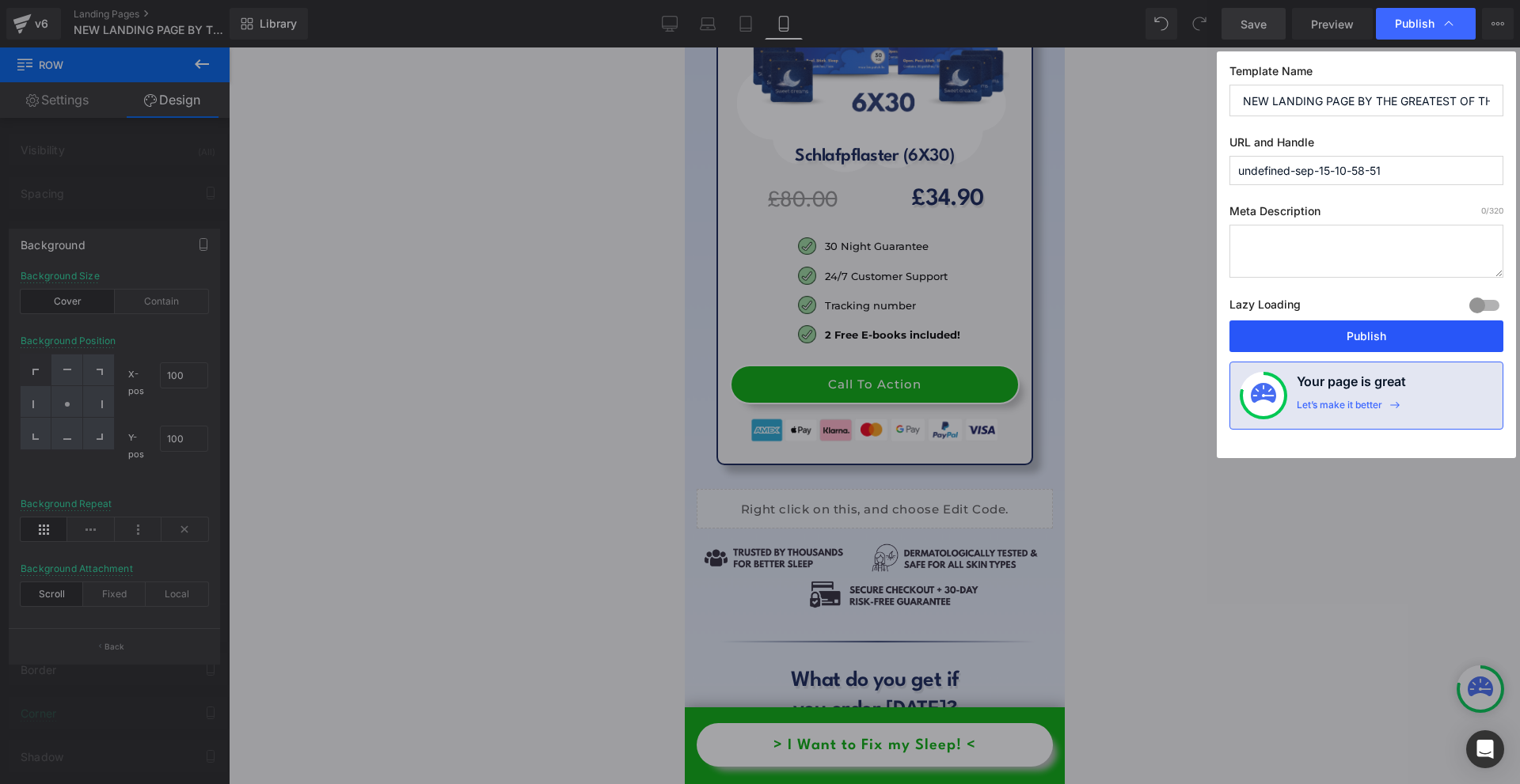
click at [1354, 329] on button "Publish" at bounding box center [1366, 336] width 274 height 31
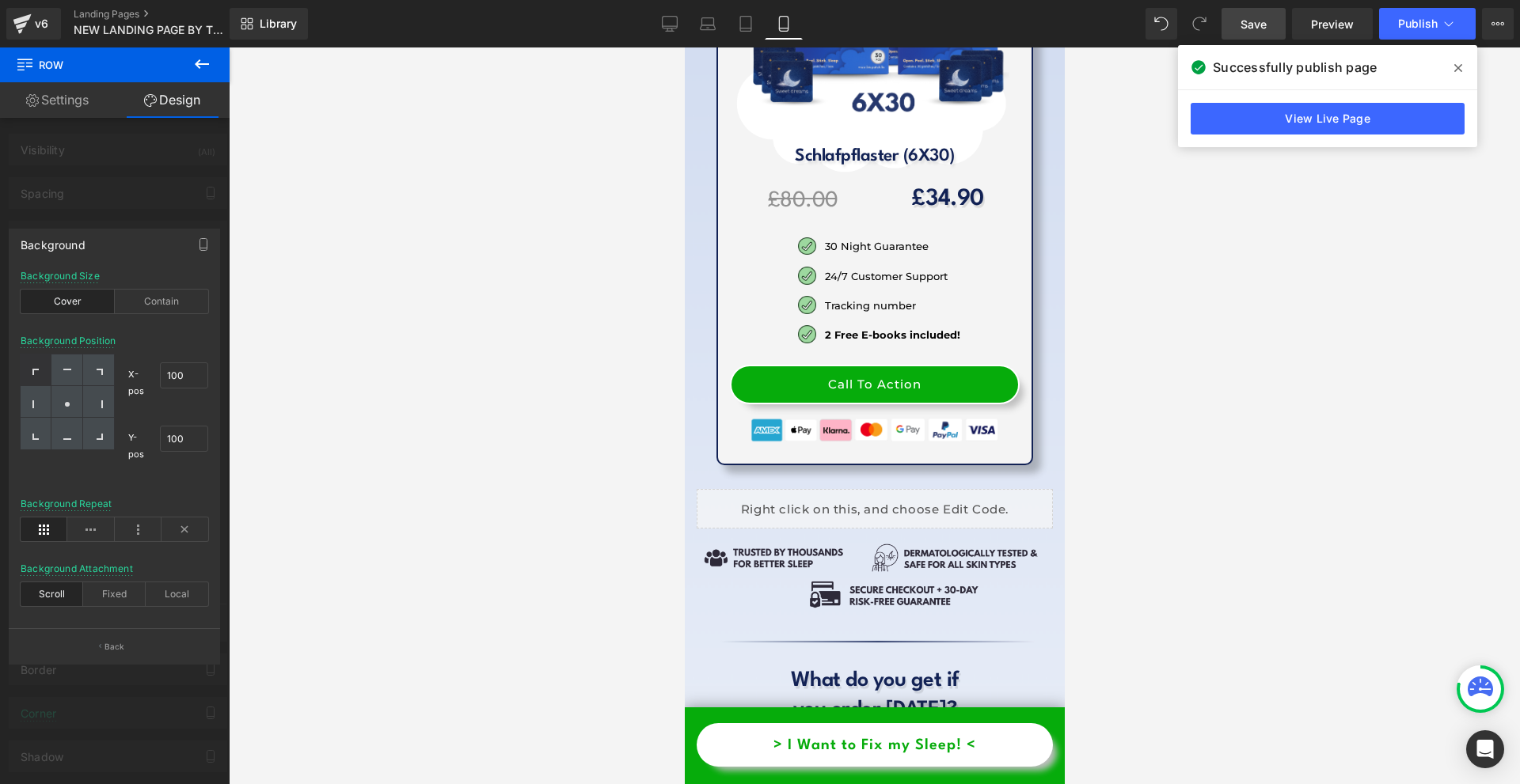
click at [1308, 137] on div "View Live Page" at bounding box center [1327, 119] width 300 height 57
click at [1309, 128] on link "View Live Page" at bounding box center [1327, 119] width 274 height 31
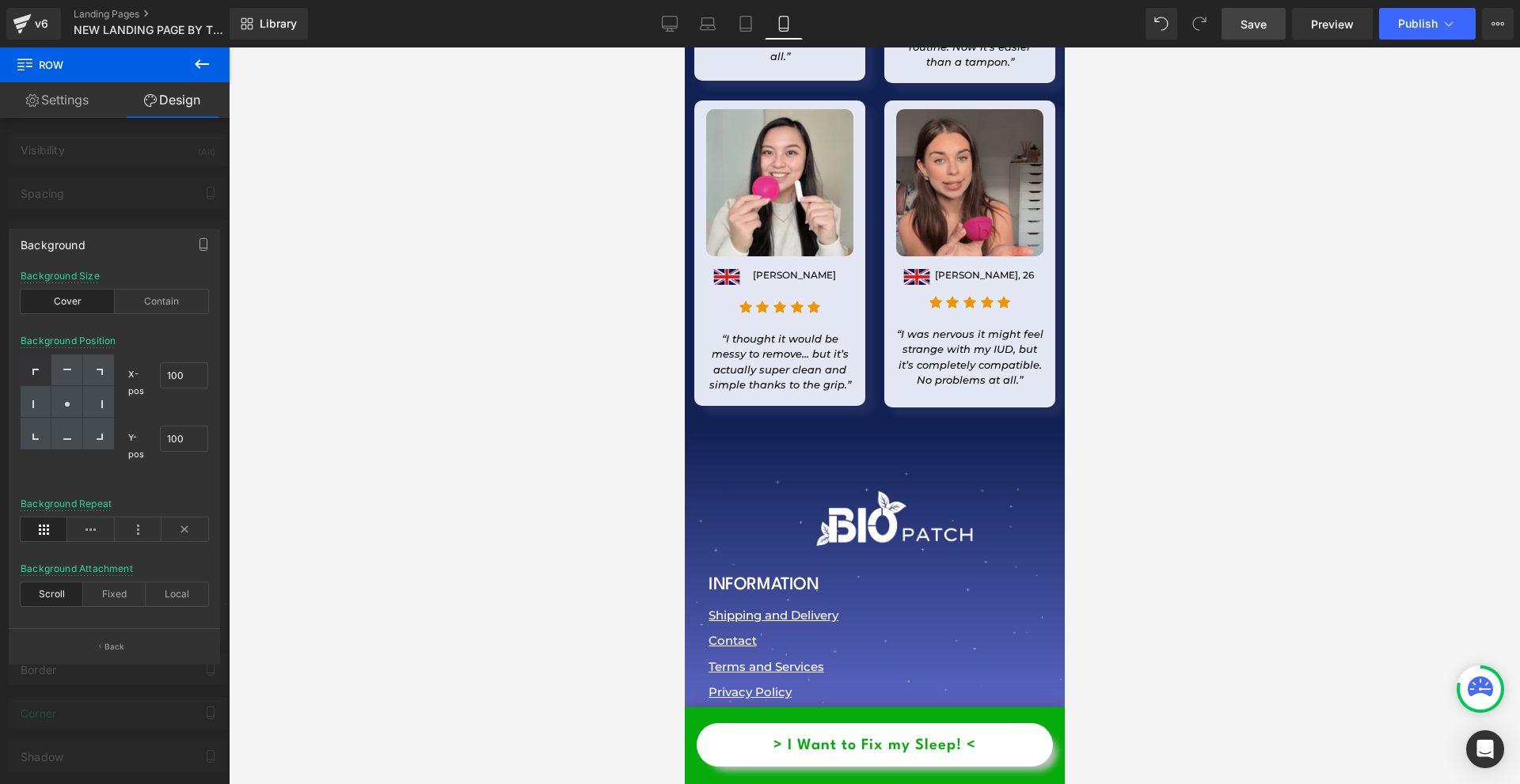
scroll to position [23681, 0]
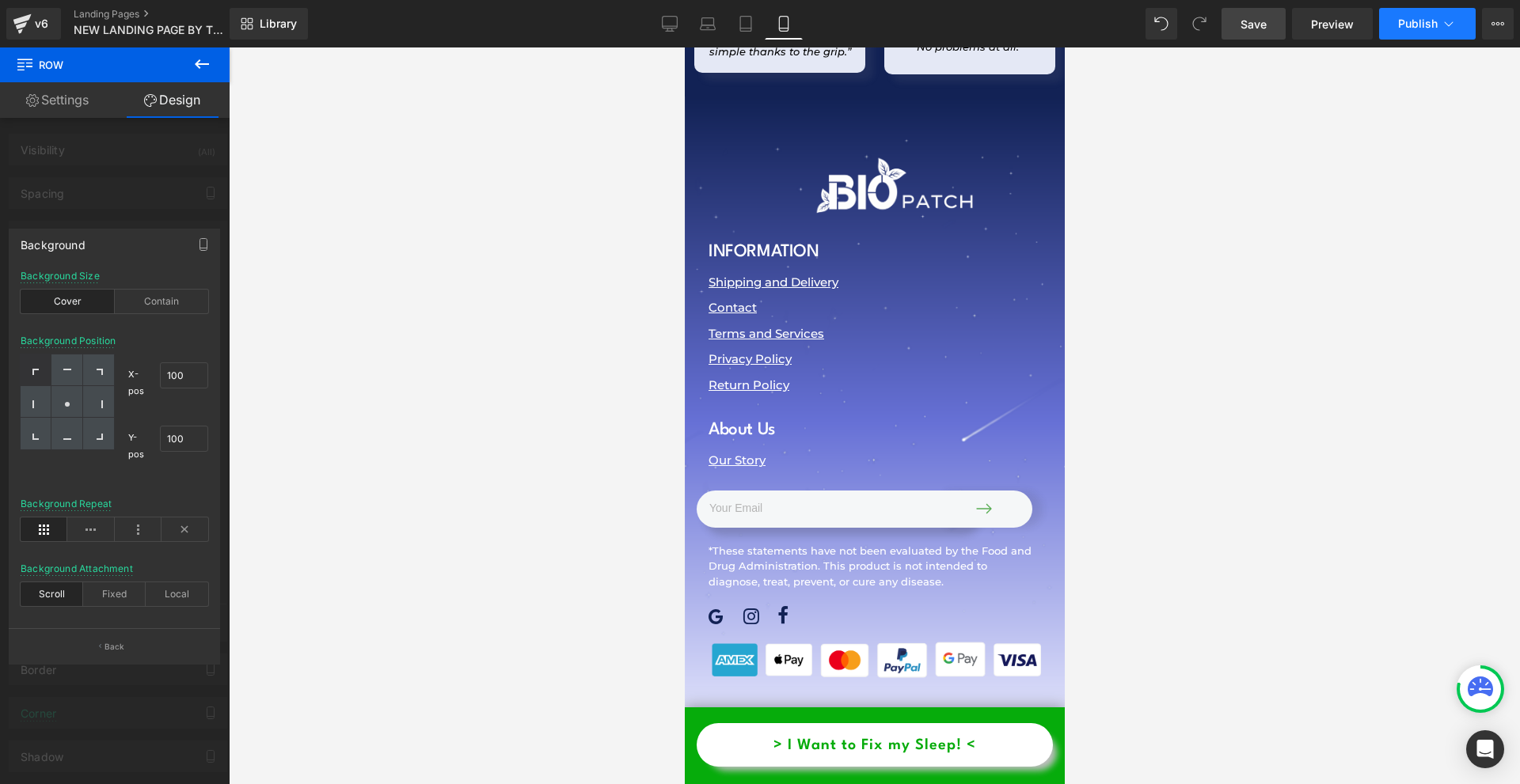
click at [1408, 24] on span "Publish" at bounding box center [1418, 24] width 39 height 13
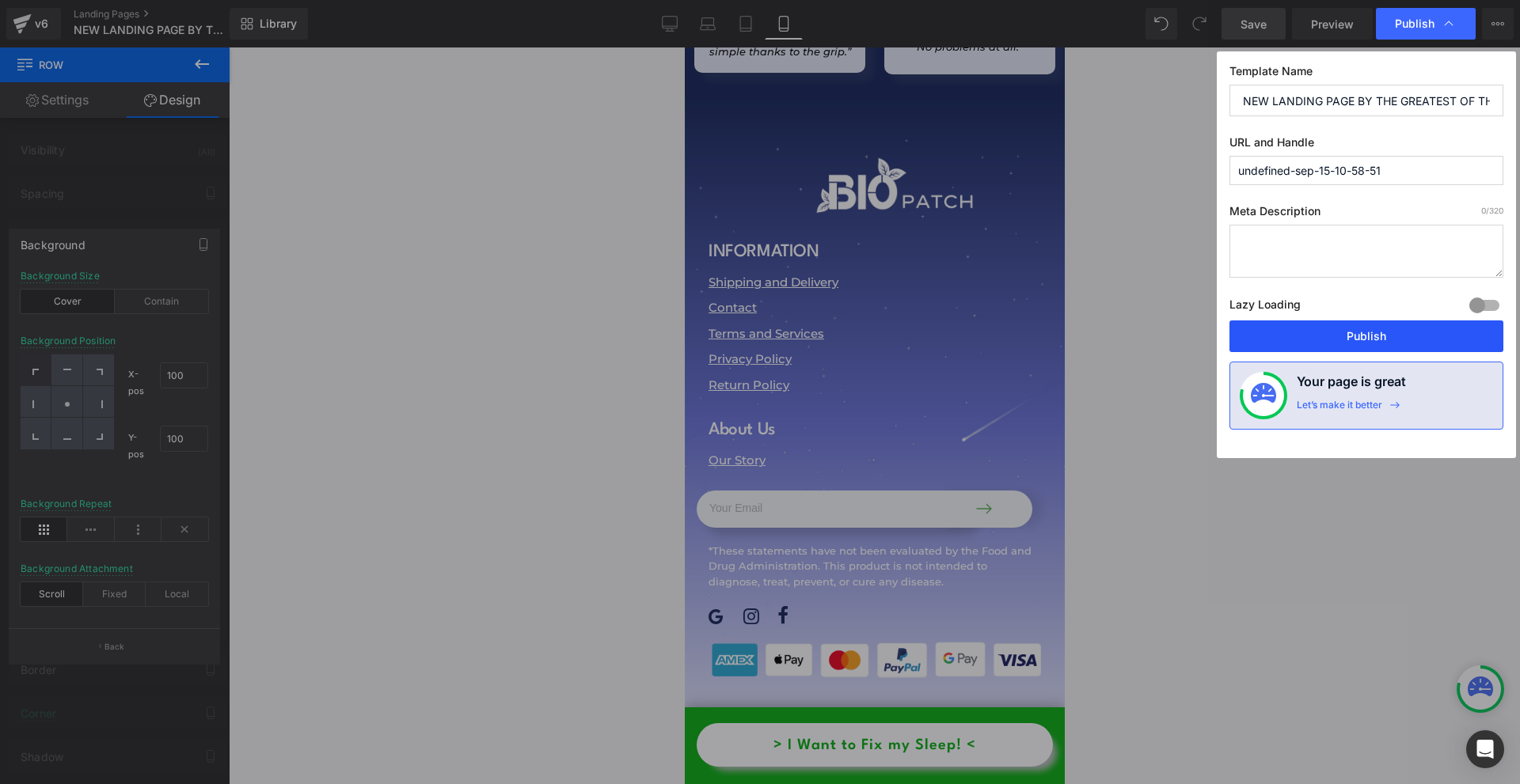
click at [1377, 329] on button "Publish" at bounding box center [1366, 336] width 274 height 31
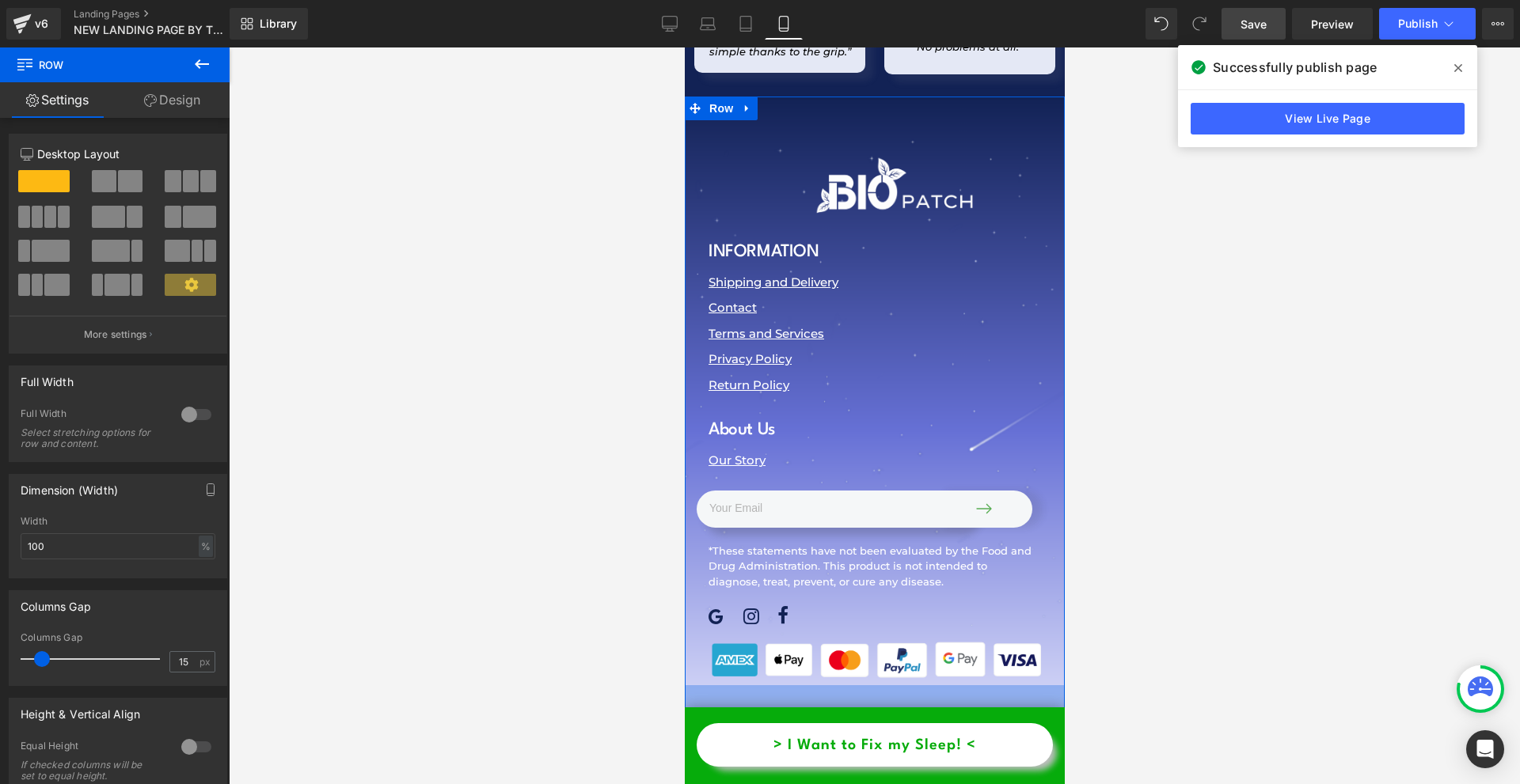
drag, startPoint x: 982, startPoint y: 497, endPoint x: 984, endPoint y: 515, distance: 18.1
click at [984, 686] on div "102px" at bounding box center [873, 726] width 380 height 81
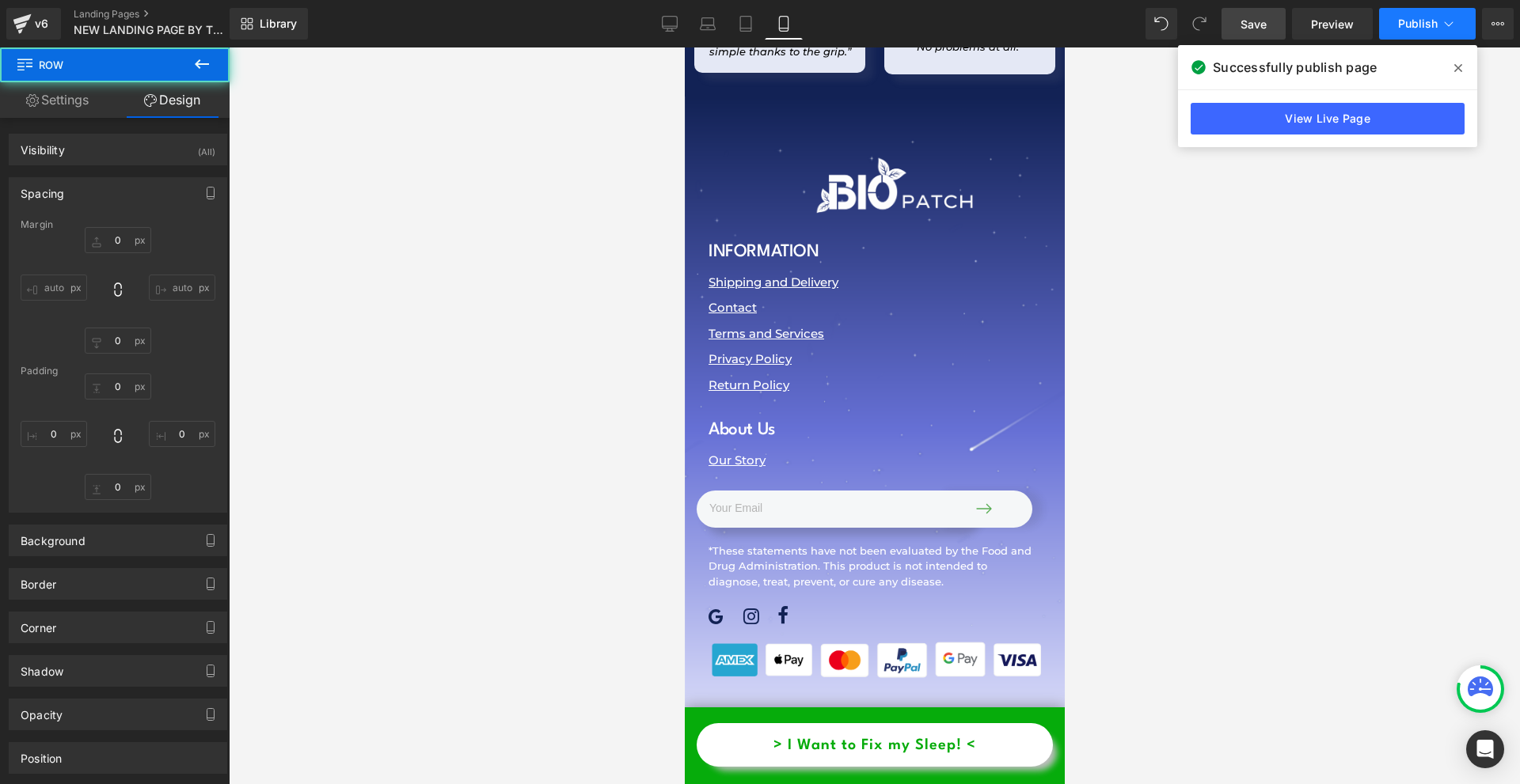
click at [1444, 20] on icon at bounding box center [1448, 24] width 16 height 16
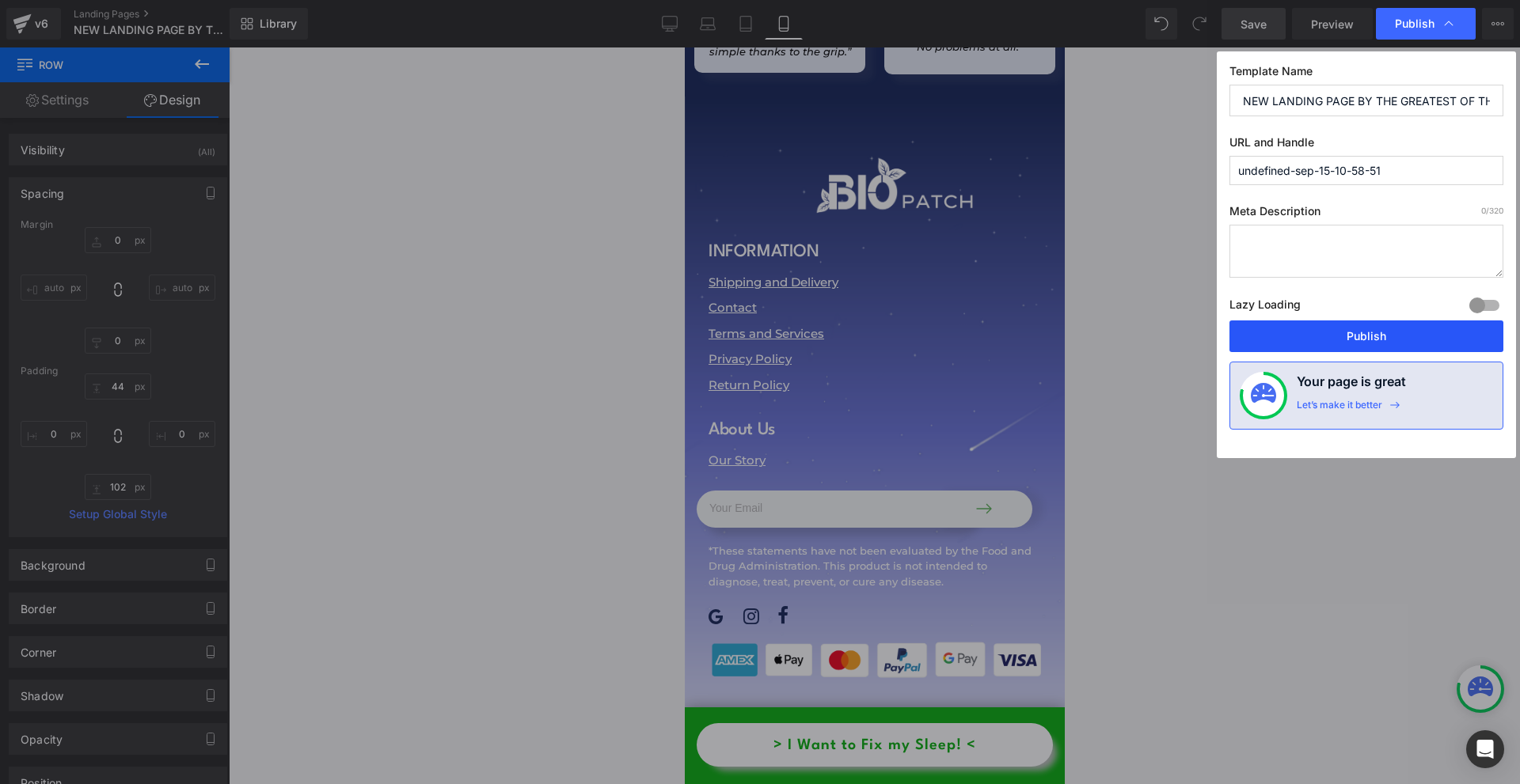
click at [1402, 337] on button "Publish" at bounding box center [1366, 336] width 274 height 31
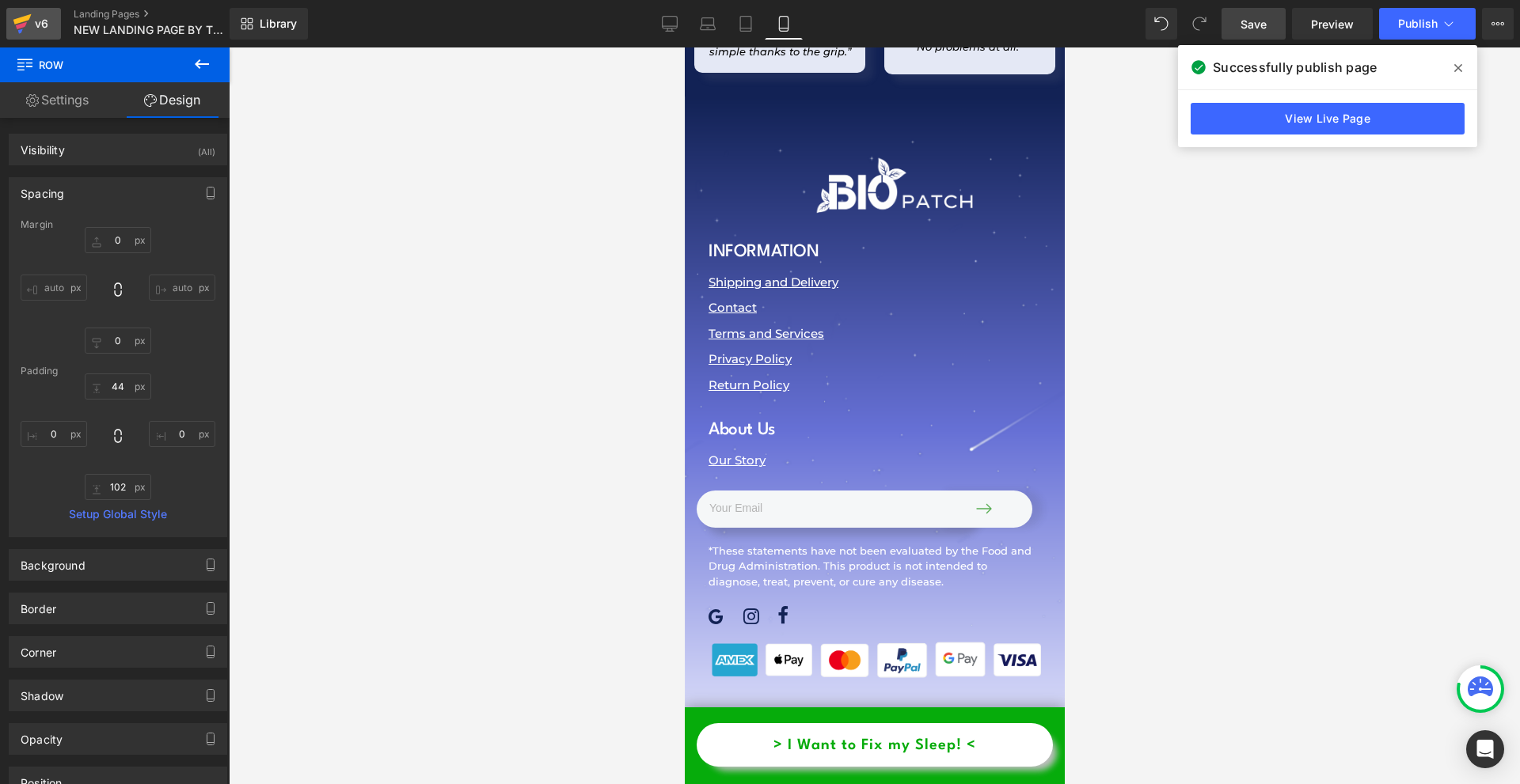
click at [30, 25] on icon at bounding box center [22, 24] width 19 height 39
